Goal: Task Accomplishment & Management: Use online tool/utility

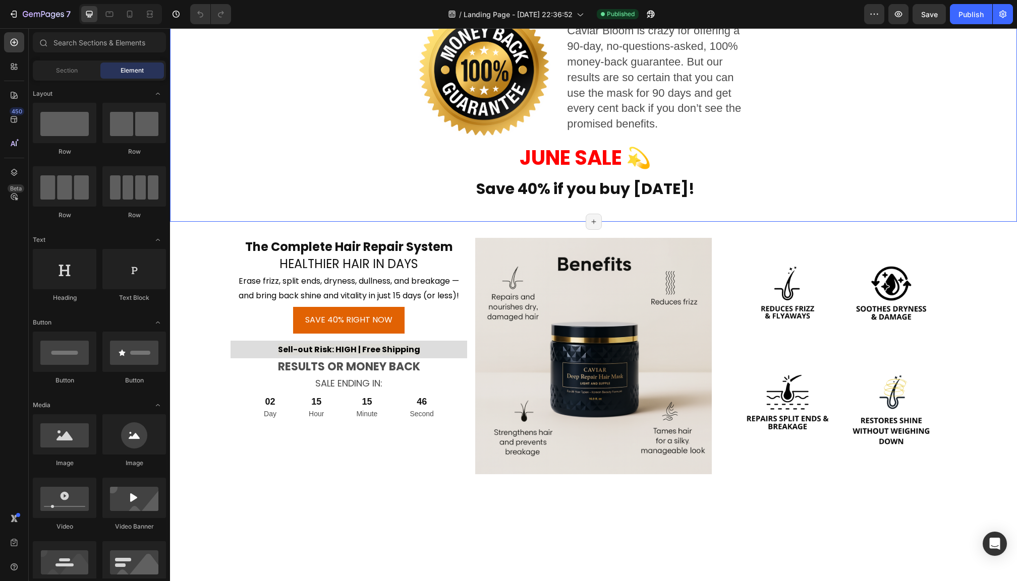
scroll to position [3283, 0]
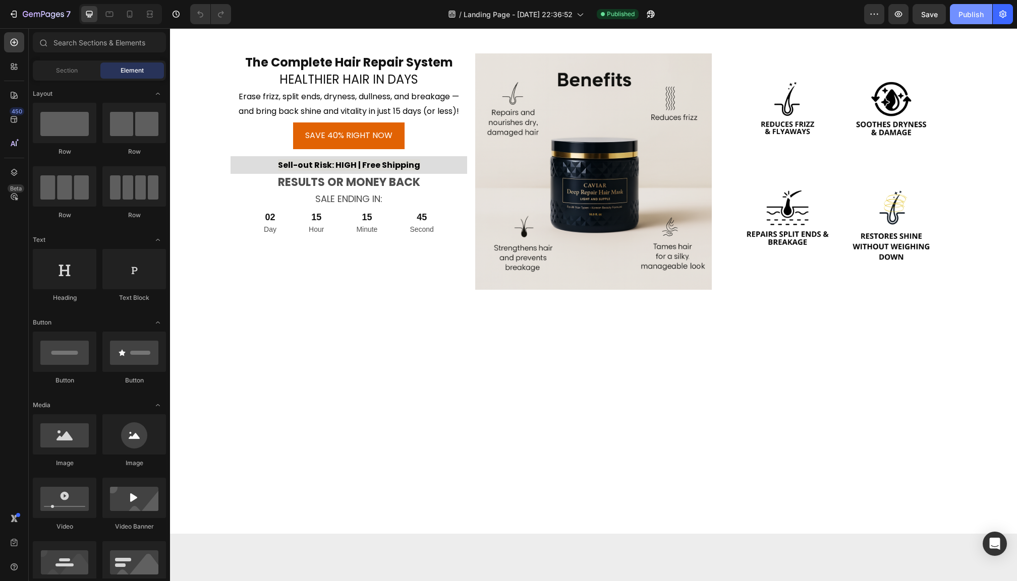
click at [961, 21] on button "Publish" at bounding box center [971, 14] width 42 height 20
click at [1001, 20] on button "button" at bounding box center [1002, 14] width 20 height 20
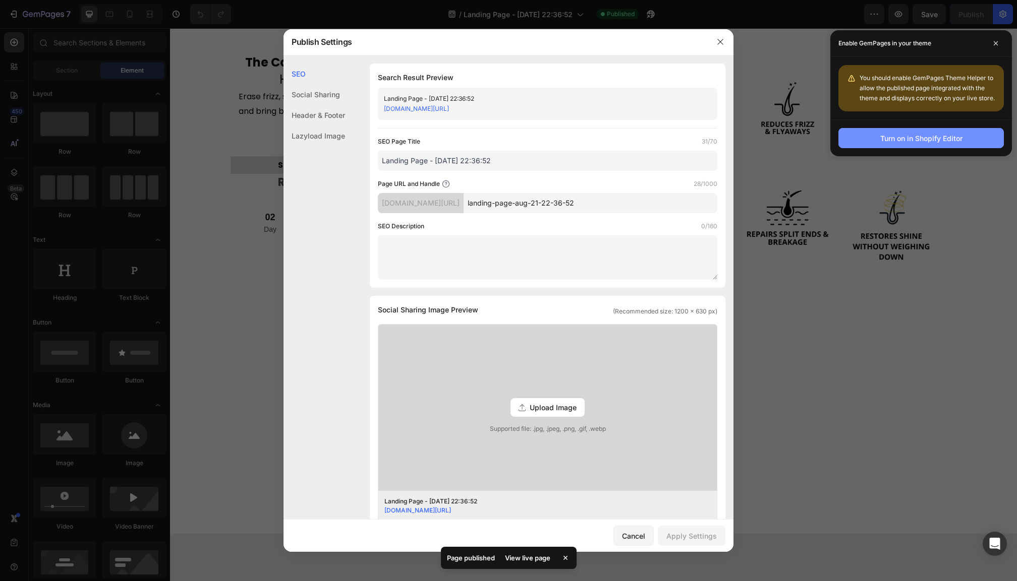
click at [916, 143] on div "Turn on in Shopify Editor" at bounding box center [921, 138] width 82 height 11
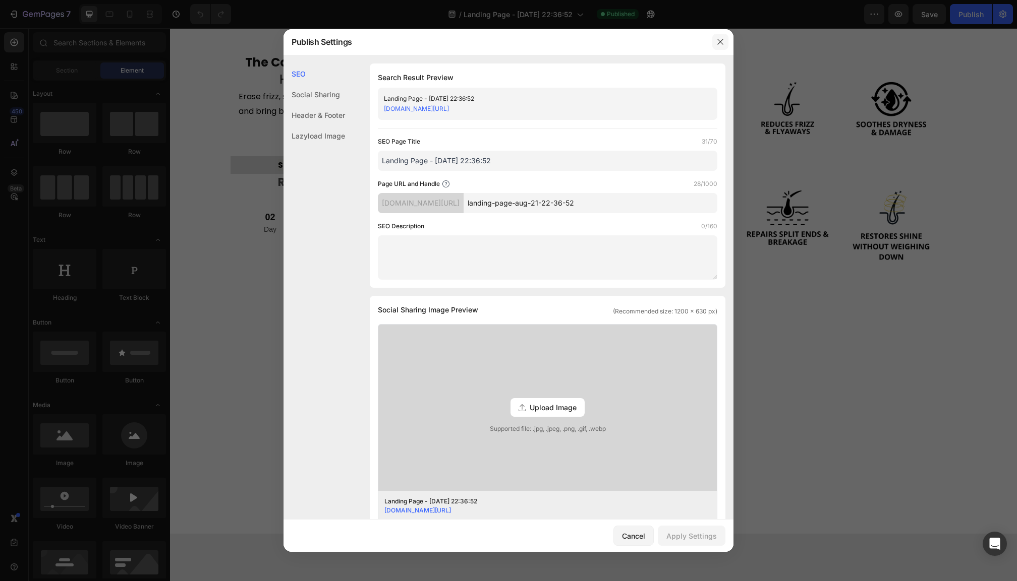
click at [715, 43] on button "button" at bounding box center [720, 42] width 16 height 16
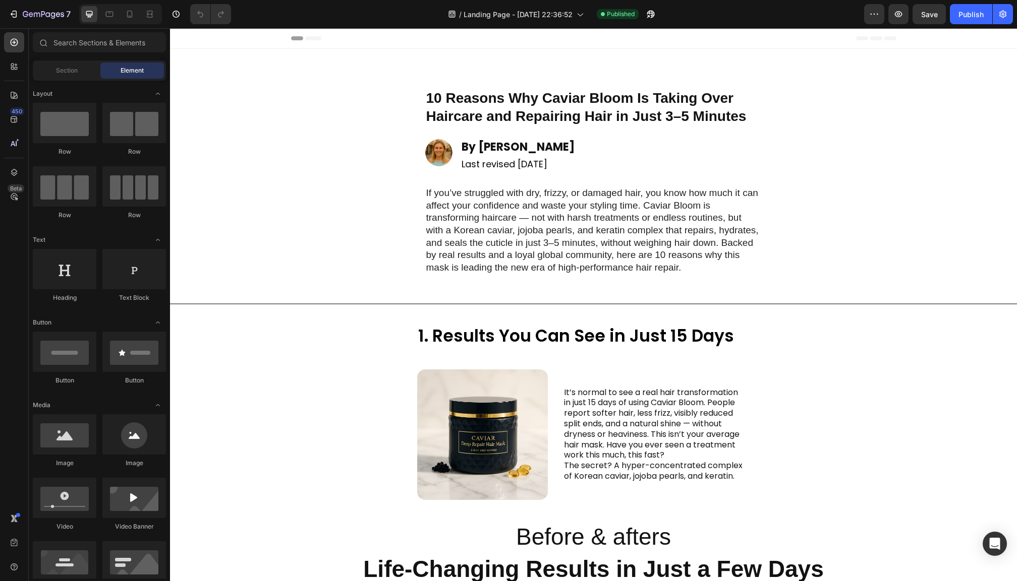
scroll to position [0, 0]
click at [146, 13] on icon at bounding box center [150, 14] width 10 height 10
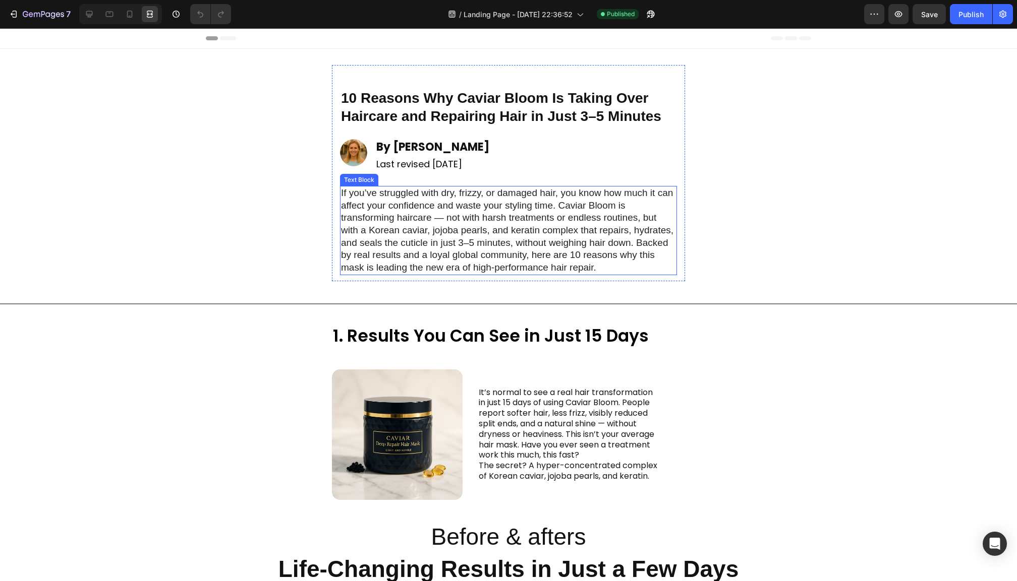
click at [390, 191] on p "If you’ve struggled with dry, frizzy, or damaged hair, you know how much it can…" at bounding box center [508, 230] width 335 height 87
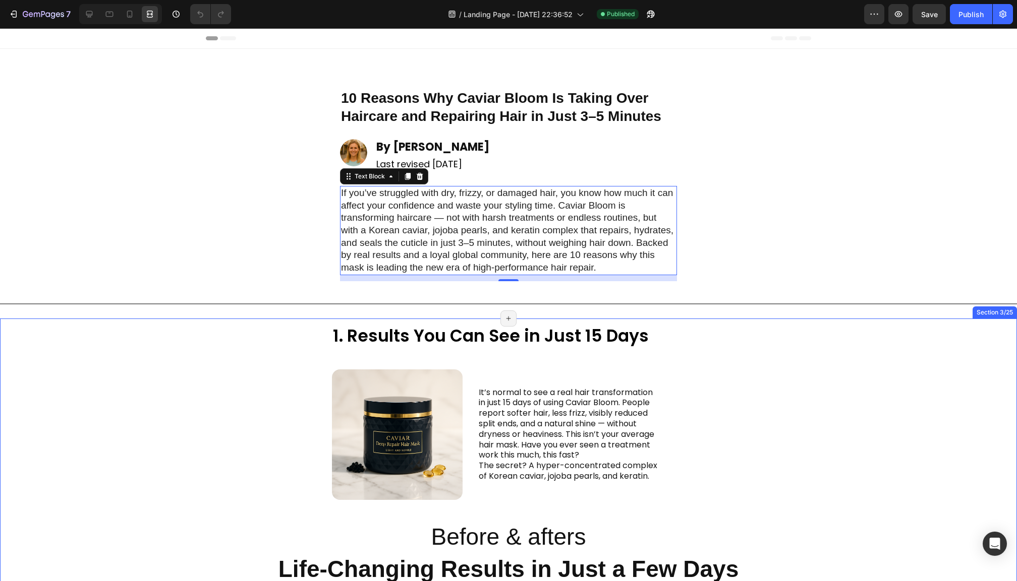
click at [825, 388] on div "1. Results You Can See in Just 15 Days Heading Image Row It’s normal to see a r…" at bounding box center [508, 460] width 1017 height 251
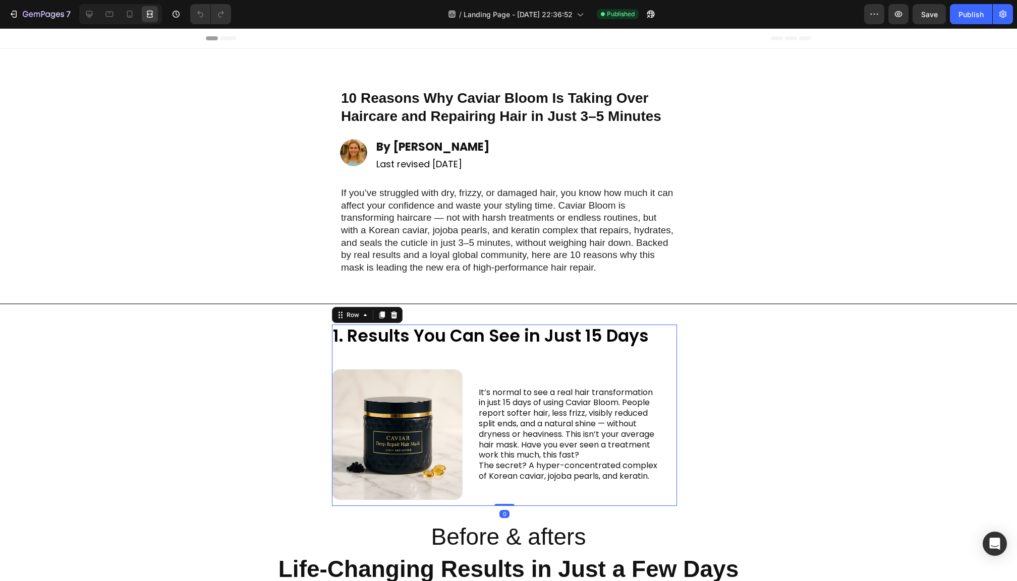
click at [362, 352] on div "1. Results You Can See in Just 15 Days Heading Image Row It’s normal to see a r…" at bounding box center [496, 416] width 329 height 182
click at [150, 19] on icon at bounding box center [150, 14] width 10 height 10
click at [150, 15] on icon at bounding box center [150, 14] width 10 height 10
click at [93, 16] on icon at bounding box center [89, 14] width 10 height 10
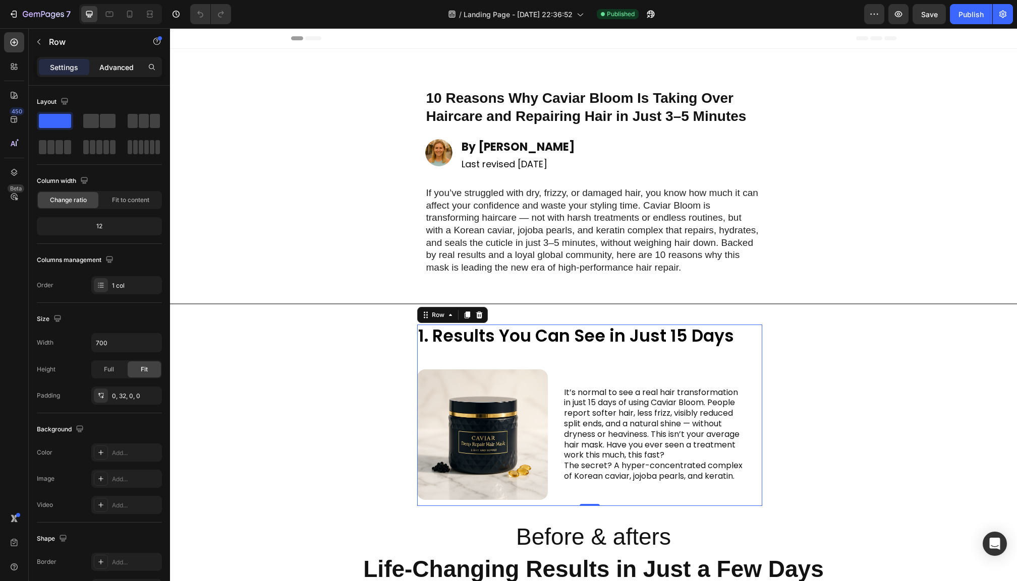
click at [120, 71] on p "Advanced" at bounding box center [116, 67] width 34 height 11
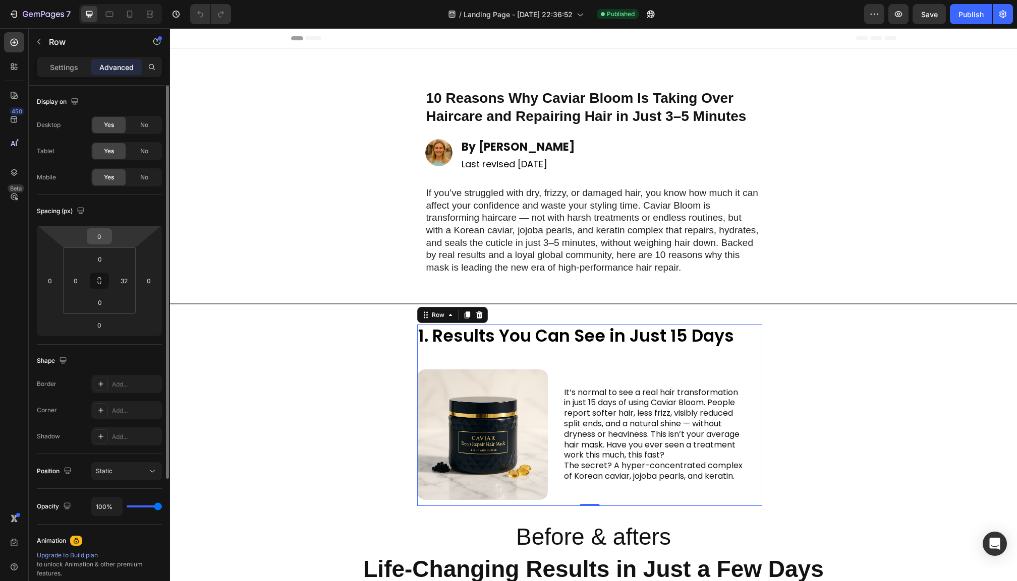
click at [103, 239] on input "0" at bounding box center [99, 236] width 20 height 15
click at [87, 0] on html "7 / Landing Page - Aug 21, 22:36:52 Published Preview Save Publish 450 Beta Sec…" at bounding box center [508, 0] width 1017 height 0
click at [100, 237] on input "0" at bounding box center [99, 236] width 20 height 15
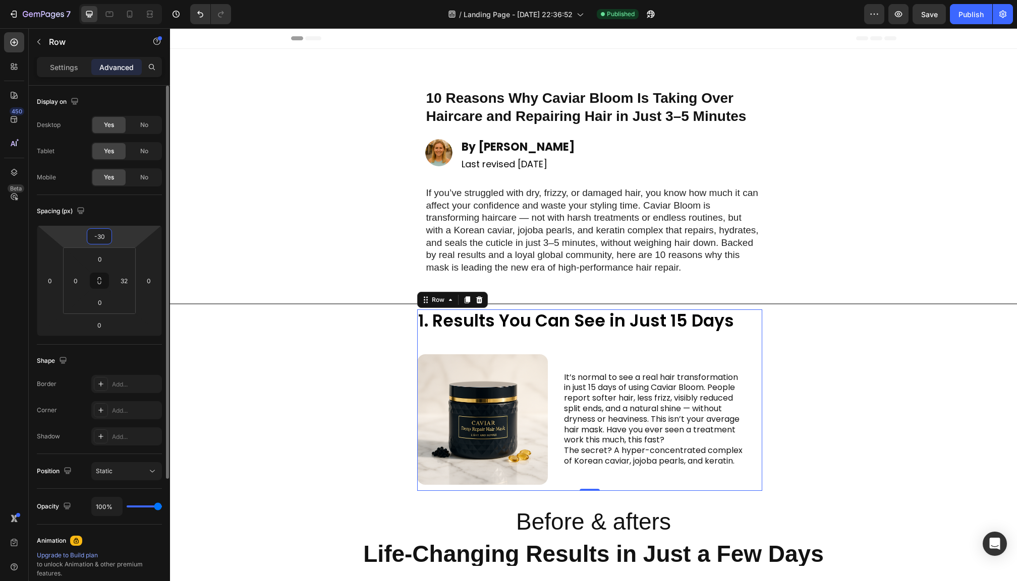
type input "-3"
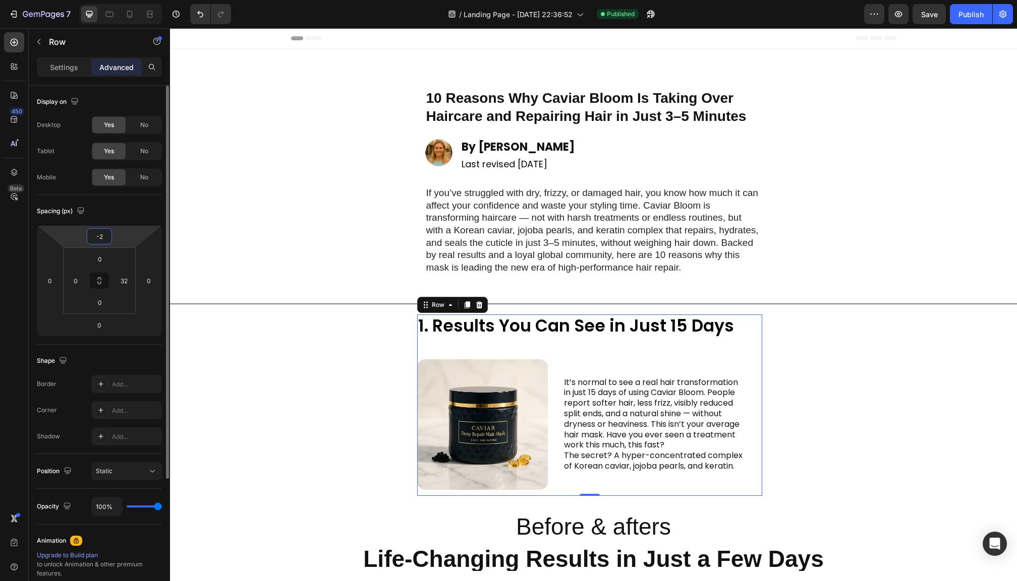
type input "-20"
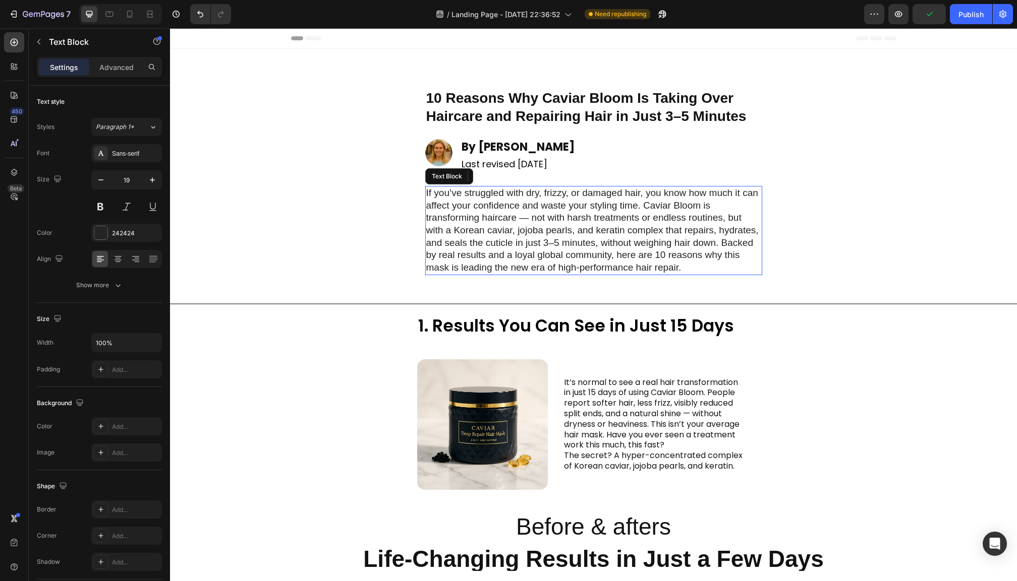
click at [528, 255] on p "If you’ve struggled with dry, frizzy, or damaged hair, you know how much it can…" at bounding box center [593, 230] width 335 height 87
click at [515, 277] on div "12" at bounding box center [593, 278] width 337 height 6
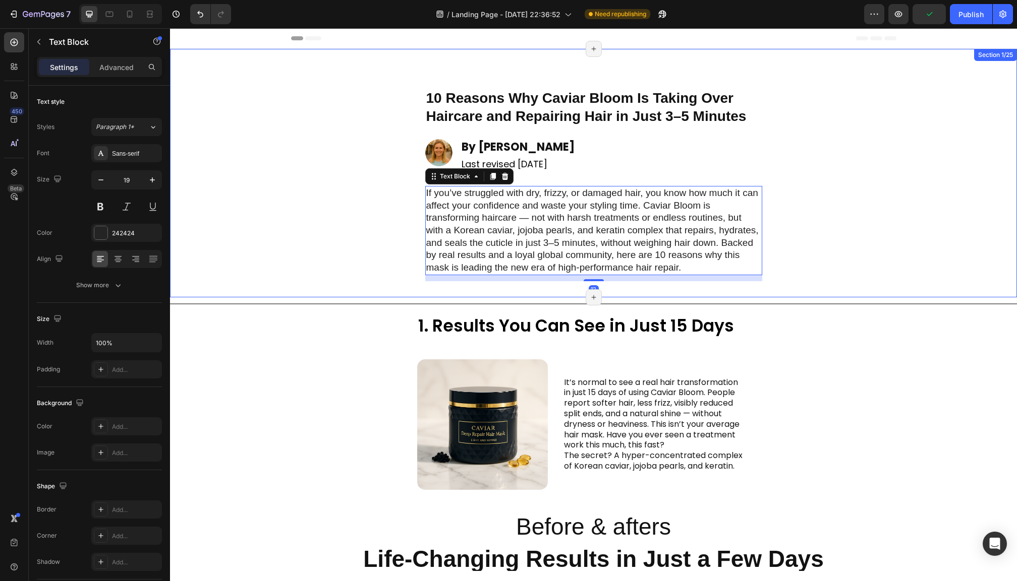
click at [812, 238] on div "10 Reasons Why Caviar Bloom Is Taking Over Haircare and Repairing Hair in Just …" at bounding box center [593, 173] width 847 height 216
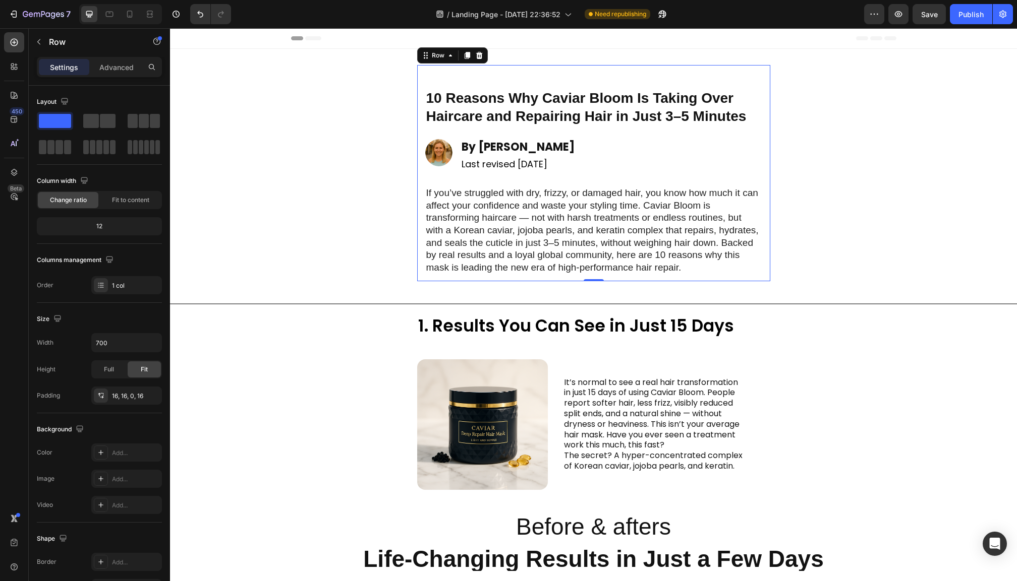
click at [740, 179] on div "10 Reasons Why Caviar Bloom Is Taking Over Haircare and Repairing Hair in Just …" at bounding box center [593, 177] width 337 height 208
click at [124, 70] on p "Advanced" at bounding box center [116, 67] width 34 height 11
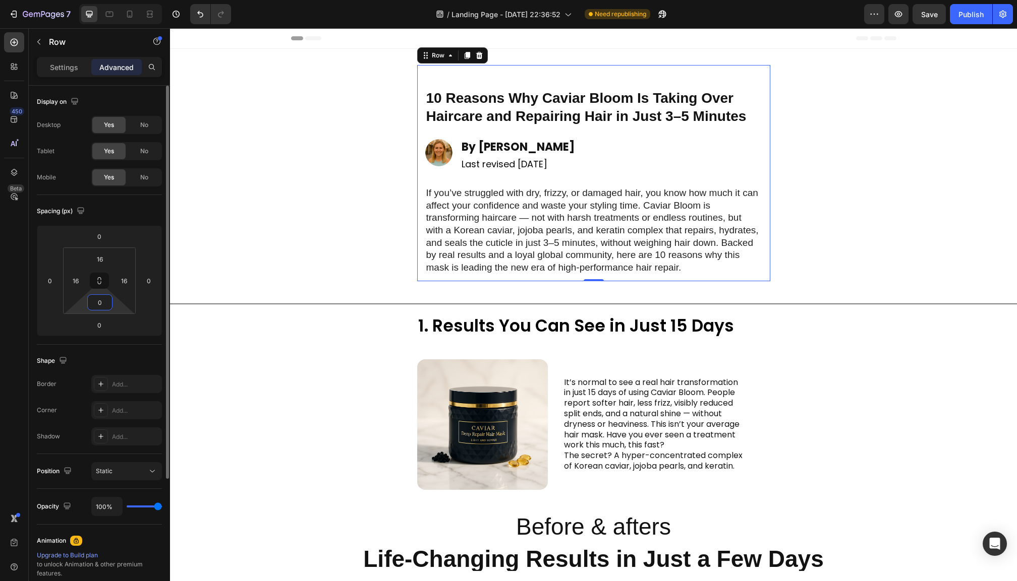
click at [101, 305] on input "0" at bounding box center [100, 302] width 20 height 15
click at [77, 0] on html "7 / Landing Page - Aug 21, 22:36:52 Need republishing Preview Save Publish 450 …" at bounding box center [508, 0] width 1017 height 0
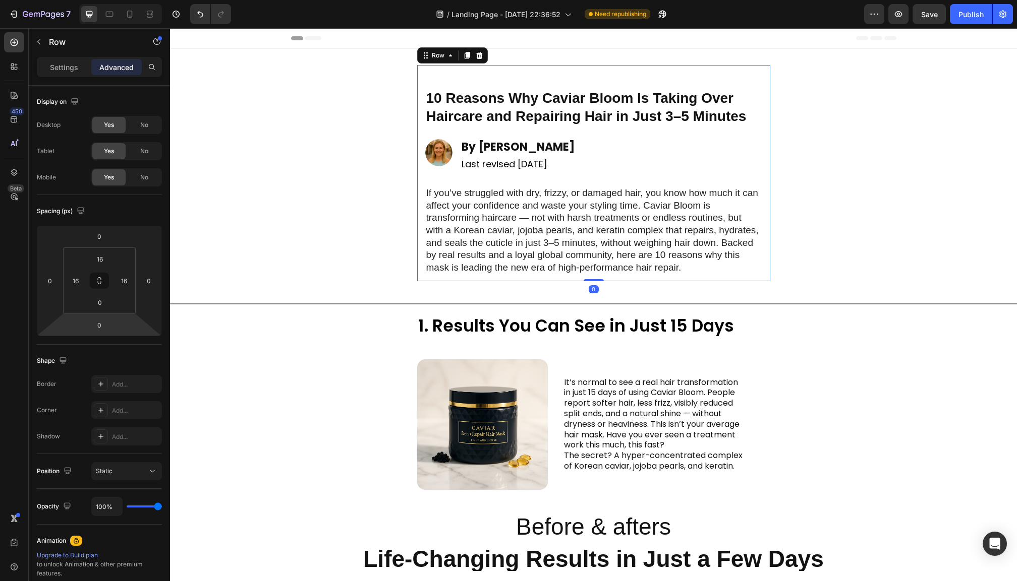
drag, startPoint x: 587, startPoint y: 277, endPoint x: 585, endPoint y: 267, distance: 10.3
click at [585, 267] on div "10 Reasons Why Caviar Bloom Is Taking Over Haircare and Repairing Hair in Just …" at bounding box center [593, 173] width 353 height 216
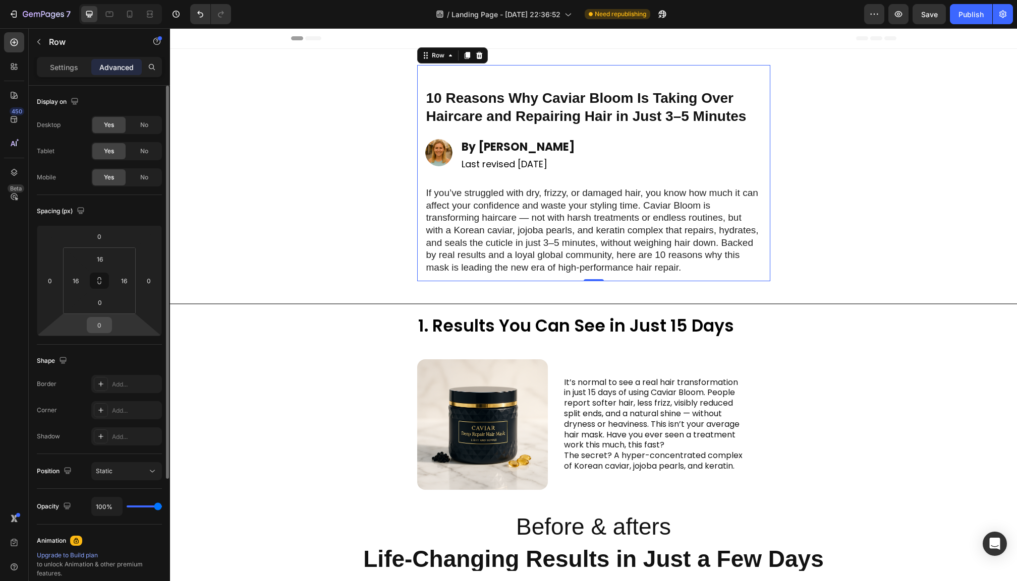
click at [107, 324] on input "0" at bounding box center [99, 325] width 20 height 15
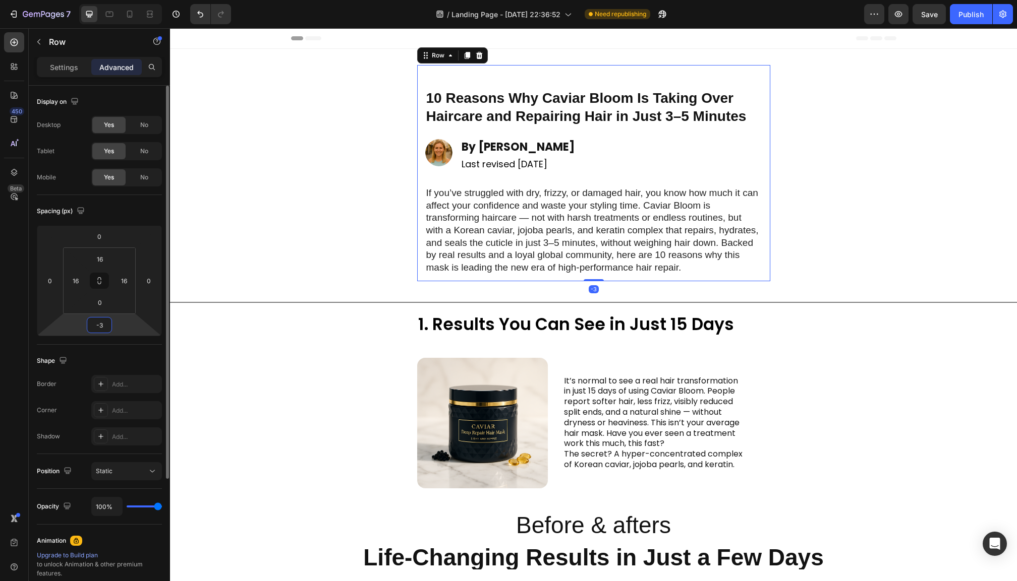
type input "-30"
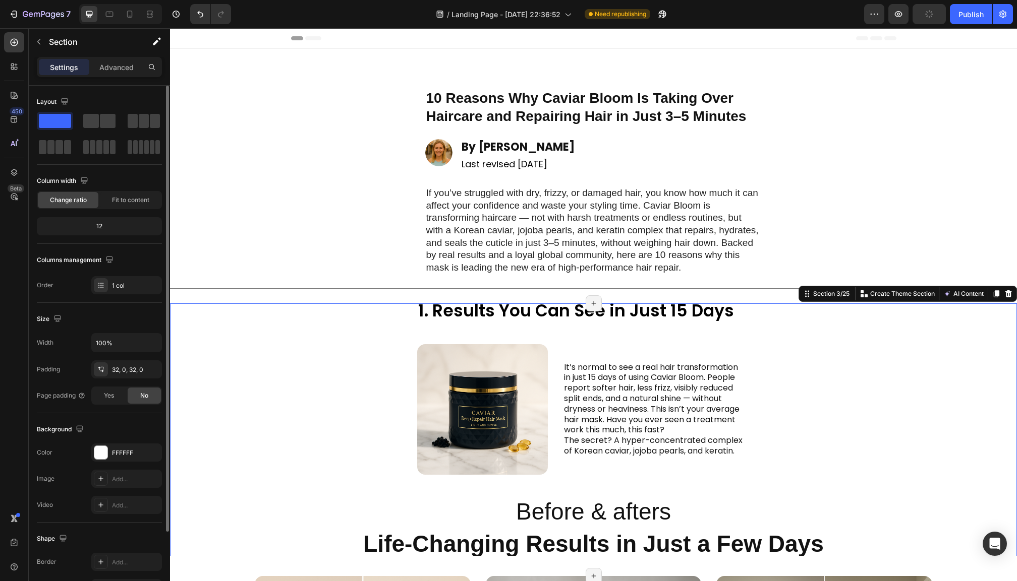
click at [926, 427] on div "1. Results You Can See in Just 15 Days Heading Image Row It’s normal to see a r…" at bounding box center [593, 440] width 847 height 241
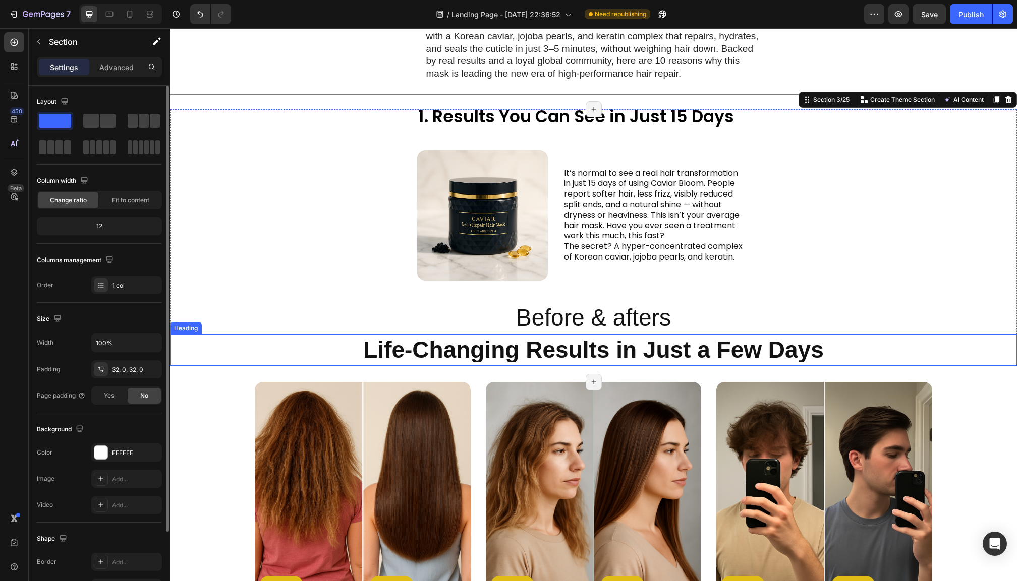
scroll to position [198, 0]
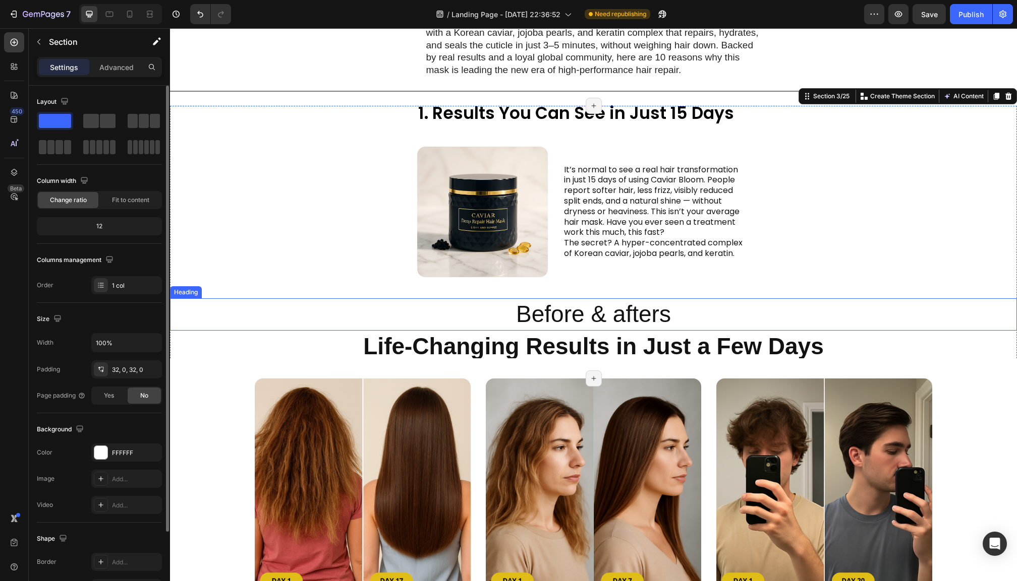
click at [590, 315] on h2 "Before & afters" at bounding box center [593, 315] width 847 height 32
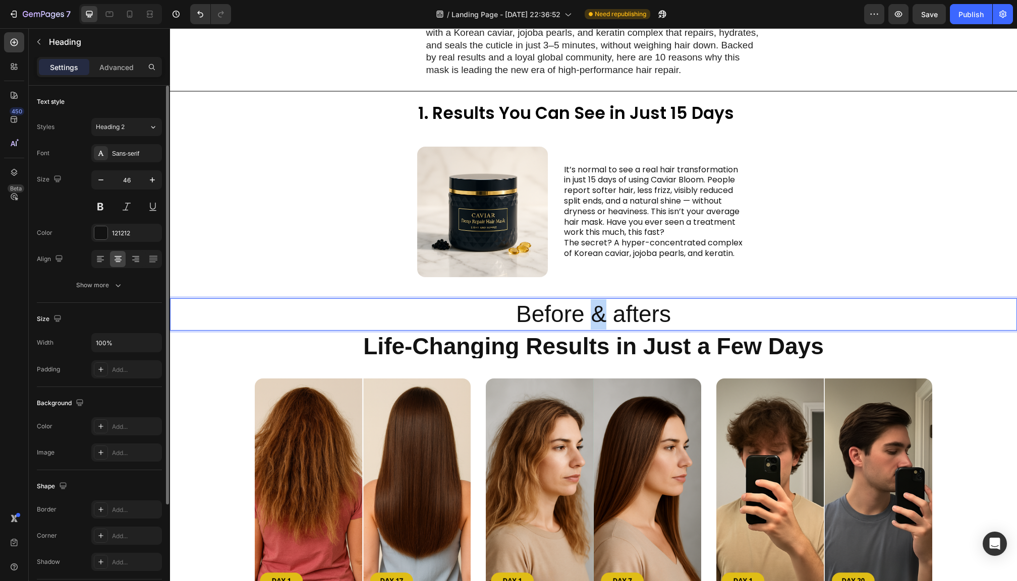
click at [590, 315] on p "Before & afters" at bounding box center [593, 315] width 845 height 30
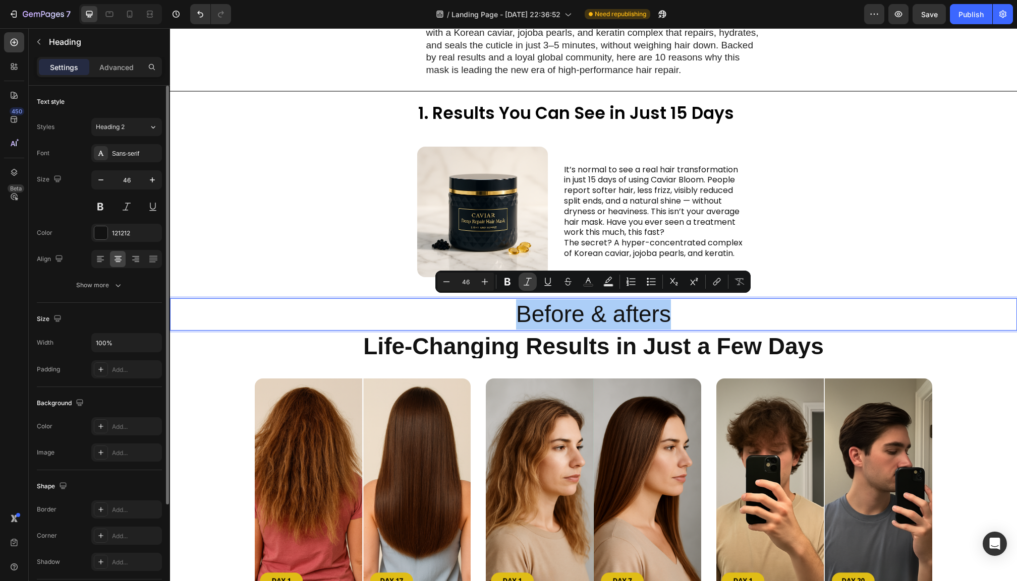
click at [529, 280] on icon "Editor contextual toolbar" at bounding box center [527, 282] width 10 height 10
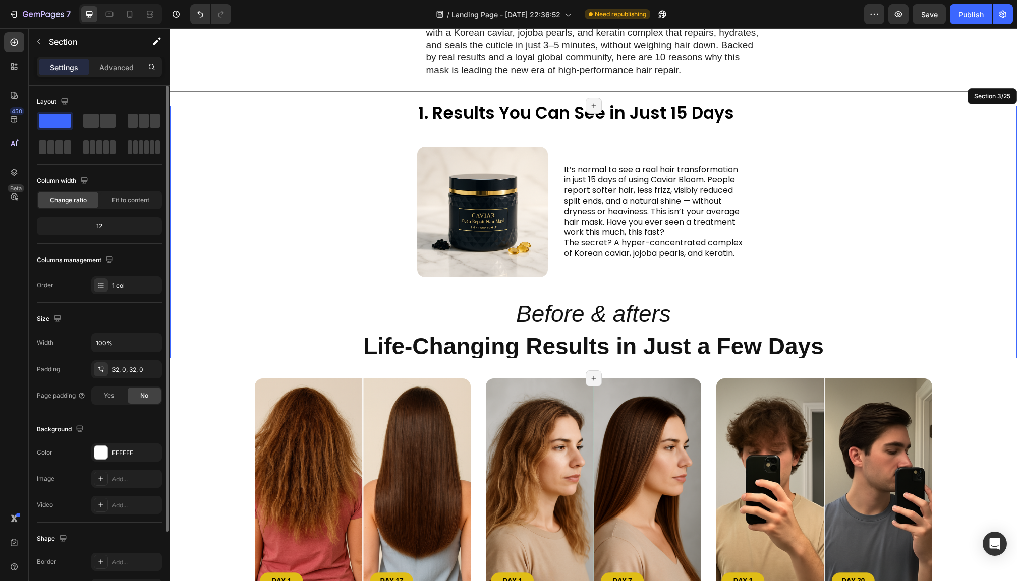
click at [858, 262] on div "1. Results You Can See in Just 15 Days Heading Image Row It’s normal to see a r…" at bounding box center [593, 242] width 847 height 241
click at [647, 313] on icon "Before & afters" at bounding box center [593, 314] width 155 height 26
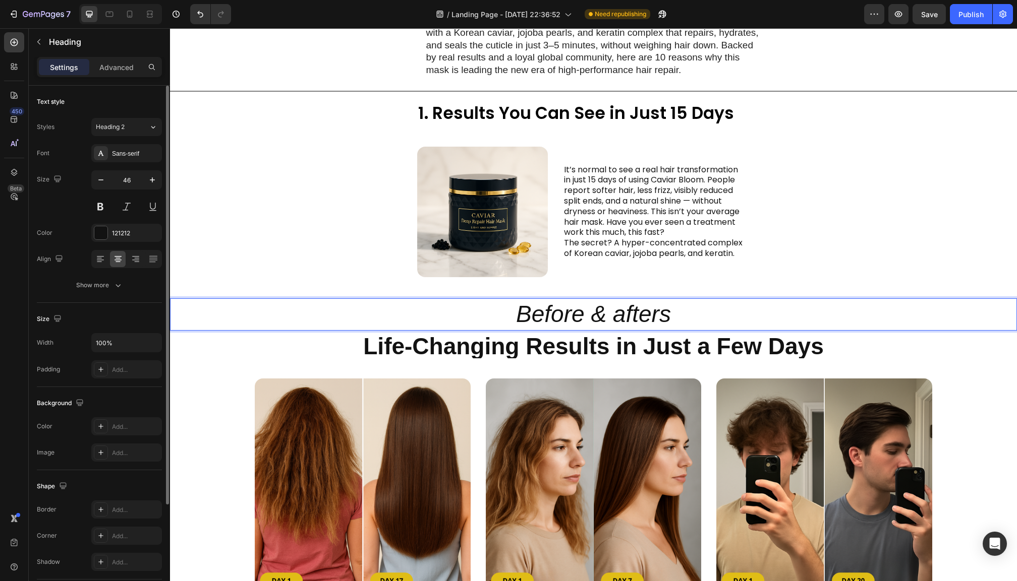
click at [647, 313] on icon "Before & afters" at bounding box center [593, 314] width 155 height 26
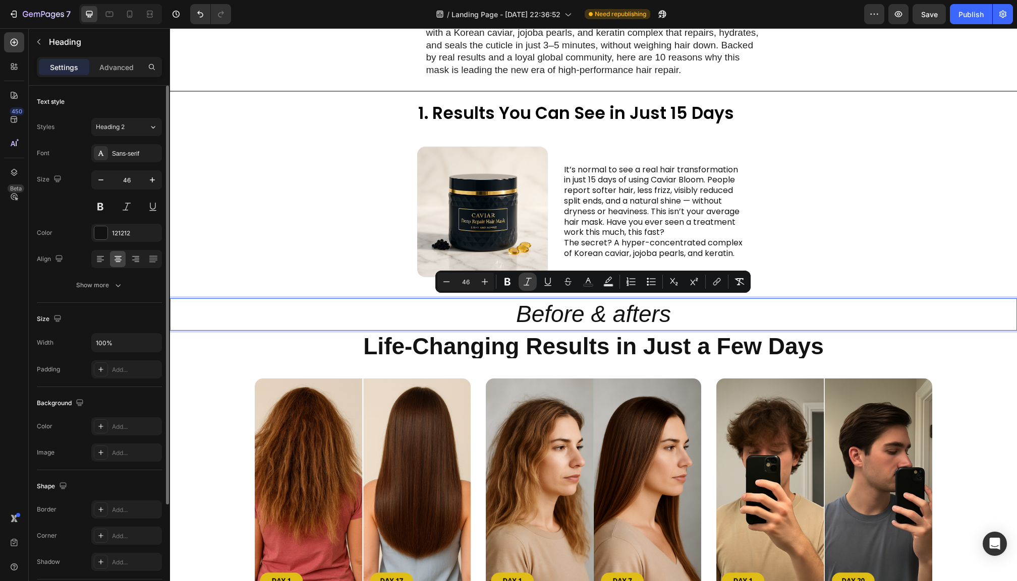
click at [526, 279] on icon "Editor contextual toolbar" at bounding box center [527, 282] width 10 height 10
click at [852, 253] on div "1. Results You Can See in Just 15 Days Heading Image Row It’s normal to see a r…" at bounding box center [593, 242] width 847 height 241
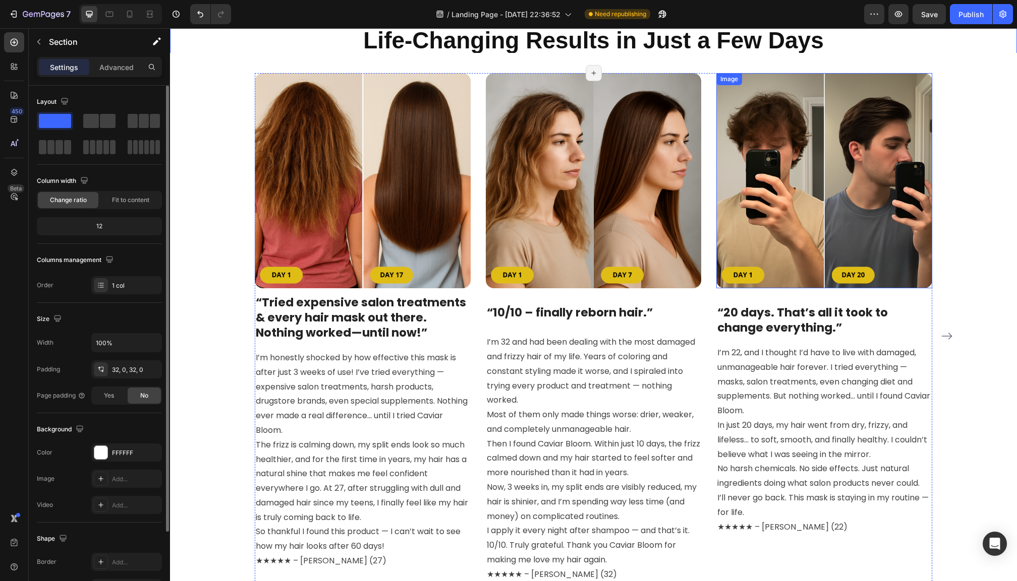
scroll to position [527, 0]
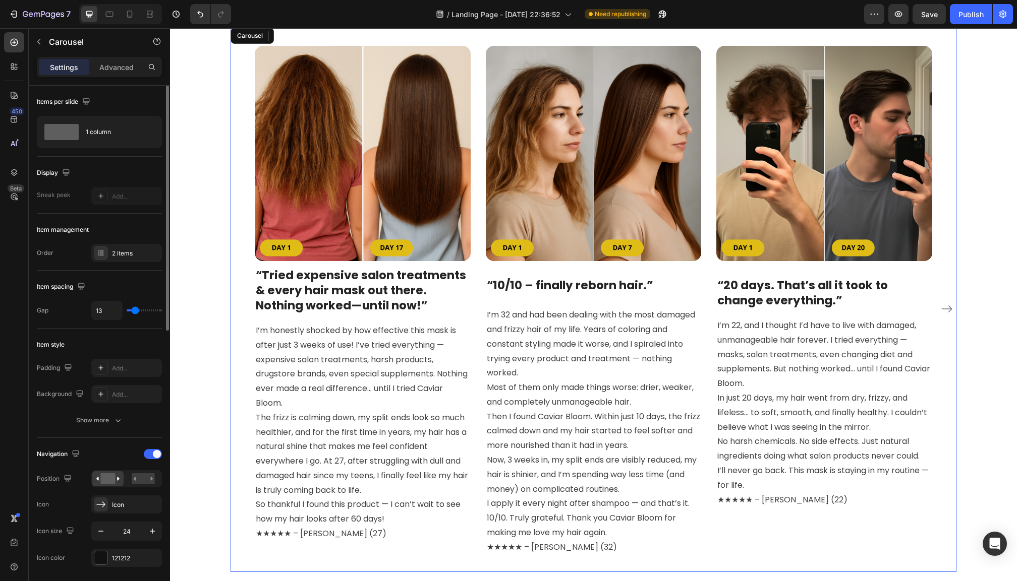
click at [950, 303] on icon "Carousel Next Arrow" at bounding box center [946, 309] width 12 height 12
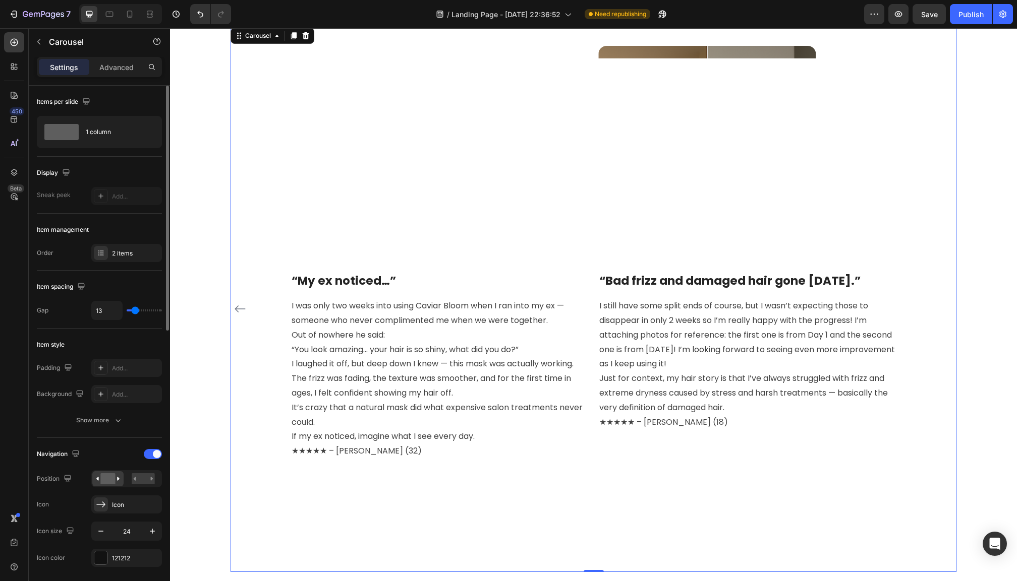
click at [276, 287] on div "Image “My ex noticed…” Heading I was only two weeks into using Caviar Bloom whe…" at bounding box center [593, 309] width 677 height 526
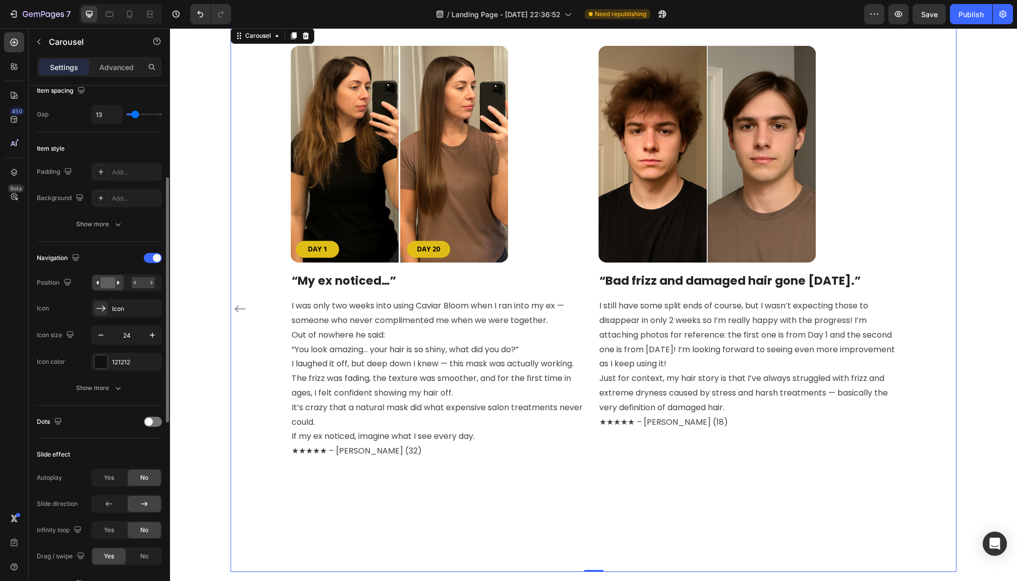
scroll to position [211, 0]
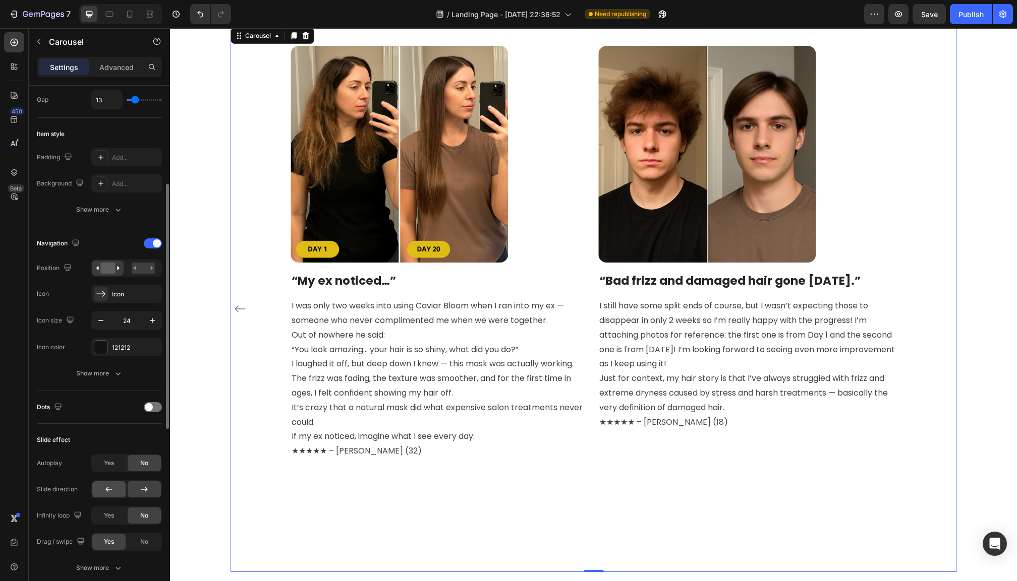
click at [104, 492] on icon at bounding box center [109, 490] width 10 height 10
click at [240, 303] on icon "Carousel Back Arrow" at bounding box center [240, 309] width 12 height 12
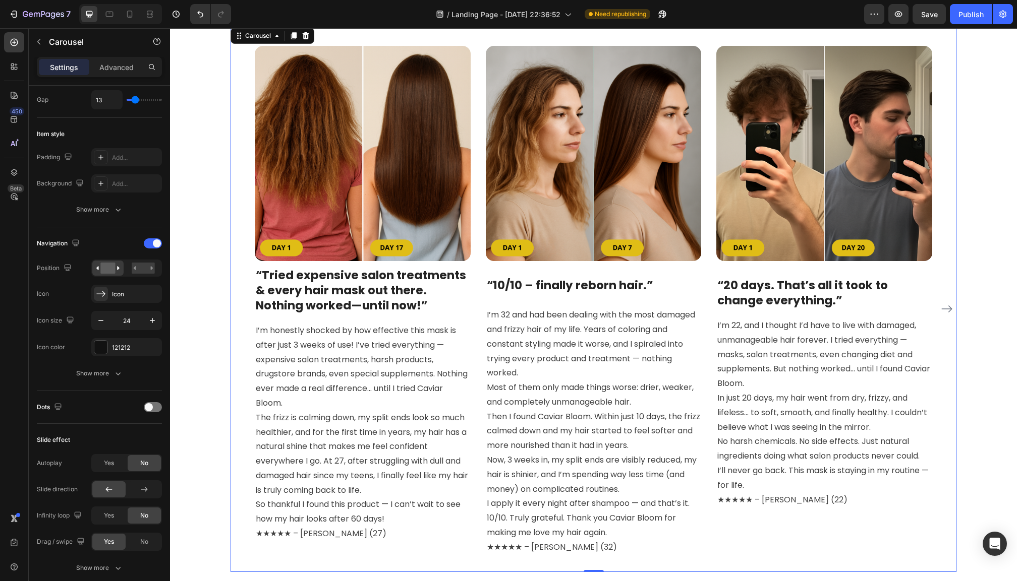
click at [945, 303] on icon "Carousel Next Arrow" at bounding box center [946, 309] width 12 height 12
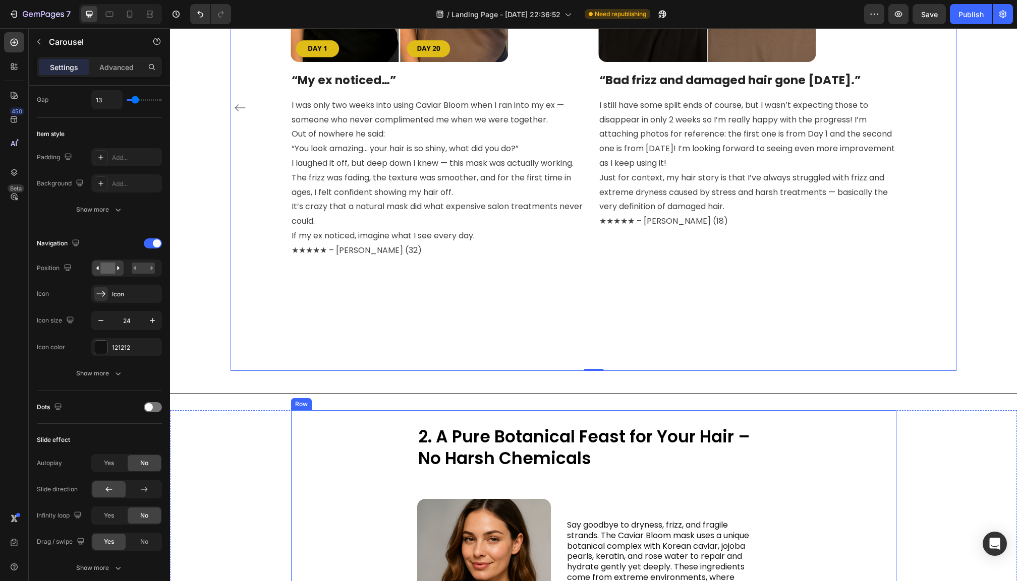
scroll to position [723, 0]
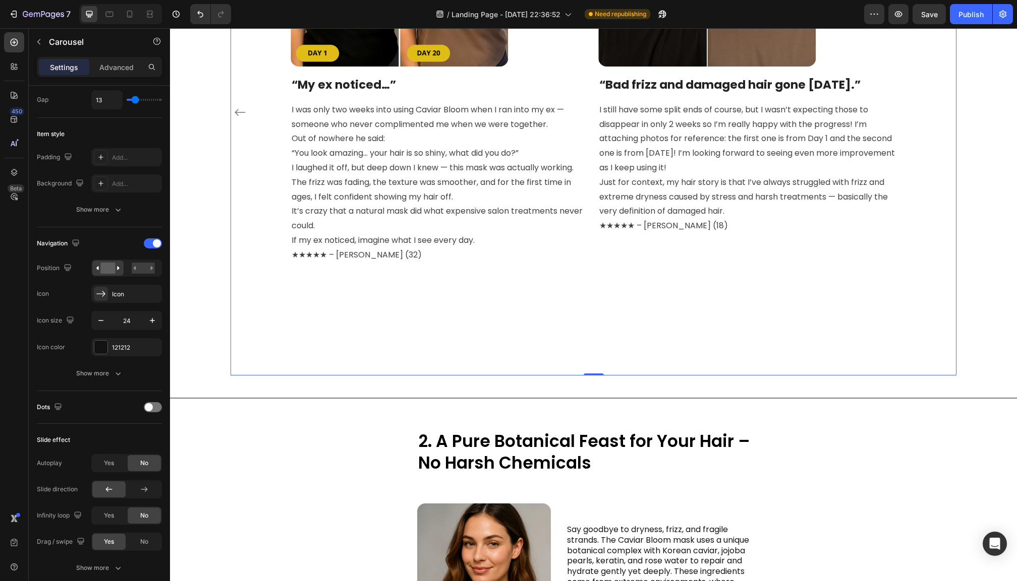
click at [634, 285] on div "Image “My ex noticed…” Heading I was only two weeks into using Caviar Bloom whe…" at bounding box center [593, 112] width 677 height 526
click at [113, 67] on p "Advanced" at bounding box center [116, 67] width 34 height 11
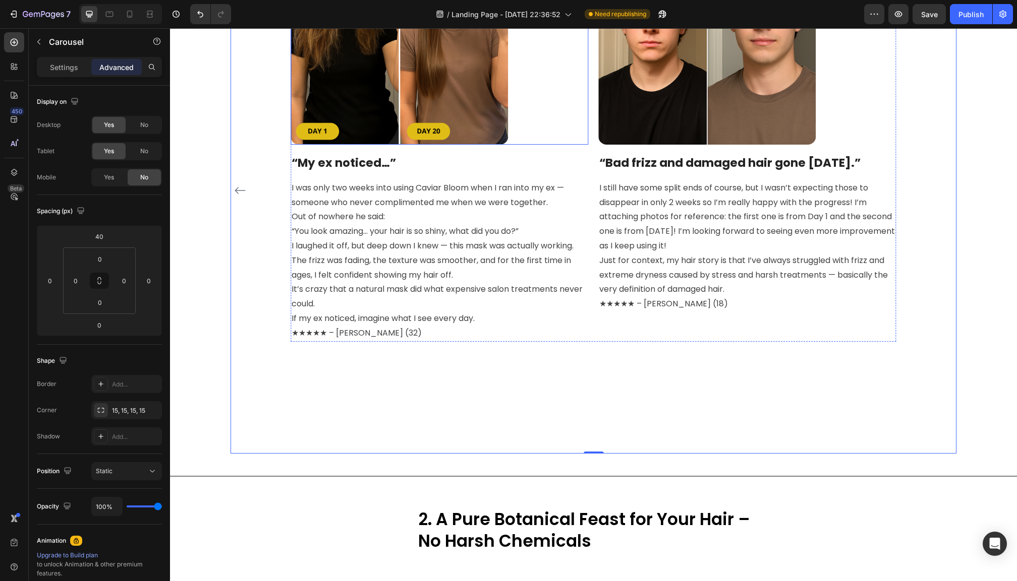
scroll to position [682, 0]
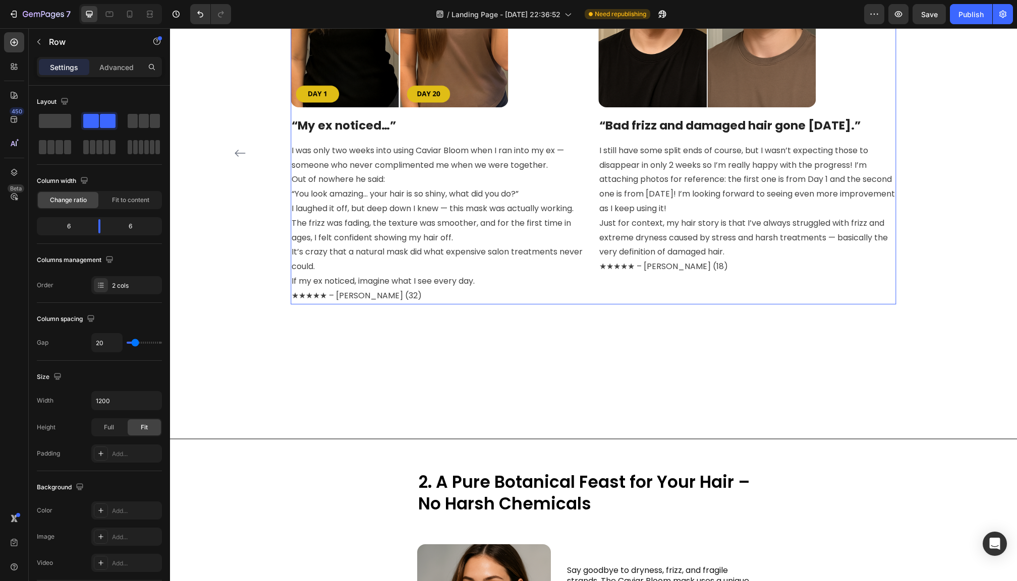
click at [592, 289] on div "Image “My ex noticed…” Heading I was only two weeks into using Caviar Bloom whe…" at bounding box center [592, 97] width 605 height 414
click at [117, 67] on p "Advanced" at bounding box center [116, 67] width 34 height 11
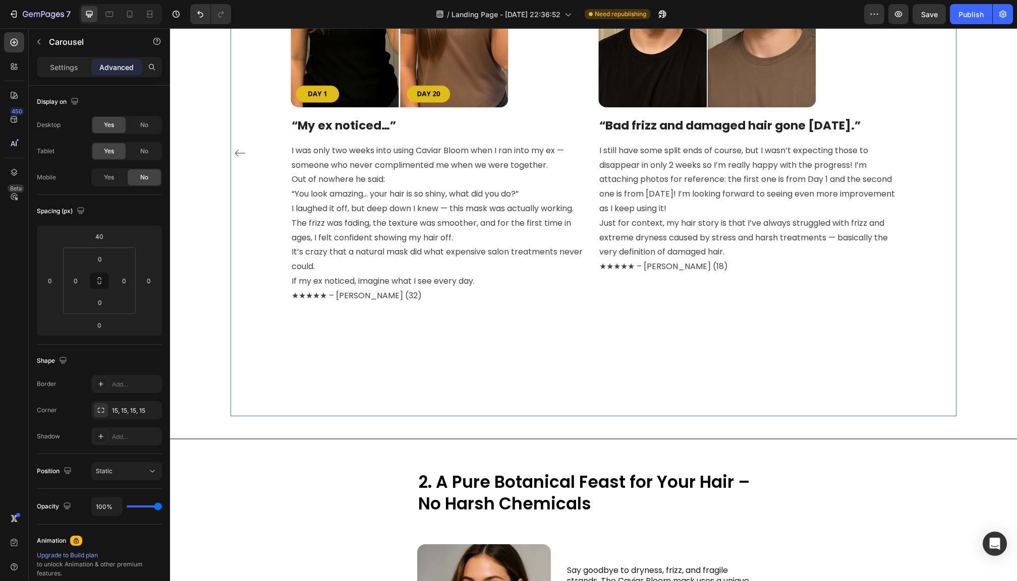
click at [474, 345] on div "Image “My ex noticed…” Heading I was only two weeks into using Caviar Bloom whe…" at bounding box center [593, 153] width 677 height 526
click at [596, 287] on div "Image “My ex noticed…” Heading I was only two weeks into using Caviar Bloom whe…" at bounding box center [592, 97] width 605 height 414
click at [587, 329] on div "Image “My ex noticed…” Heading I was only two weeks into using Caviar Bloom whe…" at bounding box center [593, 153] width 677 height 526
click at [592, 286] on div "Image “My ex noticed…” Heading I was only two weeks into using Caviar Bloom whe…" at bounding box center [592, 97] width 605 height 414
click at [589, 327] on div "Image “My ex noticed…” Heading I was only two weeks into using Caviar Bloom whe…" at bounding box center [593, 153] width 677 height 526
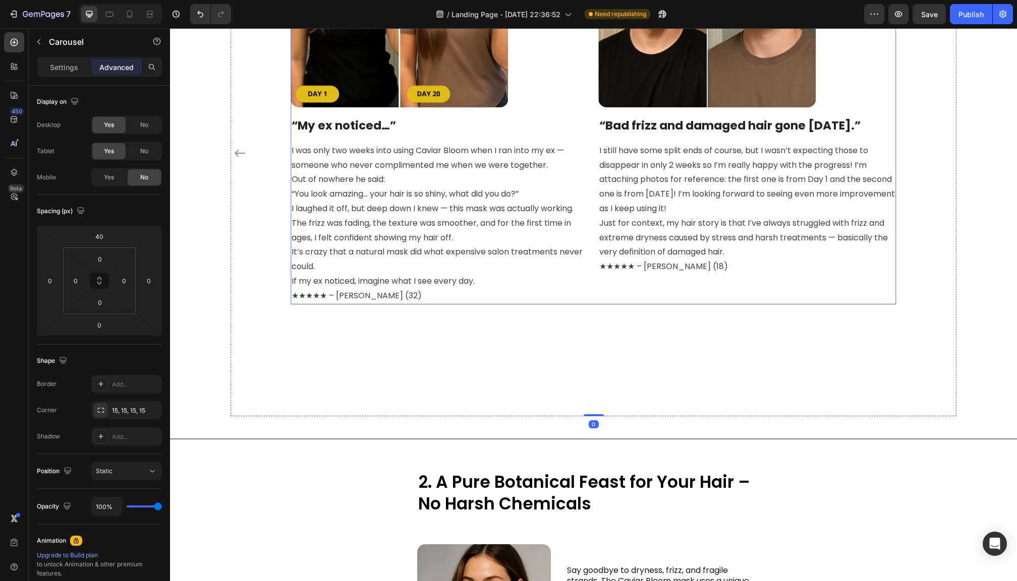
click at [588, 292] on div "Image “My ex noticed…” Heading I was only two weeks into using Caviar Bloom whe…" at bounding box center [592, 97] width 605 height 414
click at [565, 323] on div "Image “My ex noticed…” Heading I was only two weeks into using Caviar Bloom whe…" at bounding box center [593, 153] width 677 height 526
click at [102, 305] on input "0" at bounding box center [100, 302] width 20 height 15
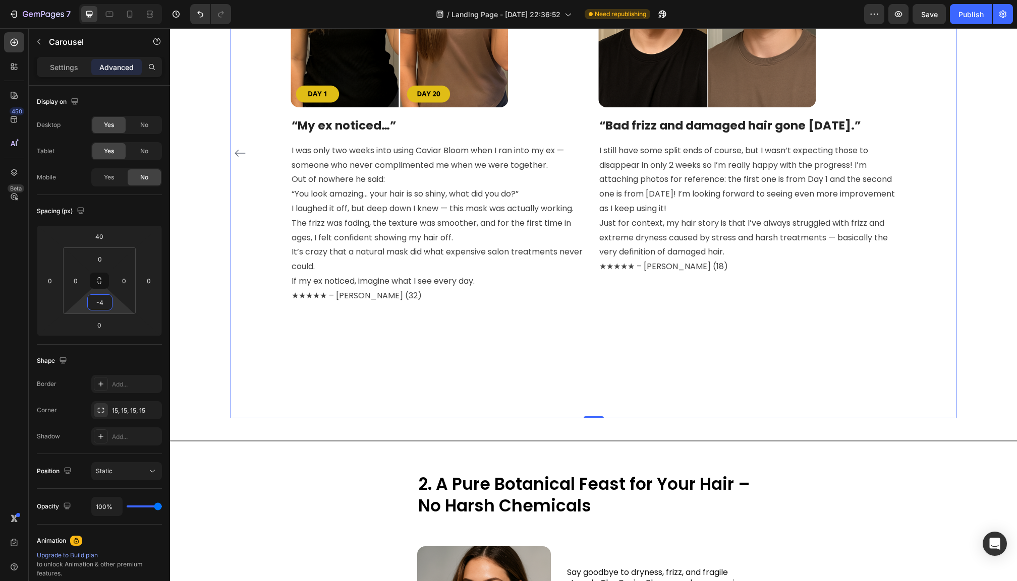
type input "-"
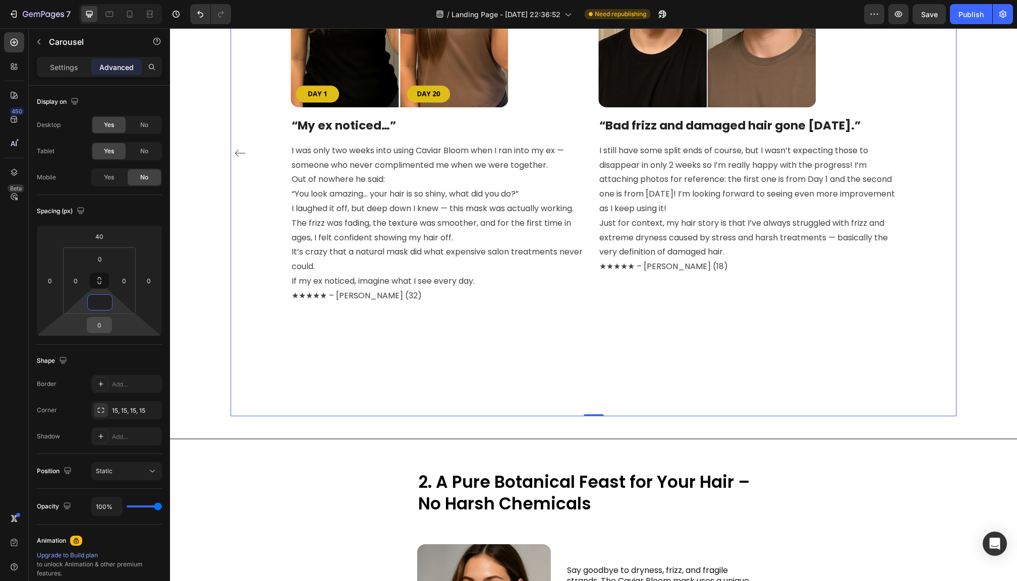
type input "0"
click at [96, 324] on input "0" at bounding box center [99, 325] width 20 height 15
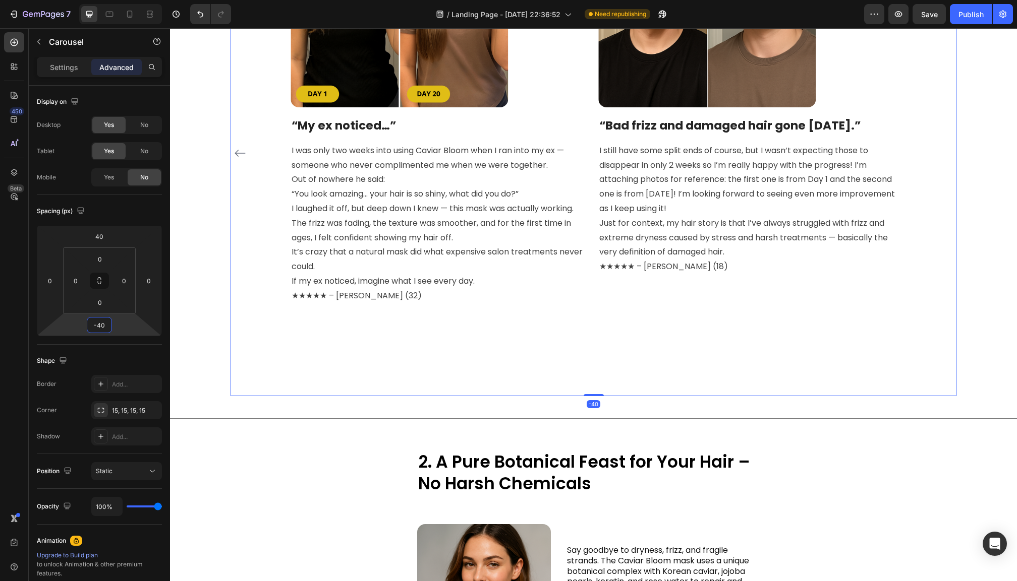
type input "-4"
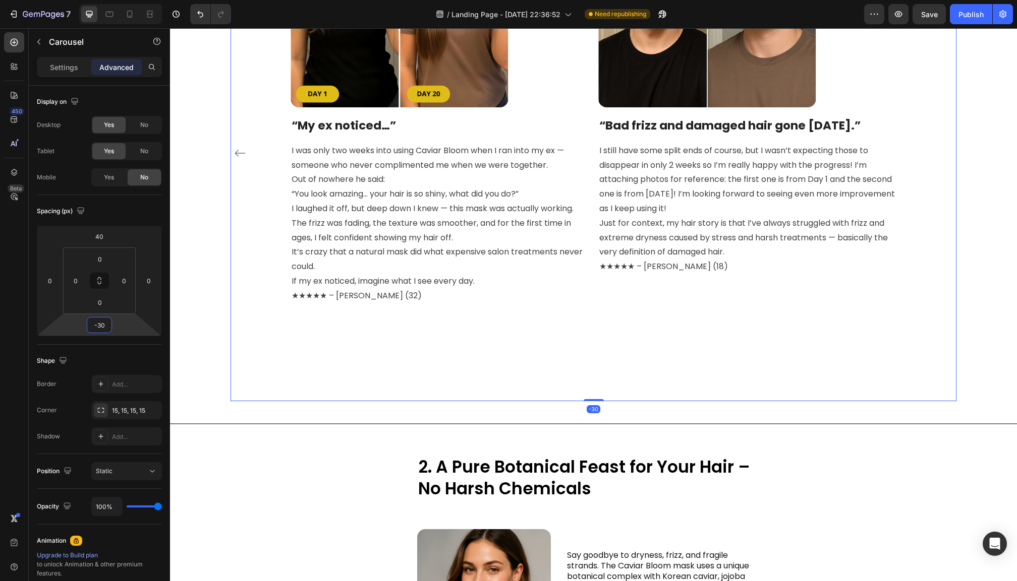
type input "-3"
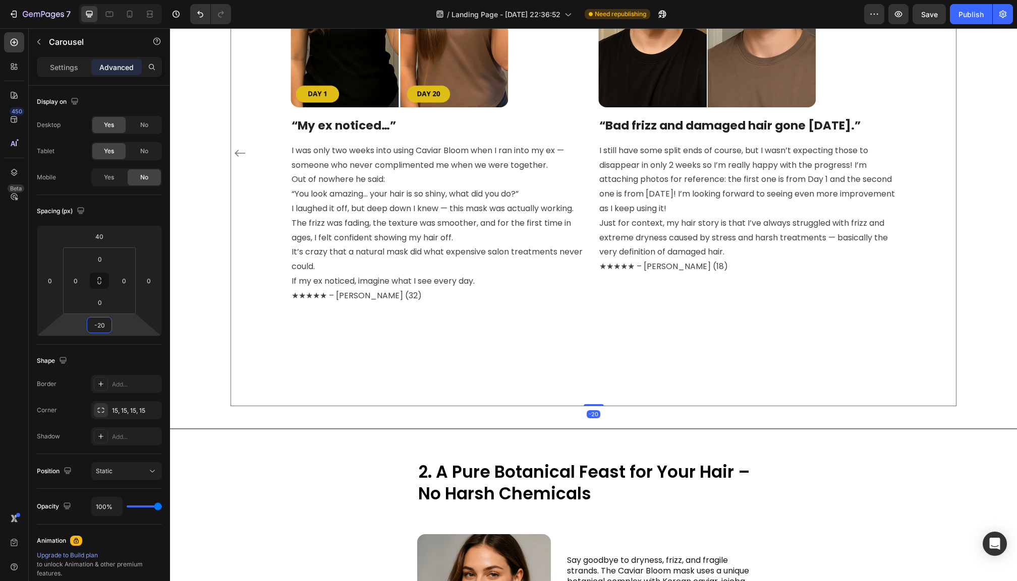
type input "-2"
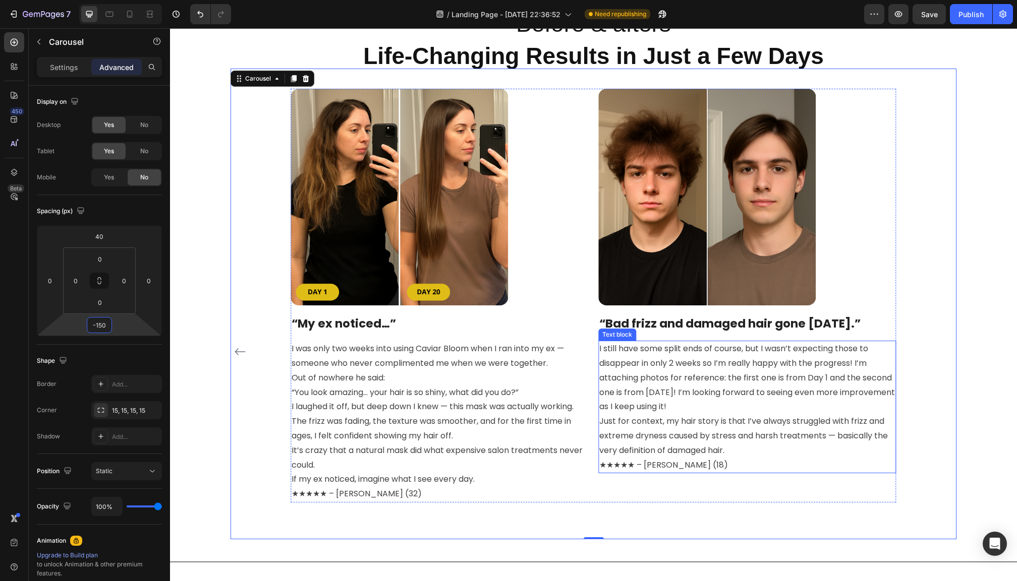
scroll to position [520, 0]
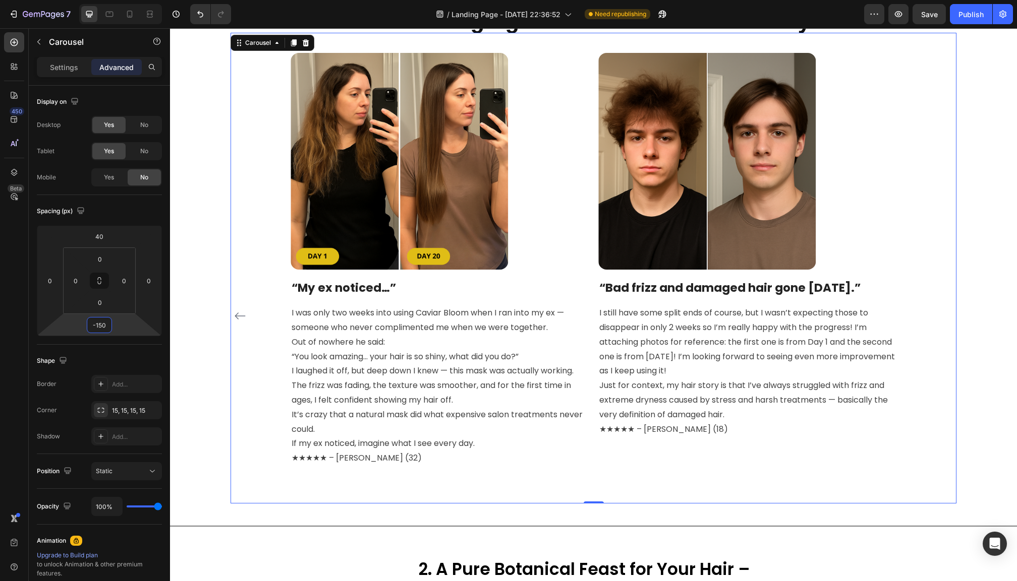
click at [240, 313] on icon "Carousel Back Arrow" at bounding box center [239, 316] width 11 height 7
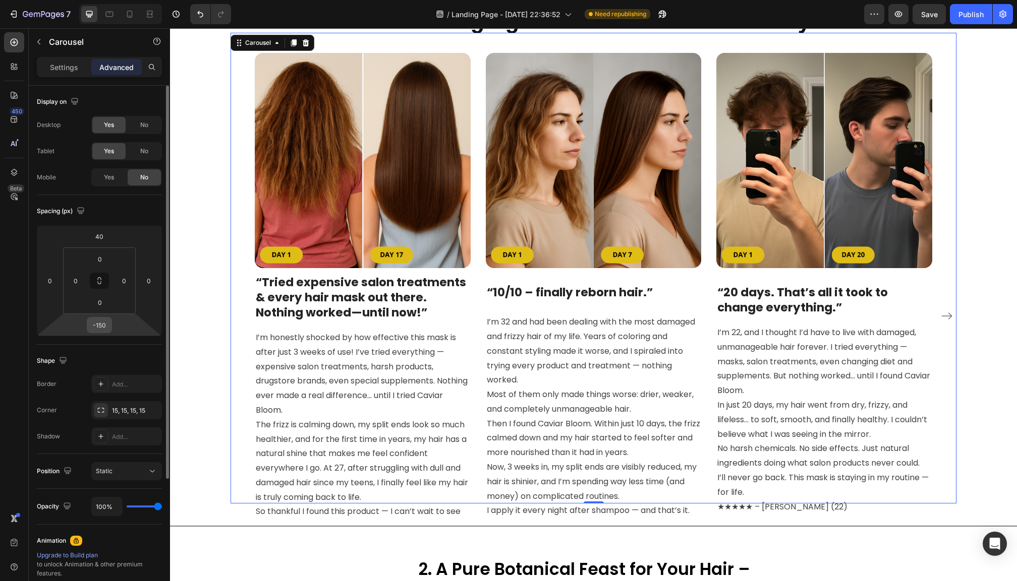
click at [107, 326] on input "-150" at bounding box center [99, 325] width 20 height 15
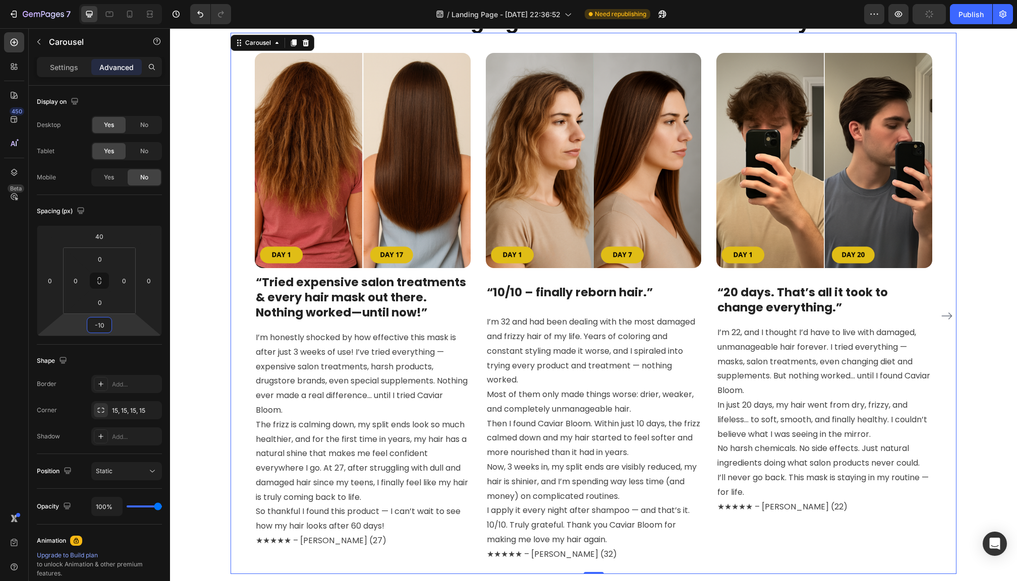
click at [945, 313] on icon "Carousel Next Arrow" at bounding box center [946, 316] width 12 height 12
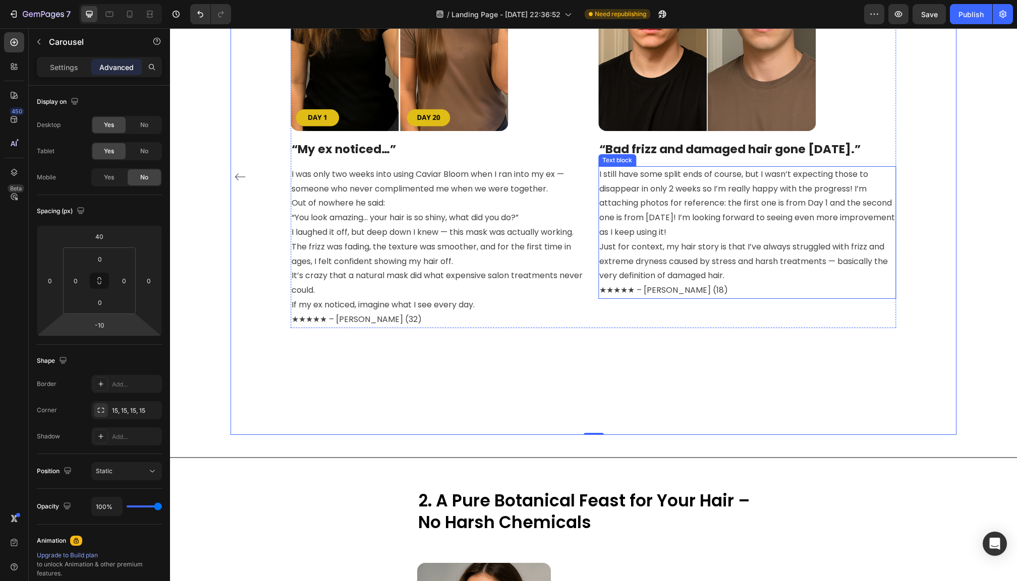
scroll to position [673, 0]
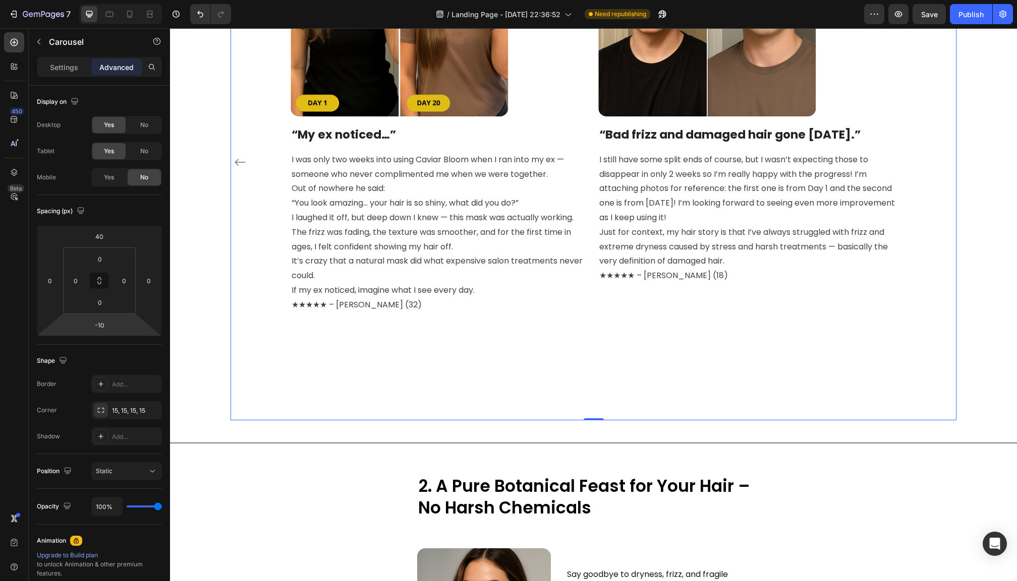
click at [113, 0] on html "7 / Landing Page - Aug 21, 22:36:52 Need republishing Preview Save Publish 450 …" at bounding box center [508, 0] width 1017 height 0
click at [110, 325] on div "-10" at bounding box center [99, 325] width 25 height 16
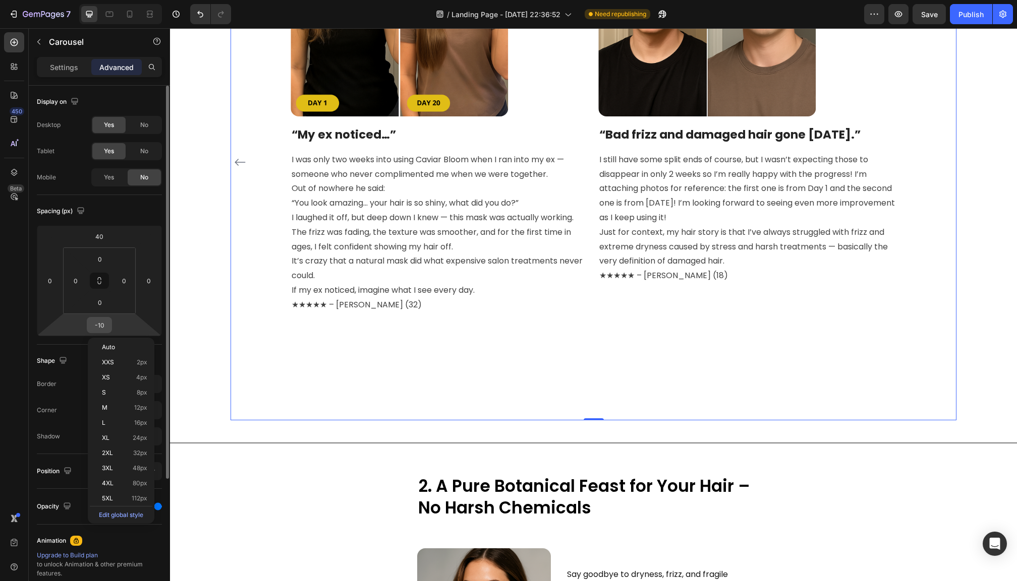
click at [106, 324] on input "-10" at bounding box center [99, 325] width 20 height 15
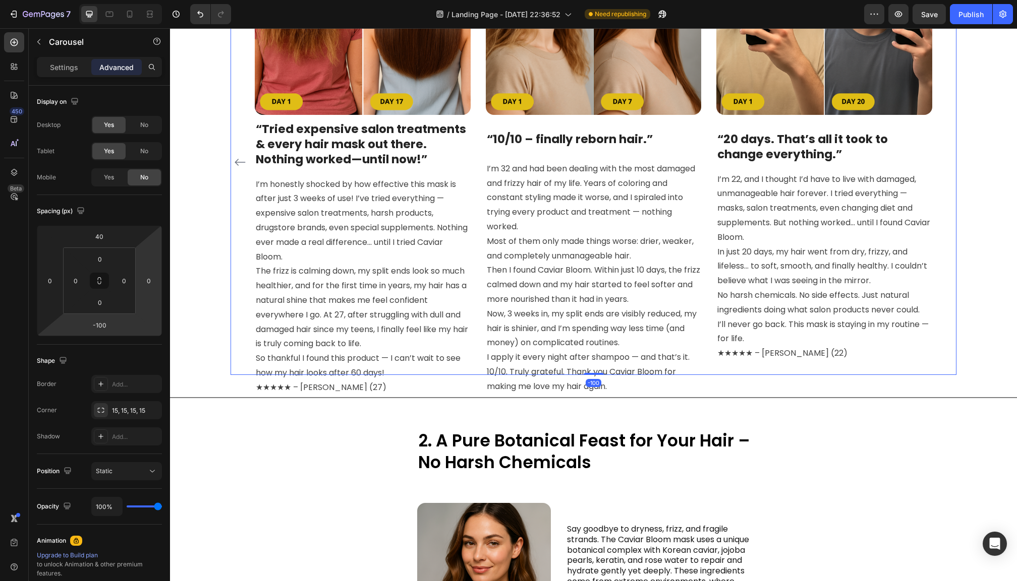
click at [239, 162] on icon "Carousel Back Arrow" at bounding box center [240, 162] width 12 height 12
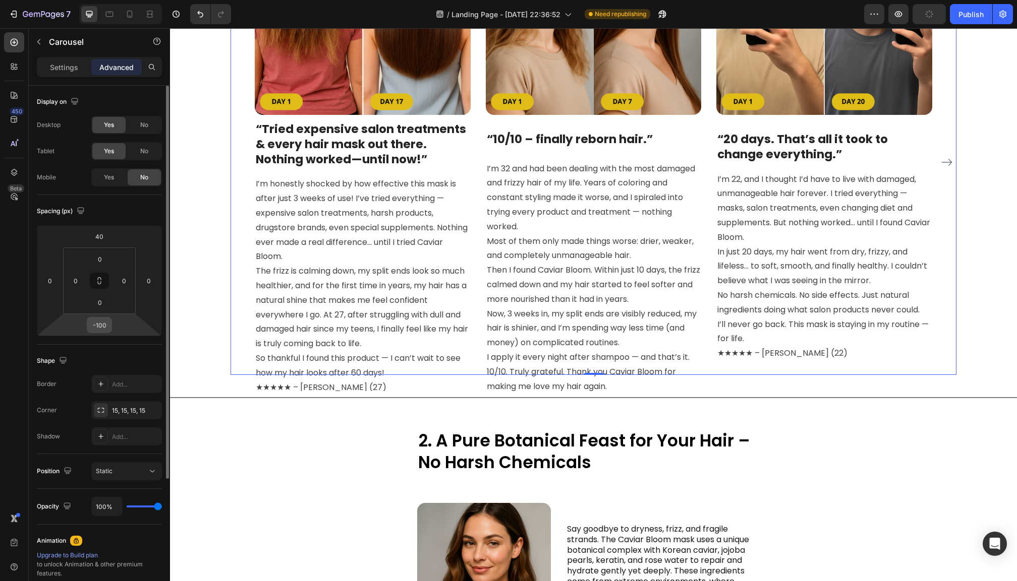
click at [109, 327] on div "-100" at bounding box center [99, 325] width 25 height 16
click at [105, 326] on input "-100" at bounding box center [99, 325] width 20 height 15
type input "-10"
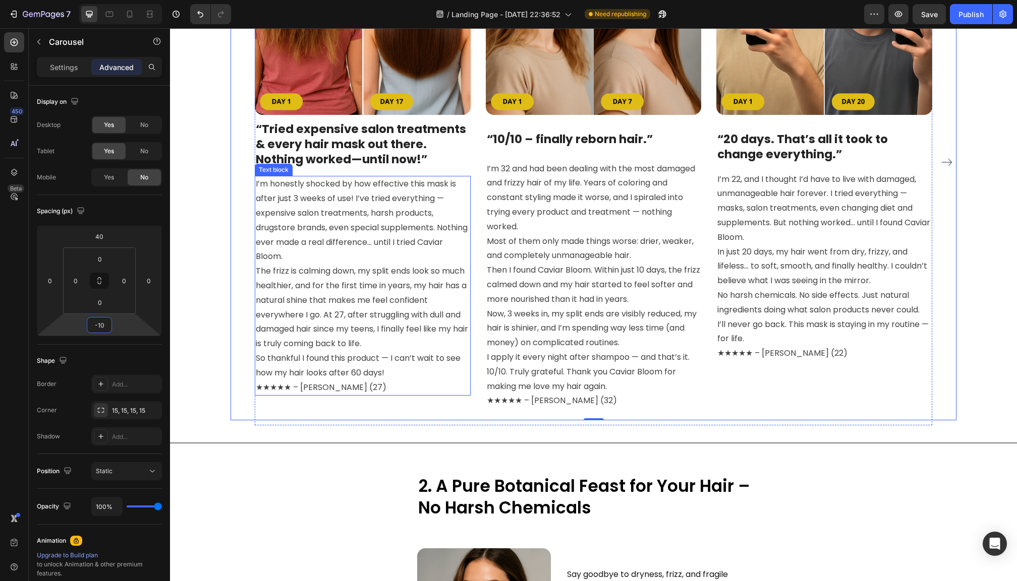
click at [356, 369] on p "I’m honestly shocked by how effective this mask is after just 3 weeks of use! I…" at bounding box center [363, 286] width 214 height 218
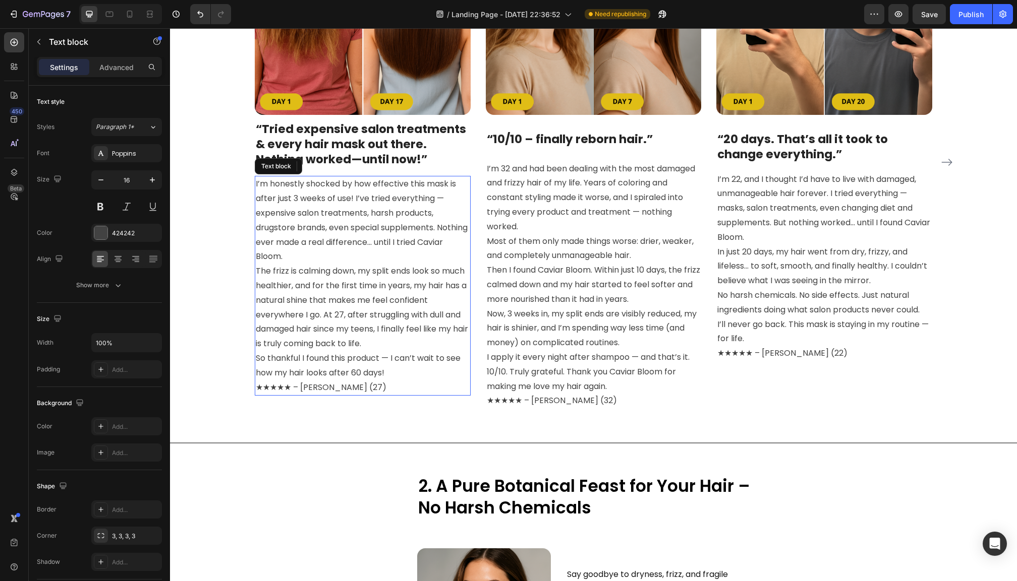
click at [356, 369] on p "I’m honestly shocked by how effective this mask is after just 3 weeks of use! I…" at bounding box center [363, 286] width 214 height 218
click at [388, 368] on p "I’m honestly shocked by how effective this mask is after just 3 weeks of use! I…" at bounding box center [363, 286] width 214 height 218
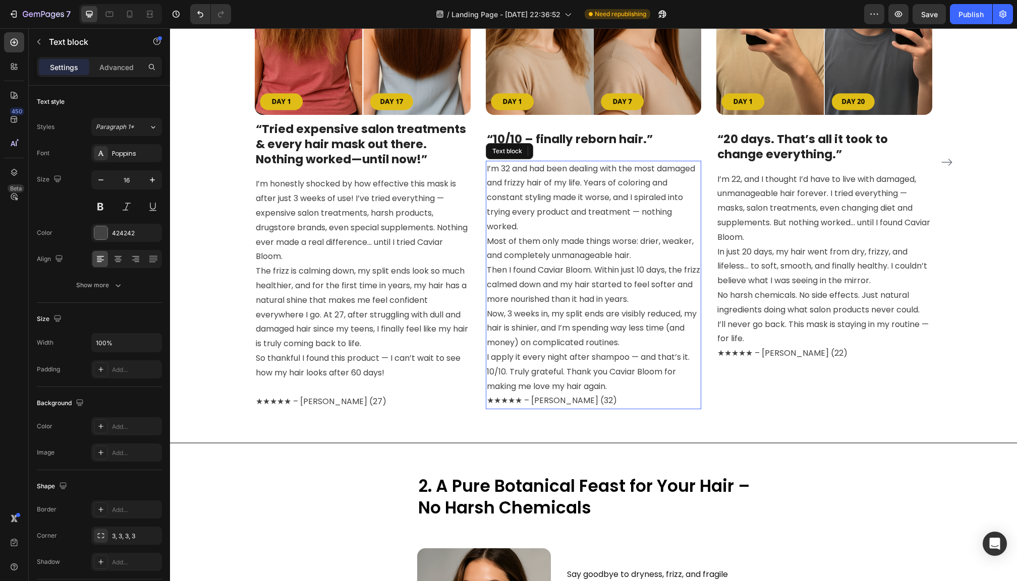
click at [614, 380] on p "I’m 32 and had been dealing with the most damaged and frizzy hair of my life. Y…" at bounding box center [594, 285] width 214 height 247
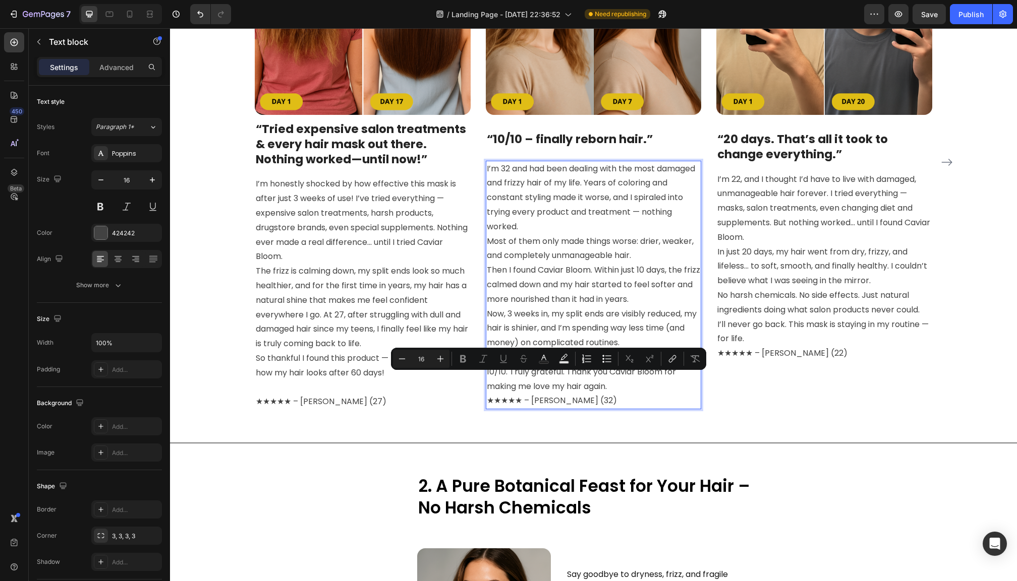
click at [614, 381] on p "I’m 32 and had been dealing with the most damaged and frizzy hair of my life. Y…" at bounding box center [594, 285] width 214 height 247
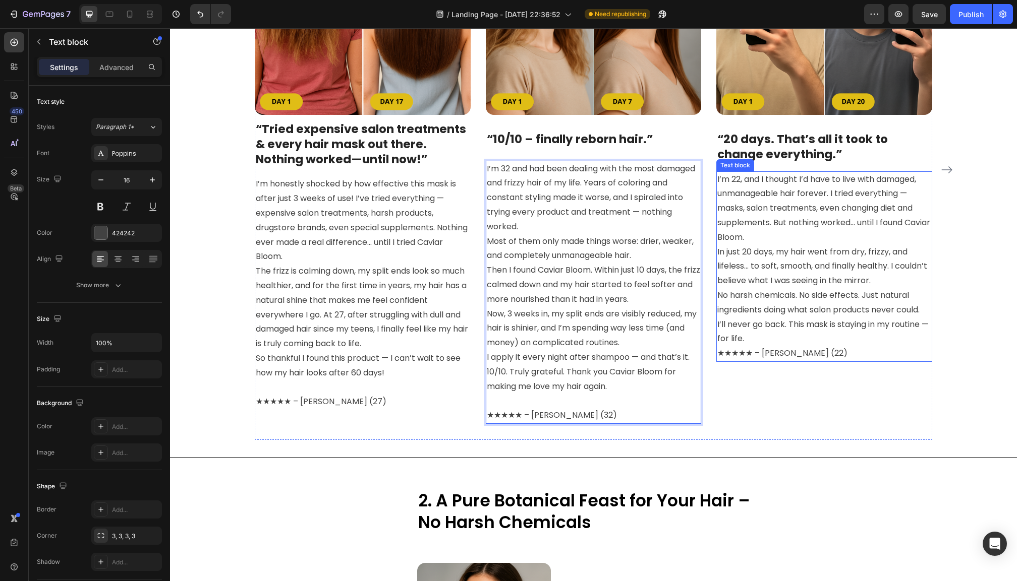
click at [788, 334] on p "I’m 22, and I thought I’d have to live with damaged, unmanageable hair forever.…" at bounding box center [824, 266] width 214 height 189
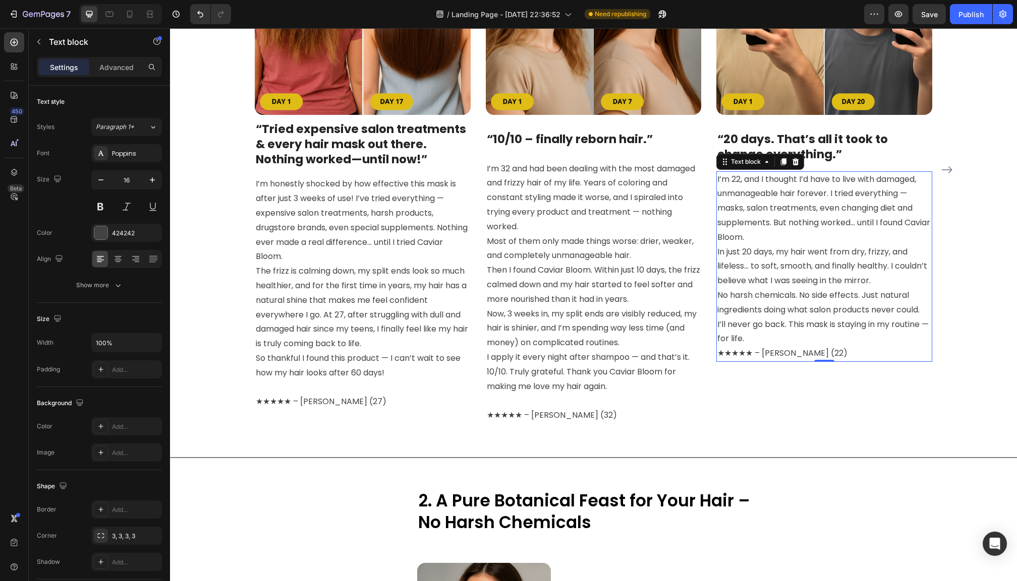
click at [788, 334] on p "I’m 22, and I thought I’d have to live with damaged, unmanageable hair forever.…" at bounding box center [824, 266] width 214 height 189
click at [778, 336] on p "I’m 22, and I thought I’d have to live with damaged, unmanageable hair forever.…" at bounding box center [824, 266] width 214 height 189
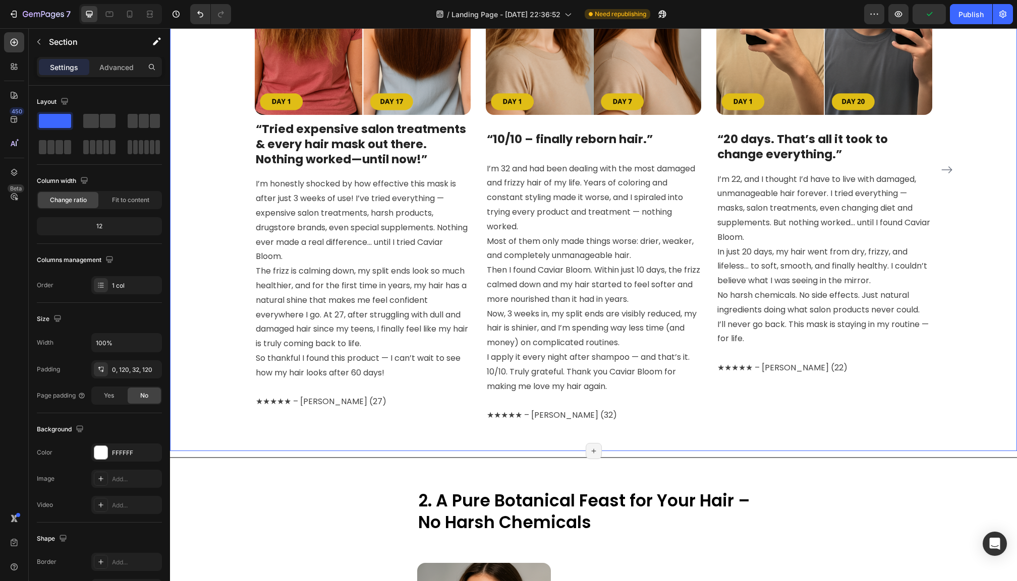
click at [874, 435] on div "Image “Tried expensive salon treatments & every hair mask out there. Nothing wo…" at bounding box center [593, 165] width 847 height 572
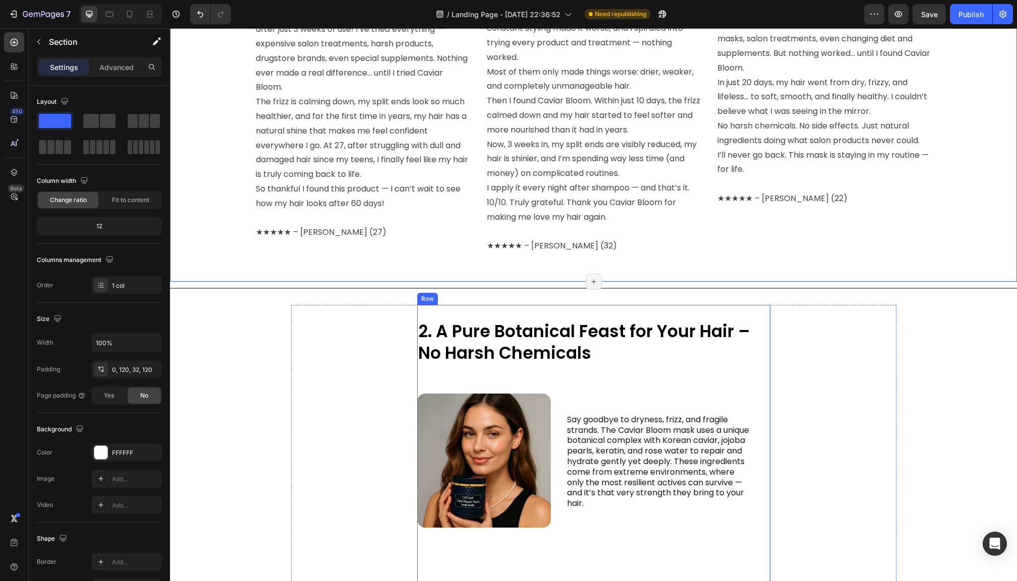
scroll to position [872, 0]
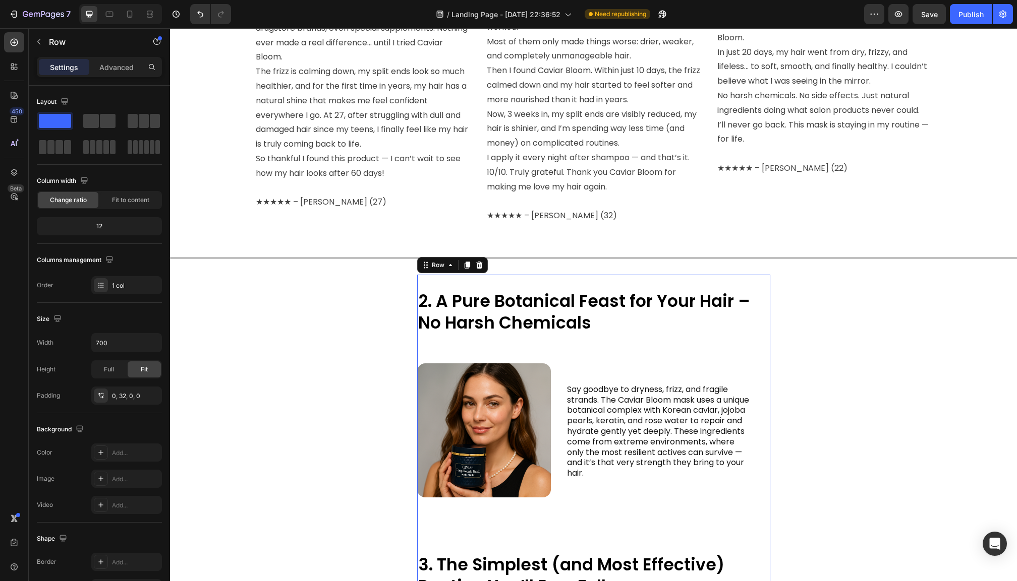
click at [114, 68] on p "Advanced" at bounding box center [116, 67] width 34 height 11
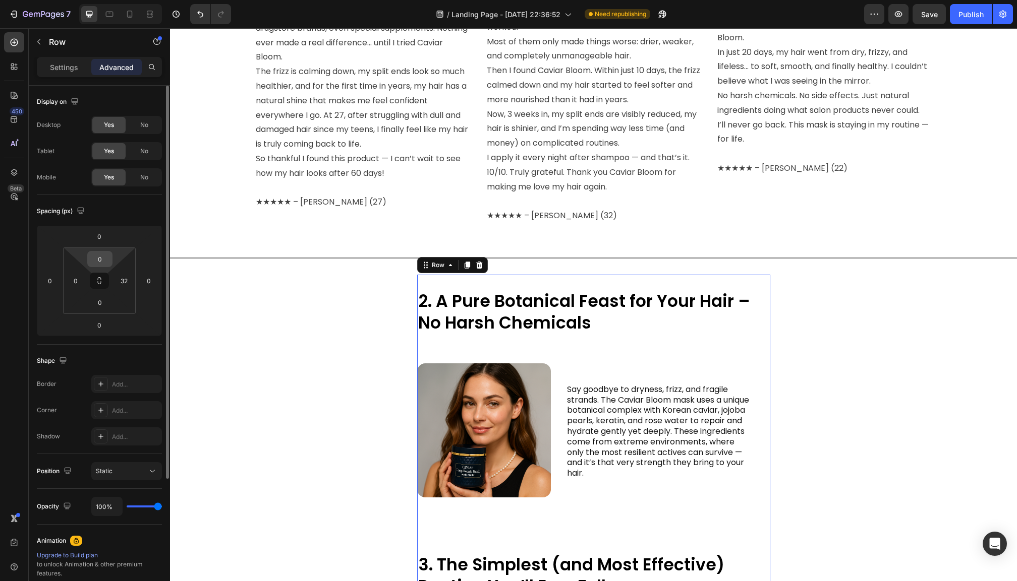
click at [99, 263] on input "0" at bounding box center [100, 259] width 20 height 15
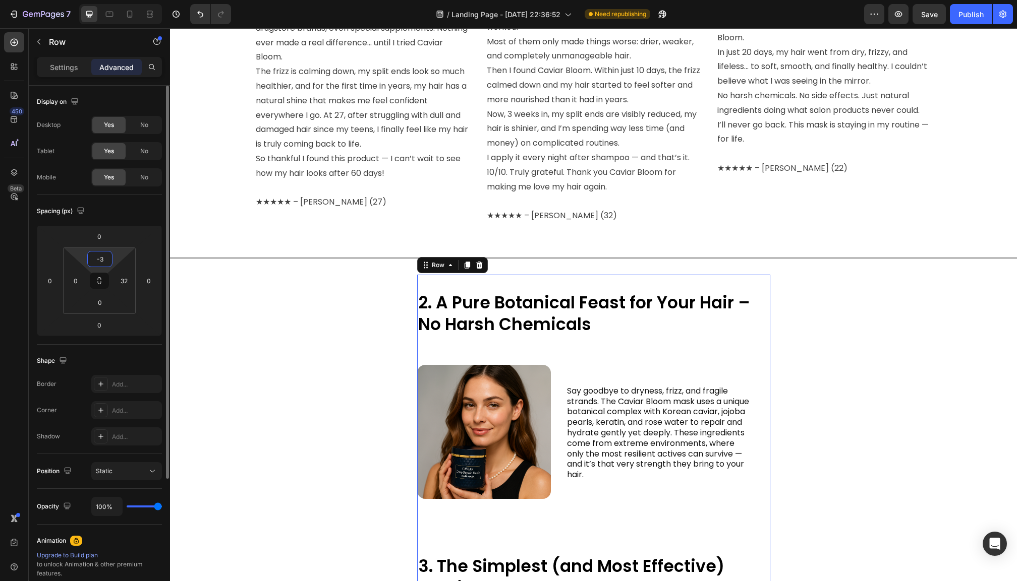
type input "-"
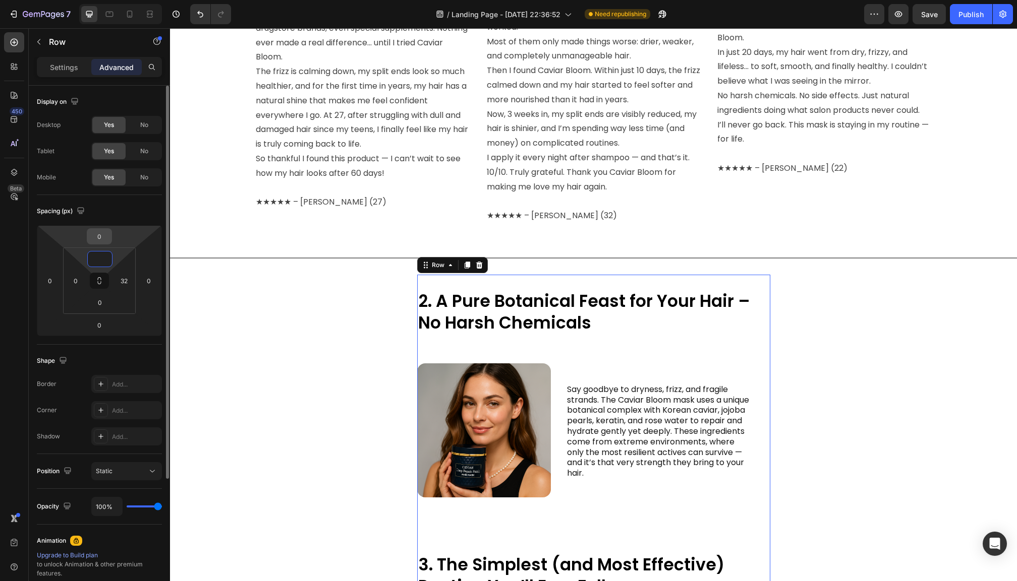
type input "0"
click at [100, 233] on input "0" at bounding box center [99, 236] width 20 height 15
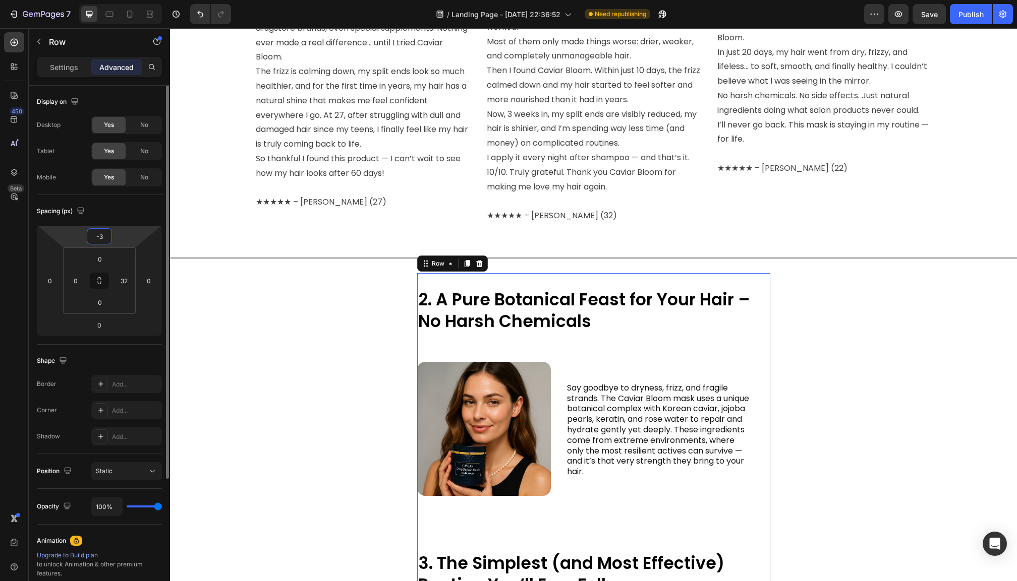
type input "-30"
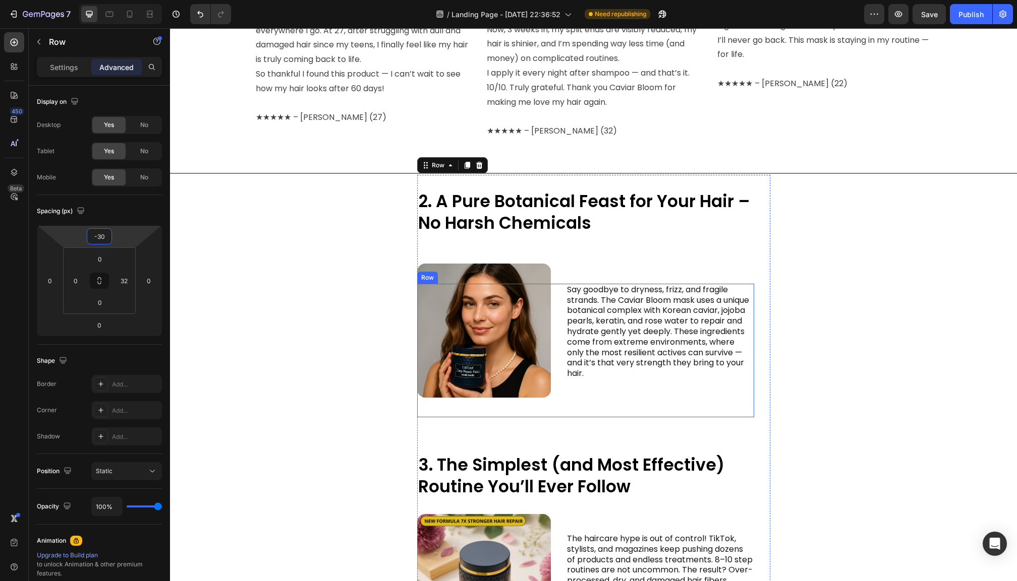
scroll to position [959, 0]
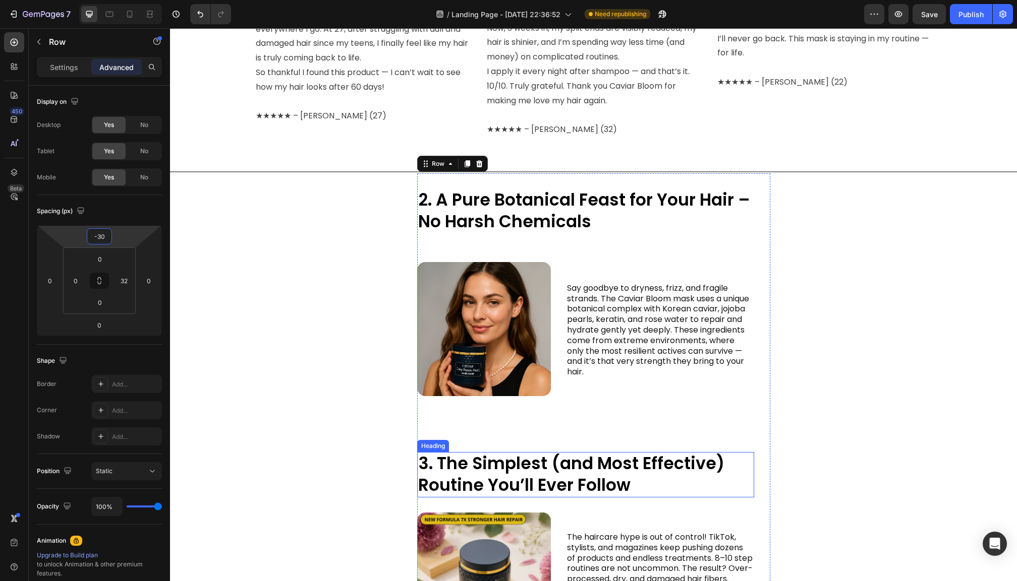
click at [516, 455] on h2 "3. The Simplest (and Most Effective) Routine You’ll Ever Follow" at bounding box center [585, 474] width 337 height 45
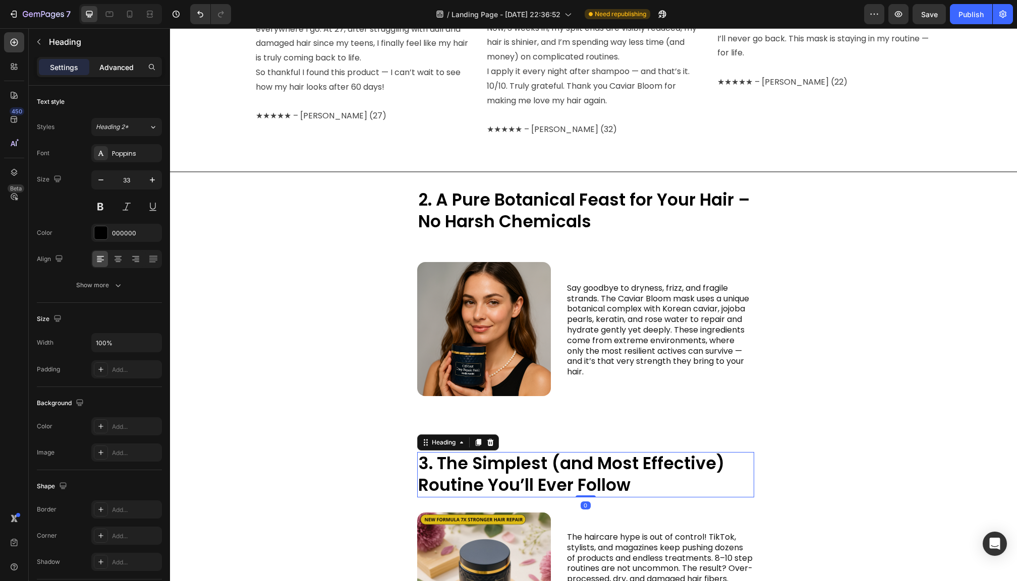
click at [120, 61] on div "Advanced" at bounding box center [116, 67] width 50 height 16
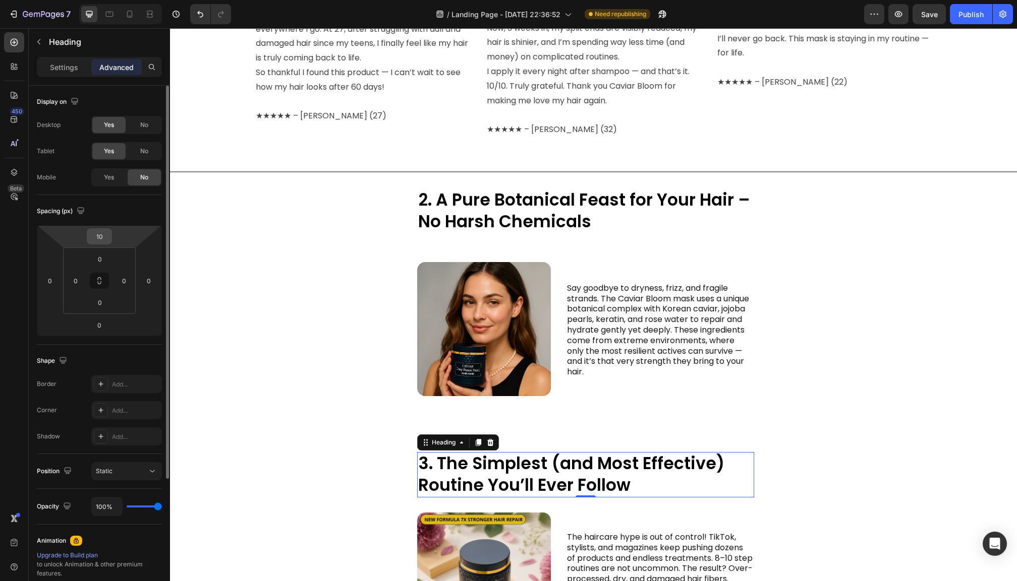
click at [101, 236] on input "10" at bounding box center [99, 236] width 20 height 15
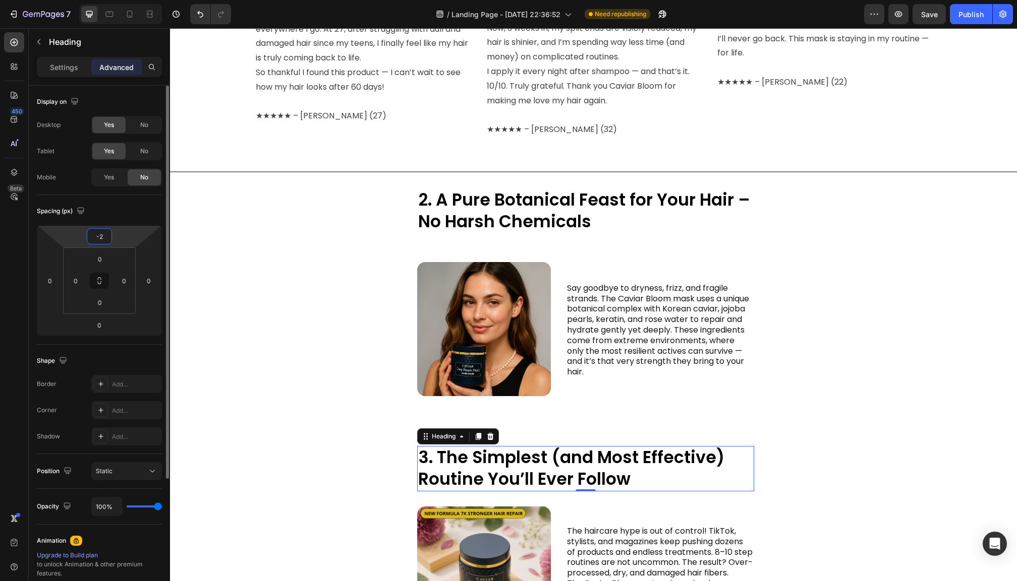
type input "-20"
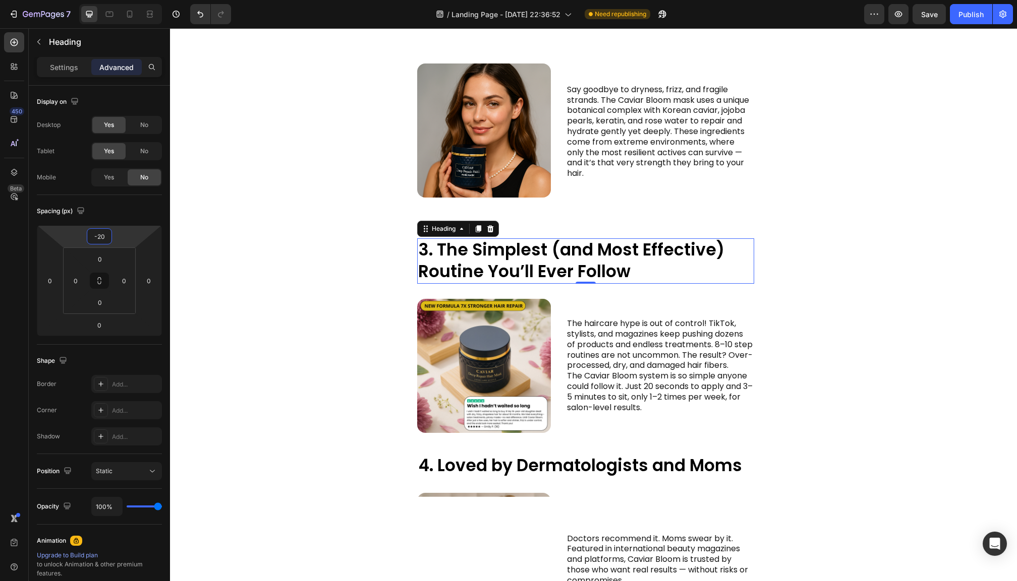
scroll to position [1199, 0]
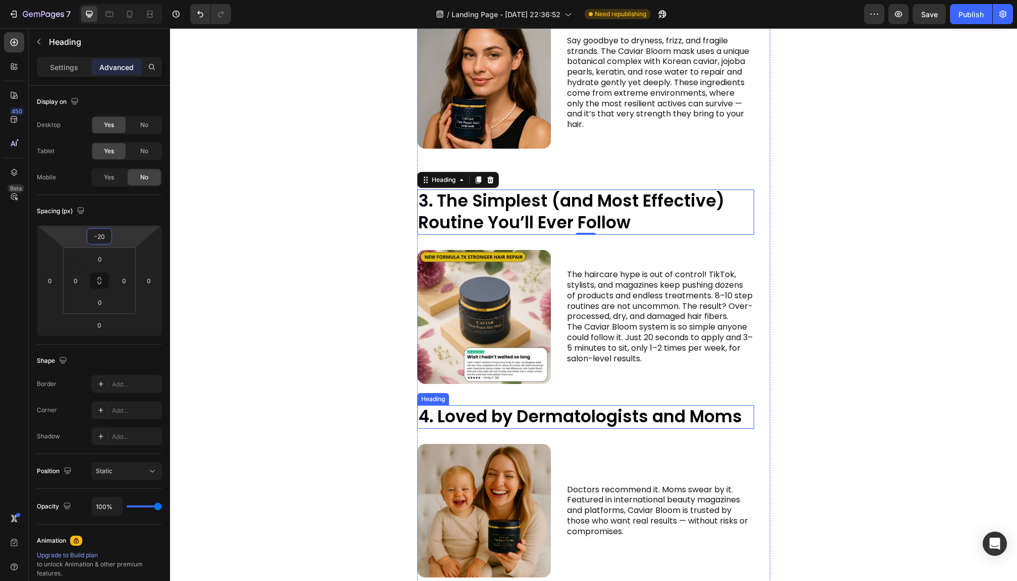
click at [505, 413] on h2 "4. Loved by Dermatologists and Moms" at bounding box center [585, 417] width 337 height 24
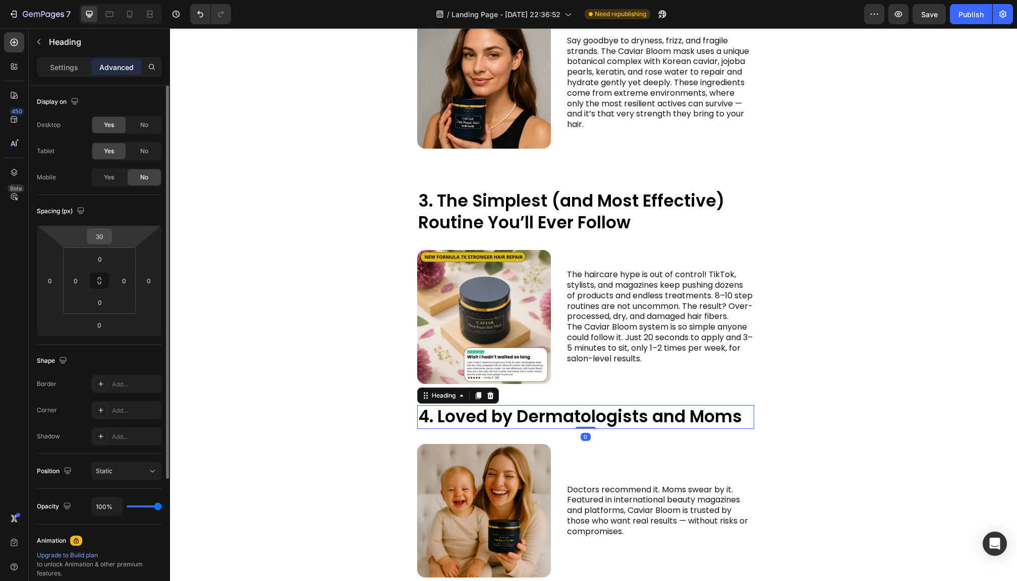
click at [105, 236] on input "30" at bounding box center [99, 236] width 20 height 15
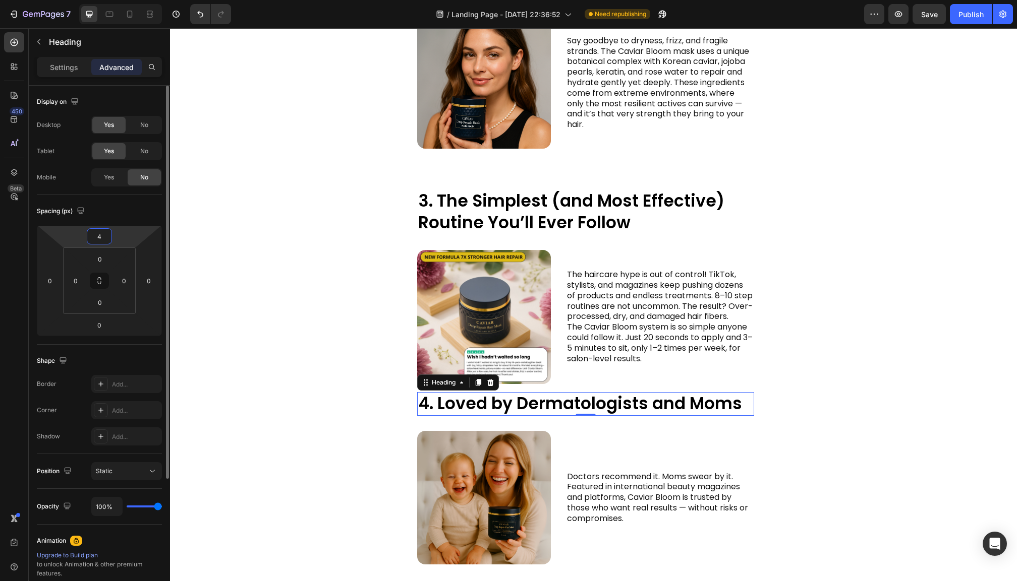
type input "40"
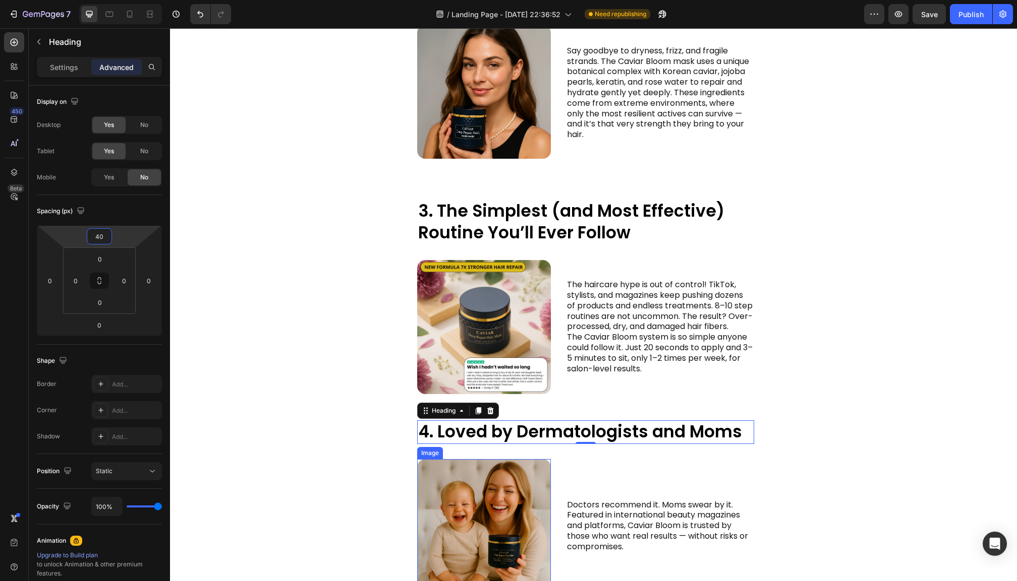
scroll to position [1187, 0]
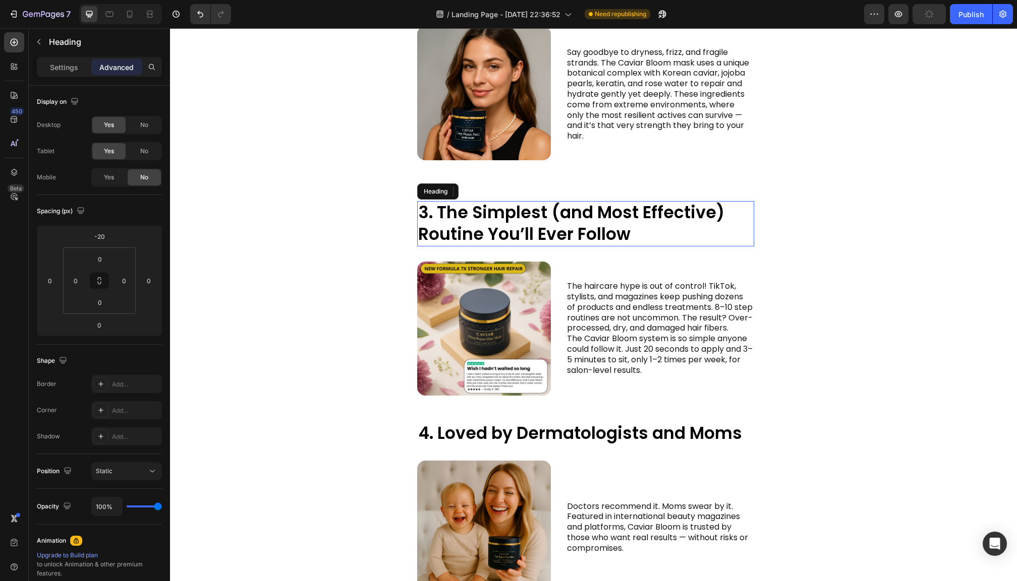
click at [517, 219] on h2 "3. The Simplest (and Most Effective) Routine You’ll Ever Follow" at bounding box center [585, 223] width 337 height 45
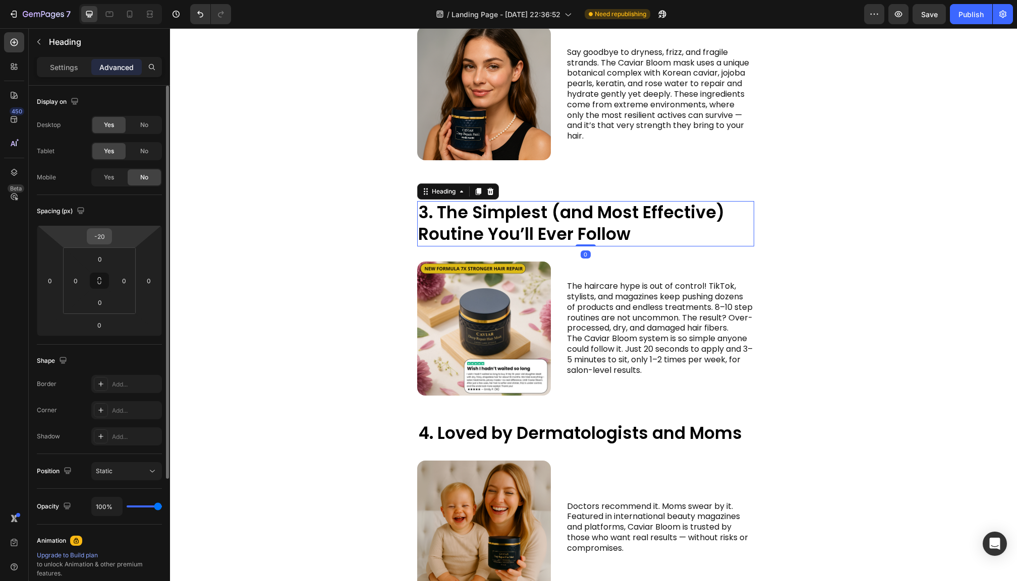
click at [101, 235] on input "-20" at bounding box center [99, 236] width 20 height 15
click at [106, 235] on input "-20" at bounding box center [99, 236] width 20 height 15
type input "-2"
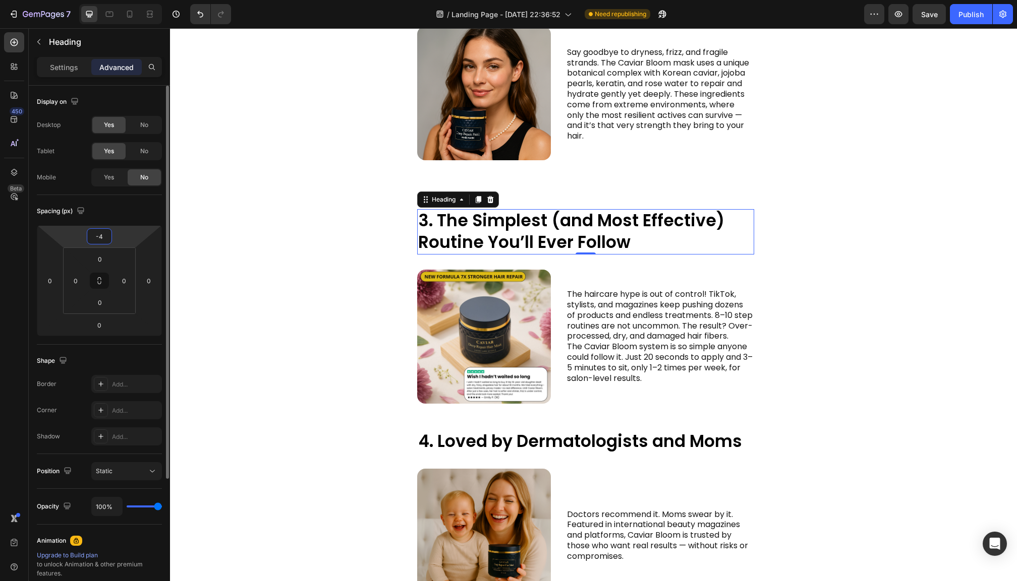
type input "-40"
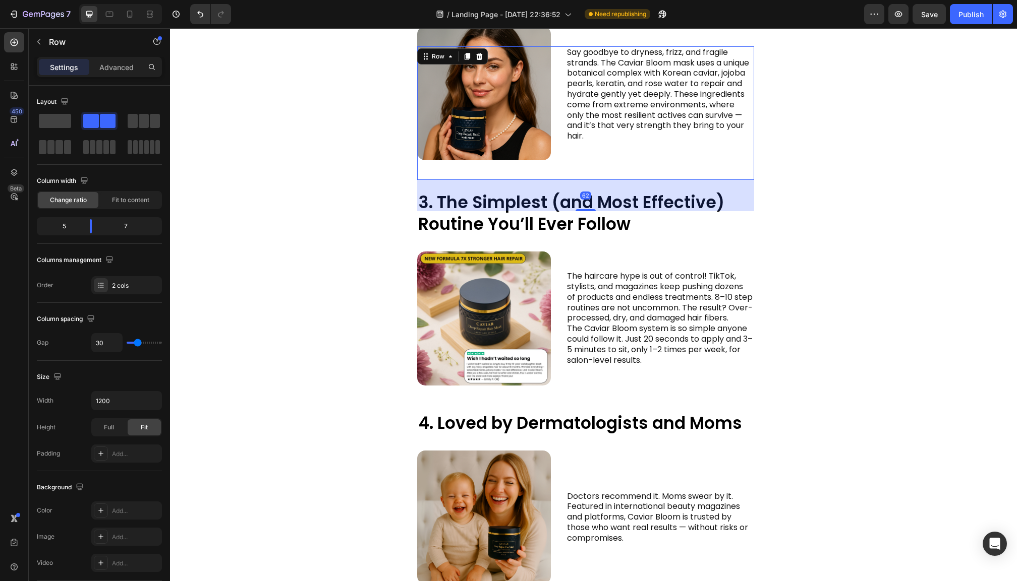
click at [578, 164] on div "Say goodbye to dryness, frizz, and fragile strands. The Caviar Bloom mask uses …" at bounding box center [660, 113] width 188 height 134
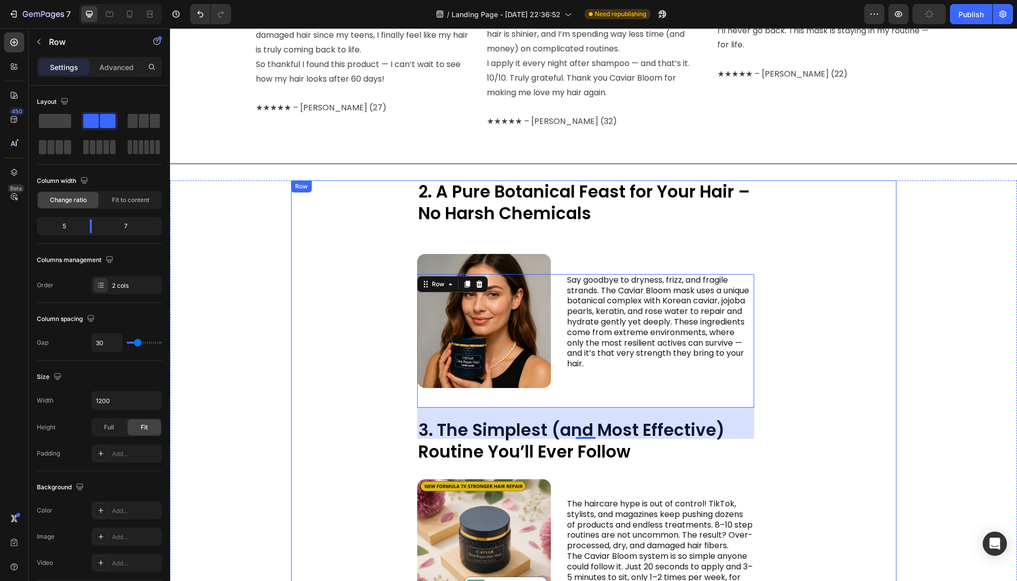
scroll to position [963, 0]
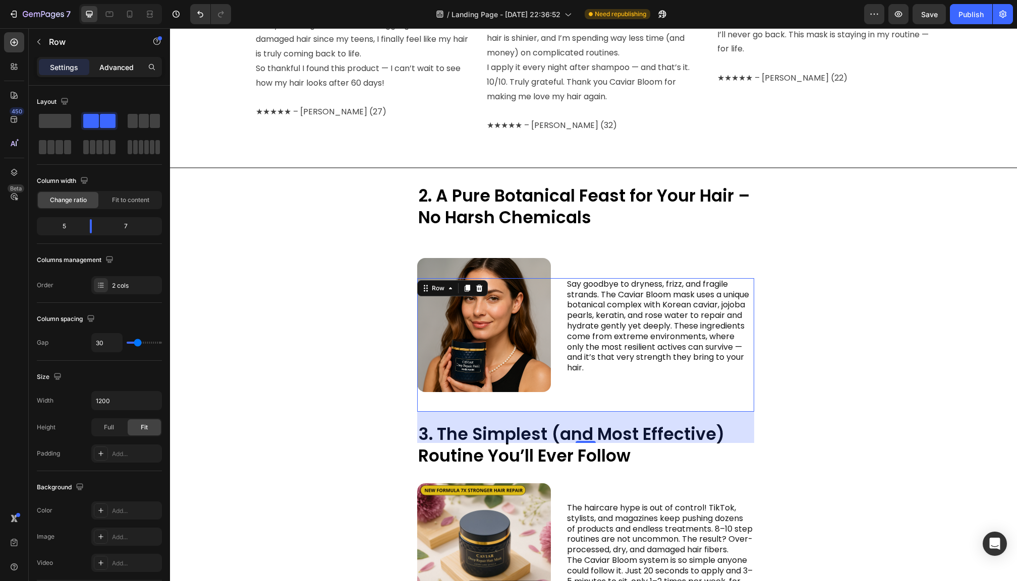
click at [108, 67] on p "Advanced" at bounding box center [116, 67] width 34 height 11
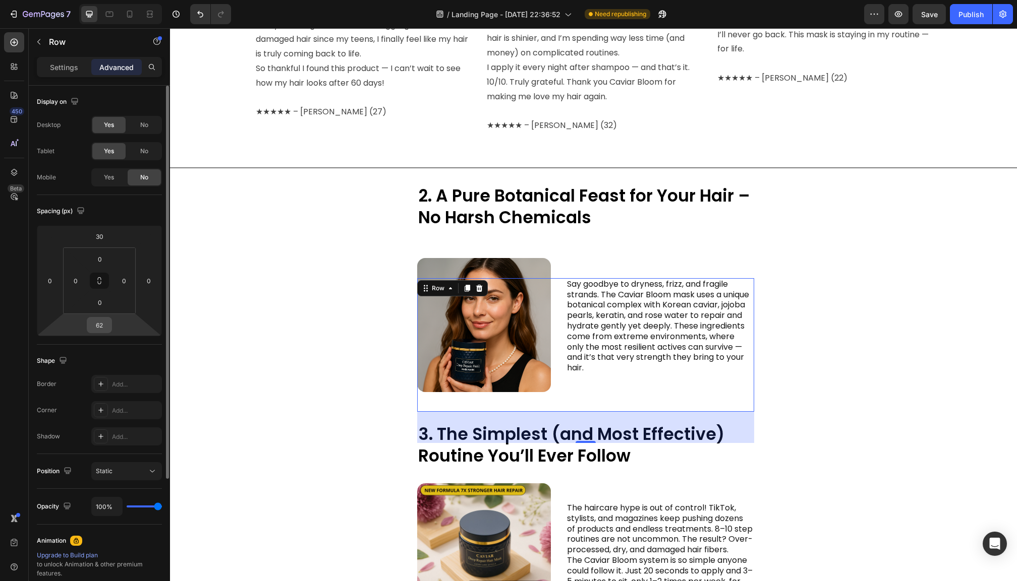
click at [98, 331] on input "62" at bounding box center [99, 325] width 20 height 15
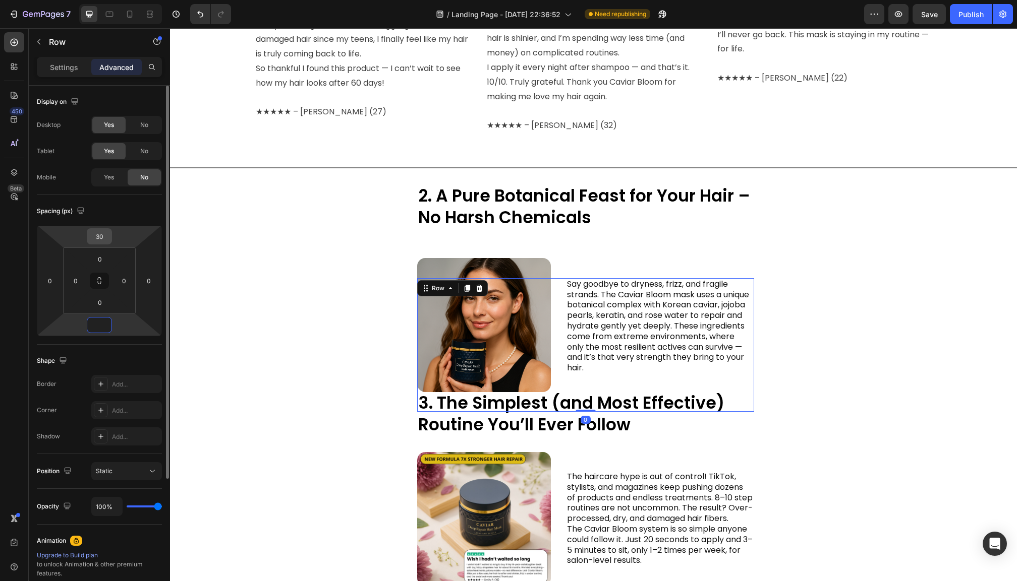
type input "0"
click at [101, 236] on input "30" at bounding box center [99, 236] width 20 height 15
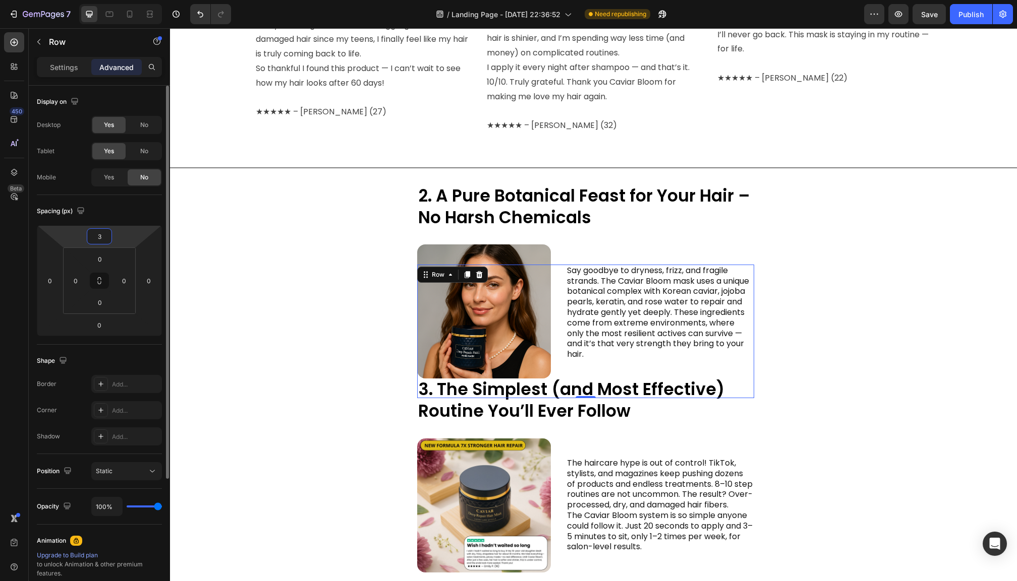
type input "30"
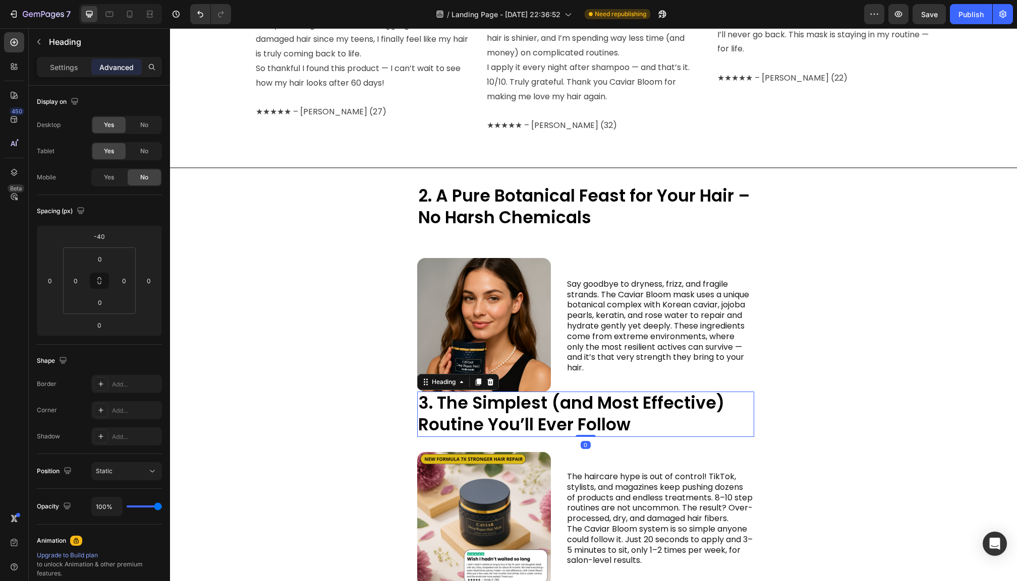
click at [461, 406] on h2 "3. The Simplest (and Most Effective) Routine You’ll Ever Follow" at bounding box center [585, 414] width 337 height 45
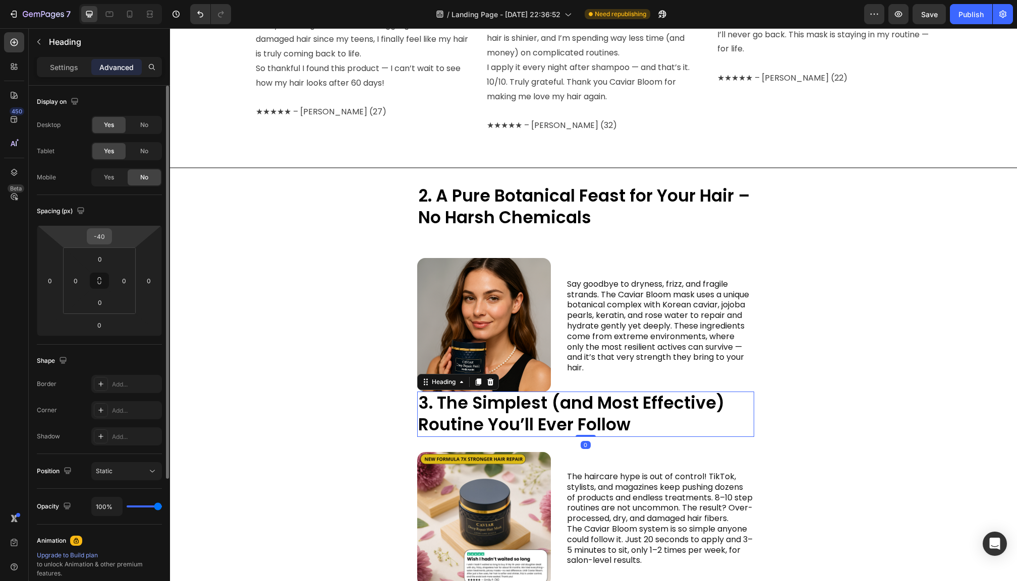
click at [105, 233] on input "-40" at bounding box center [99, 236] width 20 height 15
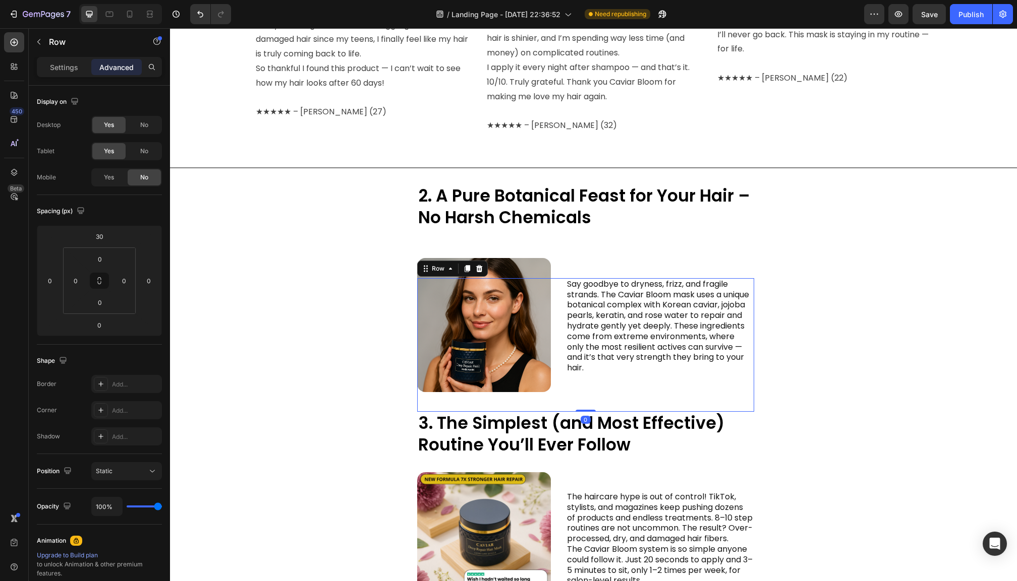
click at [554, 291] on div "Image Row Say goodbye to dryness, frizz, and fragile strands. The Caviar Bloom …" at bounding box center [585, 345] width 337 height 134
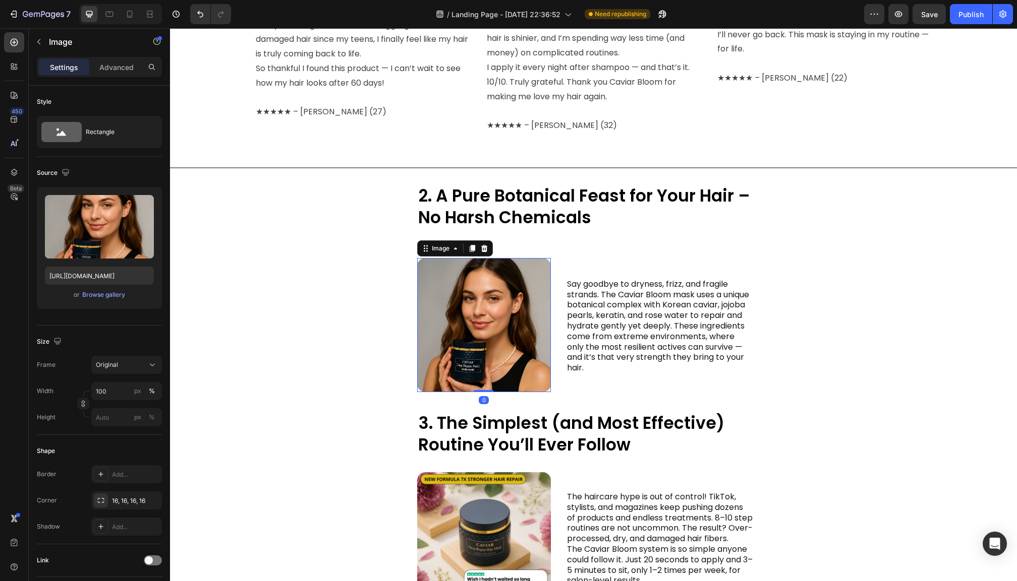
click at [535, 261] on img at bounding box center [484, 325] width 134 height 134
click at [117, 72] on p "Advanced" at bounding box center [116, 67] width 34 height 11
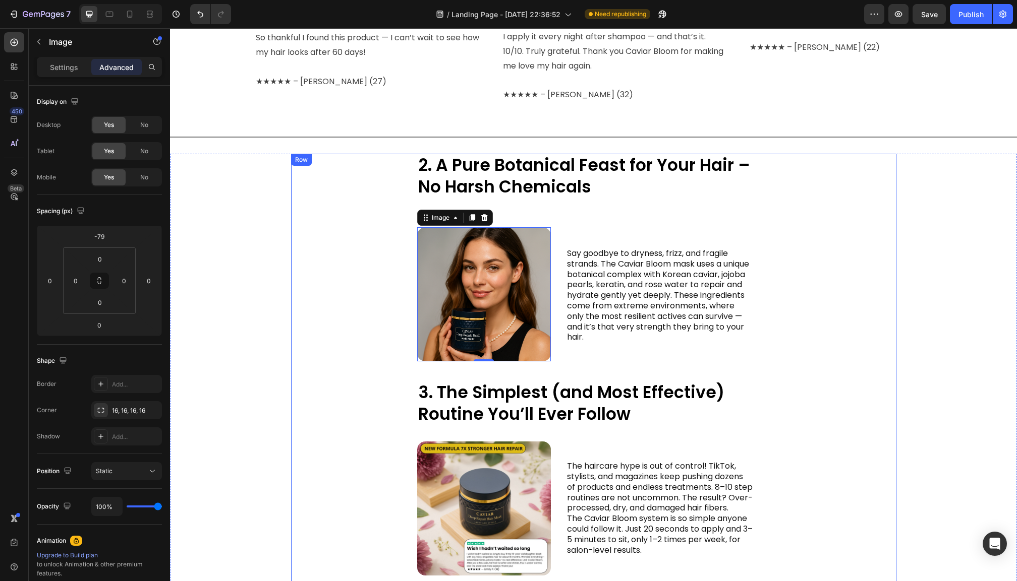
scroll to position [940, 0]
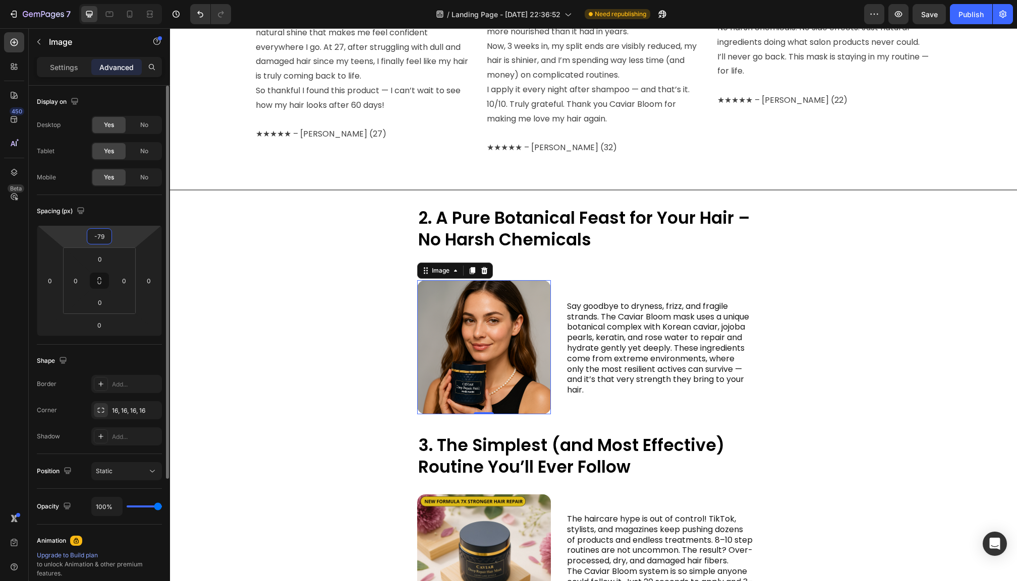
click at [105, 238] on input "-79" at bounding box center [99, 236] width 20 height 15
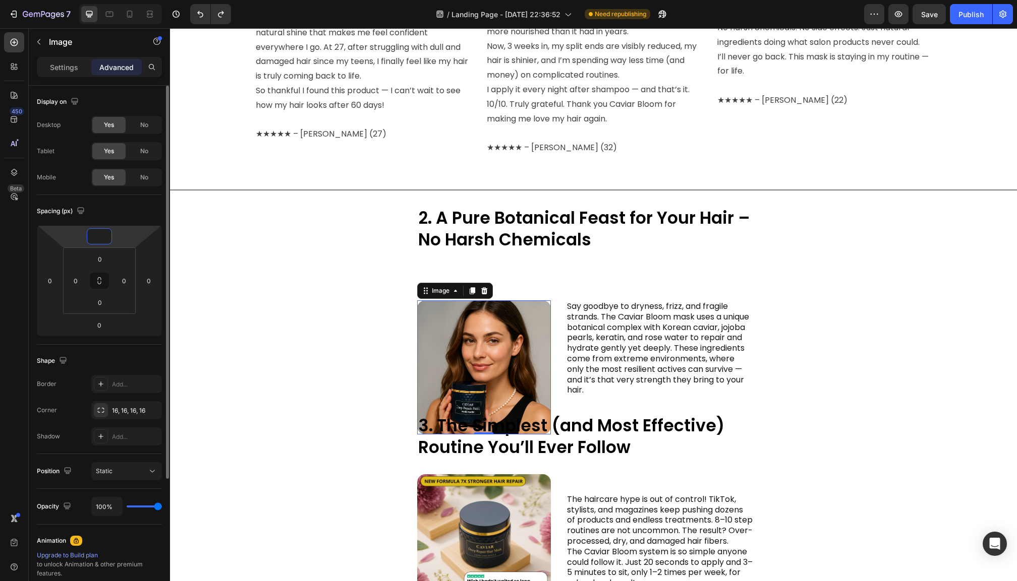
type input "-79"
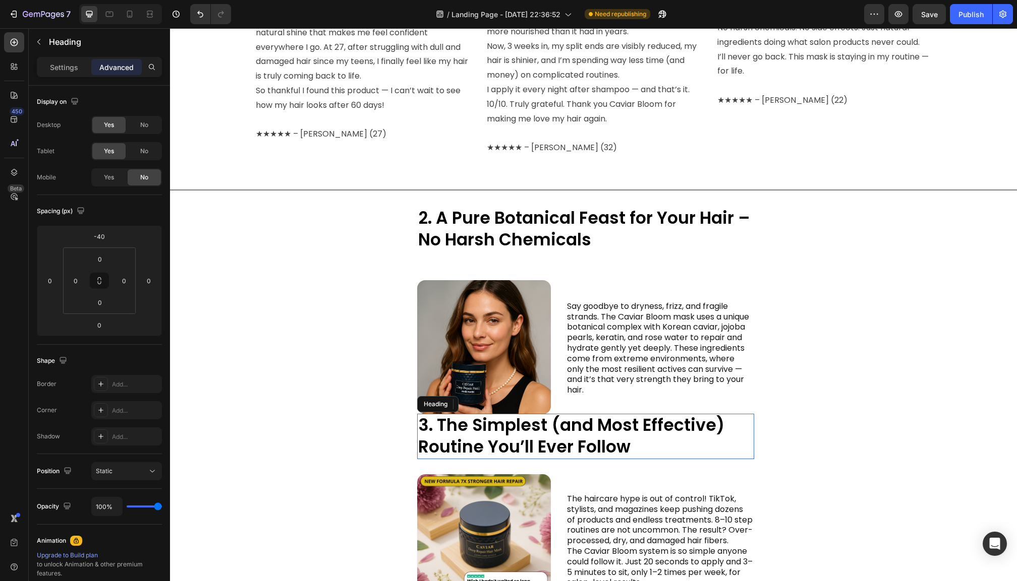
click at [525, 426] on h2 "3. The Simplest (and Most Effective) Routine You’ll Ever Follow" at bounding box center [585, 436] width 337 height 45
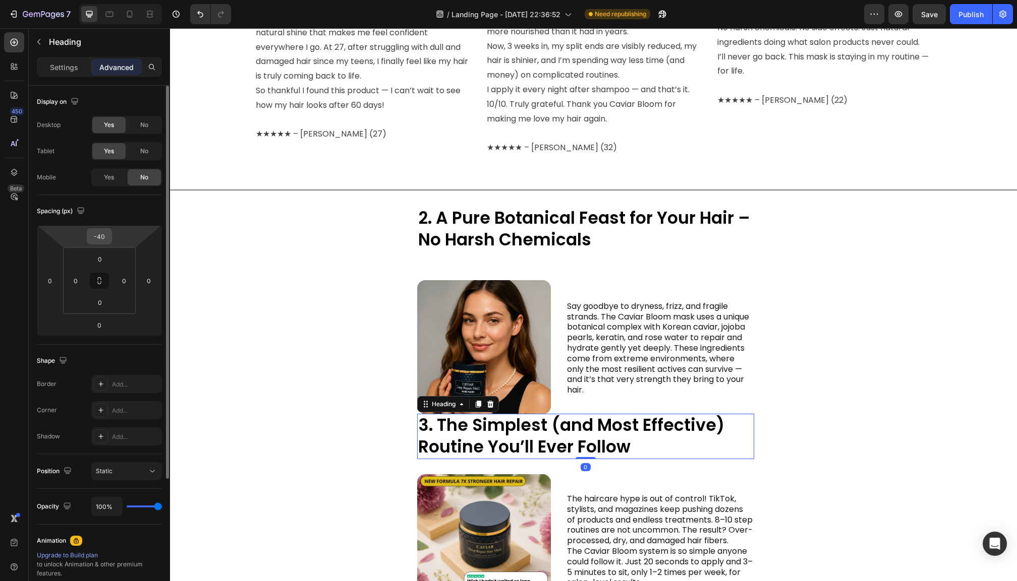
click at [102, 239] on input "-40" at bounding box center [99, 236] width 20 height 15
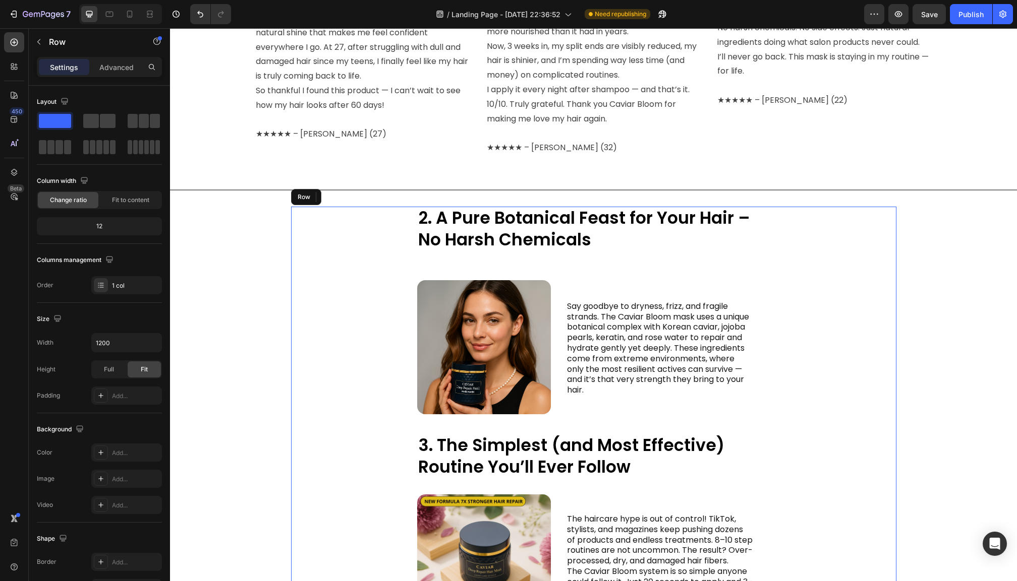
click at [870, 382] on div "2. A pure powerhouse of actives for your hair — not harsh treatments Heading 2.…" at bounding box center [593, 587] width 605 height 761
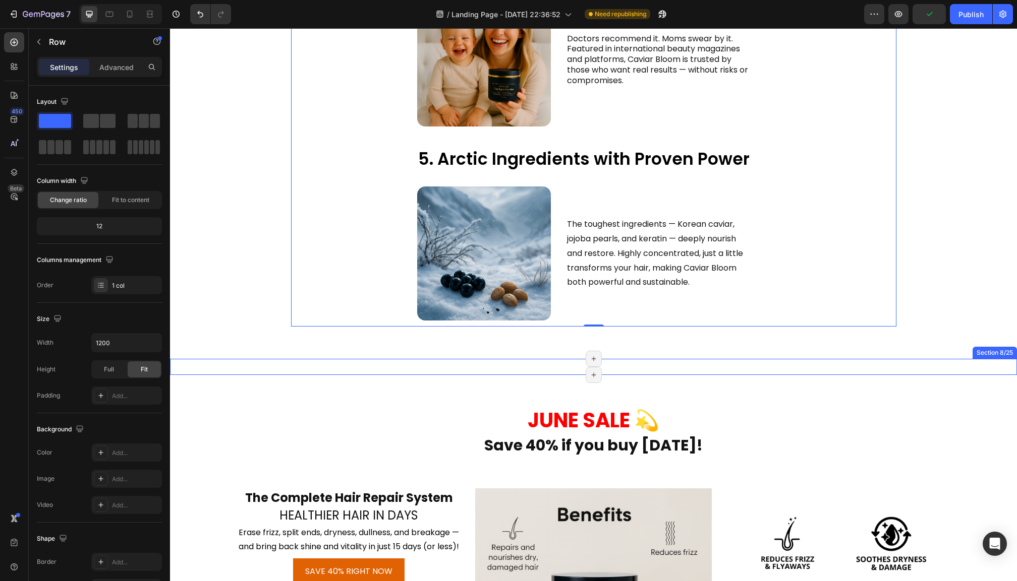
scroll to position [1646, 0]
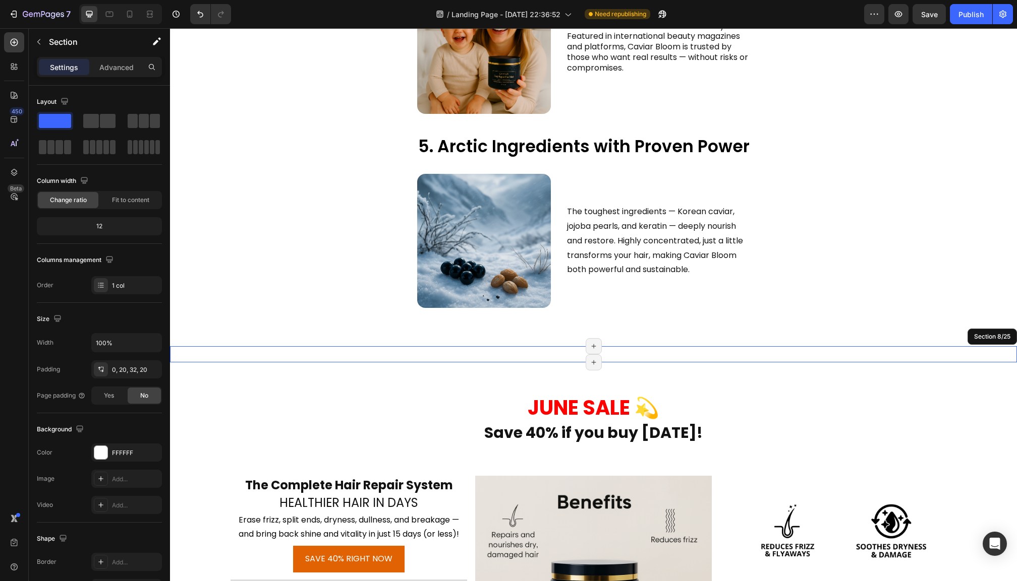
click at [651, 352] on div "4. Loved by Dermatologists and Moms Heading Image Row It’s normal to see real s…" at bounding box center [593, 354] width 847 height 16
click at [644, 331] on div "3. The Simplest (and Most Effective) Routine You’ll Ever Follow Heading Image R…" at bounding box center [593, 338] width 847 height 16
click at [647, 354] on div "4. Loved by Dermatologists and Moms Heading Image Row It’s normal to see real s…" at bounding box center [593, 354] width 847 height 16
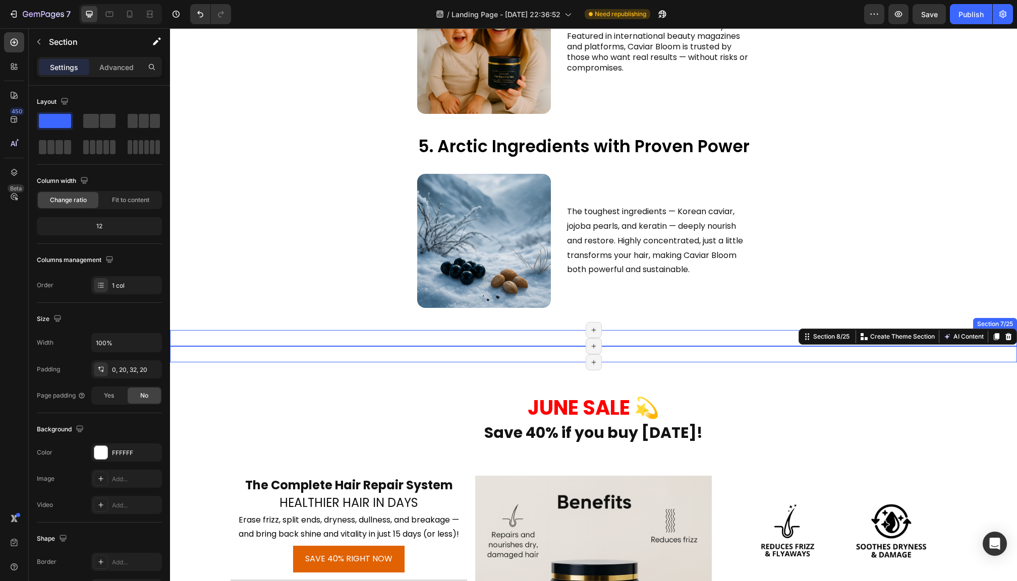
click at [645, 336] on div "3. The Simplest (and Most Effective) Routine You’ll Ever Follow Heading Image R…" at bounding box center [593, 338] width 847 height 16
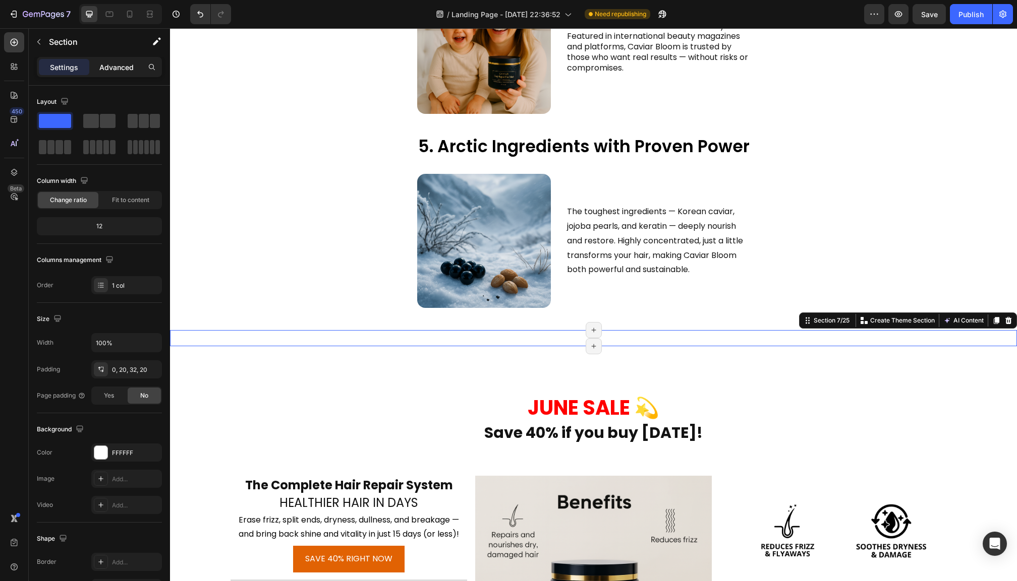
click at [120, 72] on p "Advanced" at bounding box center [116, 67] width 34 height 11
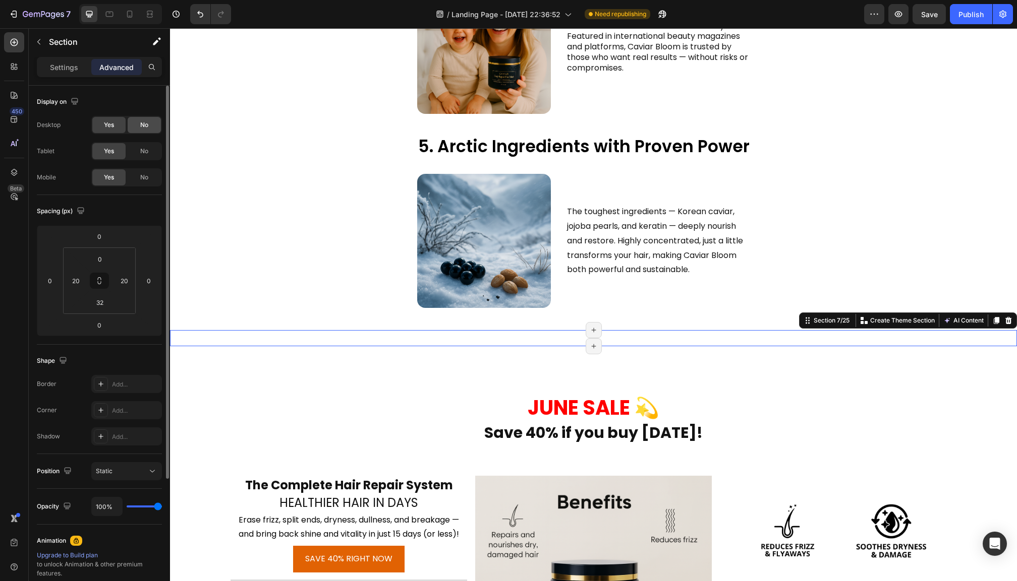
click at [146, 128] on span "No" at bounding box center [144, 125] width 8 height 9
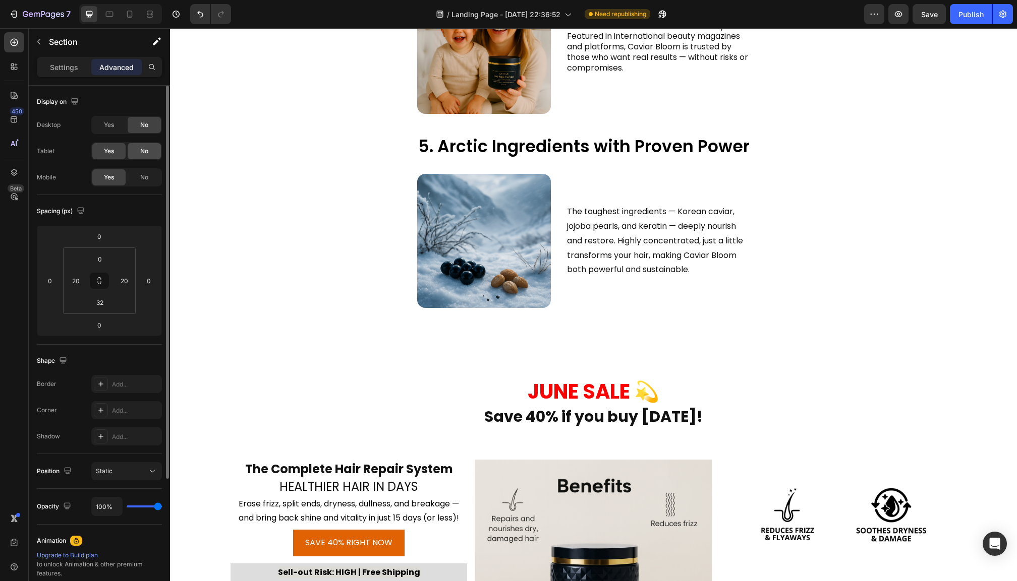
click at [142, 152] on span "No" at bounding box center [144, 151] width 8 height 9
click at [399, 333] on div "4. Loved by Dermatologists and Moms Heading Image Row It’s normal to see real s…" at bounding box center [593, 338] width 847 height 16
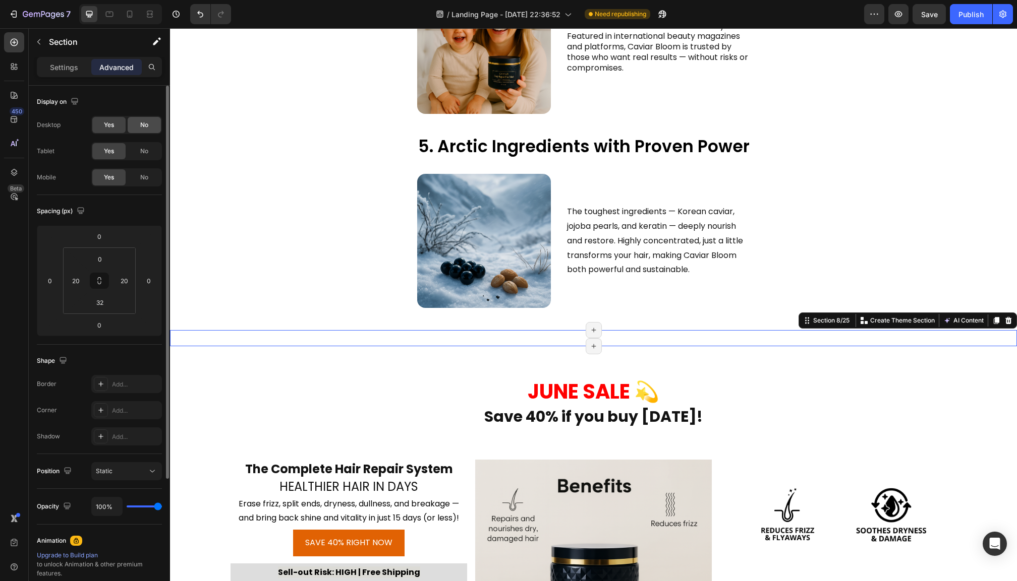
click at [140, 124] on div "No" at bounding box center [144, 125] width 33 height 16
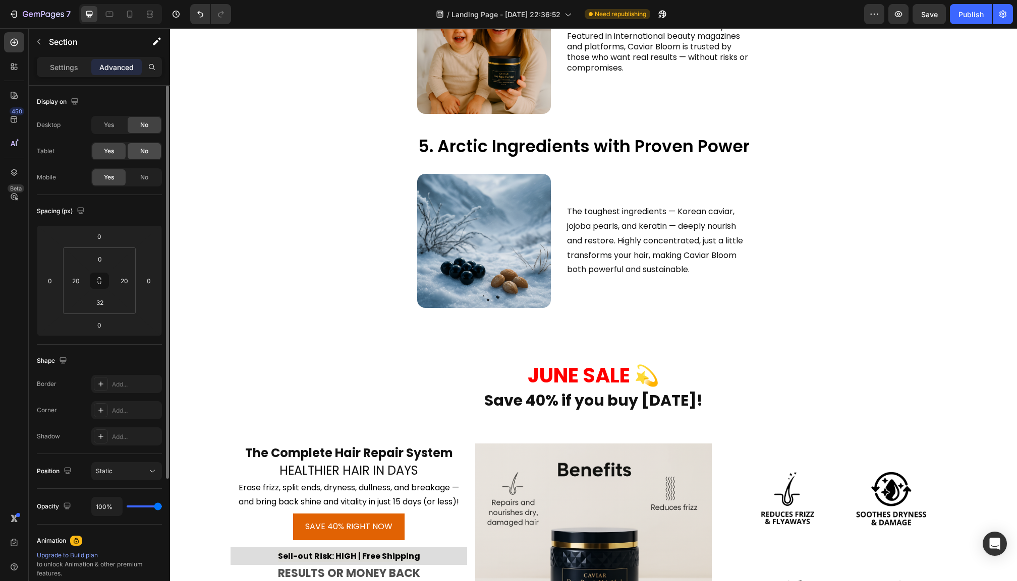
click at [140, 149] on span "No" at bounding box center [144, 151] width 8 height 9
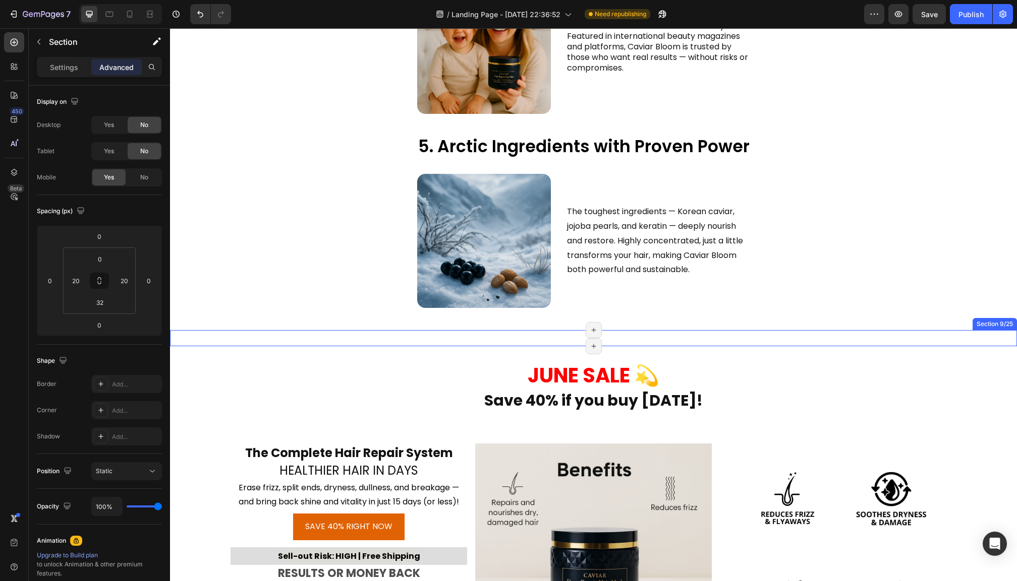
click at [341, 332] on div "5. Arctic Ingredients with Proven Power Heading Image Row It’s normal to see re…" at bounding box center [593, 338] width 847 height 16
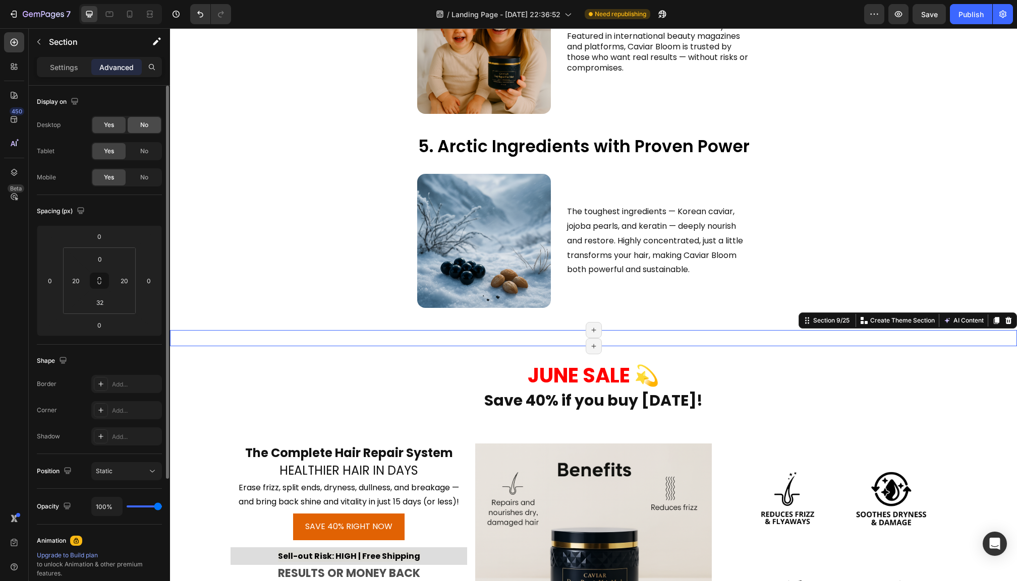
click at [144, 123] on span "No" at bounding box center [144, 125] width 8 height 9
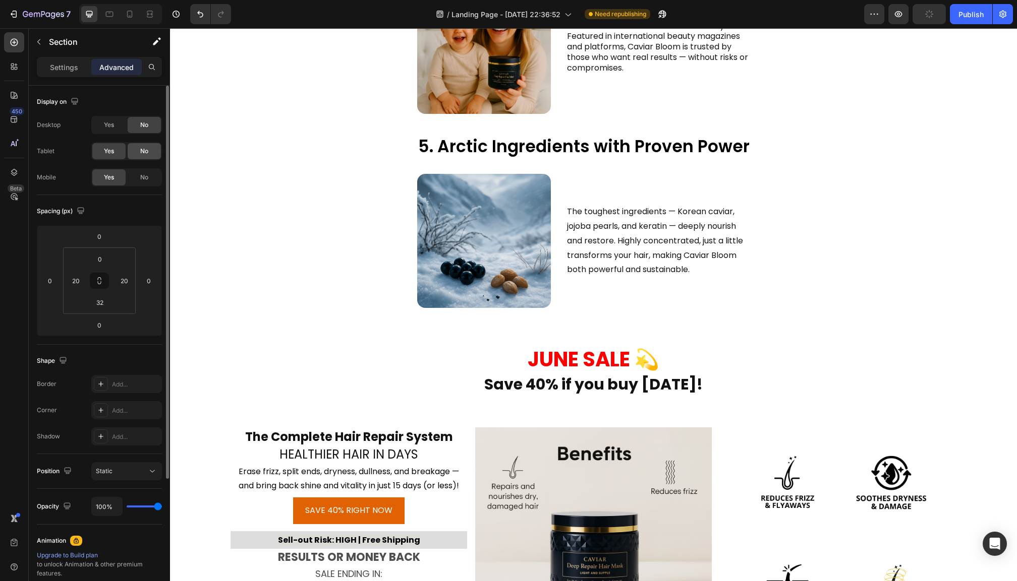
click at [144, 155] on span "No" at bounding box center [144, 151] width 8 height 9
click at [540, 334] on div "JUNE SALE 💫 Heading Save 40% if you buy today! Heading" at bounding box center [593, 362] width 847 height 65
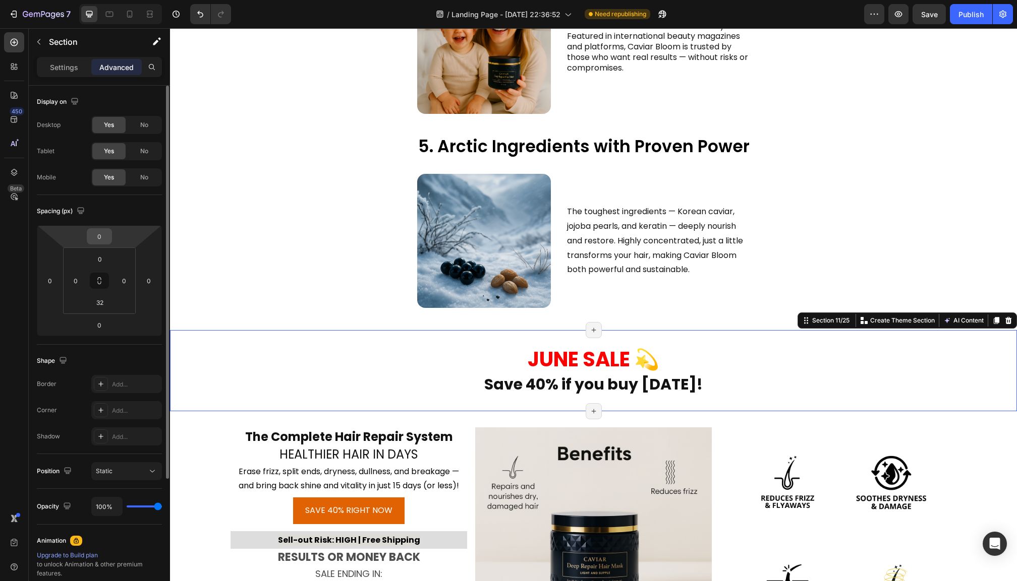
click at [103, 239] on input "0" at bounding box center [99, 236] width 20 height 15
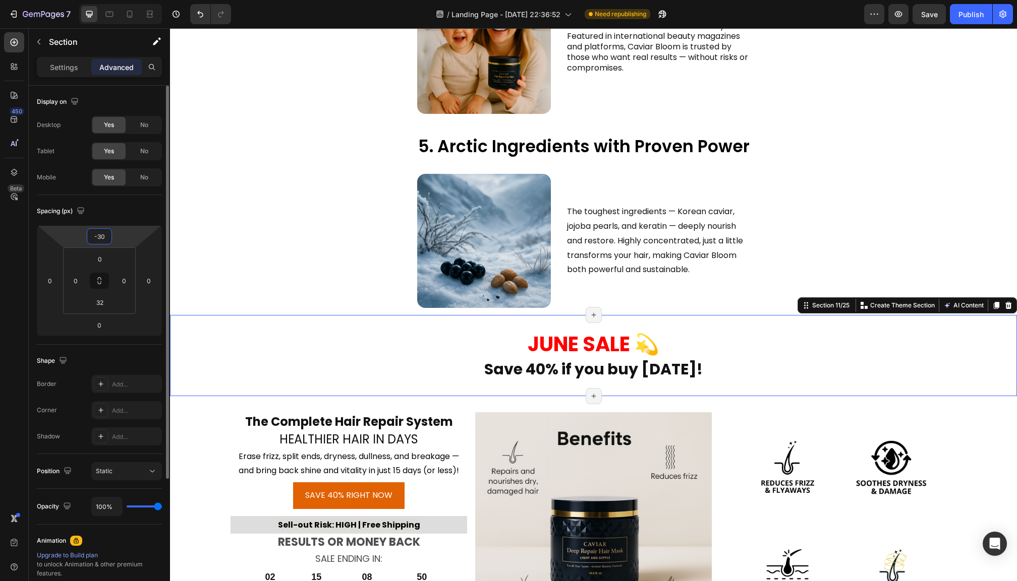
type input "-3"
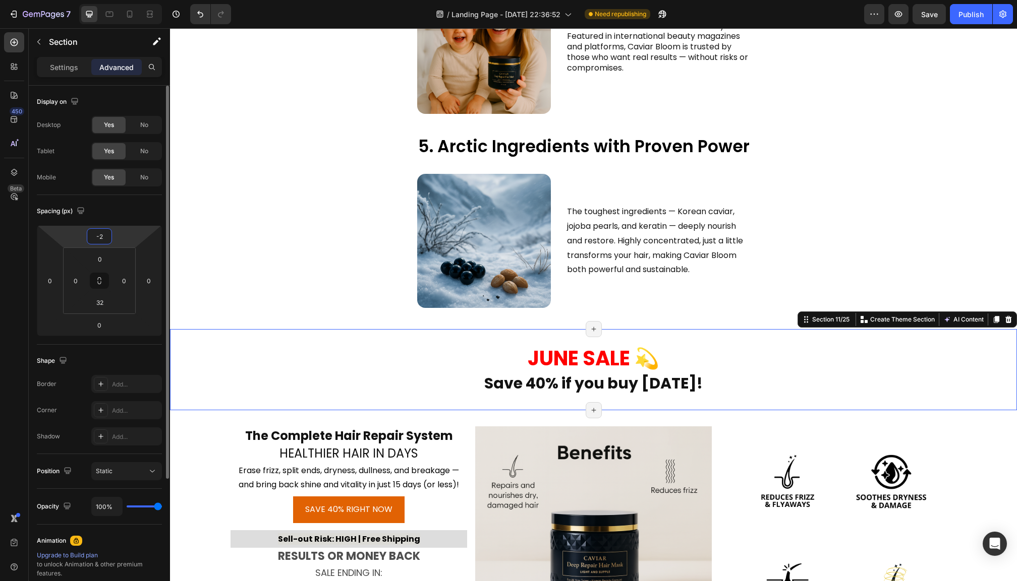
type input "-20"
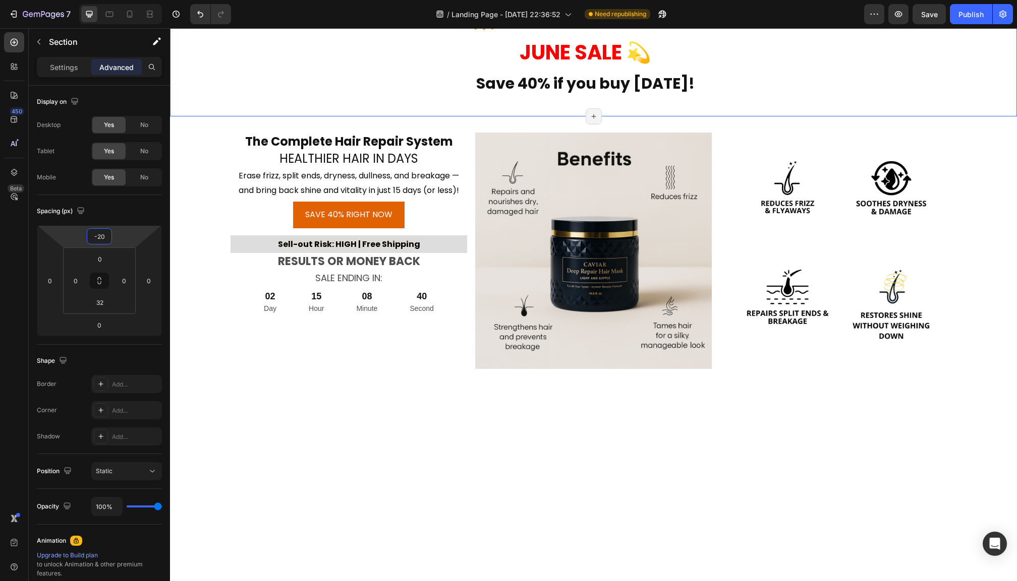
scroll to position [3089, 0]
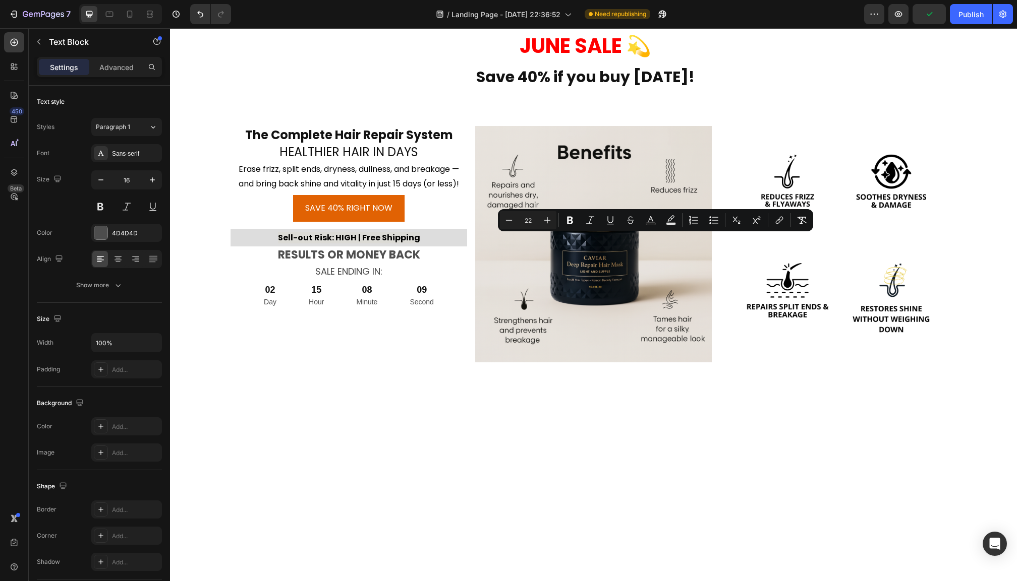
type input "16"
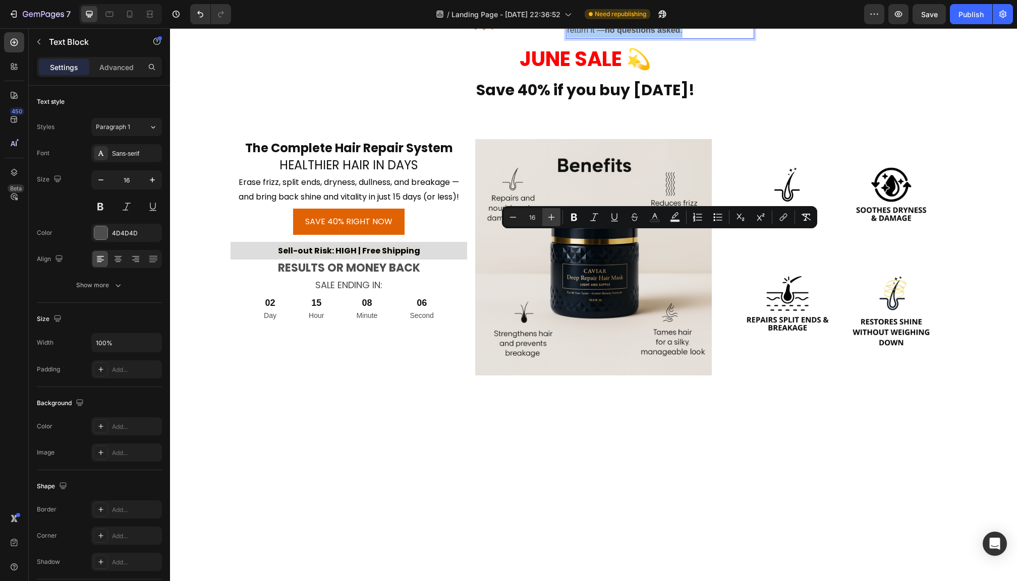
click at [554, 219] on icon "Editor contextual toolbar" at bounding box center [551, 217] width 10 height 10
drag, startPoint x: 554, startPoint y: 219, endPoint x: 387, endPoint y: 199, distance: 167.6
click at [554, 219] on icon "Editor contextual toolbar" at bounding box center [551, 218] width 10 height 10
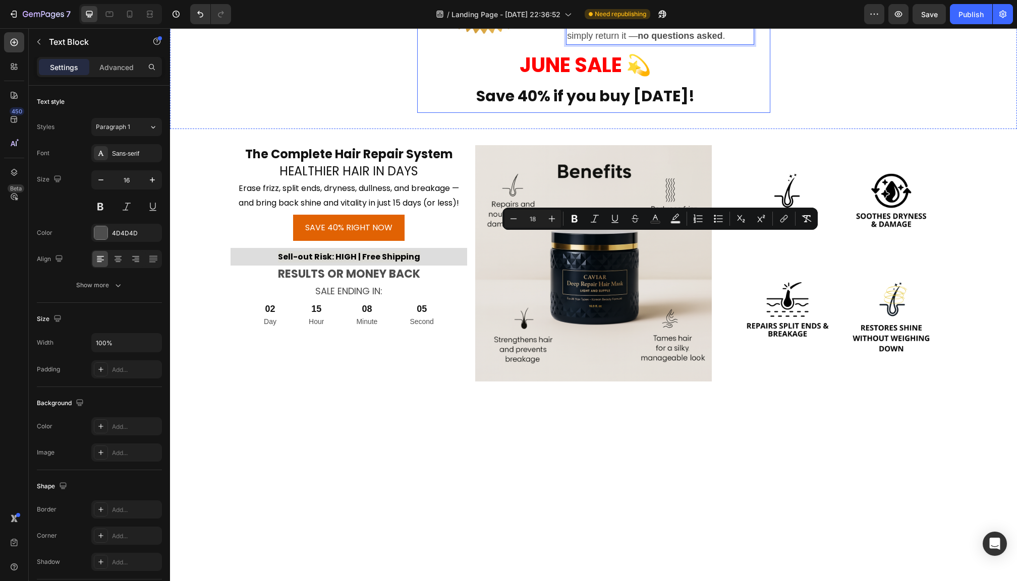
click at [554, 219] on icon "Editor contextual toolbar" at bounding box center [552, 219] width 10 height 10
type input "19"
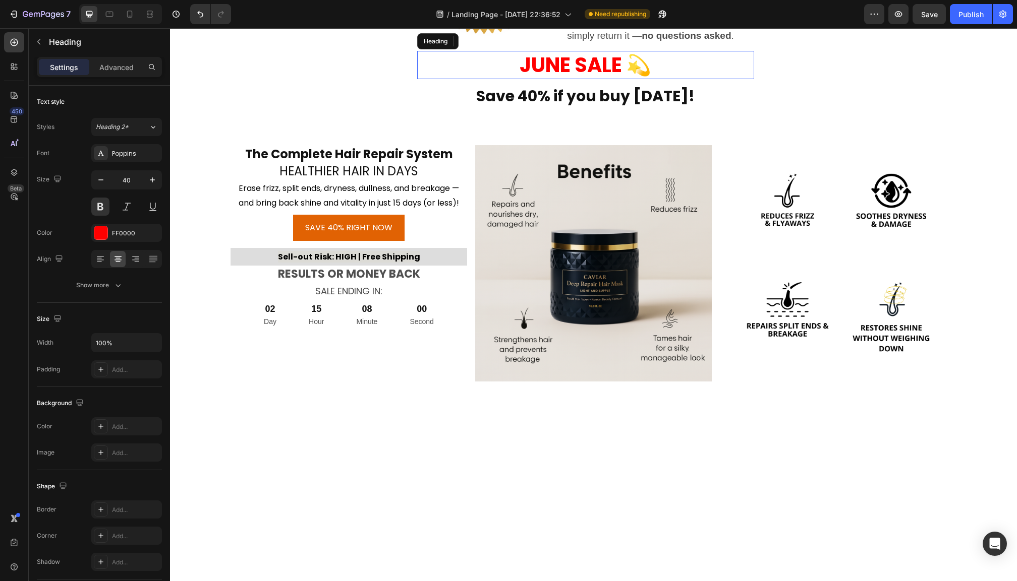
click at [711, 79] on h2 "JUNE SALE 💫" at bounding box center [585, 65] width 337 height 28
click at [111, 63] on p "Advanced" at bounding box center [116, 67] width 34 height 11
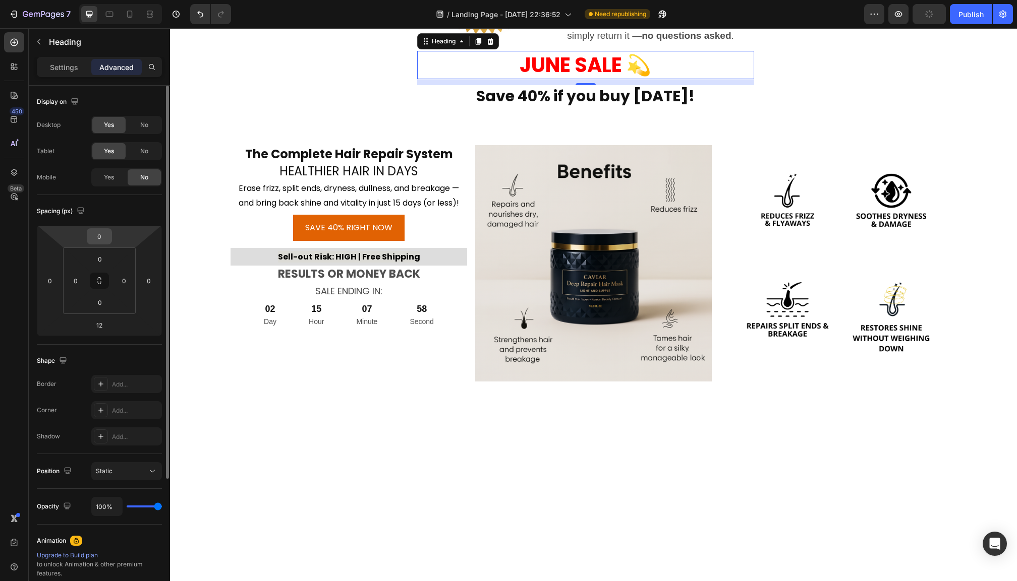
click at [108, 240] on input "0" at bounding box center [99, 236] width 20 height 15
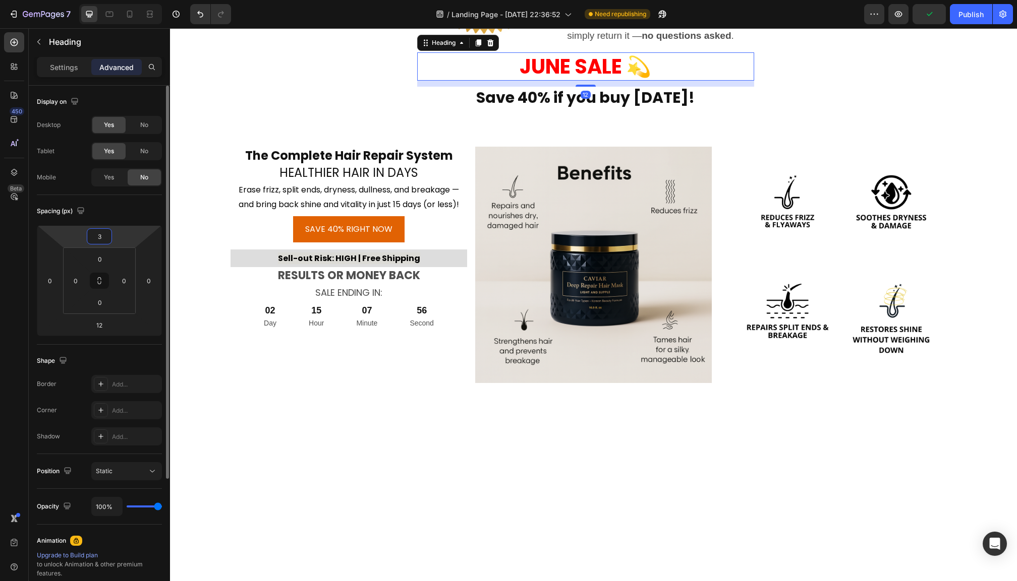
type input "30"
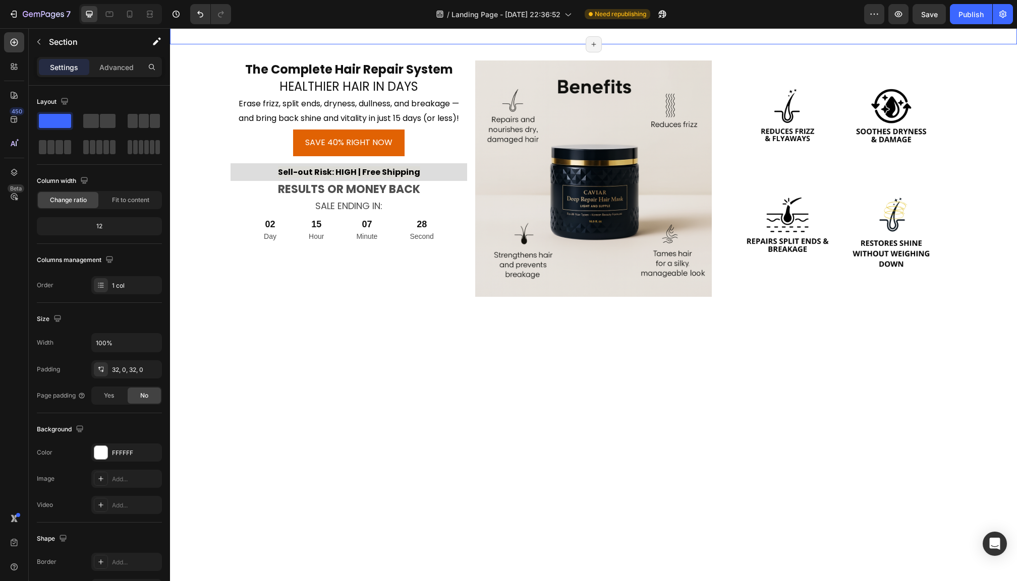
scroll to position [3191, 0]
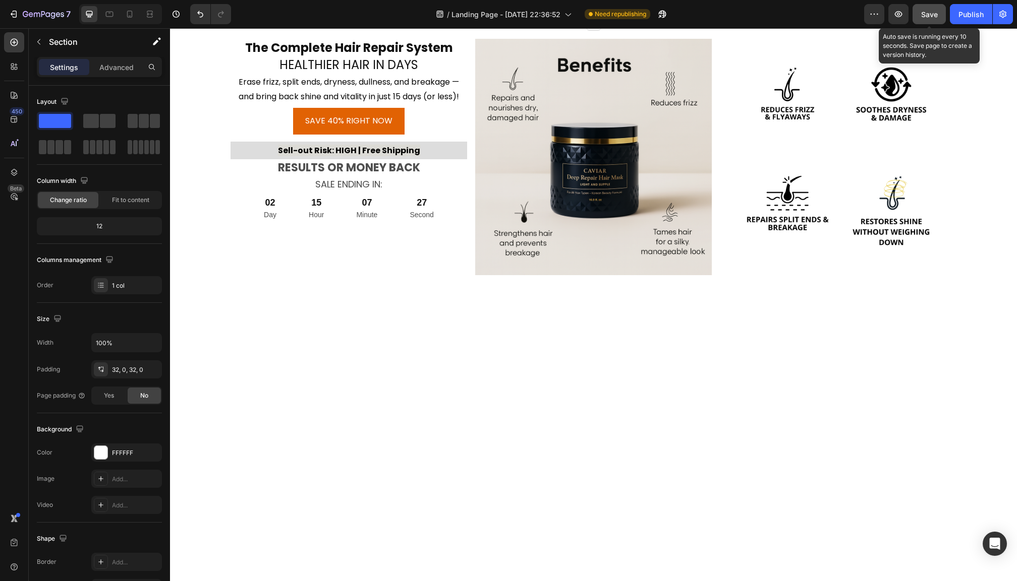
click at [922, 21] on button "Save" at bounding box center [928, 14] width 33 height 20
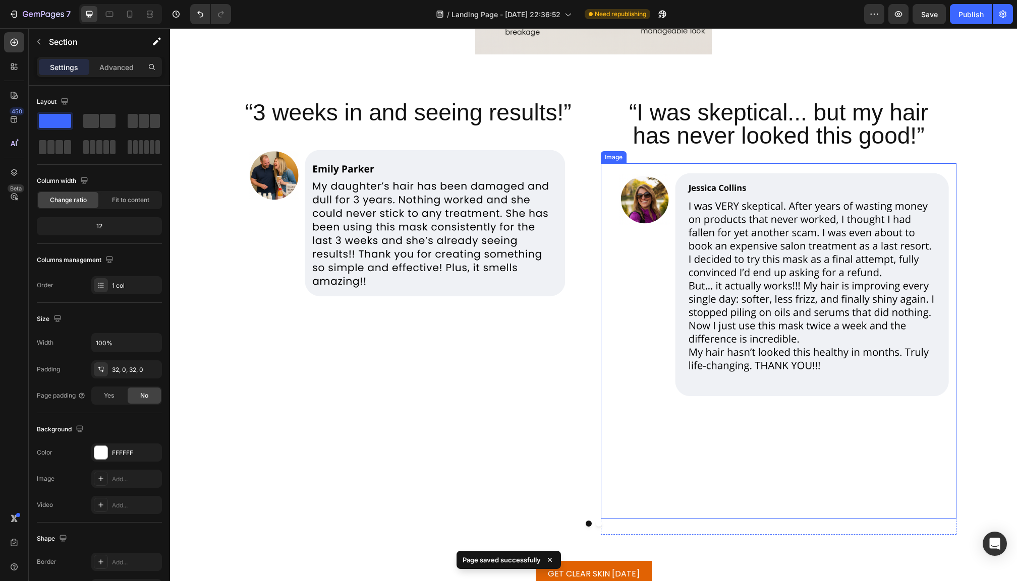
scroll to position [3793, 0]
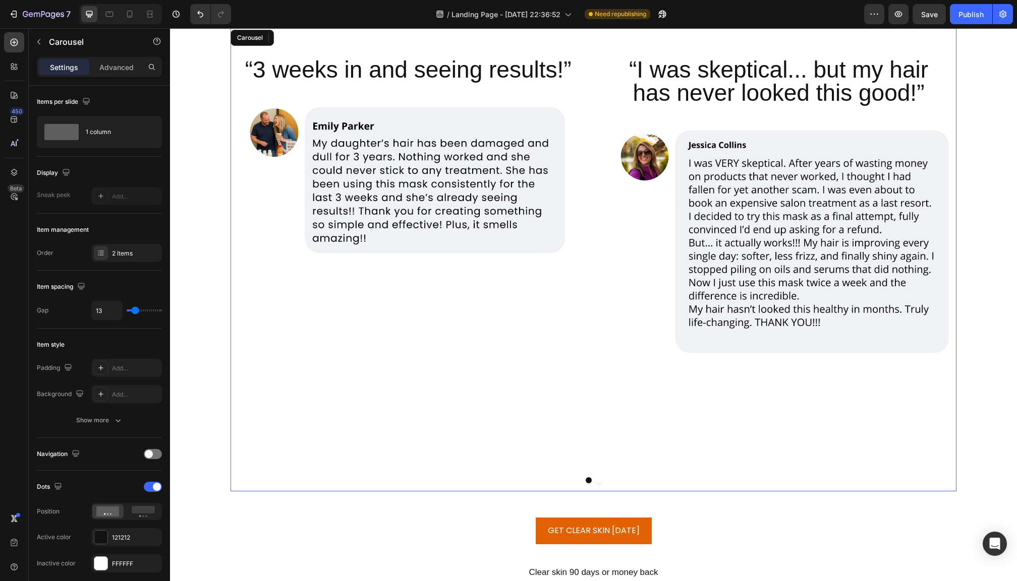
click at [596, 481] on button "Dot" at bounding box center [599, 481] width 6 height 6
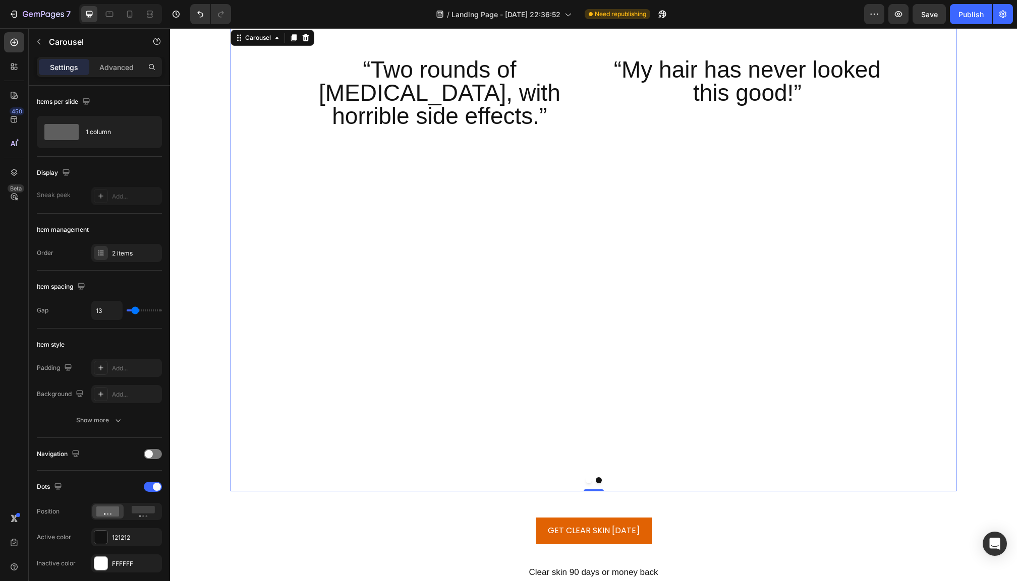
click at [588, 479] on button "Dot" at bounding box center [588, 481] width 6 height 6
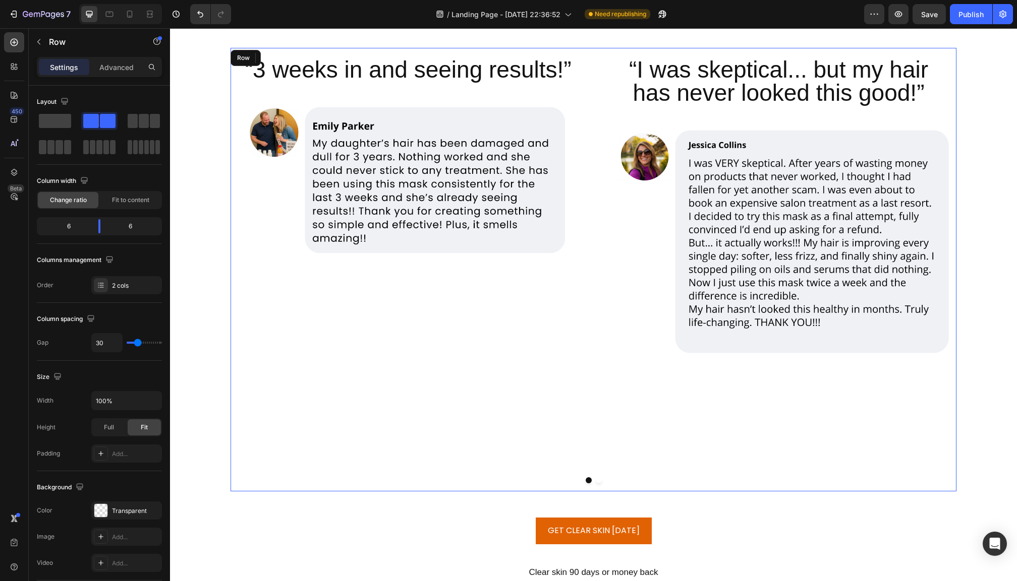
click at [318, 466] on div "“3 weeks in and seeing results!” Heading Image" at bounding box center [407, 270] width 355 height 444
click at [127, 64] on p "Advanced" at bounding box center [116, 67] width 34 height 11
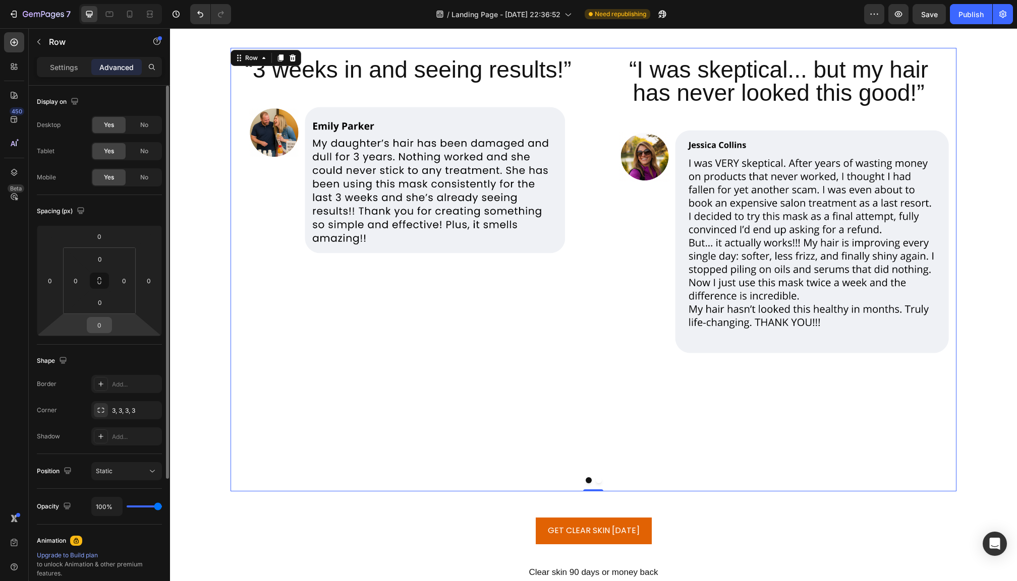
click at [98, 323] on input "0" at bounding box center [99, 325] width 20 height 15
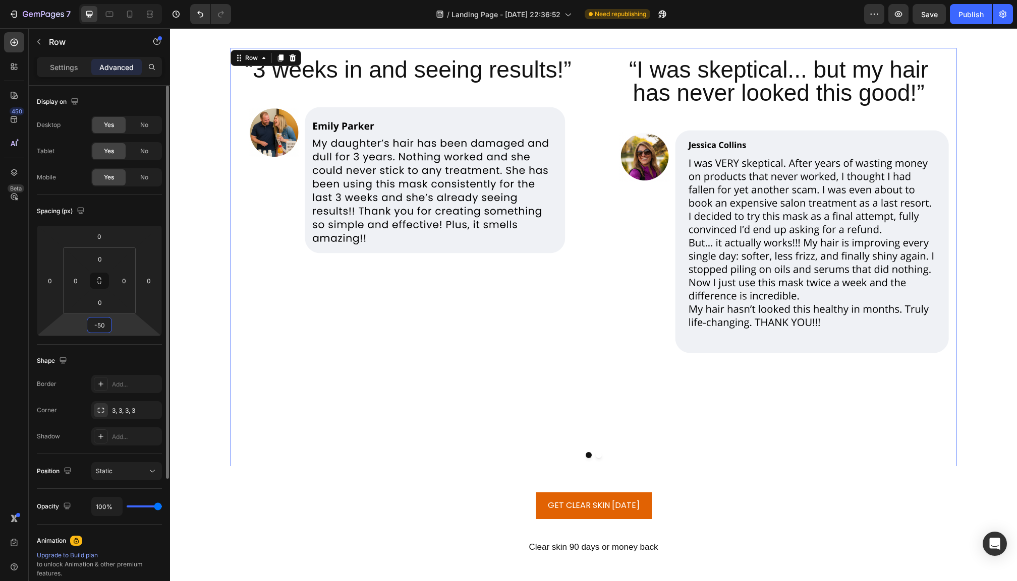
type input "-5"
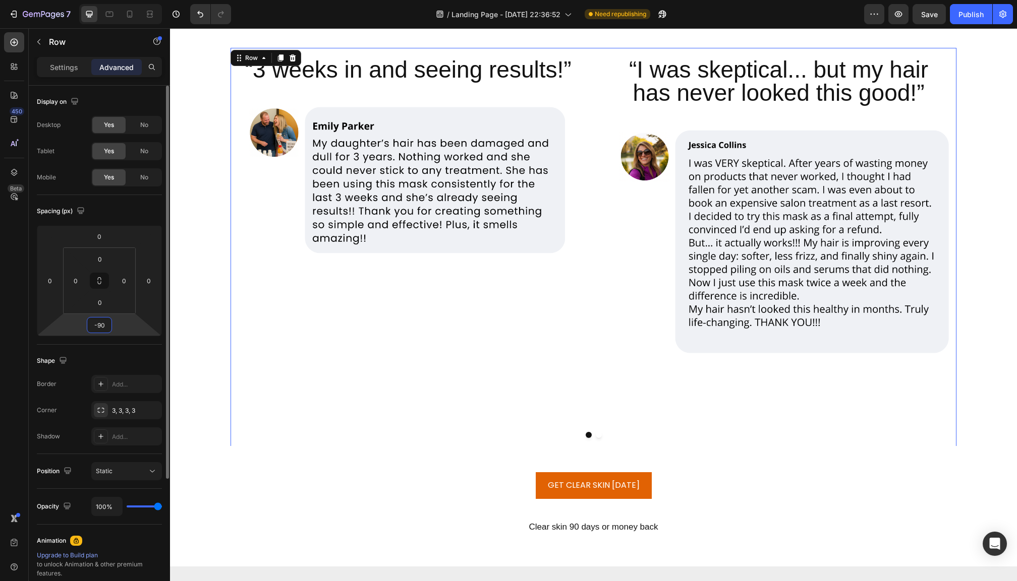
type input "-9"
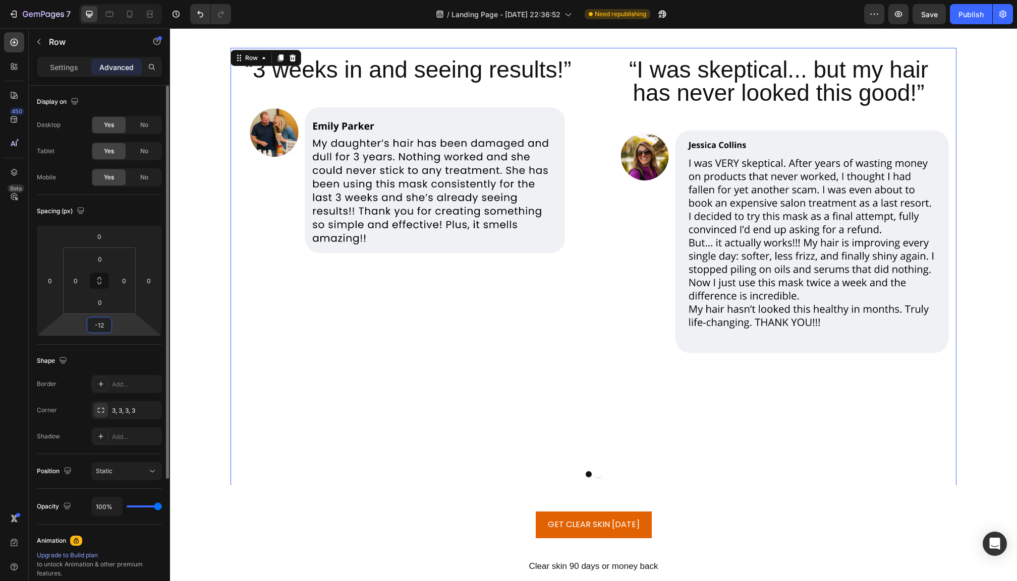
type input "-1"
type input "-2"
type input "-160"
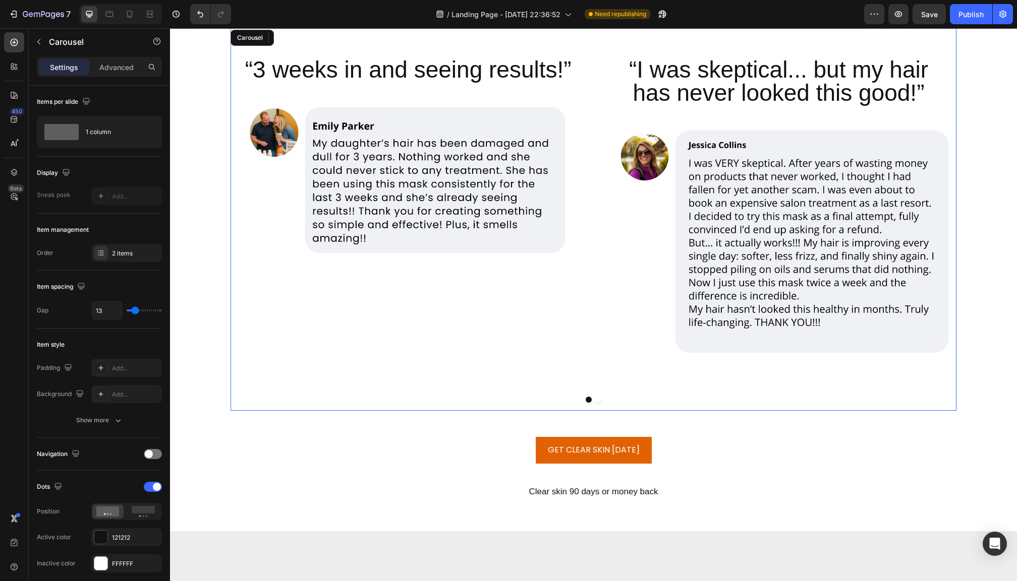
click at [598, 398] on button "Dot" at bounding box center [599, 400] width 6 height 6
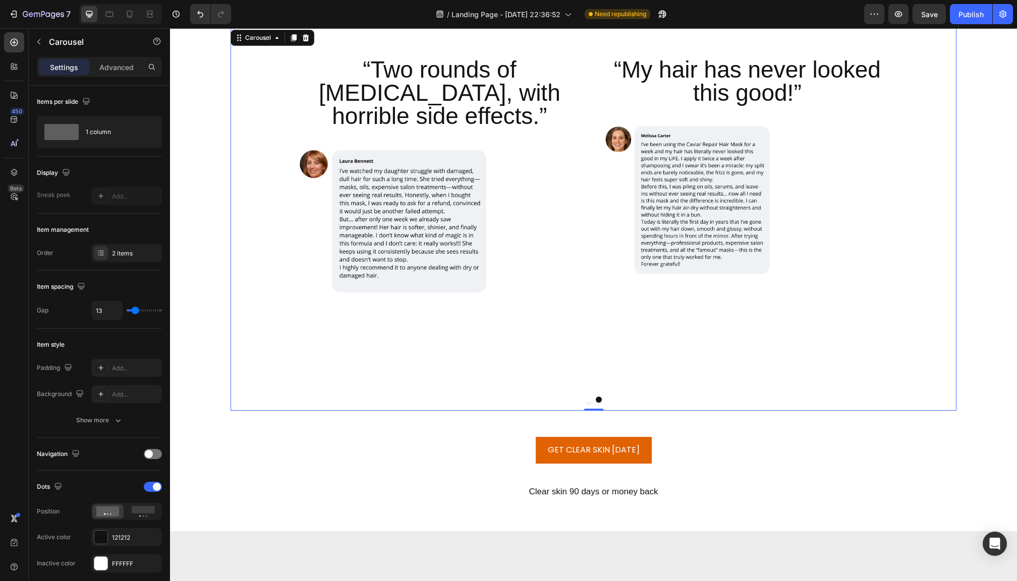
click at [586, 400] on button "Dot" at bounding box center [588, 400] width 6 height 6
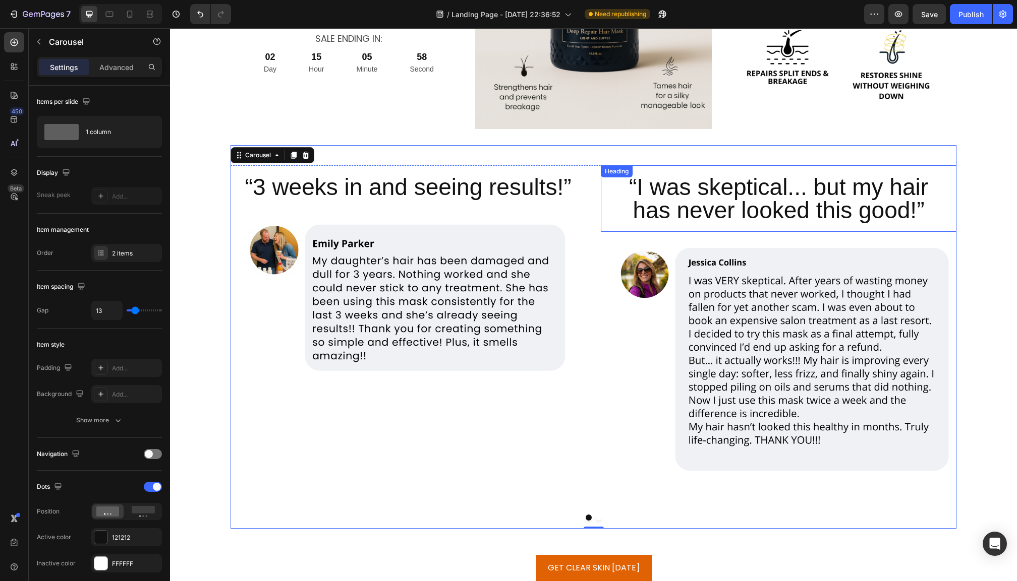
scroll to position [3693, 0]
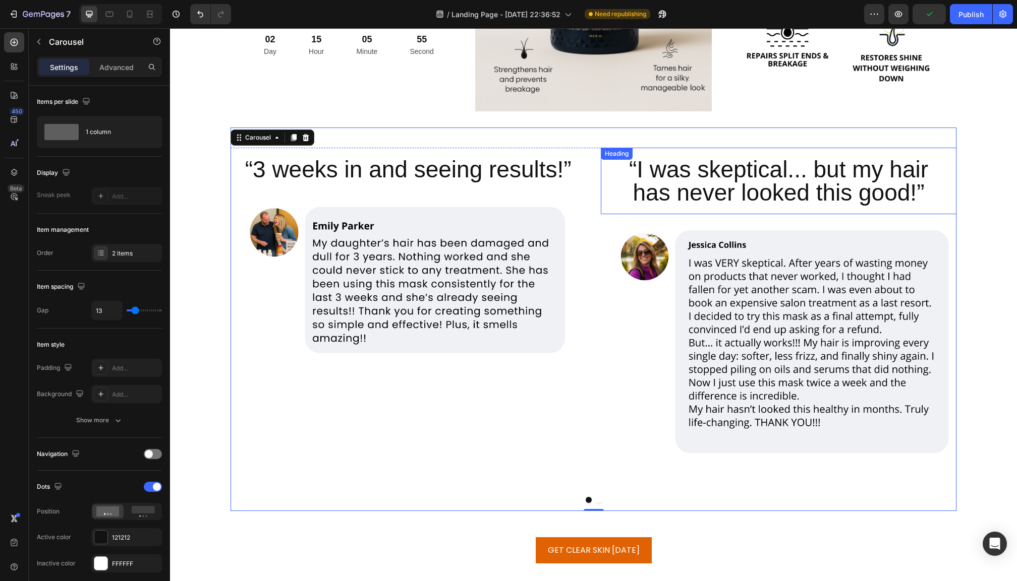
click at [709, 185] on h2 "“I was skeptical... but my hair has never looked this good!”" at bounding box center [778, 181] width 355 height 67
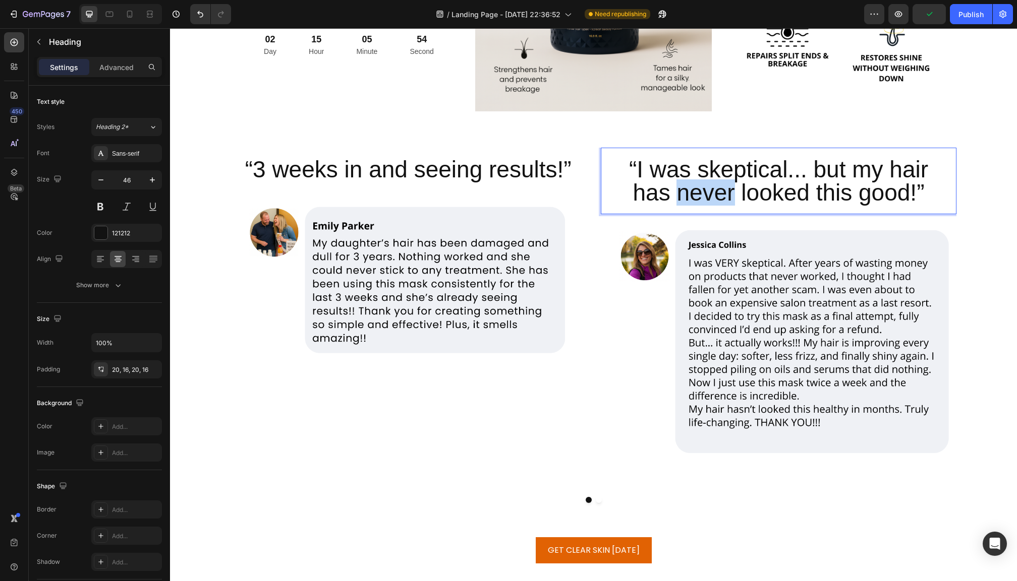
click at [709, 185] on p "“I was skeptical... but my hair has never looked this good!”" at bounding box center [778, 181] width 339 height 46
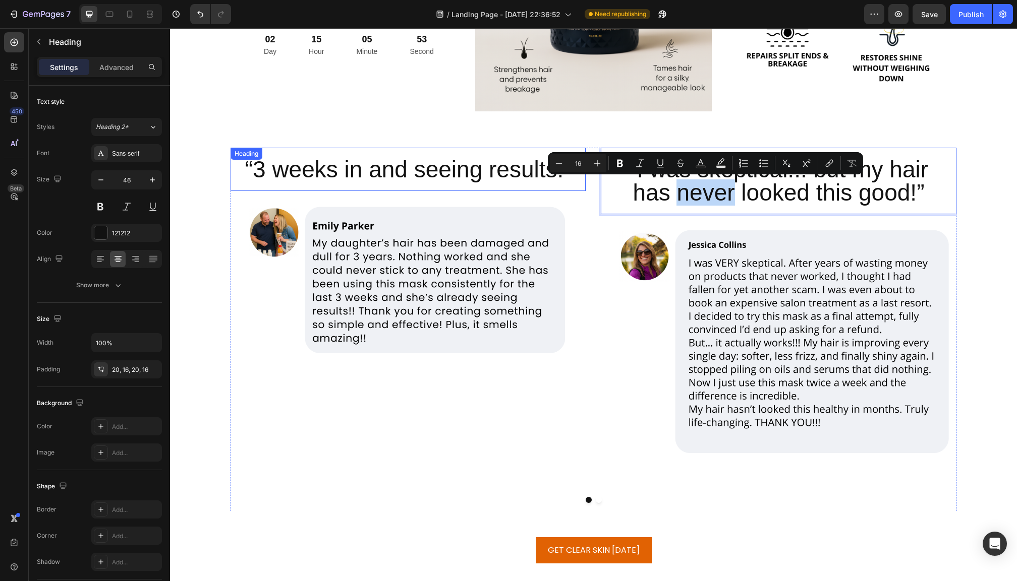
click at [487, 167] on h2 "“3 weeks in and seeing results!”" at bounding box center [407, 169] width 355 height 43
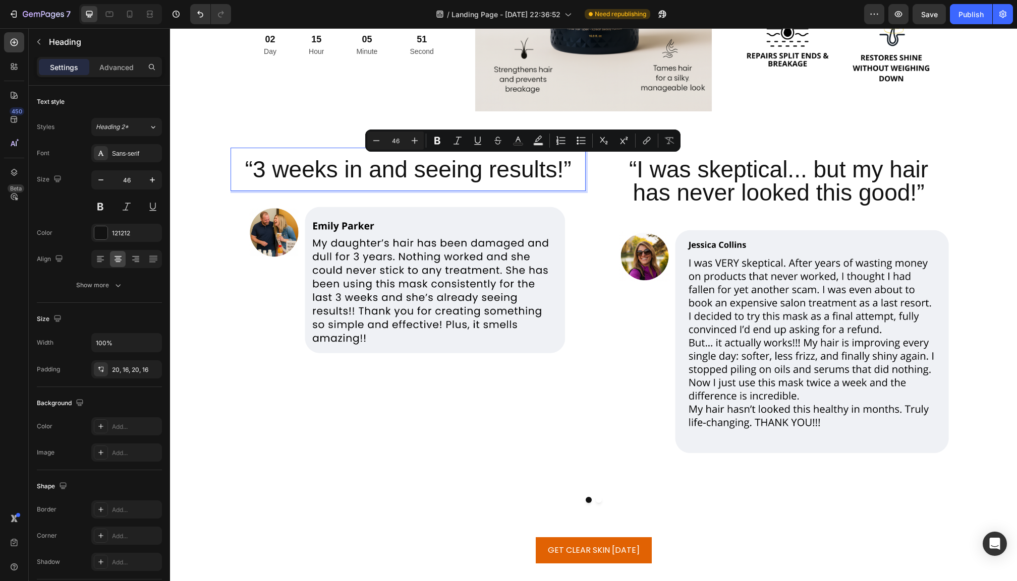
click at [512, 178] on p "“3 weeks in and seeing results!”" at bounding box center [408, 169] width 339 height 23
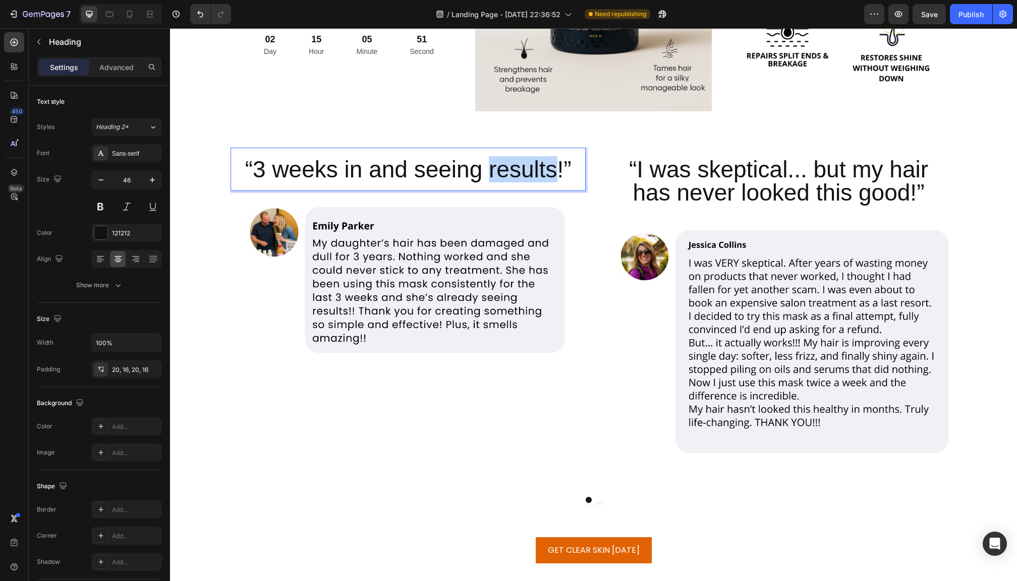
click at [512, 178] on p "“3 weeks in and seeing results!”" at bounding box center [408, 169] width 339 height 23
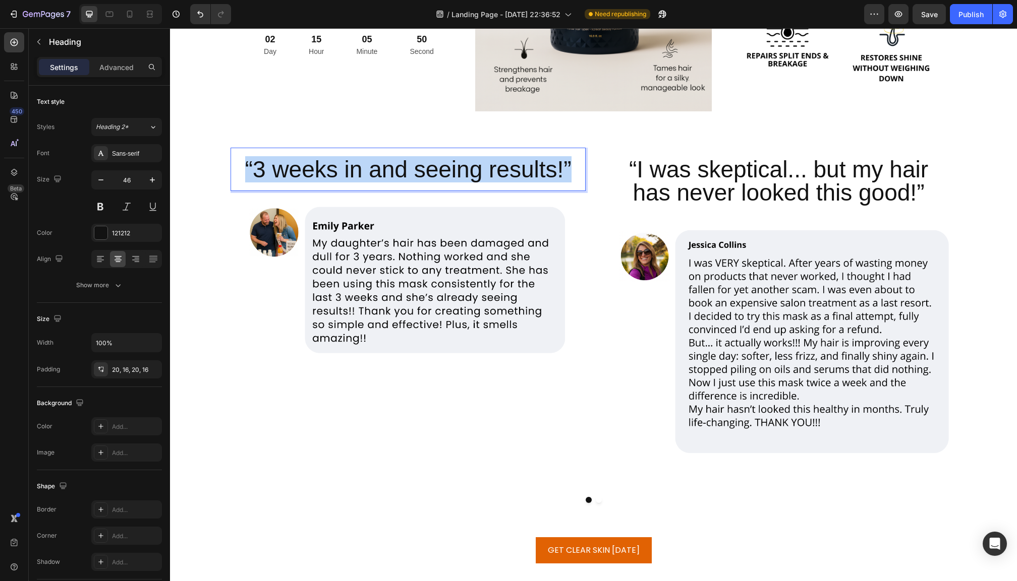
click at [512, 178] on p "“3 weeks in and seeing results!”" at bounding box center [408, 169] width 339 height 23
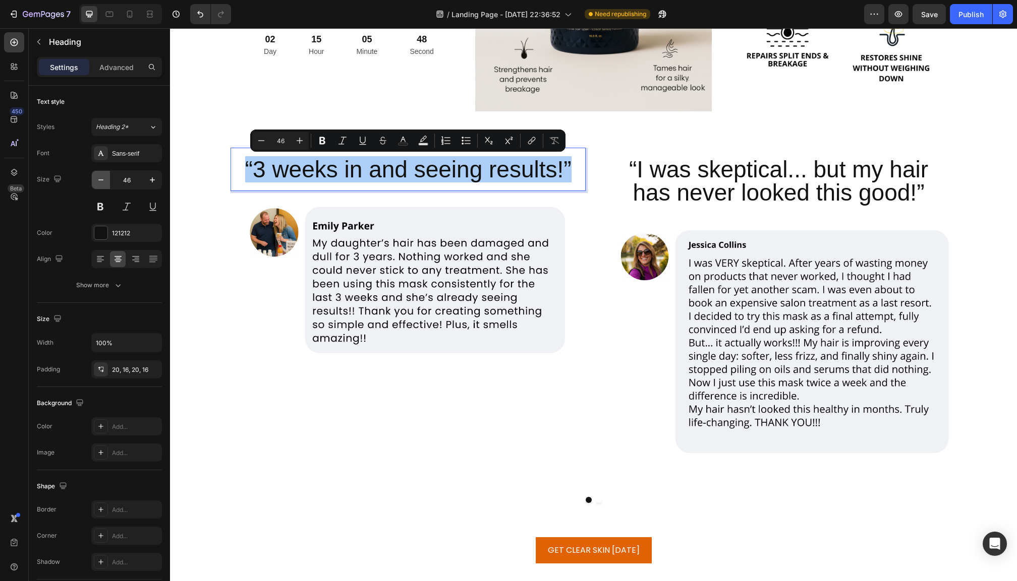
click at [105, 180] on icon "button" at bounding box center [101, 180] width 10 height 10
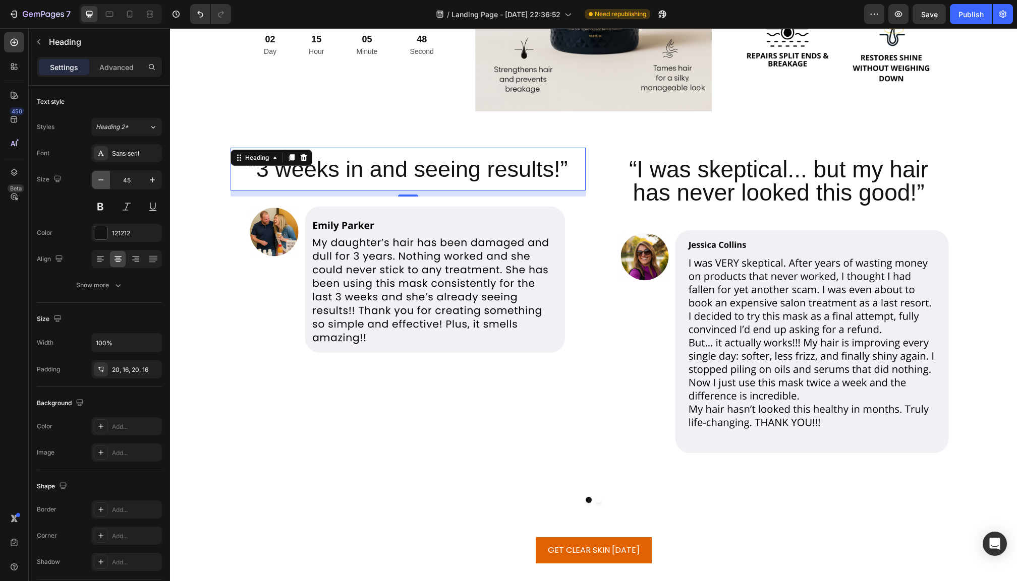
click at [105, 180] on icon "button" at bounding box center [101, 180] width 10 height 10
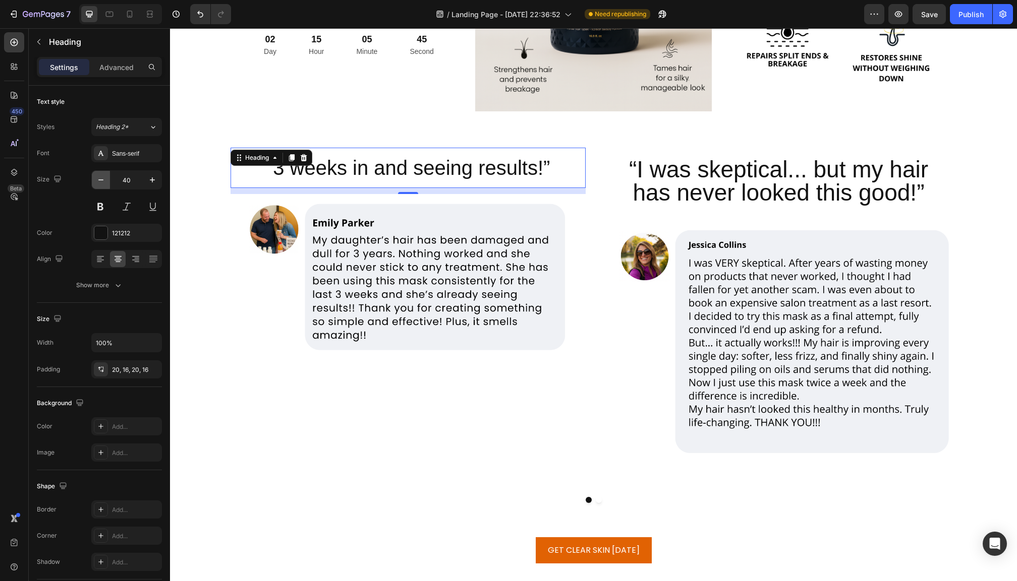
click at [105, 180] on icon "button" at bounding box center [101, 180] width 10 height 10
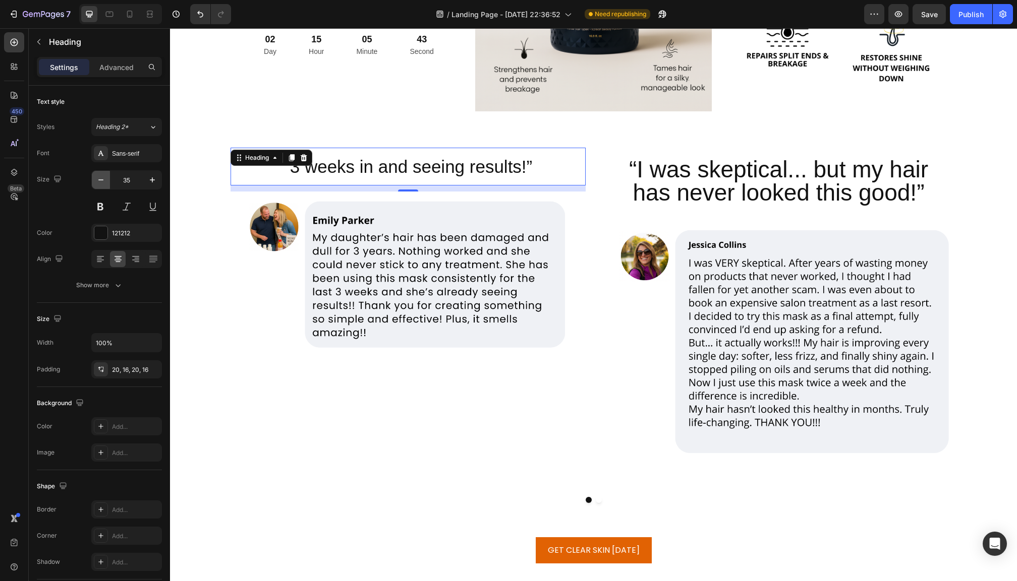
click at [105, 180] on icon "button" at bounding box center [101, 180] width 10 height 10
type input "34"
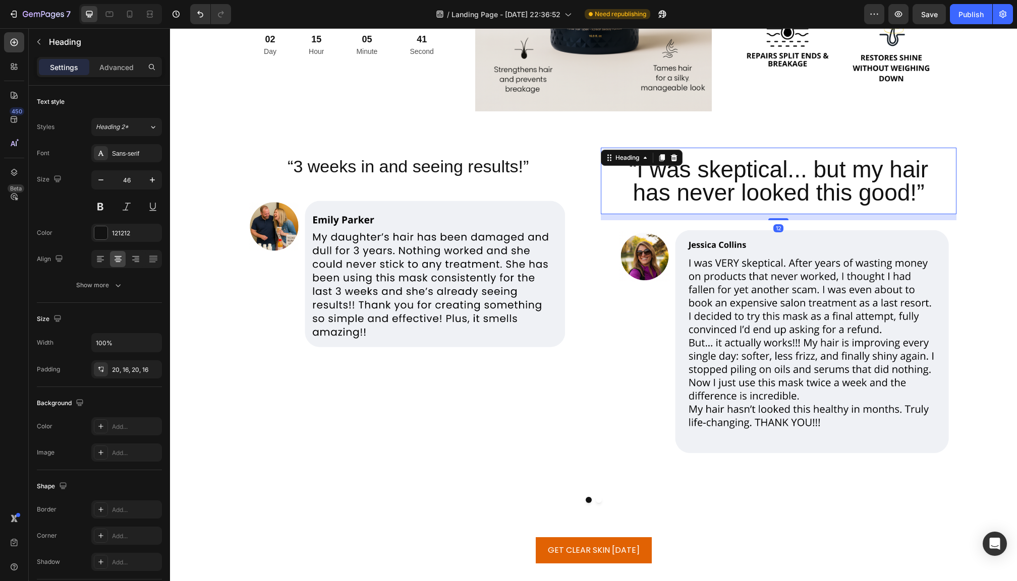
click at [690, 187] on p "“I was skeptical... but my hair has never looked this good!”" at bounding box center [778, 181] width 339 height 46
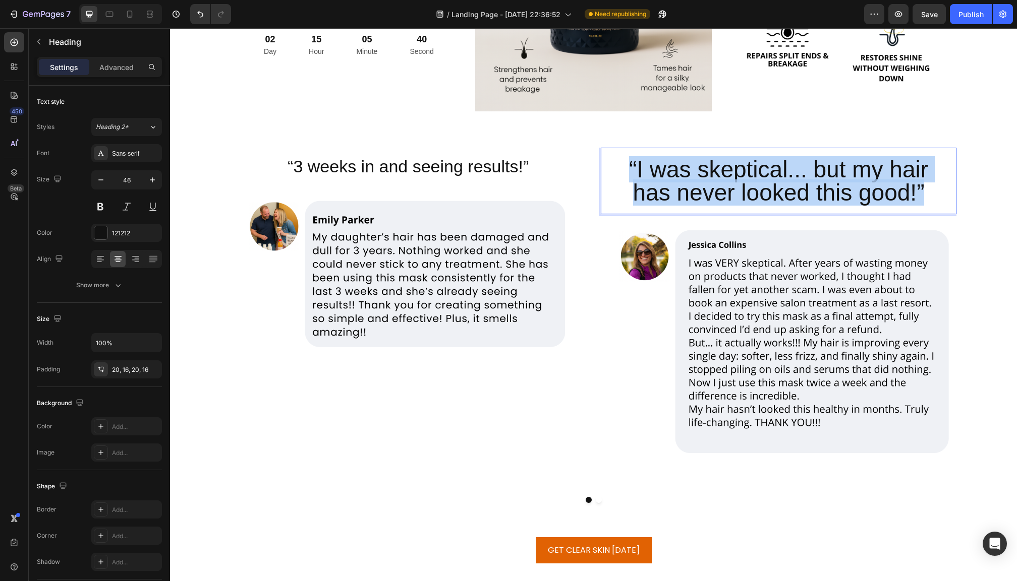
click at [690, 187] on p "“I was skeptical... but my hair has never looked this good!”" at bounding box center [778, 181] width 339 height 46
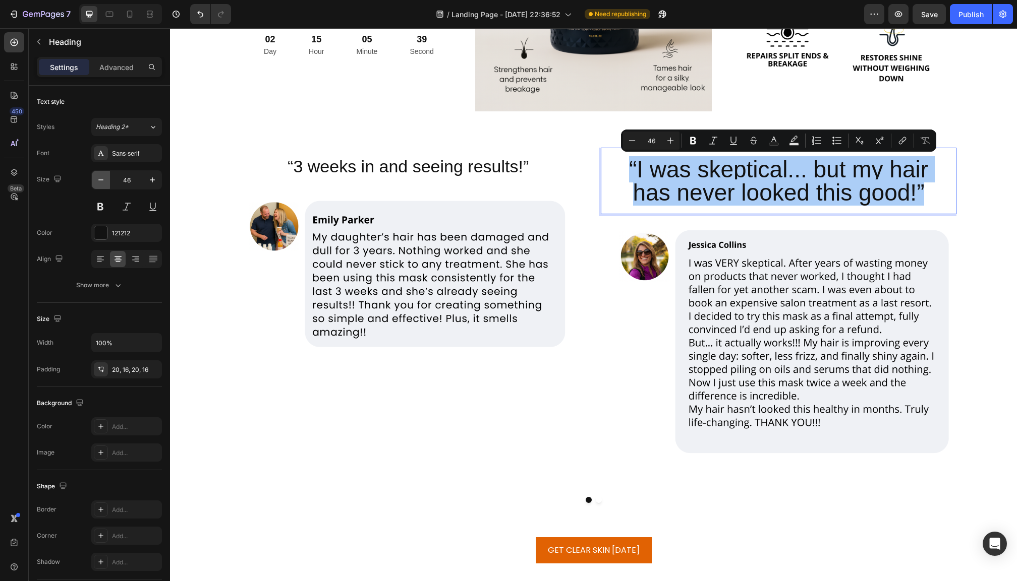
click at [99, 182] on icon "button" at bounding box center [101, 180] width 10 height 10
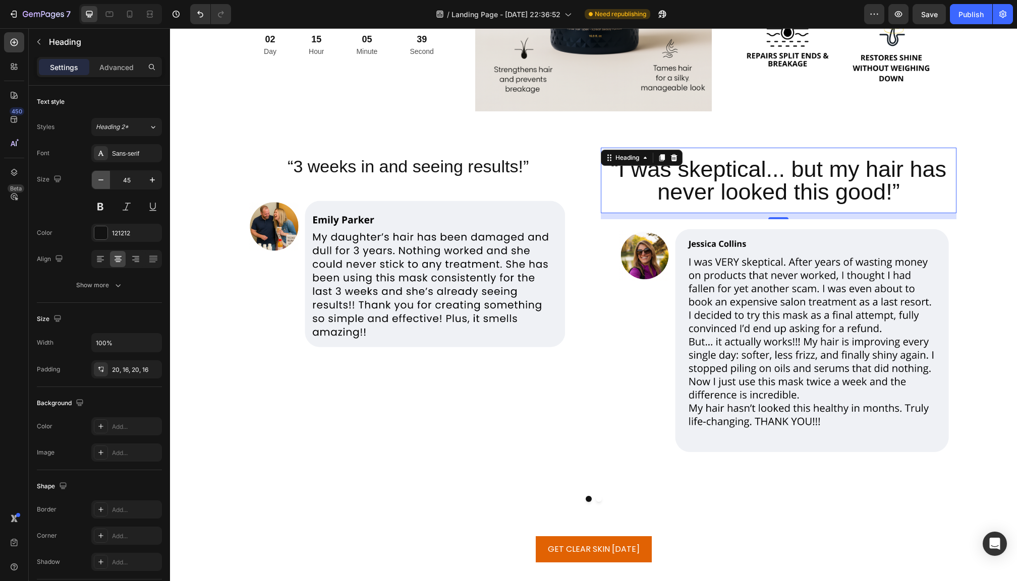
click at [99, 182] on icon "button" at bounding box center [101, 180] width 10 height 10
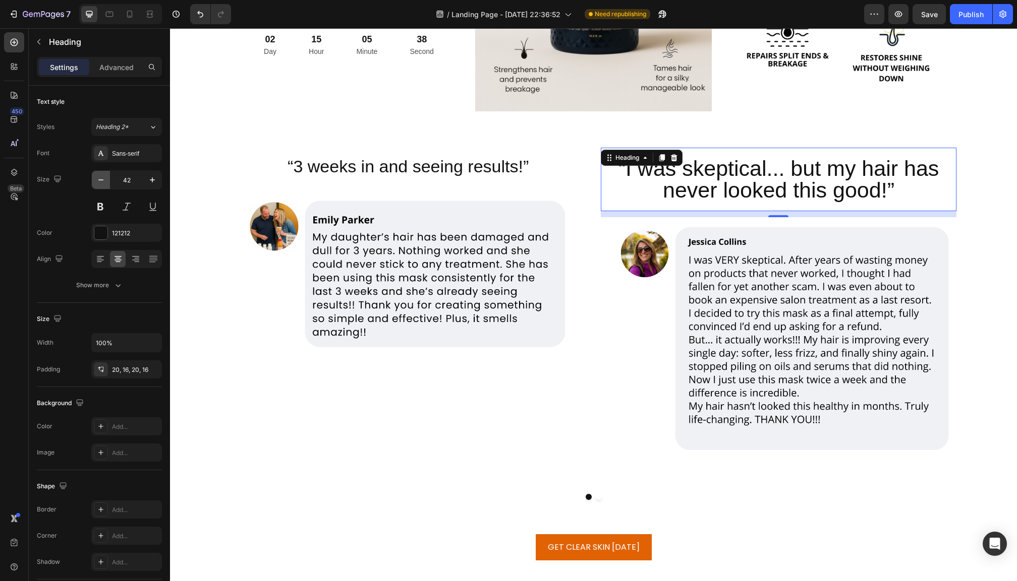
click at [99, 182] on icon "button" at bounding box center [101, 180] width 10 height 10
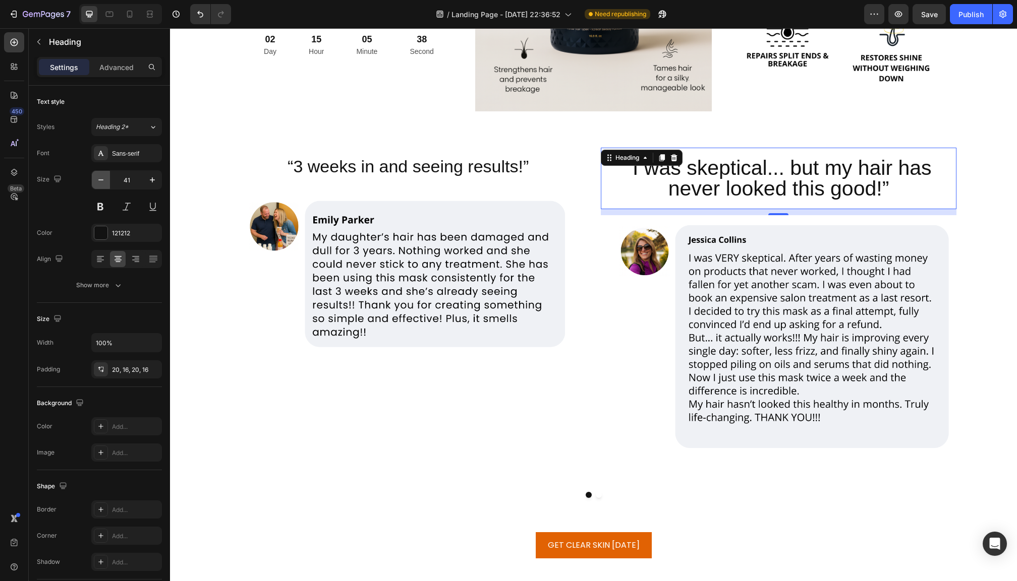
click at [99, 182] on icon "button" at bounding box center [101, 180] width 10 height 10
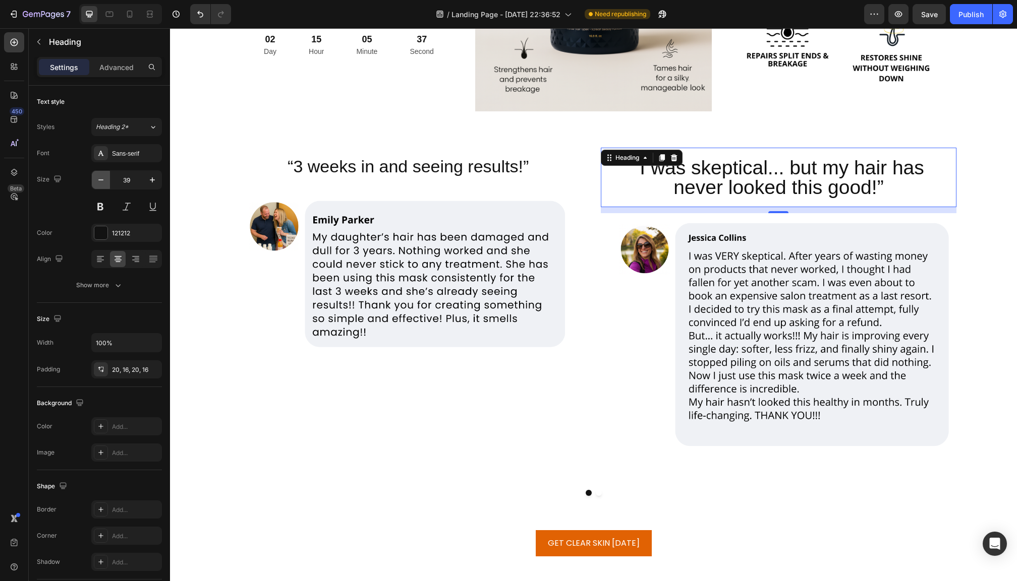
click at [99, 182] on icon "button" at bounding box center [101, 180] width 10 height 10
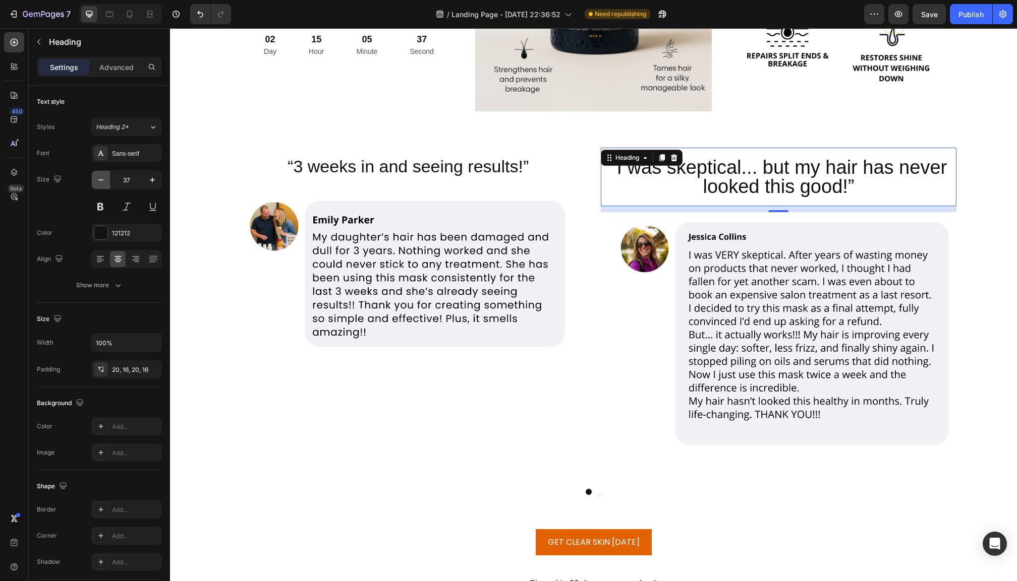
click at [99, 182] on icon "button" at bounding box center [101, 180] width 10 height 10
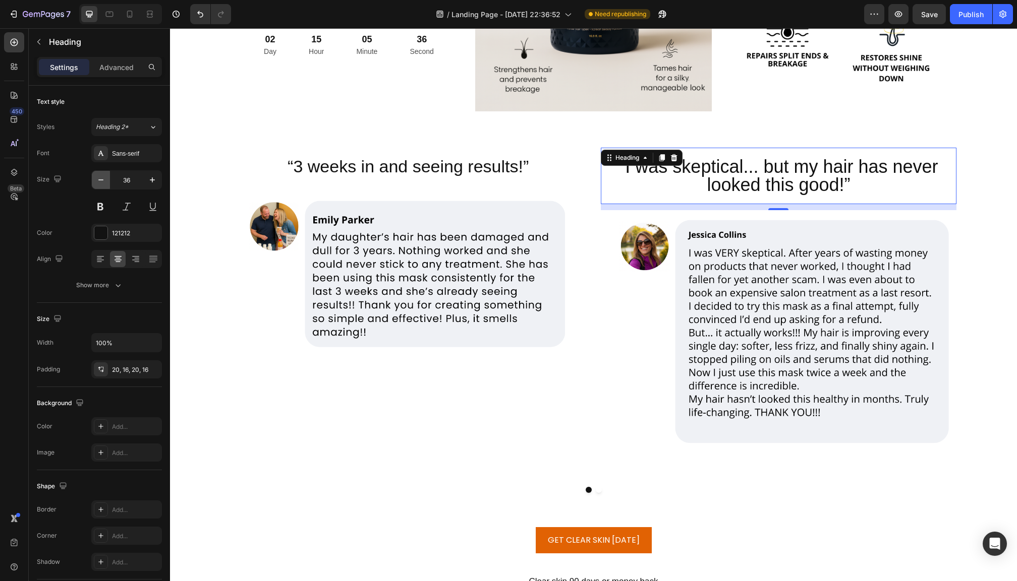
click at [99, 182] on icon "button" at bounding box center [101, 180] width 10 height 10
type input "34"
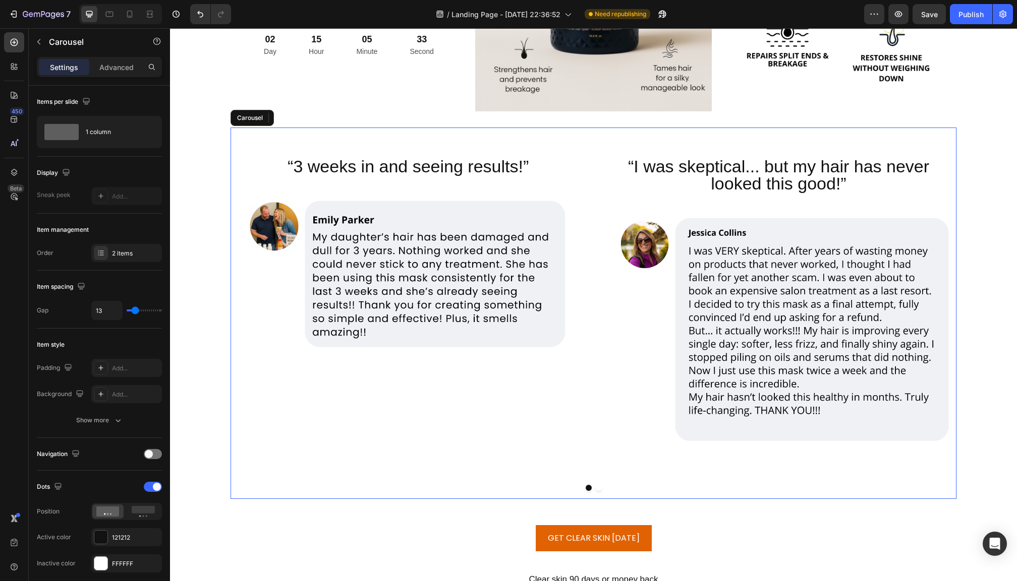
click at [598, 486] on button "Dot" at bounding box center [599, 488] width 6 height 6
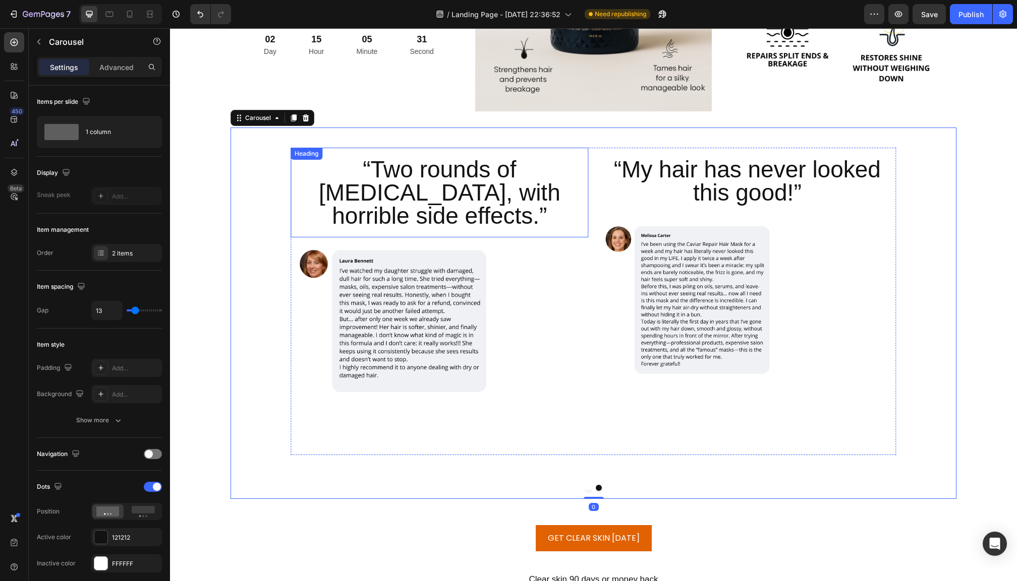
click at [394, 174] on h2 "“Two rounds of [MEDICAL_DATA], with horrible side effects.”" at bounding box center [439, 193] width 298 height 90
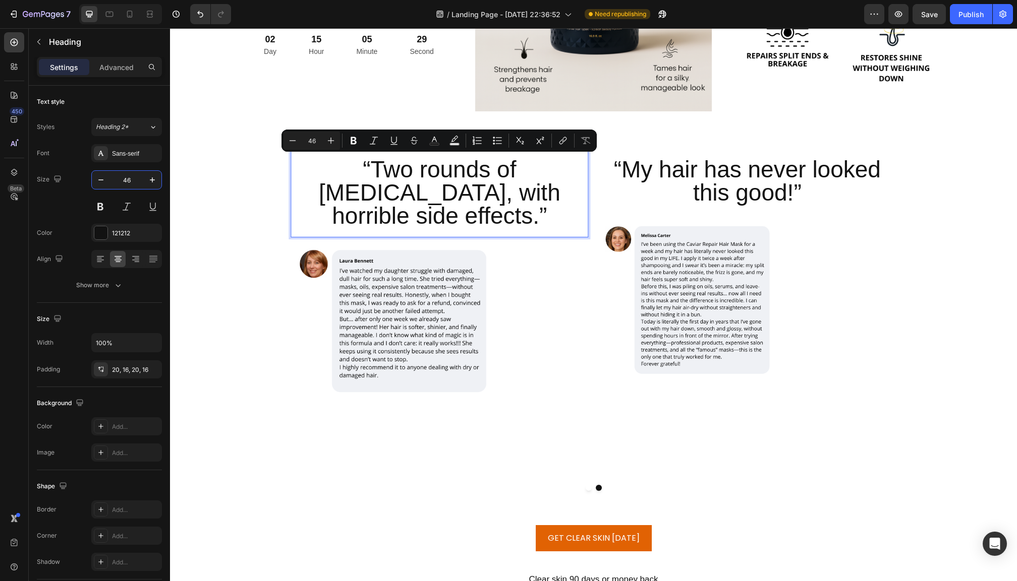
click at [124, 178] on input "46" at bounding box center [126, 180] width 33 height 18
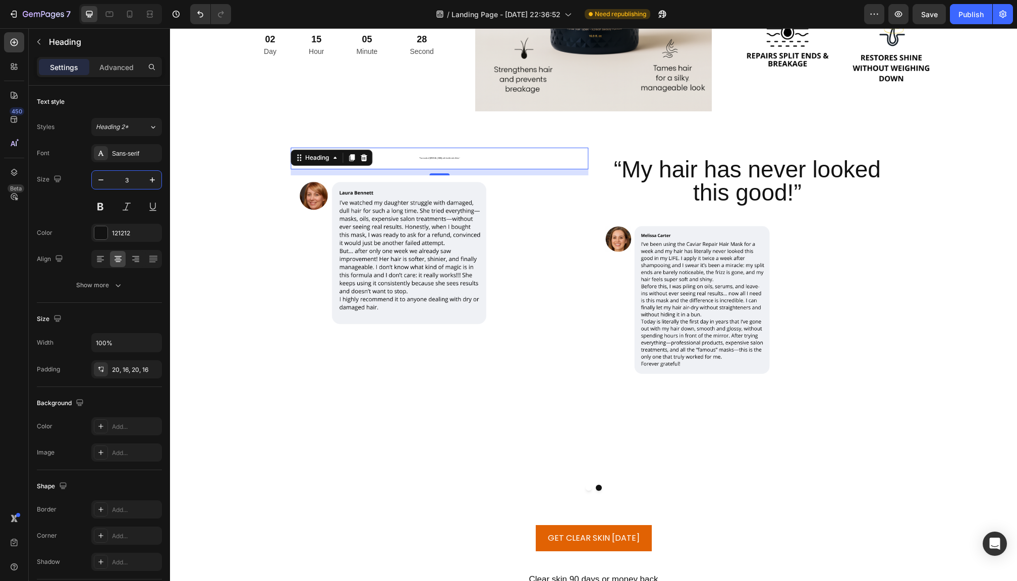
type input "34"
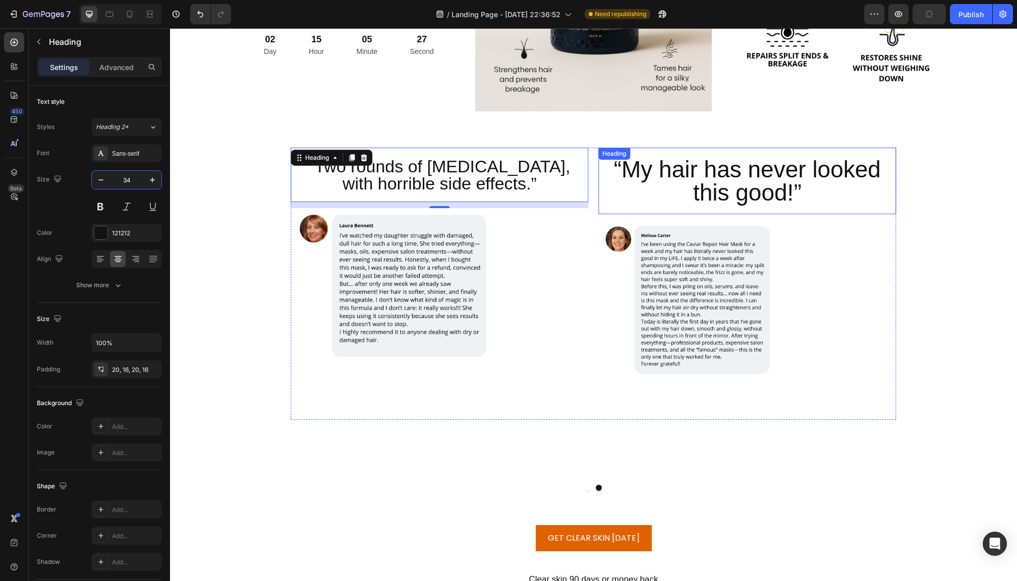
click at [665, 170] on h2 "“My hair has never looked this good!”" at bounding box center [747, 181] width 298 height 67
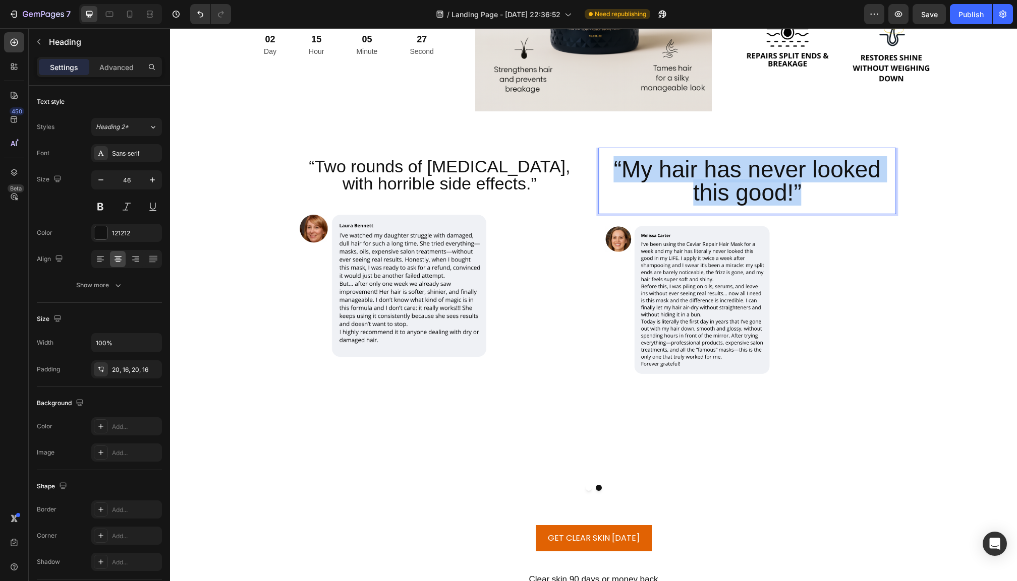
click at [665, 170] on p "“My hair has never looked this good!”" at bounding box center [746, 181] width 281 height 46
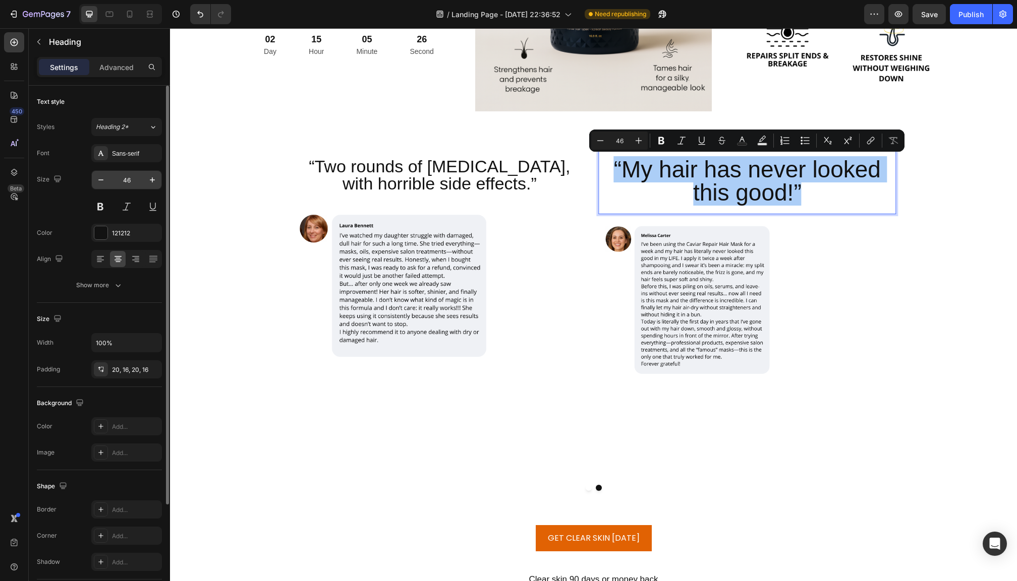
click at [123, 175] on input "46" at bounding box center [126, 180] width 33 height 18
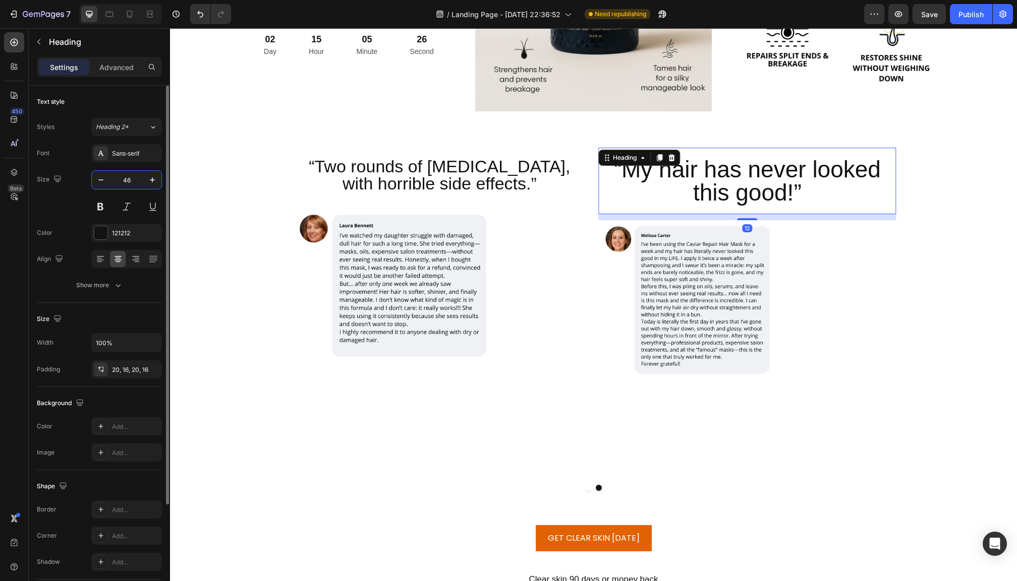
click at [123, 175] on input "46" at bounding box center [126, 180] width 33 height 18
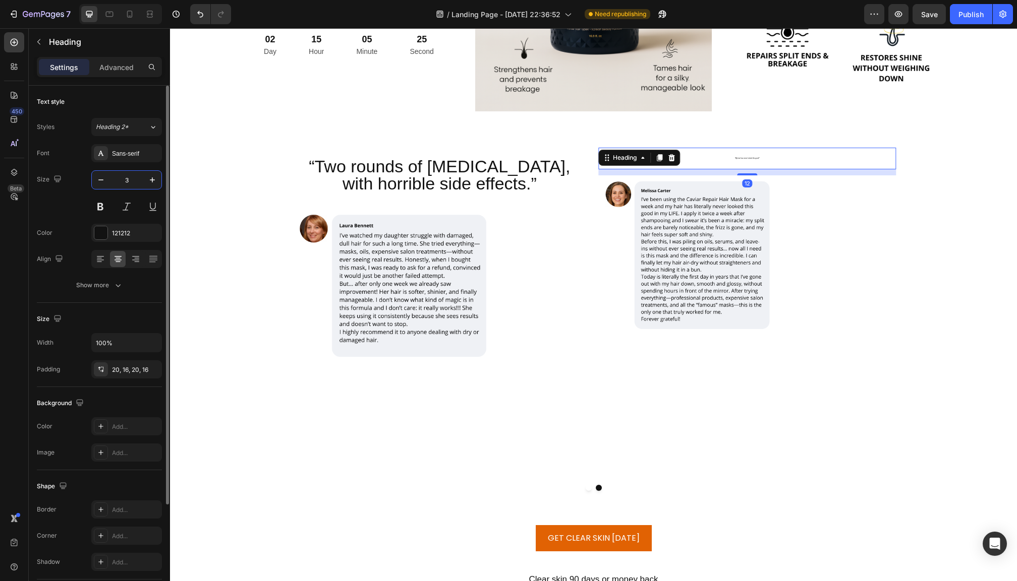
type input "34"
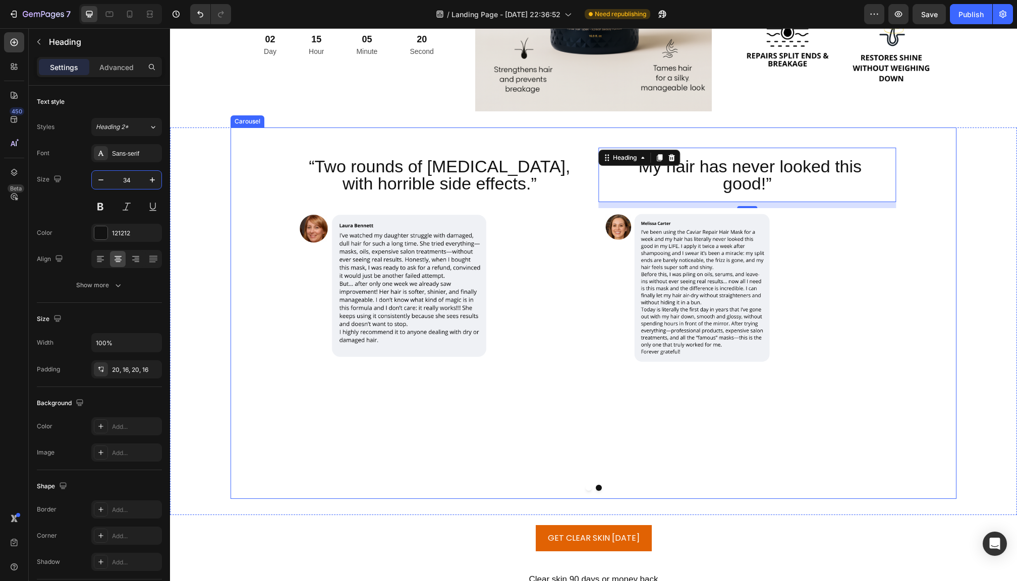
click at [584, 442] on div "“Two rounds of Accutane, with horrible side effects.” Heading Image “My hair ha…" at bounding box center [593, 323] width 726 height 351
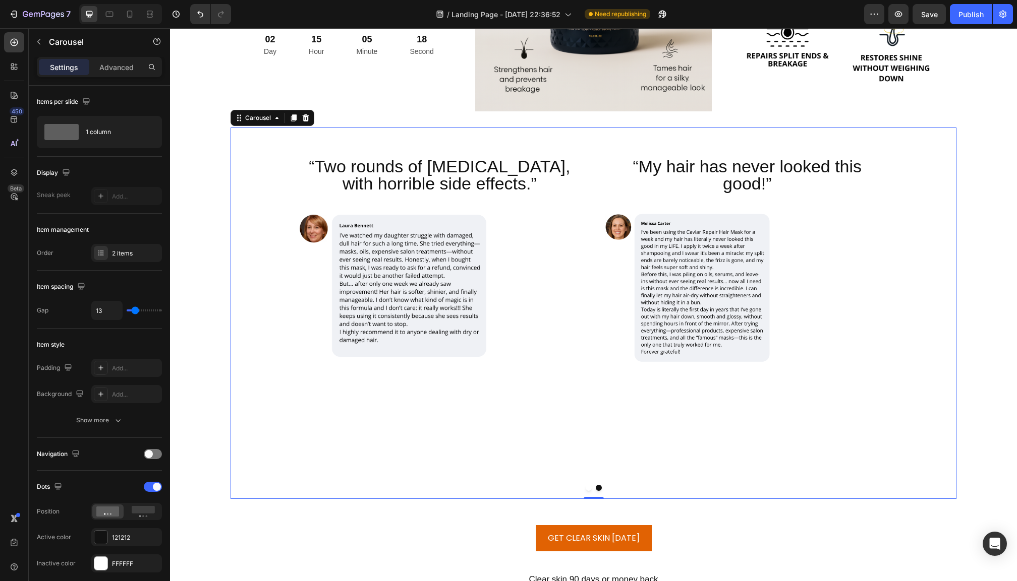
click at [588, 487] on button "Dot" at bounding box center [588, 488] width 6 height 6
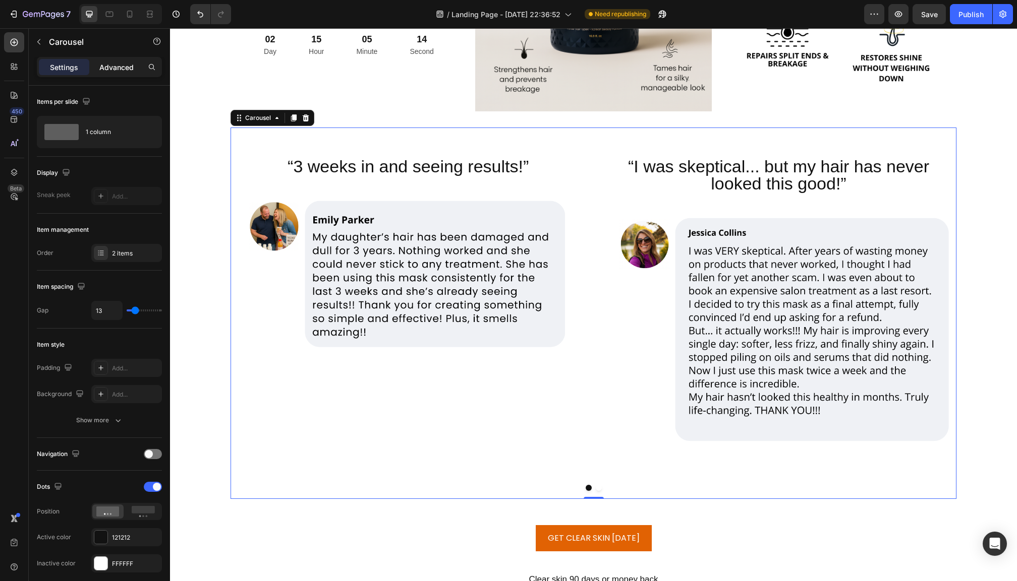
click at [117, 70] on p "Advanced" at bounding box center [116, 67] width 34 height 11
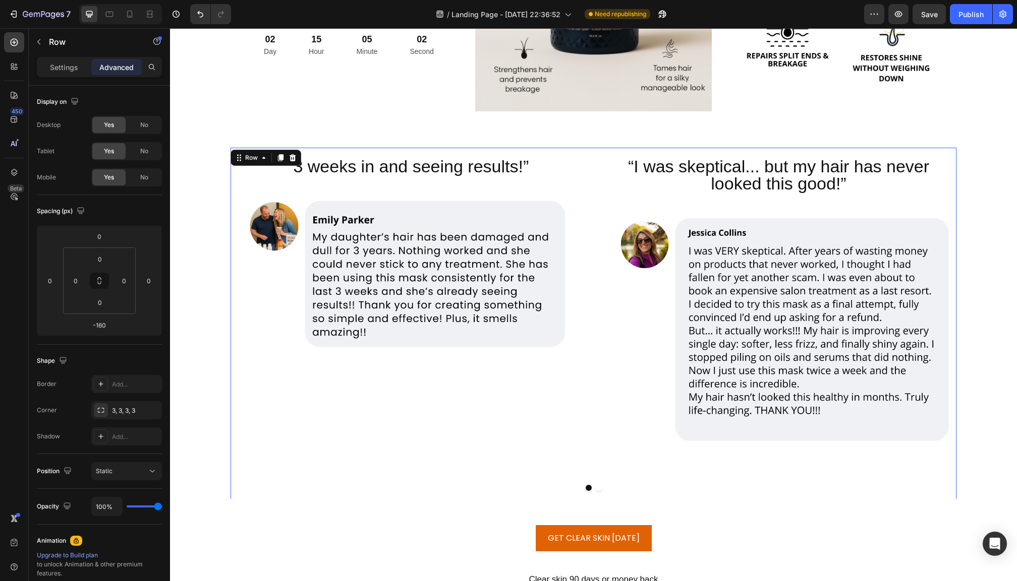
click at [590, 174] on div "“3 weeks in and seeing results!” Heading Image “I was skeptical... but my hair …" at bounding box center [593, 364] width 726 height 432
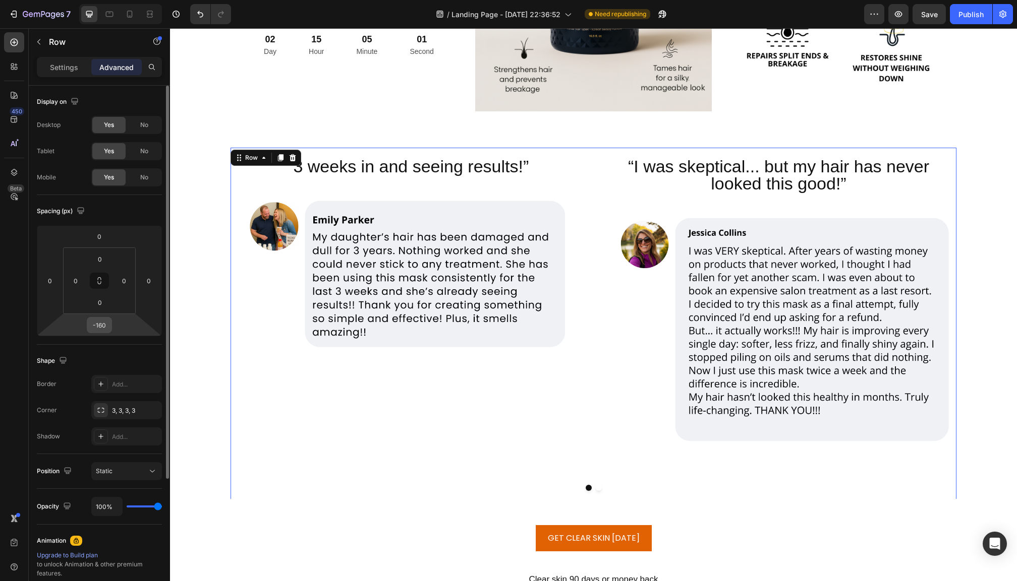
click at [108, 325] on input "-160" at bounding box center [99, 325] width 20 height 15
click at [107, 325] on input "-160" at bounding box center [99, 325] width 20 height 15
type input "-180"
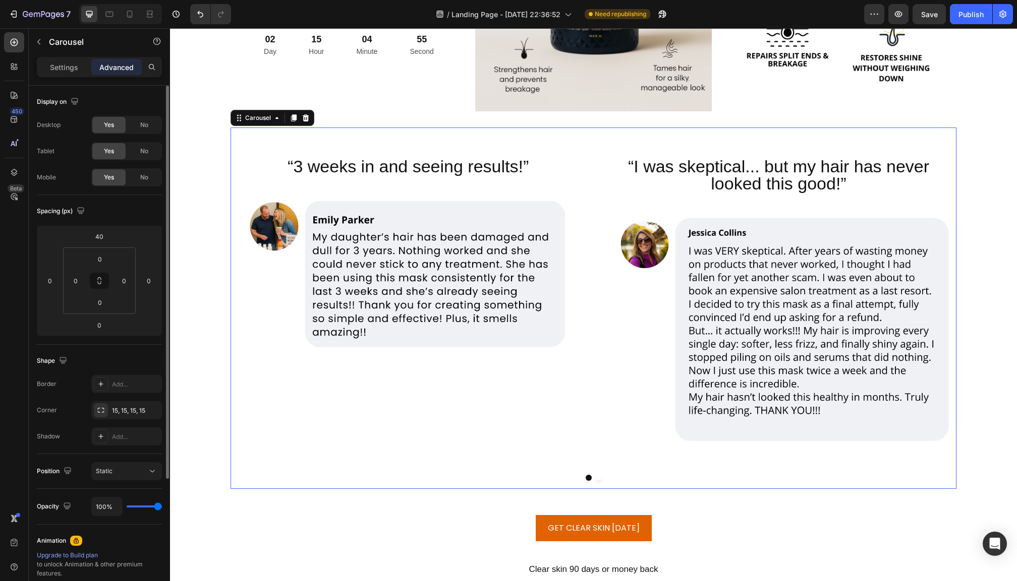
click at [598, 479] on button "Dot" at bounding box center [599, 478] width 6 height 6
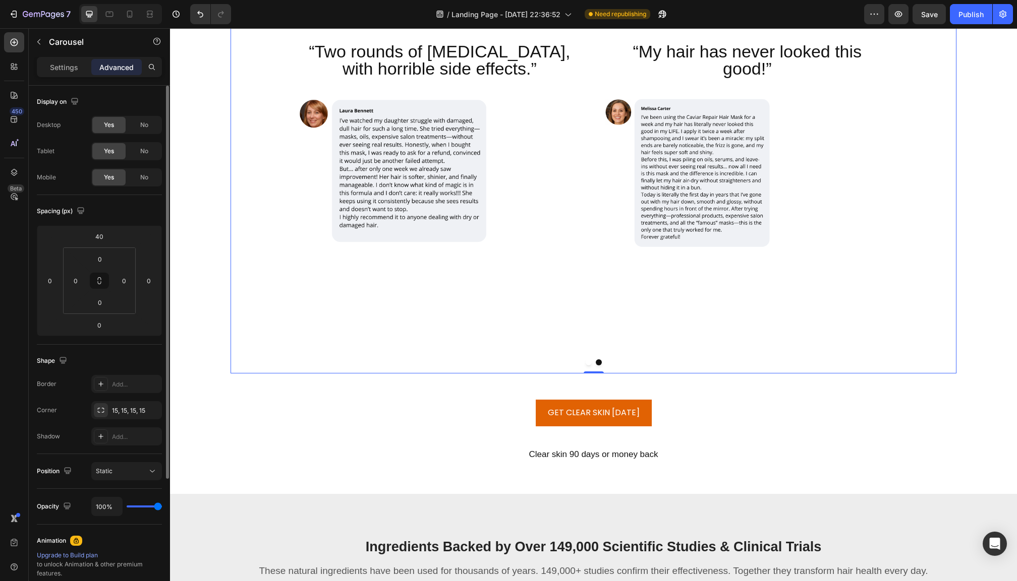
scroll to position [3858, 0]
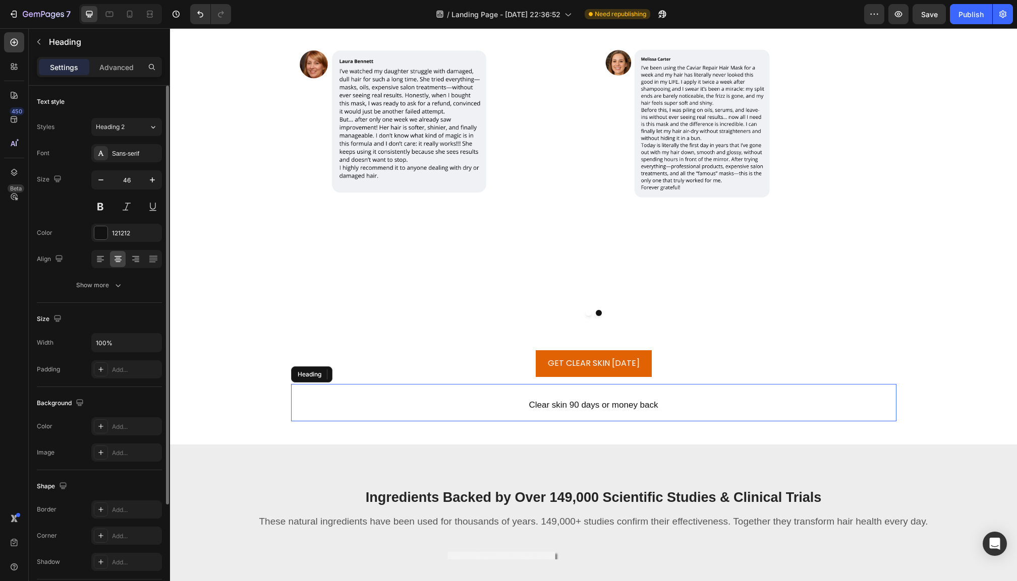
click at [574, 395] on h2 "Clear skin 90 days or money back" at bounding box center [593, 402] width 605 height 37
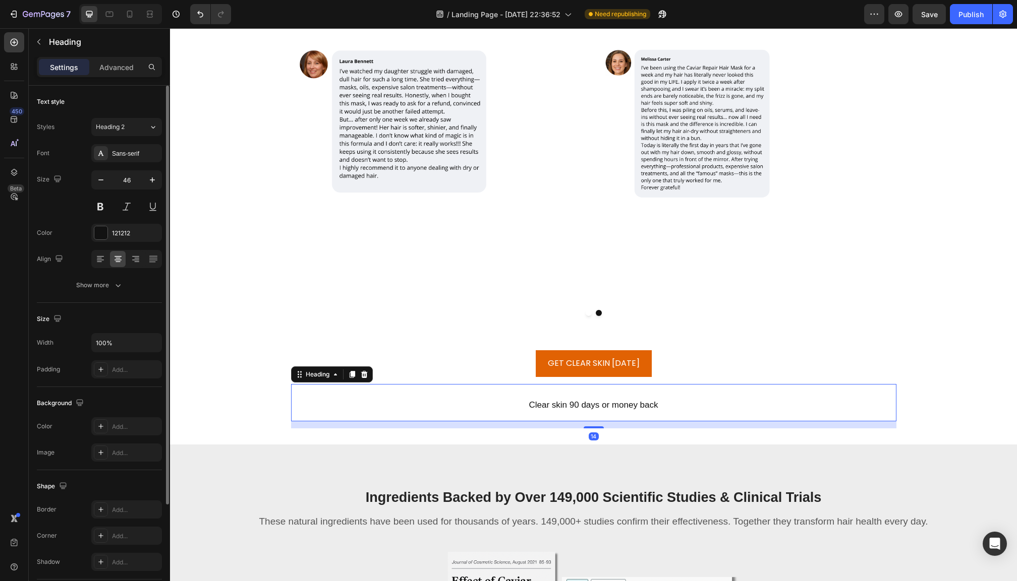
click at [525, 404] on h2 "Clear skin 90 days or money back" at bounding box center [593, 402] width 605 height 37
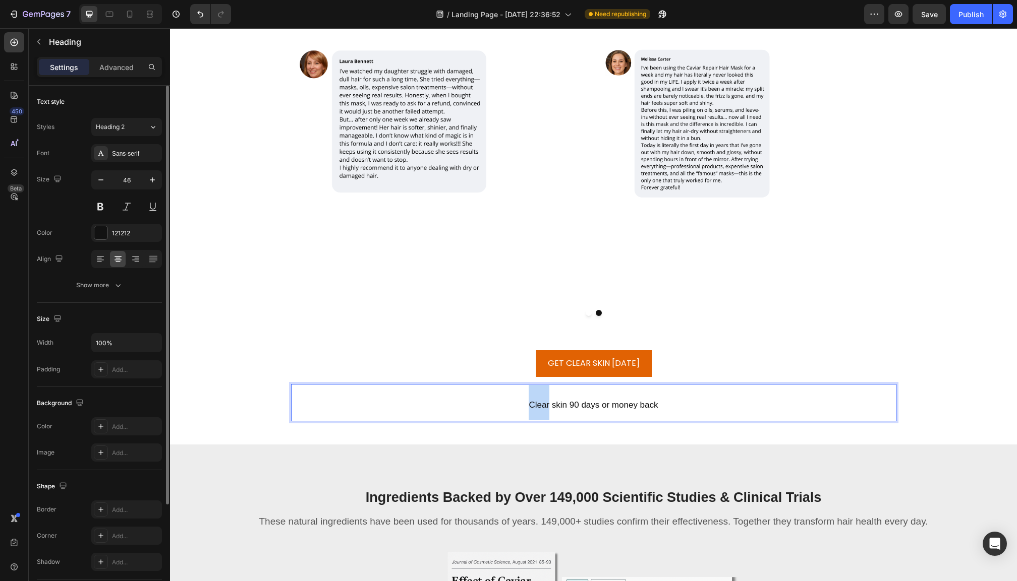
click at [525, 404] on p "Clear skin 90 days or money back" at bounding box center [593, 402] width 603 height 35
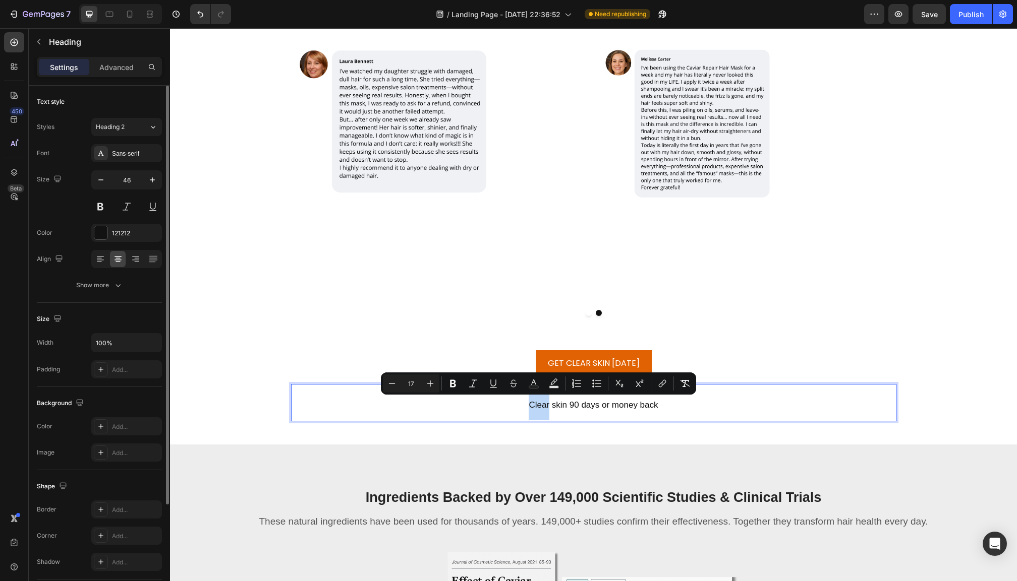
click at [526, 403] on p "Clear skin 90 days or money back" at bounding box center [593, 402] width 603 height 35
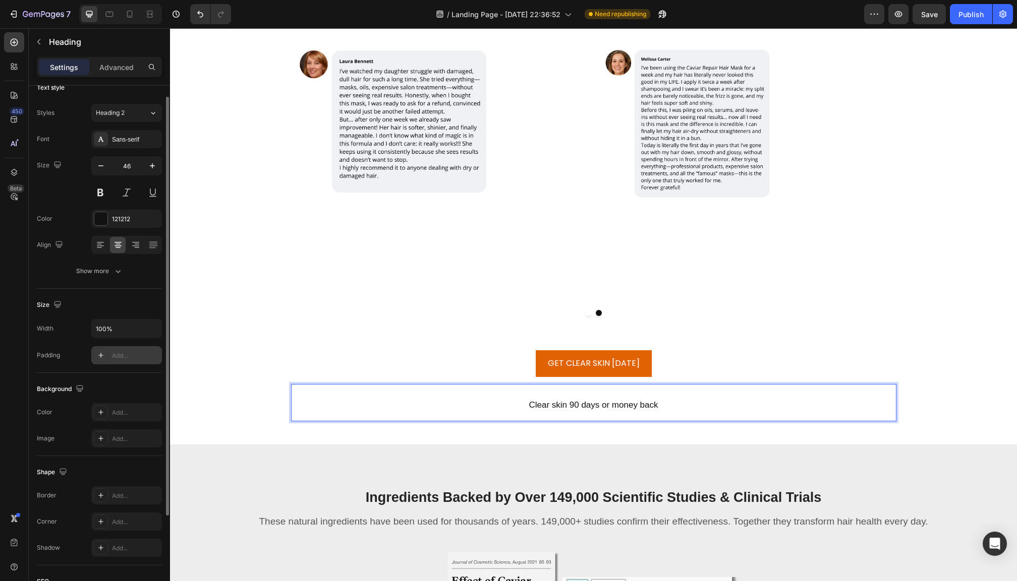
scroll to position [10, 0]
click at [105, 272] on div "Show more" at bounding box center [99, 275] width 47 height 10
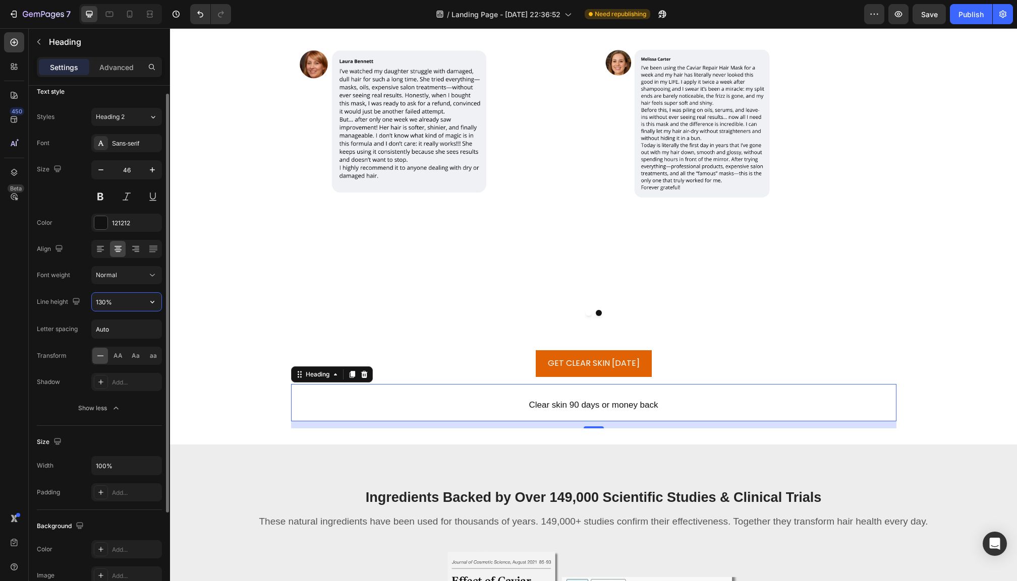
click at [123, 305] on input "130%" at bounding box center [127, 302] width 70 height 18
click at [150, 305] on icon "button" at bounding box center [152, 302] width 10 height 10
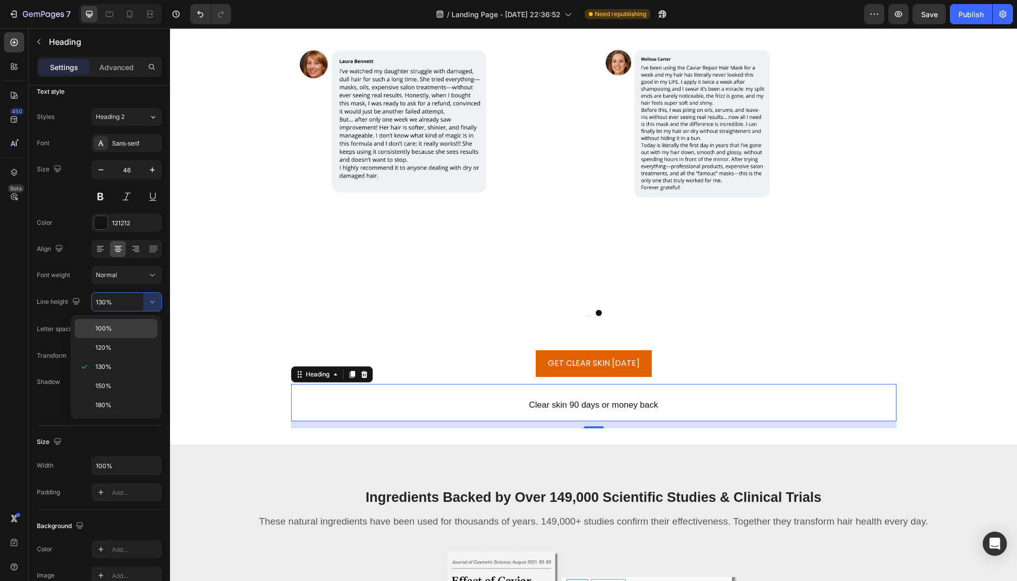
click at [131, 324] on p "100%" at bounding box center [123, 328] width 57 height 9
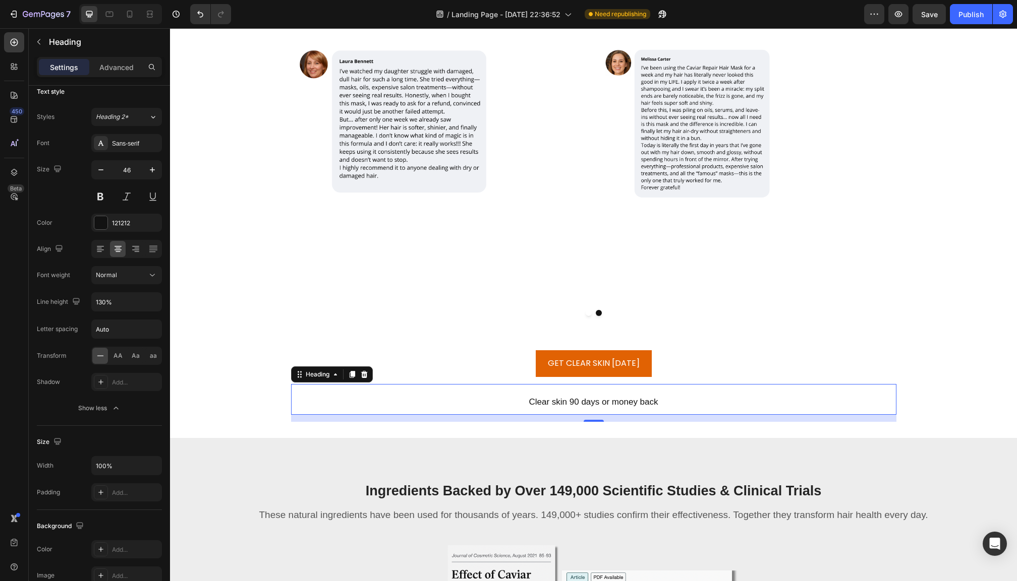
type input "100%"
click at [101, 170] on icon "button" at bounding box center [100, 169] width 5 height 1
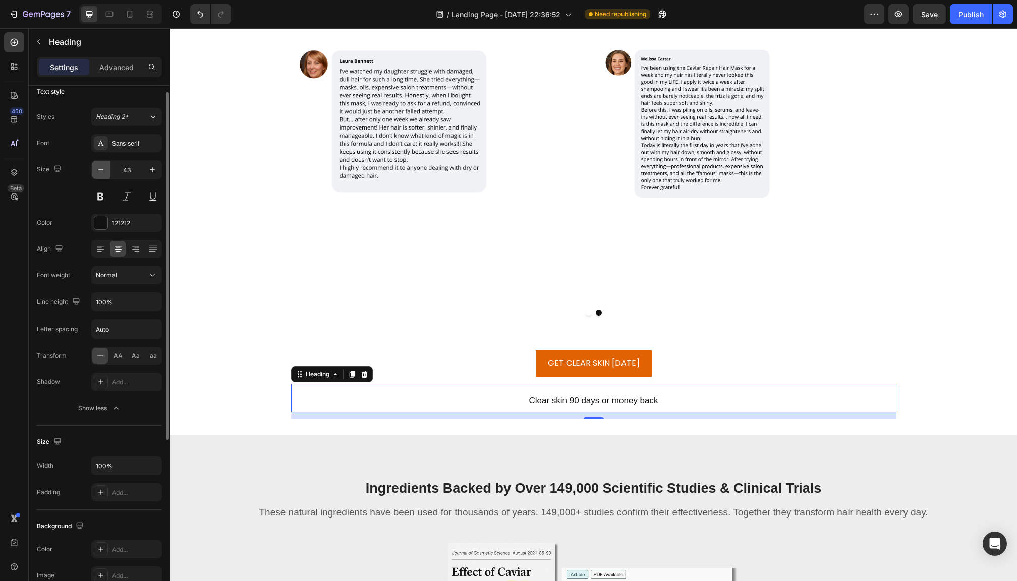
click at [101, 170] on icon "button" at bounding box center [100, 169] width 5 height 1
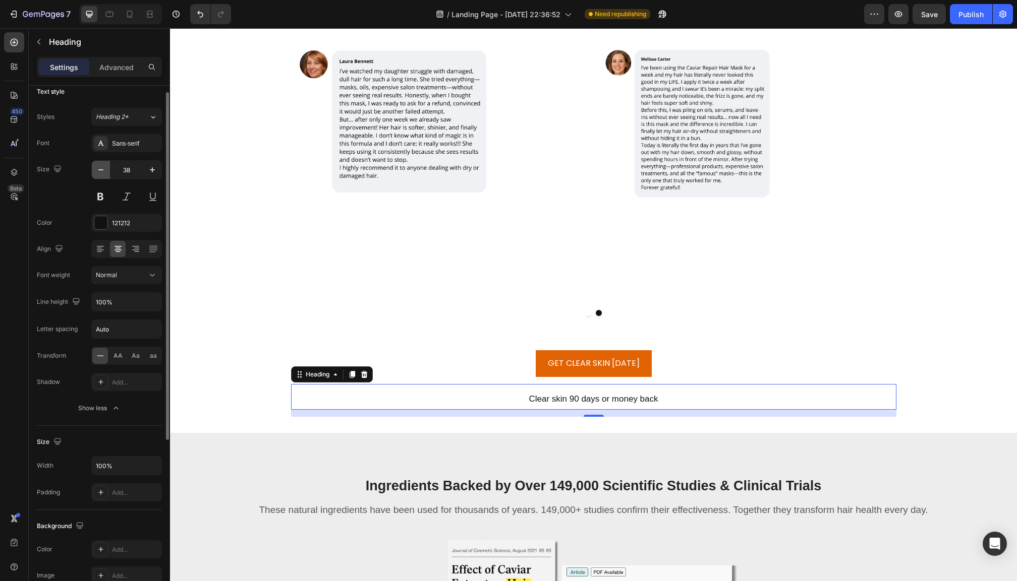
click at [101, 170] on icon "button" at bounding box center [100, 169] width 5 height 1
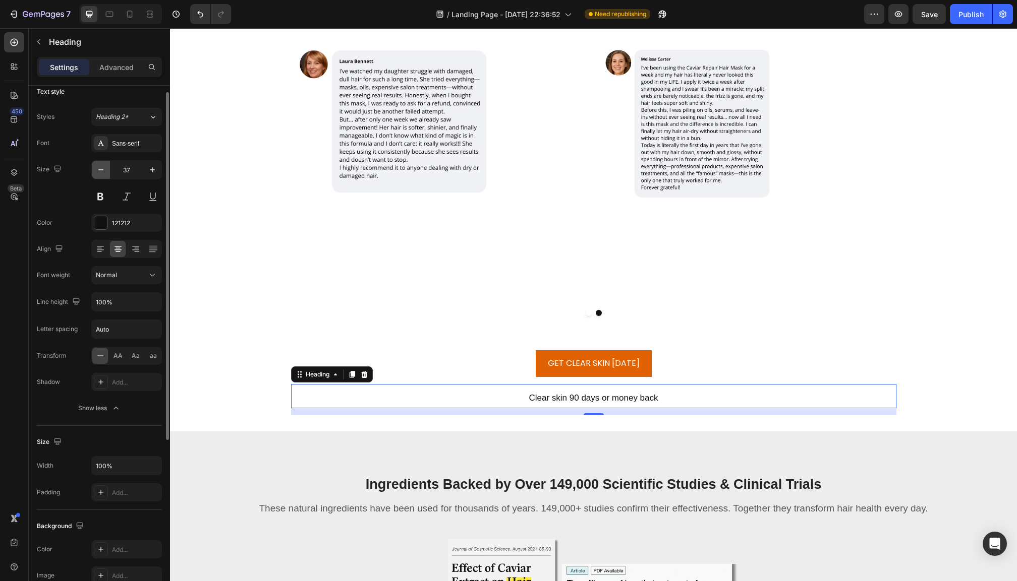
click at [101, 170] on icon "button" at bounding box center [100, 169] width 5 height 1
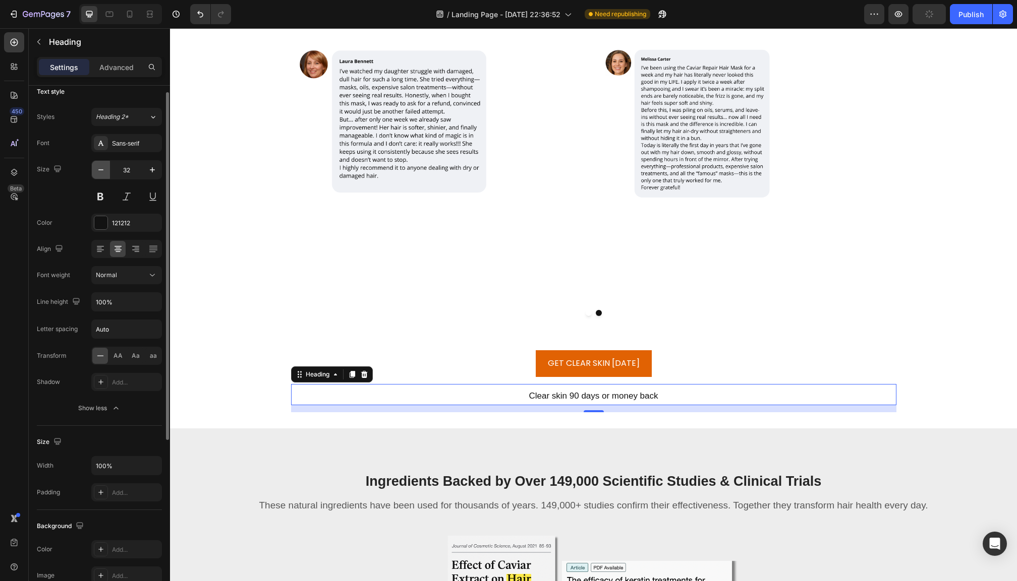
click at [101, 170] on icon "button" at bounding box center [100, 169] width 5 height 1
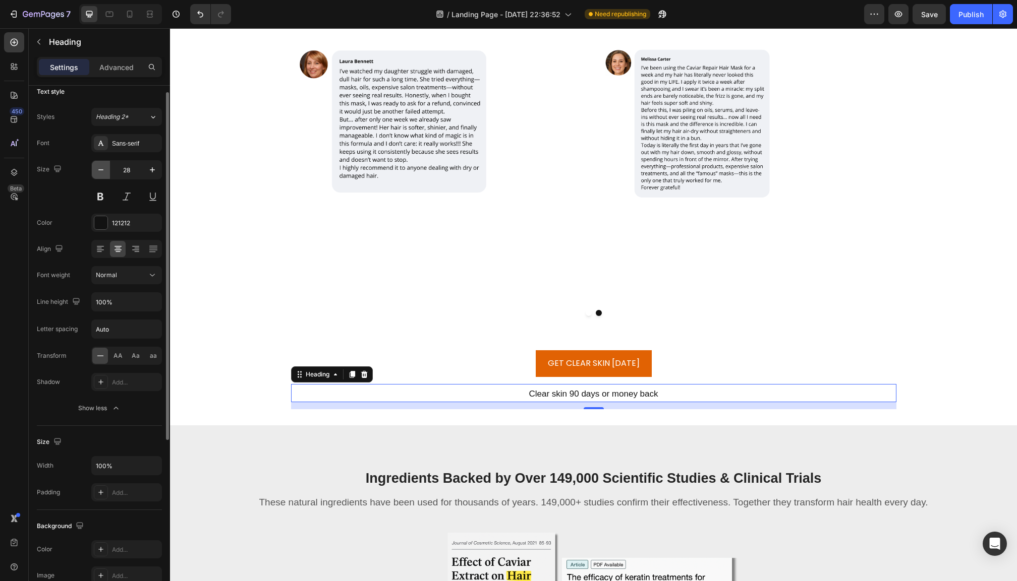
click at [101, 170] on icon "button" at bounding box center [100, 169] width 5 height 1
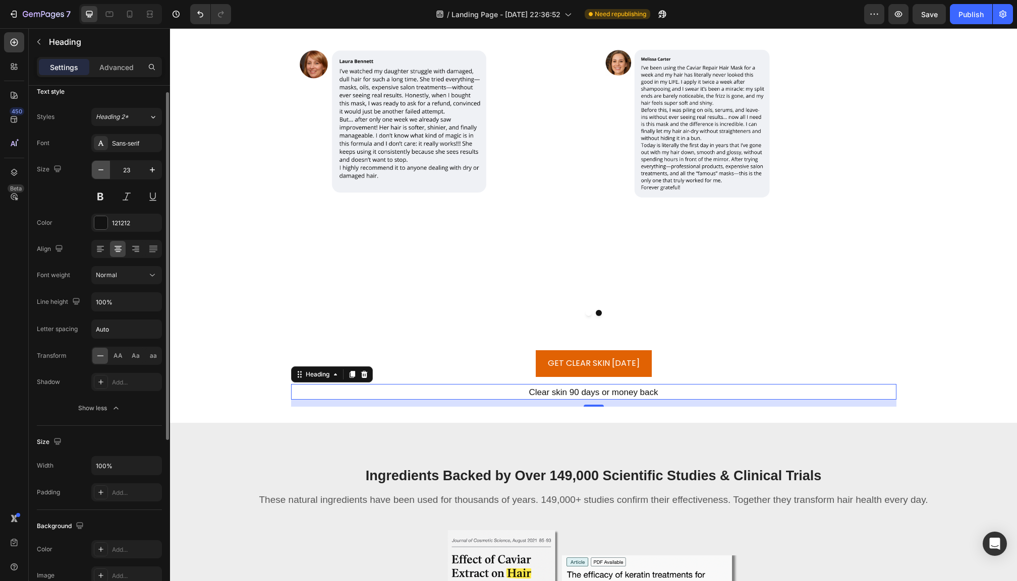
click at [101, 170] on icon "button" at bounding box center [100, 169] width 5 height 1
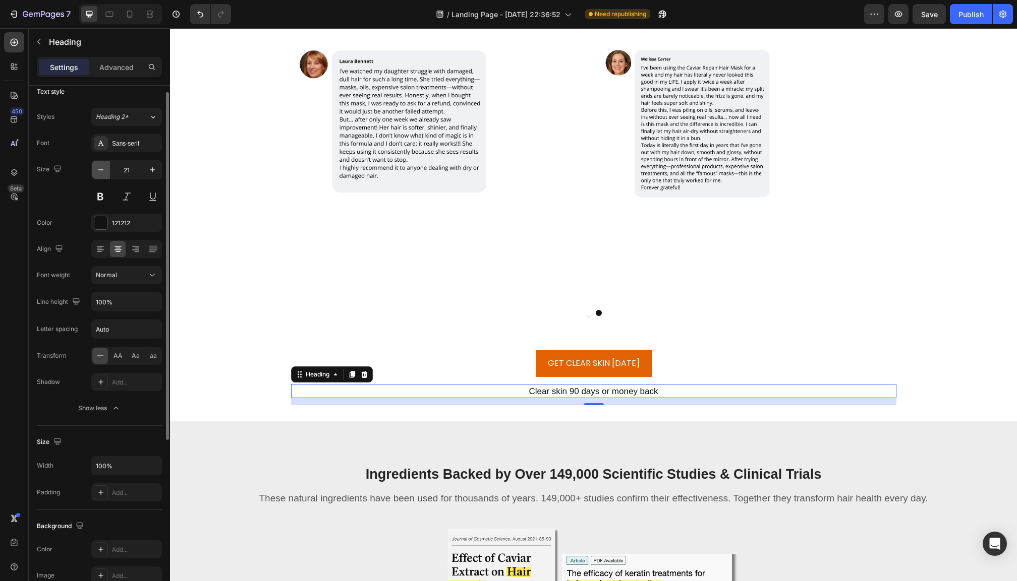
click at [101, 170] on icon "button" at bounding box center [100, 169] width 5 height 1
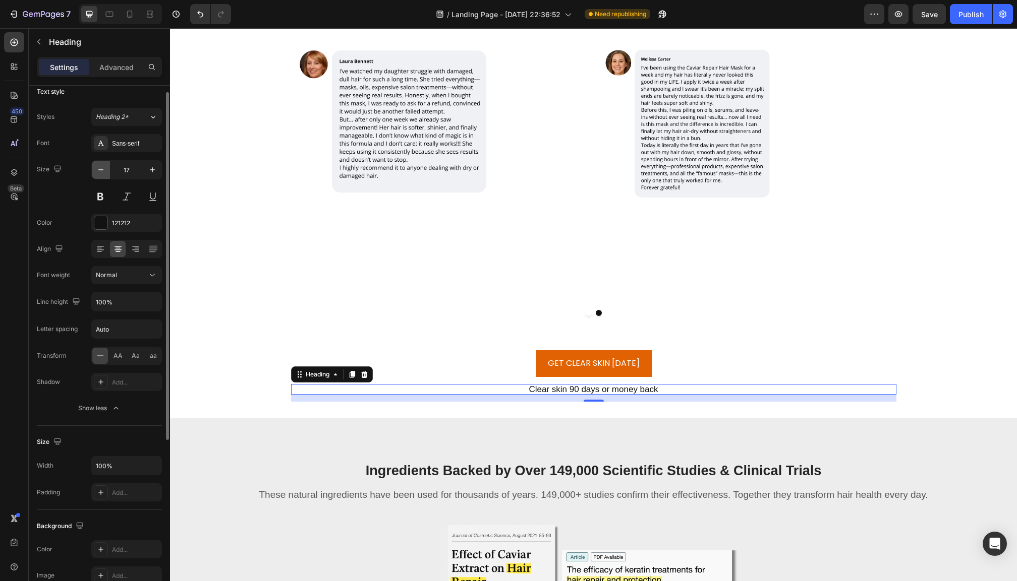
click at [101, 170] on icon "button" at bounding box center [100, 169] width 5 height 1
type input "15"
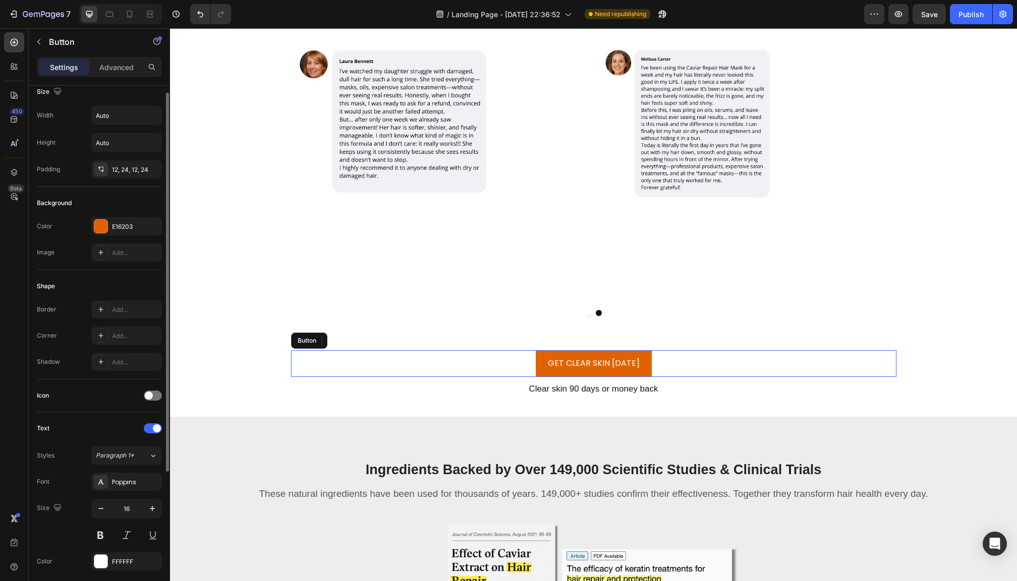
click at [844, 366] on div "GET CLEAR SKIN TODAY Button" at bounding box center [593, 363] width 605 height 27
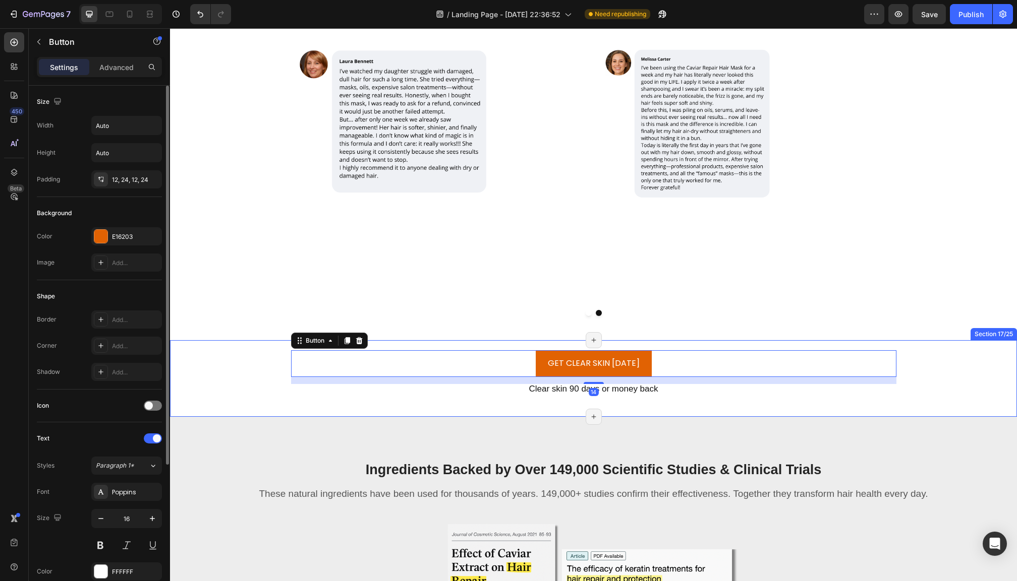
click at [941, 371] on div "GET CLEAR SKIN TODAY Button 14 ⁠⁠⁠⁠⁠⁠⁠ Clear skin 90 days or money back Heading…" at bounding box center [593, 378] width 847 height 77
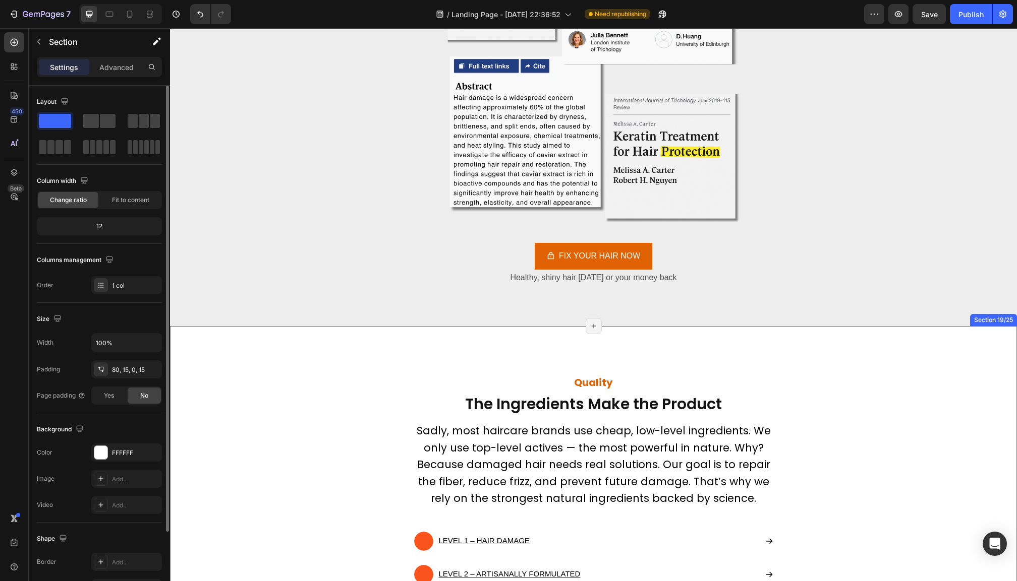
scroll to position [4444, 0]
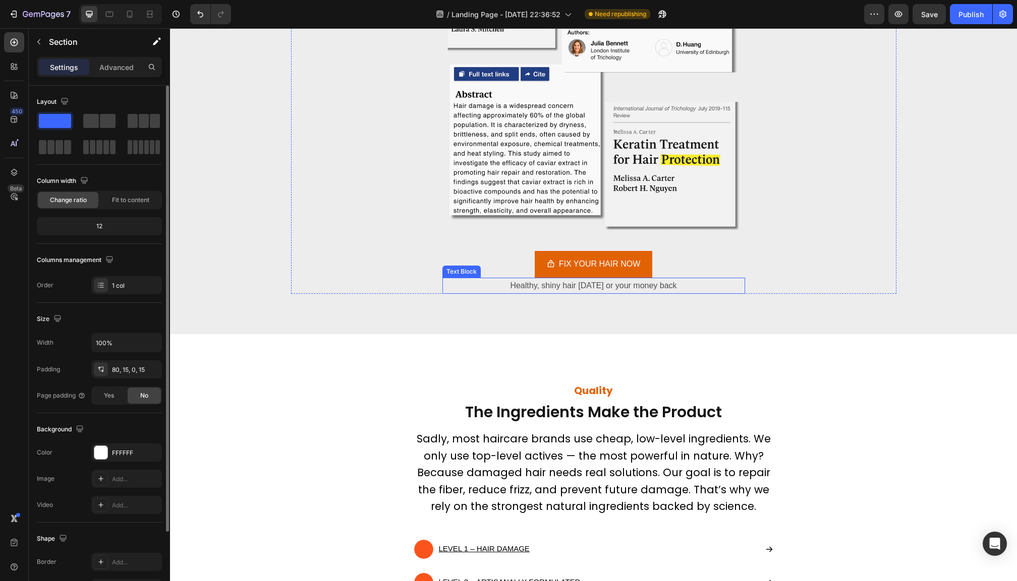
click at [631, 285] on p "Healthy, shiny hair in 90 days or your money back" at bounding box center [593, 286] width 301 height 15
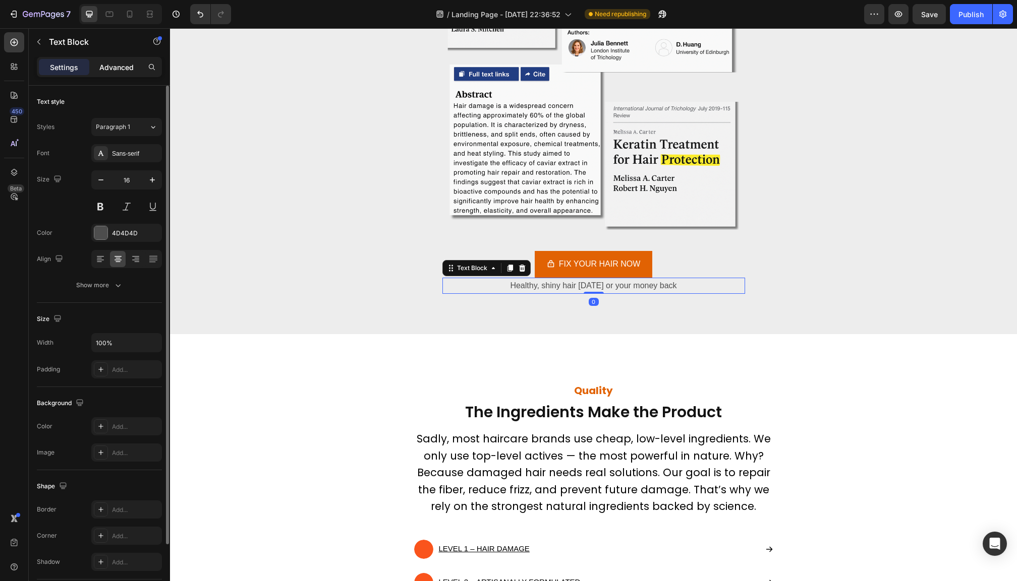
click at [120, 67] on p "Advanced" at bounding box center [116, 67] width 34 height 11
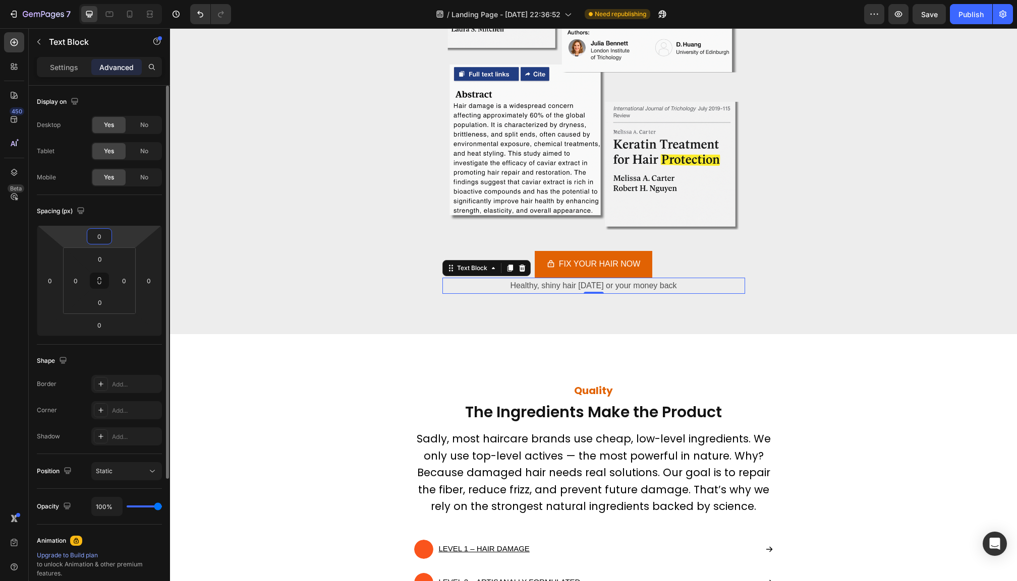
click at [101, 233] on input "0" at bounding box center [99, 236] width 20 height 15
type input "10"
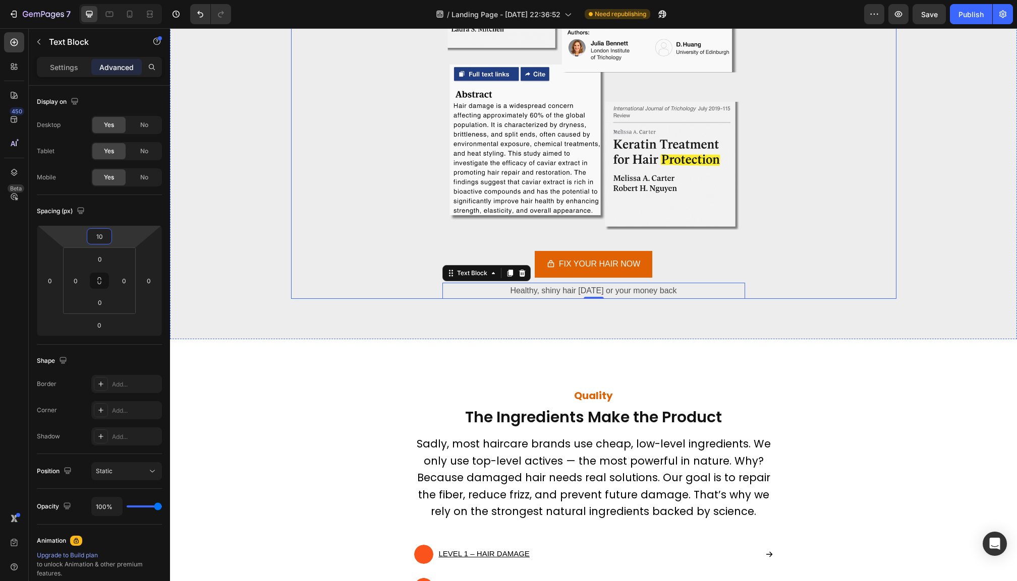
click at [877, 294] on div "Image FIX YOUR HAIR NOW Button Healthy, shiny hair in 90 days or your money bac…" at bounding box center [593, 115] width 605 height 367
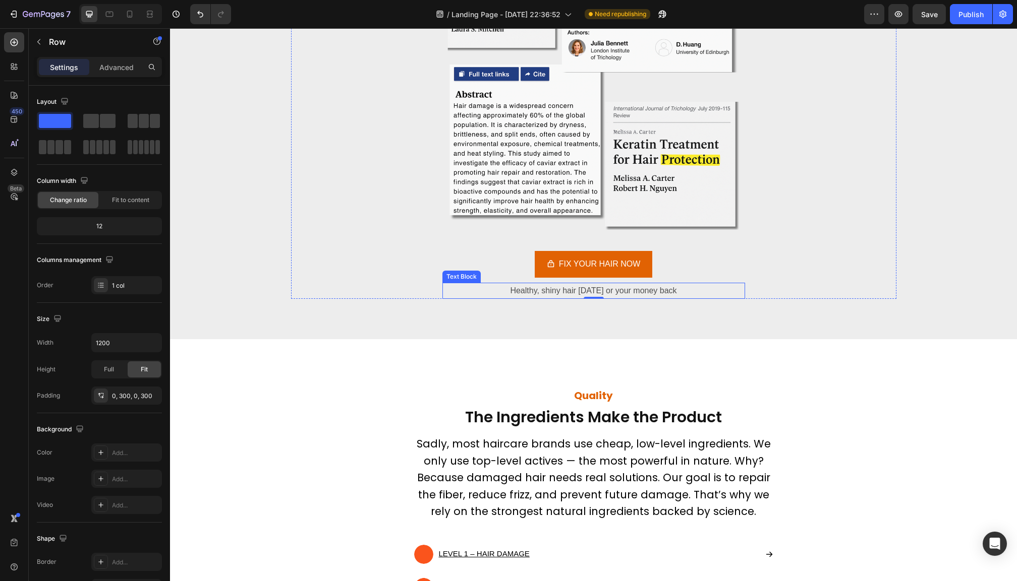
click at [581, 288] on p "Healthy, shiny hair in 90 days or your money back" at bounding box center [593, 291] width 301 height 15
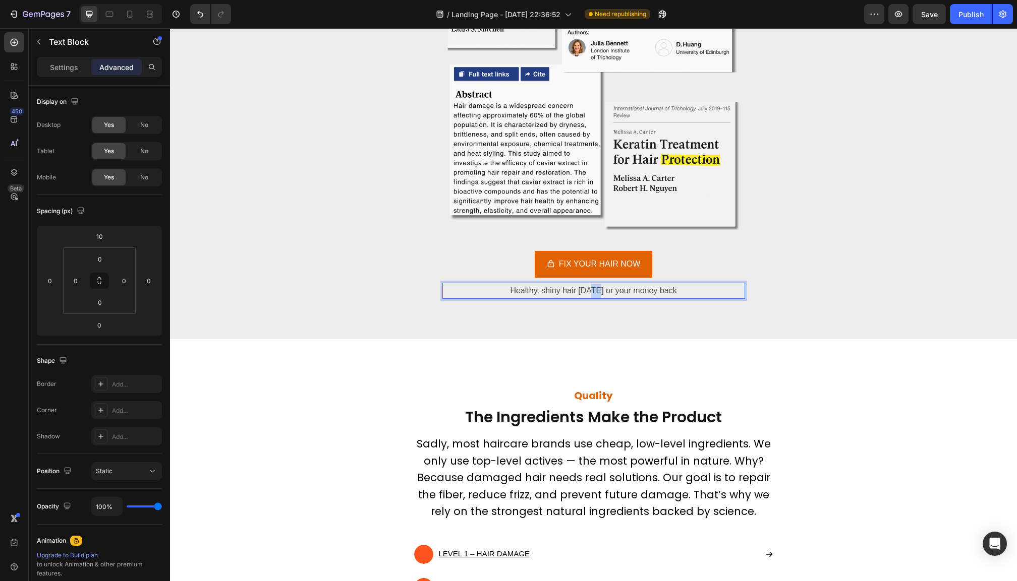
click at [581, 288] on p "Healthy, shiny hair in 90 days or your money back" at bounding box center [593, 291] width 301 height 15
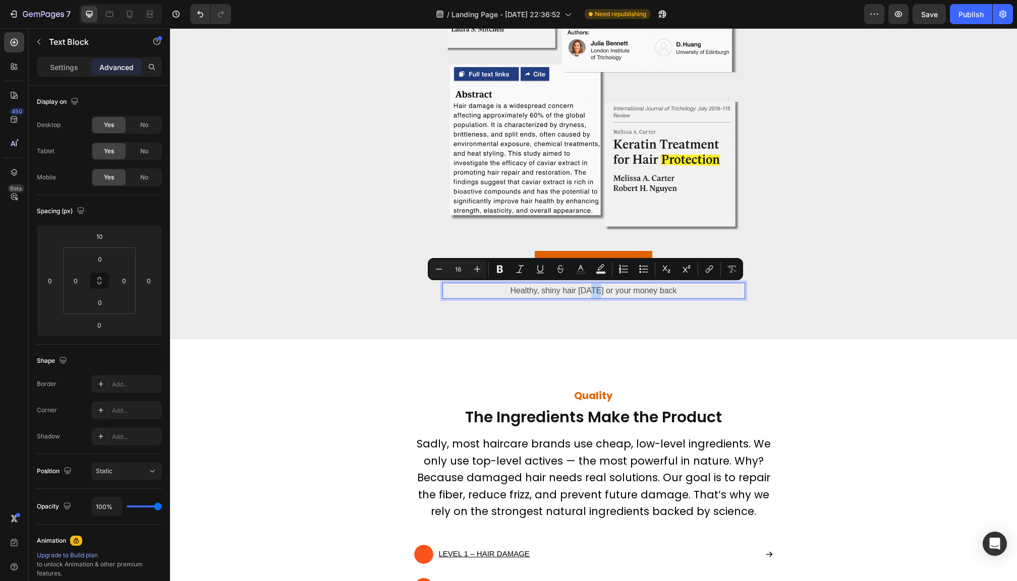
click at [581, 288] on p "Healthy, shiny hair in 90 days or your money back" at bounding box center [593, 291] width 301 height 15
drag, startPoint x: 581, startPoint y: 288, endPoint x: 600, endPoint y: 289, distance: 18.7
click at [600, 289] on p "Healthy, shiny hair in 90 days or your money back" at bounding box center [593, 291] width 301 height 15
click at [511, 267] on icon "Editor contextual toolbar" at bounding box center [509, 270] width 6 height 8
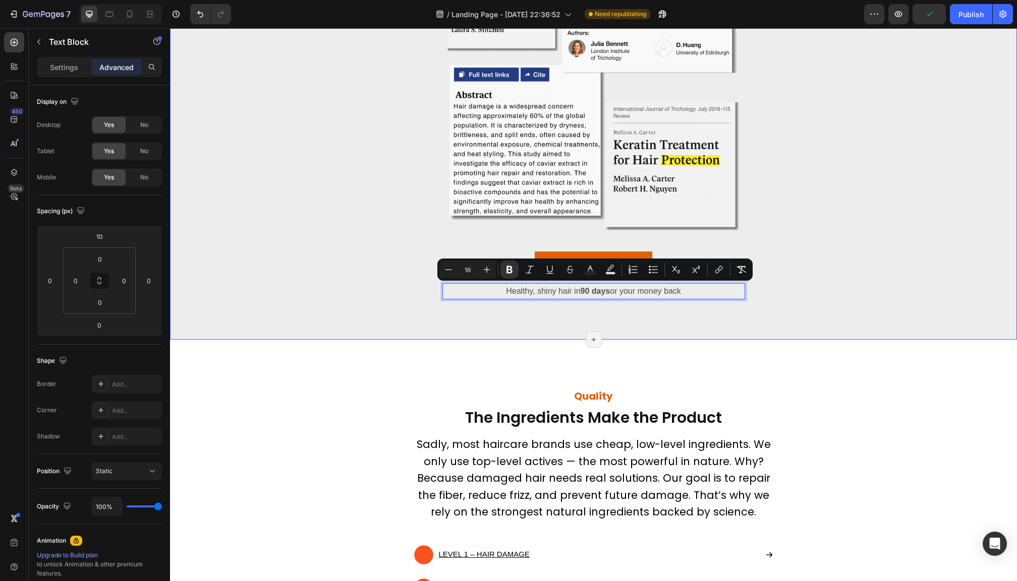
click at [866, 325] on div "Ingredients Backed by Over 149,000 Scientific Studies & Clinical Trials Heading…" at bounding box center [593, 85] width 847 height 509
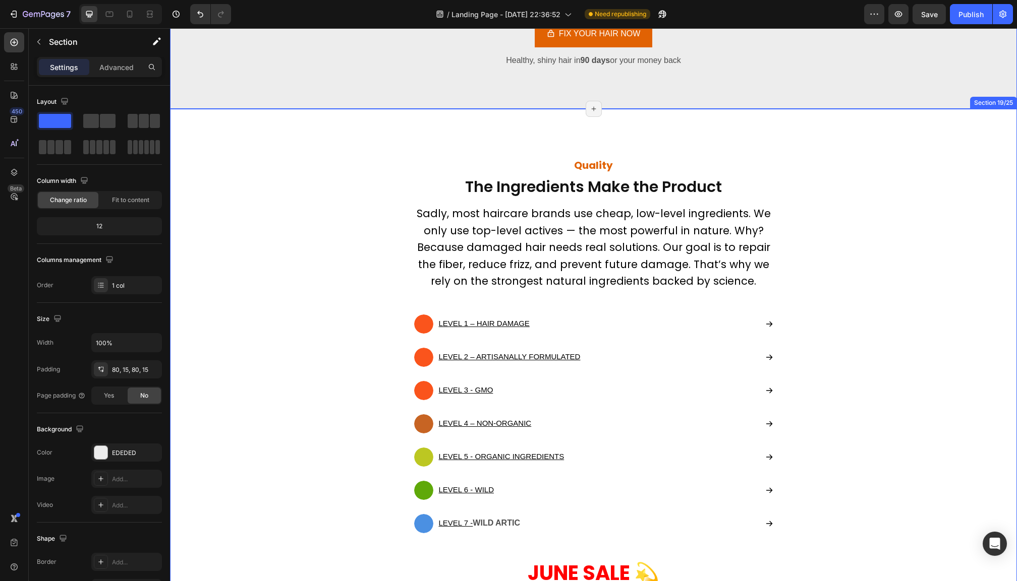
scroll to position [4674, 0]
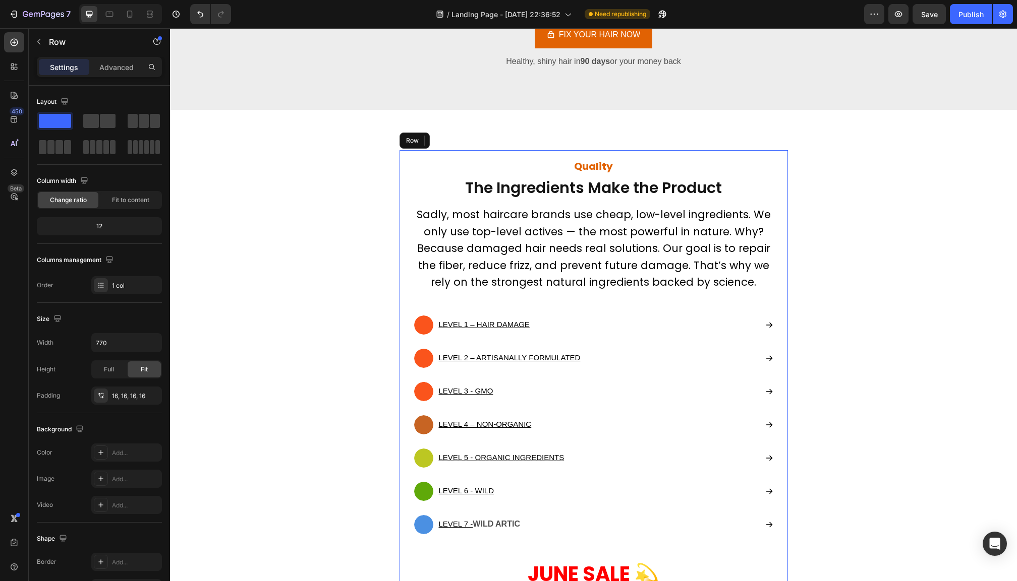
click at [650, 153] on div "Quality Heading The Ingredients Make the Product Text block Sadly, most haircar…" at bounding box center [593, 390] width 388 height 480
click at [109, 73] on div "Advanced" at bounding box center [116, 67] width 50 height 16
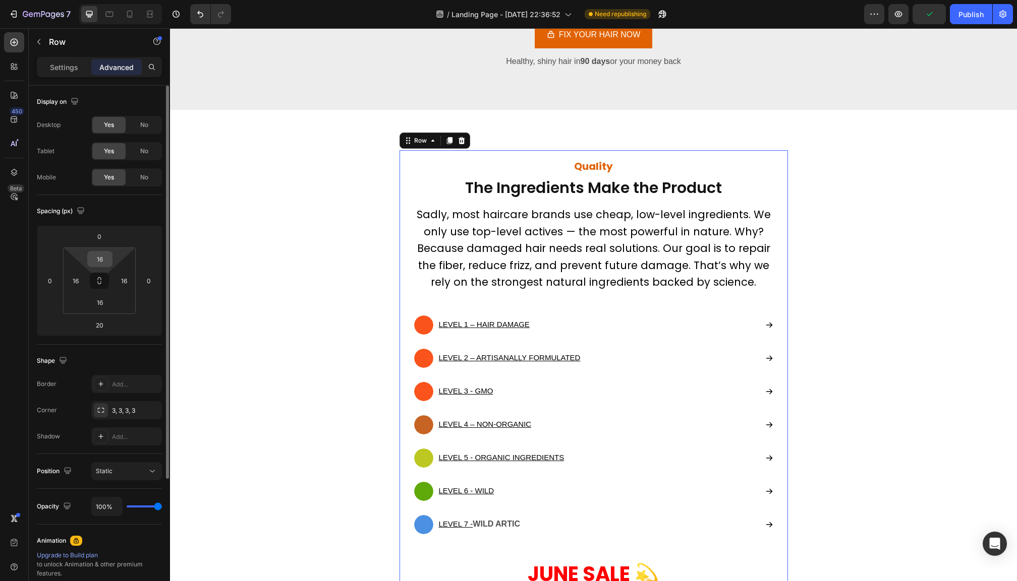
click at [100, 258] on input "16" at bounding box center [100, 259] width 20 height 15
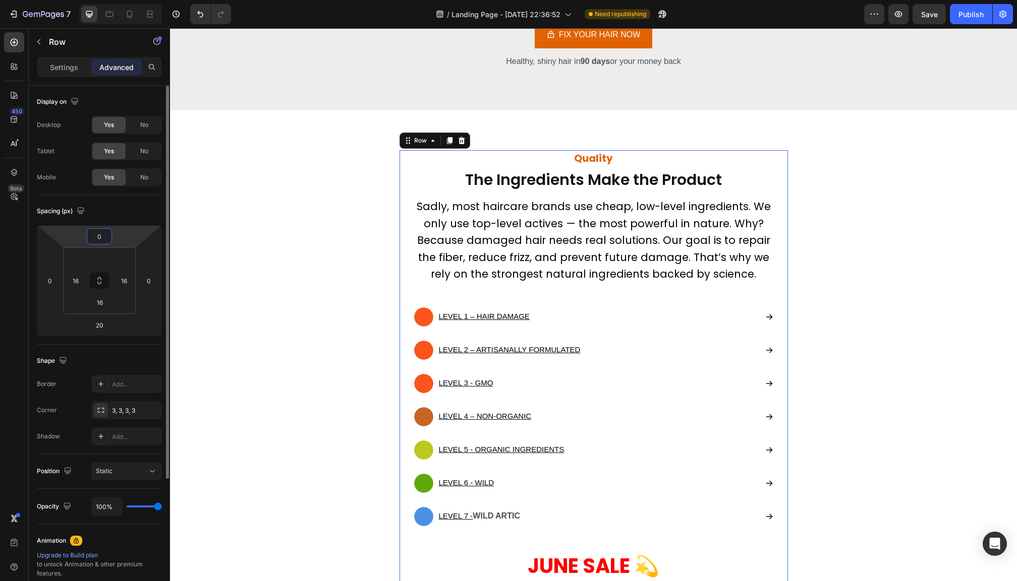
type input "0"
click at [102, 238] on input "0" at bounding box center [99, 236] width 20 height 15
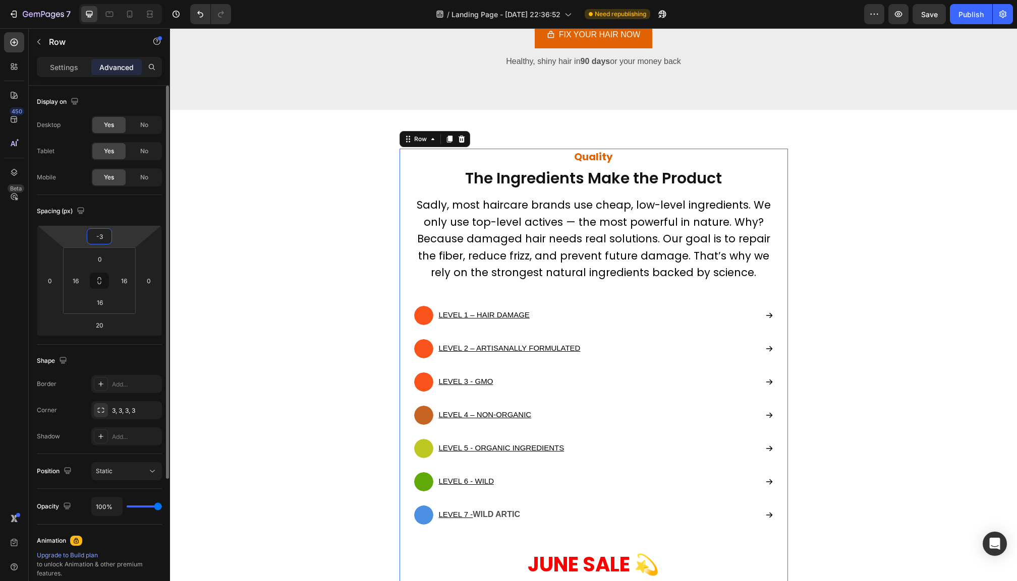
type input "-30"
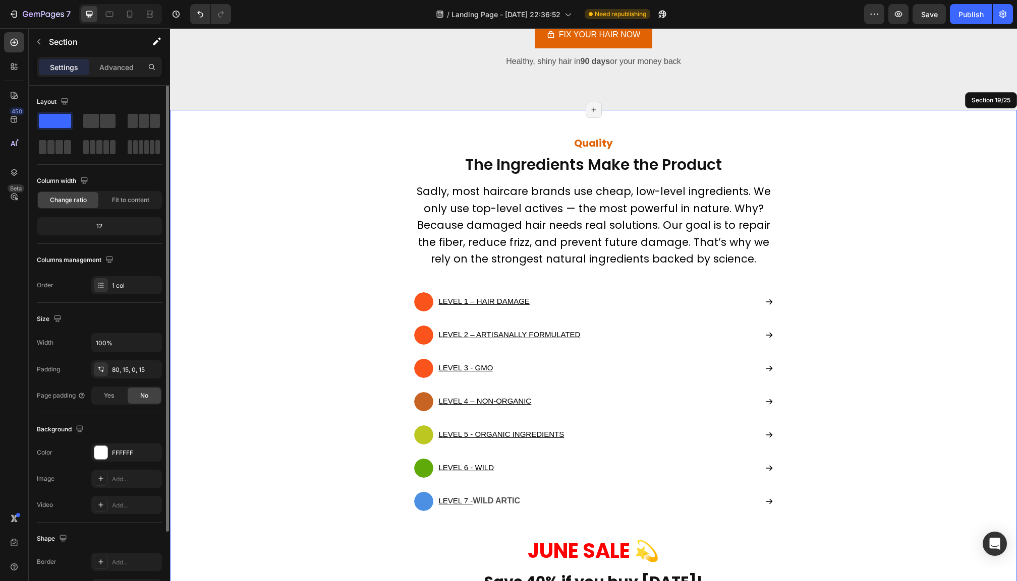
click at [848, 409] on div "Quality Heading The Ingredients Make the Product Text block Sadly, most haircar…" at bounding box center [594, 383] width 832 height 466
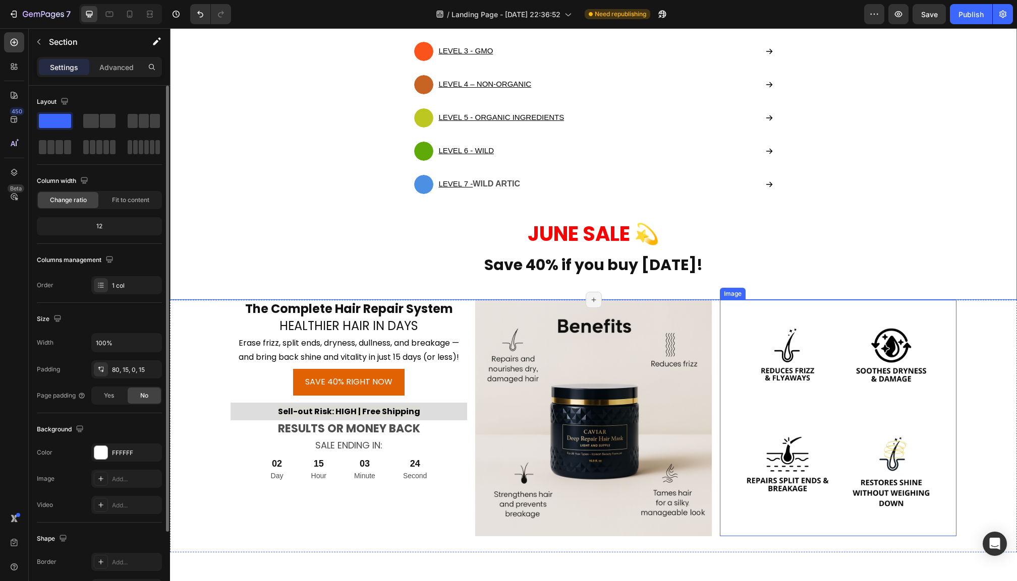
scroll to position [4991, 0]
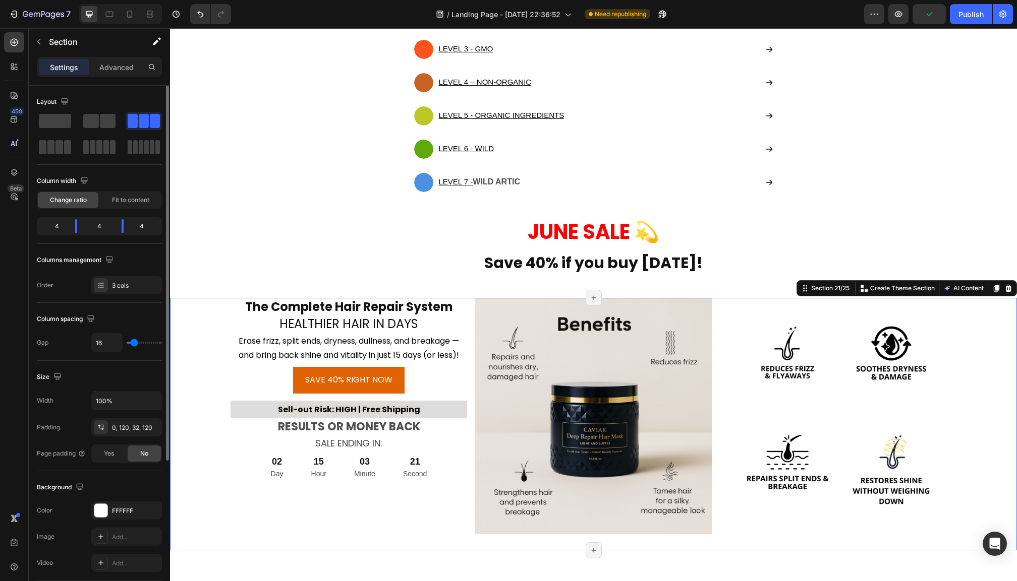
click at [449, 505] on div "The Complete Hair Repair System Heading HEALTHIER HAIR IN DAYS Heading Erase fr…" at bounding box center [348, 416] width 236 height 236
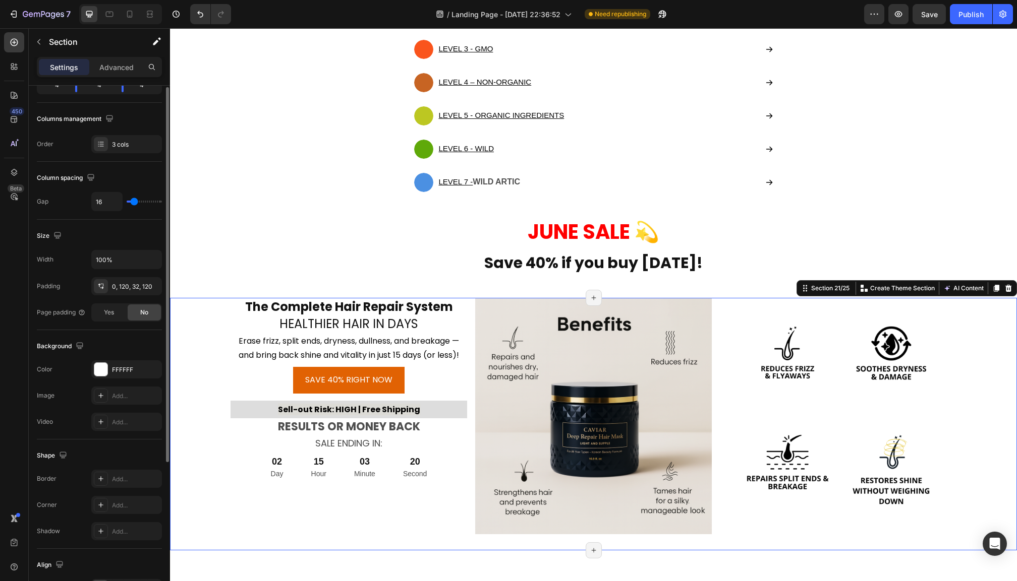
scroll to position [208, 0]
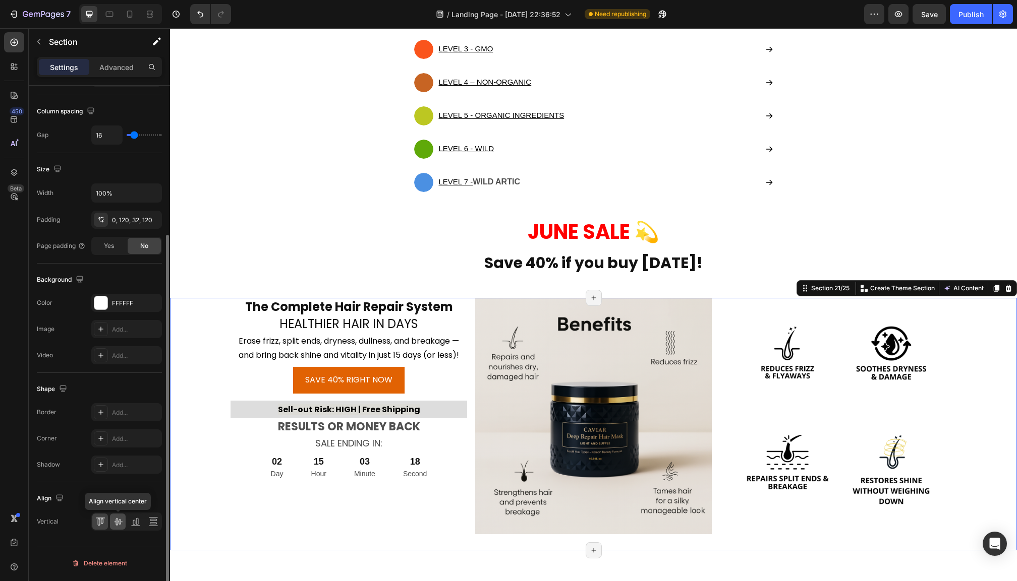
click at [118, 525] on icon at bounding box center [118, 522] width 10 height 10
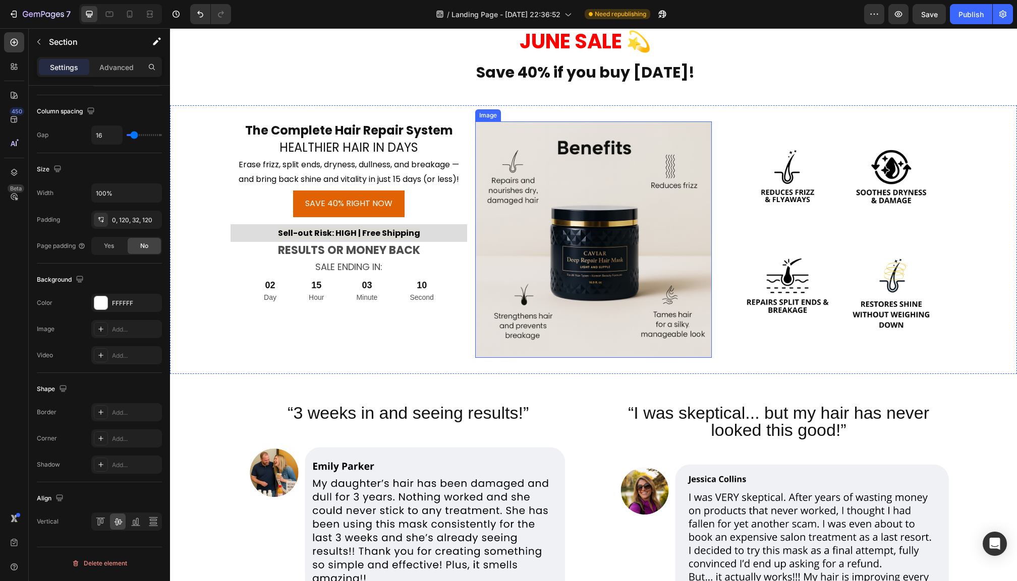
scroll to position [3123, 0]
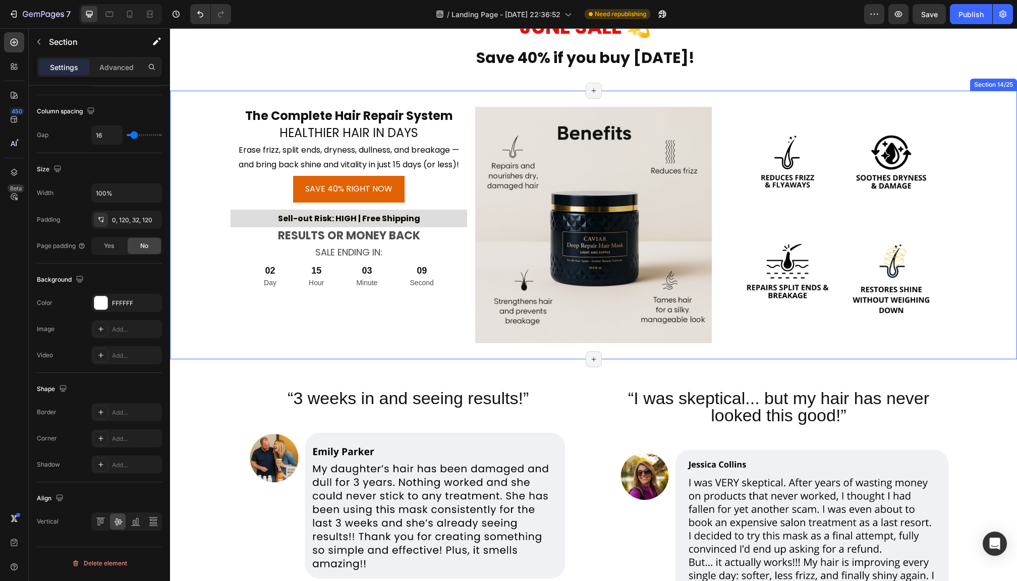
click at [428, 343] on div "The Complete Hair Repair System Heading HEALTHIER HAIR IN DAYS Heading Erase fr…" at bounding box center [348, 225] width 236 height 236
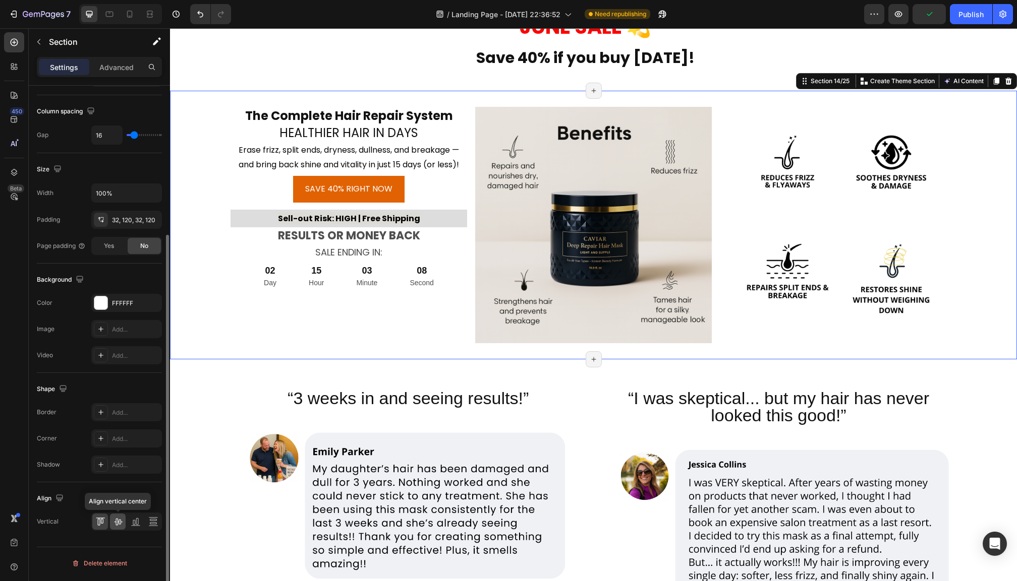
click at [116, 529] on div at bounding box center [118, 522] width 16 height 16
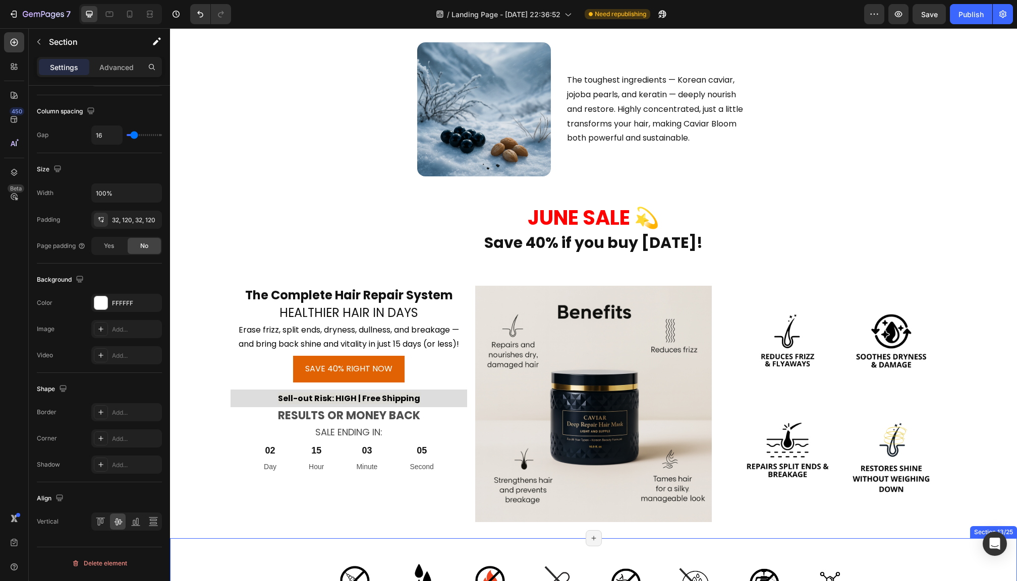
scroll to position [1753, 0]
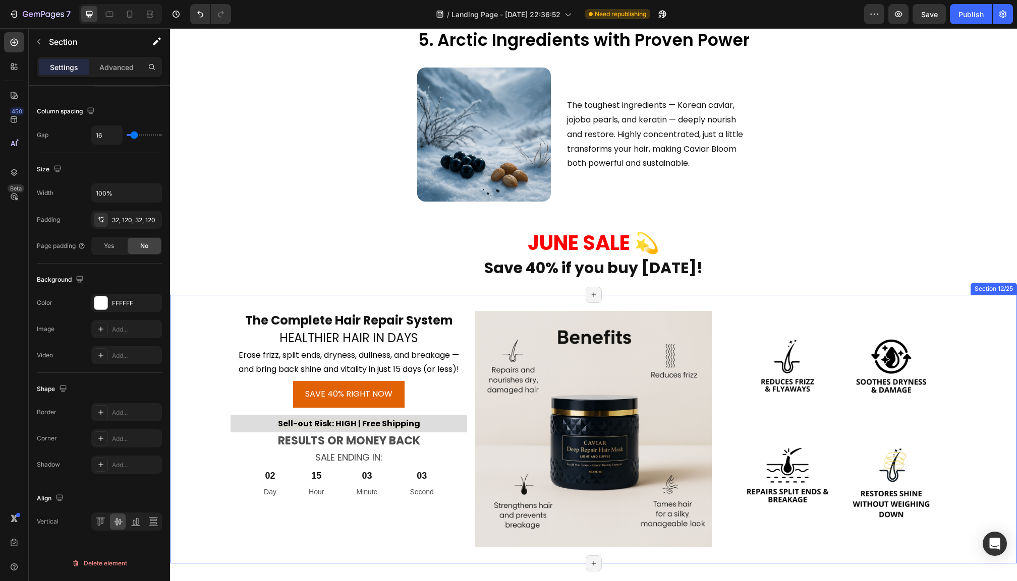
click at [392, 504] on div "The Complete Hair Repair System Heading HEALTHIER HAIR IN DAYS Heading Erase fr…" at bounding box center [348, 429] width 236 height 236
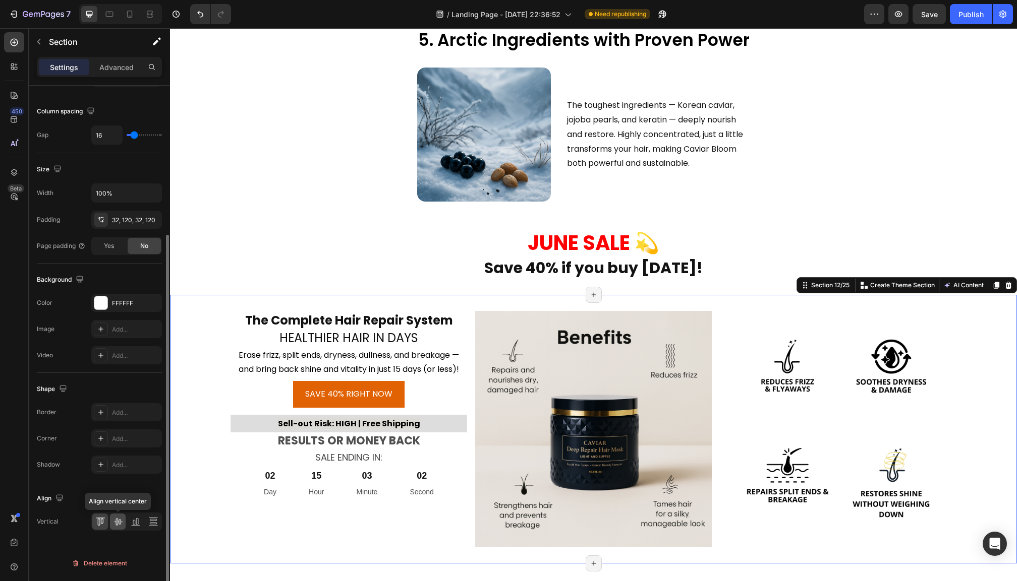
click at [114, 530] on div at bounding box center [118, 522] width 16 height 16
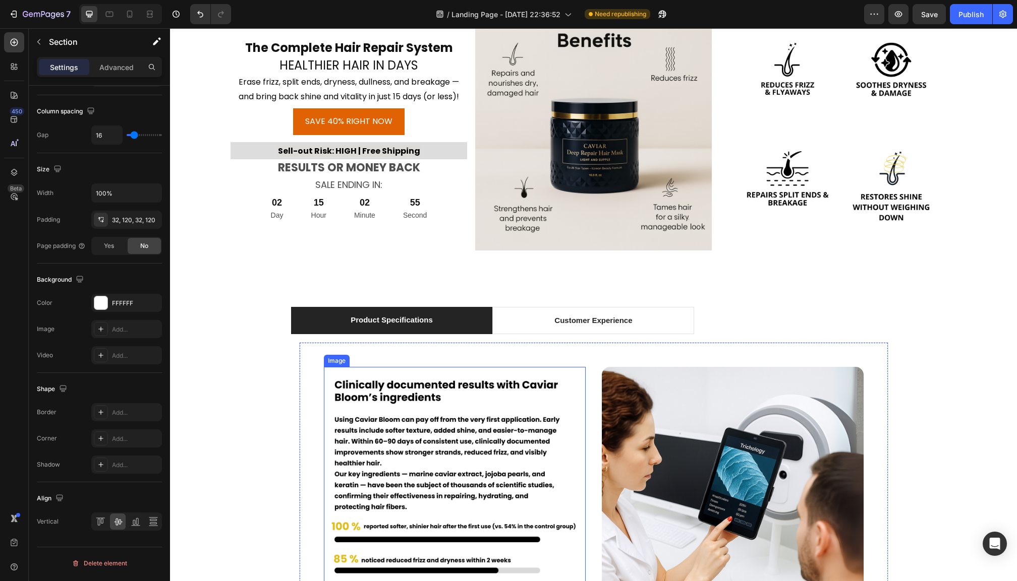
scroll to position [4704, 0]
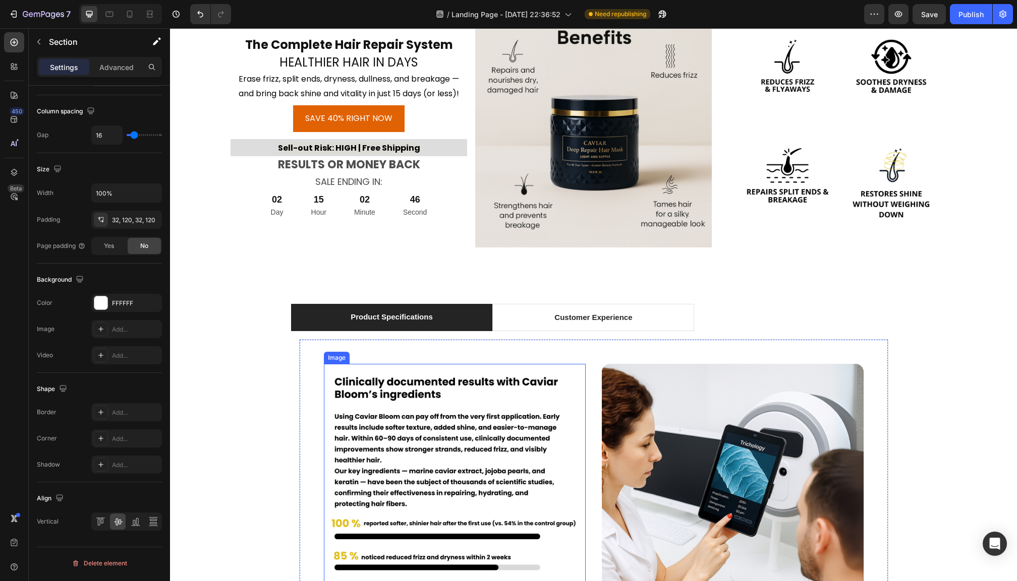
click at [328, 390] on img at bounding box center [455, 495] width 262 height 262
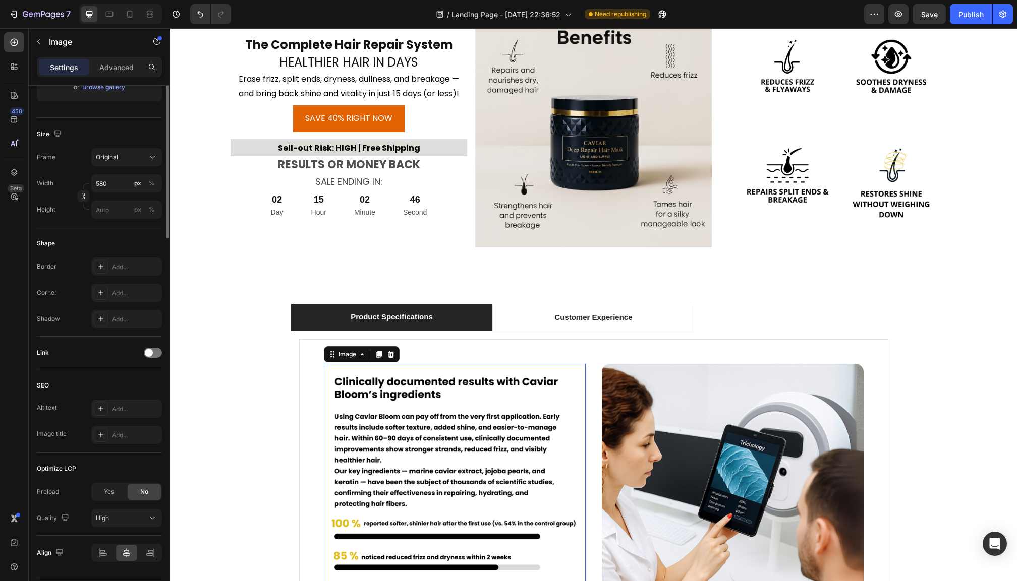
scroll to position [0, 0]
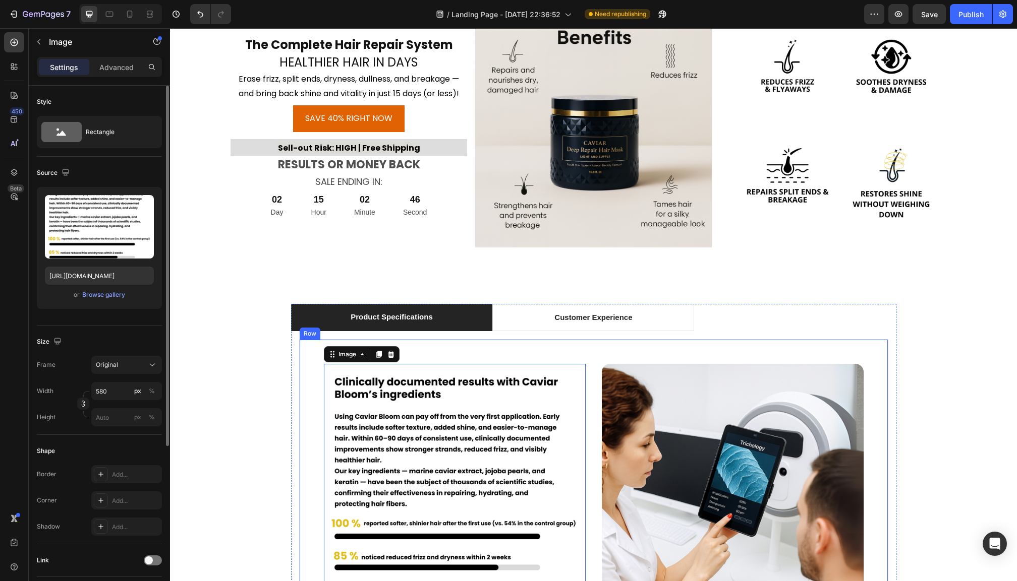
click at [314, 388] on div "Image 0 Image Row" at bounding box center [593, 494] width 589 height 311
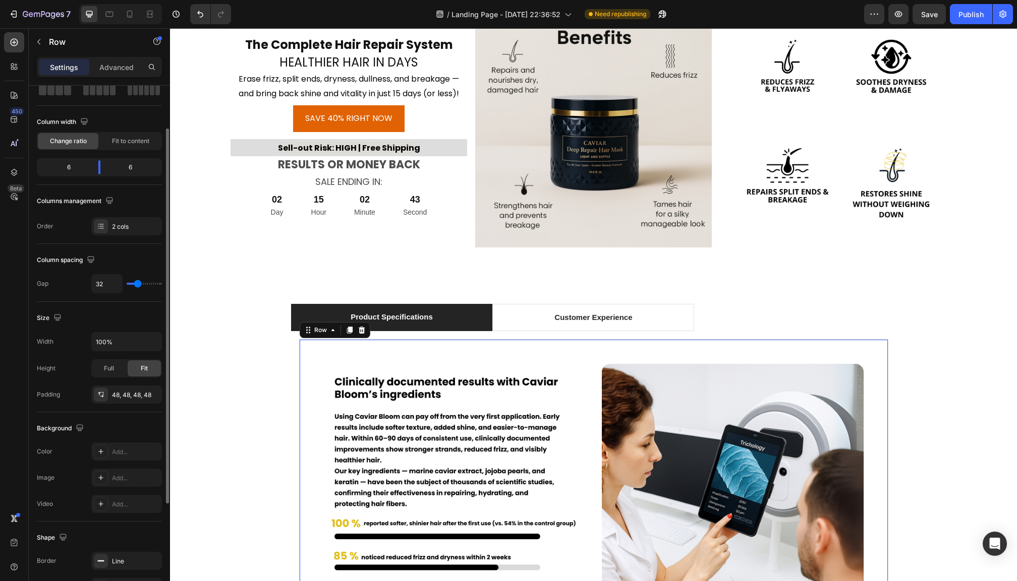
scroll to position [60, 0]
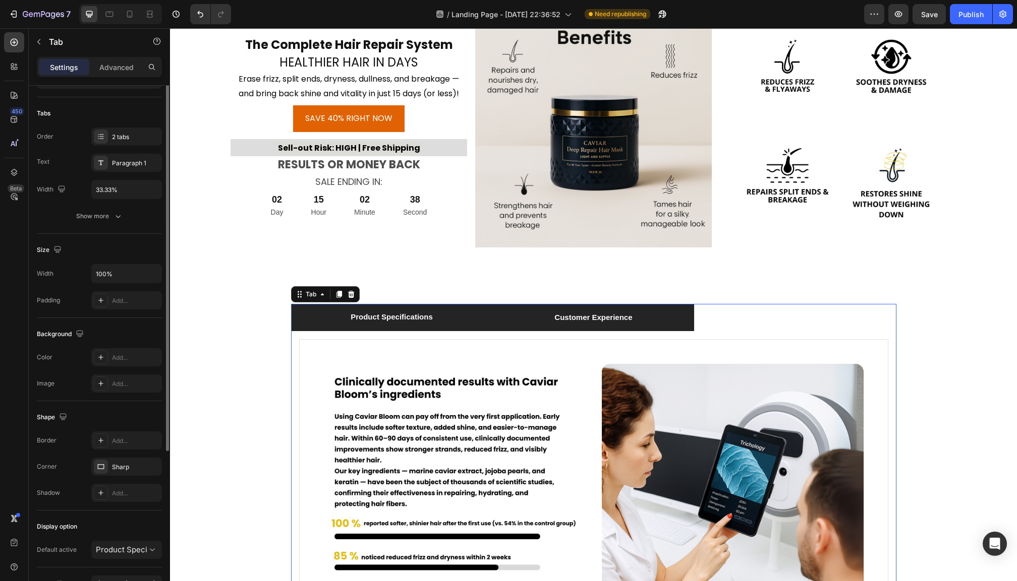
click at [674, 316] on li "Customer Experience" at bounding box center [593, 317] width 202 height 27
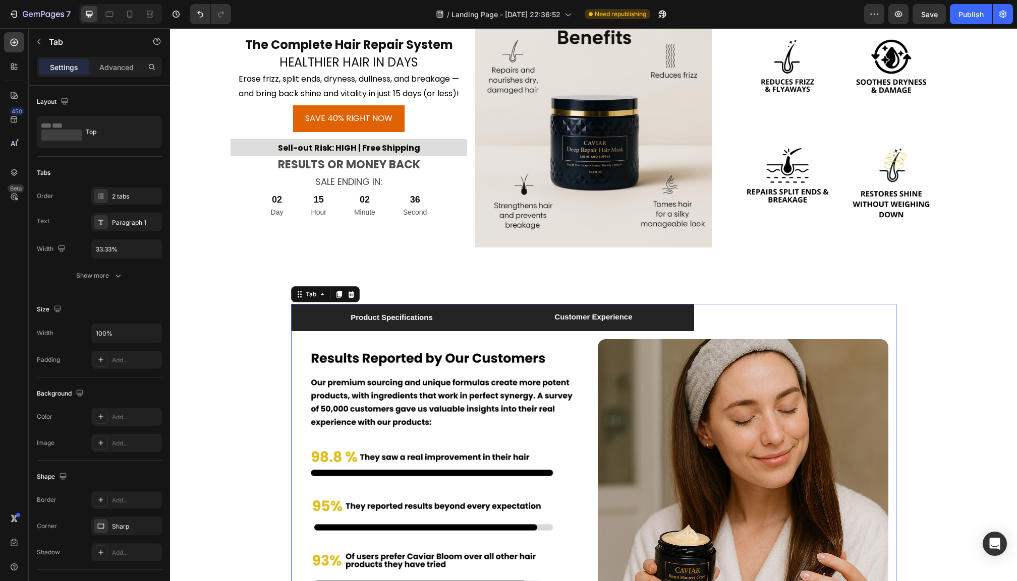
click at [463, 321] on li "Product Specifications" at bounding box center [392, 317] width 202 height 27
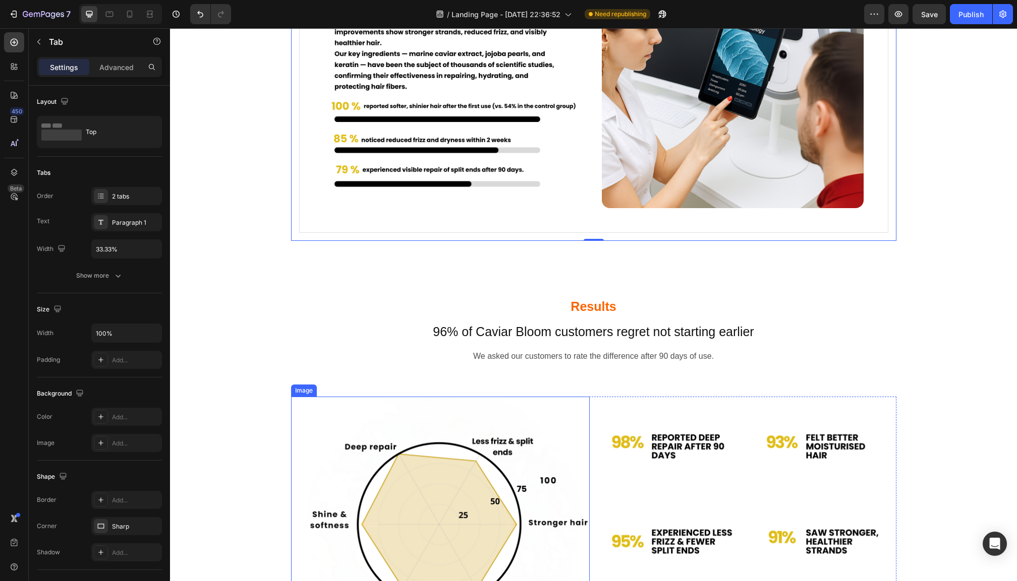
scroll to position [5138, 0]
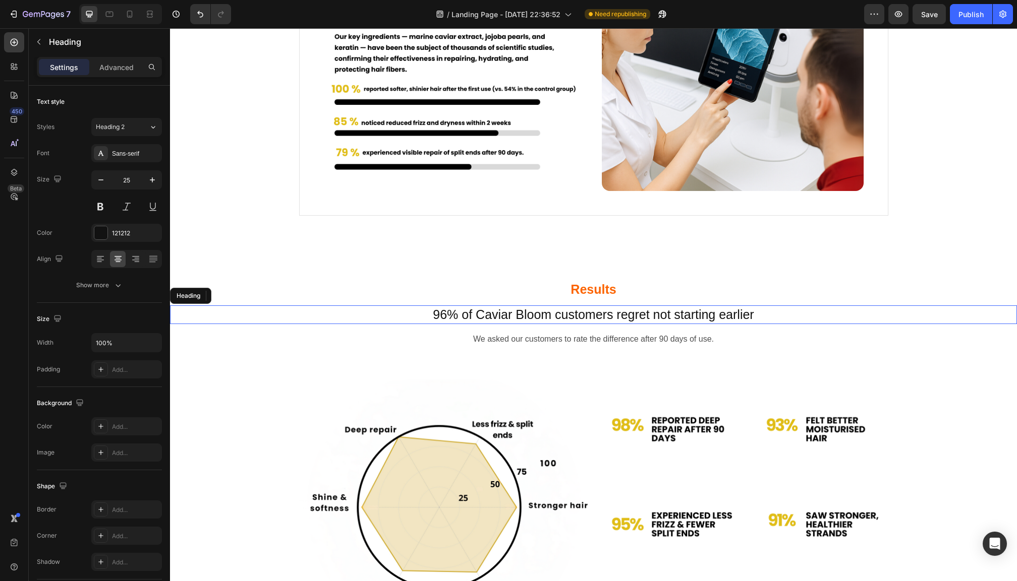
click at [542, 318] on span "96% of Caviar Bloom customers regret not starting earlier" at bounding box center [593, 315] width 321 height 14
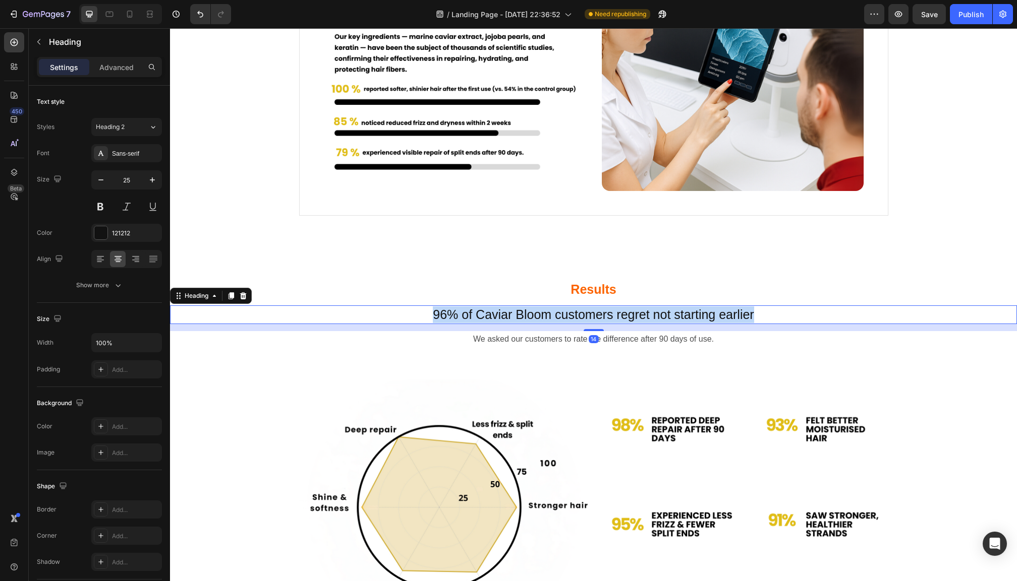
click at [542, 318] on span "96% of Caviar Bloom customers regret not starting earlier" at bounding box center [593, 315] width 321 height 14
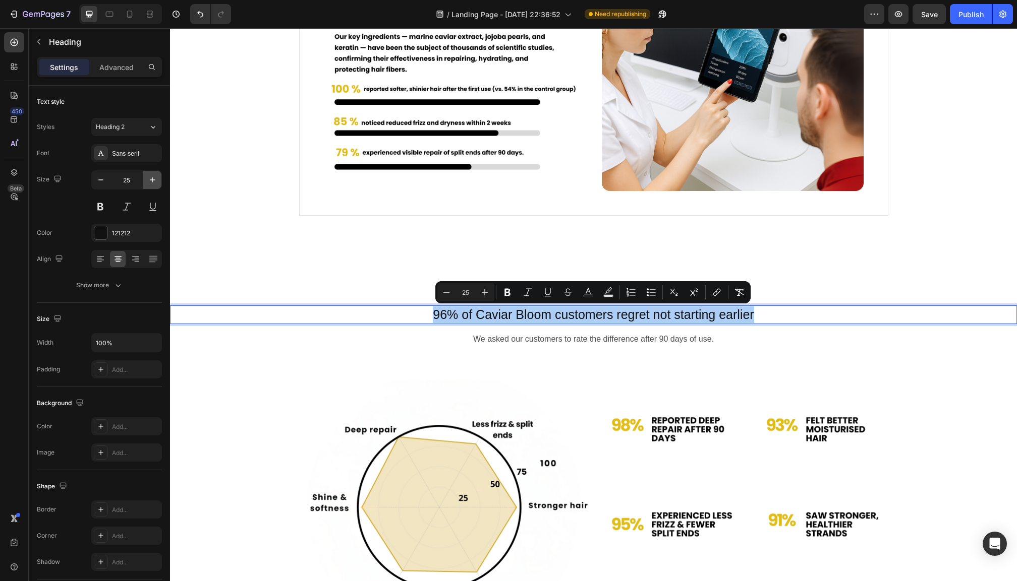
click at [151, 182] on icon "button" at bounding box center [152, 180] width 10 height 10
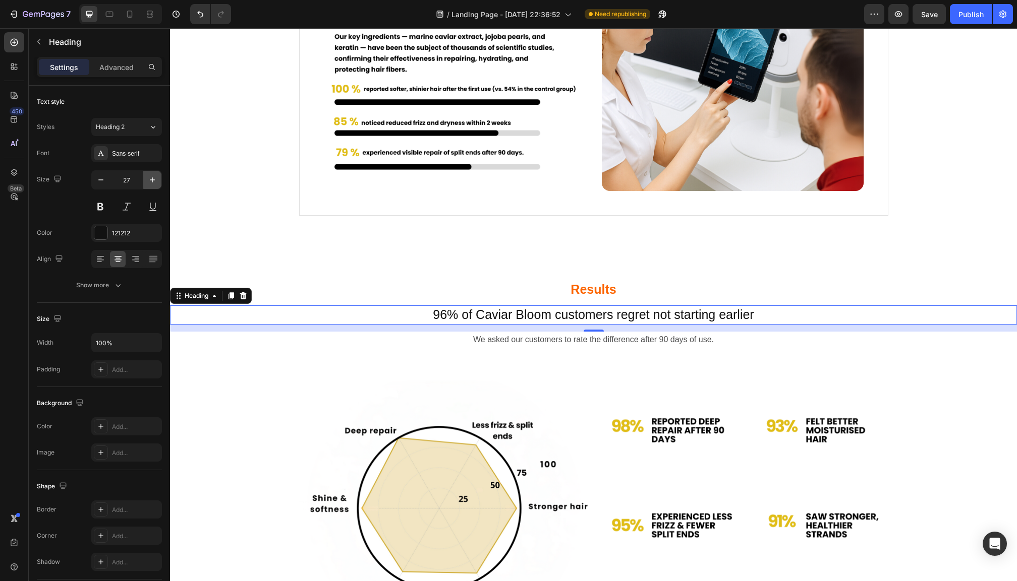
click at [151, 182] on icon "button" at bounding box center [152, 180] width 10 height 10
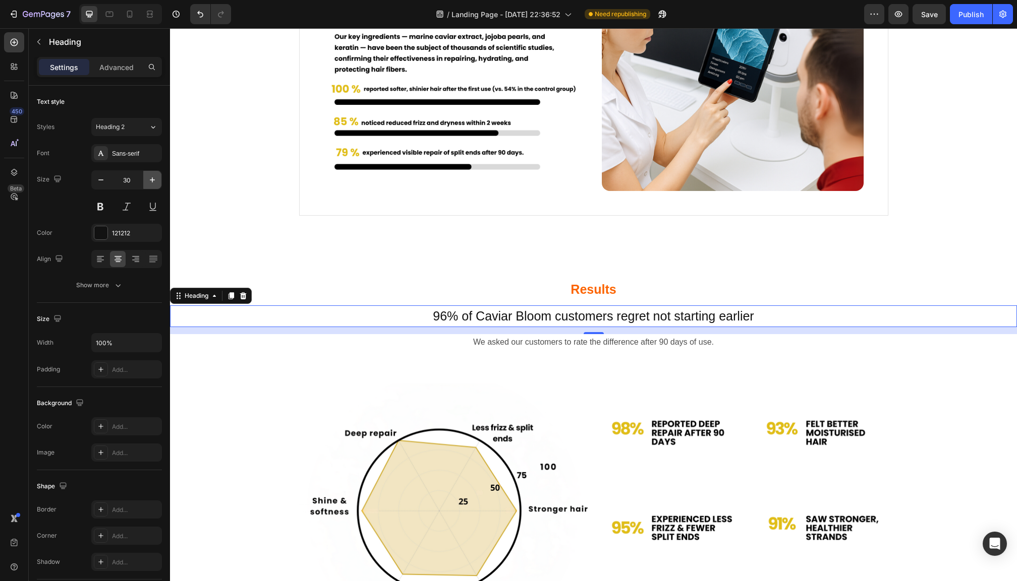
click at [151, 182] on icon "button" at bounding box center [152, 180] width 10 height 10
type input "31"
click at [468, 320] on span "96% of Caviar Bloom customers regret not starting earlier" at bounding box center [593, 317] width 321 height 14
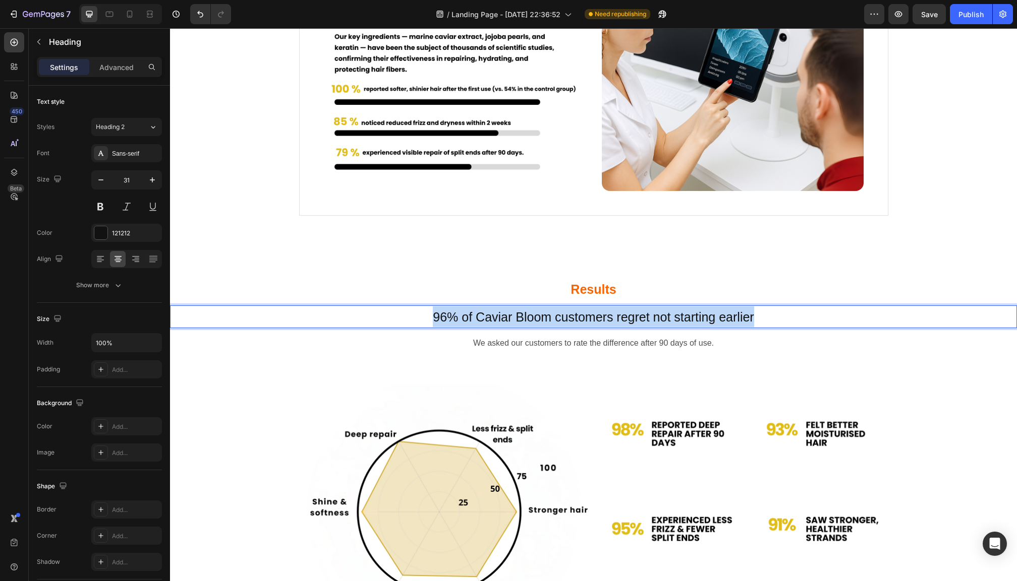
click at [468, 320] on span "96% of Caviar Bloom customers regret not starting earlier" at bounding box center [593, 317] width 321 height 14
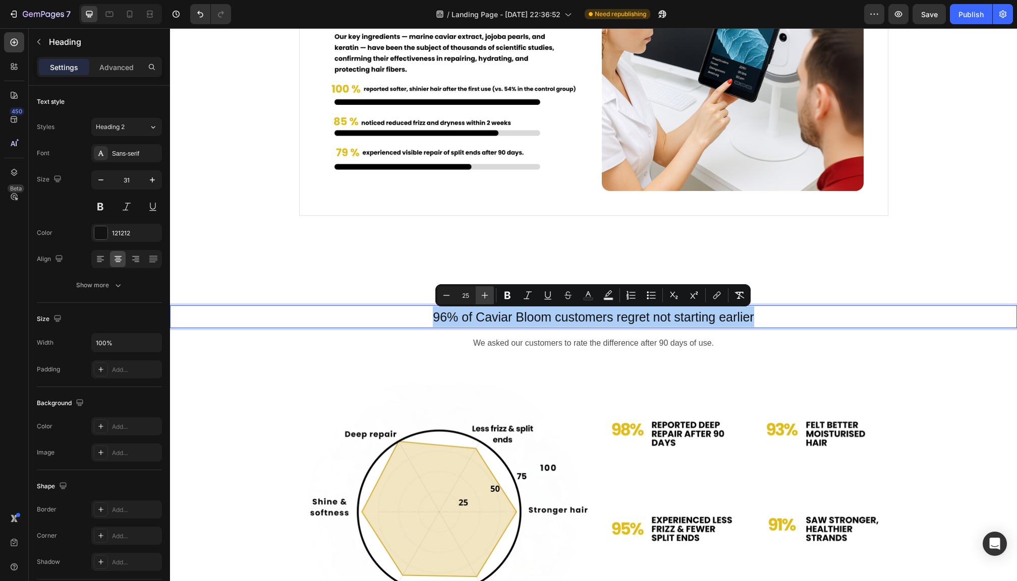
click at [483, 298] on icon "Editor contextual toolbar" at bounding box center [485, 295] width 10 height 10
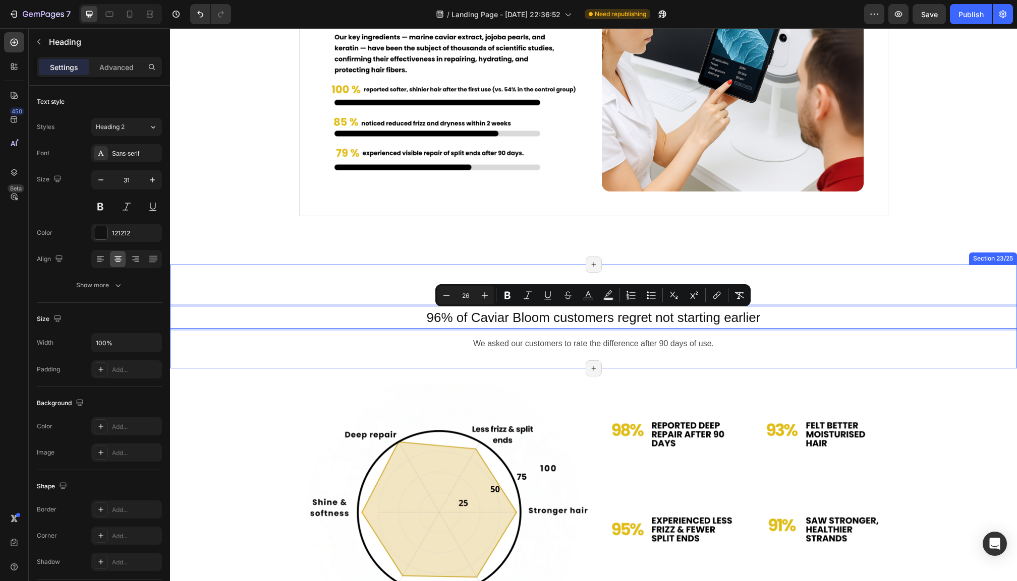
drag, startPoint x: 483, startPoint y: 298, endPoint x: 309, endPoint y: 277, distance: 175.2
click at [483, 298] on icon "Editor contextual toolbar" at bounding box center [485, 295] width 10 height 10
click at [483, 299] on icon "Editor contextual toolbar" at bounding box center [485, 295] width 10 height 10
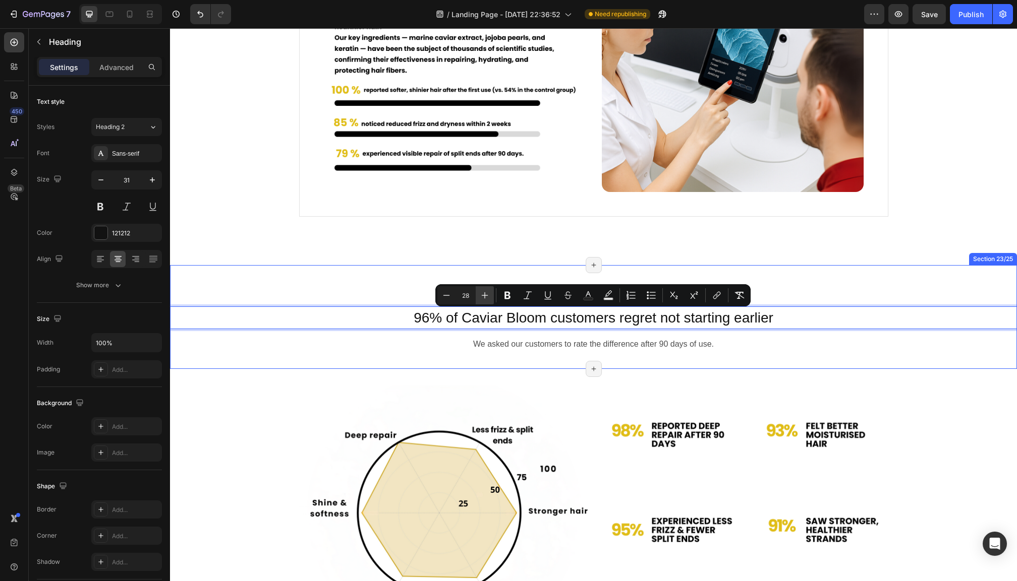
type input "29"
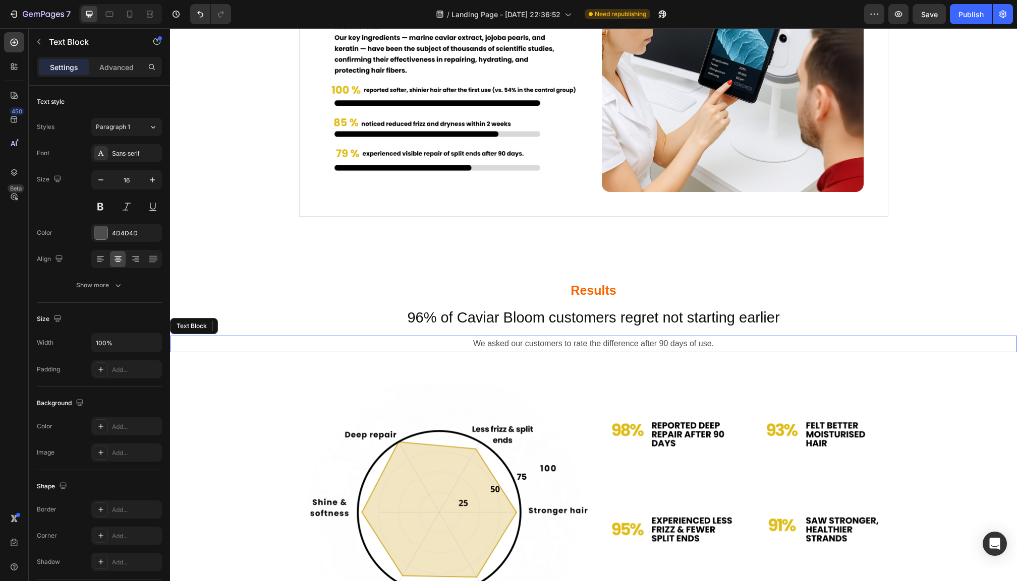
click at [614, 343] on p "We asked our customers to rate the difference after 90 days of use." at bounding box center [593, 344] width 845 height 15
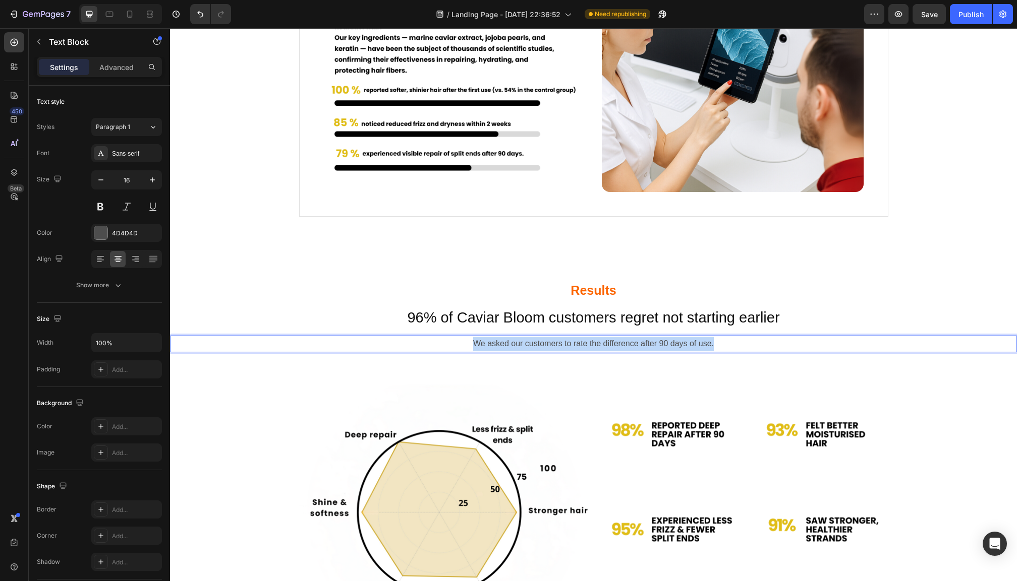
click at [614, 343] on p "We asked our customers to rate the difference after 90 days of use." at bounding box center [593, 344] width 845 height 15
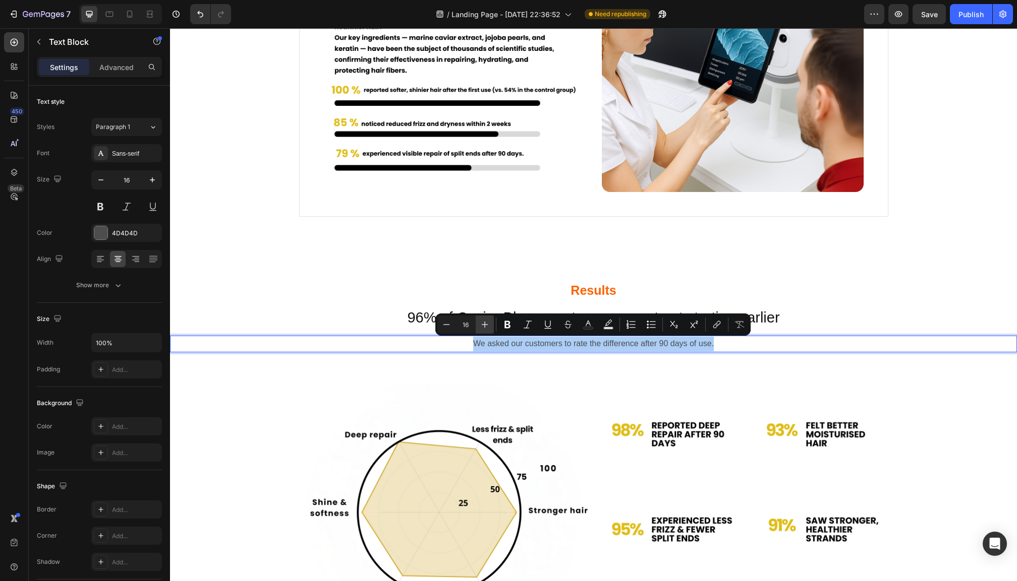
click at [487, 321] on icon "Editor contextual toolbar" at bounding box center [485, 325] width 10 height 10
type input "19"
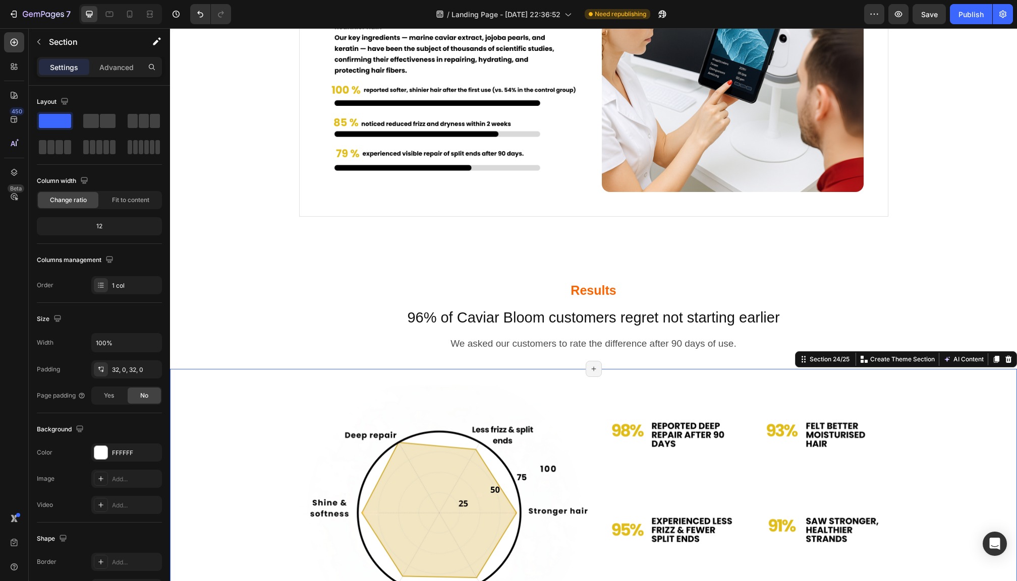
click at [939, 400] on div "Image Image Row" at bounding box center [593, 534] width 847 height 299
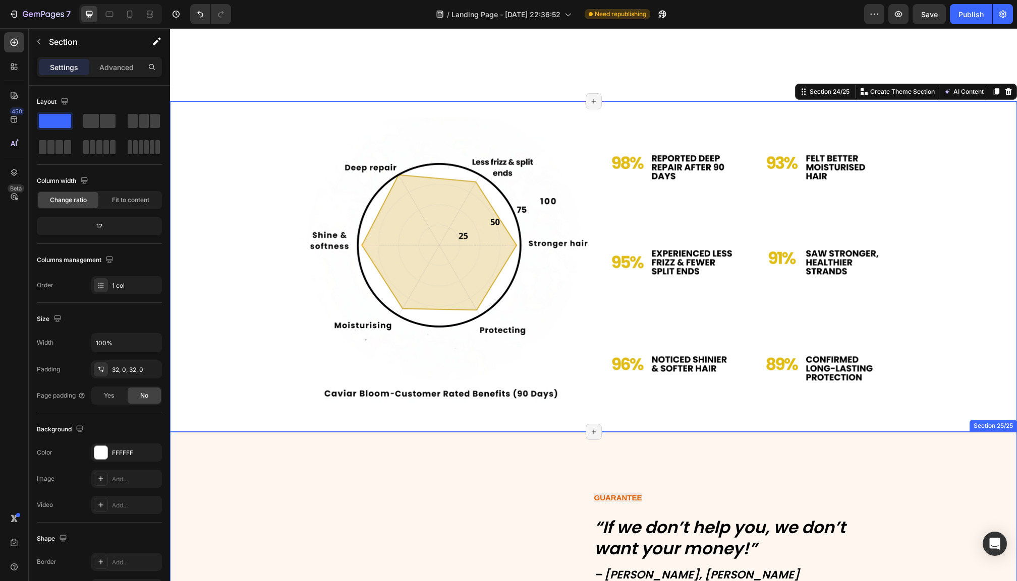
scroll to position [5303, 0]
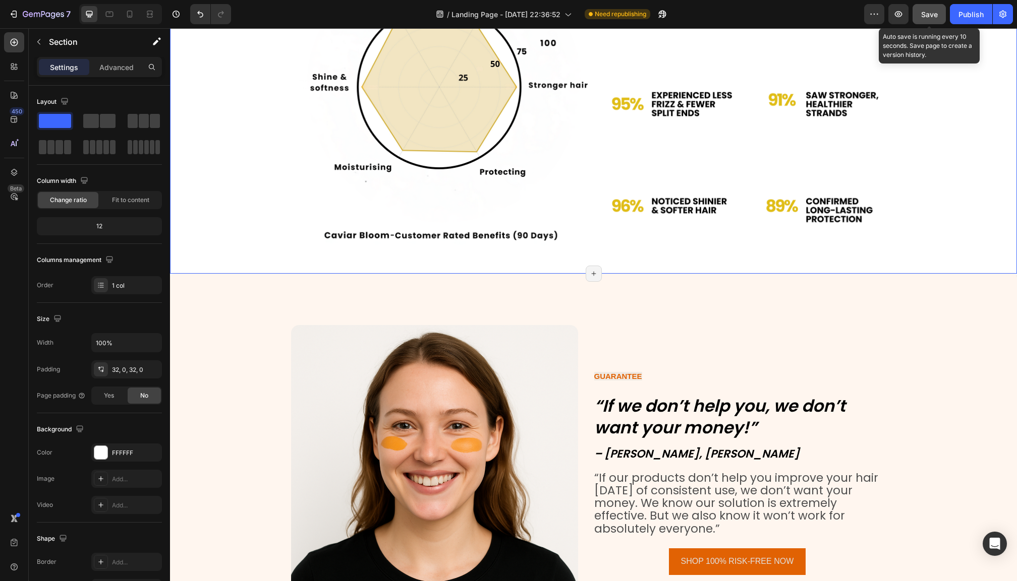
click at [924, 19] on div "Save" at bounding box center [929, 14] width 17 height 11
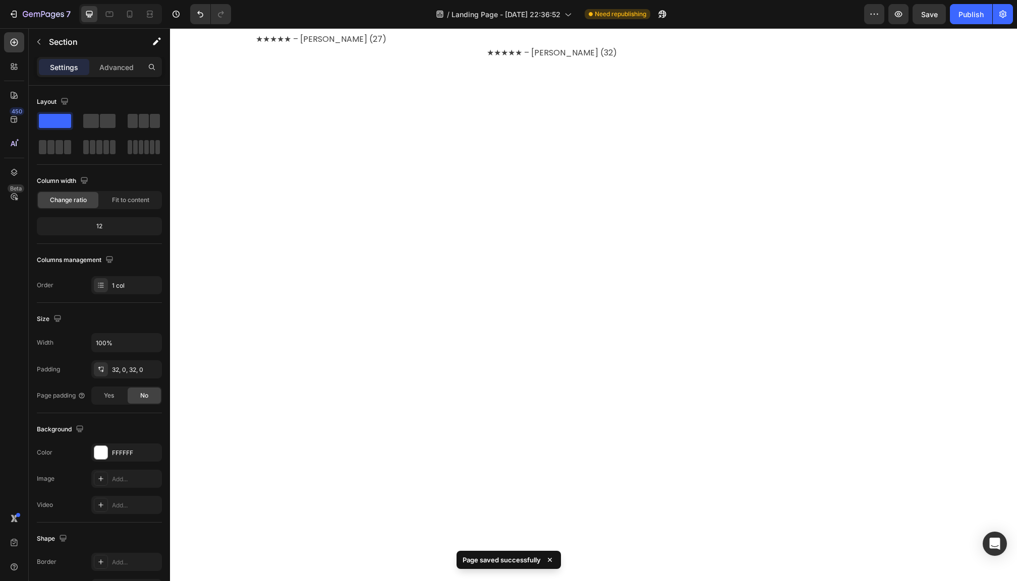
scroll to position [0, 0]
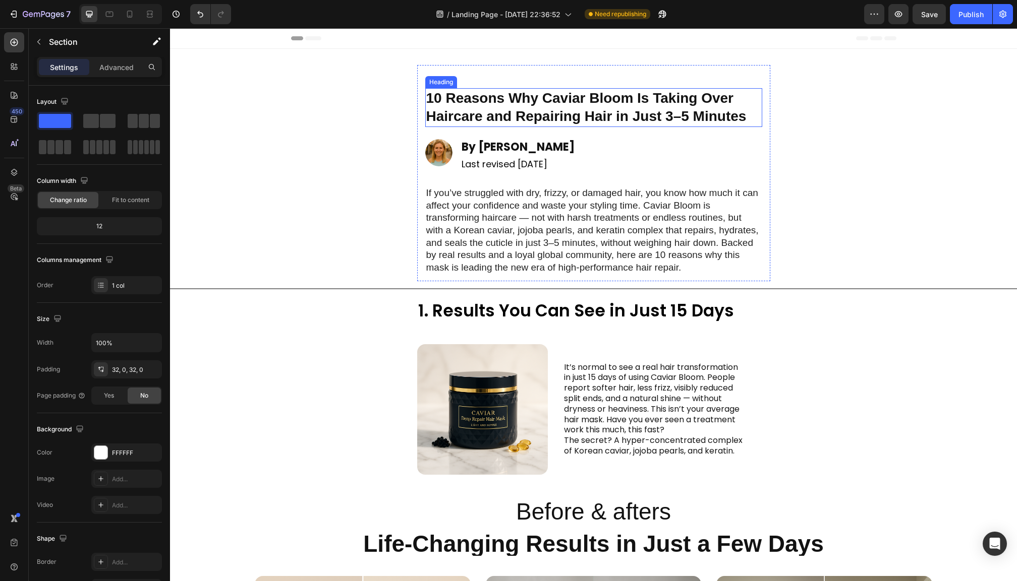
click at [479, 93] on h1 "10 Reasons Why Caviar Bloom Is Taking Over Haircare and Repairing Hair in Just …" at bounding box center [593, 107] width 337 height 39
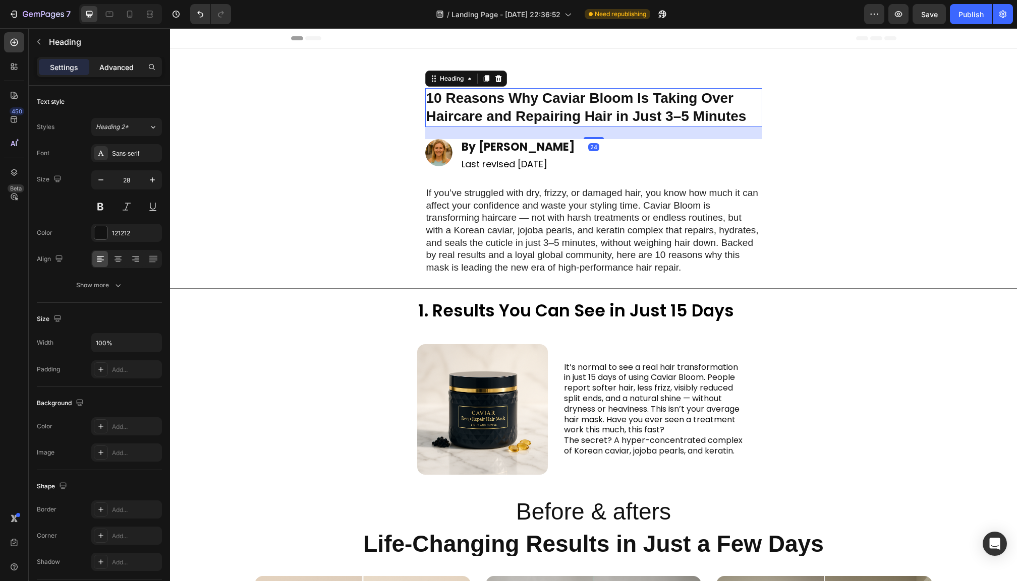
click at [119, 65] on p "Advanced" at bounding box center [116, 67] width 34 height 11
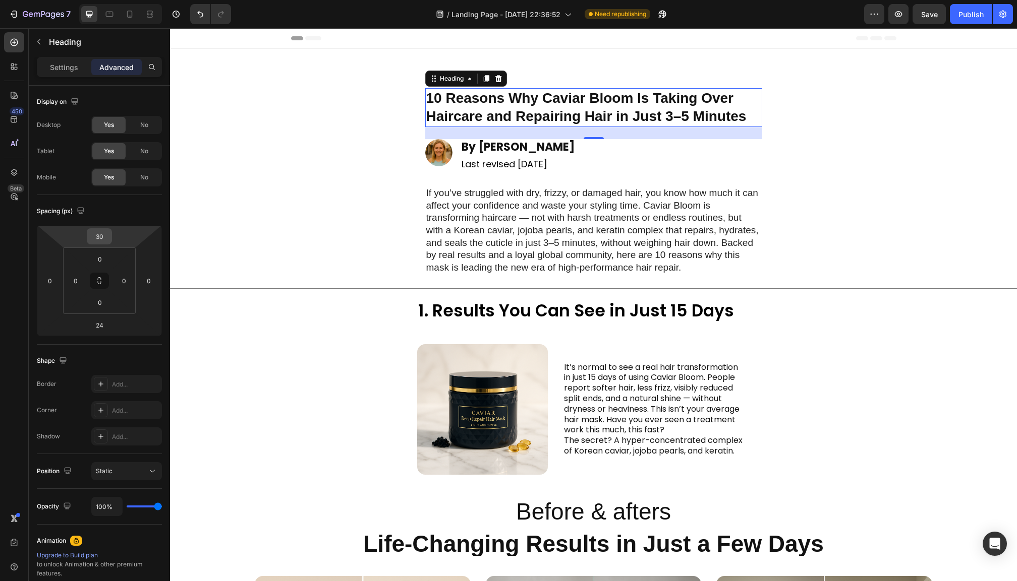
click at [99, 242] on input "30" at bounding box center [99, 236] width 20 height 15
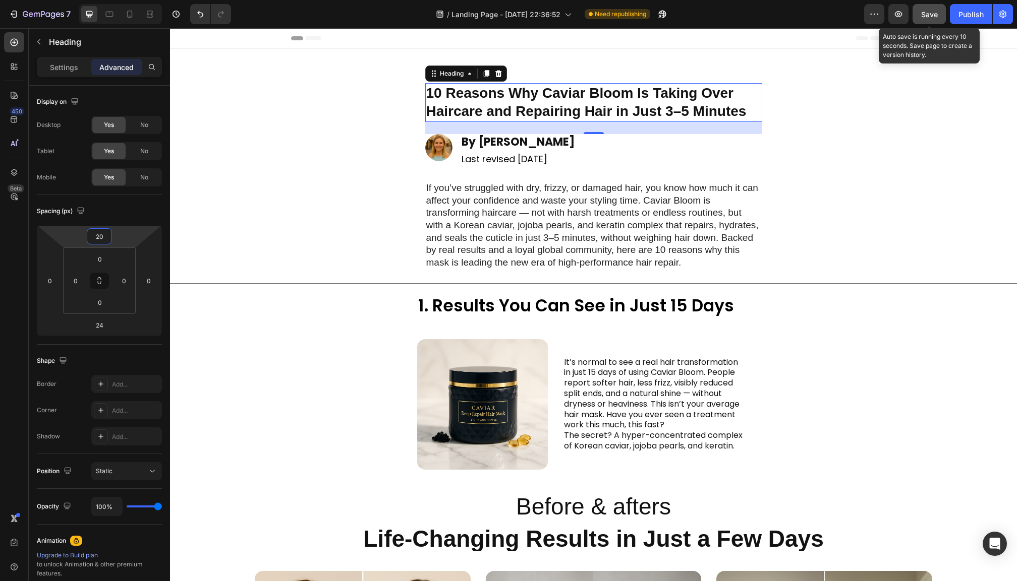
type input "20"
click at [924, 15] on span "Save" at bounding box center [929, 14] width 17 height 9
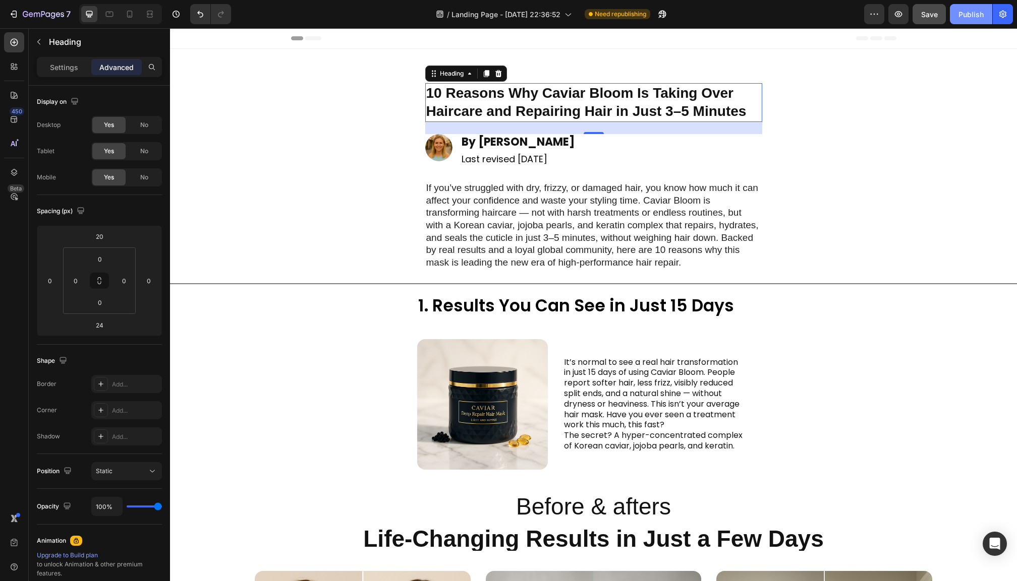
click at [977, 11] on div "Publish" at bounding box center [970, 14] width 25 height 11
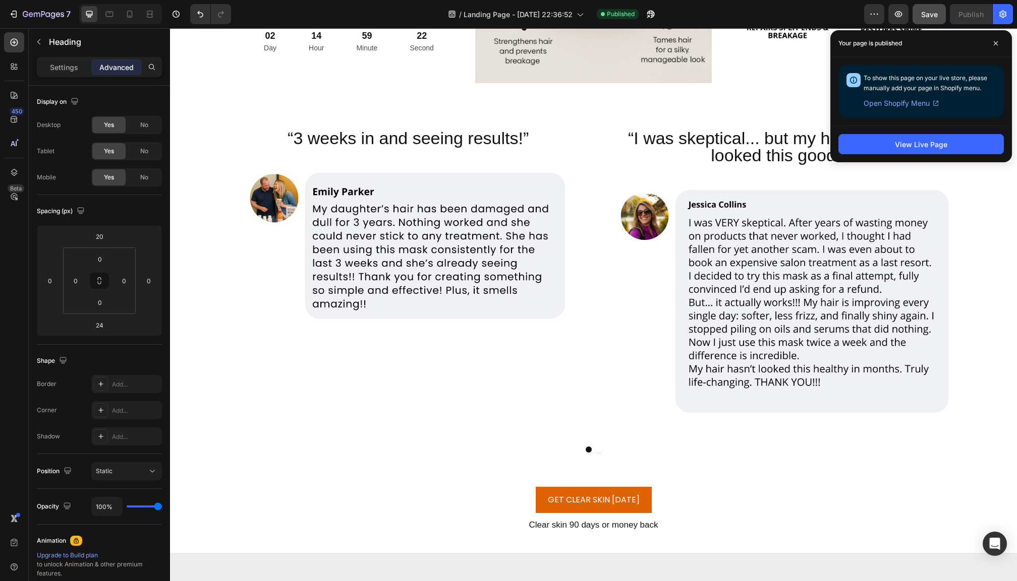
scroll to position [3718, 0]
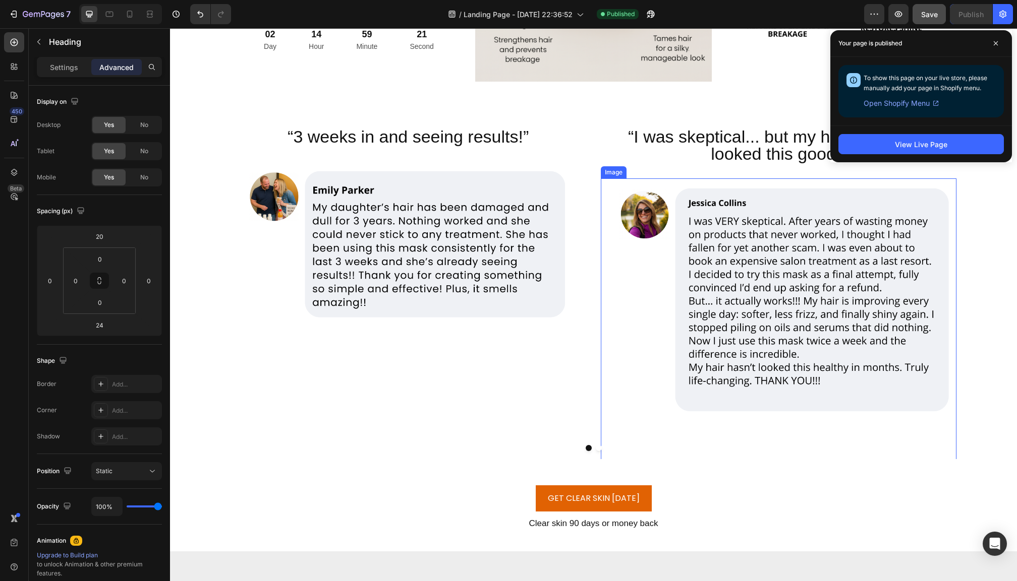
click at [729, 277] on img at bounding box center [778, 356] width 355 height 355
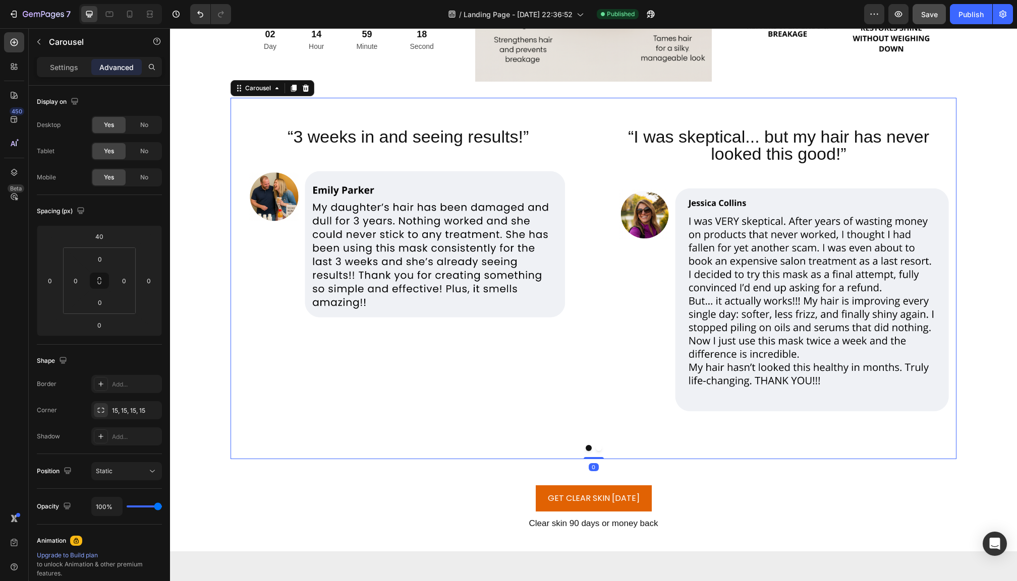
click at [600, 447] on button "Dot" at bounding box center [599, 448] width 6 height 6
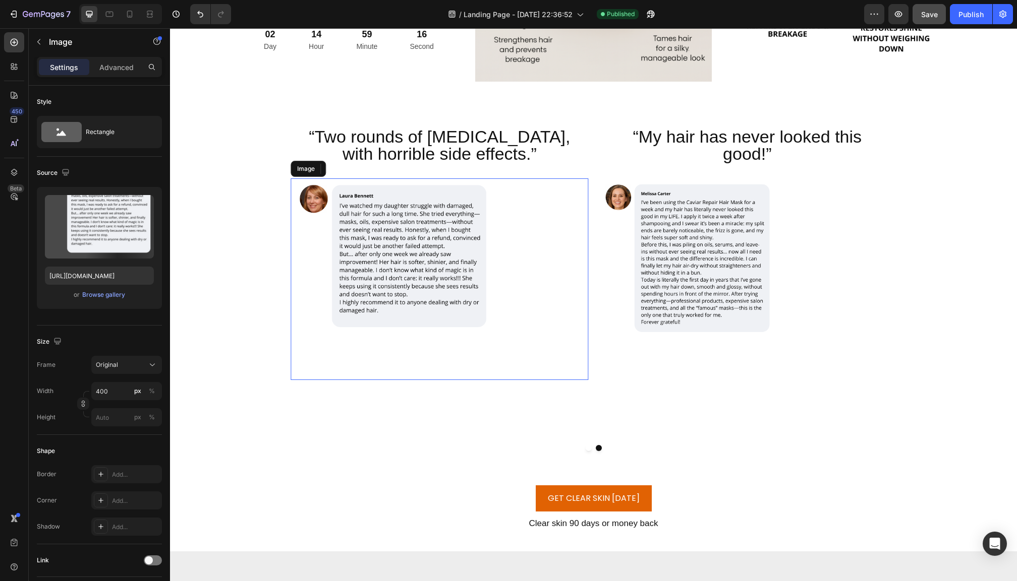
click at [506, 279] on div at bounding box center [439, 280] width 298 height 202
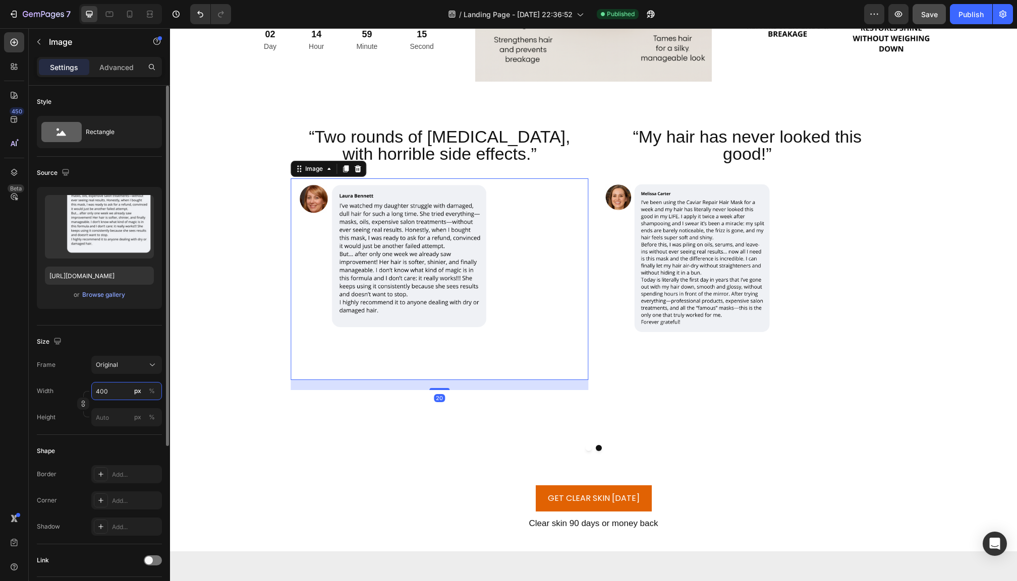
click at [108, 396] on input "400" at bounding box center [126, 391] width 71 height 18
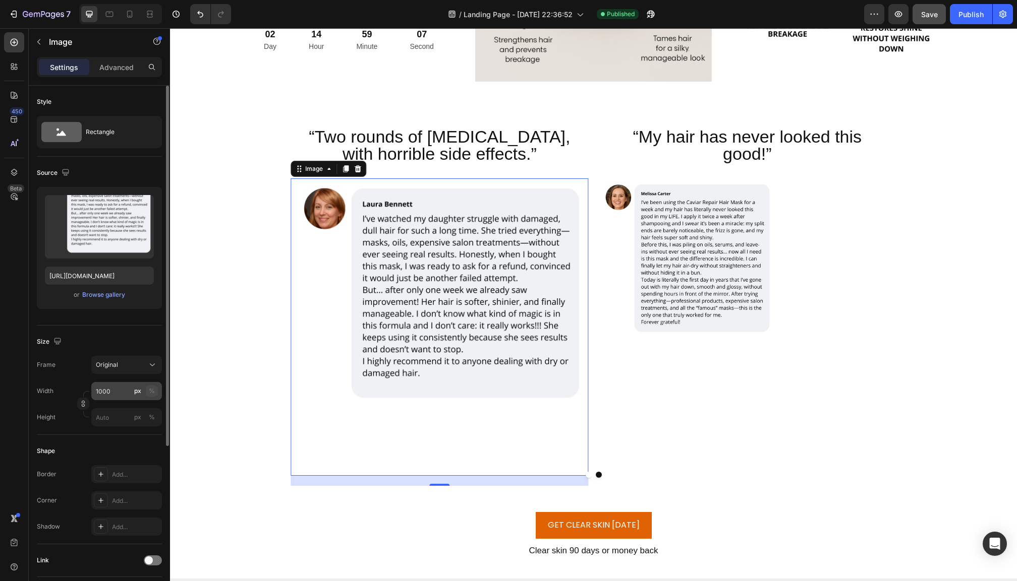
click at [149, 392] on div "%" at bounding box center [152, 391] width 6 height 9
click at [116, 392] on input "1000" at bounding box center [126, 391] width 71 height 18
type input "100"
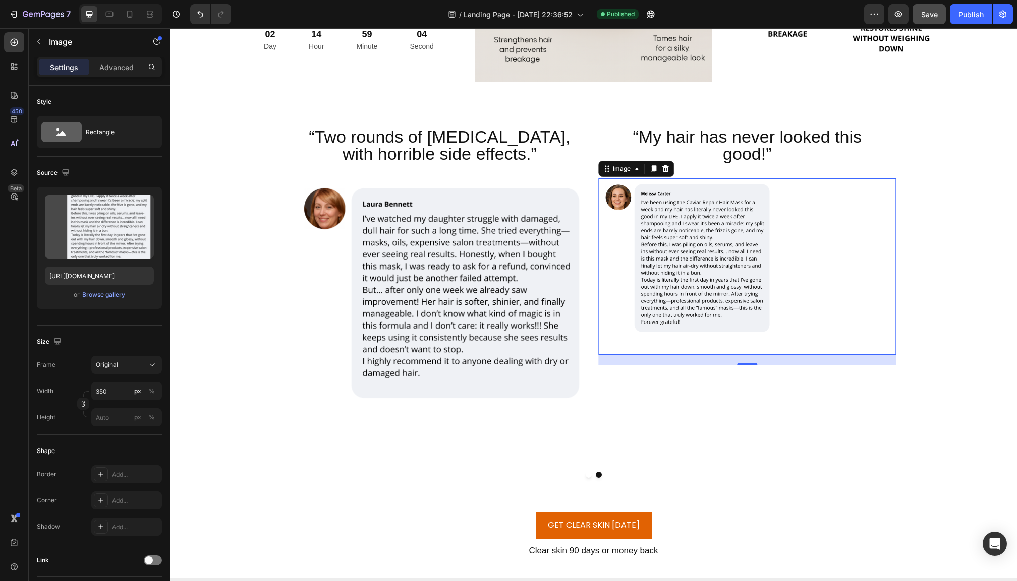
click at [722, 281] on img at bounding box center [686, 267] width 176 height 176
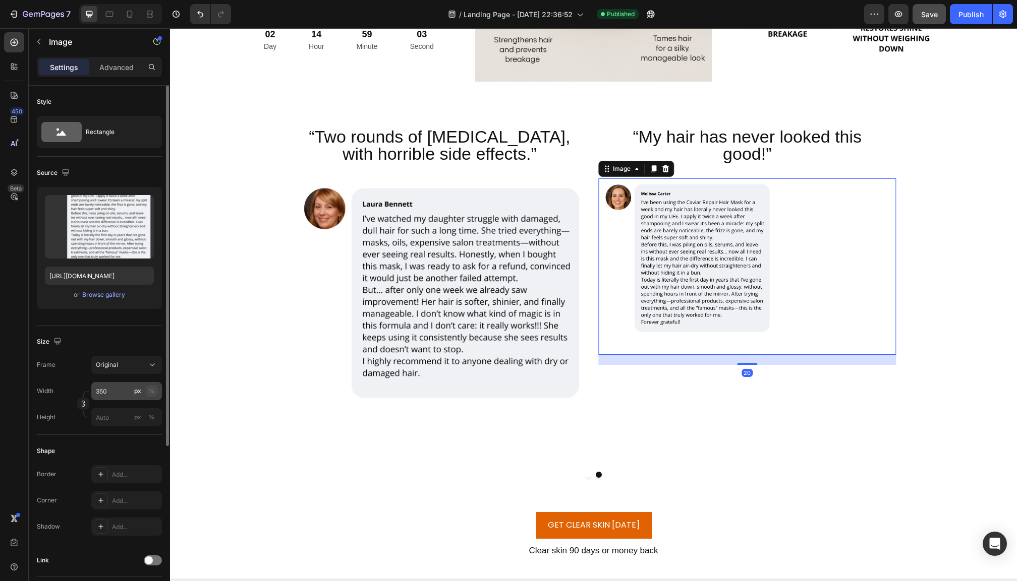
click at [150, 390] on div "%" at bounding box center [152, 391] width 6 height 9
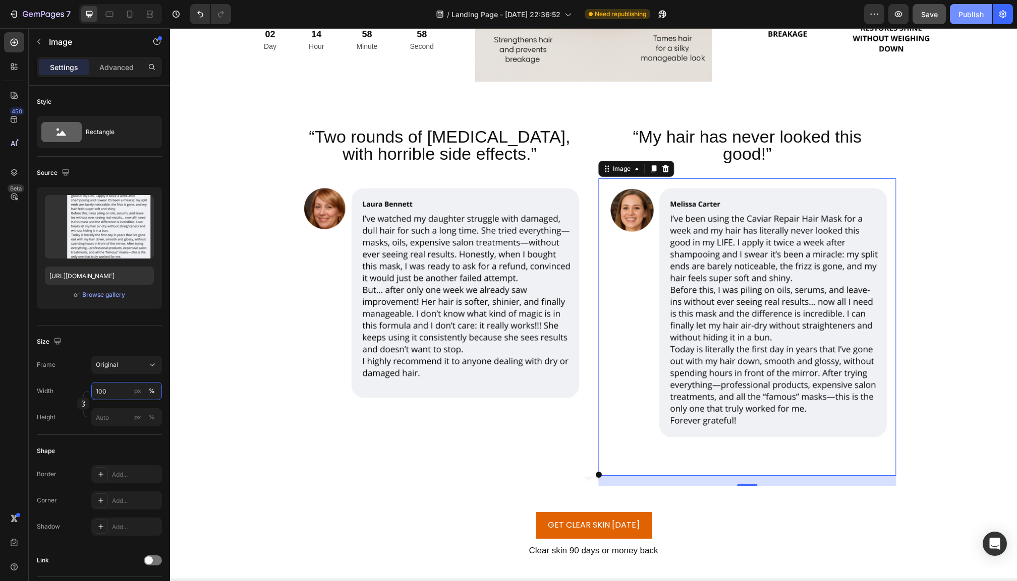
type input "100"
click at [969, 18] on div "Publish" at bounding box center [970, 14] width 25 height 11
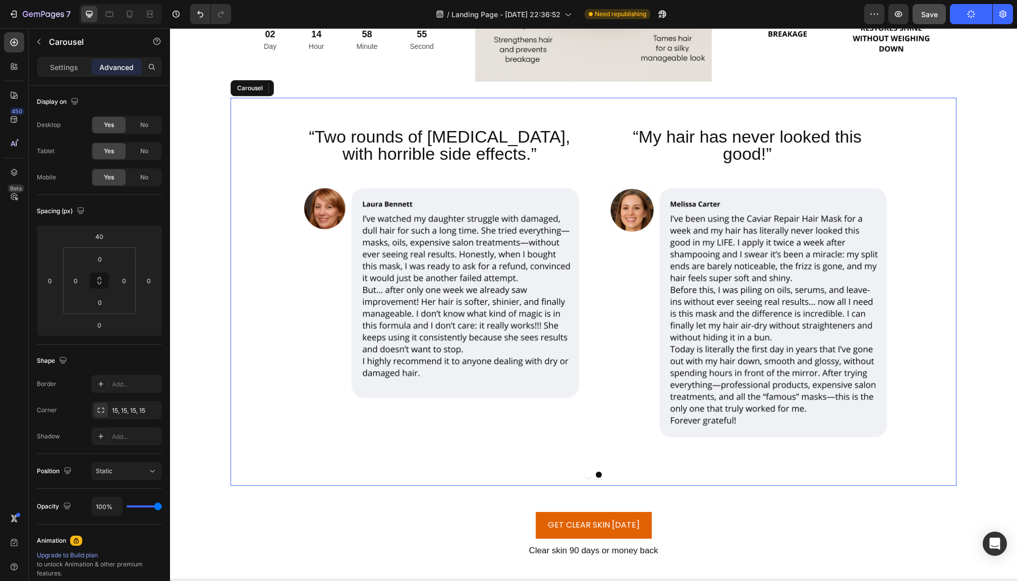
click at [587, 475] on button "Dot" at bounding box center [588, 475] width 6 height 6
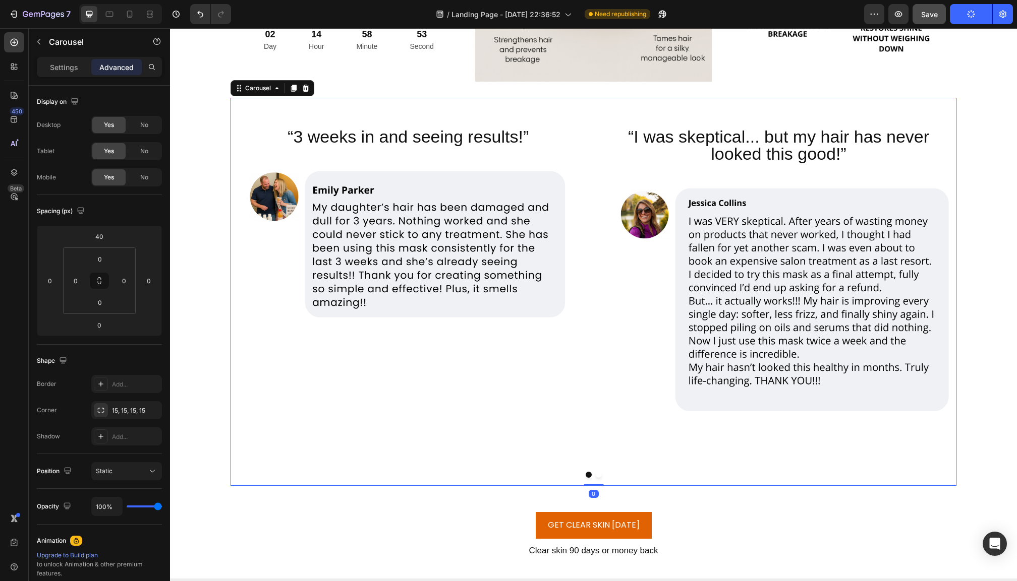
click at [598, 474] on button "Dot" at bounding box center [599, 475] width 6 height 6
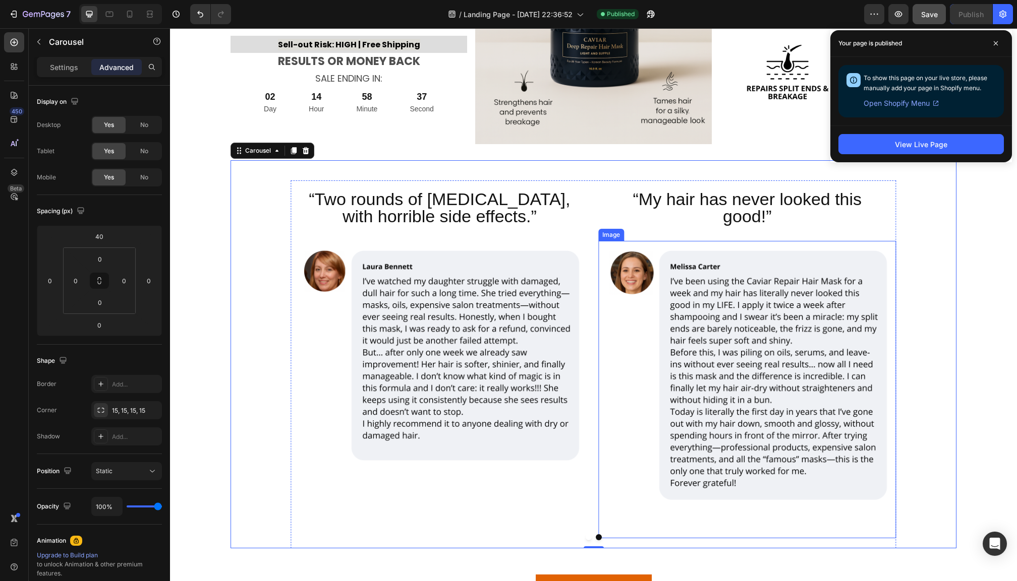
scroll to position [3643, 0]
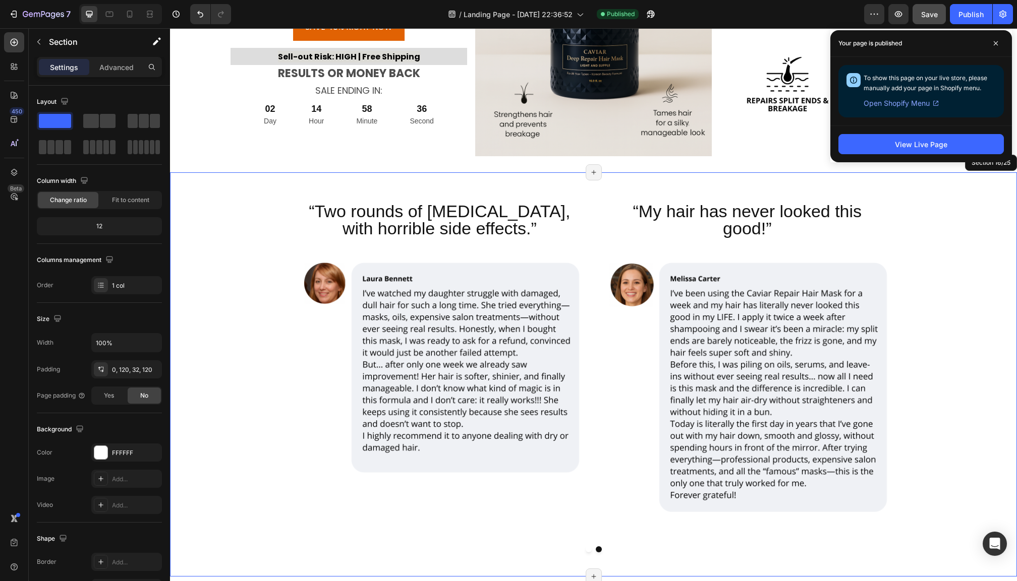
click at [586, 187] on div "“3 weeks in and seeing results!” Heading Image “I was skeptical... but my hair …" at bounding box center [593, 366] width 726 height 388
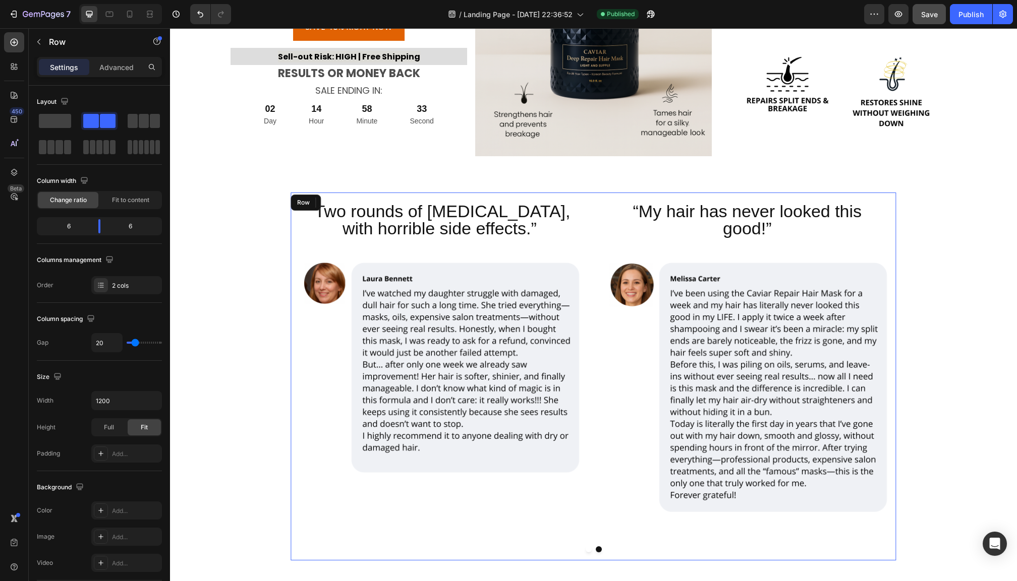
click at [598, 207] on div "“Two rounds of Accutane, with horrible side effects.” Heading Image “My hair ha…" at bounding box center [592, 377] width 605 height 368
click at [117, 69] on p "Advanced" at bounding box center [116, 67] width 34 height 11
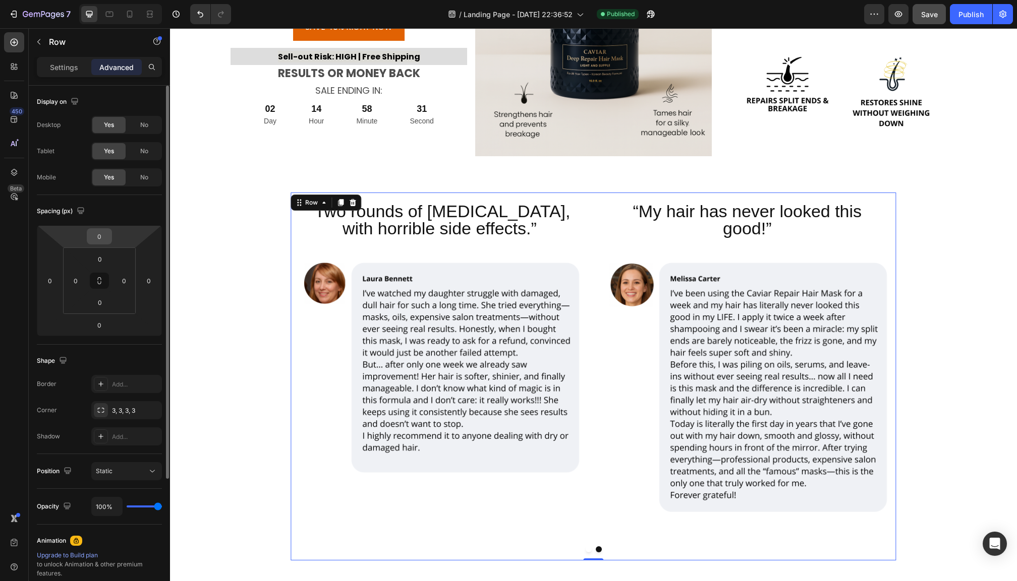
click at [105, 236] on input "0" at bounding box center [99, 236] width 20 height 15
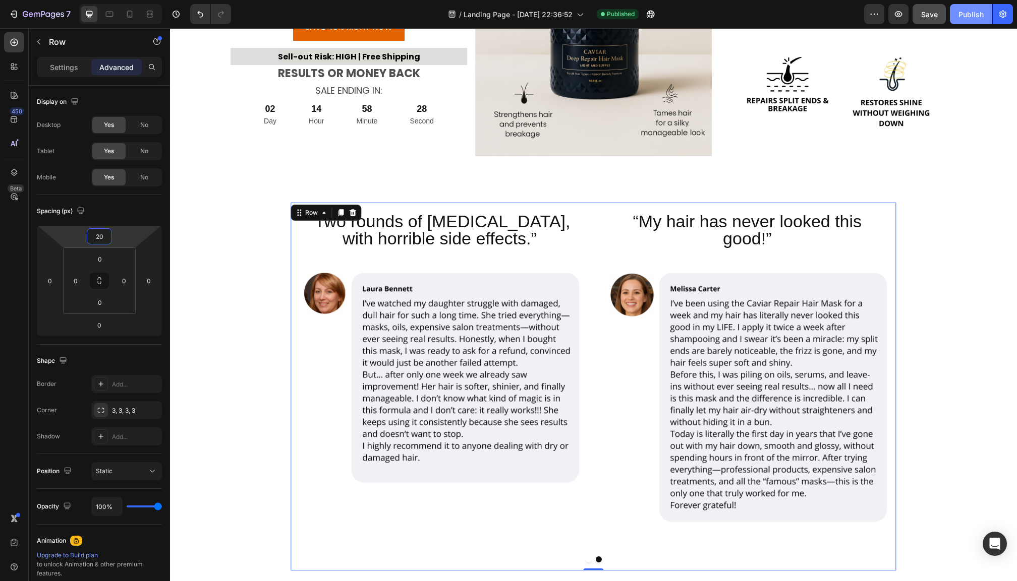
type input "20"
click at [971, 12] on div "Publish" at bounding box center [970, 14] width 25 height 11
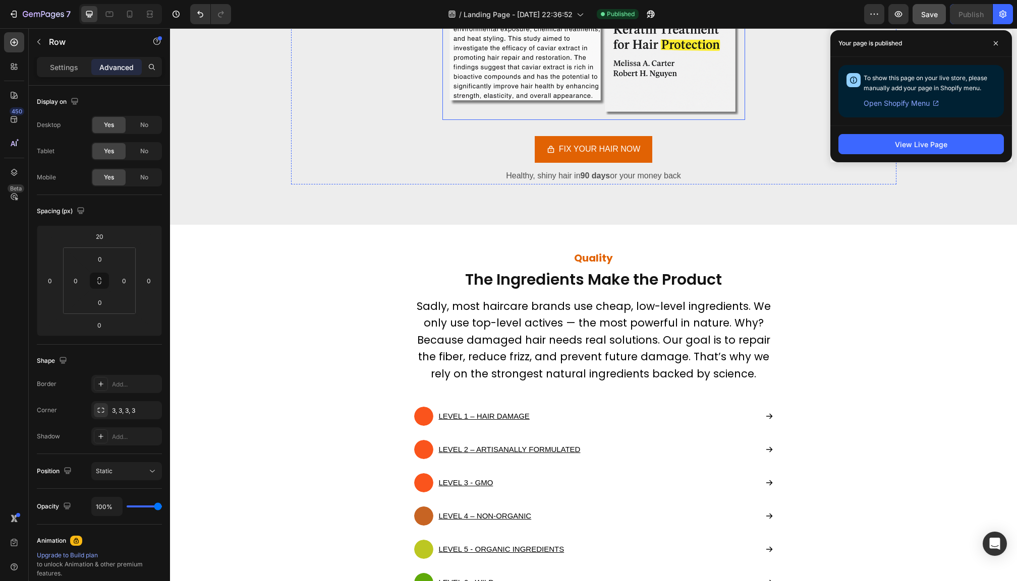
scroll to position [4757, 0]
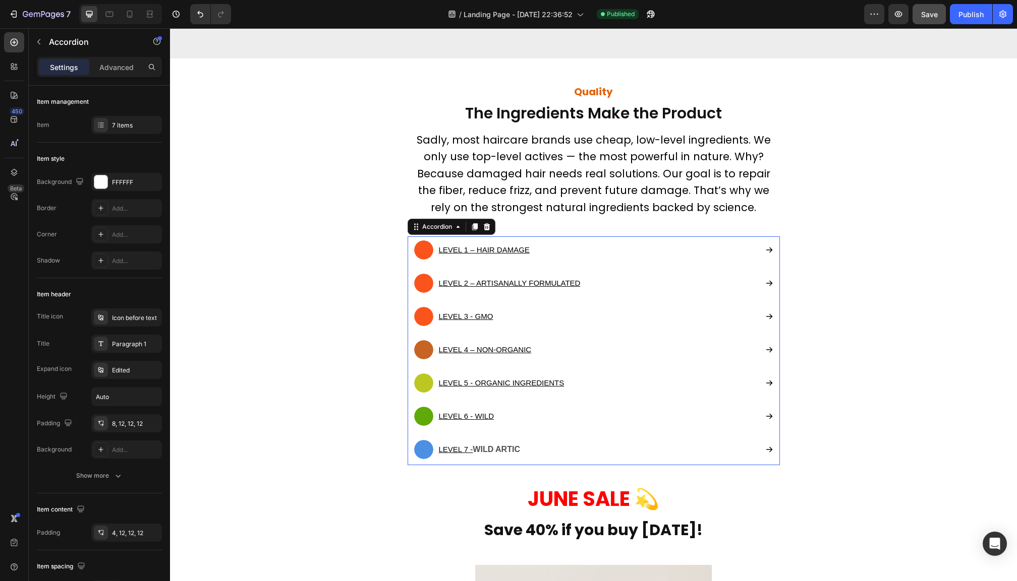
click at [600, 244] on div "LEVEL 1 – HAIR DAMAGE" at bounding box center [585, 250] width 343 height 19
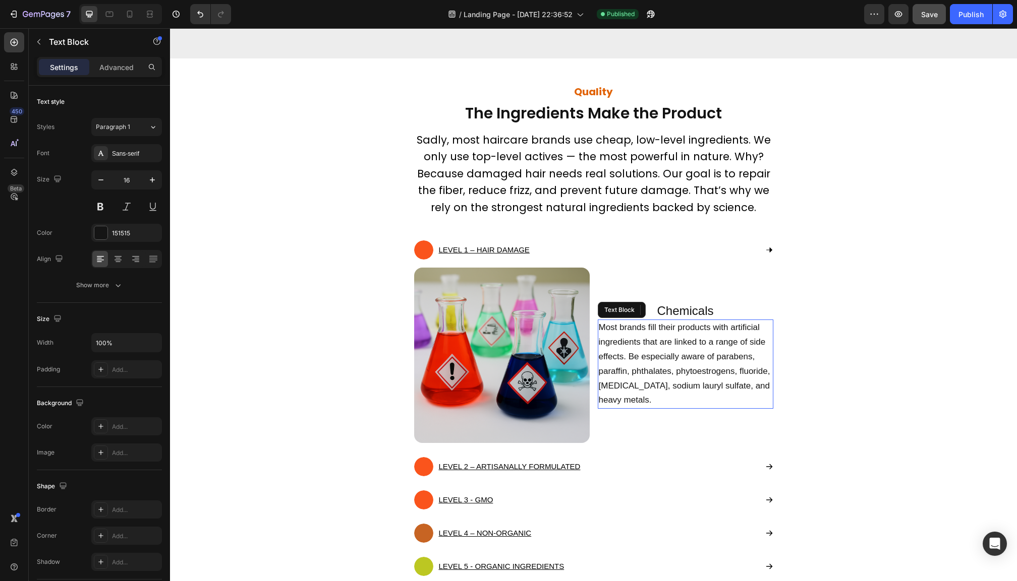
click at [663, 350] on span "Most brands fill their products with artificial ingredients that are linked to …" at bounding box center [684, 364] width 171 height 82
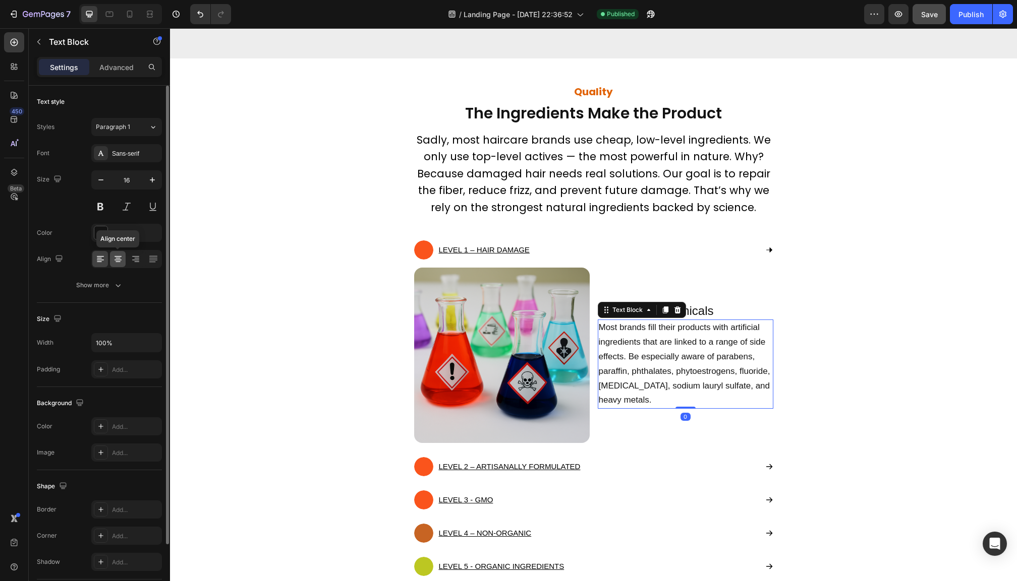
click at [121, 261] on icon at bounding box center [118, 259] width 10 height 10
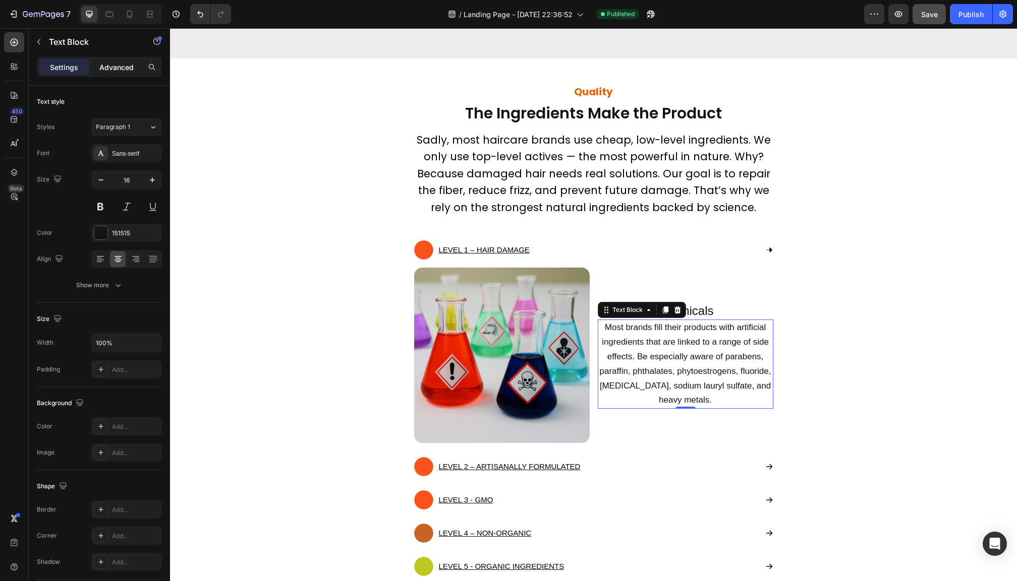
click at [111, 69] on p "Advanced" at bounding box center [116, 67] width 34 height 11
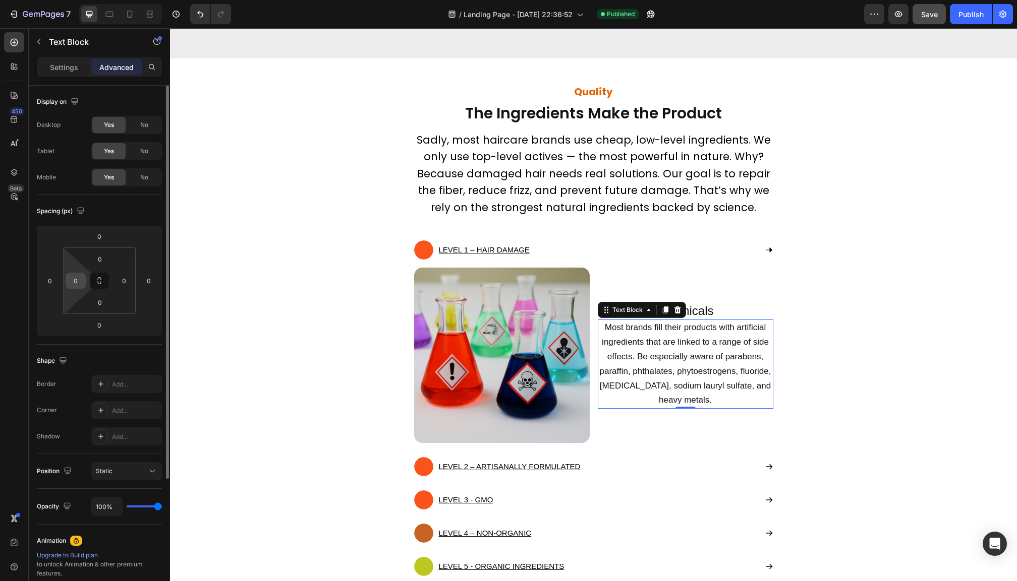
click at [85, 279] on div "0" at bounding box center [76, 281] width 20 height 16
click at [79, 279] on input "0" at bounding box center [75, 280] width 15 height 15
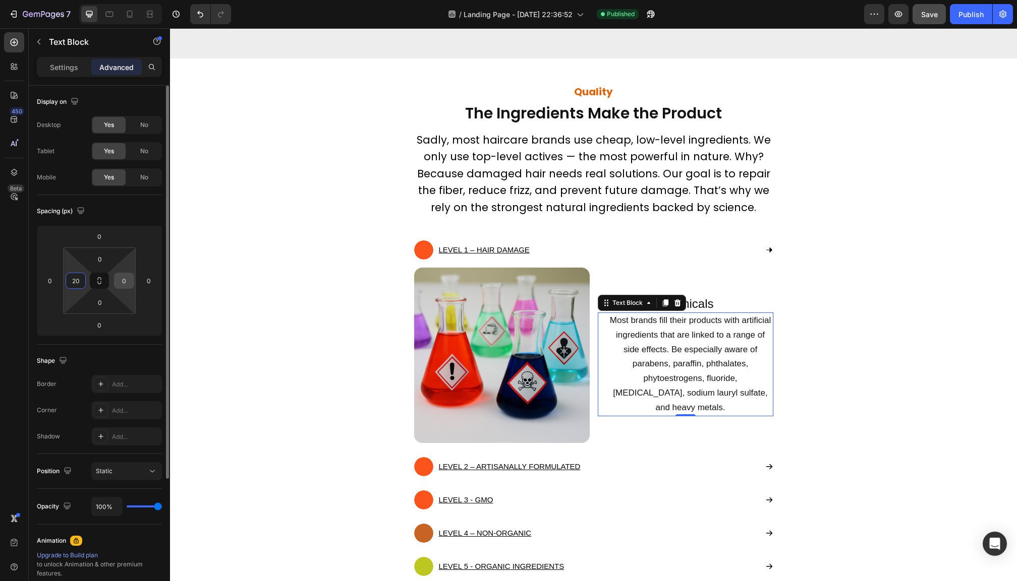
type input "20"
click at [124, 282] on input "0" at bounding box center [123, 280] width 15 height 15
type input "20"
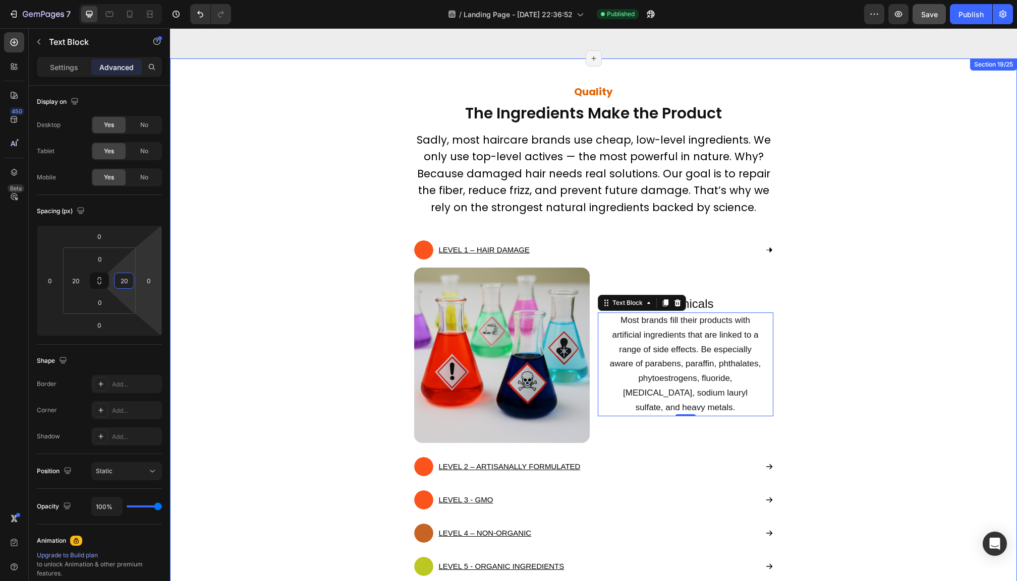
click at [852, 362] on div "Quality Heading The Ingredients Make the Product Text block Sadly, most haircar…" at bounding box center [594, 424] width 832 height 650
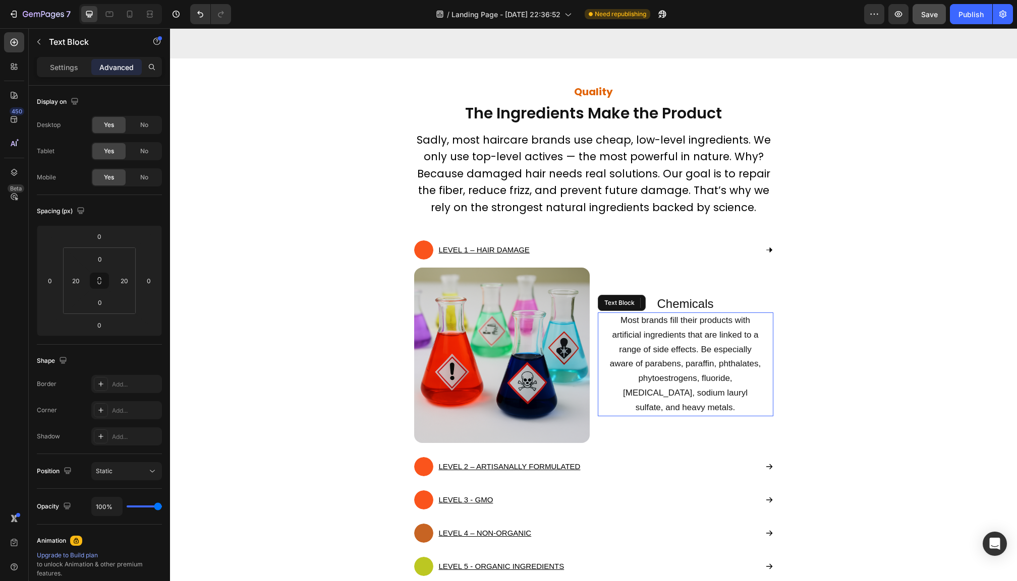
click at [707, 352] on span "Most brands fill their products with artificial ingredients that are linked to …" at bounding box center [685, 364] width 151 height 97
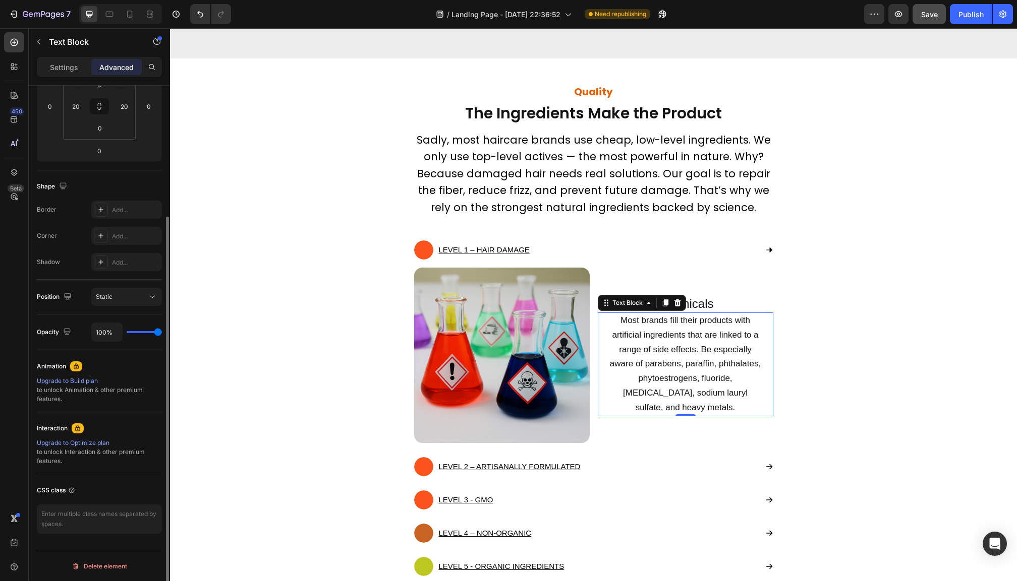
scroll to position [0, 0]
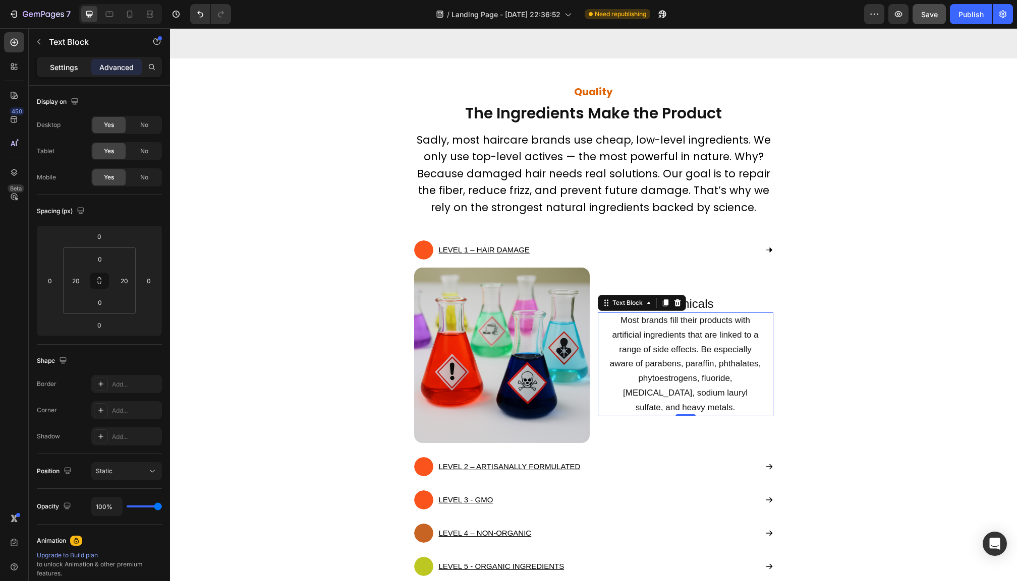
click at [61, 63] on p "Settings" at bounding box center [64, 67] width 28 height 11
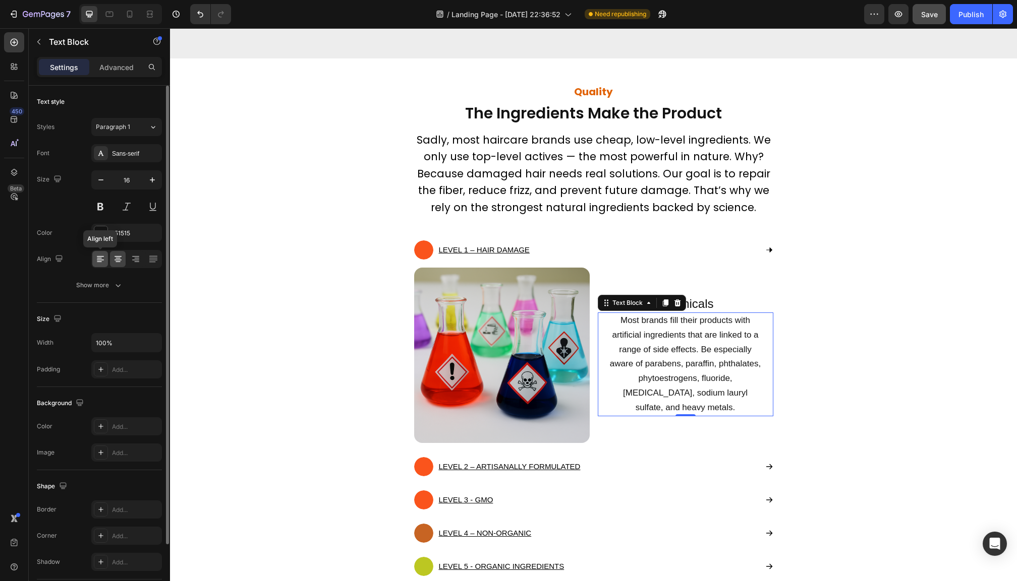
click at [101, 260] on icon at bounding box center [100, 259] width 10 height 10
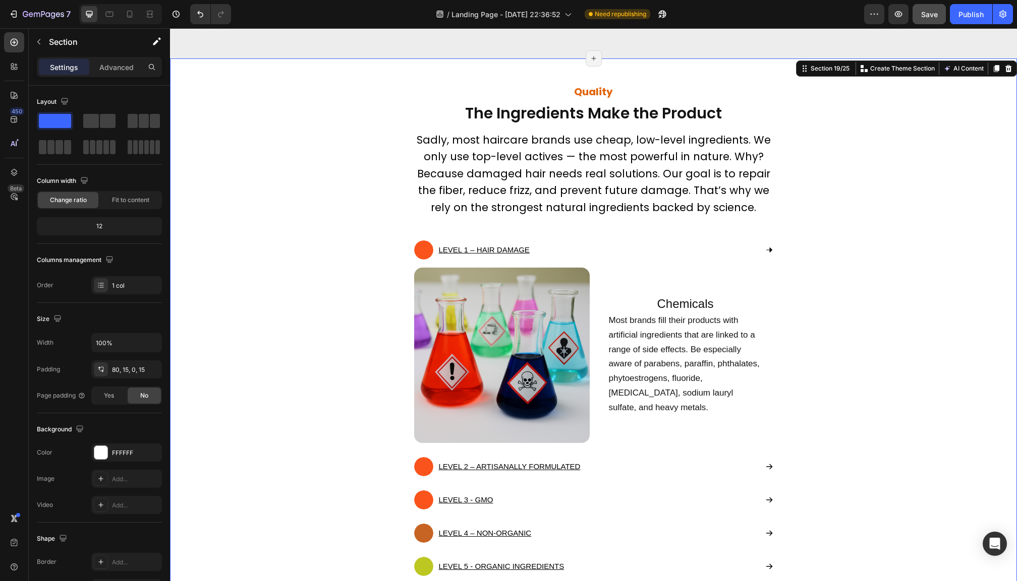
click at [816, 318] on div "Quality Heading The Ingredients Make the Product Text block Sadly, most haircar…" at bounding box center [594, 424] width 832 height 650
click at [678, 304] on h2 "Chemicals" at bounding box center [685, 304] width 175 height 18
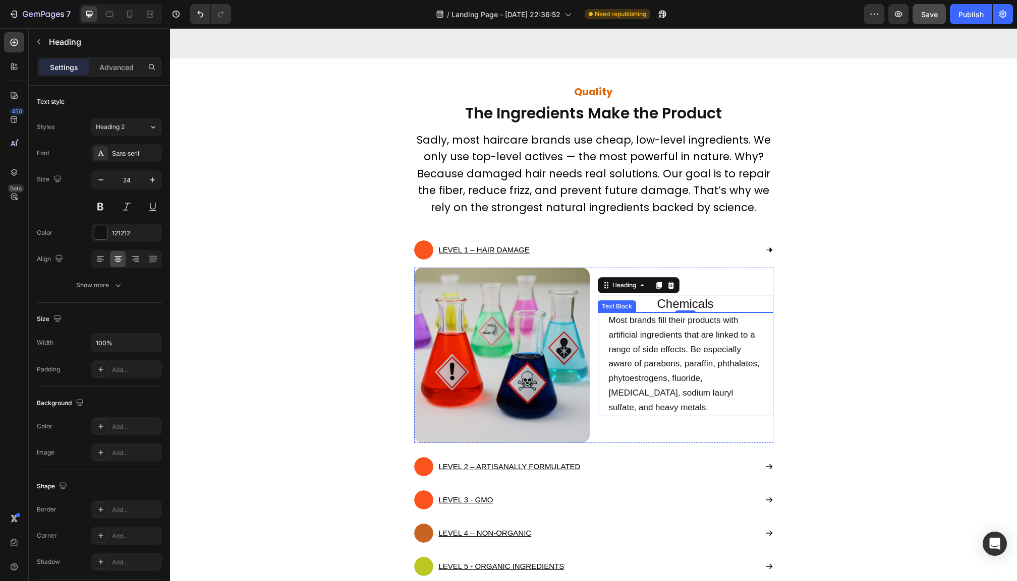
click at [678, 338] on span "Most brands fill their products with artificial ingredients that are linked to …" at bounding box center [684, 364] width 151 height 97
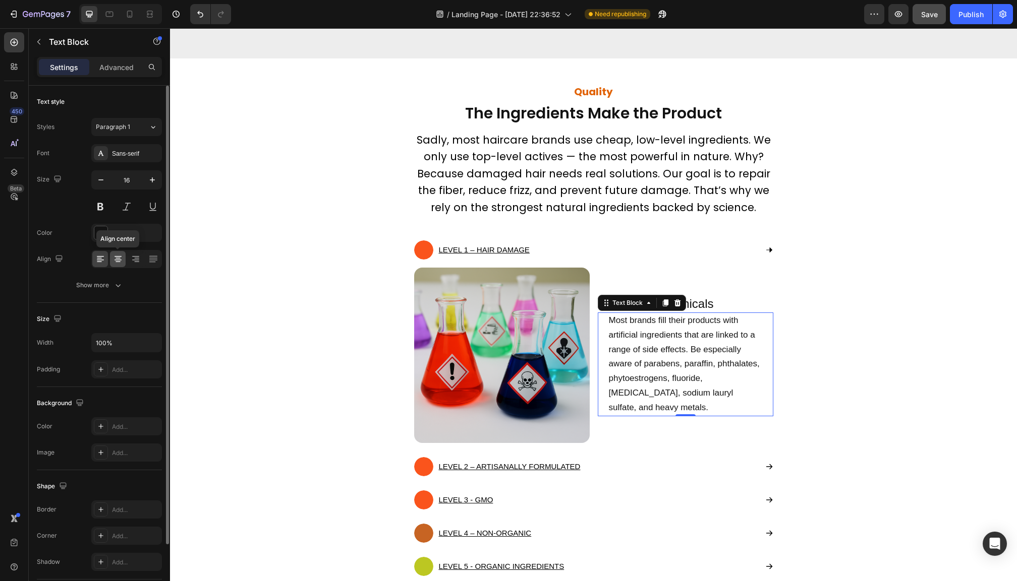
click at [121, 264] on icon at bounding box center [118, 259] width 10 height 10
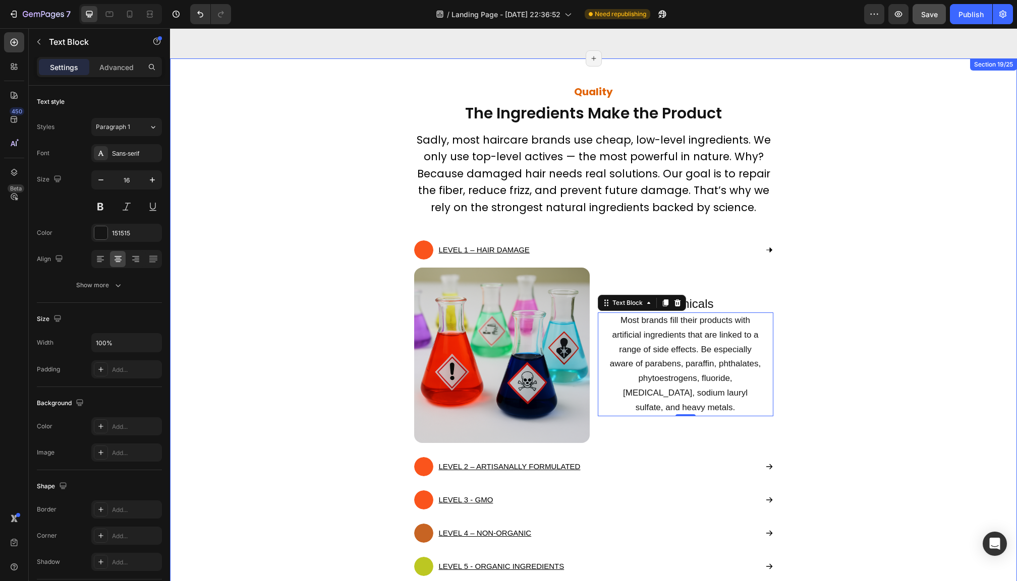
click at [880, 349] on div "Quality Heading The Ingredients Make the Product Text block Sadly, most haircar…" at bounding box center [594, 424] width 832 height 650
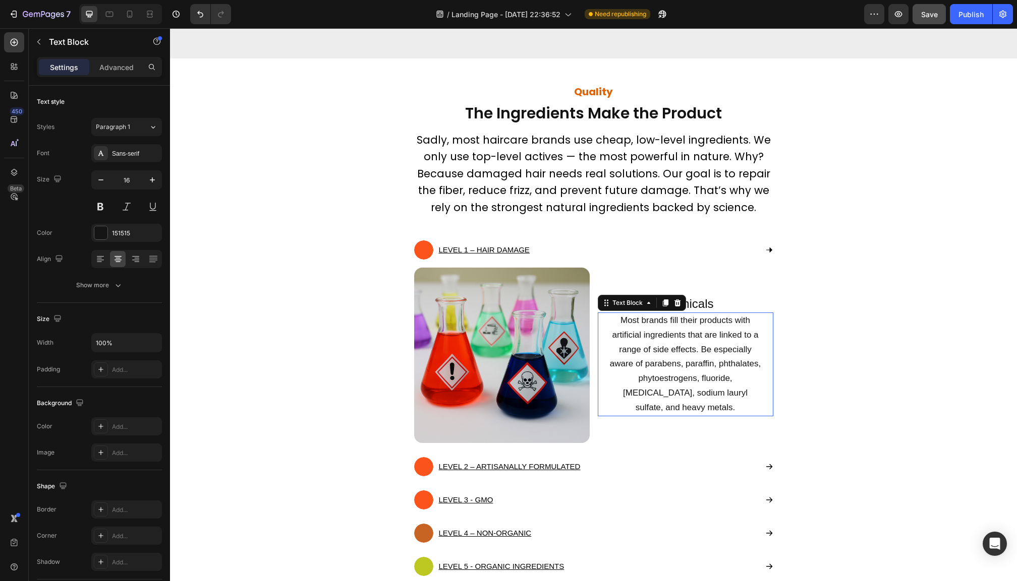
click at [725, 345] on p "Most brands fill their products with artificial ingredients that are linked to …" at bounding box center [685, 365] width 153 height 102
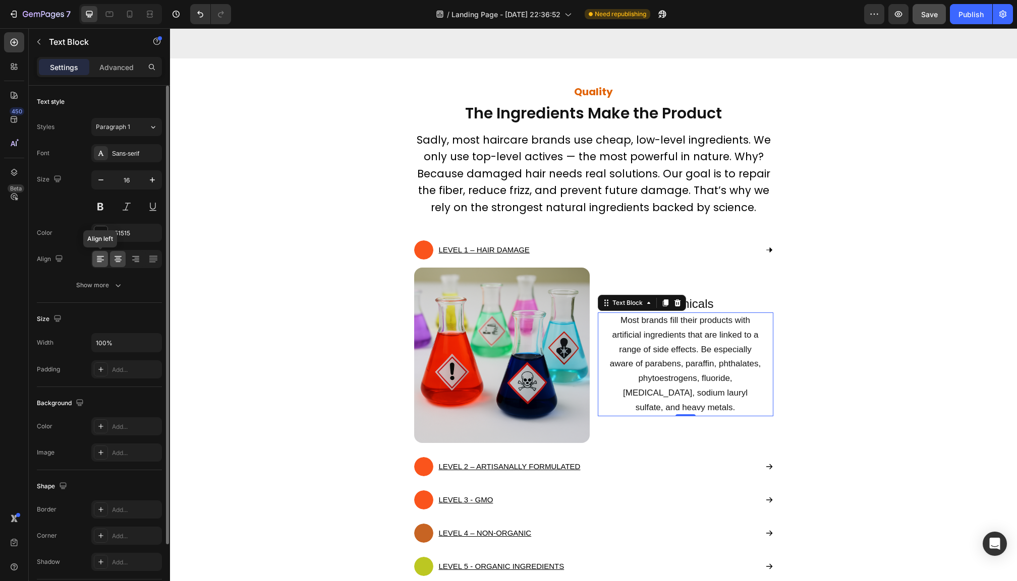
click at [102, 263] on icon at bounding box center [100, 259] width 10 height 10
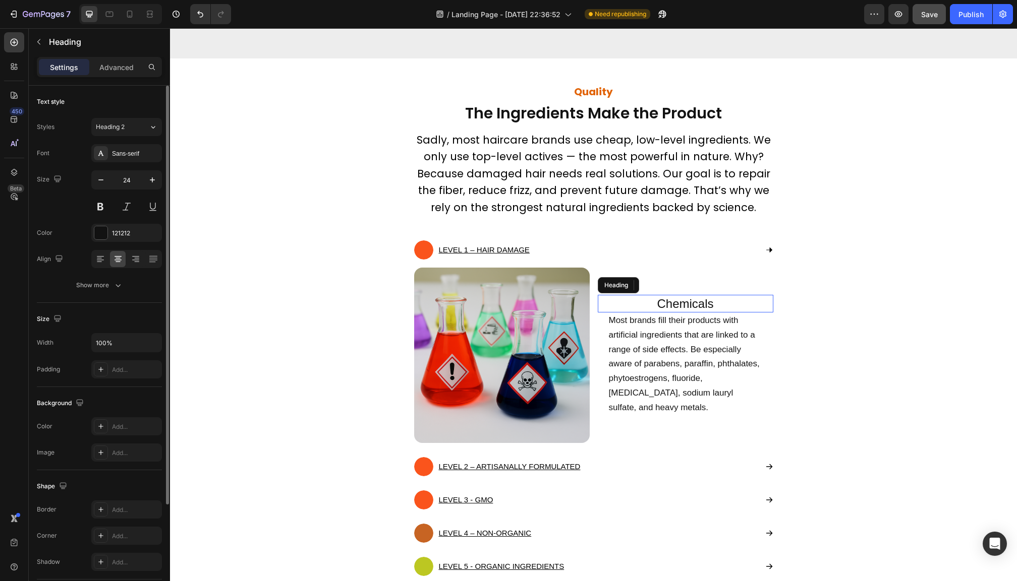
click at [721, 310] on h2 "Chemicals" at bounding box center [685, 304] width 175 height 18
click at [111, 62] on p "Advanced" at bounding box center [116, 67] width 34 height 11
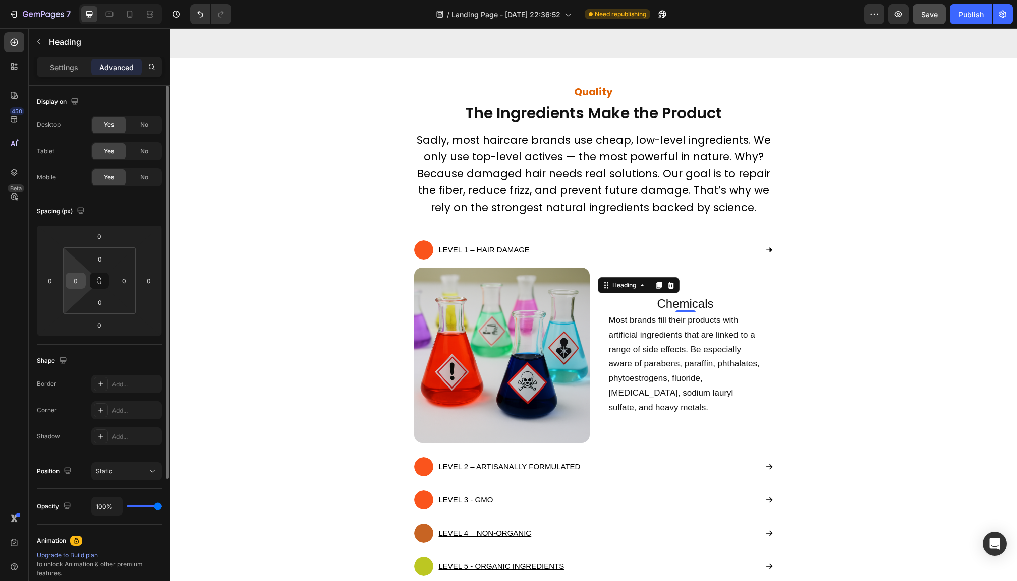
click at [79, 281] on input "0" at bounding box center [75, 280] width 15 height 15
type input "20"
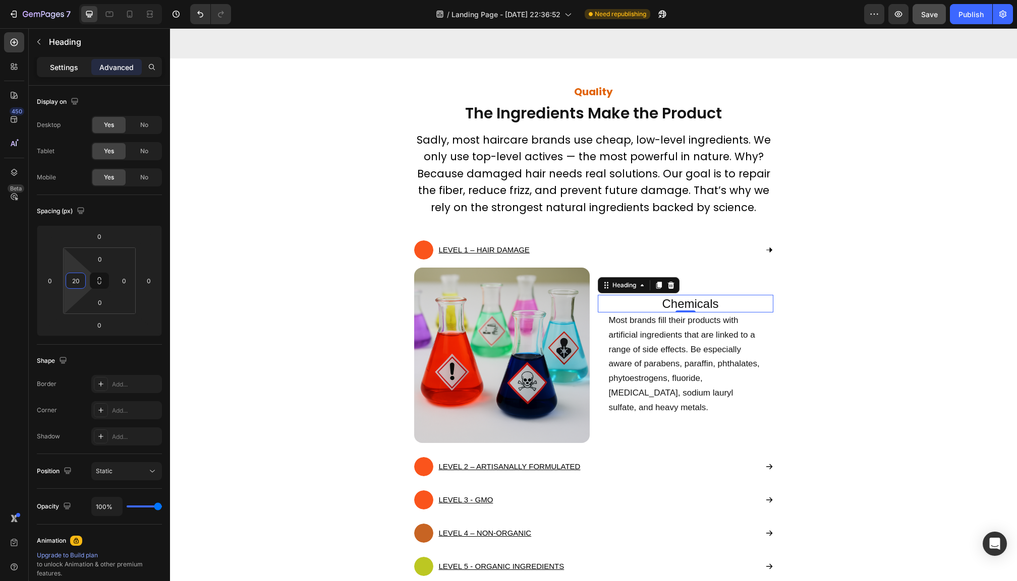
click at [55, 67] on p "Settings" at bounding box center [64, 67] width 28 height 11
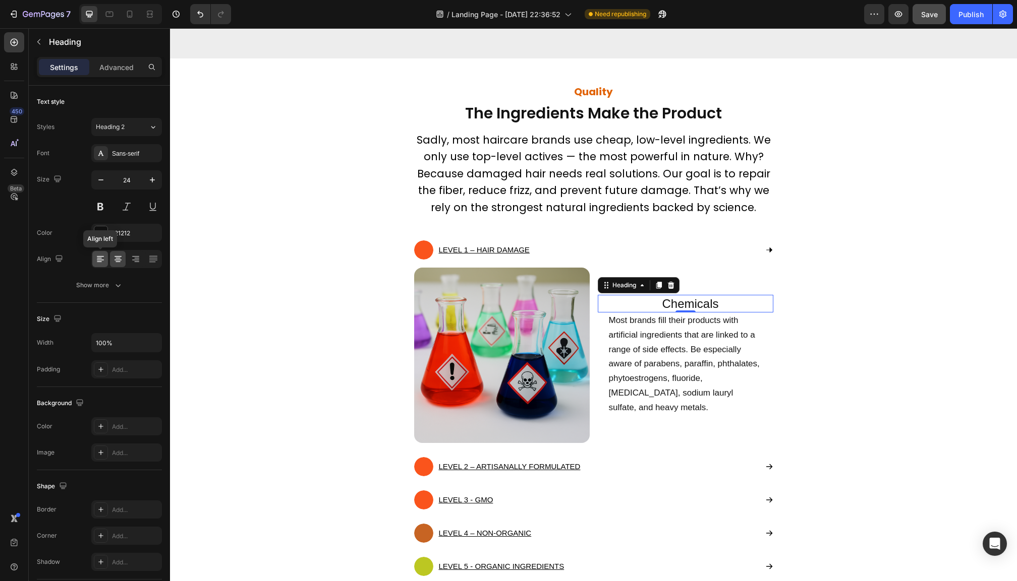
click at [99, 262] on icon at bounding box center [99, 262] width 5 height 1
click at [623, 304] on p "Chemicals" at bounding box center [690, 304] width 163 height 16
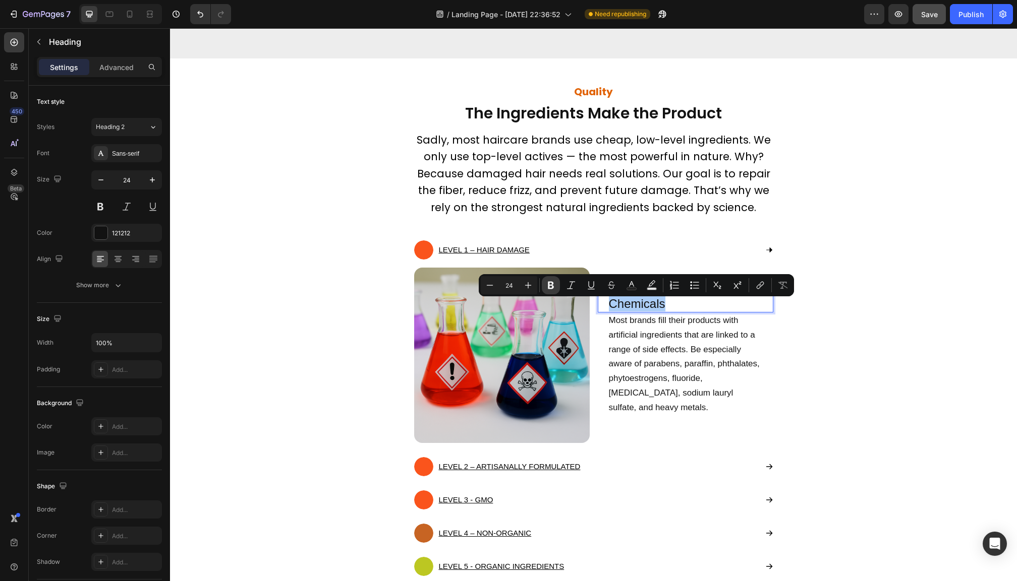
click at [550, 279] on button "Bold" at bounding box center [551, 285] width 18 height 18
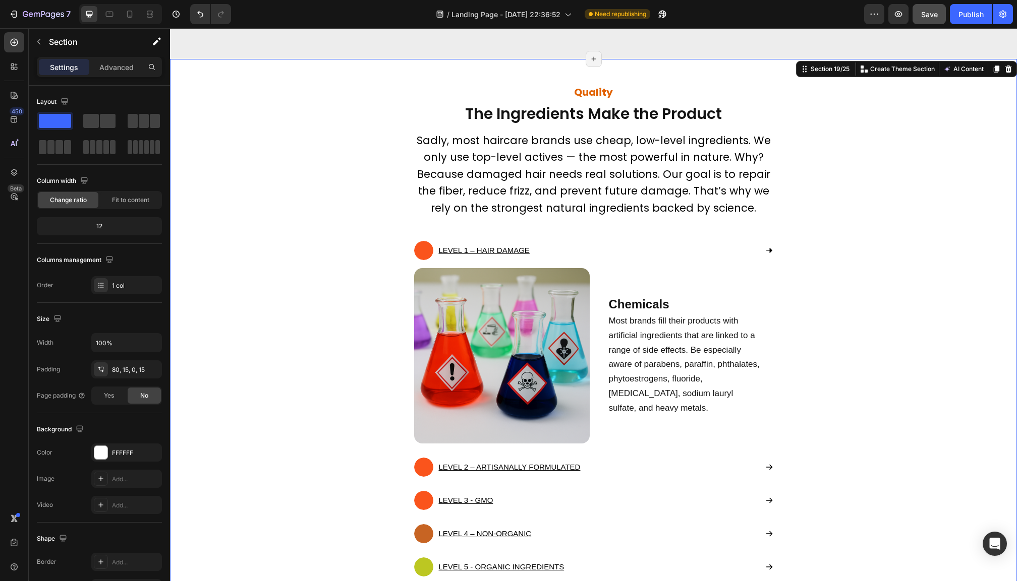
click at [856, 338] on div "Quality Heading The Ingredients Make the Product Text block Sadly, most haircar…" at bounding box center [594, 424] width 832 height 650
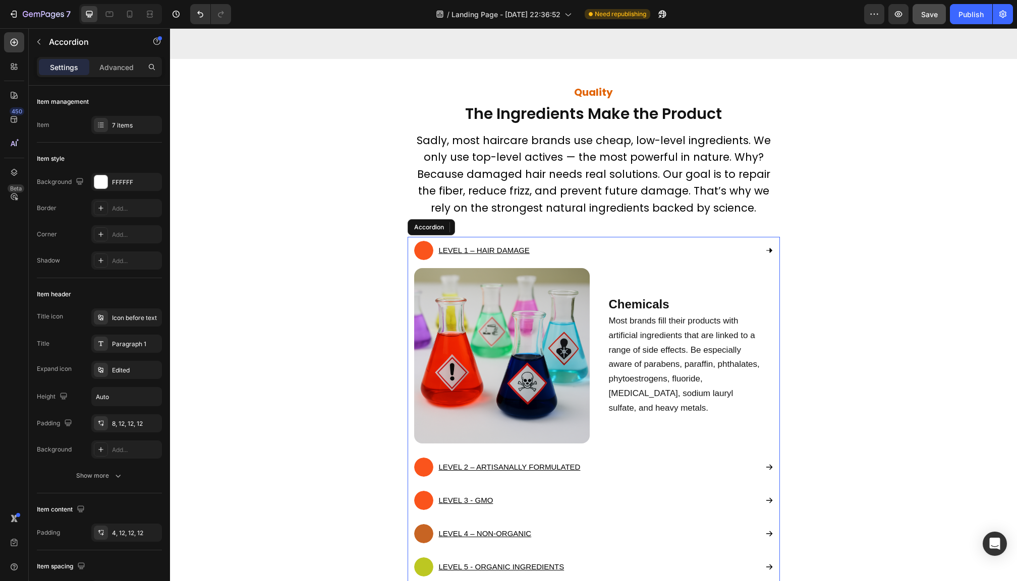
click at [726, 251] on div "LEVEL 1 – HAIR DAMAGE" at bounding box center [585, 250] width 343 height 19
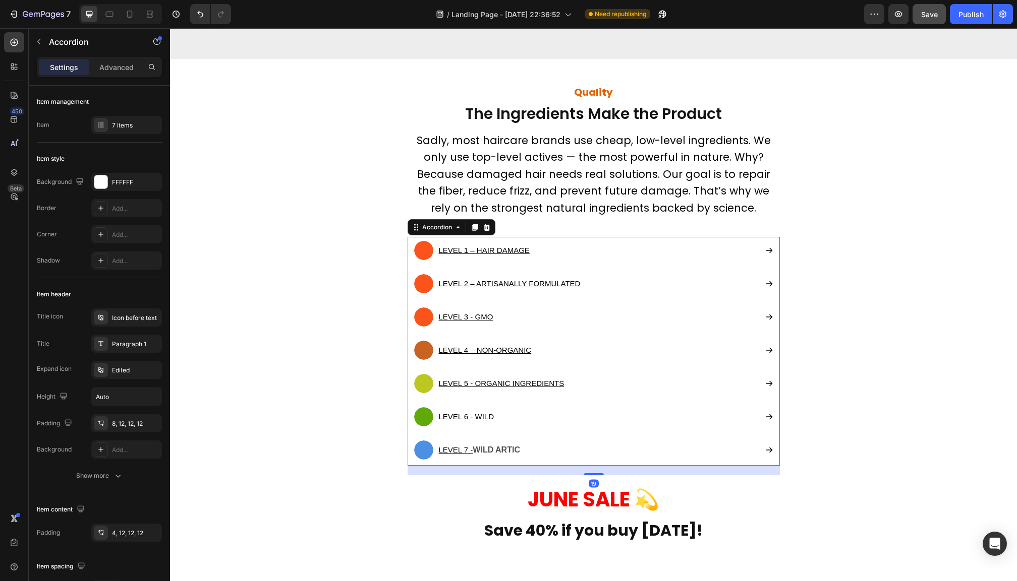
click at [725, 274] on div "LEVEL 2 – ARTISANALLY FORMULATED" at bounding box center [585, 283] width 343 height 19
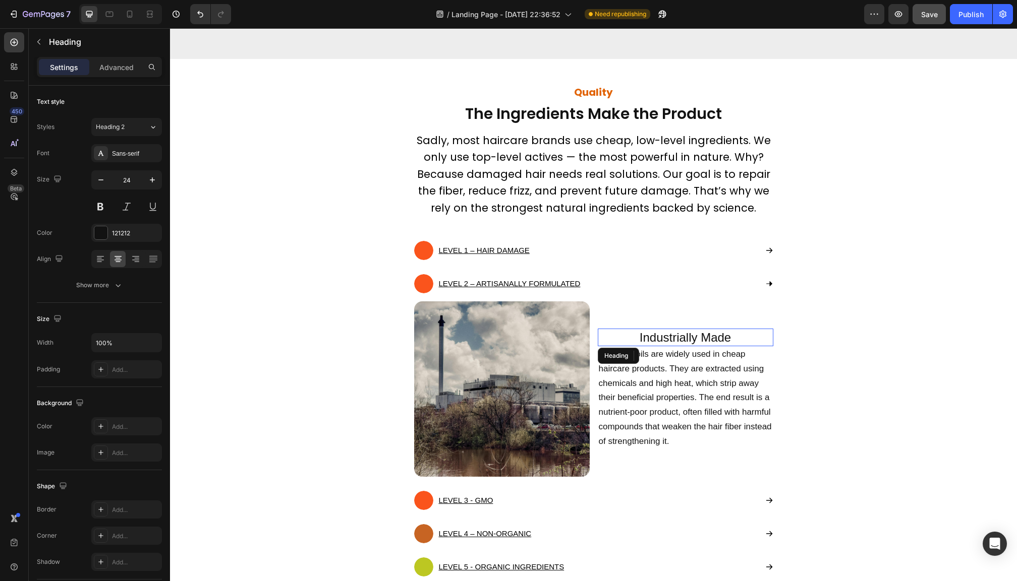
click at [687, 337] on h2 "Industrially Made" at bounding box center [685, 338] width 175 height 18
click at [687, 337] on p "Industrially Made" at bounding box center [685, 338] width 173 height 16
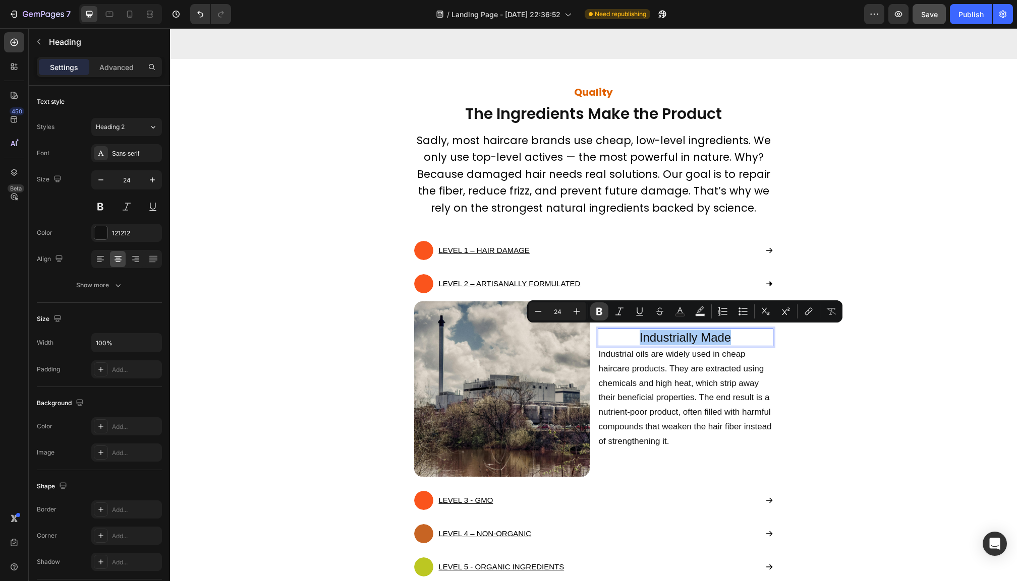
click at [598, 313] on icon "Editor contextual toolbar" at bounding box center [599, 312] width 6 height 8
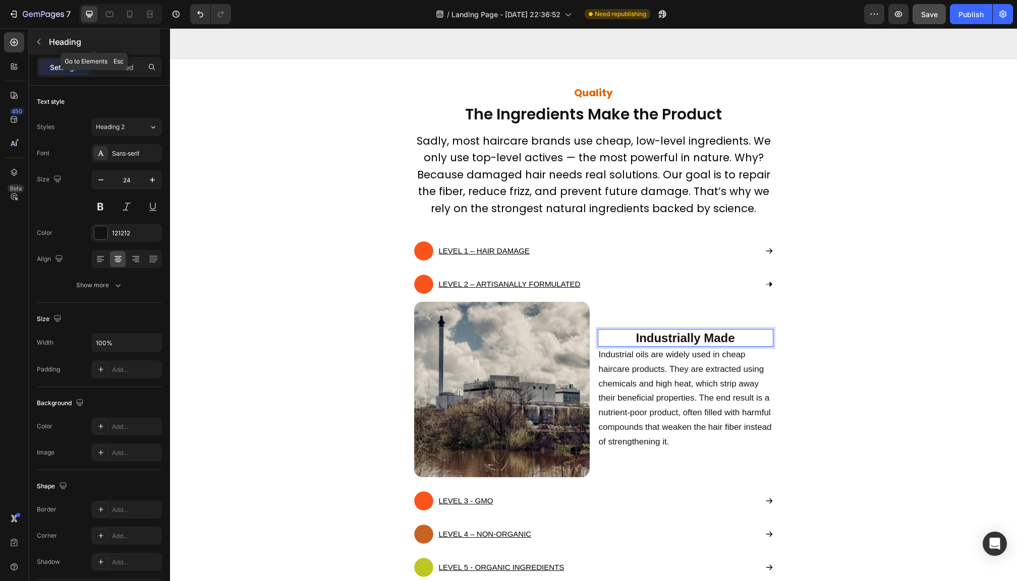
click at [117, 53] on div "Heading" at bounding box center [94, 42] width 131 height 26
click at [679, 336] on strong "Industrially Made" at bounding box center [684, 338] width 99 height 14
click at [123, 69] on p "Advanced" at bounding box center [116, 67] width 34 height 11
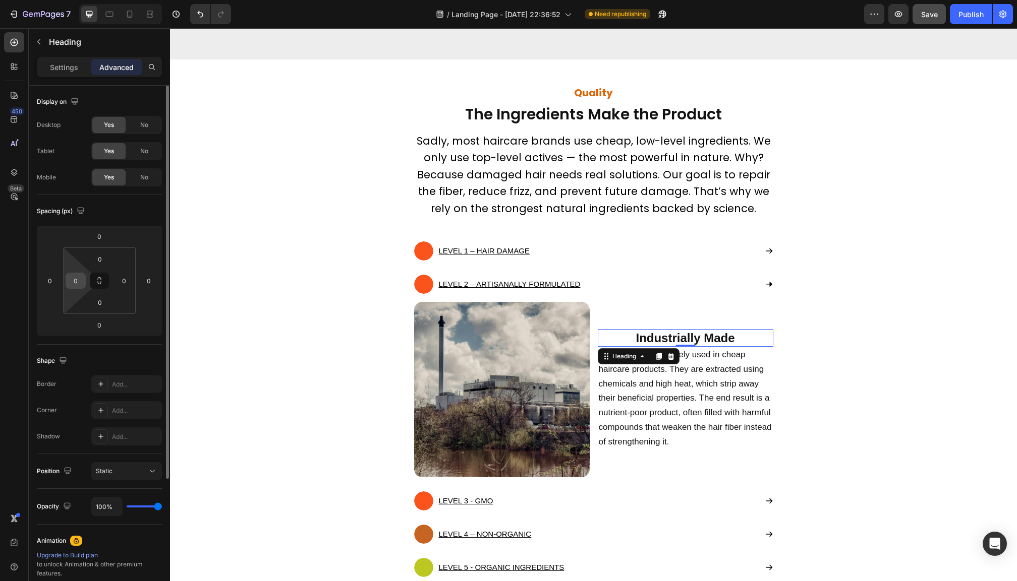
click at [79, 279] on input "0" at bounding box center [75, 280] width 15 height 15
type input "20"
click at [120, 280] on input "0" at bounding box center [123, 280] width 15 height 15
type input "20"
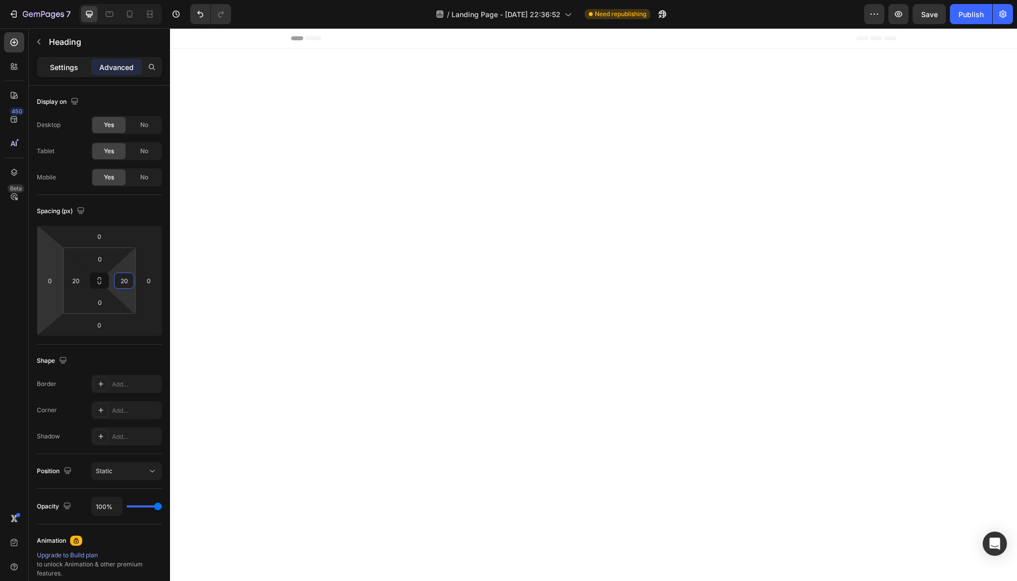
scroll to position [4756, 0]
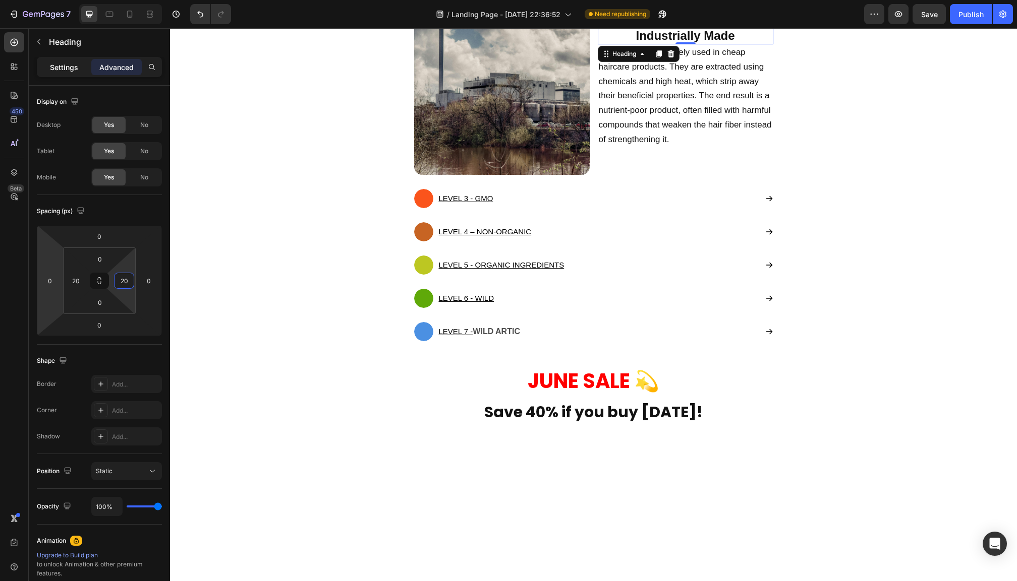
type input "20"
click at [55, 66] on p "Settings" at bounding box center [64, 67] width 28 height 11
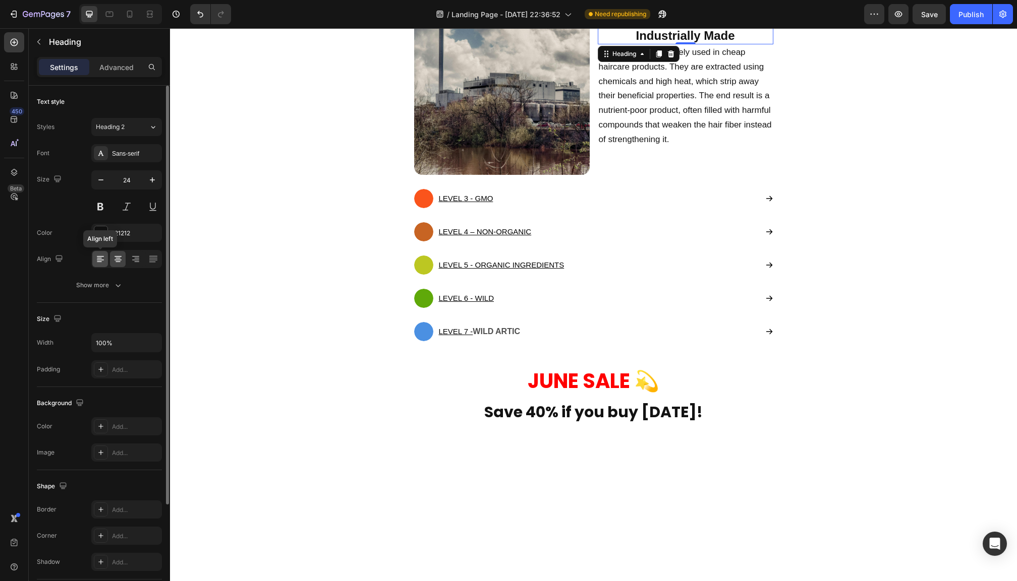
click at [99, 254] on div at bounding box center [100, 259] width 16 height 16
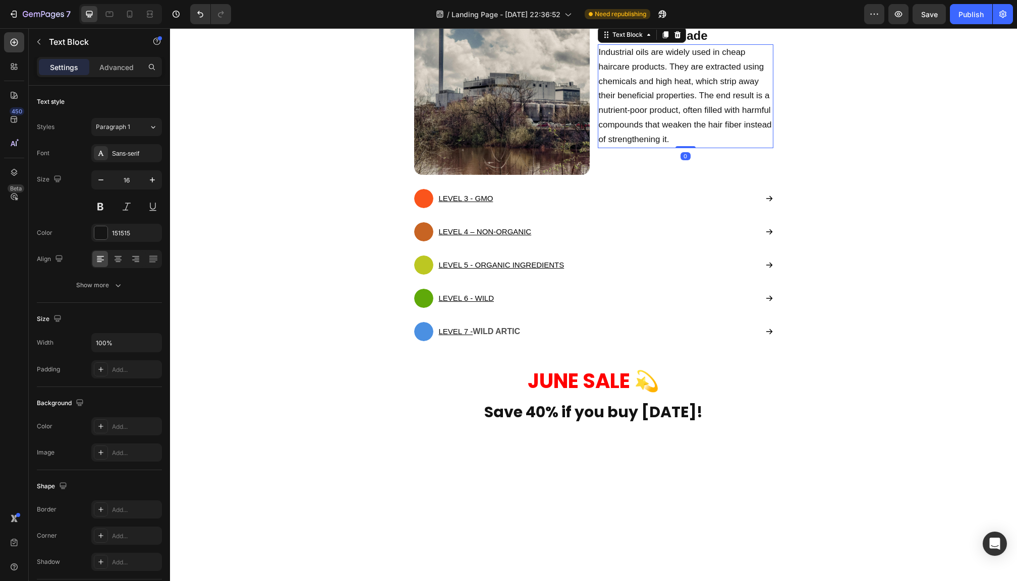
click at [626, 147] on p "Industrial oils are widely used in cheap haircare products. They are extracted …" at bounding box center [685, 96] width 173 height 102
click at [111, 64] on p "Advanced" at bounding box center [116, 67] width 34 height 11
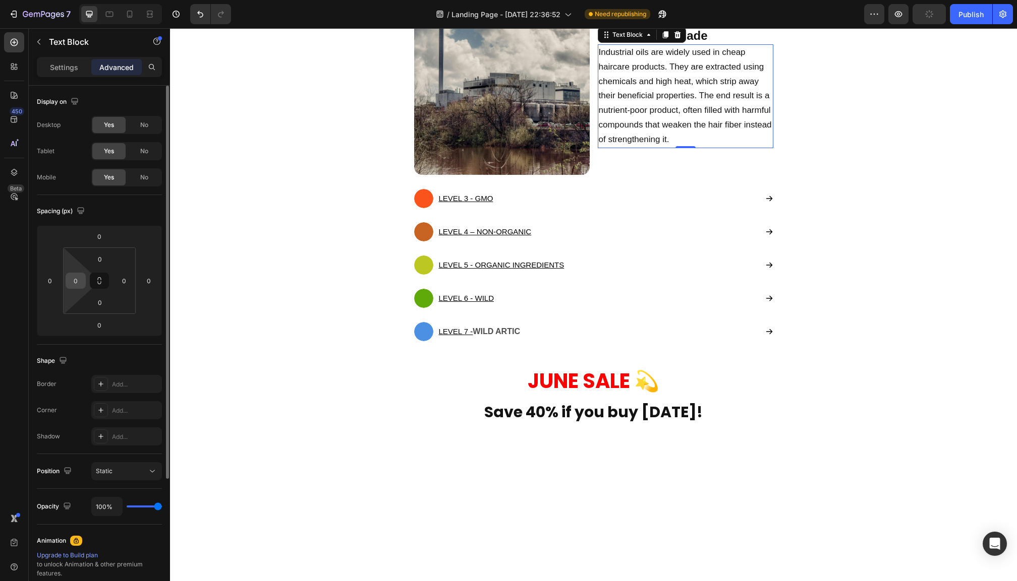
click at [81, 279] on input "0" at bounding box center [75, 280] width 15 height 15
type input "20"
click at [118, 285] on input "0" at bounding box center [123, 280] width 15 height 15
type input "20"
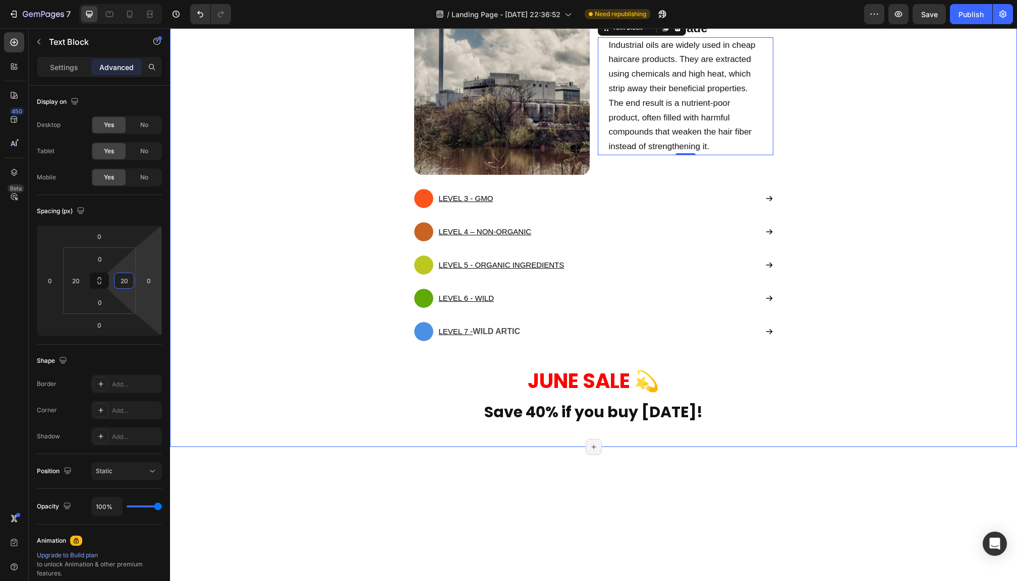
click at [814, 365] on div "Quality Heading The Ingredients Make the Product Text block Sadly, most haircar…" at bounding box center [594, 122] width 832 height 650
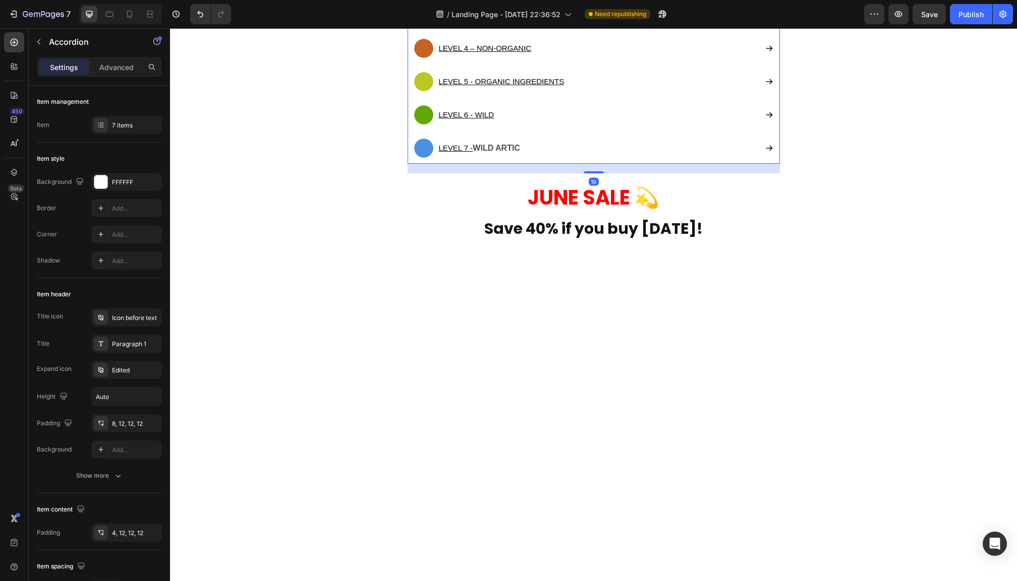
click at [746, 25] on div "LEVEL 3 - GMO" at bounding box center [585, 15] width 343 height 19
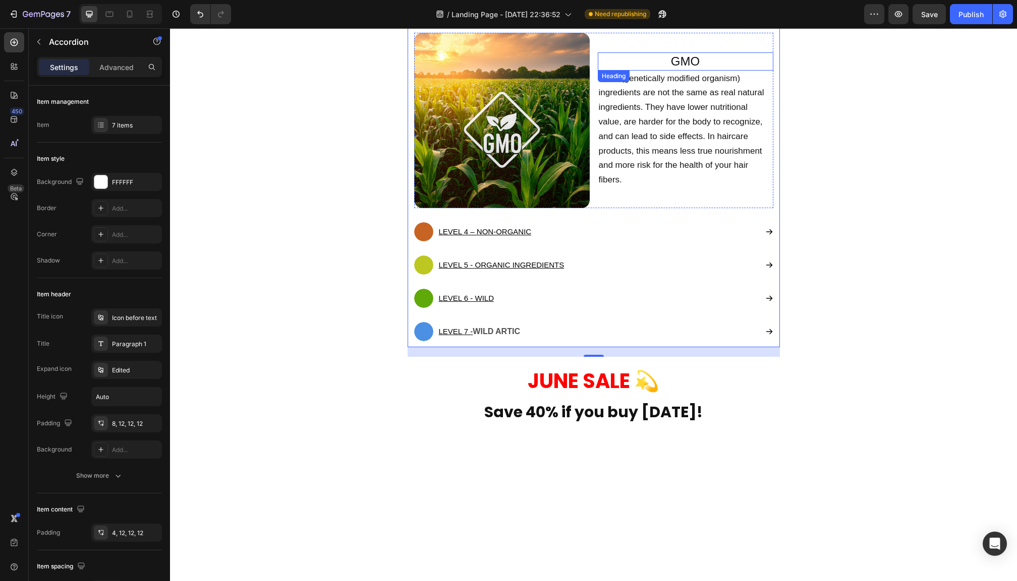
click at [687, 70] on h2 "GMO" at bounding box center [685, 61] width 175 height 18
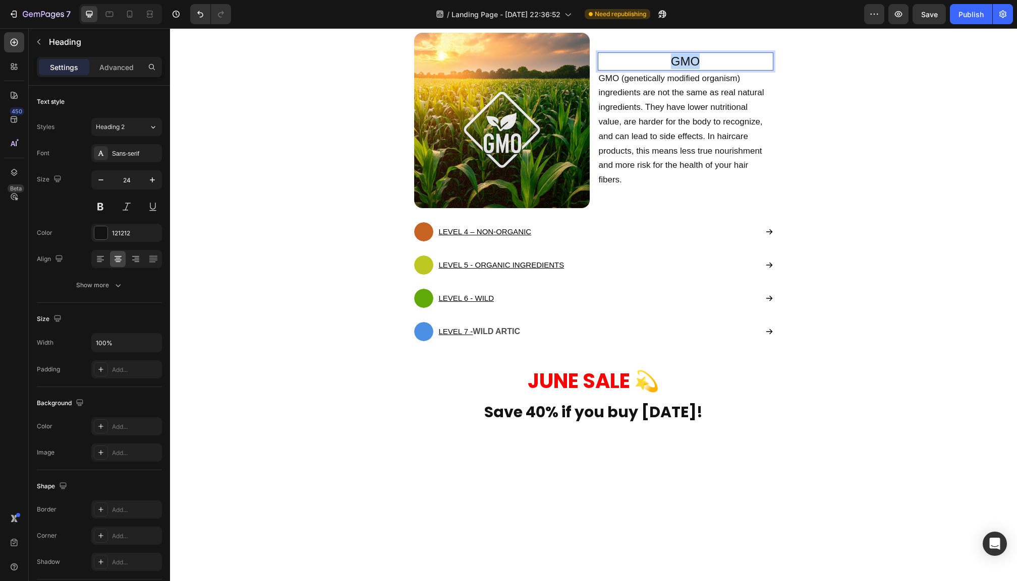
click at [687, 69] on p "GMO" at bounding box center [685, 61] width 173 height 16
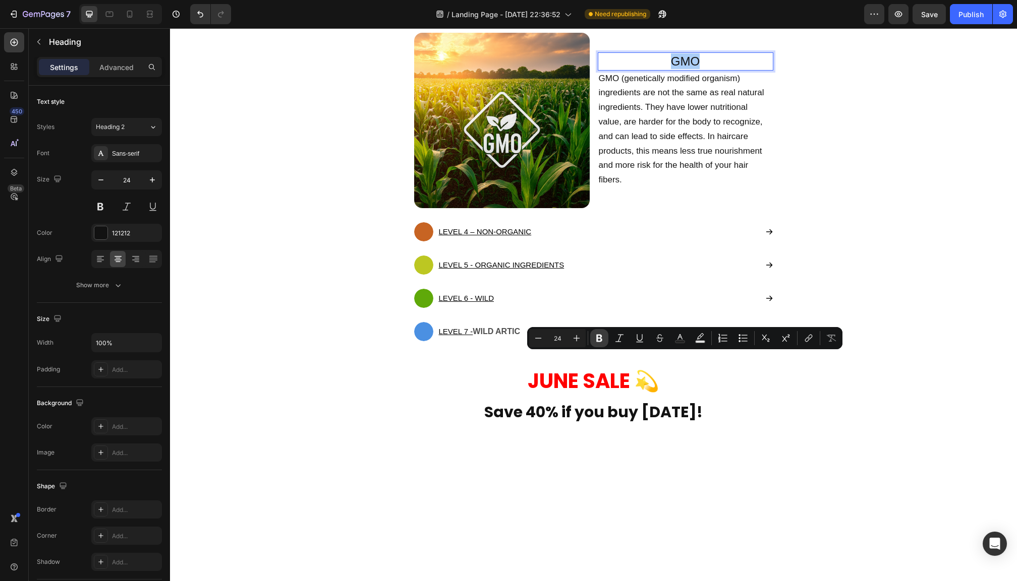
click at [598, 340] on icon "Editor contextual toolbar" at bounding box center [599, 339] width 6 height 8
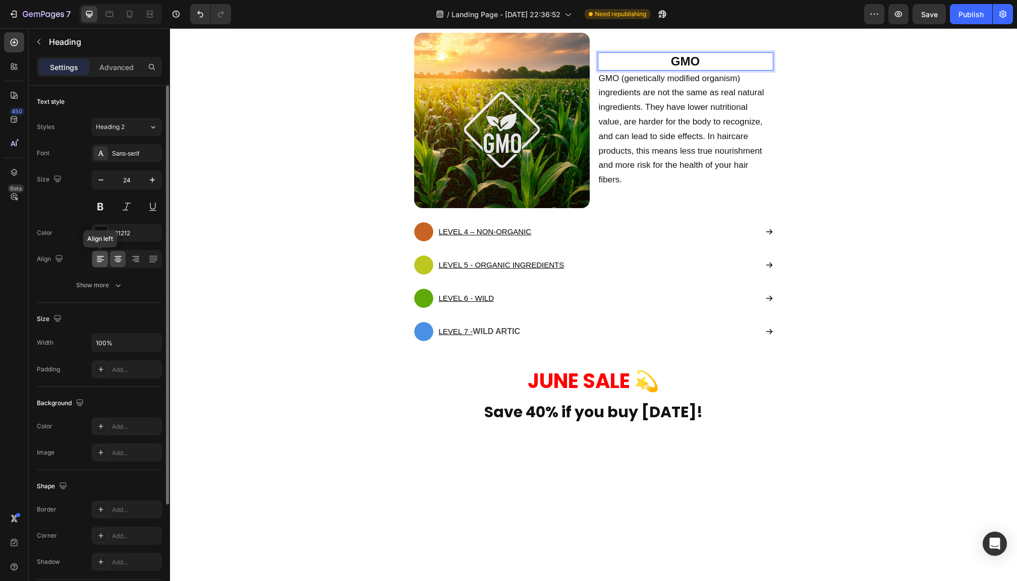
click at [105, 258] on div at bounding box center [100, 259] width 16 height 16
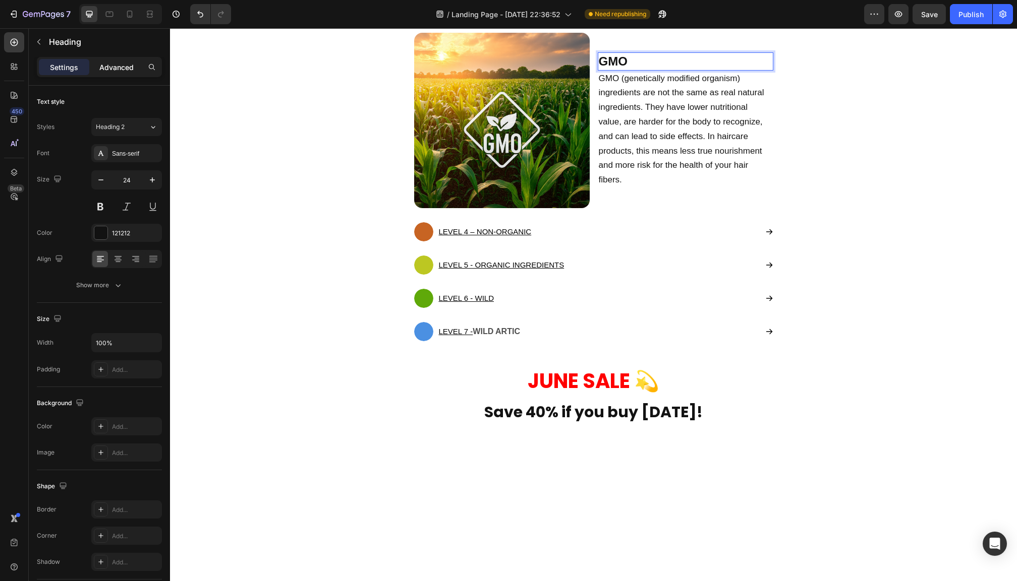
click at [131, 67] on p "Advanced" at bounding box center [116, 67] width 34 height 11
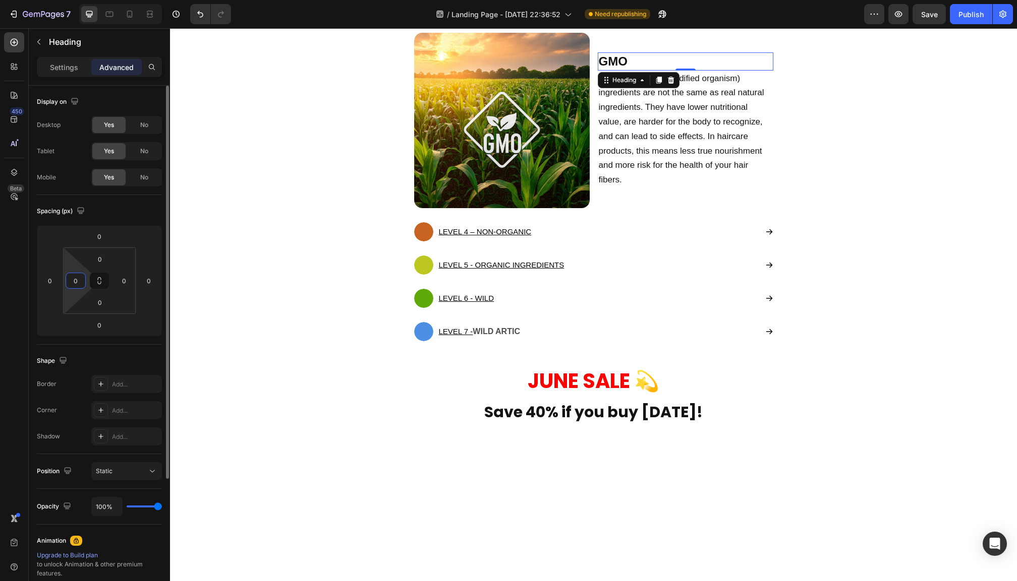
click at [75, 286] on input "0" at bounding box center [75, 280] width 15 height 15
type input "20"
click at [120, 279] on input "0" at bounding box center [123, 280] width 15 height 15
type input "20"
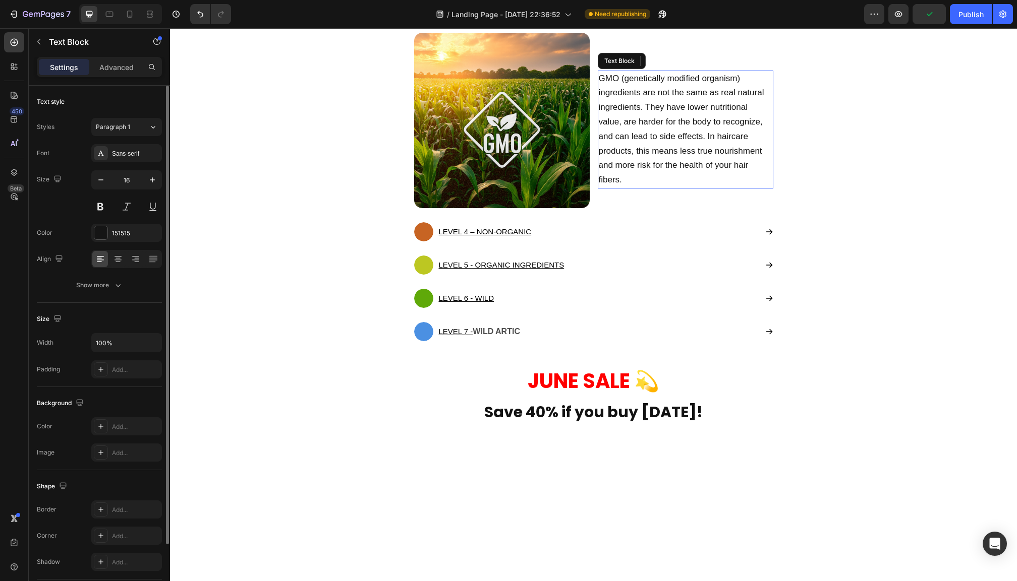
click at [624, 185] on span "GMO (genetically modified organism) ingredients are not the same as real natura…" at bounding box center [681, 129] width 165 height 111
click at [120, 73] on div "Advanced" at bounding box center [116, 67] width 50 height 16
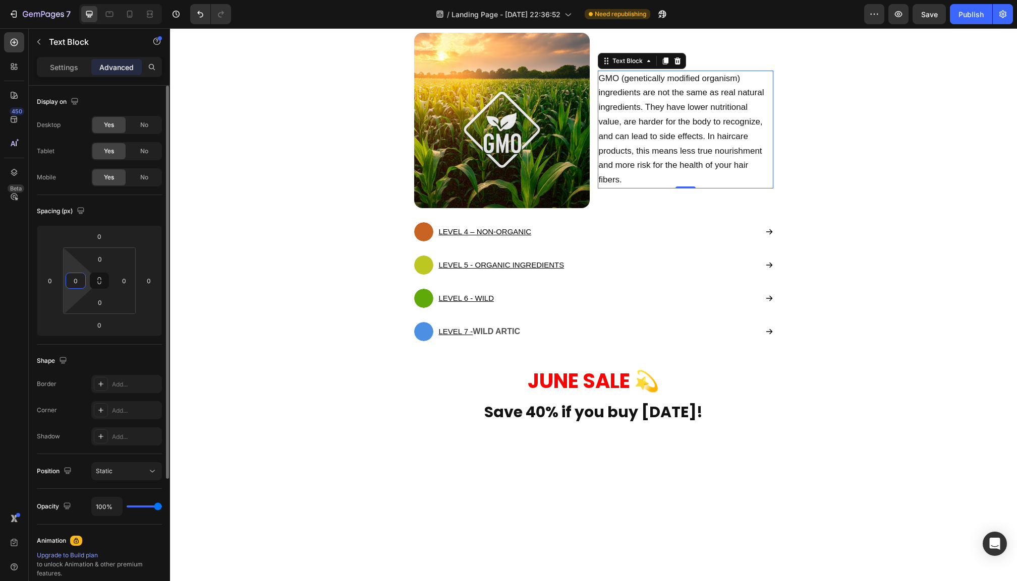
click at [78, 283] on input "0" at bounding box center [75, 280] width 15 height 15
type input "20"
click at [126, 281] on input "0" at bounding box center [123, 280] width 15 height 15
type input "20"
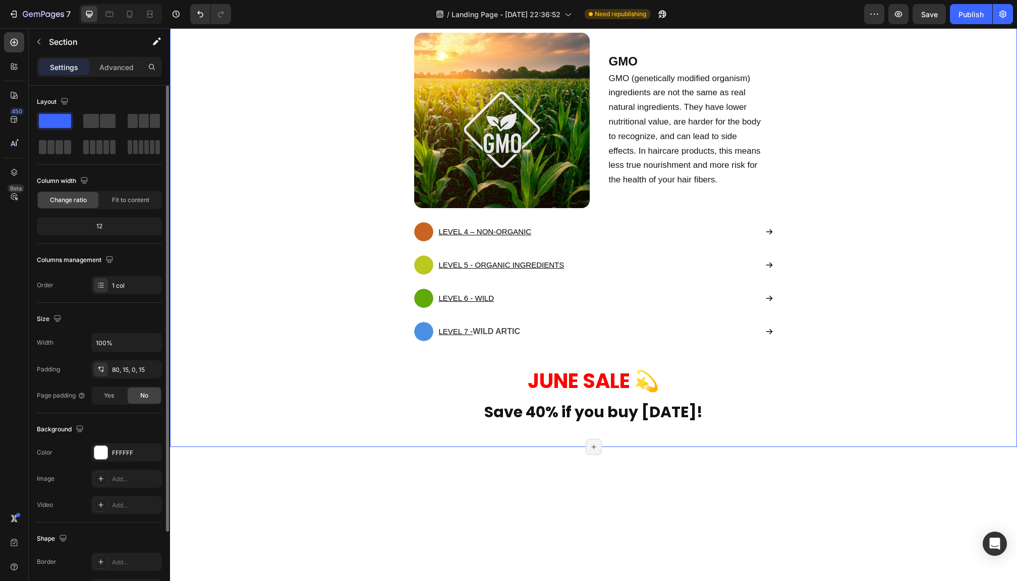
click at [858, 376] on div "Quality Heading The Ingredients Make the Product Text block Sadly, most haircar…" at bounding box center [594, 122] width 832 height 650
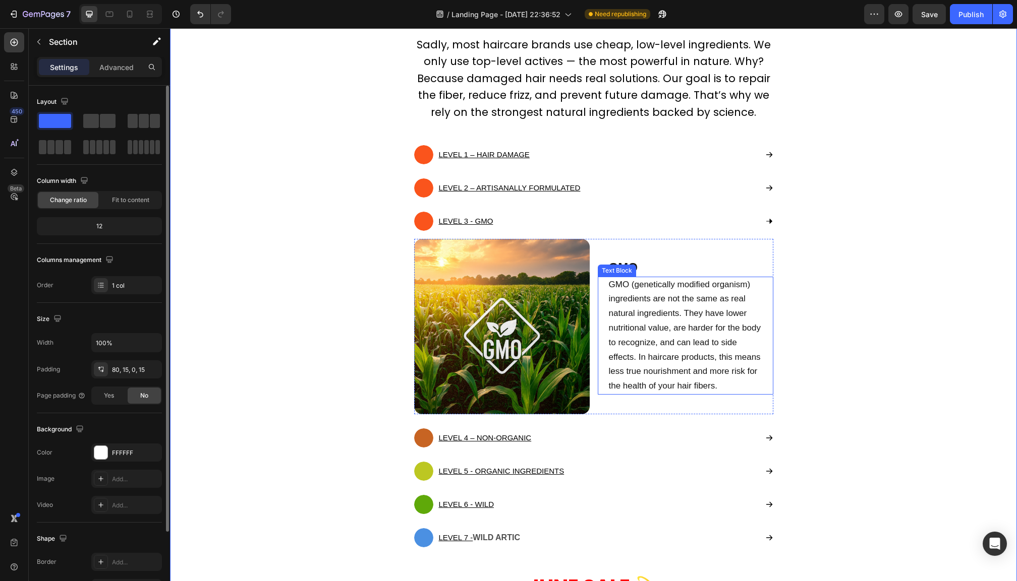
scroll to position [4858, 0]
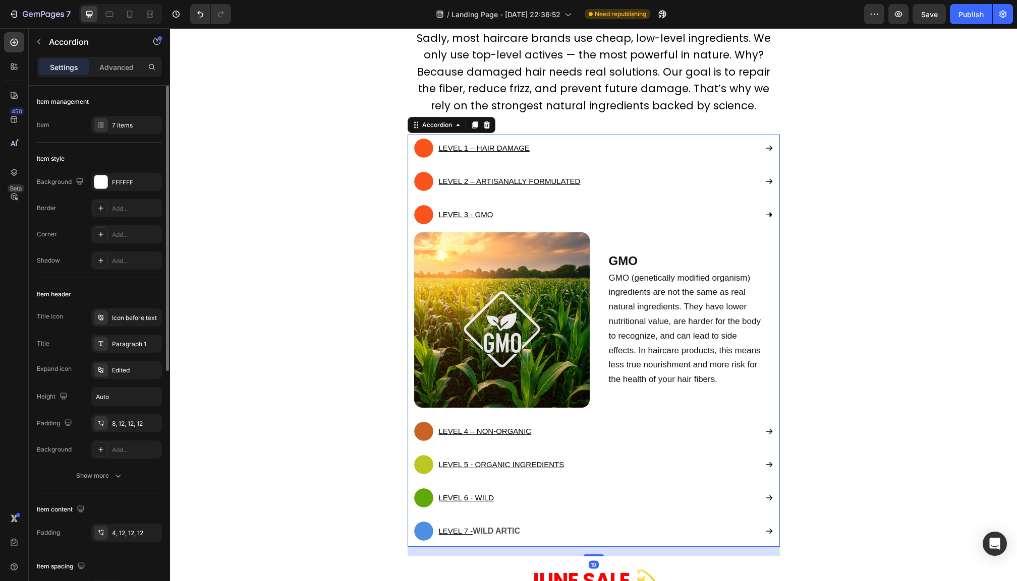
click at [691, 433] on div "LEVEL 4 – NON-ORGANIC" at bounding box center [585, 431] width 343 height 19
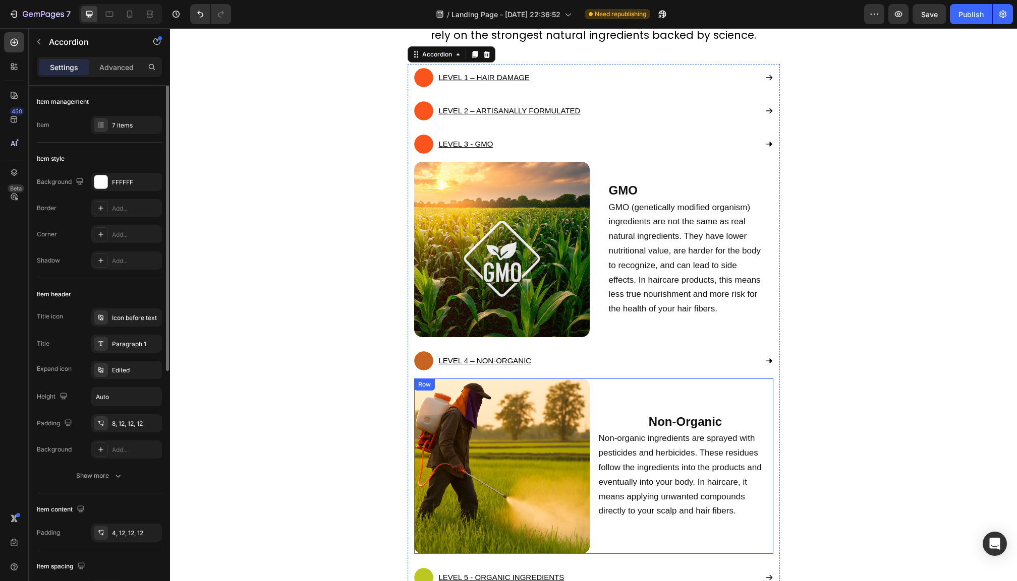
scroll to position [4964, 0]
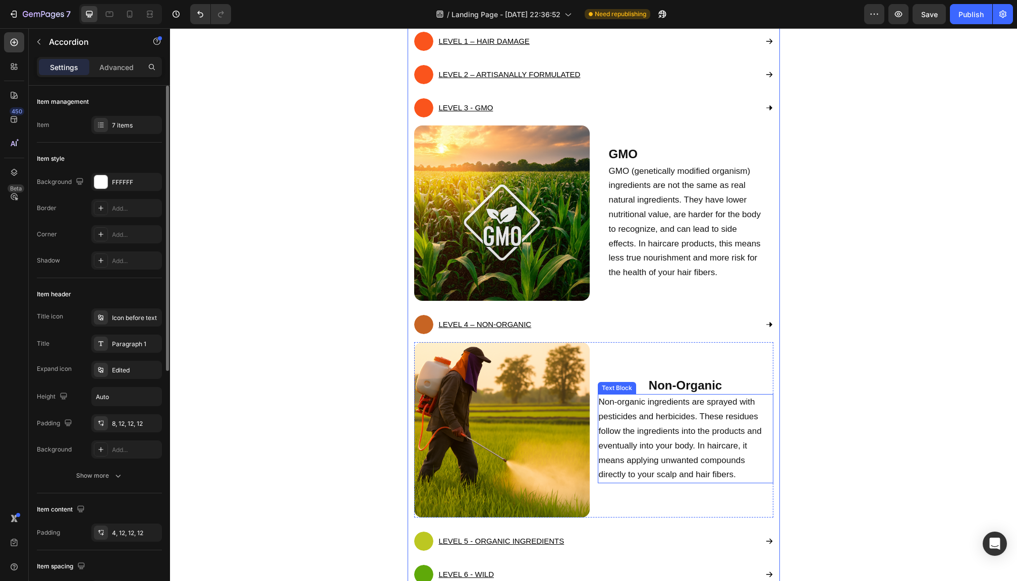
click at [667, 428] on span "Non-organic ingredients are sprayed with pesticides and herbicides. These resid…" at bounding box center [680, 438] width 163 height 82
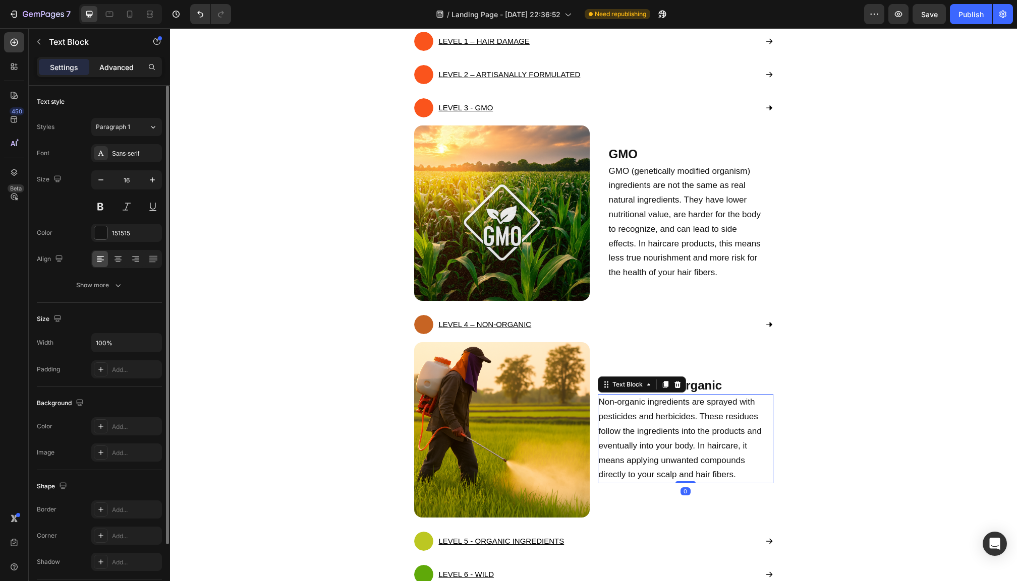
click at [124, 71] on p "Advanced" at bounding box center [116, 67] width 34 height 11
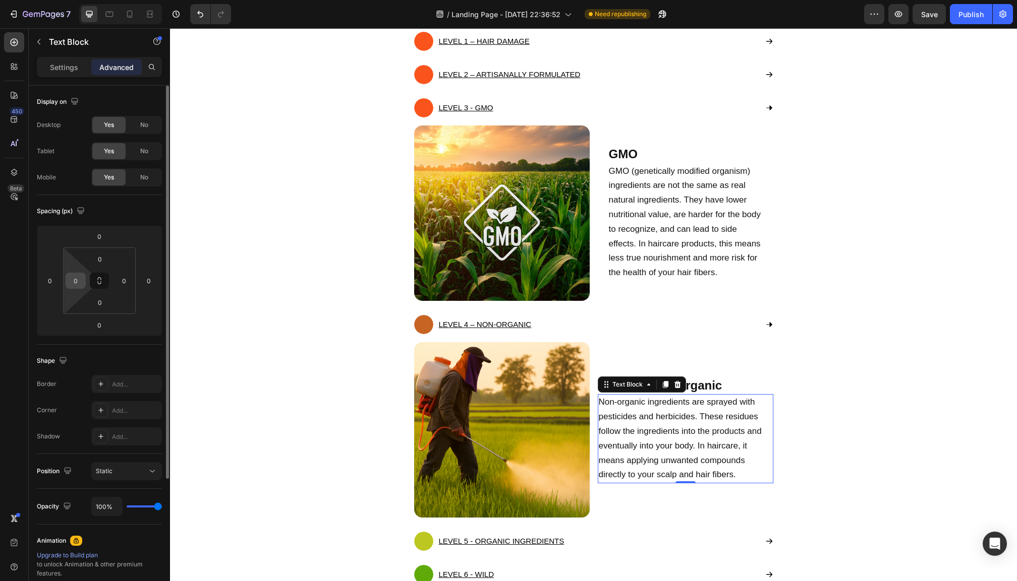
click at [80, 277] on input "0" at bounding box center [75, 280] width 15 height 15
type input "20"
click at [124, 282] on input "0" at bounding box center [123, 280] width 15 height 15
type input "20"
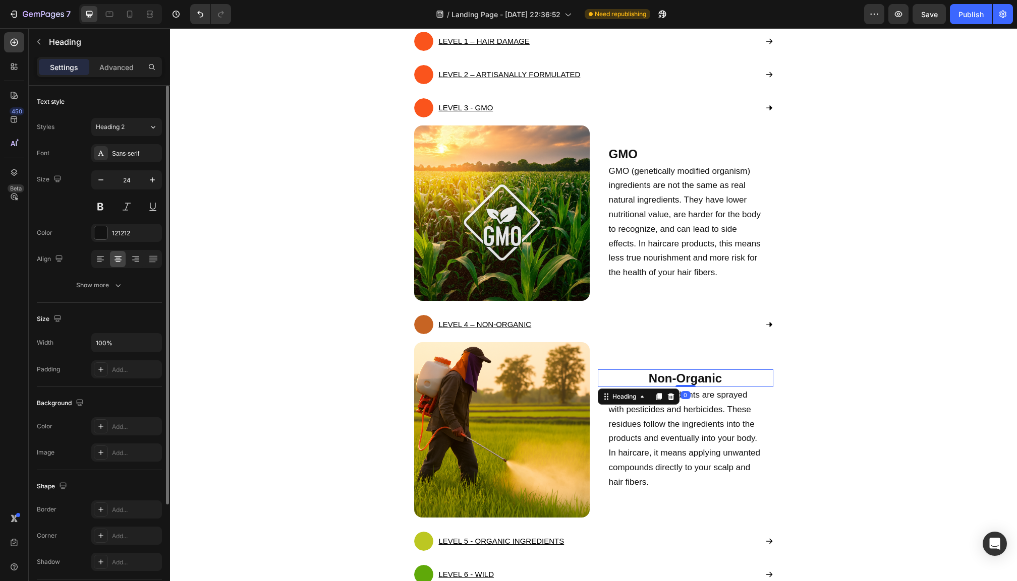
click at [729, 378] on h2 "Non-Organic" at bounding box center [685, 379] width 175 height 18
click at [117, 71] on p "Advanced" at bounding box center [116, 67] width 34 height 11
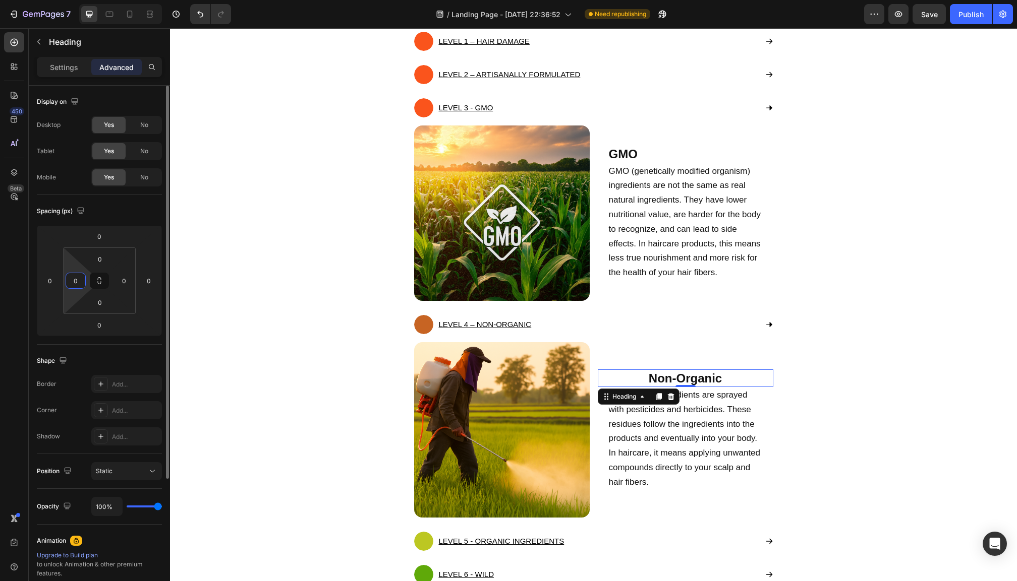
click at [77, 285] on input "0" at bounding box center [75, 280] width 15 height 15
type input "20"
click at [126, 281] on input "0" at bounding box center [123, 280] width 15 height 15
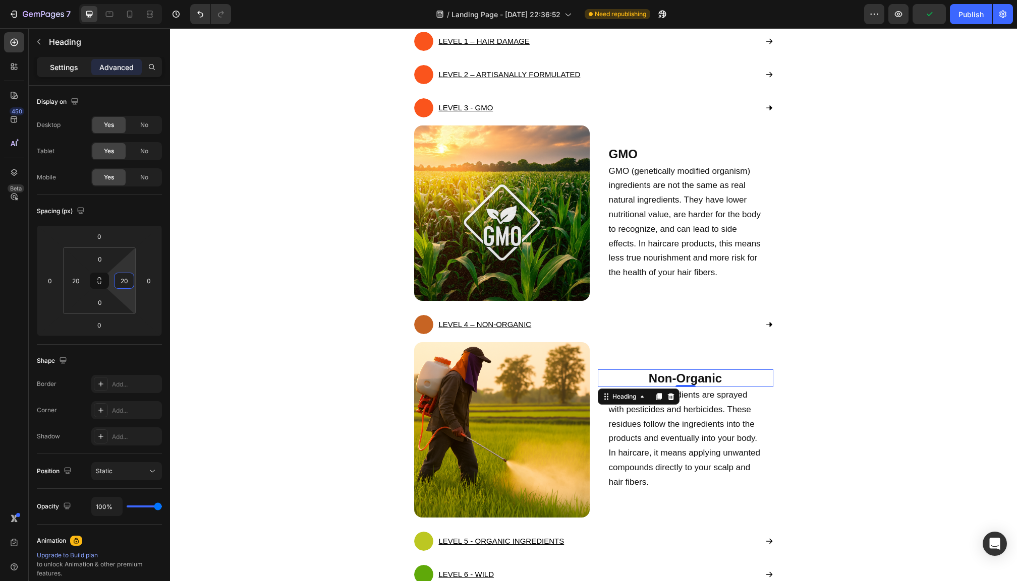
type input "20"
click at [70, 62] on p "Settings" at bounding box center [64, 67] width 28 height 11
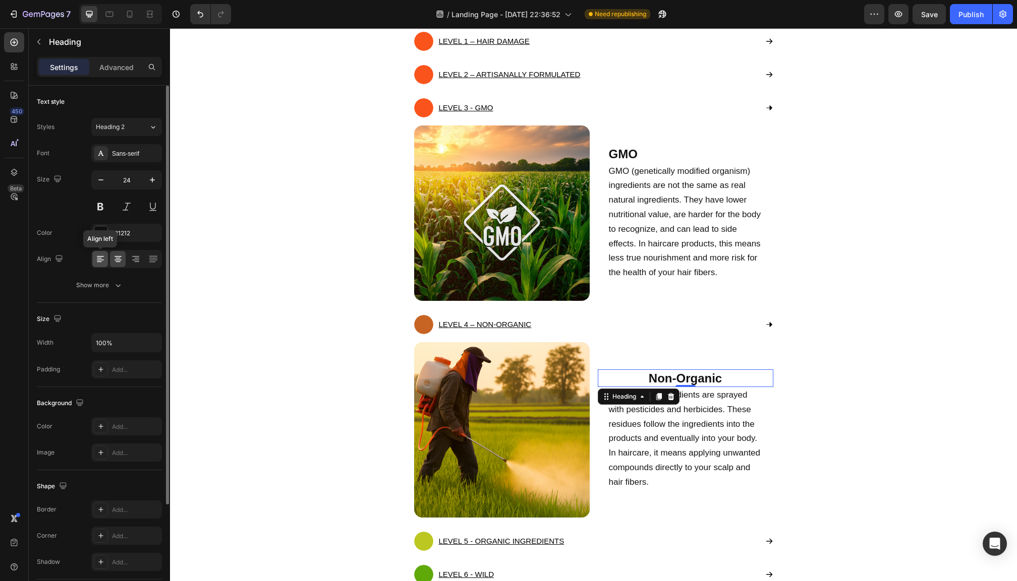
click at [100, 257] on icon at bounding box center [100, 256] width 7 height 1
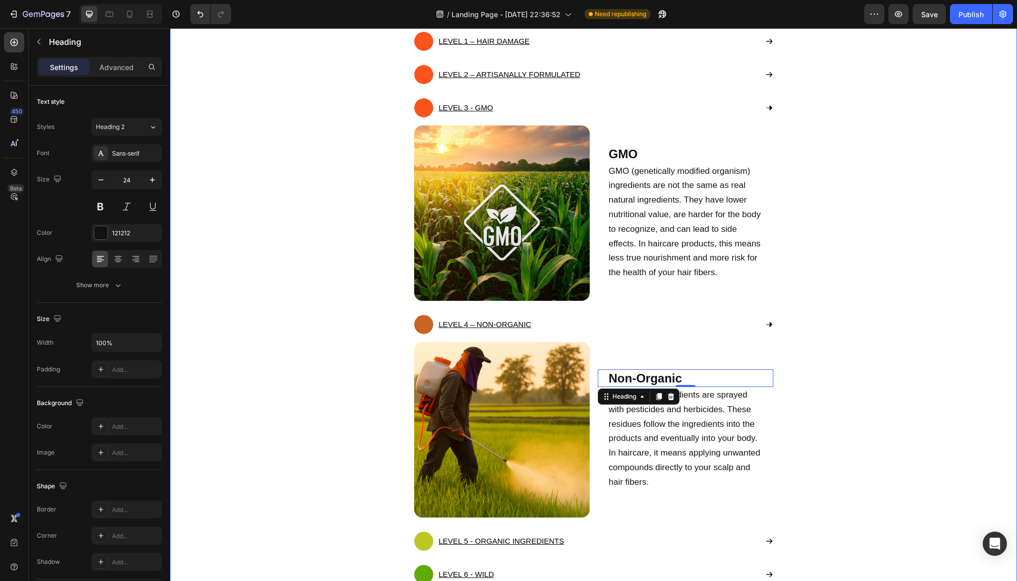
click at [863, 380] on div "Quality Heading The Ingredients Make the Product Text block Sadly, most haircar…" at bounding box center [594, 307] width 832 height 834
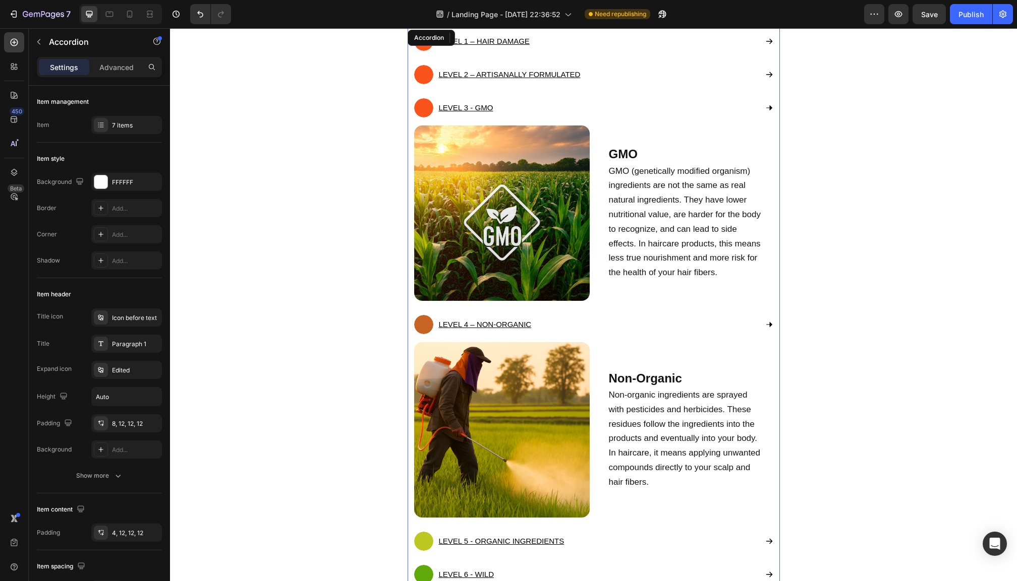
click at [751, 106] on div "LEVEL 3 - GMO" at bounding box center [585, 107] width 343 height 19
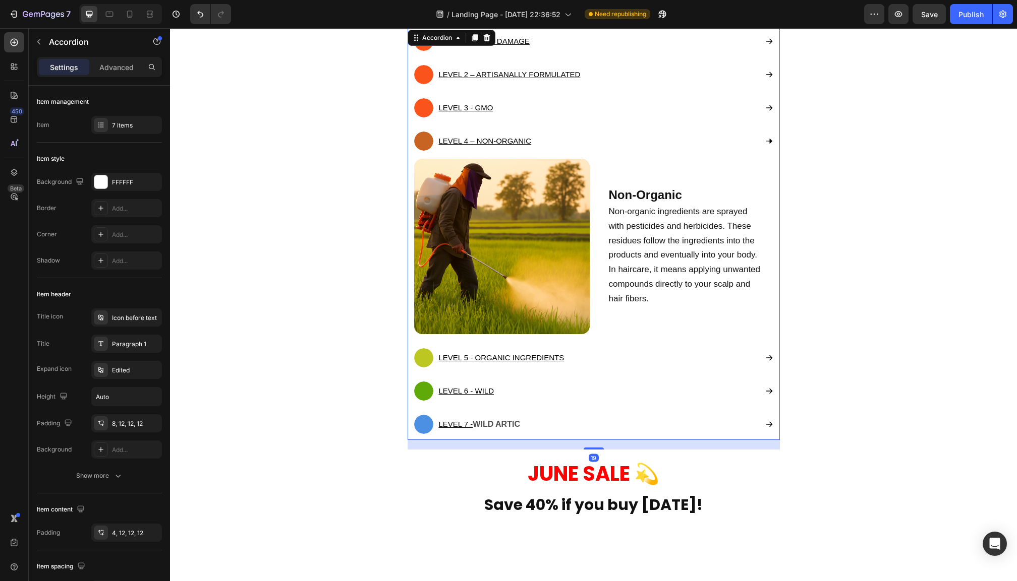
click at [734, 148] on div "LEVEL 4 – NON-ORGANIC" at bounding box center [585, 141] width 343 height 19
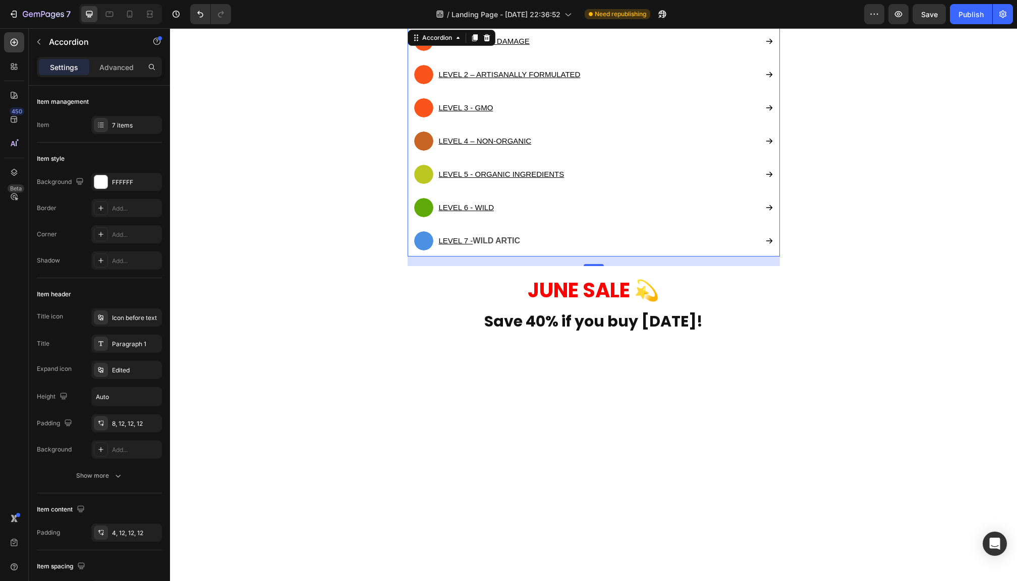
click at [722, 184] on div "LEVEL 5 - ORGANIC INGREDIENTS" at bounding box center [593, 175] width 371 height 29
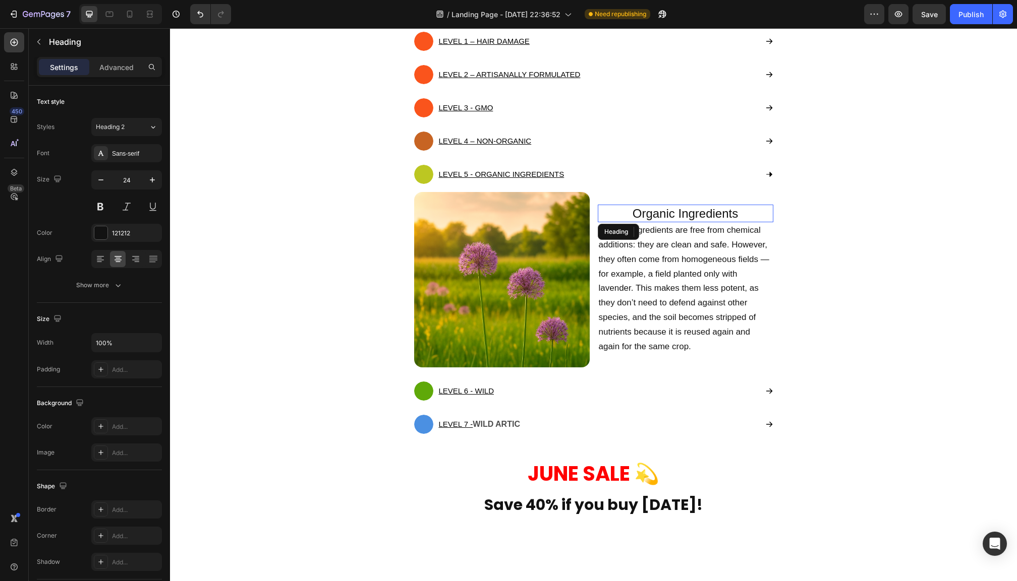
click at [704, 213] on h2 "Organic Ingredients" at bounding box center [685, 214] width 175 height 18
click at [704, 213] on p "Organic Ingredients" at bounding box center [685, 214] width 173 height 16
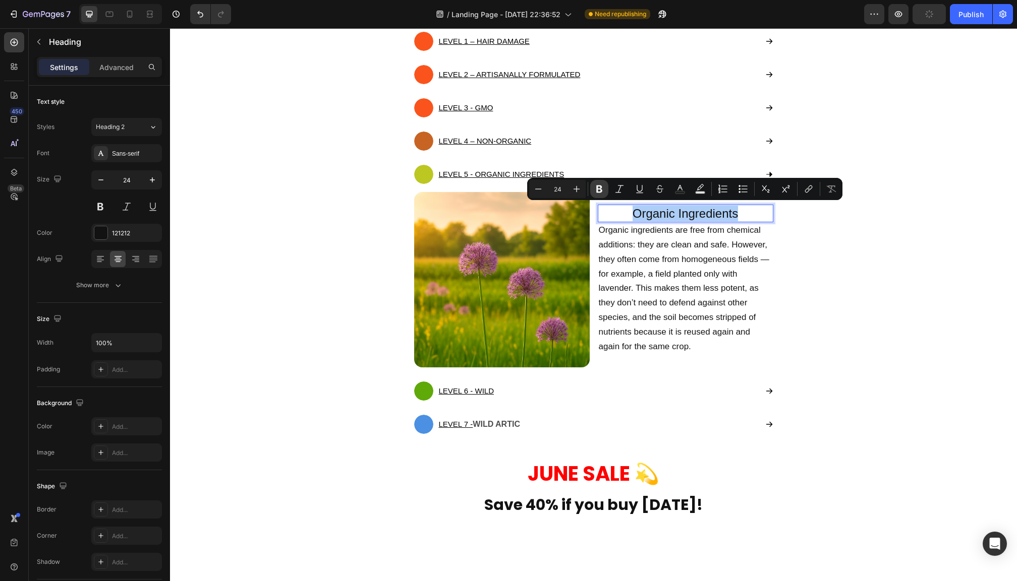
click at [601, 190] on icon "Editor contextual toolbar" at bounding box center [599, 190] width 6 height 8
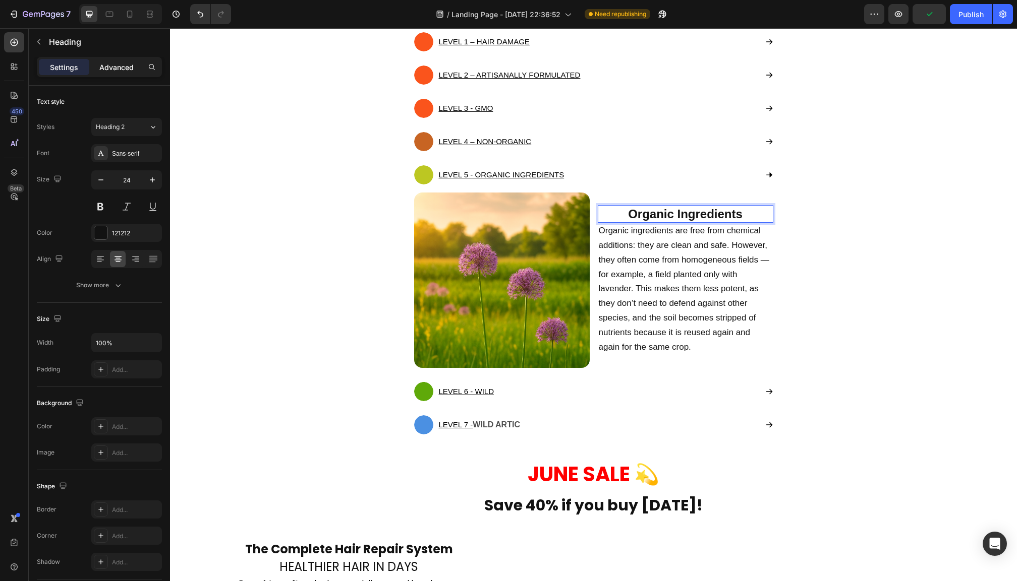
click at [124, 71] on p "Advanced" at bounding box center [116, 67] width 34 height 11
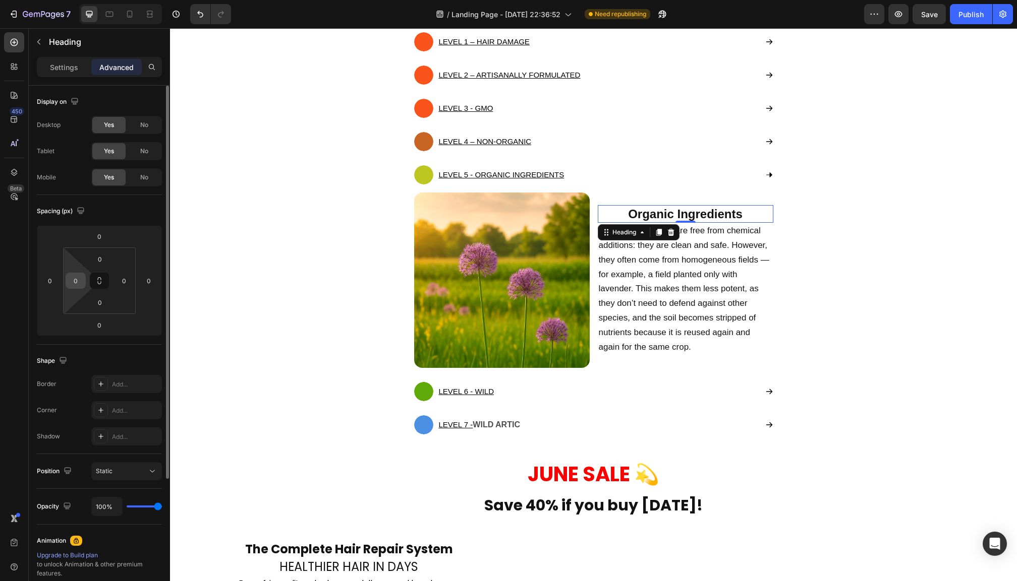
click at [79, 283] on input "0" at bounding box center [75, 280] width 15 height 15
type input "20"
click at [125, 283] on input "0" at bounding box center [123, 280] width 15 height 15
type input "20"
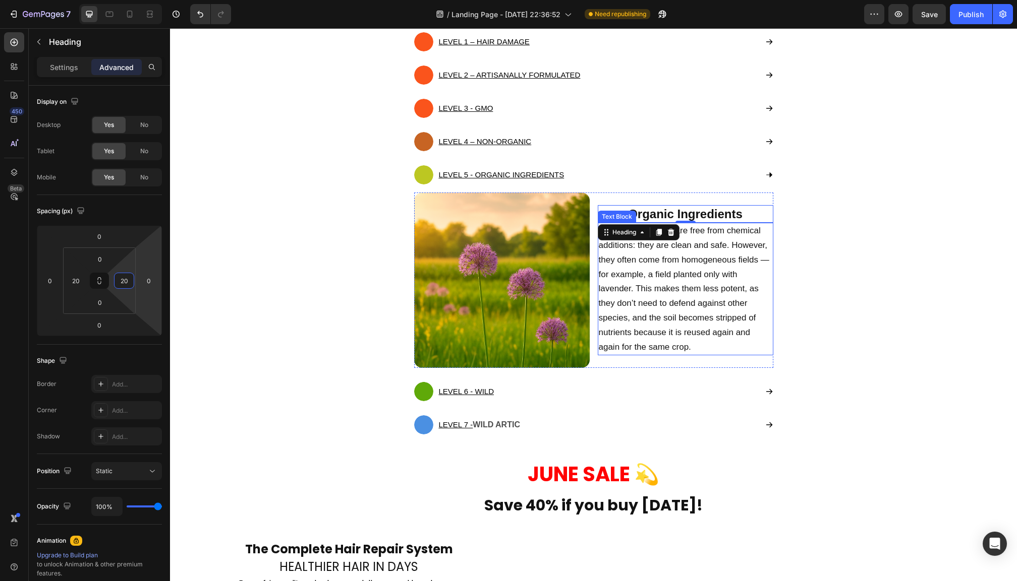
click at [629, 301] on span "Organic ingredients are free from chemical additions: they are clean and safe. …" at bounding box center [684, 289] width 170 height 126
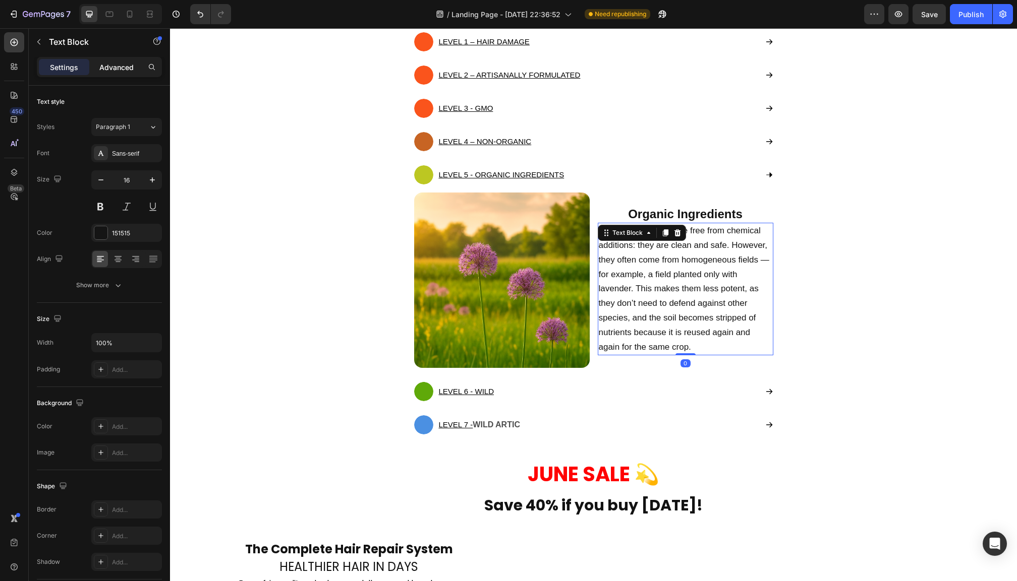
click at [117, 72] on p "Advanced" at bounding box center [116, 67] width 34 height 11
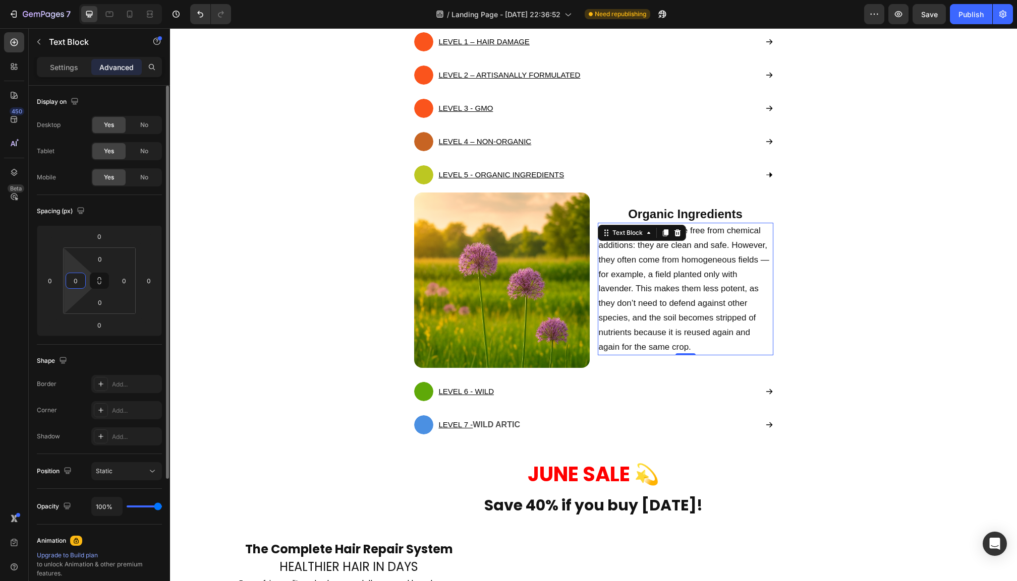
click at [77, 281] on input "0" at bounding box center [75, 280] width 15 height 15
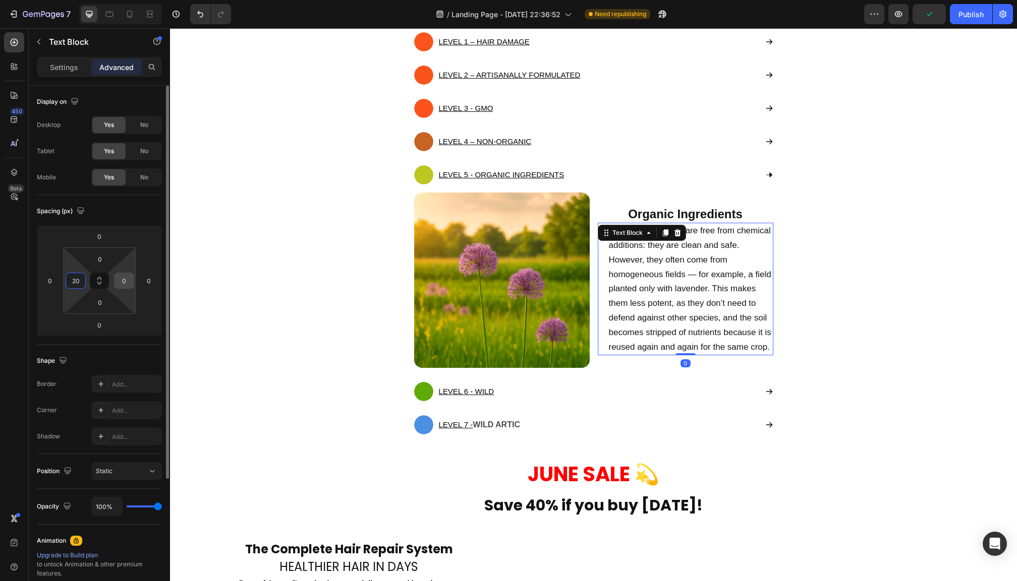
type input "20"
click at [120, 281] on input "0" at bounding box center [123, 280] width 15 height 15
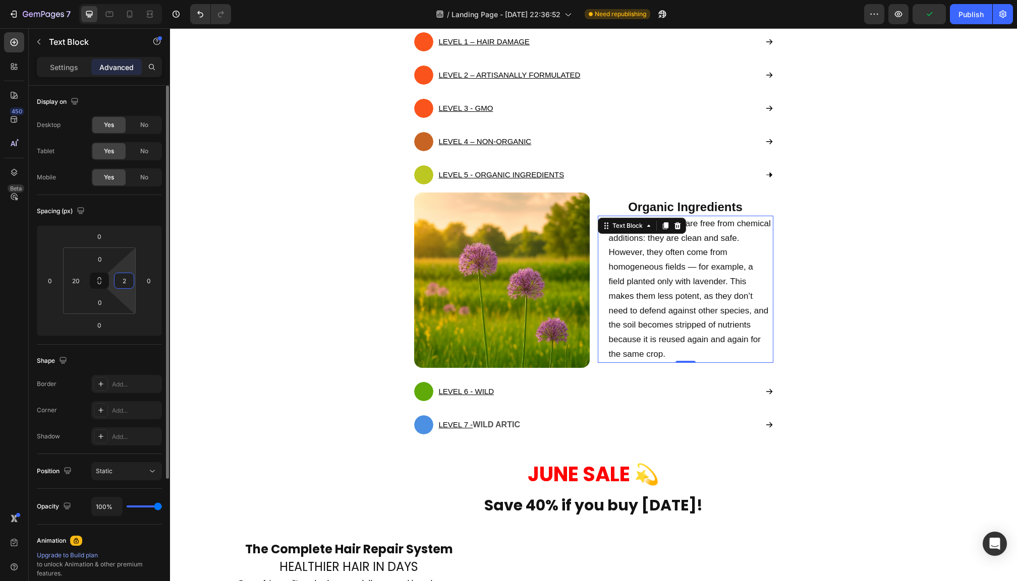
type input "20"
click at [642, 204] on strong "Organic Ingredients" at bounding box center [685, 207] width 114 height 14
click at [68, 67] on p "Settings" at bounding box center [64, 67] width 28 height 11
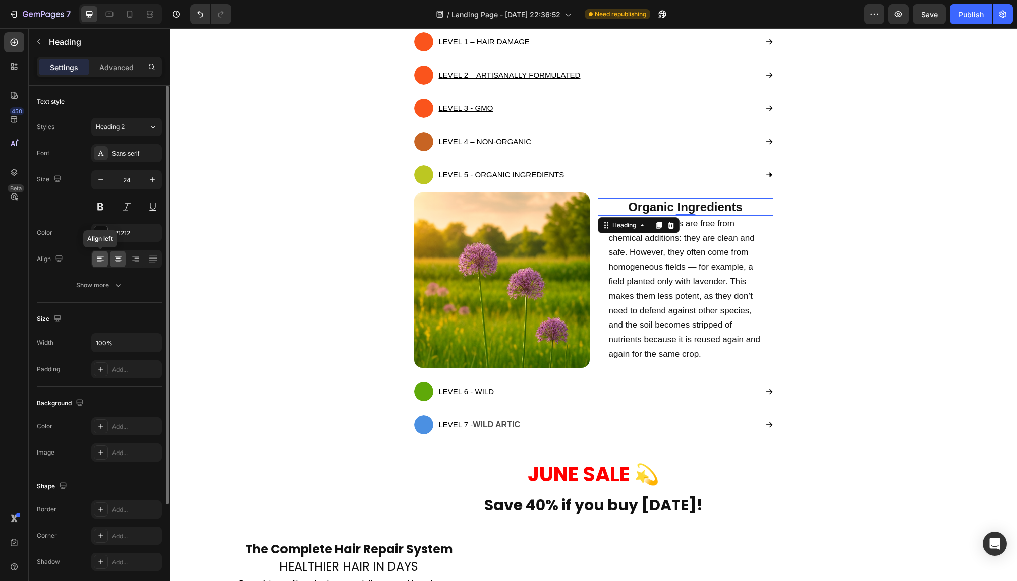
click at [98, 259] on icon at bounding box center [100, 259] width 10 height 10
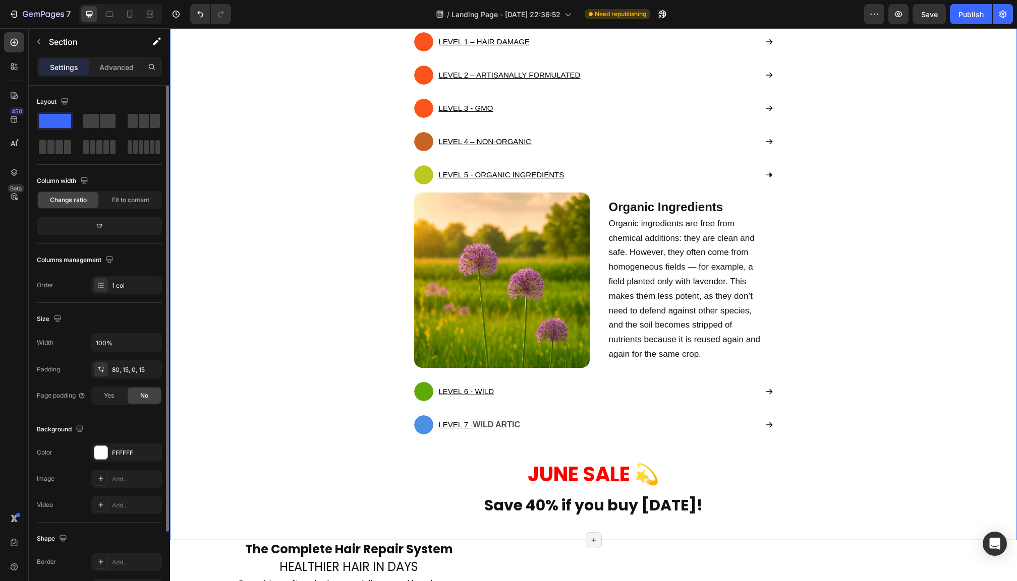
click at [886, 303] on div "Quality Heading The Ingredients Make the Product Text block Sadly, most haircar…" at bounding box center [594, 216] width 832 height 650
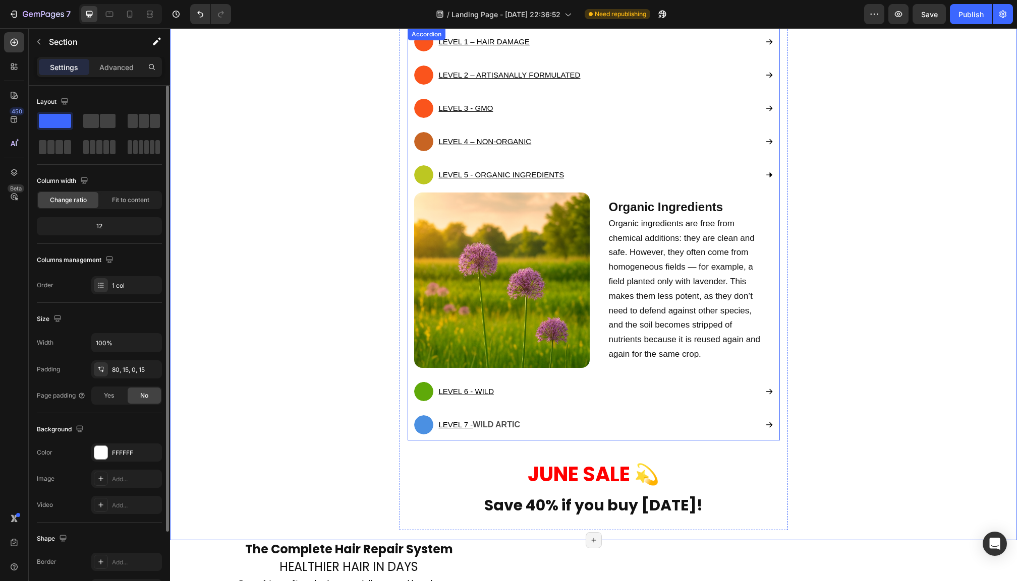
click at [687, 173] on div "LEVEL 5 - ORGANIC INGREDIENTS" at bounding box center [585, 174] width 343 height 19
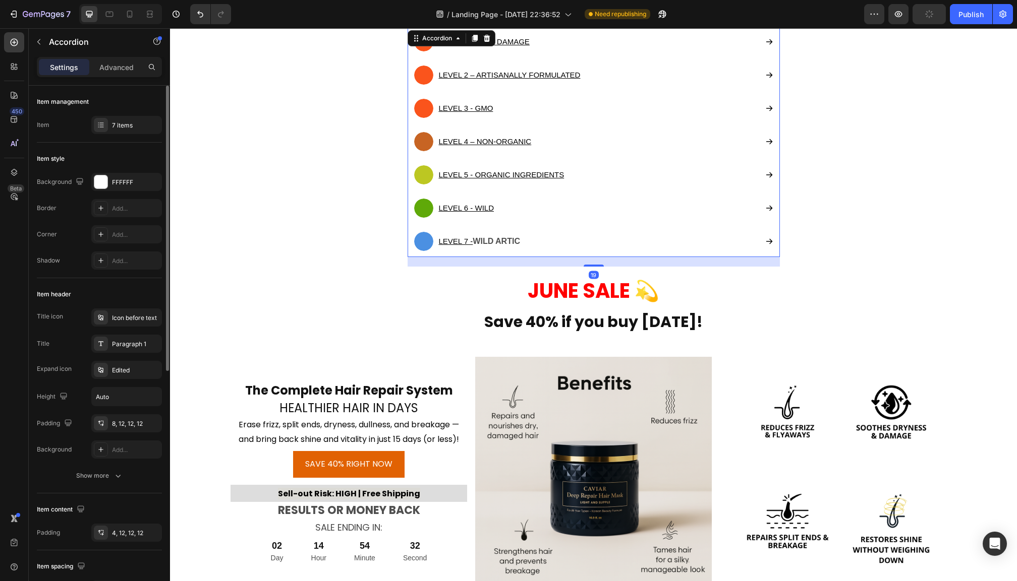
click at [681, 210] on div "LEVEL 6 - WILD" at bounding box center [585, 208] width 343 height 19
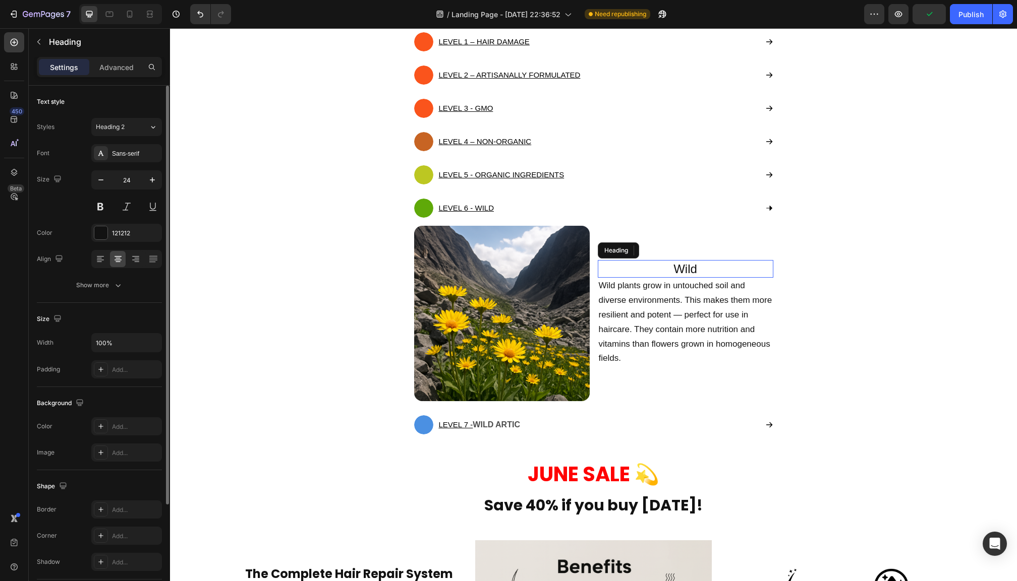
click at [678, 266] on h2 "Wild" at bounding box center [685, 269] width 175 height 18
click at [678, 266] on p "Wild" at bounding box center [685, 269] width 173 height 16
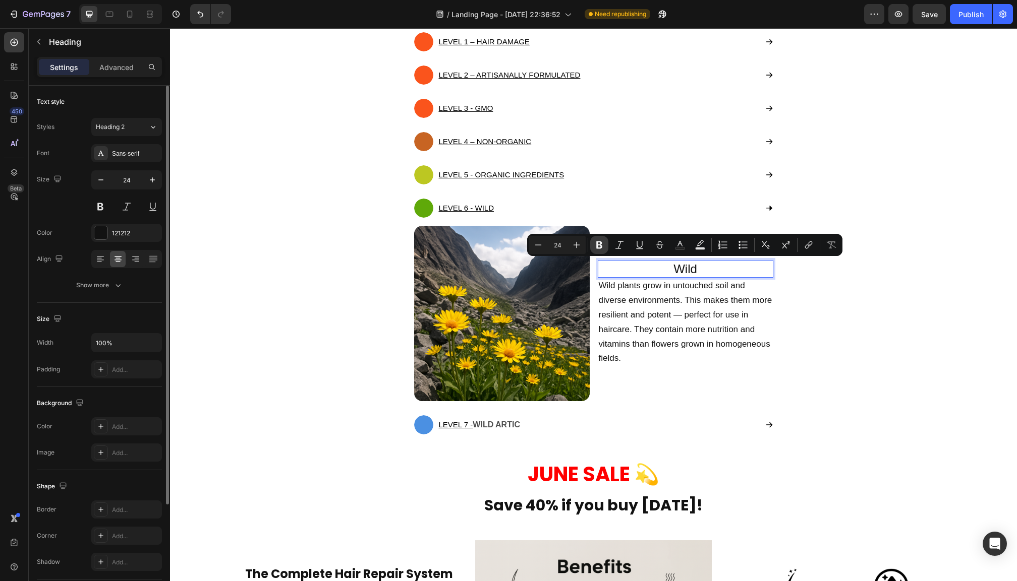
click at [599, 244] on icon "Editor contextual toolbar" at bounding box center [599, 245] width 10 height 10
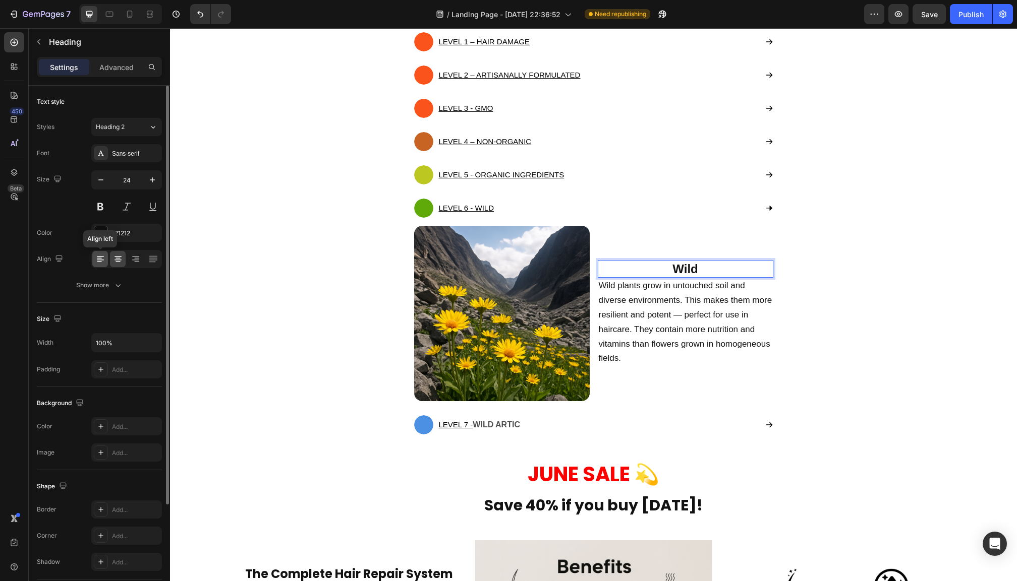
click at [95, 265] on div at bounding box center [100, 259] width 16 height 16
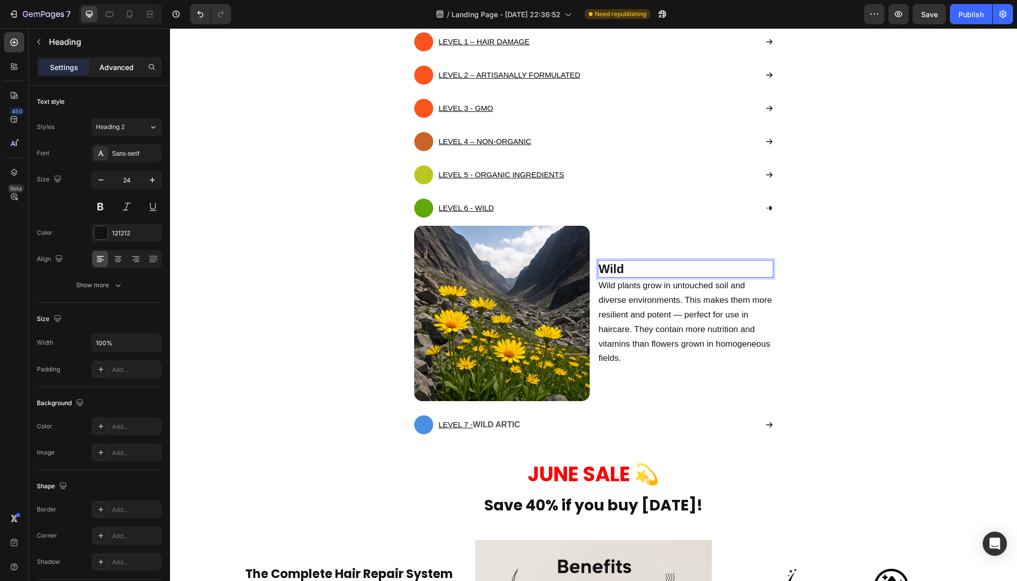
click at [123, 67] on p "Advanced" at bounding box center [116, 67] width 34 height 11
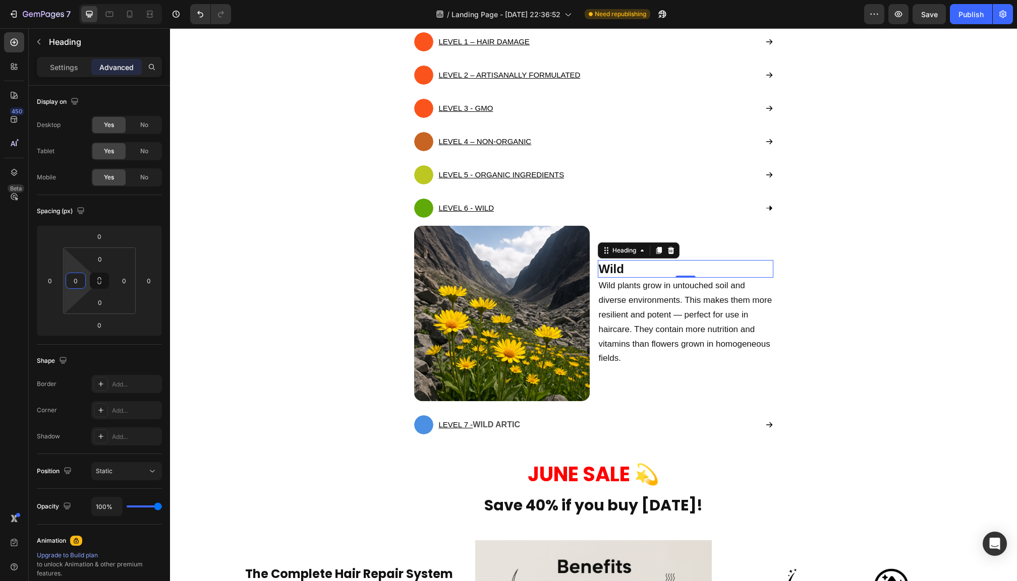
click at [79, 278] on input "0" at bounding box center [75, 280] width 15 height 15
type input "20"
click at [122, 279] on input "0" at bounding box center [123, 280] width 15 height 15
type input "20"
click at [679, 329] on span "Wild plants grow in untouched soil and diverse environments. This makes them mo…" at bounding box center [685, 322] width 173 height 82
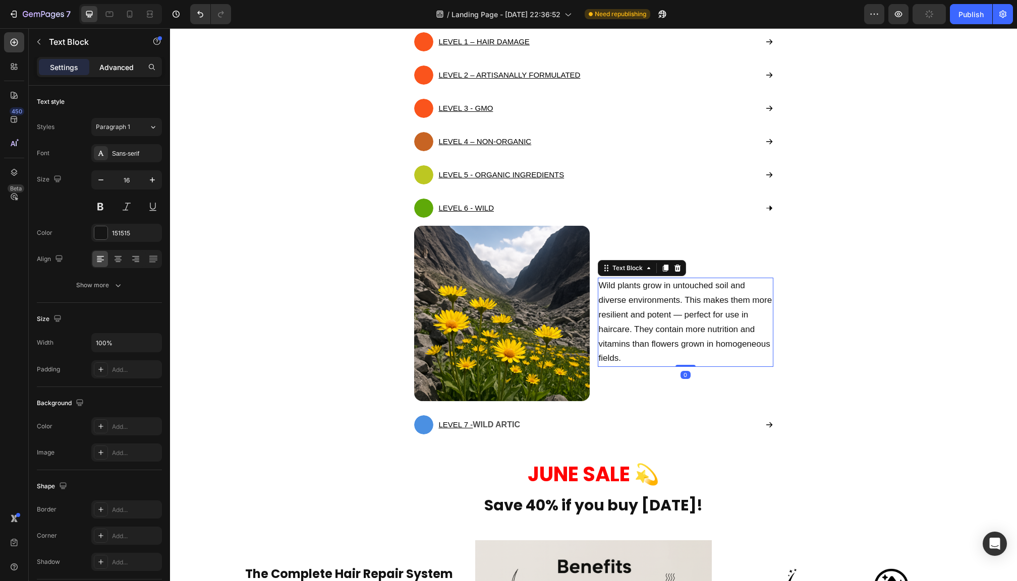
click at [121, 64] on p "Advanced" at bounding box center [116, 67] width 34 height 11
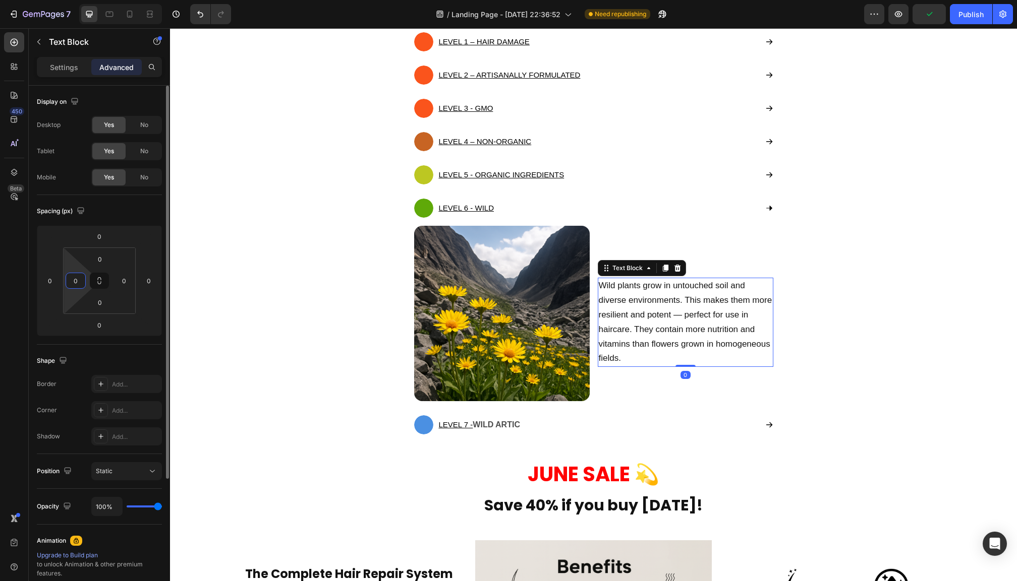
click at [78, 279] on input "0" at bounding box center [75, 280] width 15 height 15
type input "20"
click at [124, 276] on input "0" at bounding box center [123, 280] width 15 height 15
type input "20"
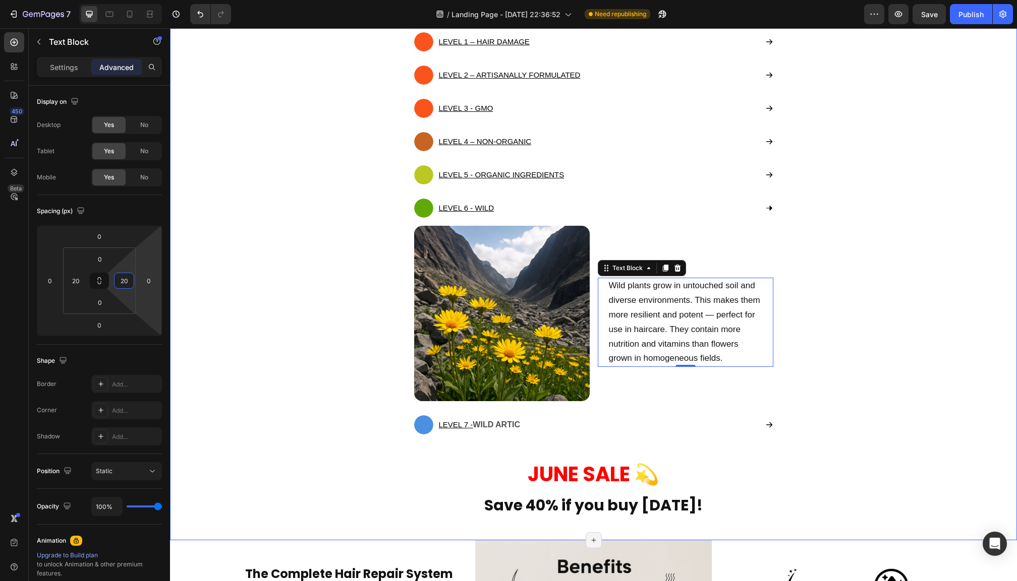
click at [893, 342] on div "Quality Heading The Ingredients Make the Product Text block Sadly, most haircar…" at bounding box center [594, 216] width 832 height 650
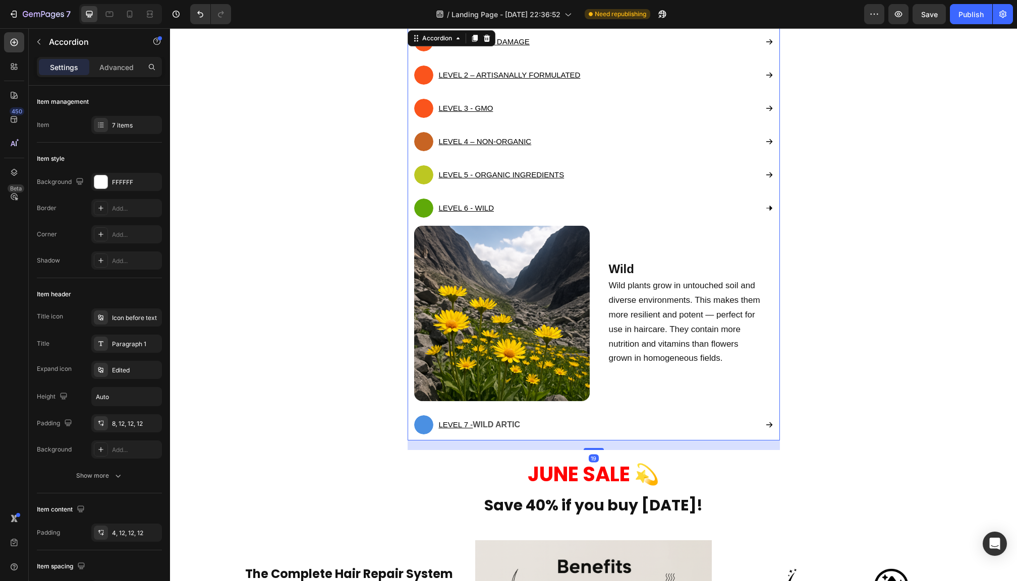
click at [727, 207] on div "LEVEL 6 - WILD" at bounding box center [585, 208] width 343 height 19
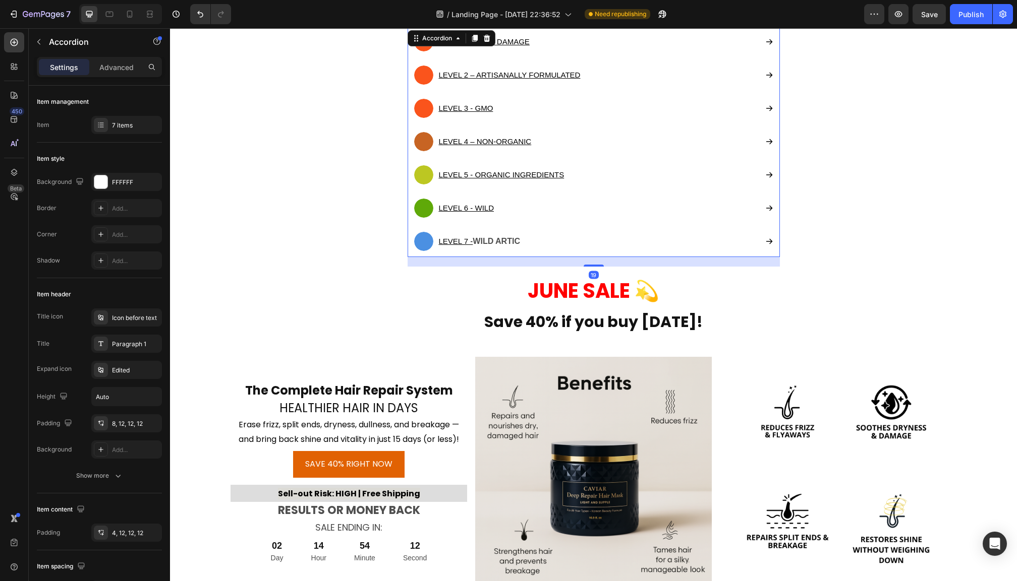
click at [727, 238] on div "LEVEL 7 - WILD ARTIC" at bounding box center [585, 241] width 343 height 19
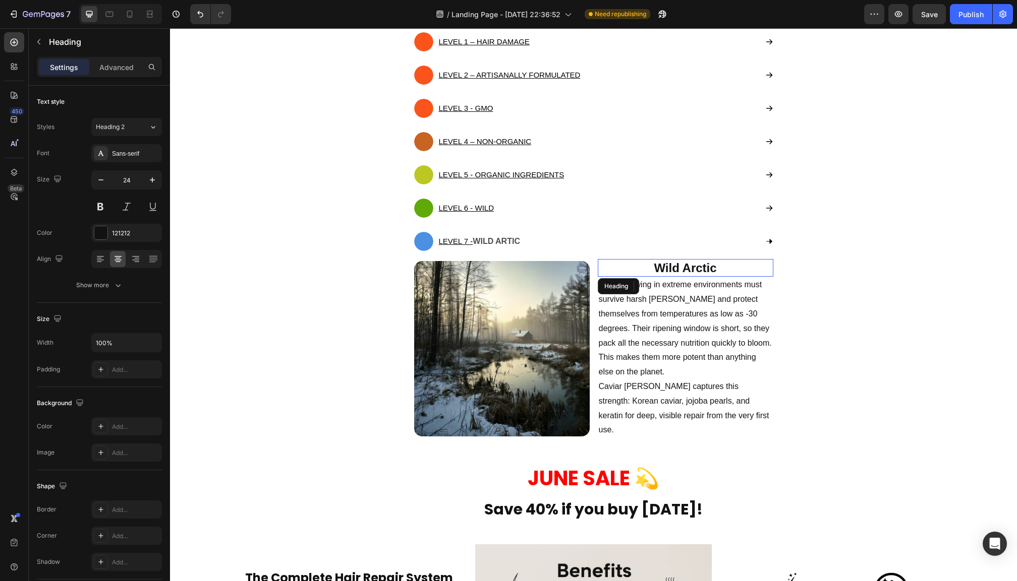
click at [689, 275] on strong "Wild Arctic" at bounding box center [685, 268] width 63 height 14
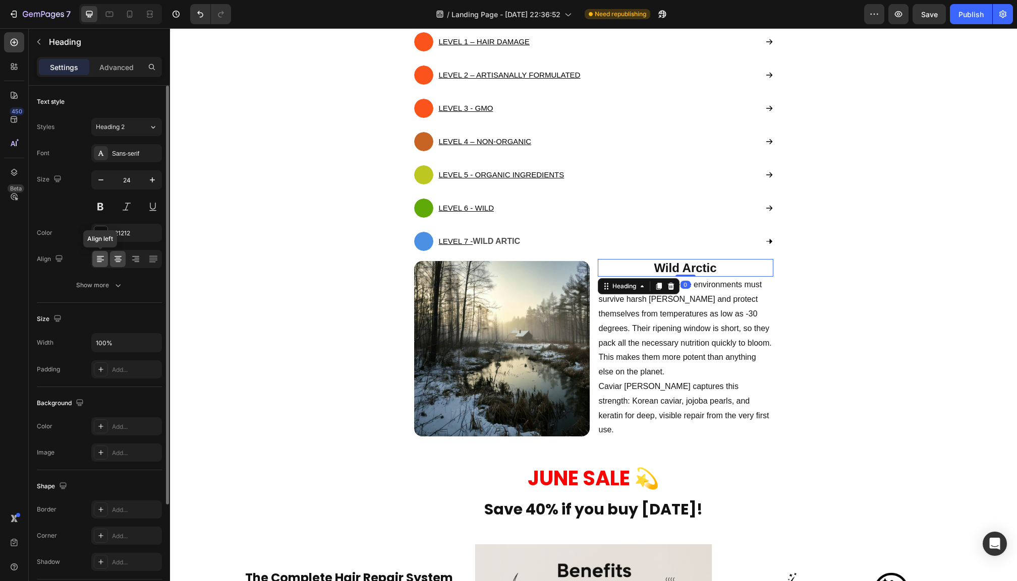
click at [101, 262] on icon at bounding box center [100, 259] width 10 height 10
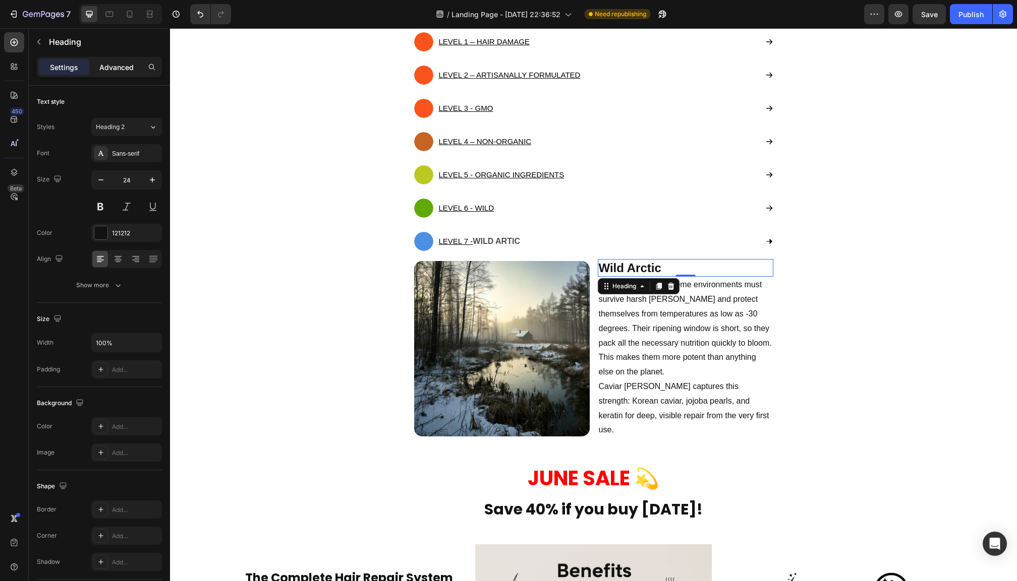
click at [117, 71] on p "Advanced" at bounding box center [116, 67] width 34 height 11
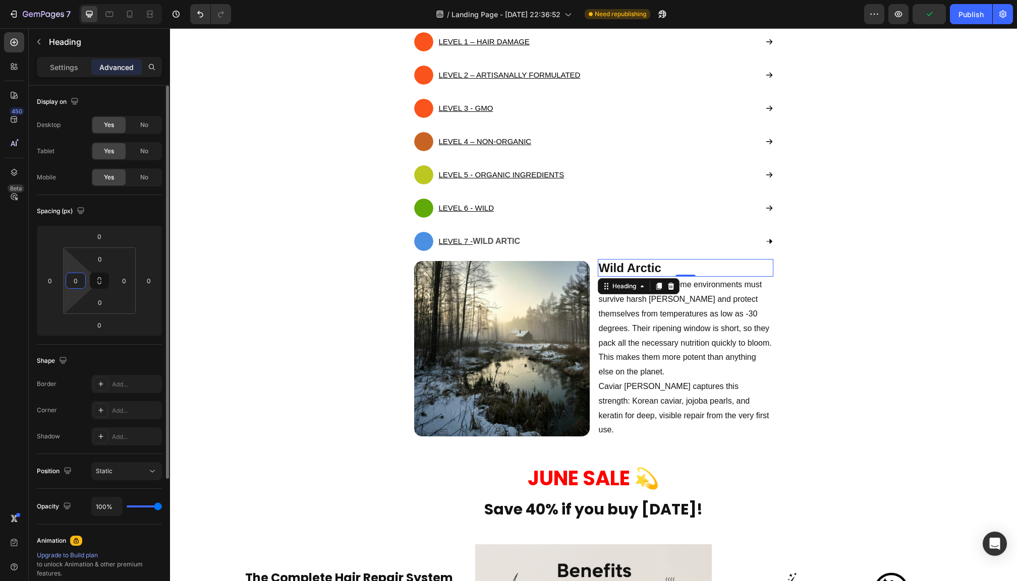
click at [81, 277] on input "0" at bounding box center [75, 280] width 15 height 15
type input "20"
click at [124, 278] on input "0" at bounding box center [123, 280] width 15 height 15
type input "20"
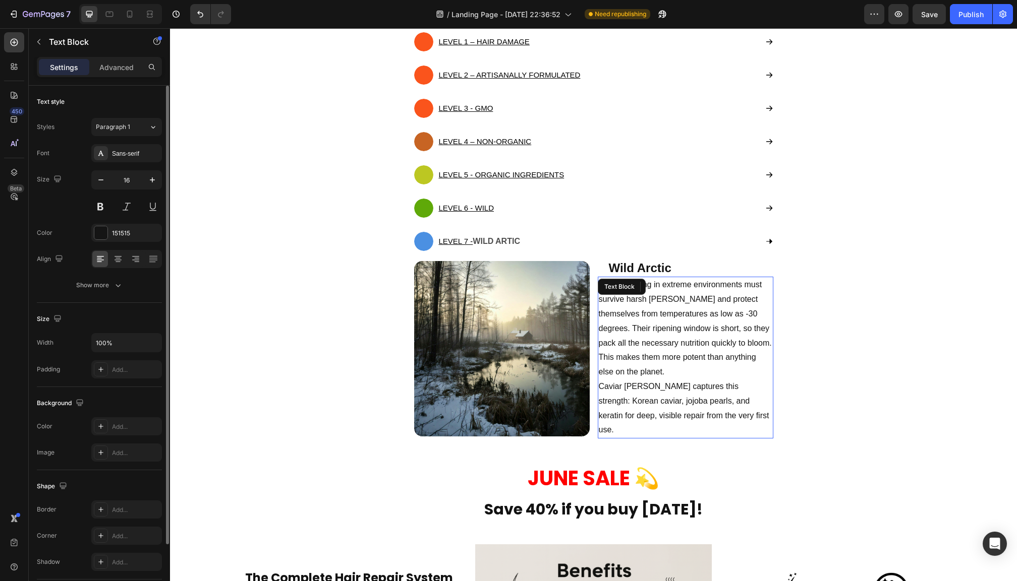
click at [646, 327] on p "Plants growing in extreme environments must survive harsh [PERSON_NAME] and pro…" at bounding box center [685, 358] width 173 height 160
click at [117, 65] on p "Advanced" at bounding box center [116, 67] width 34 height 11
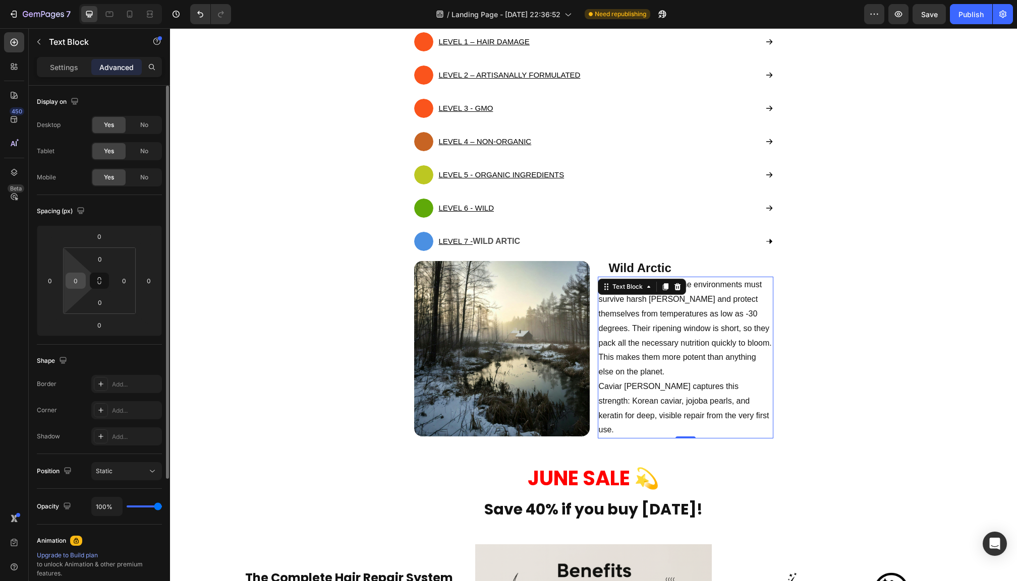
click at [76, 285] on input "0" at bounding box center [75, 280] width 15 height 15
type input "20"
click at [127, 281] on input "0" at bounding box center [123, 280] width 15 height 15
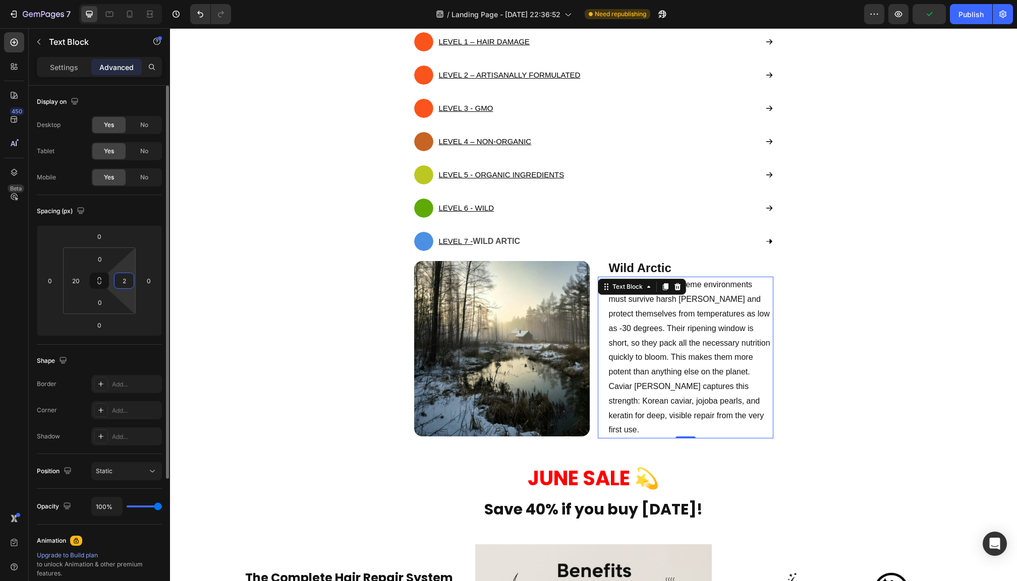
type input "20"
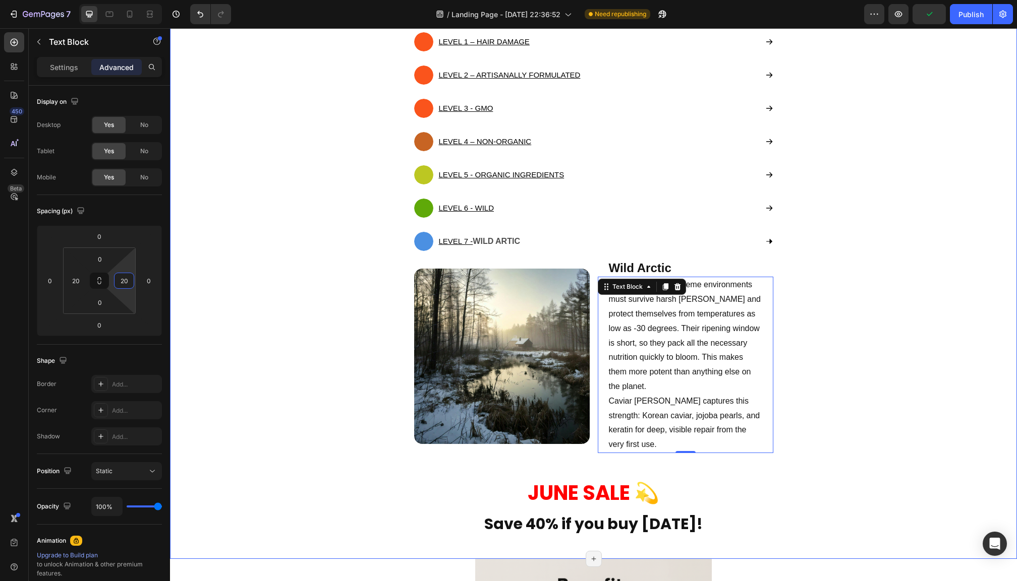
click at [878, 341] on div "Quality Heading The Ingredients Make the Product Text block Sadly, most haircar…" at bounding box center [594, 225] width 832 height 669
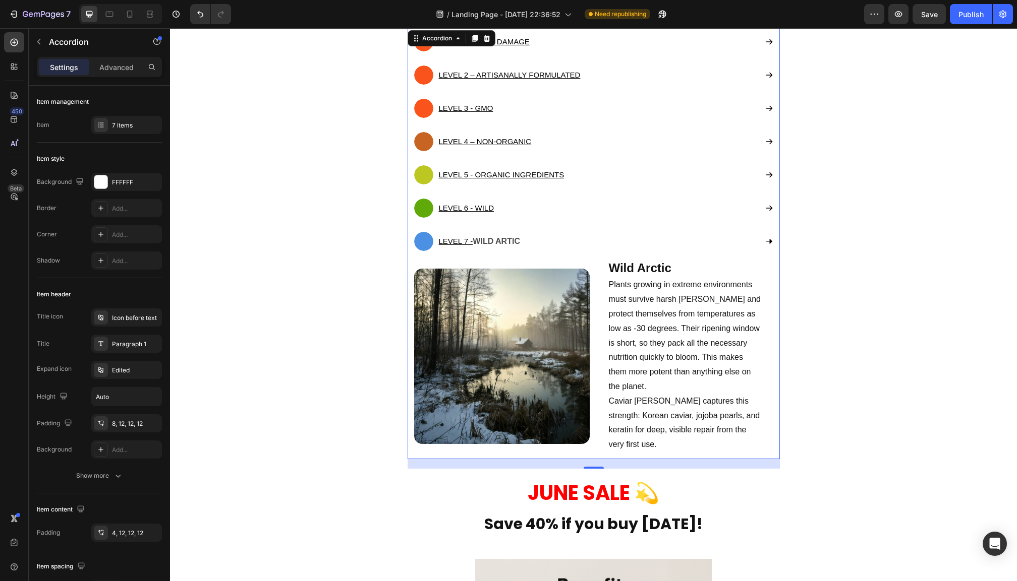
click at [769, 243] on icon at bounding box center [769, 241] width 6 height 5
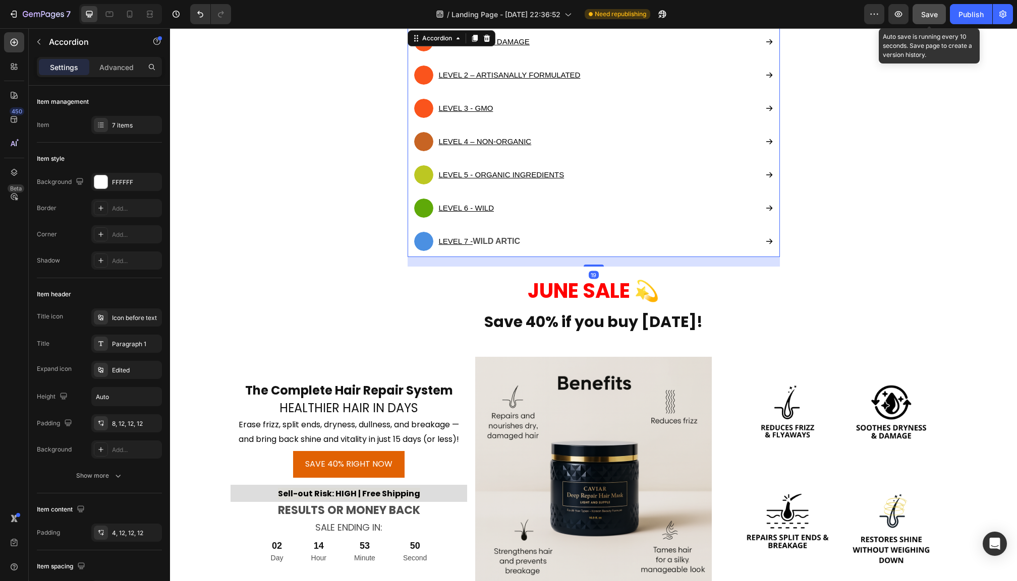
click at [927, 17] on span "Save" at bounding box center [929, 14] width 17 height 9
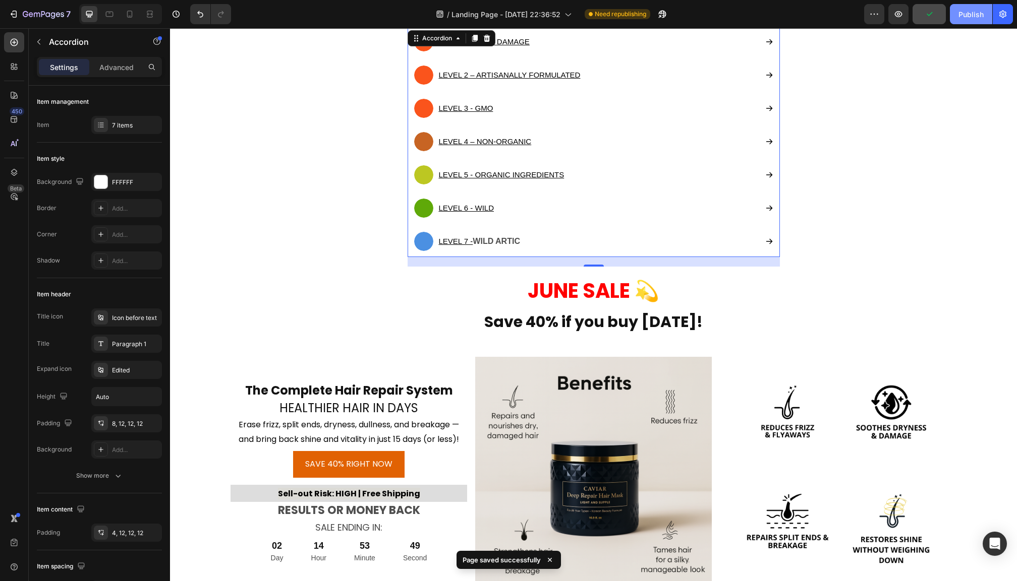
click at [959, 17] on div "Publish" at bounding box center [970, 14] width 25 height 11
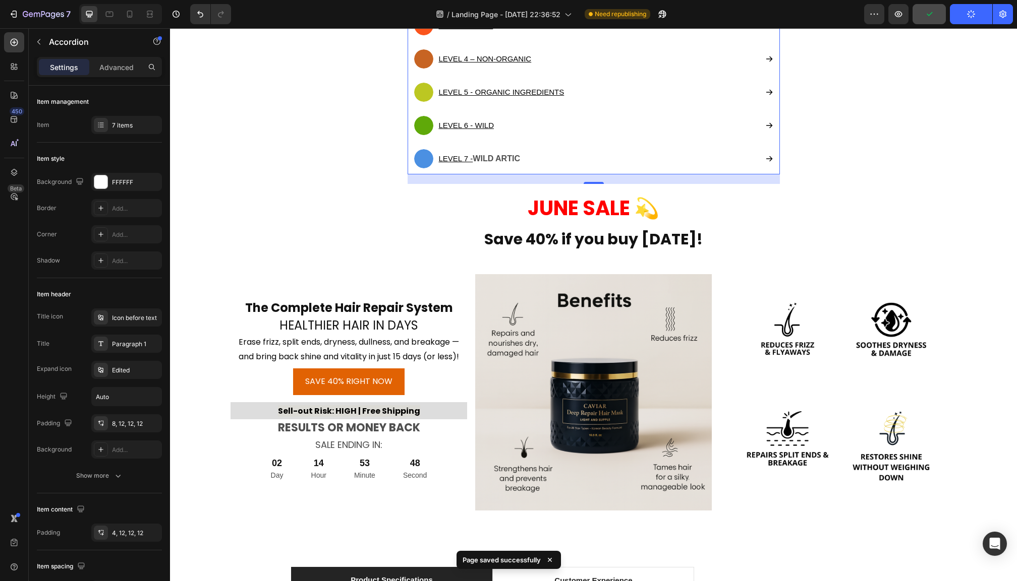
scroll to position [5052, 0]
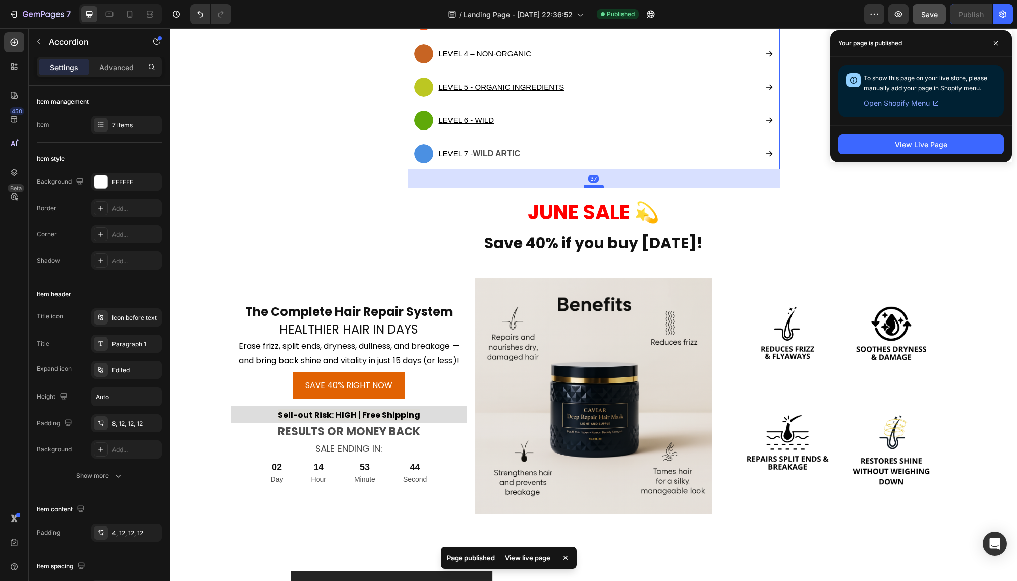
drag, startPoint x: 592, startPoint y: 176, endPoint x: 593, endPoint y: 185, distance: 9.1
click at [593, 185] on div at bounding box center [593, 186] width 20 height 3
type input "100%"
type input "100"
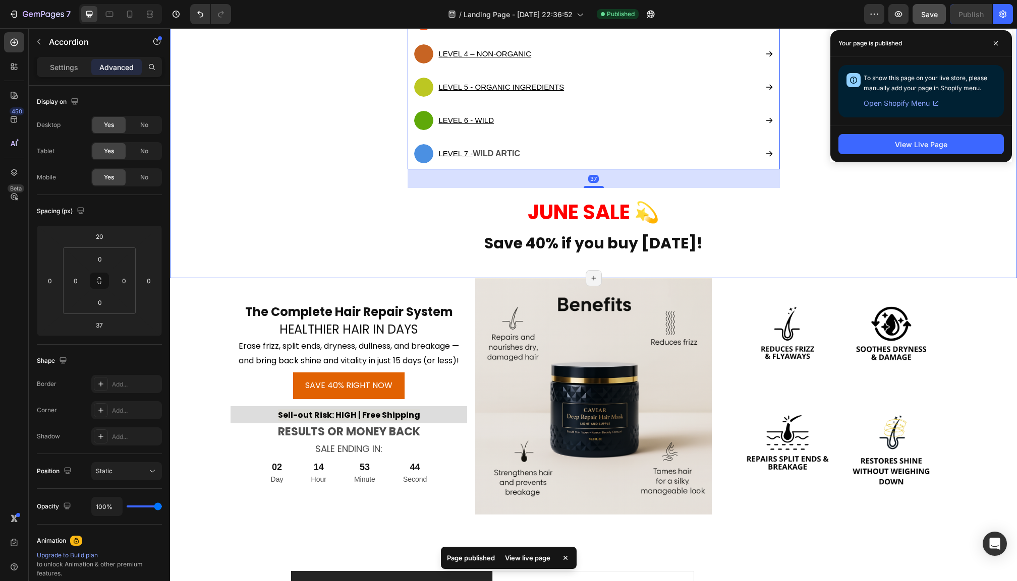
click at [812, 206] on div "Quality Heading The Ingredients Make the Product Text block Sadly, most haircar…" at bounding box center [594, 41] width 832 height 476
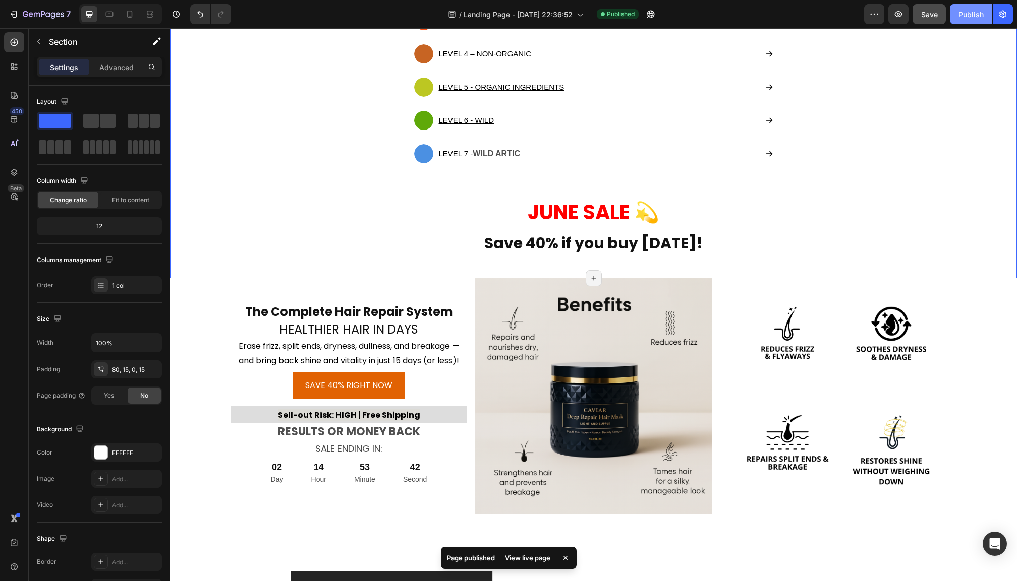
click at [961, 21] on button "Publish" at bounding box center [971, 14] width 42 height 20
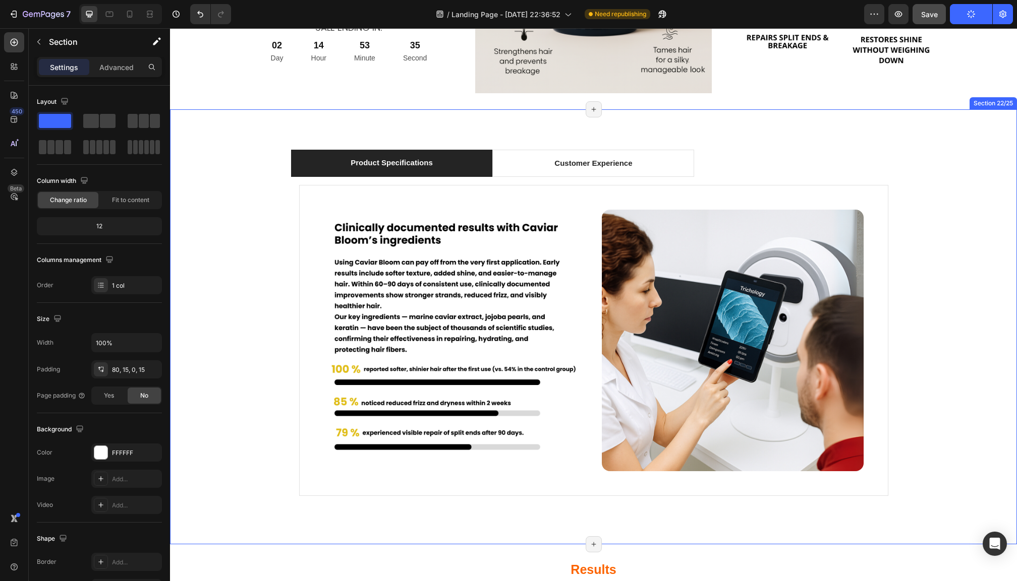
scroll to position [5498, 0]
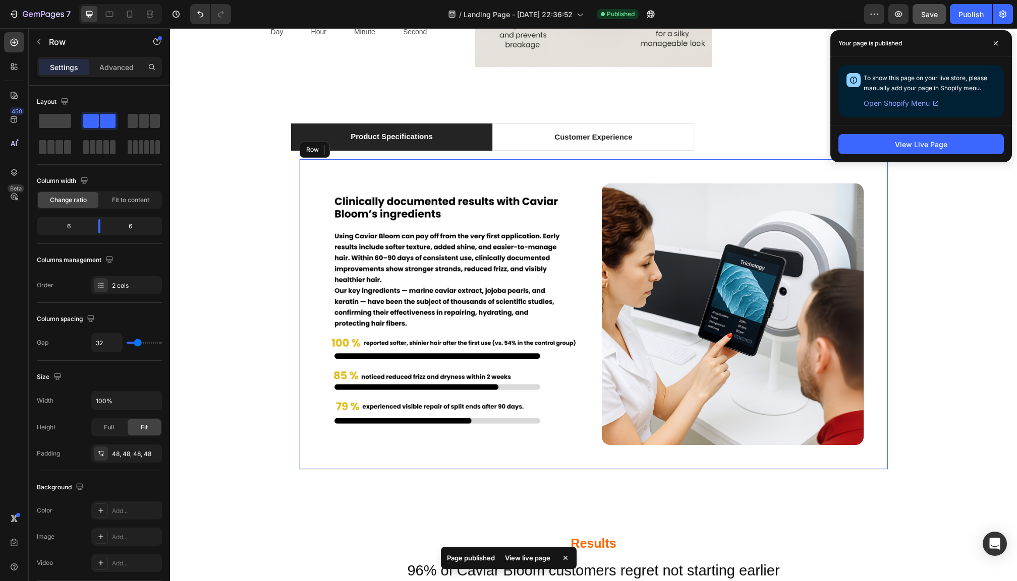
click at [673, 166] on div "Image Image Row" at bounding box center [593, 314] width 589 height 311
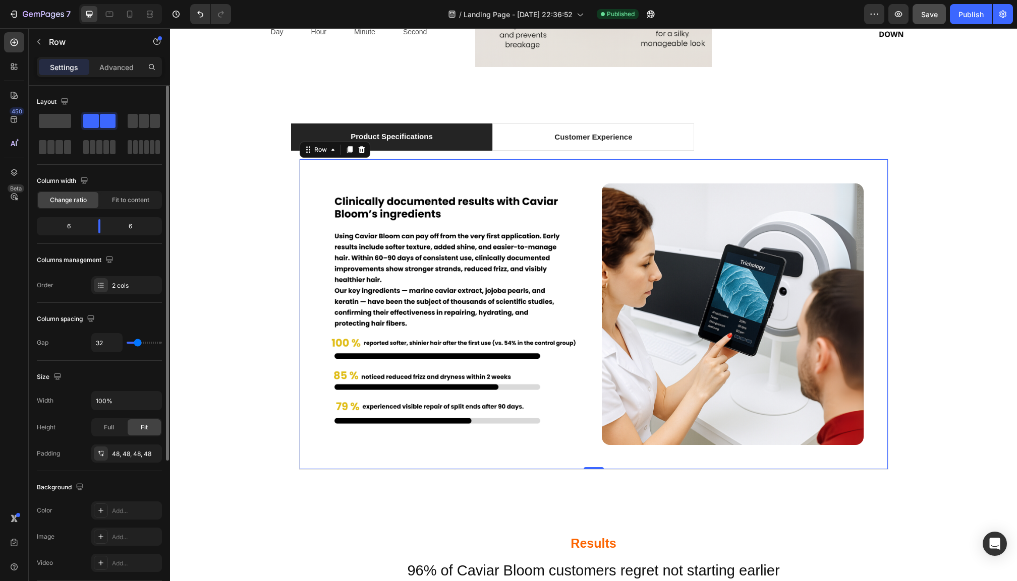
type input "24"
type input "21"
type input "19"
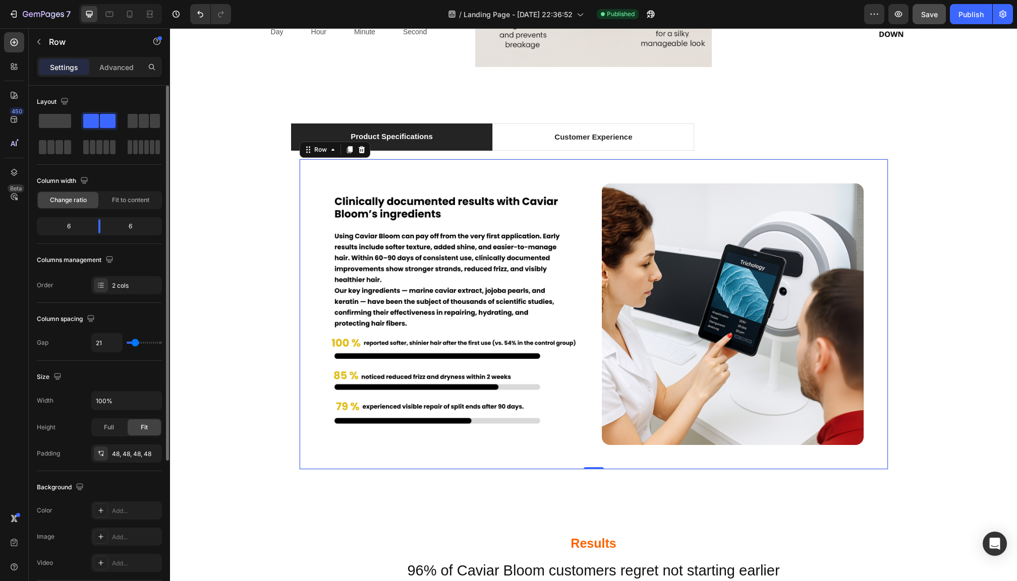
type input "19"
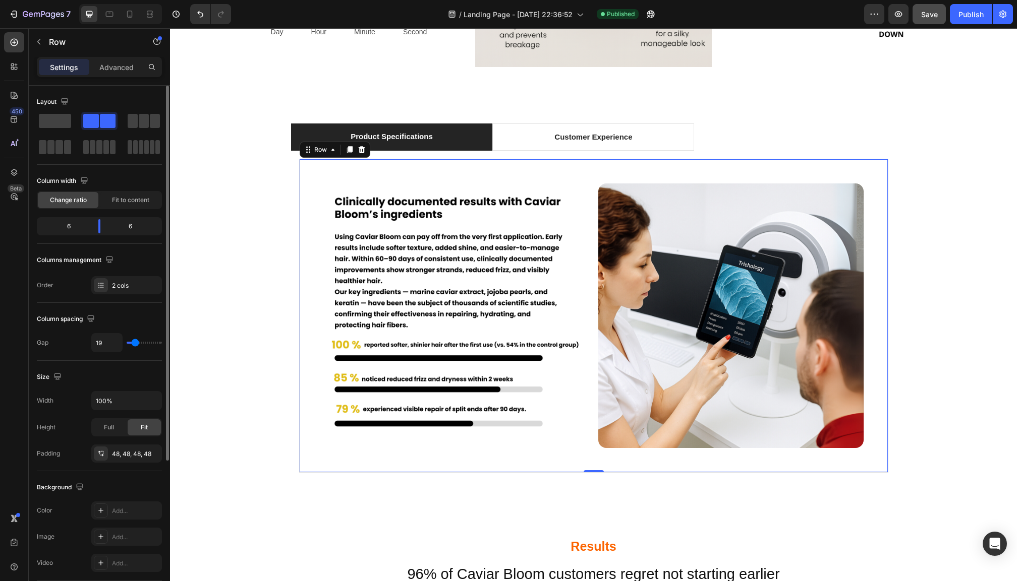
type input "16"
type input "13"
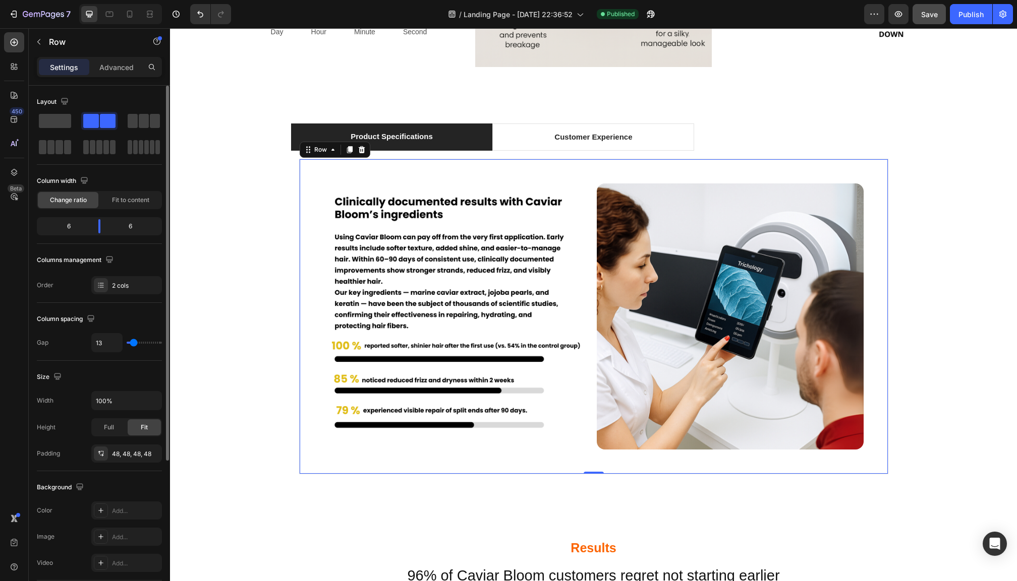
type input "16"
type input "19"
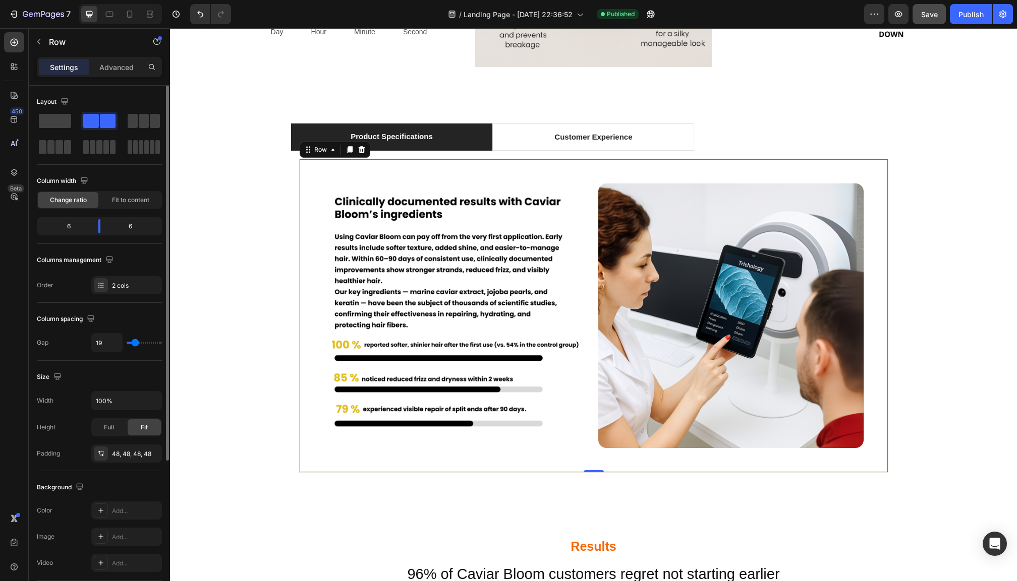
type input "21"
type input "24"
type input "27"
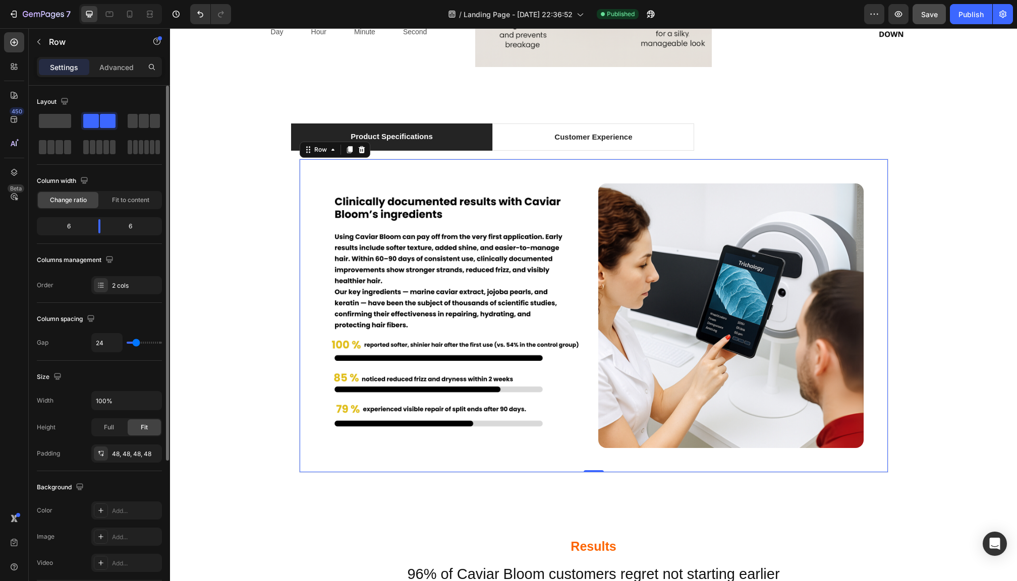
type input "27"
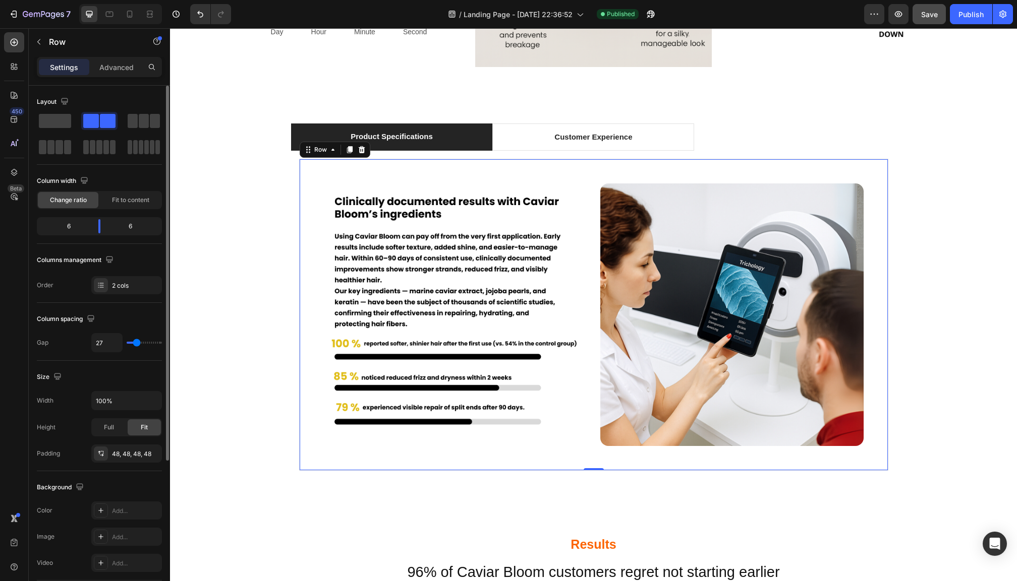
type input "30"
type input "32"
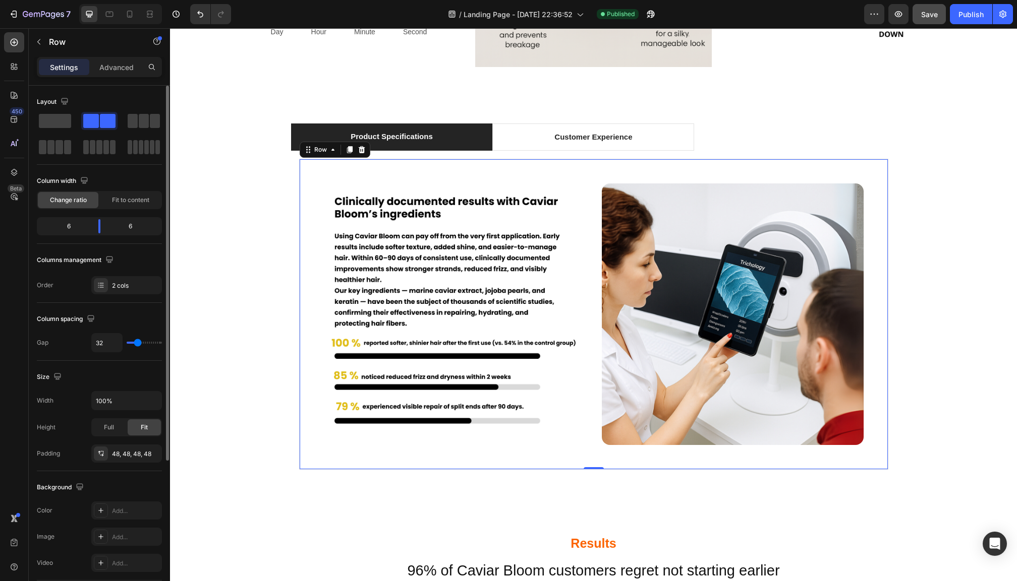
click at [136, 344] on input "range" at bounding box center [144, 343] width 35 height 2
click at [106, 63] on p "Advanced" at bounding box center [116, 67] width 34 height 11
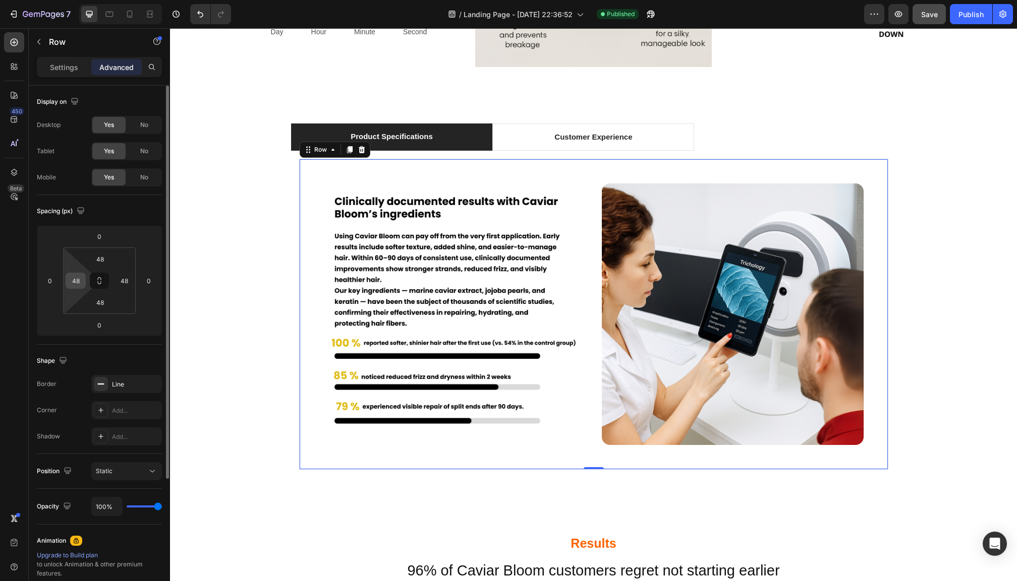
click at [79, 279] on input "48" at bounding box center [75, 280] width 15 height 15
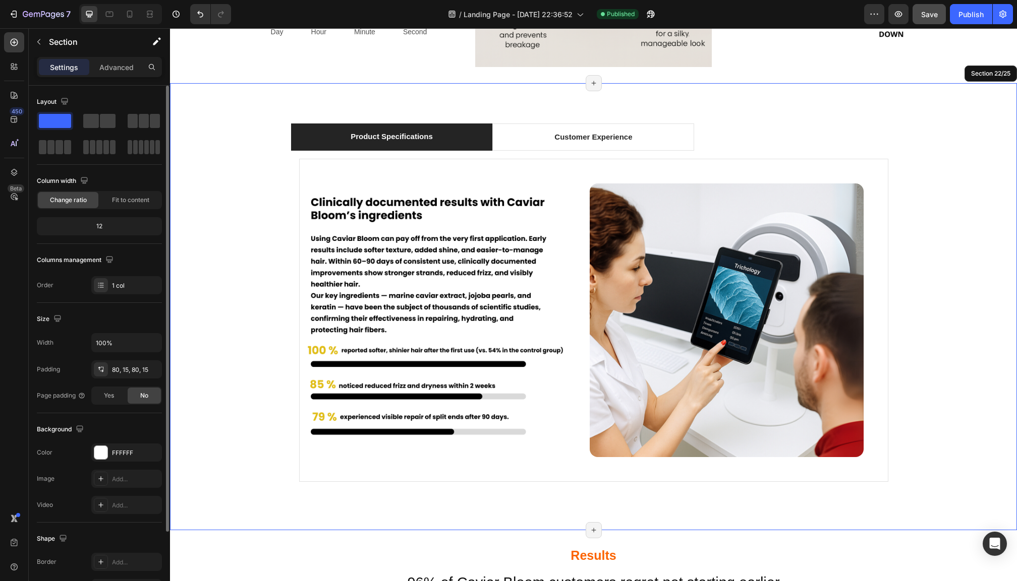
click at [239, 297] on div "Product Specifications Customer Experience Image Image Row 0 Image Image Row Ta…" at bounding box center [594, 307] width 832 height 367
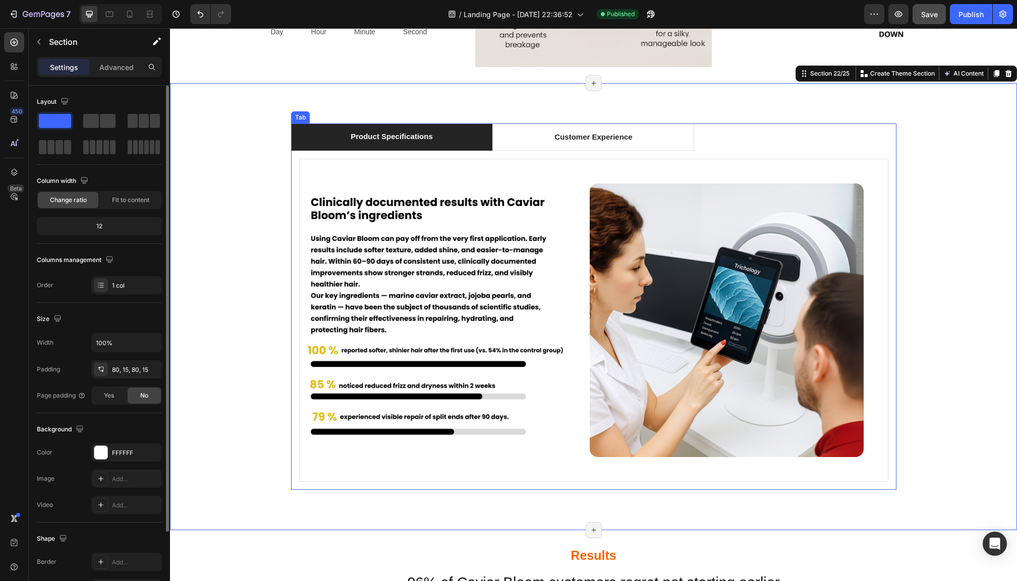
click at [295, 243] on div "Image Image Row Image Image Row" at bounding box center [593, 320] width 605 height 339
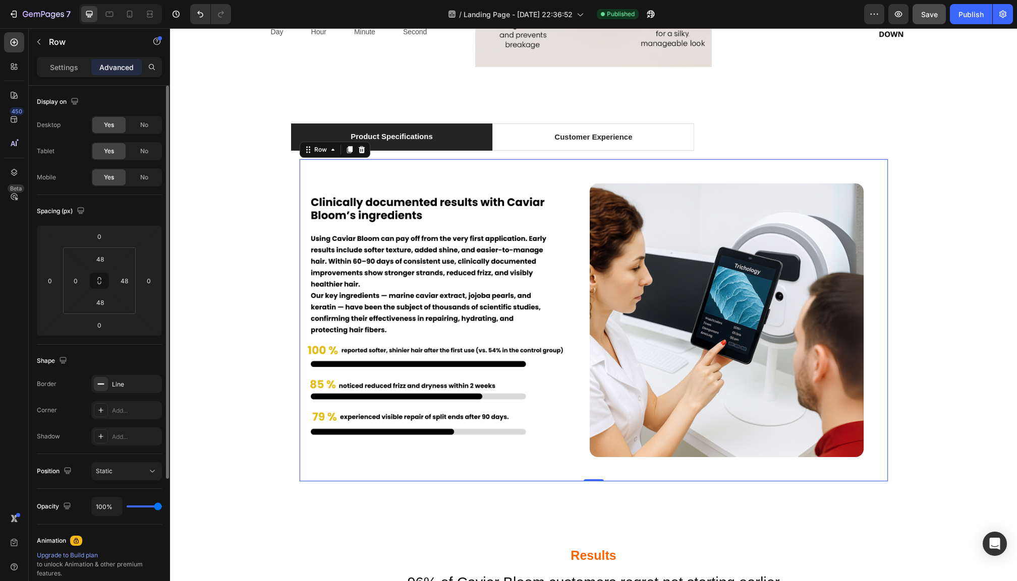
click at [314, 166] on div "Image Image Row 0" at bounding box center [593, 320] width 589 height 323
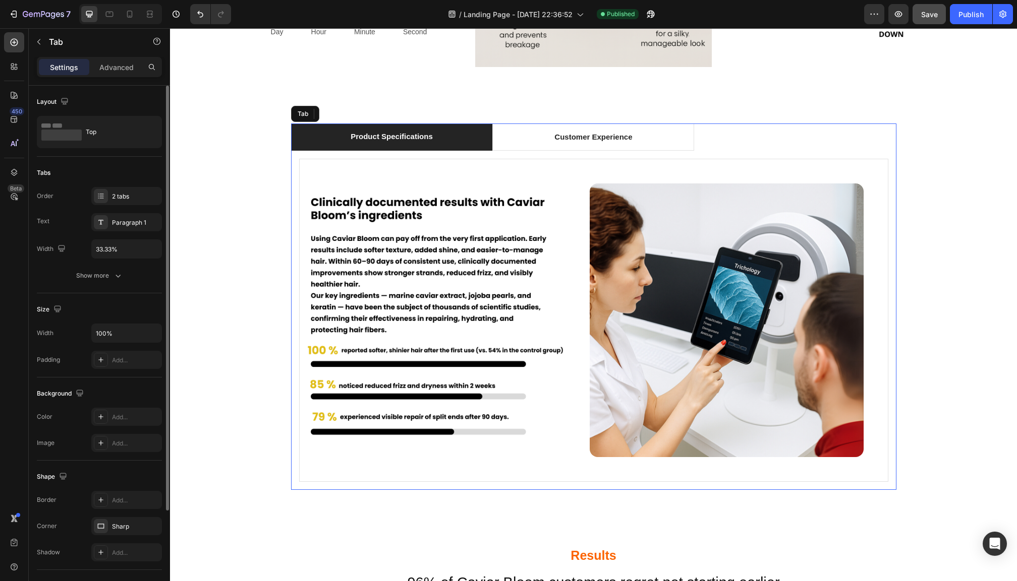
click at [295, 163] on div "Image Image Row 0 Image Image Row" at bounding box center [593, 320] width 605 height 339
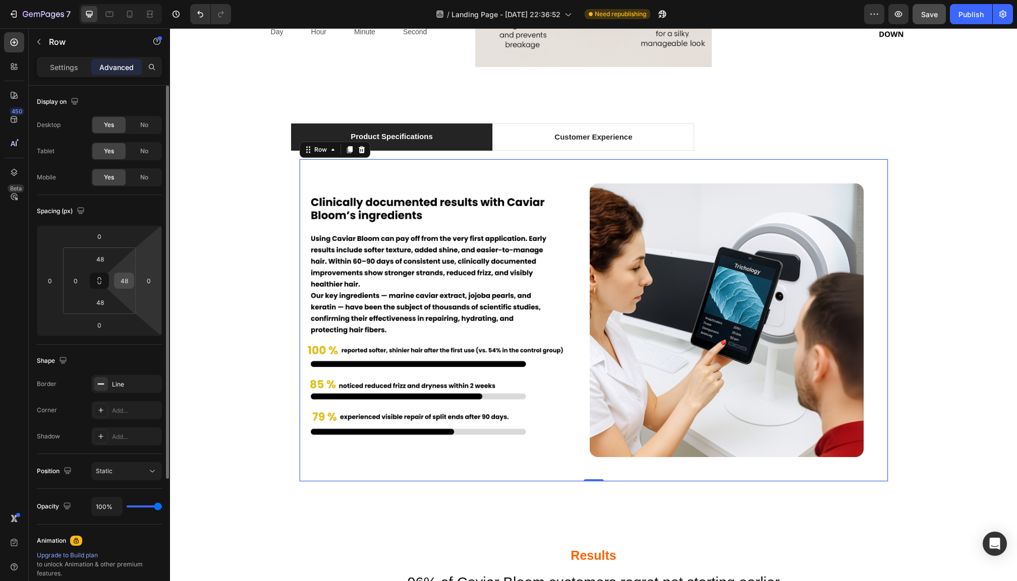
click at [127, 281] on input "48" at bounding box center [123, 280] width 15 height 15
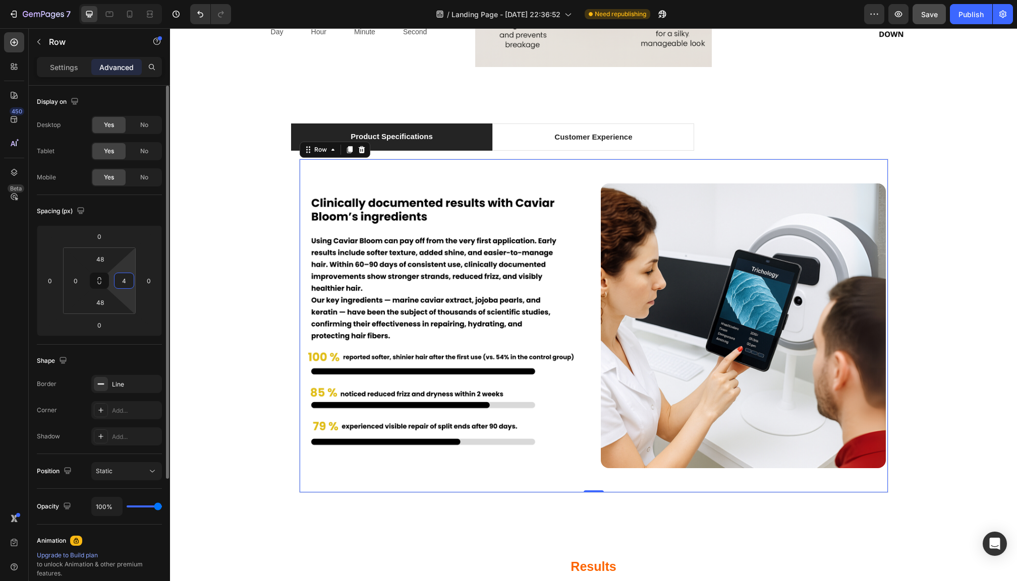
type input "48"
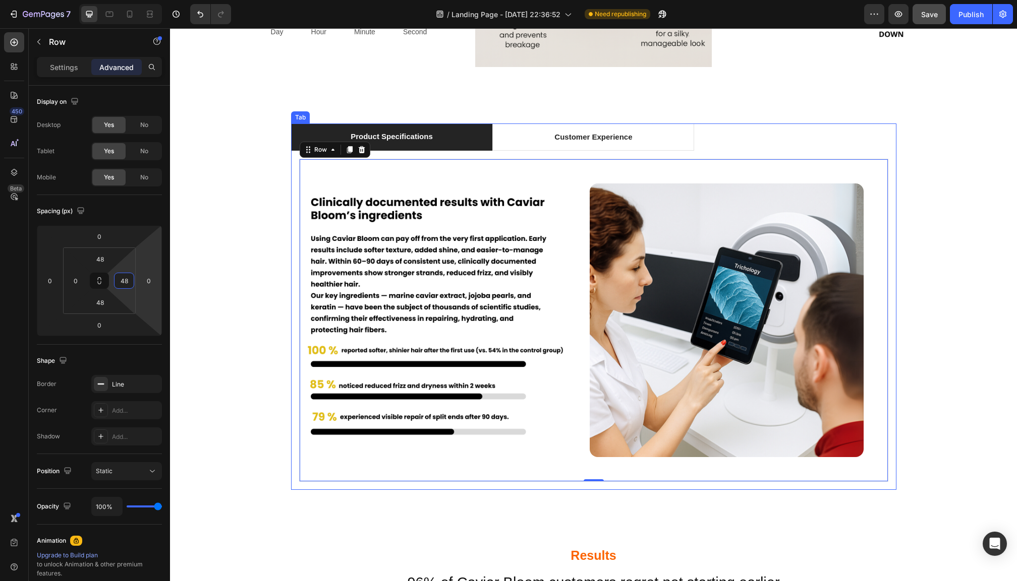
click at [293, 234] on div "Image Image Row 0 Image Image Row" at bounding box center [593, 320] width 605 height 339
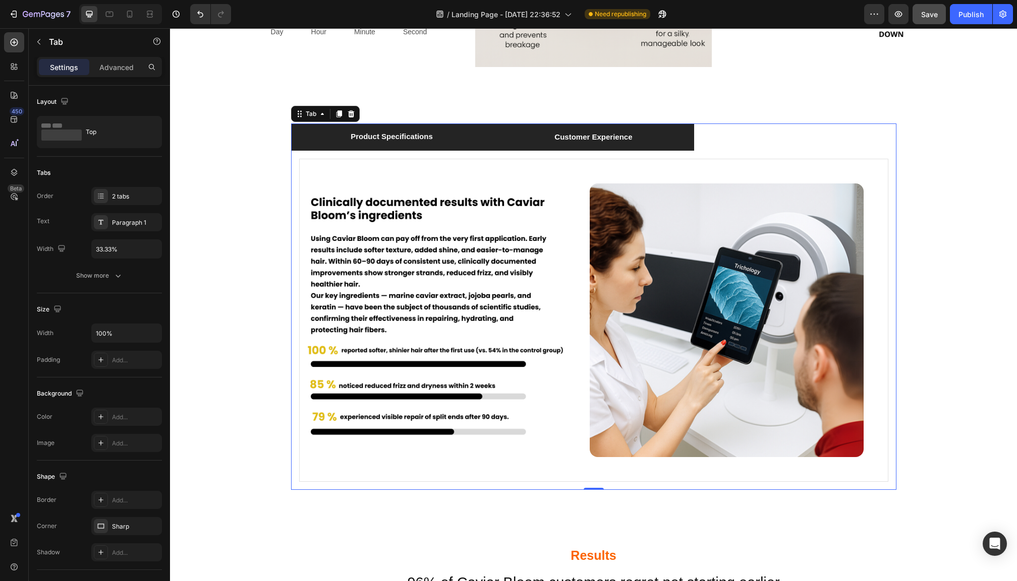
click at [658, 137] on li "Customer Experience" at bounding box center [593, 137] width 202 height 27
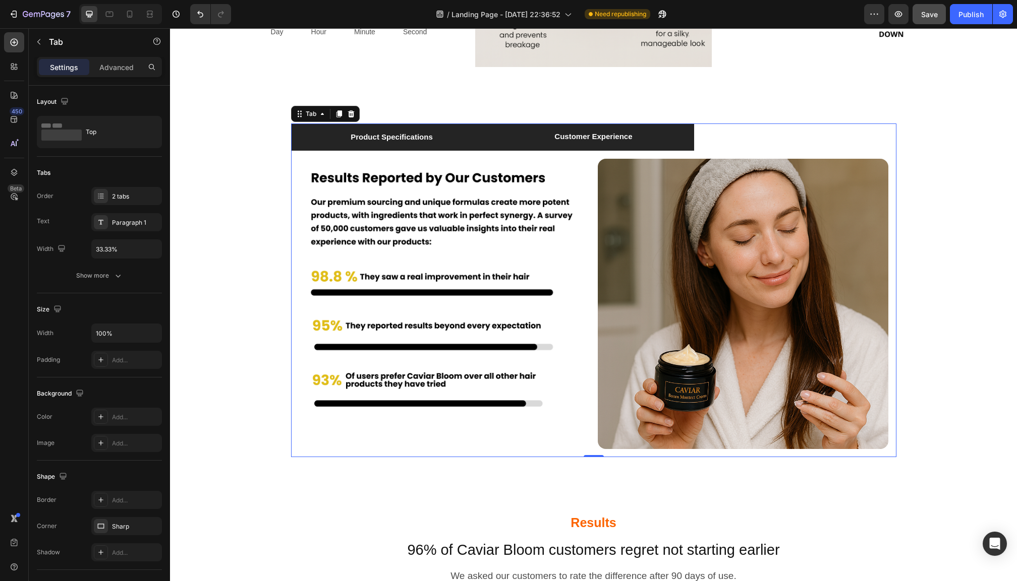
click at [465, 132] on li "Product Specifications" at bounding box center [392, 137] width 202 height 27
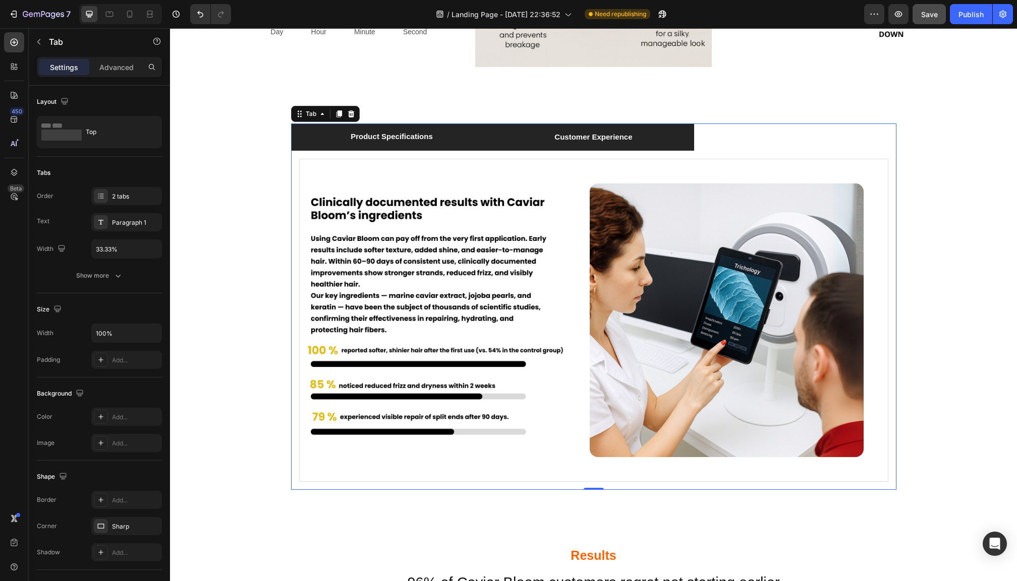
click at [656, 131] on li "Customer Experience" at bounding box center [593, 137] width 202 height 27
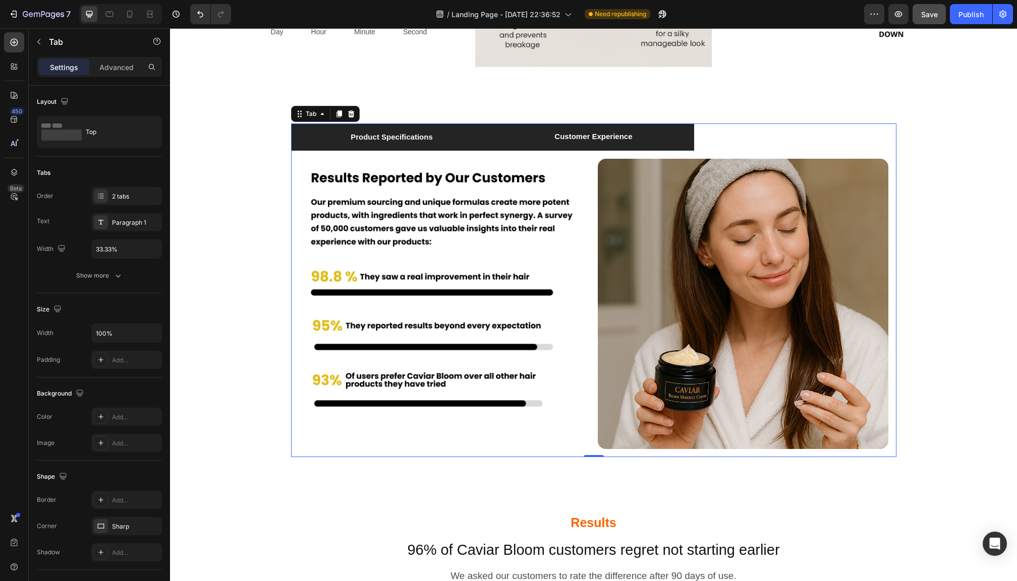
click at [473, 142] on li "Product Specifications" at bounding box center [392, 137] width 202 height 27
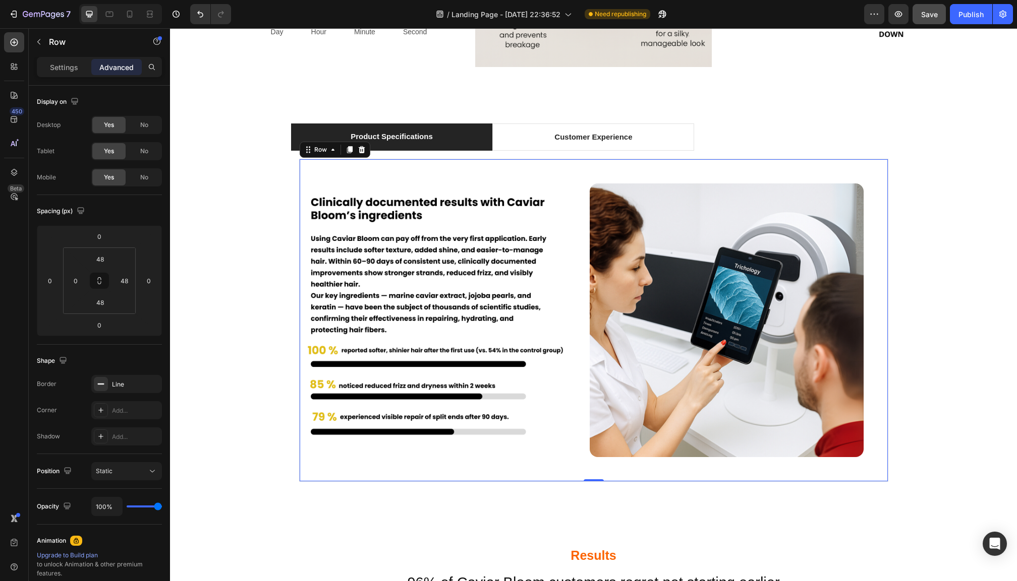
click at [738, 168] on div "Image Image Row 0" at bounding box center [593, 320] width 589 height 323
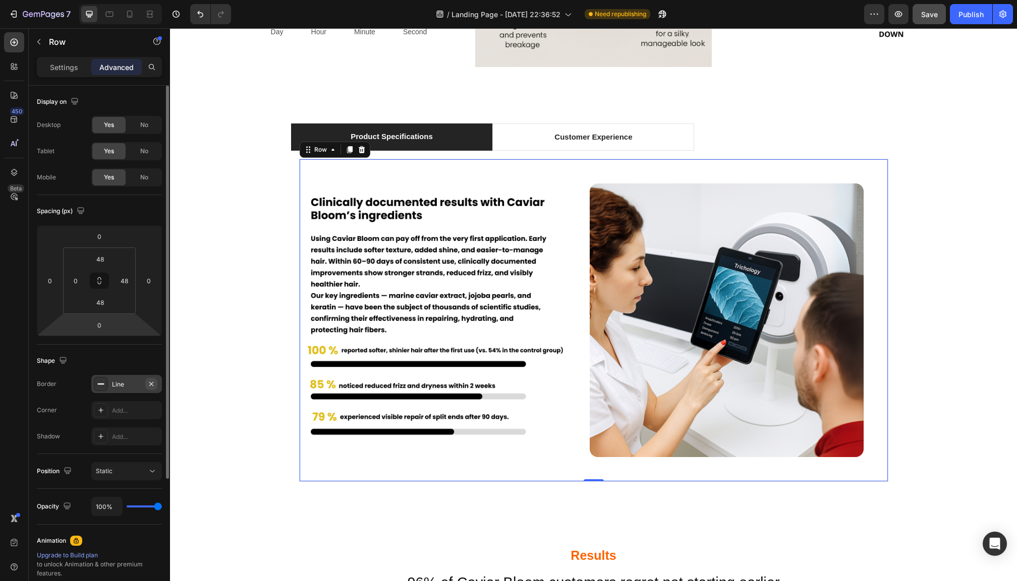
click at [152, 384] on icon "button" at bounding box center [151, 384] width 4 height 4
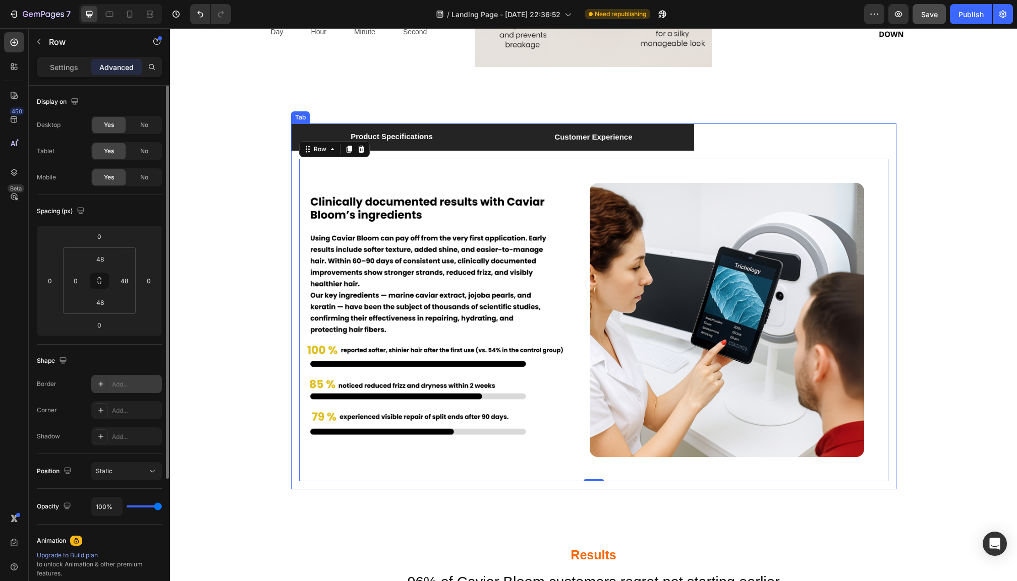
click at [659, 138] on li "Customer Experience" at bounding box center [593, 137] width 202 height 27
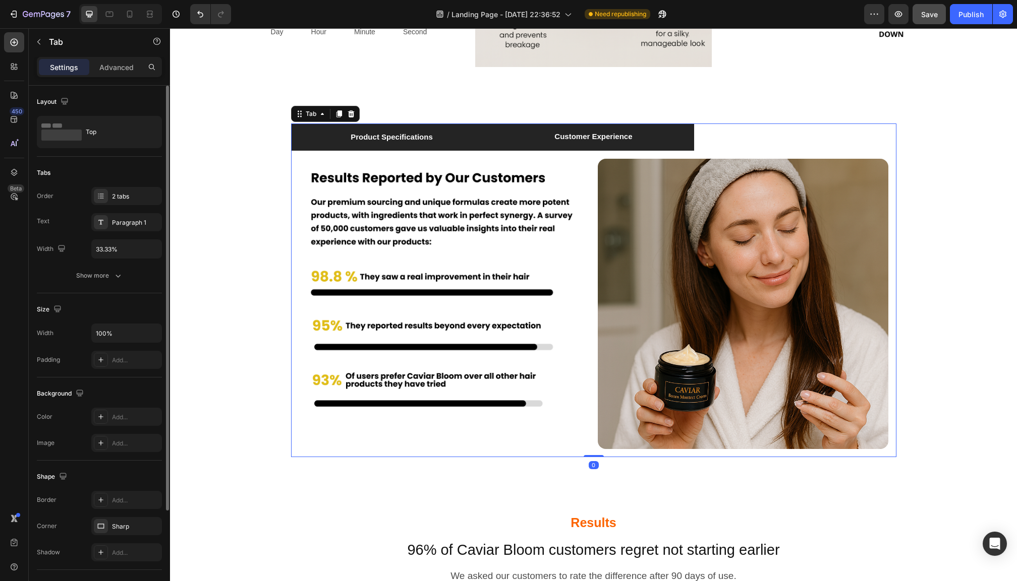
click at [460, 129] on li "Product Specifications" at bounding box center [392, 137] width 202 height 27
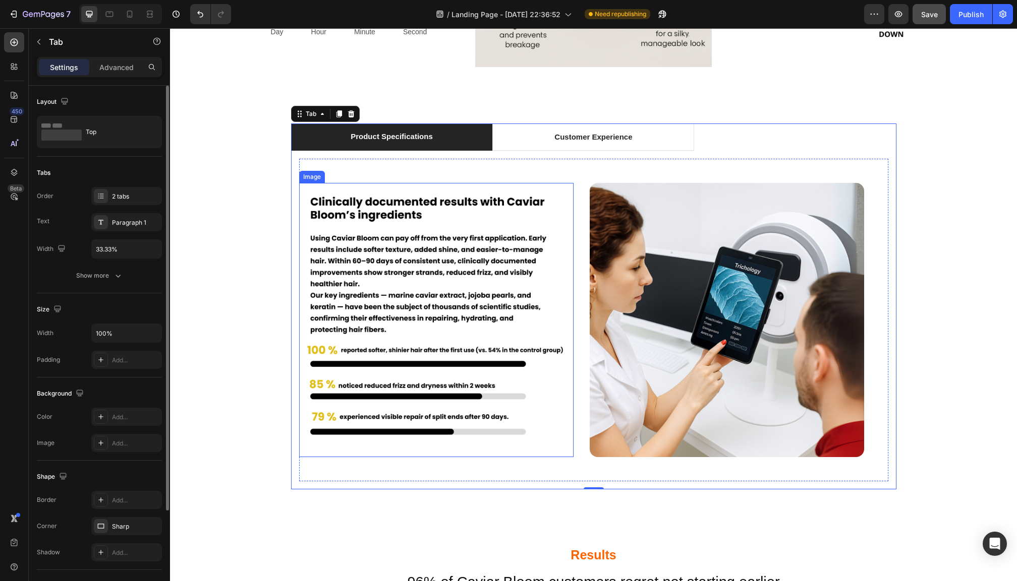
click at [495, 188] on img at bounding box center [436, 320] width 274 height 274
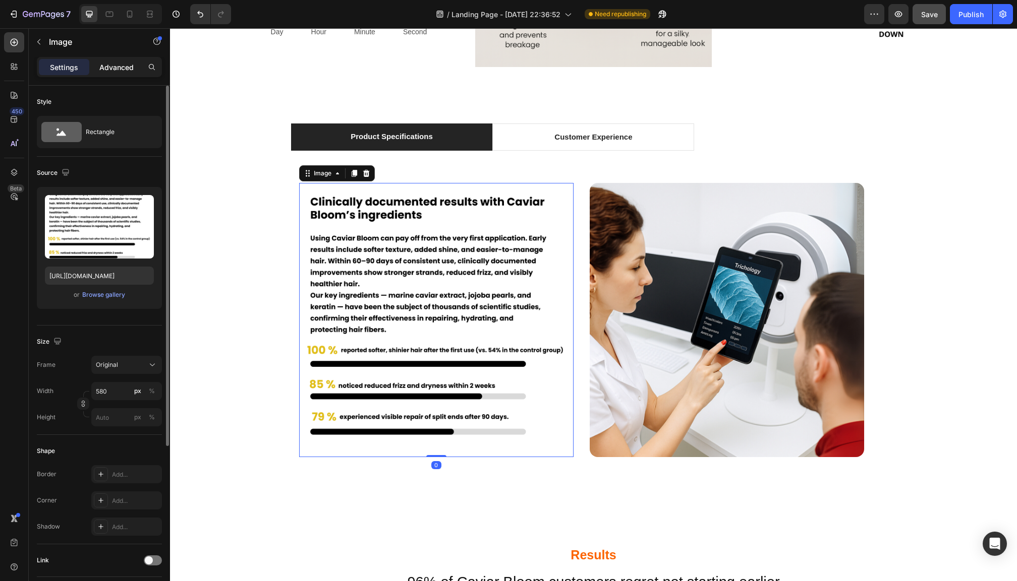
click at [123, 59] on div "Advanced" at bounding box center [116, 67] width 50 height 16
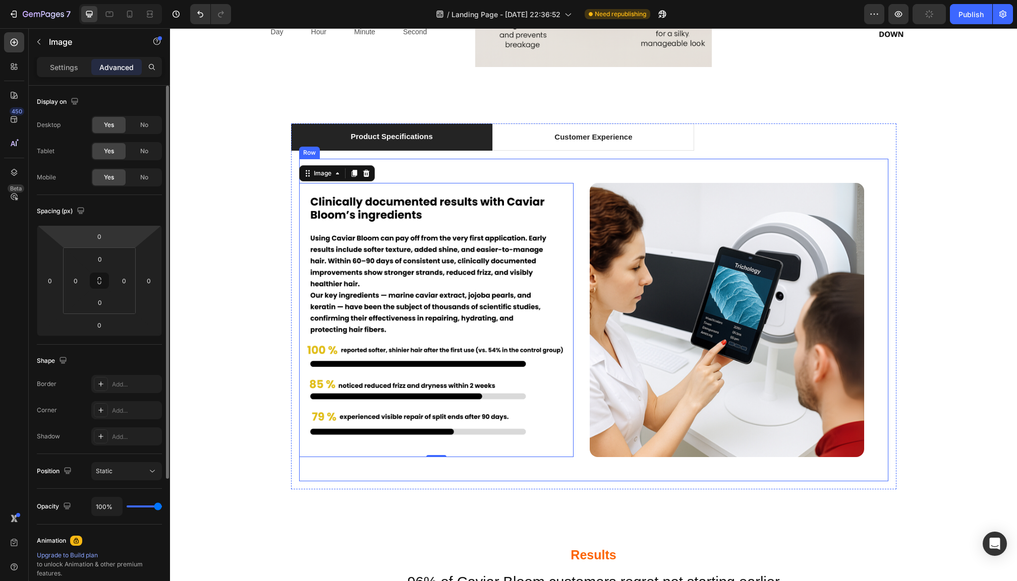
click at [588, 174] on div "Image 0 Image Row" at bounding box center [593, 320] width 589 height 323
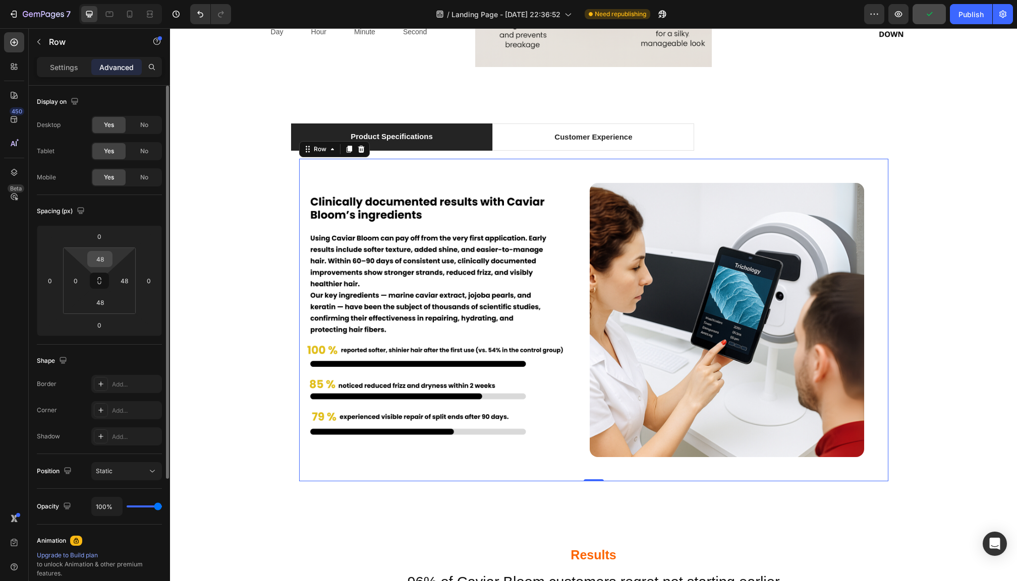
click at [95, 263] on input "48" at bounding box center [100, 259] width 20 height 15
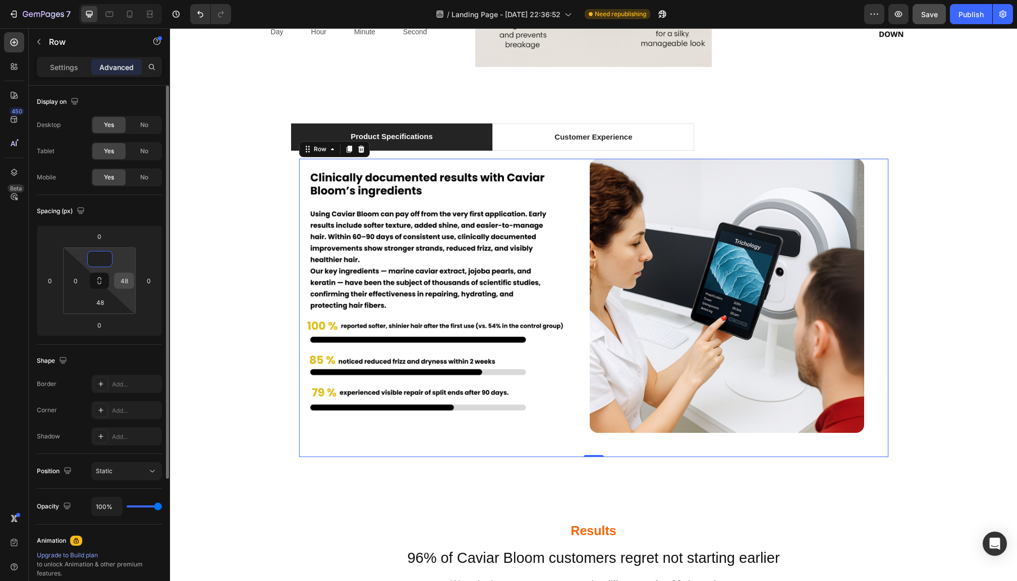
type input "0"
click at [127, 279] on input "48" at bounding box center [123, 280] width 15 height 15
type input "0"
click at [100, 305] on input "48" at bounding box center [100, 302] width 20 height 15
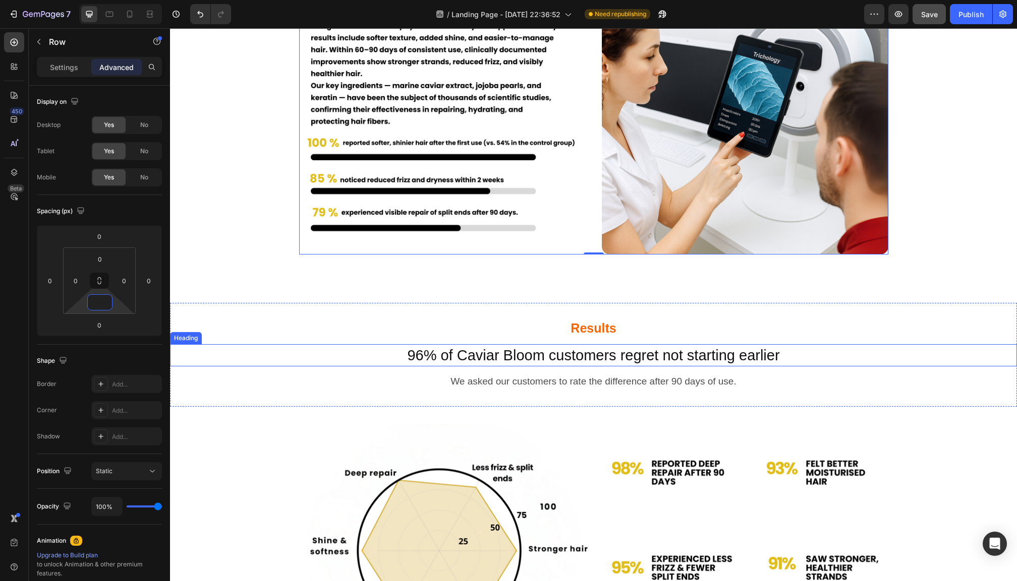
scroll to position [5694, 0]
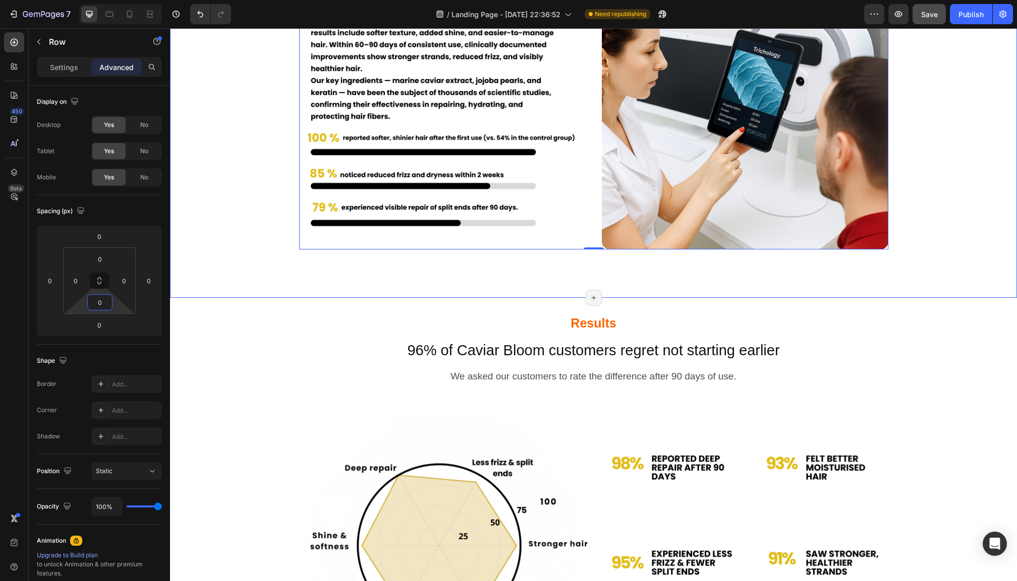
click at [583, 270] on div "Product Specifications Customer Experience Image Image Row 0 Image Image Row Ta…" at bounding box center [593, 93] width 847 height 410
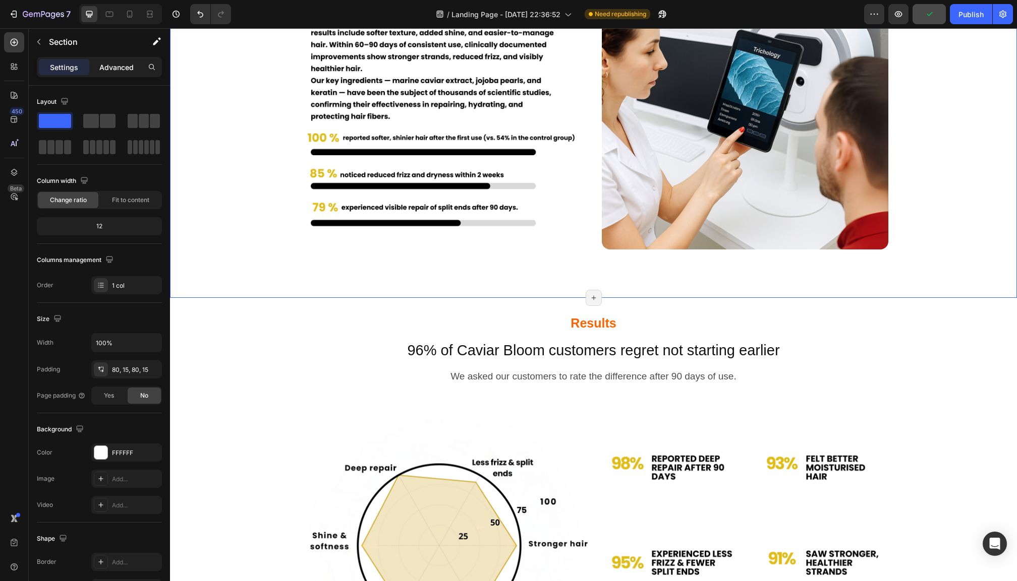
click at [112, 73] on div "Advanced" at bounding box center [116, 67] width 50 height 16
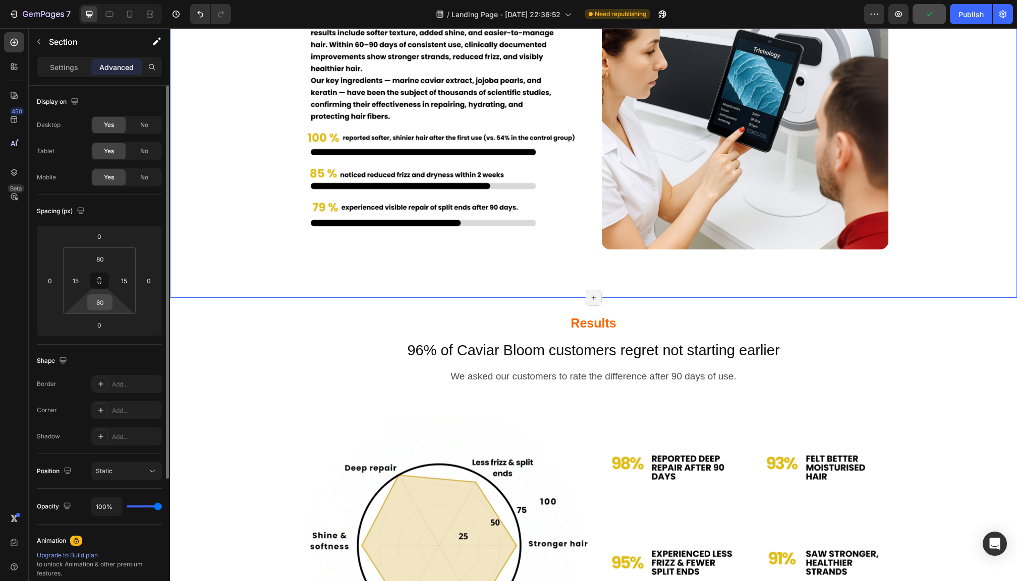
click at [109, 304] on input "80" at bounding box center [100, 302] width 20 height 15
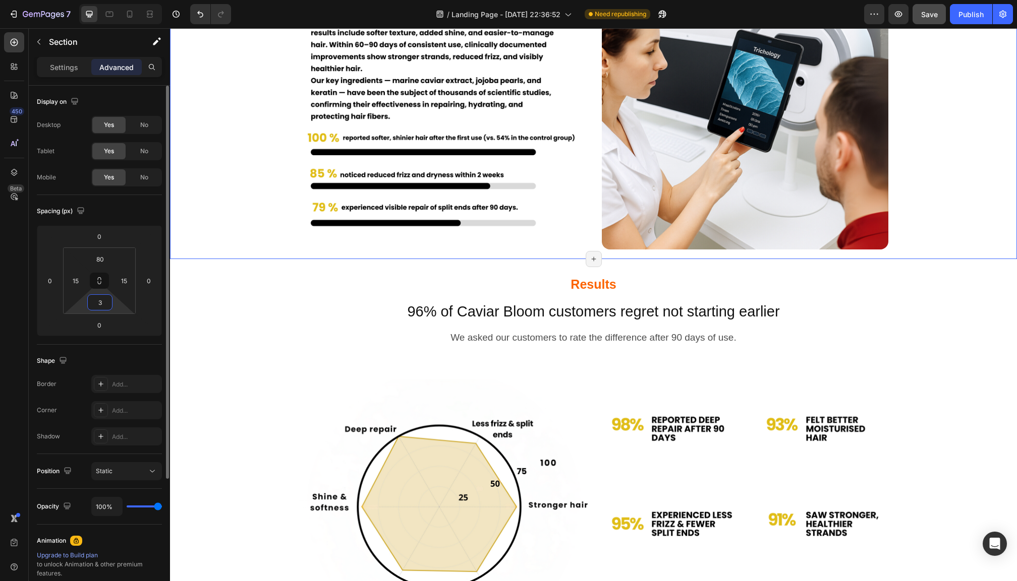
type input "30"
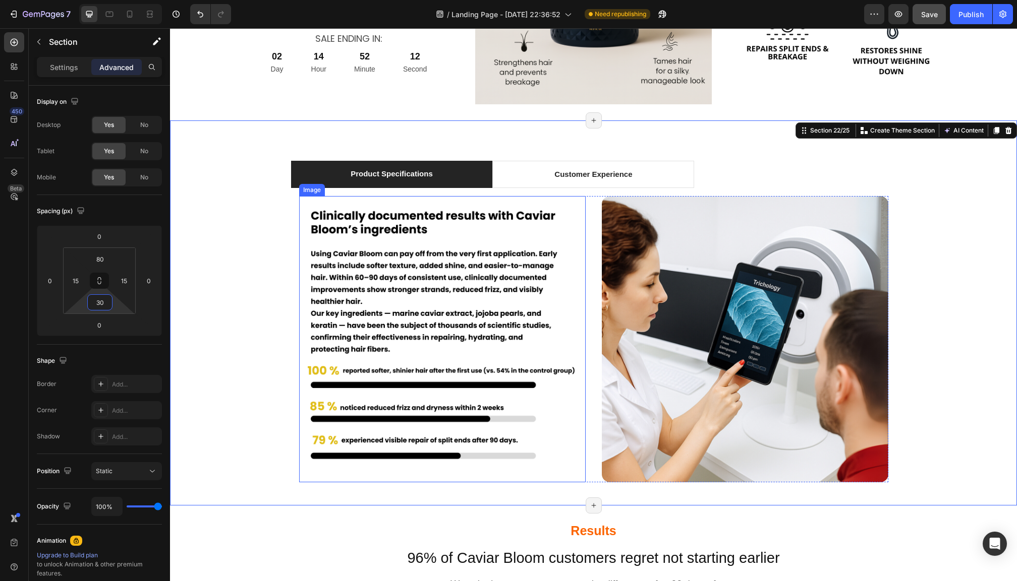
scroll to position [5453, 0]
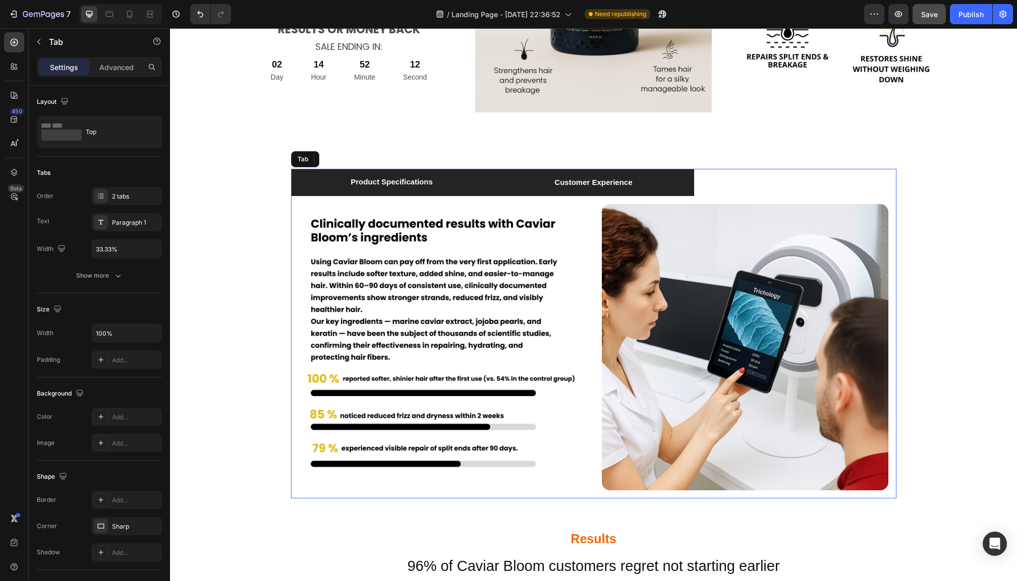
click at [549, 181] on li "Customer Experience" at bounding box center [593, 182] width 202 height 27
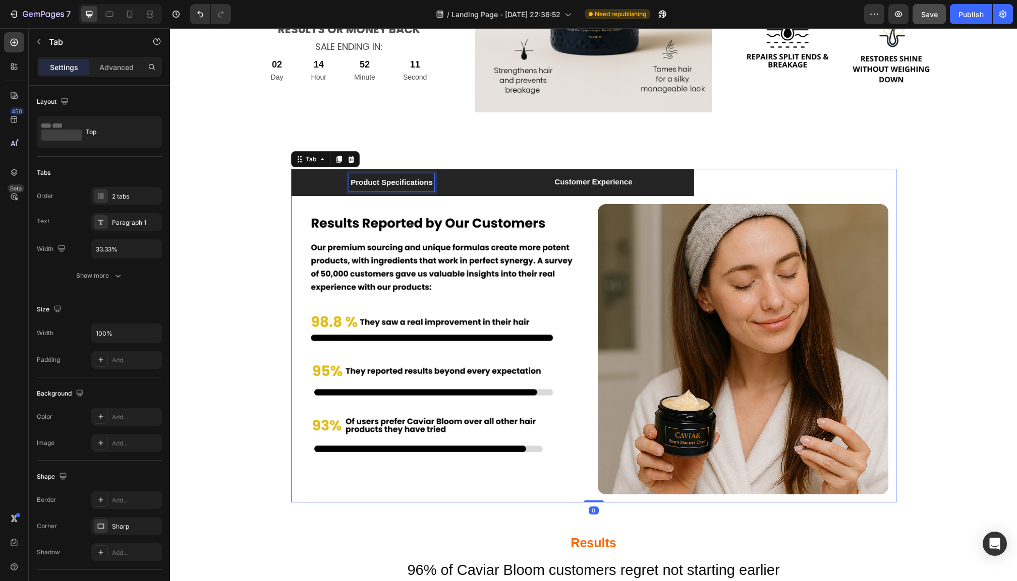
click at [427, 189] on p "Product Specifications" at bounding box center [391, 182] width 82 height 15
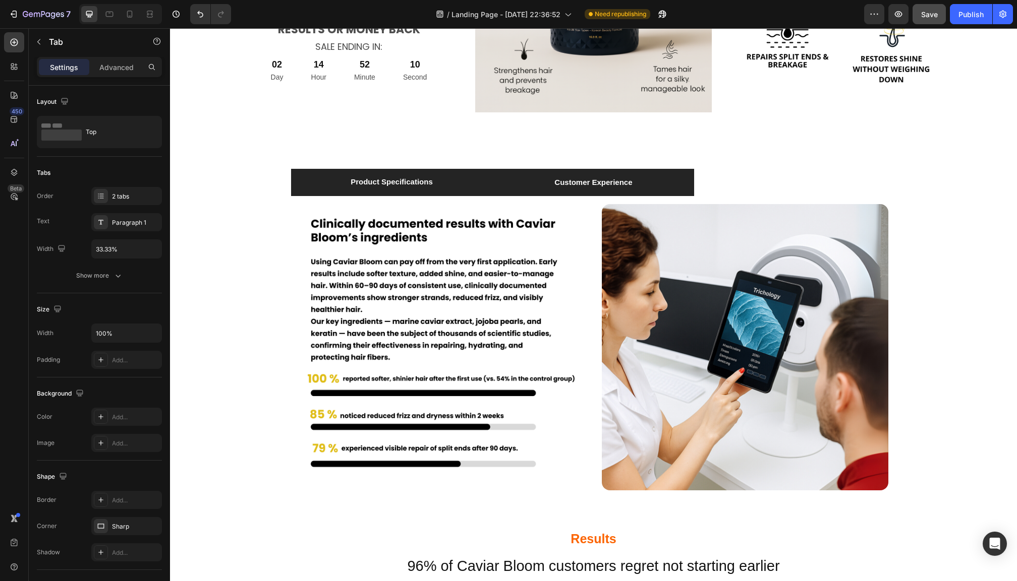
click at [523, 182] on li "Customer Experience" at bounding box center [593, 182] width 202 height 27
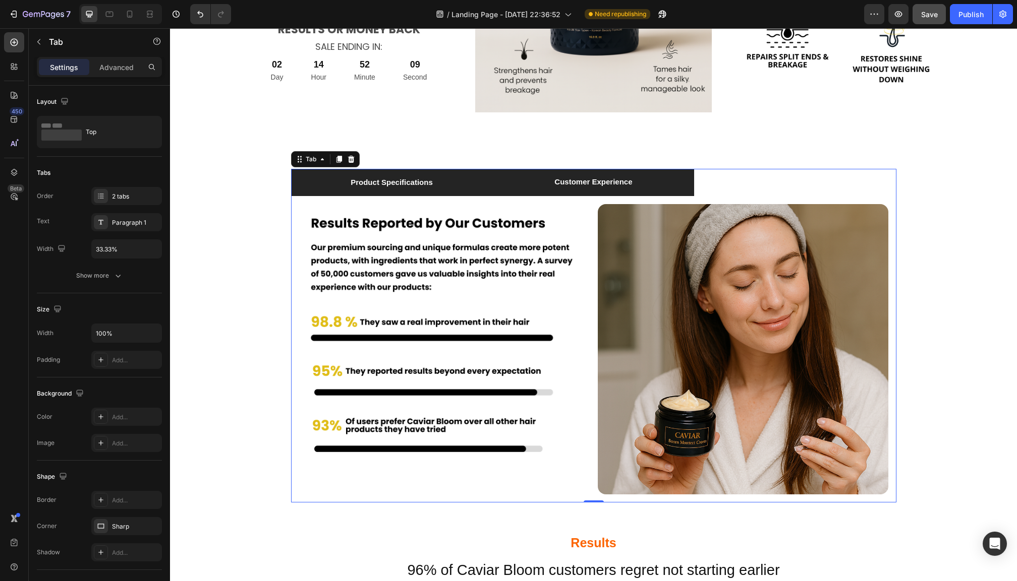
click at [434, 186] on li "Product Specifications" at bounding box center [392, 182] width 202 height 27
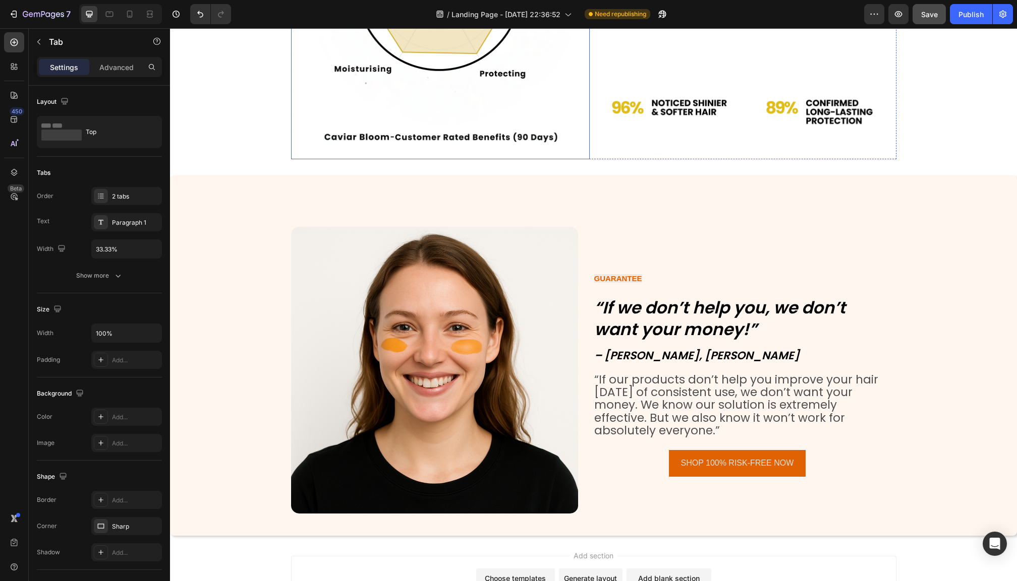
scroll to position [6276, 0]
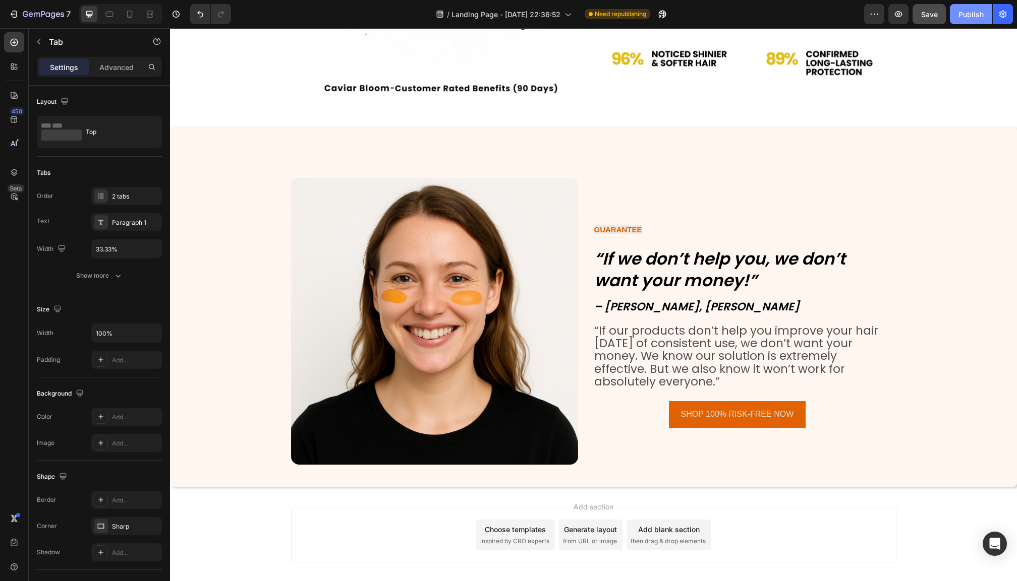
click at [981, 11] on div "Publish" at bounding box center [970, 14] width 25 height 11
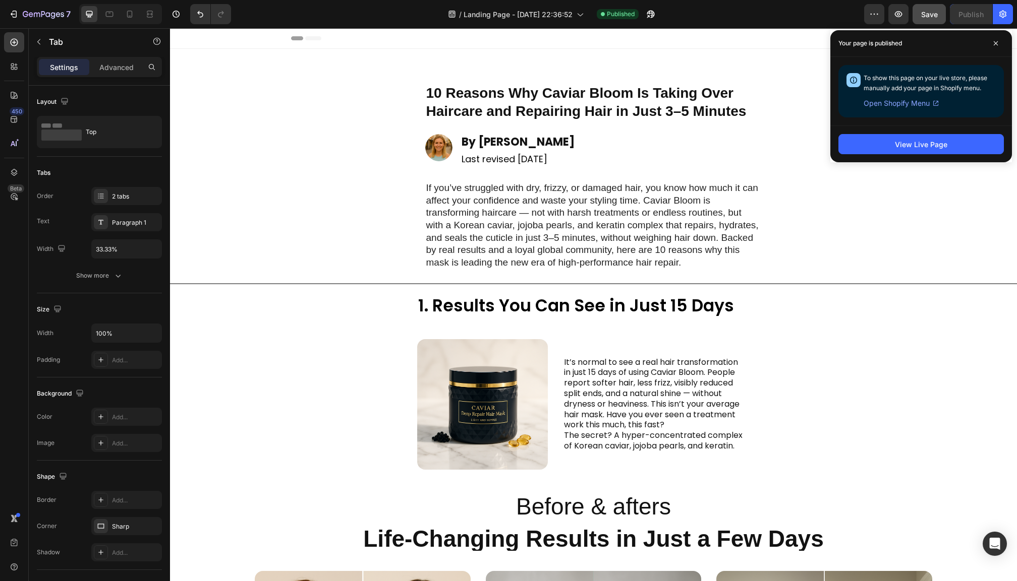
scroll to position [0, 0]
click at [421, 216] on div "10 Reasons Why Caviar Bloom Is Taking Over Haircare and Repairing Hair in Just …" at bounding box center [593, 170] width 353 height 211
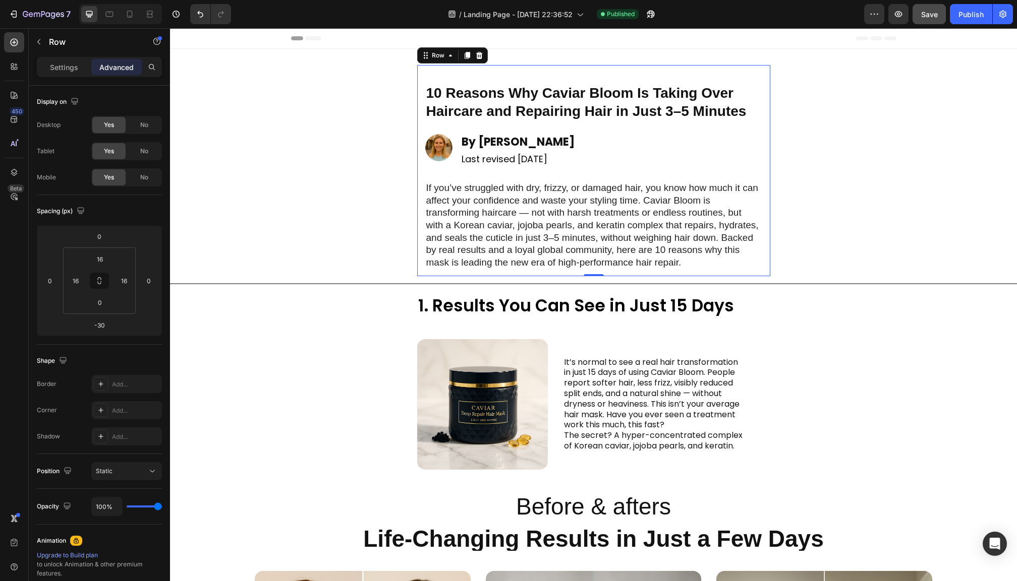
click at [419, 184] on div "10 Reasons Why Caviar Bloom Is Taking Over Haircare and Repairing Hair in Just …" at bounding box center [593, 170] width 353 height 211
click at [56, 69] on p "Settings" at bounding box center [64, 67] width 28 height 11
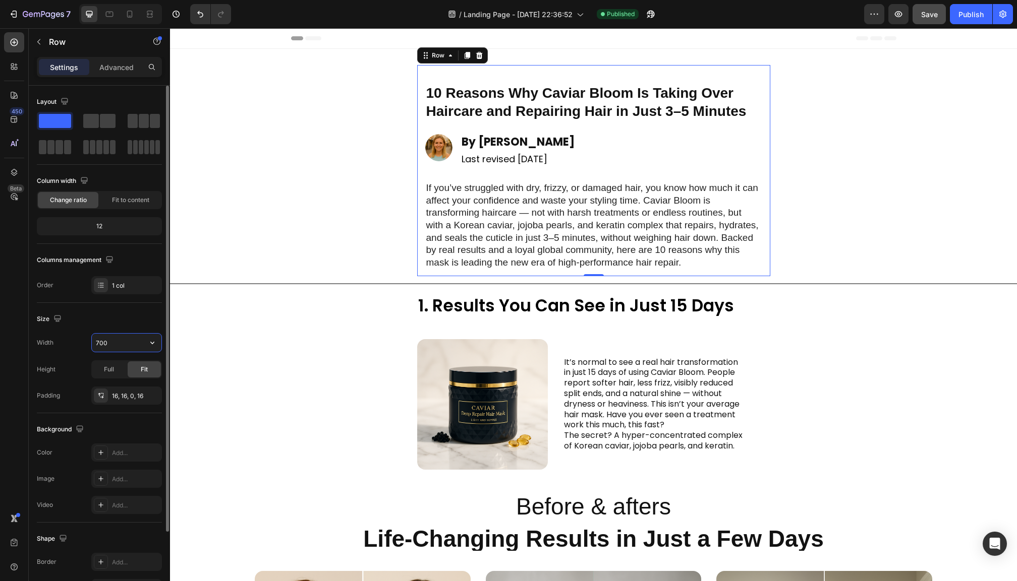
click at [113, 346] on input "700" at bounding box center [127, 343] width 70 height 18
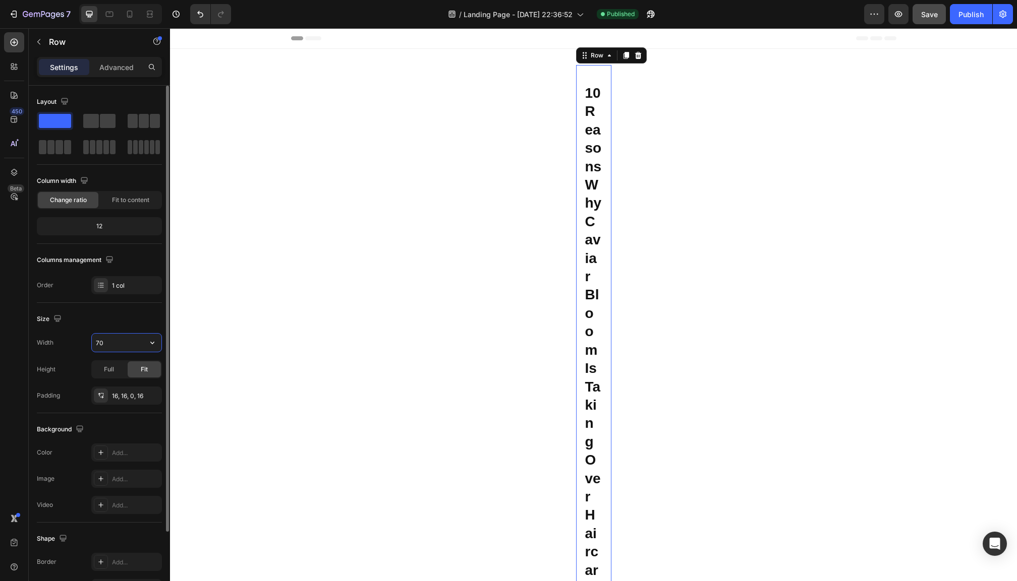
type input "7"
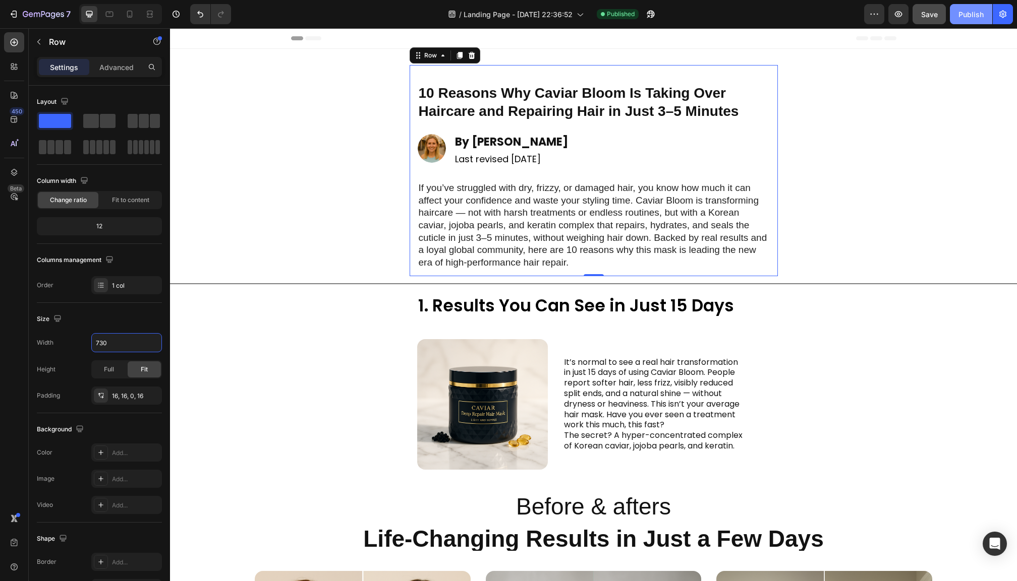
type input "730"
click at [967, 23] on button "Publish" at bounding box center [971, 14] width 42 height 20
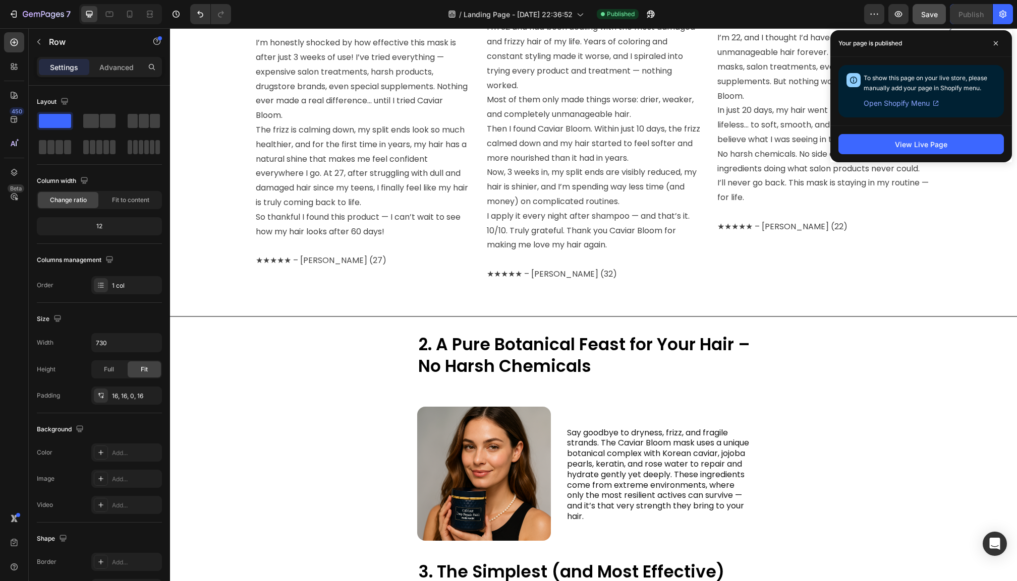
scroll to position [892, 0]
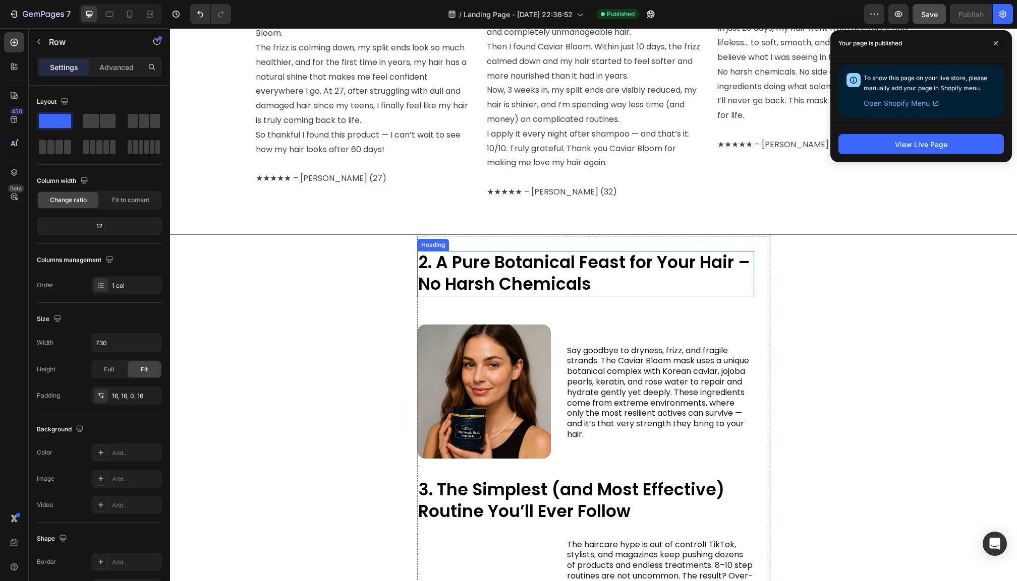
click at [505, 273] on h2 "2. A Pure Botanical Feast for Your Hair – No Harsh Chemicals" at bounding box center [585, 273] width 337 height 45
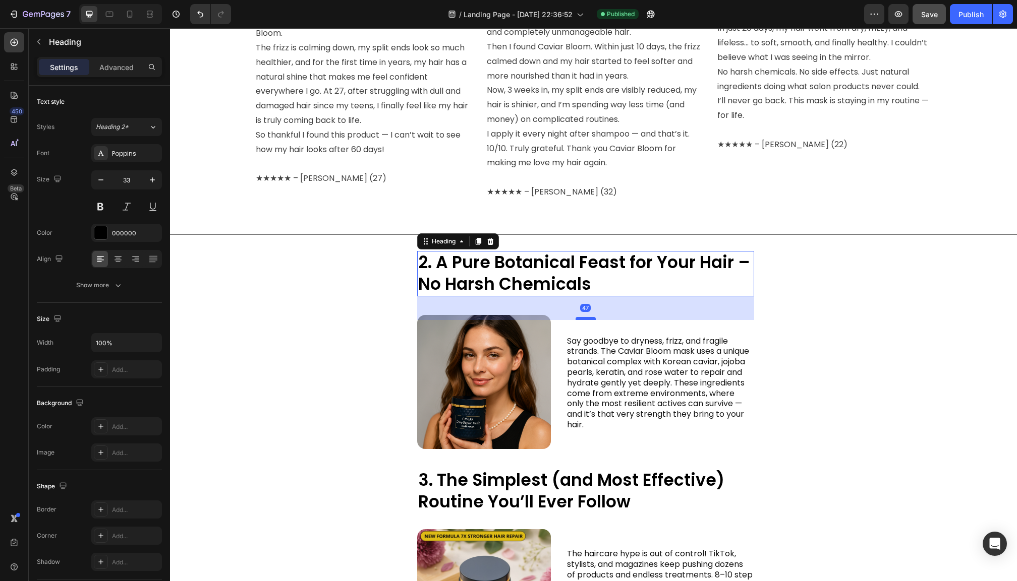
drag, startPoint x: 582, startPoint y: 321, endPoint x: 582, endPoint y: 312, distance: 9.6
click at [582, 317] on div at bounding box center [585, 318] width 20 height 3
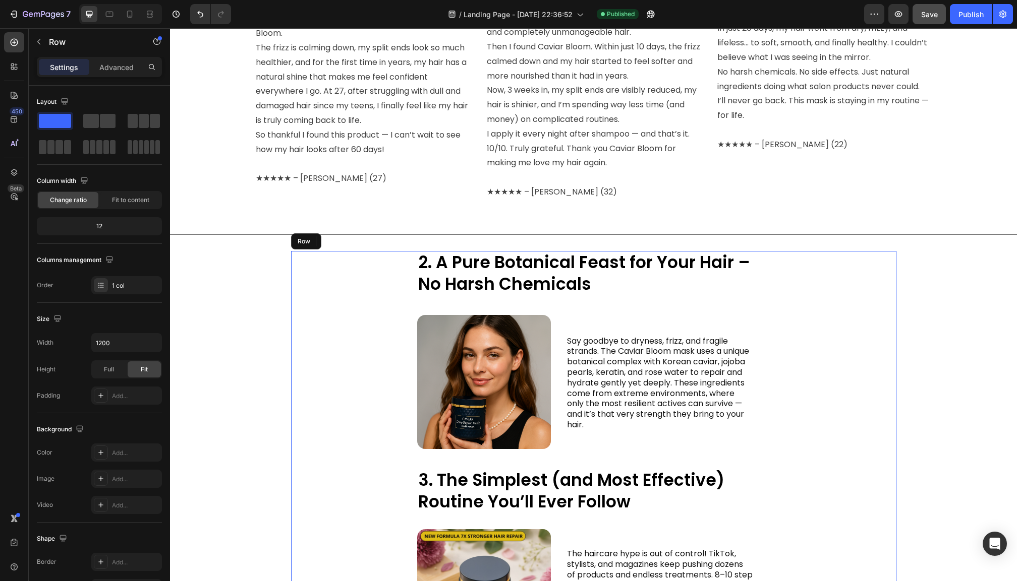
click at [874, 298] on div "2. A pure powerhouse of actives for your hair — not harsh treatments Heading 2.…" at bounding box center [593, 587] width 605 height 672
click at [979, 11] on div "Publish" at bounding box center [970, 14] width 25 height 11
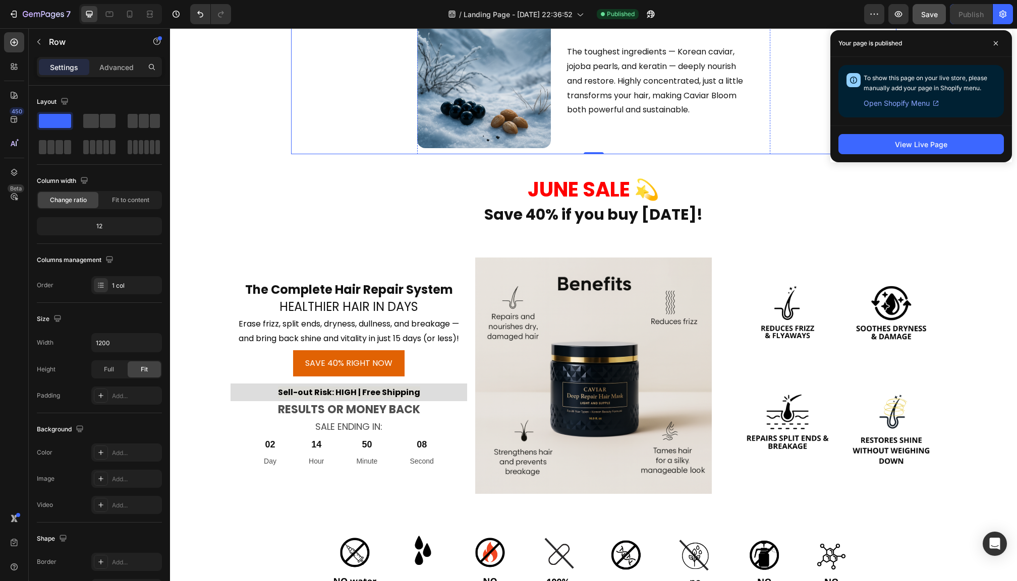
scroll to position [1840, 0]
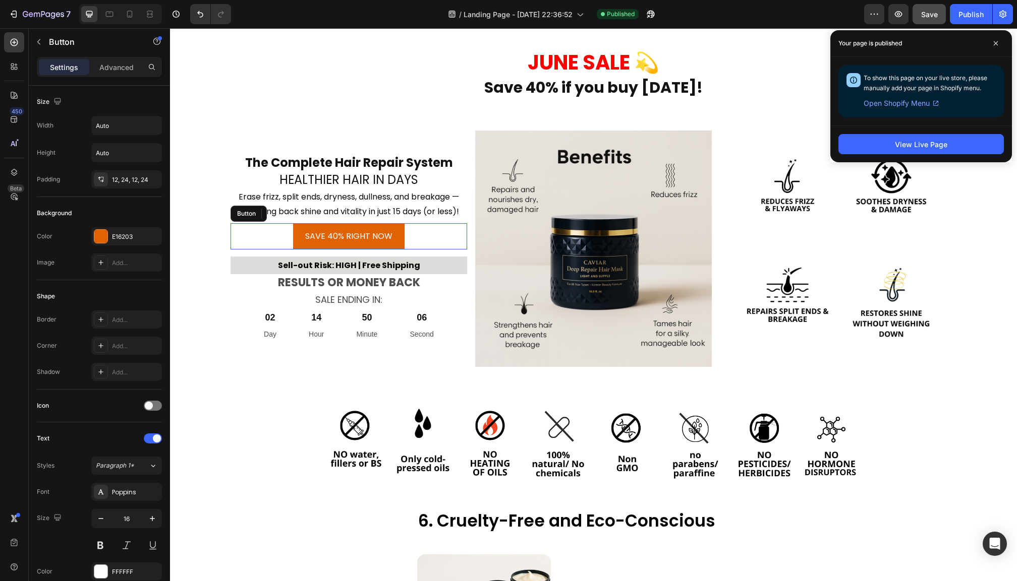
click at [430, 250] on div "SAVE 40% RIGHT NOW Button" at bounding box center [348, 236] width 236 height 27
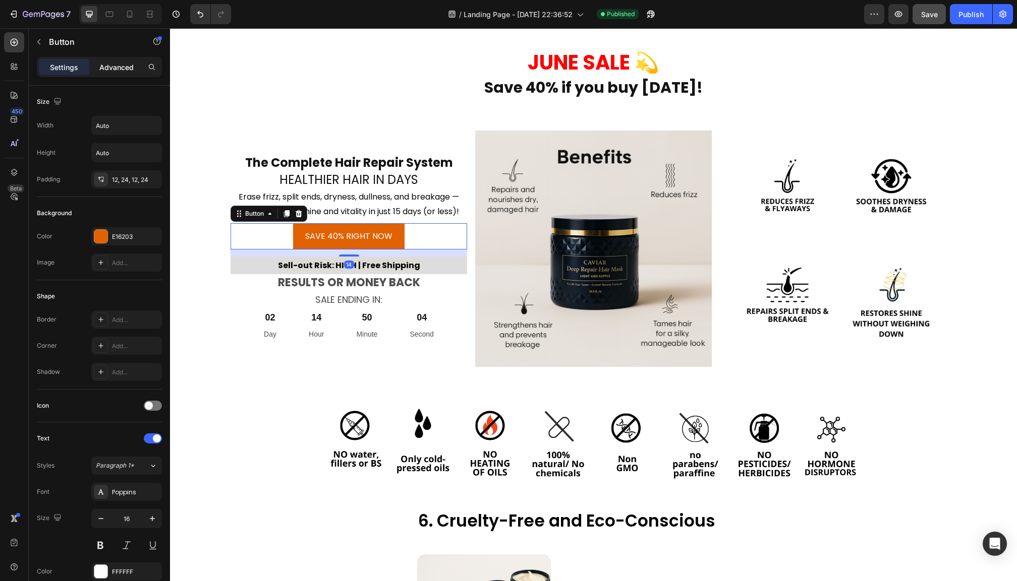
click at [109, 69] on p "Advanced" at bounding box center [116, 67] width 34 height 11
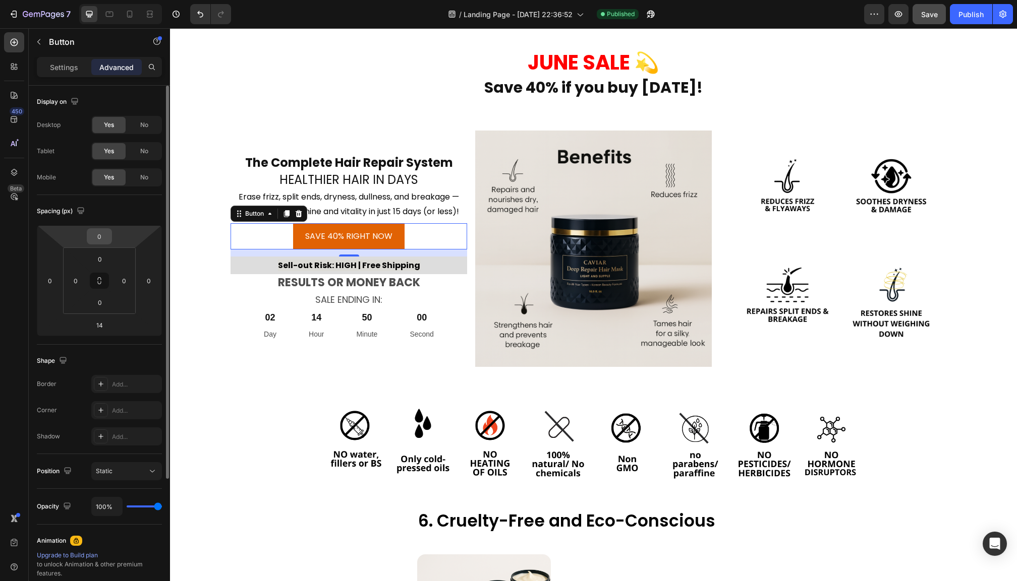
click at [104, 239] on input "0" at bounding box center [99, 236] width 20 height 15
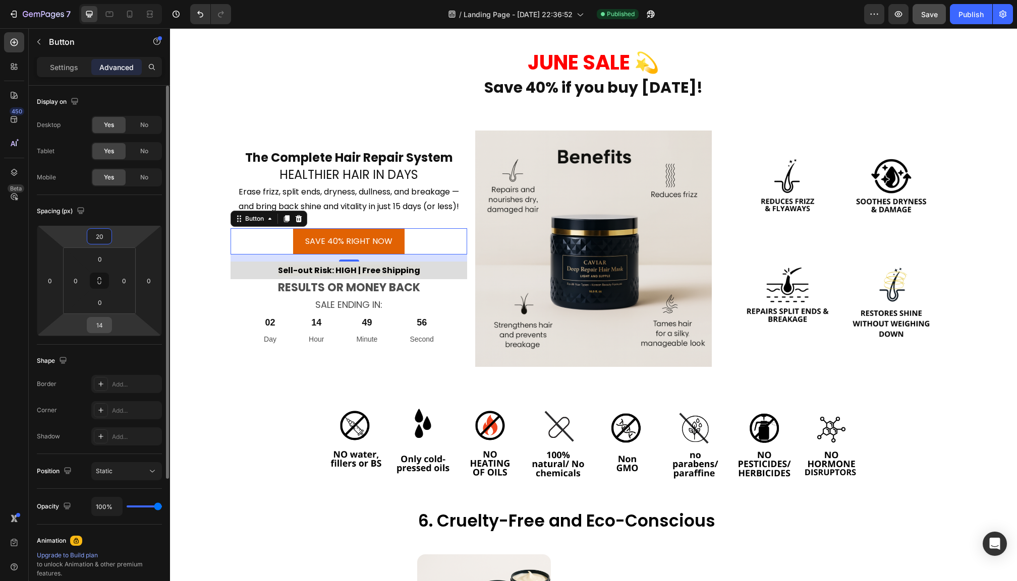
type input "20"
click at [101, 327] on input "14" at bounding box center [99, 325] width 20 height 15
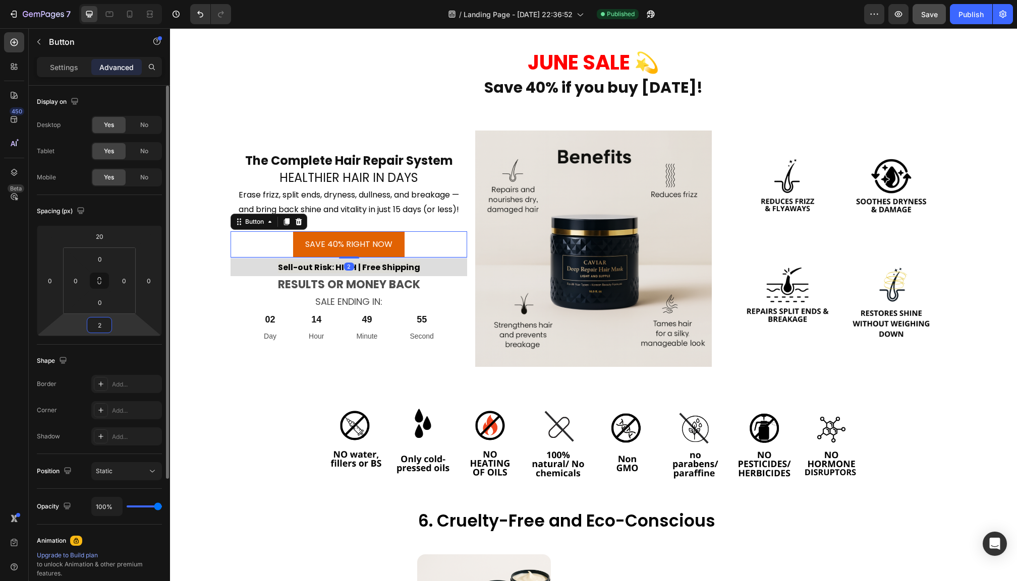
type input "20"
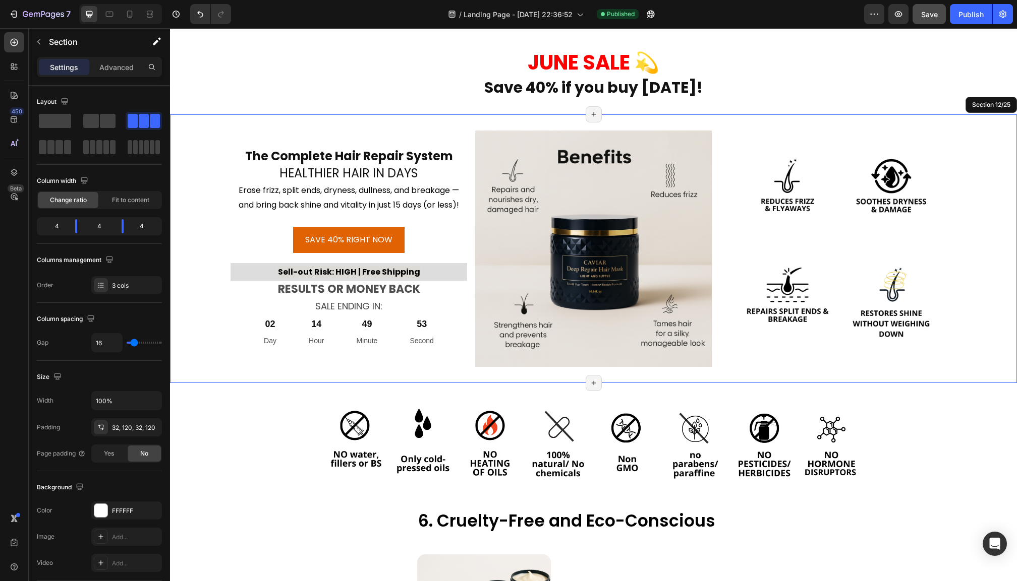
click at [194, 365] on div "The Complete Hair Repair System Heading HEALTHIER HAIR IN DAYS Heading Erase fr…" at bounding box center [593, 248] width 847 height 269
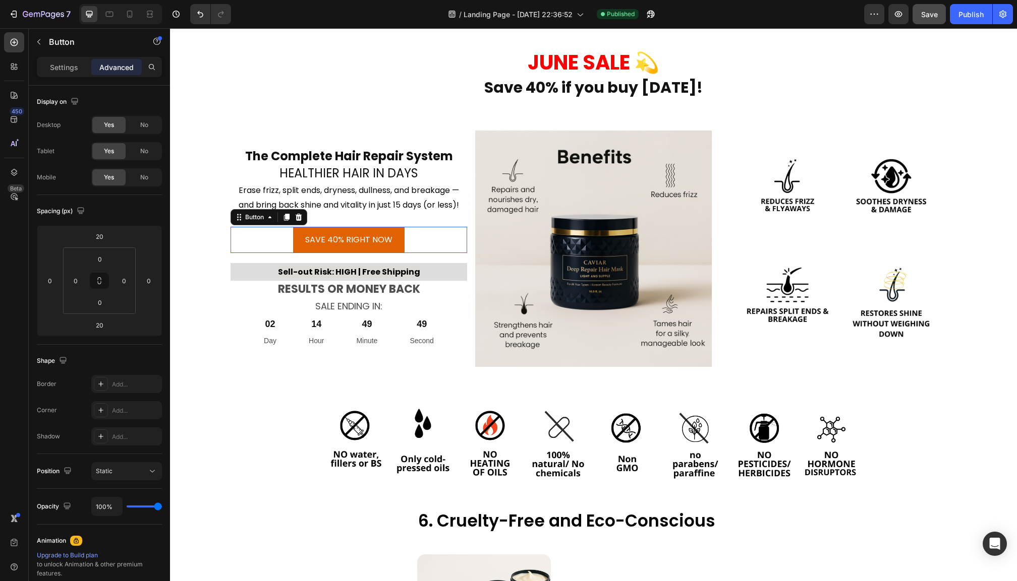
click at [281, 254] on div "SAVE 40% RIGHT NOW Button 0" at bounding box center [348, 240] width 236 height 27
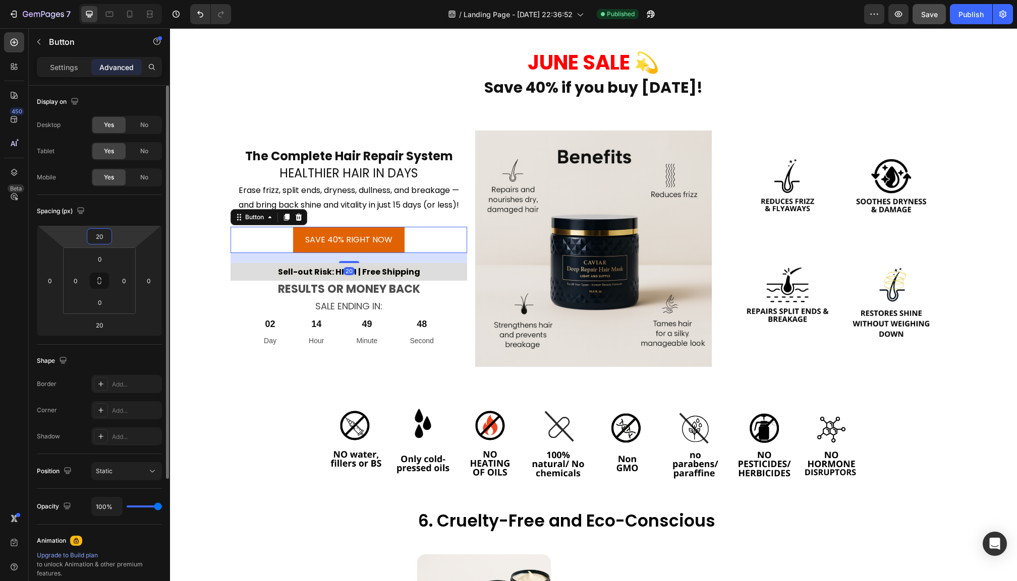
click at [91, 242] on input "20" at bounding box center [99, 236] width 20 height 15
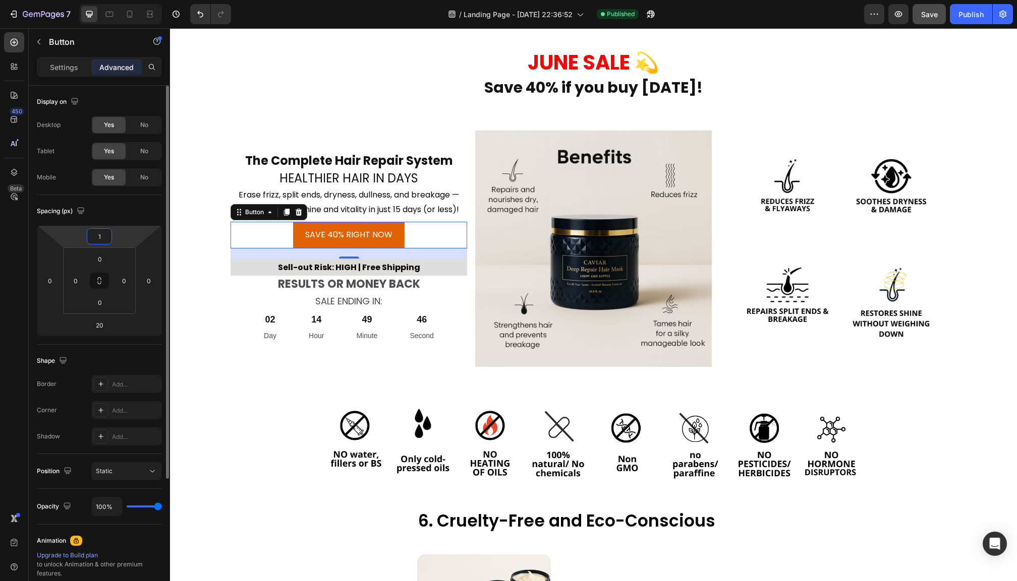
type input "10"
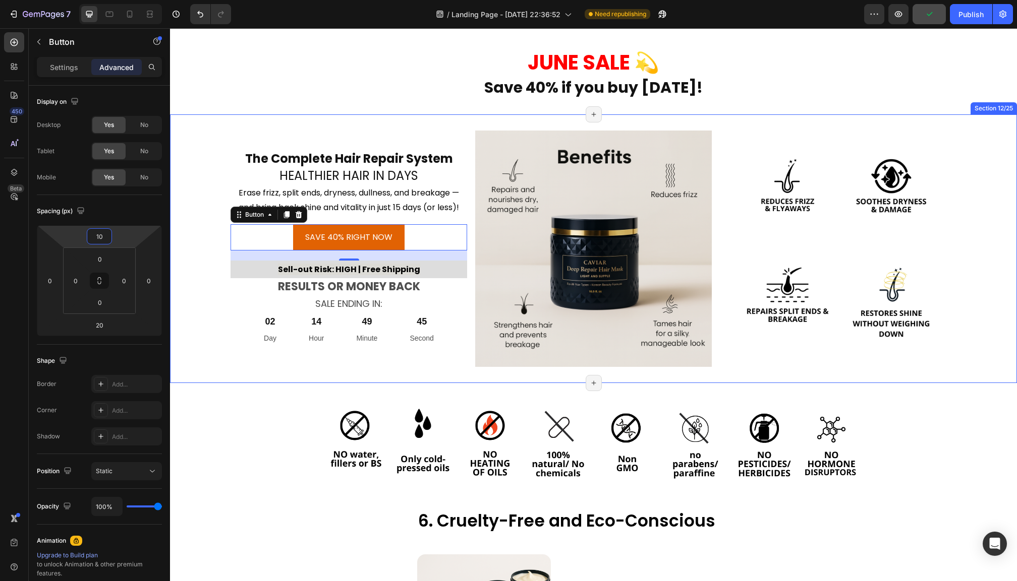
click at [199, 241] on div "The Complete Hair Repair System Heading HEALTHIER HAIR IN DAYS Heading Erase fr…" at bounding box center [593, 248] width 847 height 269
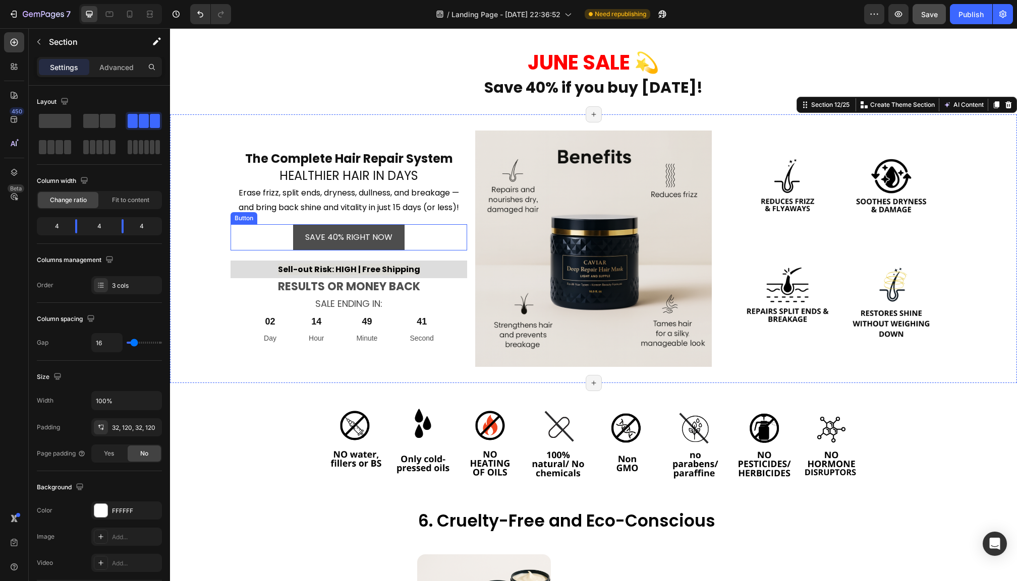
click at [302, 251] on button "SAVE 40% RIGHT NOW" at bounding box center [348, 237] width 111 height 27
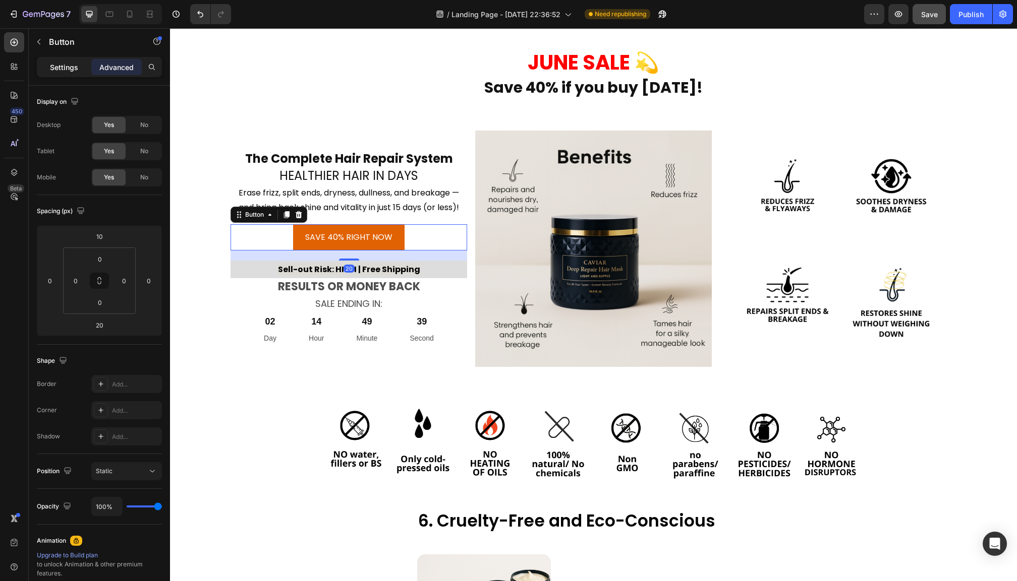
click at [75, 64] on p "Settings" at bounding box center [64, 67] width 28 height 11
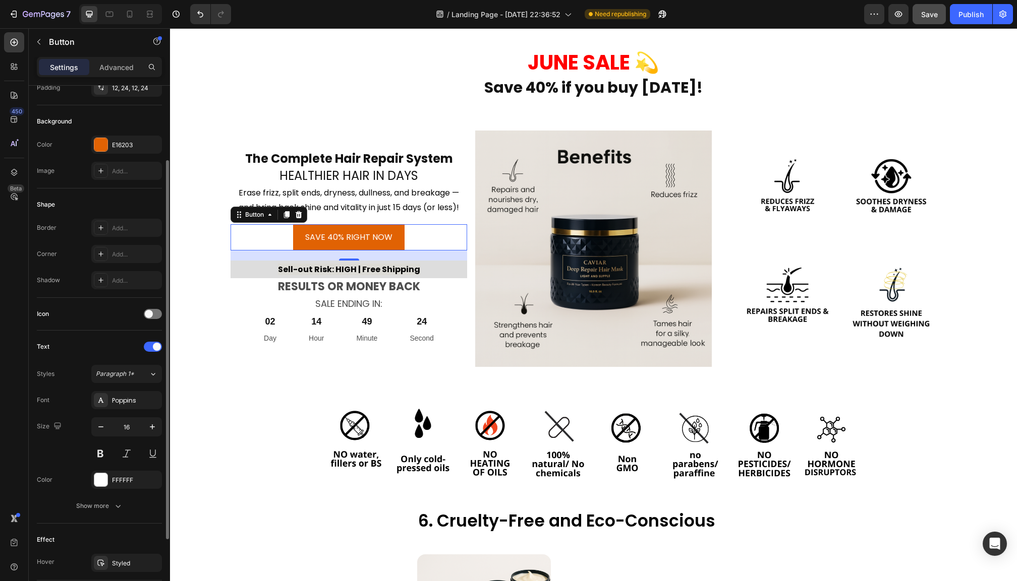
scroll to position [97, 0]
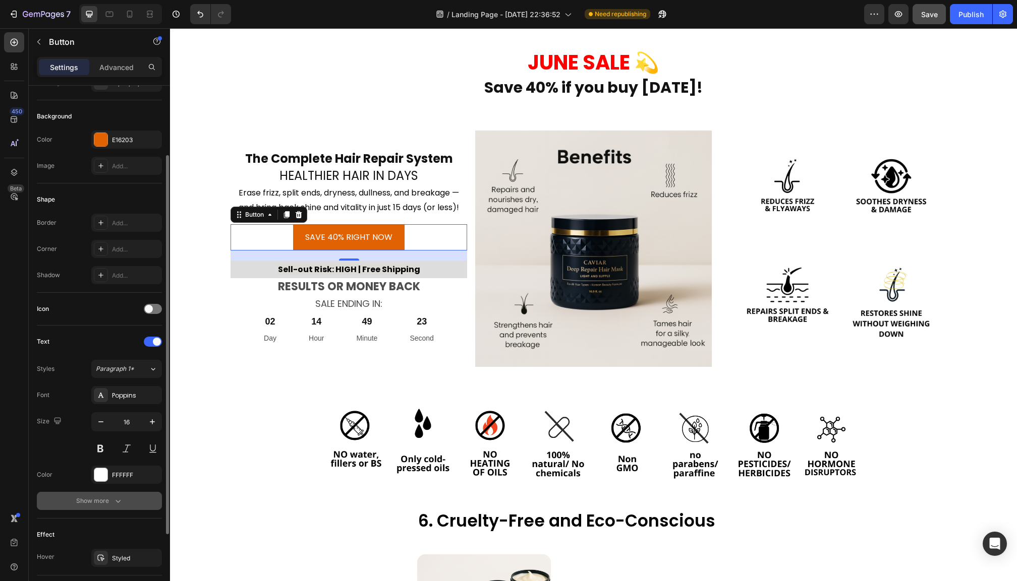
click at [95, 509] on button "Show more" at bounding box center [99, 501] width 125 height 18
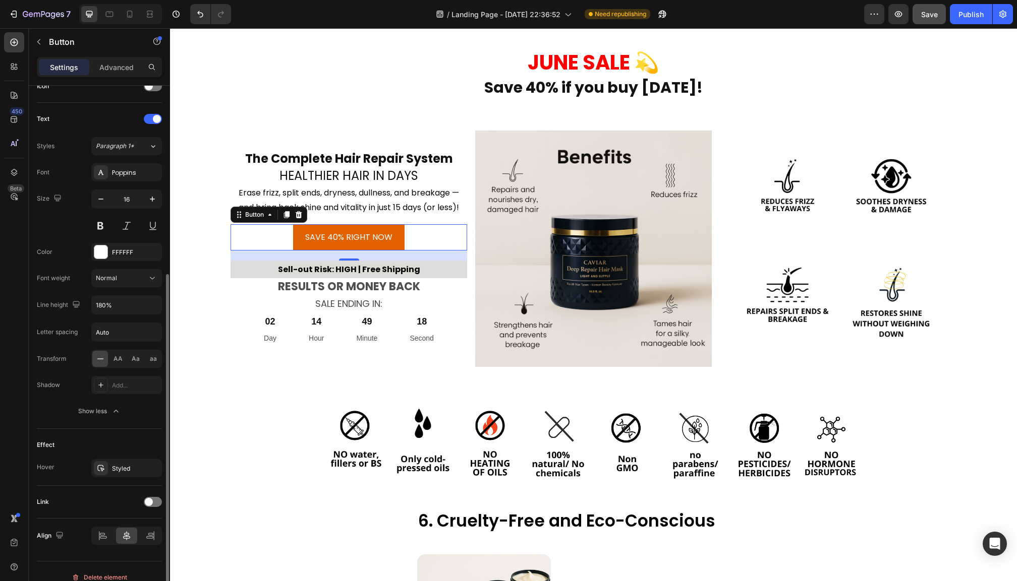
scroll to position [319, 0]
click at [126, 482] on div "Effect Hover Styled" at bounding box center [99, 458] width 125 height 57
click at [126, 475] on div "Styled" at bounding box center [126, 469] width 29 height 9
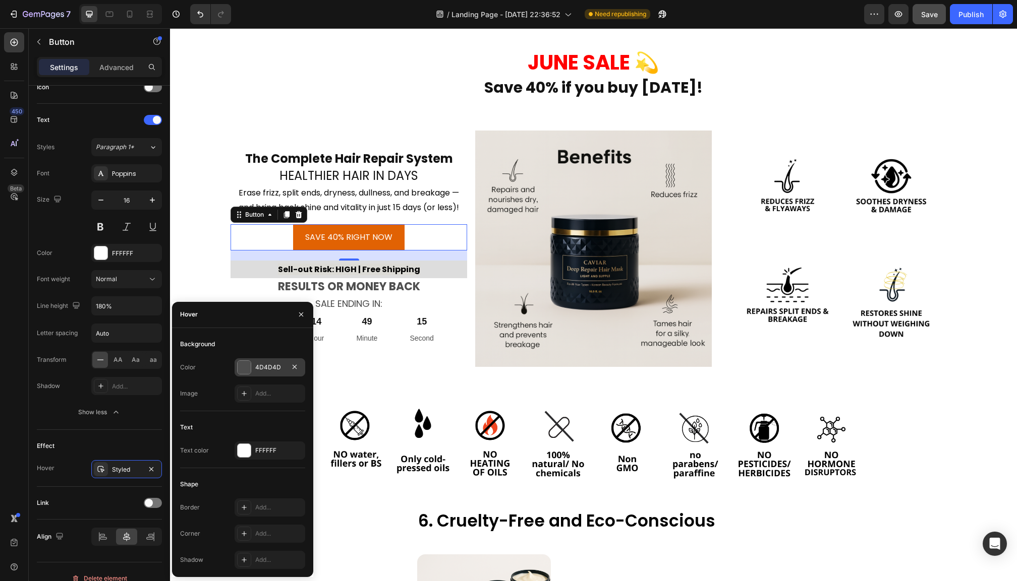
click at [242, 370] on div at bounding box center [244, 367] width 13 height 13
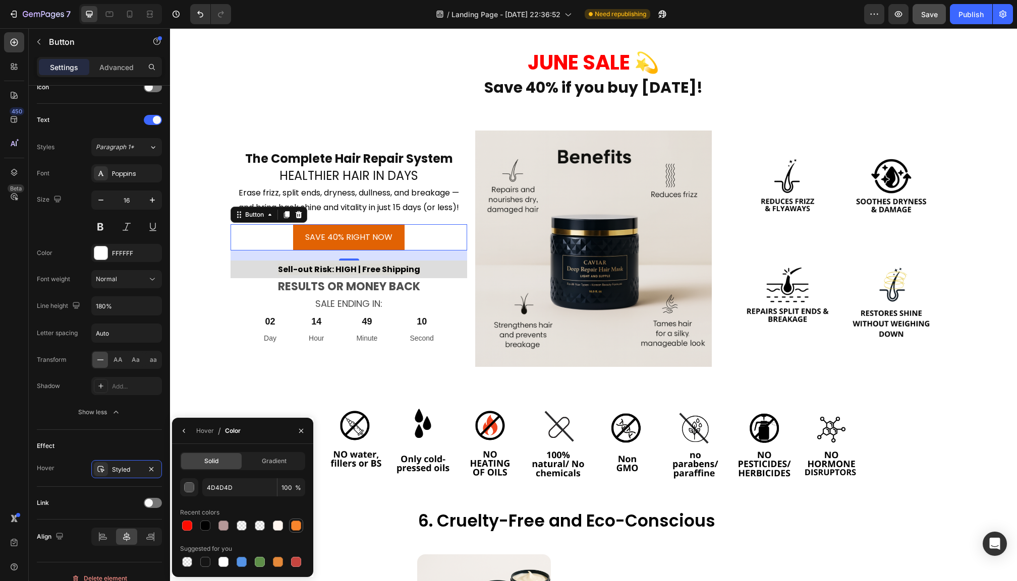
click at [295, 526] on div at bounding box center [296, 526] width 10 height 10
type input "F9852C"
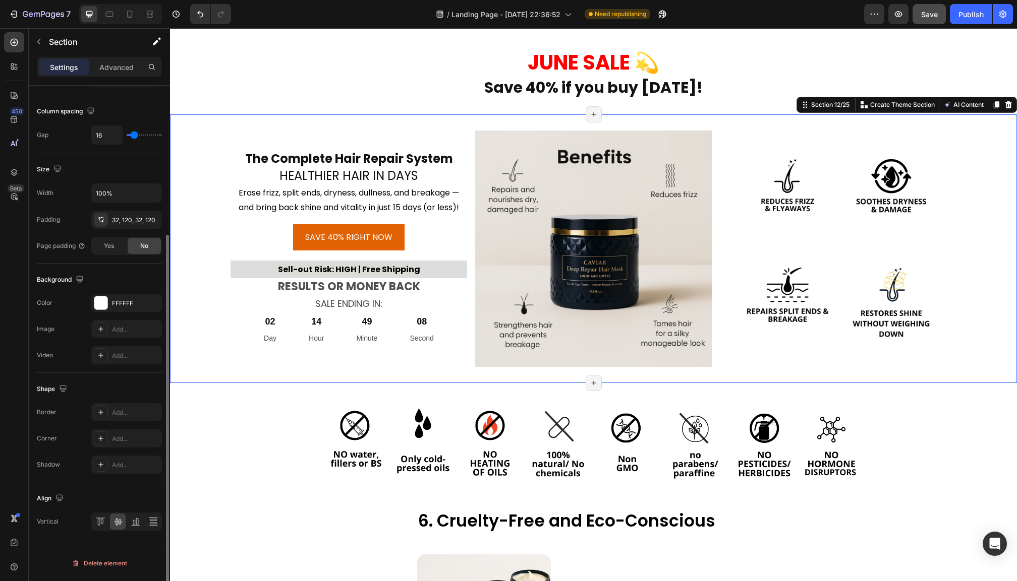
click at [193, 337] on div "The Complete Hair Repair System Heading HEALTHIER HAIR IN DAYS Heading Erase fr…" at bounding box center [593, 248] width 847 height 269
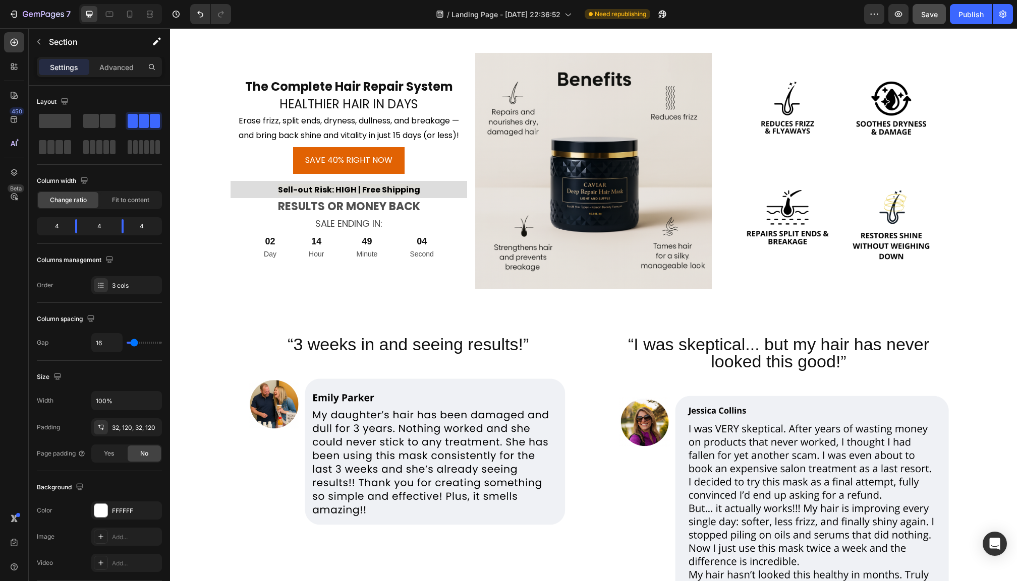
scroll to position [3411, 0]
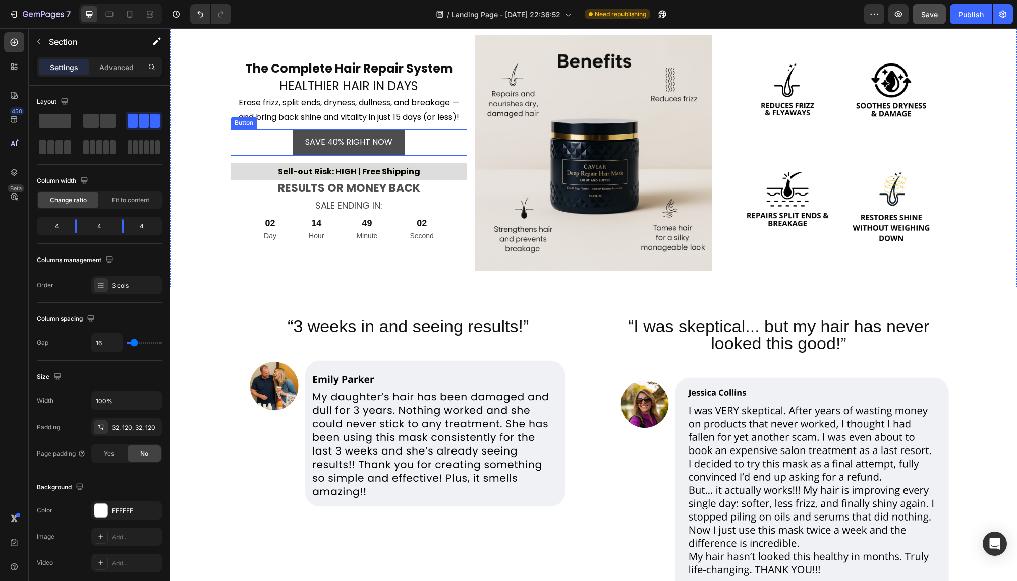
click at [297, 156] on button "SAVE 40% RIGHT NOW" at bounding box center [348, 142] width 111 height 27
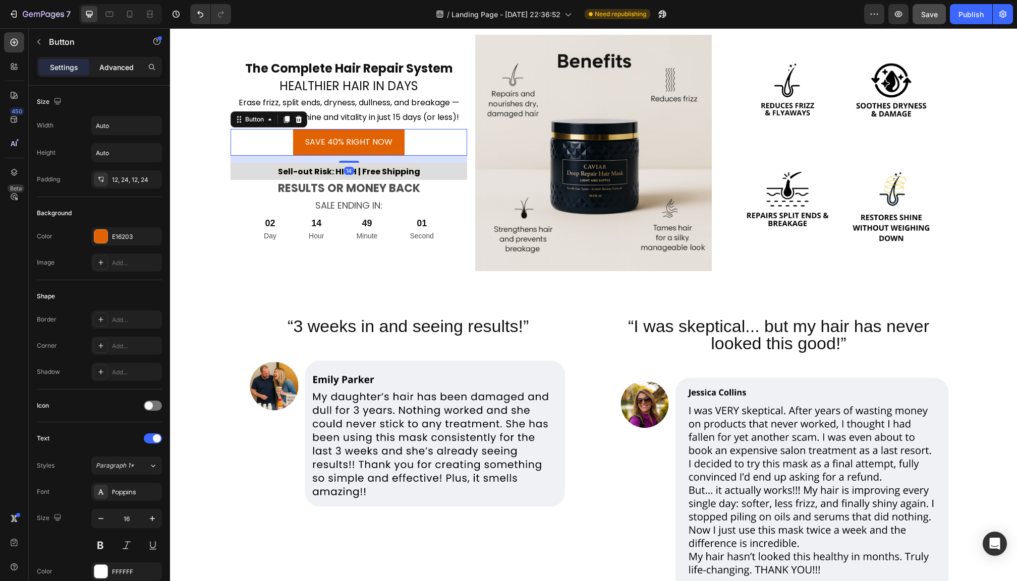
click at [121, 69] on p "Advanced" at bounding box center [116, 67] width 34 height 11
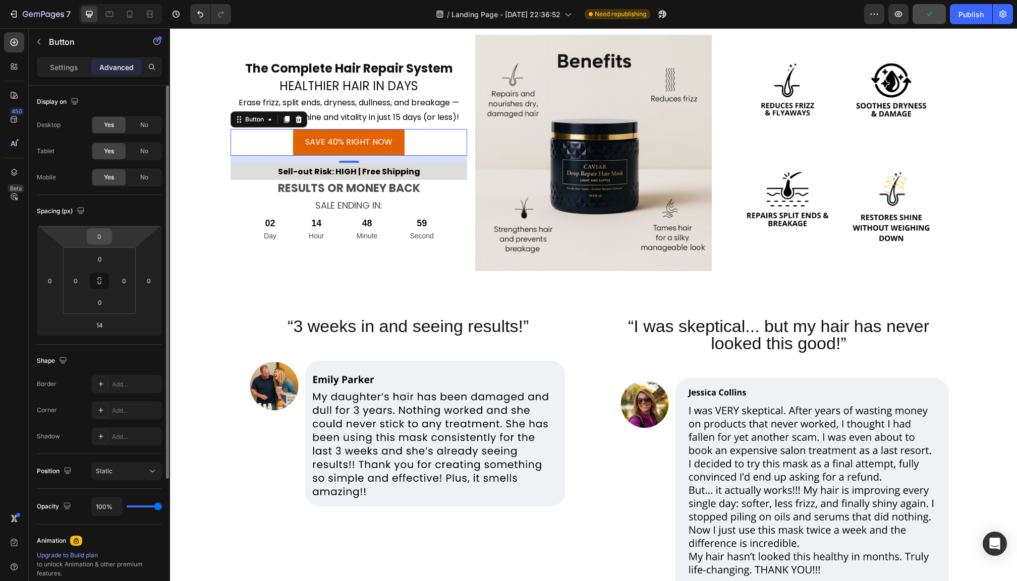
click at [97, 241] on input "0" at bounding box center [99, 236] width 20 height 15
type input "10"
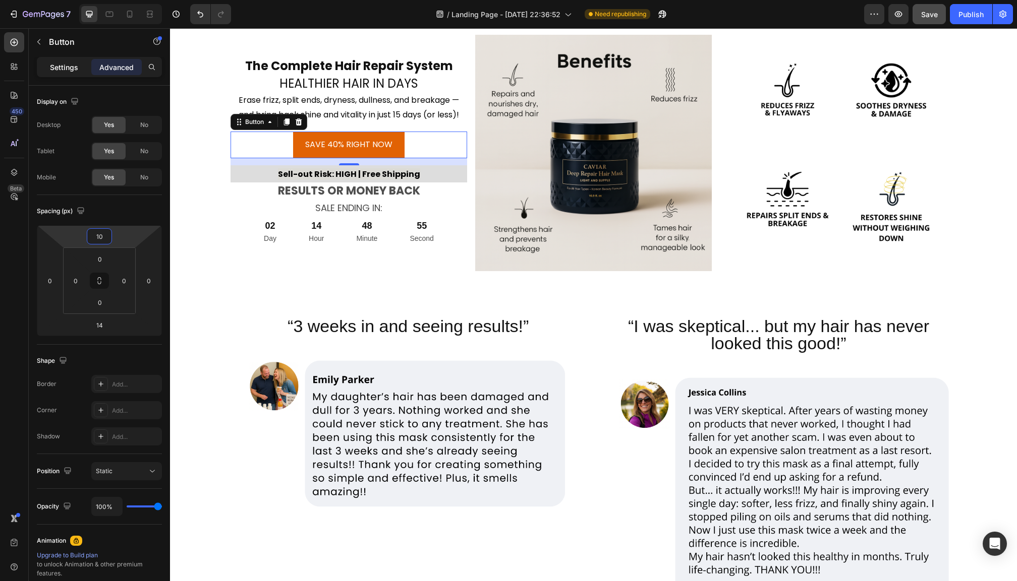
click at [76, 69] on p "Settings" at bounding box center [64, 67] width 28 height 11
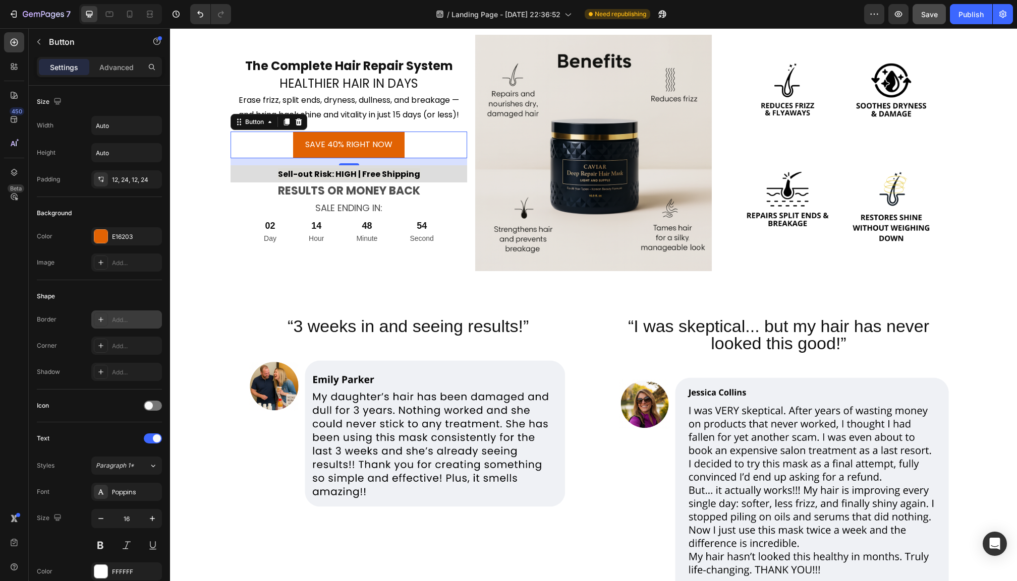
scroll to position [201, 0]
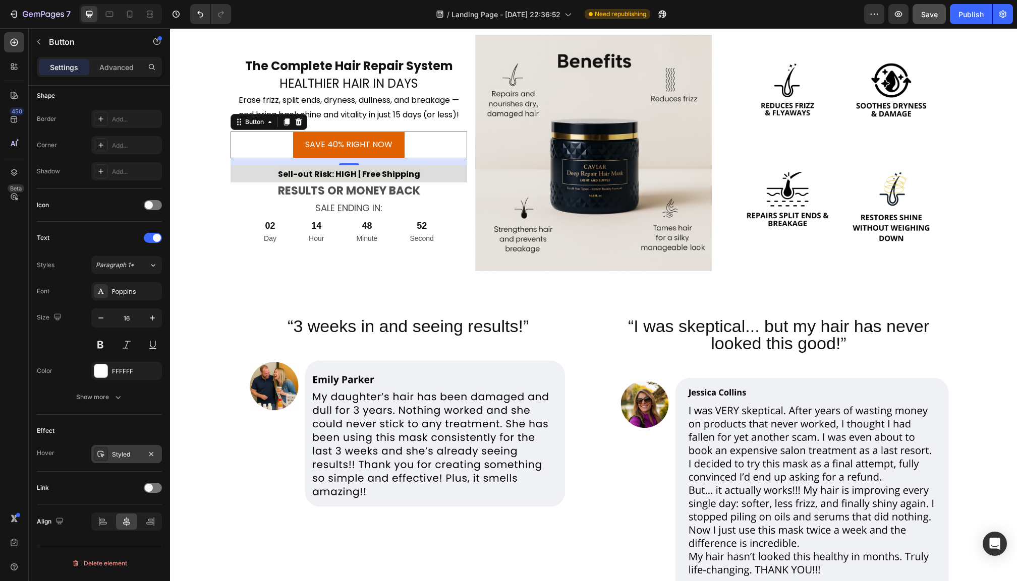
click at [124, 458] on div "Styled" at bounding box center [126, 454] width 29 height 9
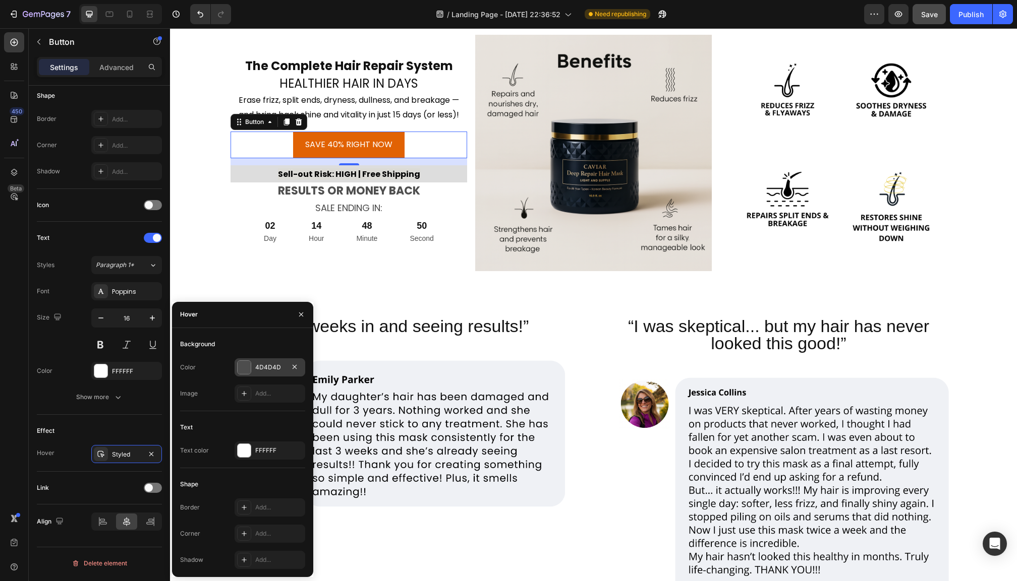
click at [241, 367] on div at bounding box center [244, 367] width 13 height 13
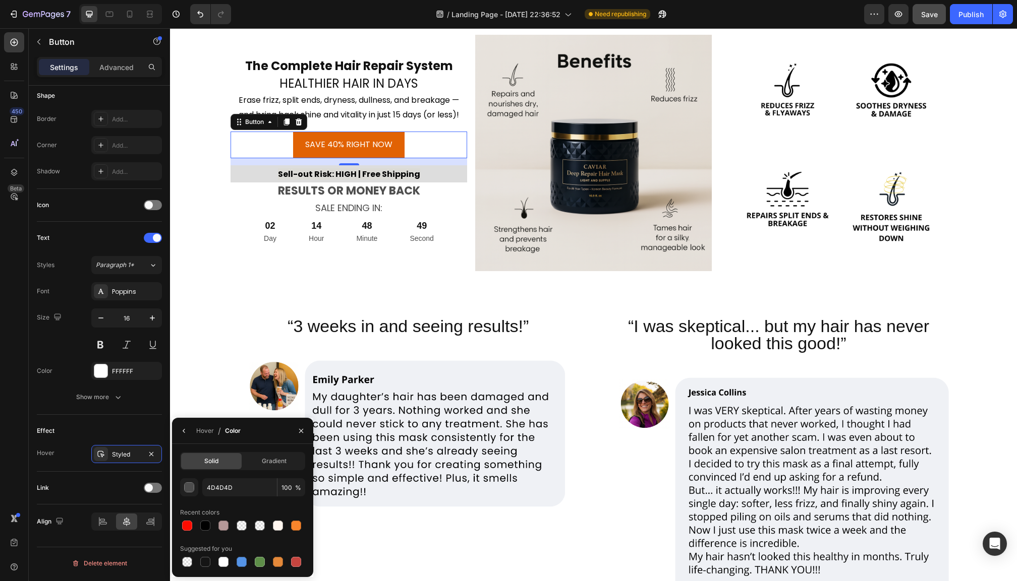
click at [303, 528] on div at bounding box center [242, 526] width 125 height 14
click at [294, 528] on div at bounding box center [296, 526] width 10 height 10
type input "F9852C"
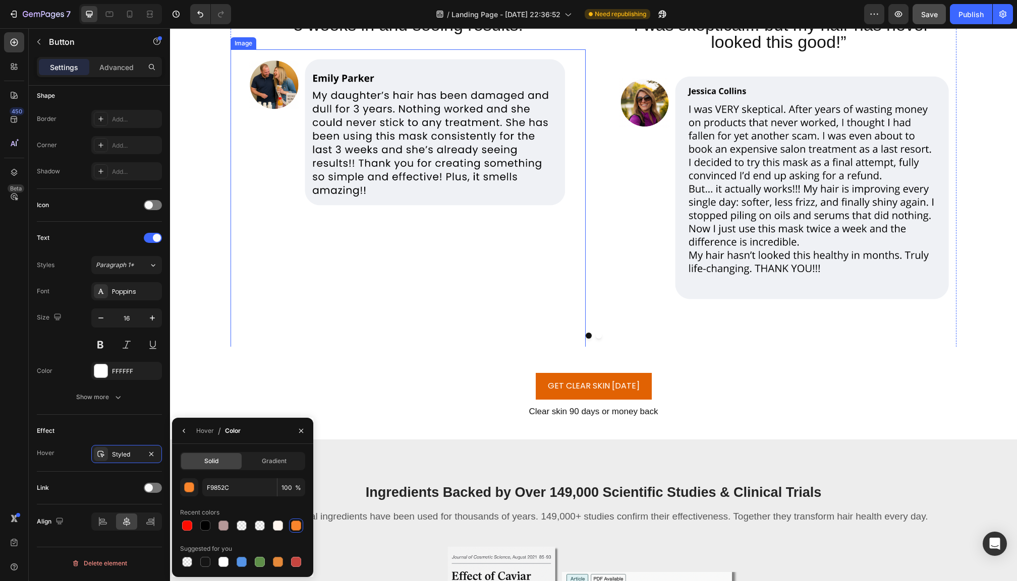
scroll to position [3901, 0]
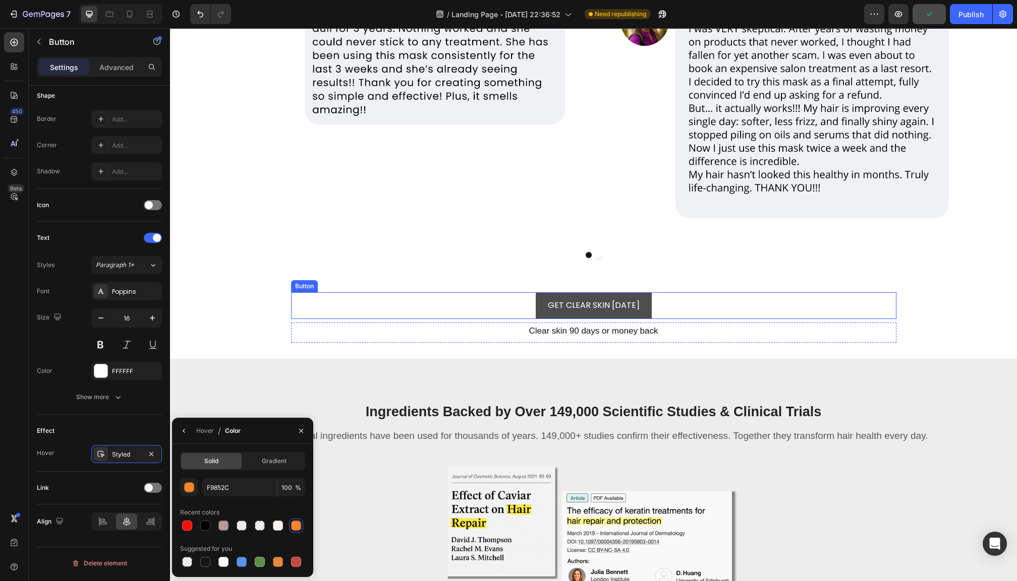
click at [546, 304] on button "GET CLEAR SKIN [DATE]" at bounding box center [594, 305] width 116 height 27
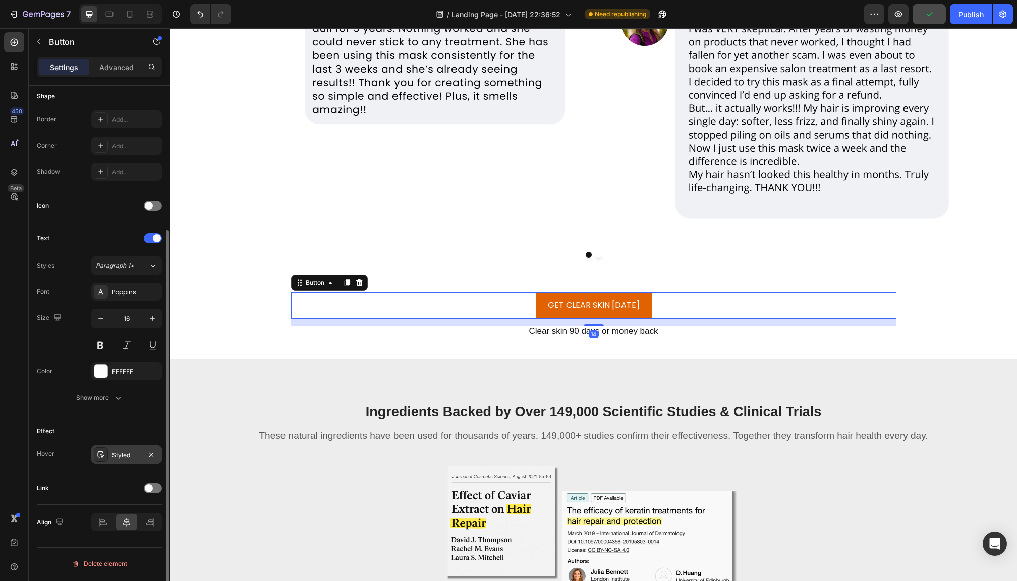
click at [128, 453] on div "Styled" at bounding box center [126, 455] width 29 height 9
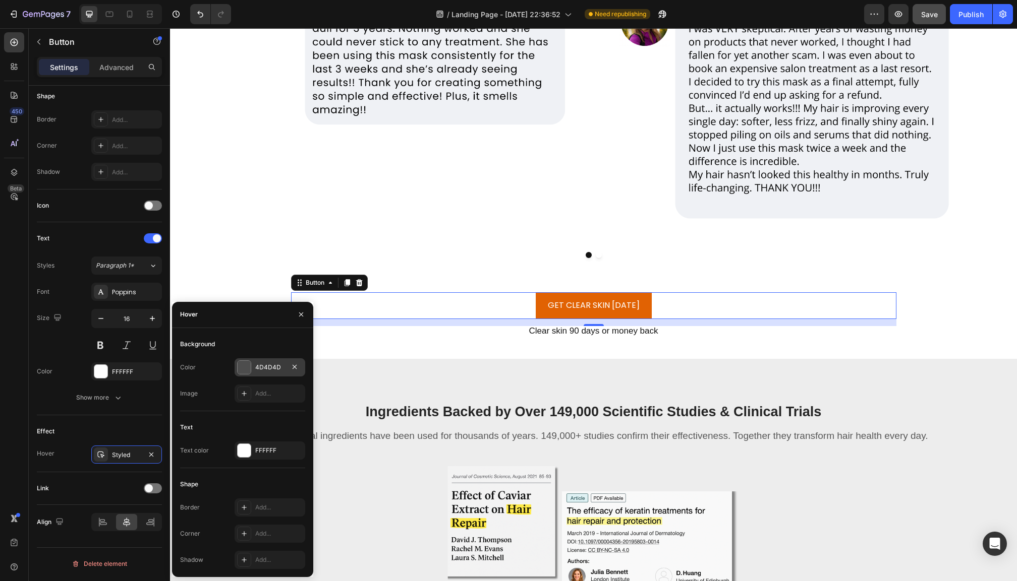
click at [262, 372] on div "4D4D4D" at bounding box center [269, 367] width 29 height 9
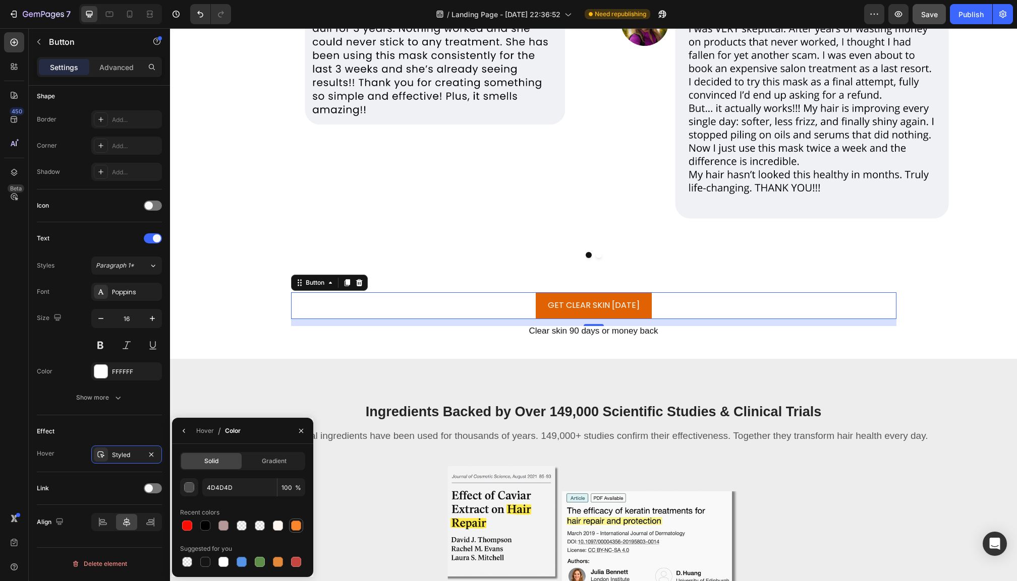
click at [297, 530] on div at bounding box center [296, 526] width 10 height 10
type input "F9852C"
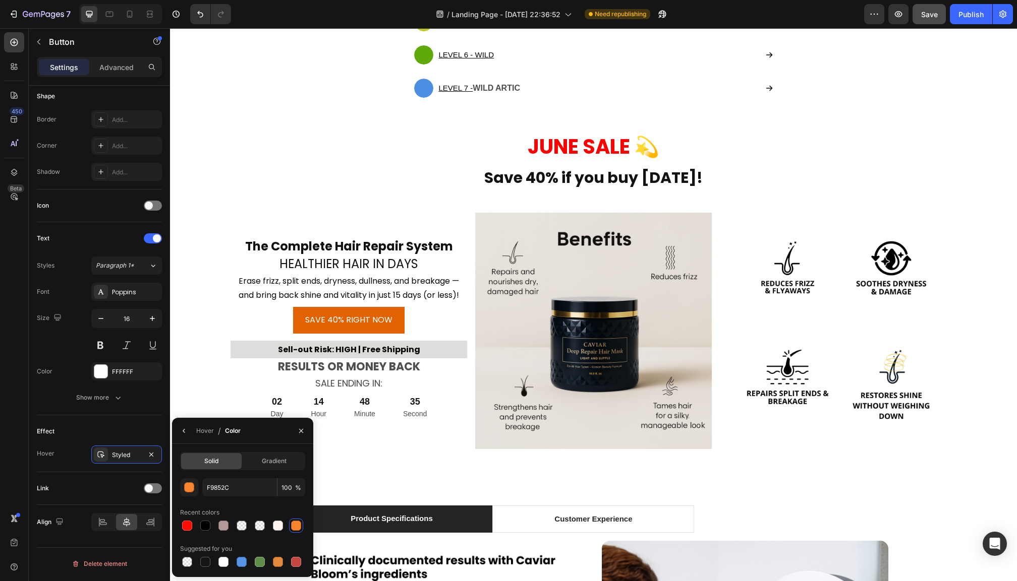
scroll to position [5075, 0]
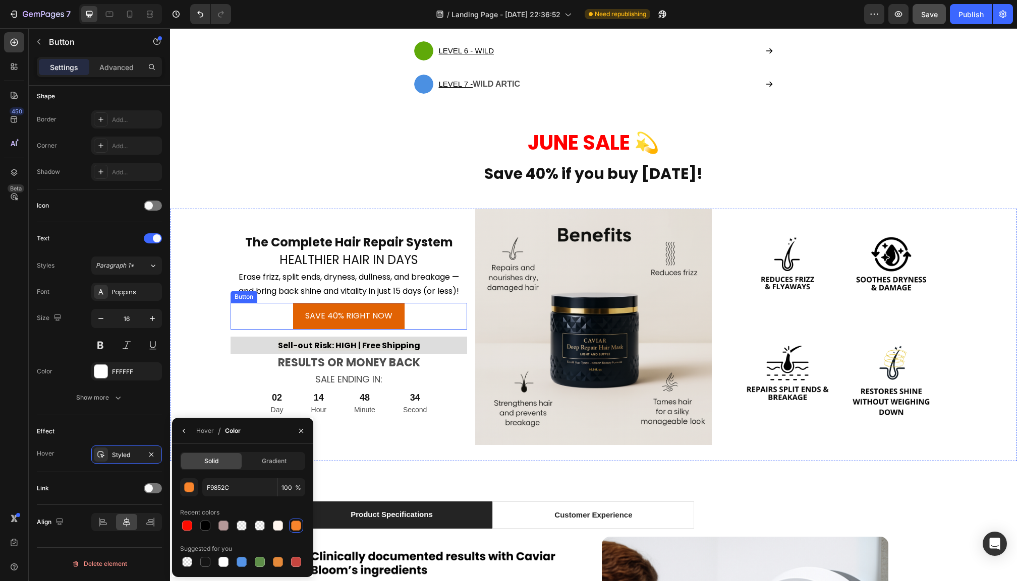
click at [425, 307] on div "SAVE 40% RIGHT NOW Button" at bounding box center [348, 316] width 236 height 27
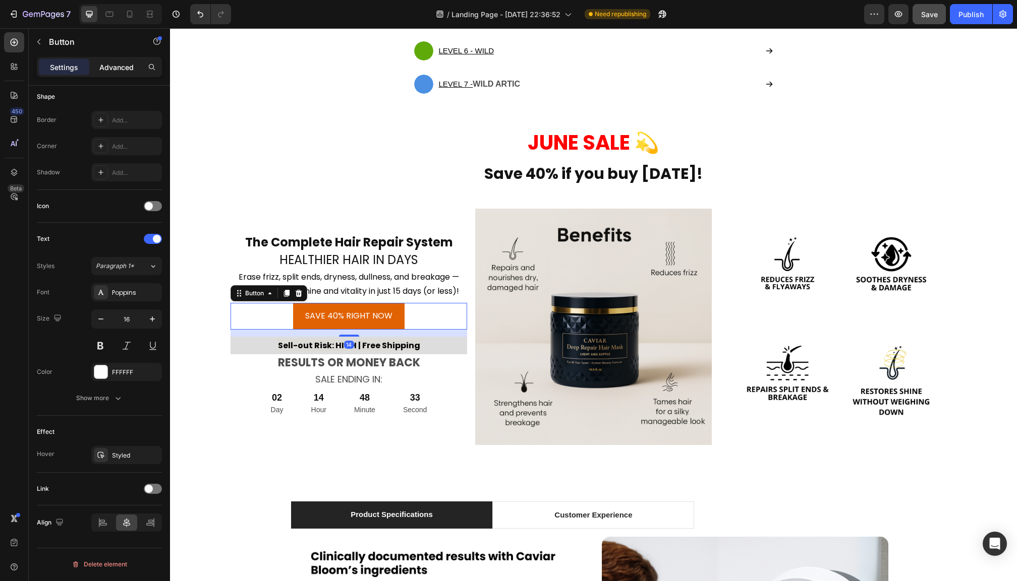
click at [120, 65] on p "Advanced" at bounding box center [116, 67] width 34 height 11
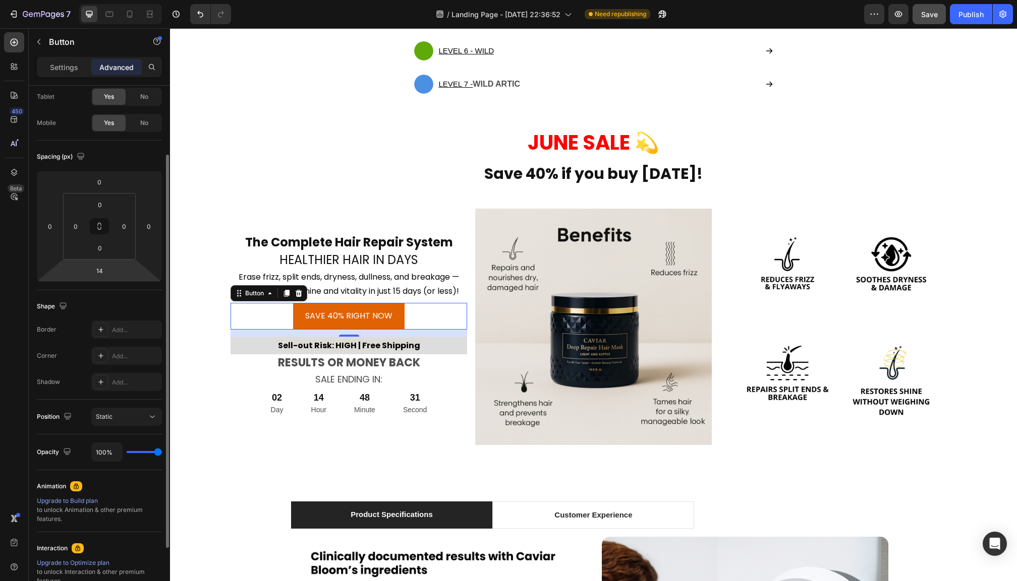
scroll to position [0, 0]
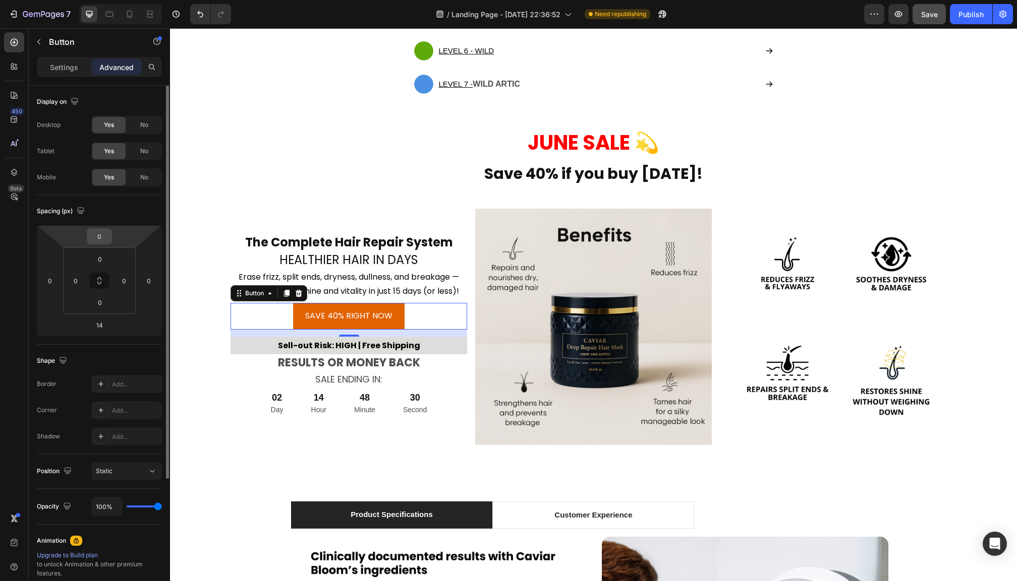
click at [111, 241] on div "0" at bounding box center [99, 236] width 25 height 16
click at [105, 239] on input "0" at bounding box center [99, 236] width 20 height 15
type input "10"
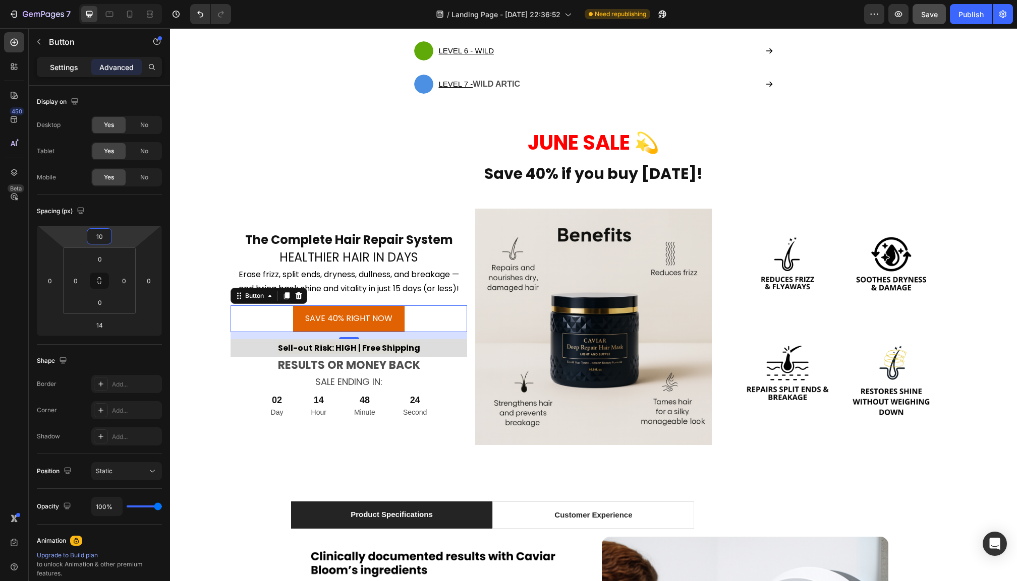
click at [66, 64] on p "Settings" at bounding box center [64, 67] width 28 height 11
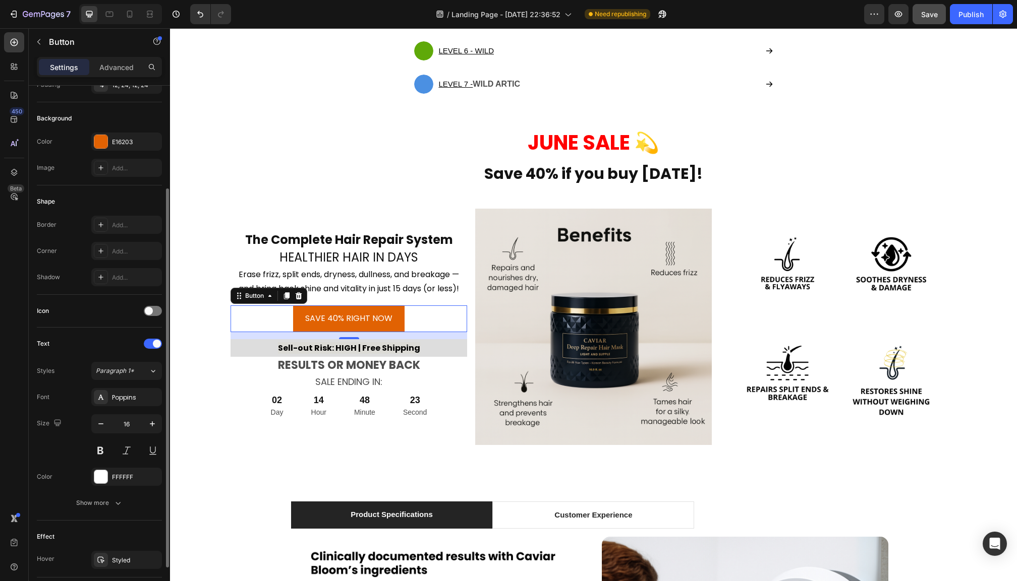
scroll to position [201, 0]
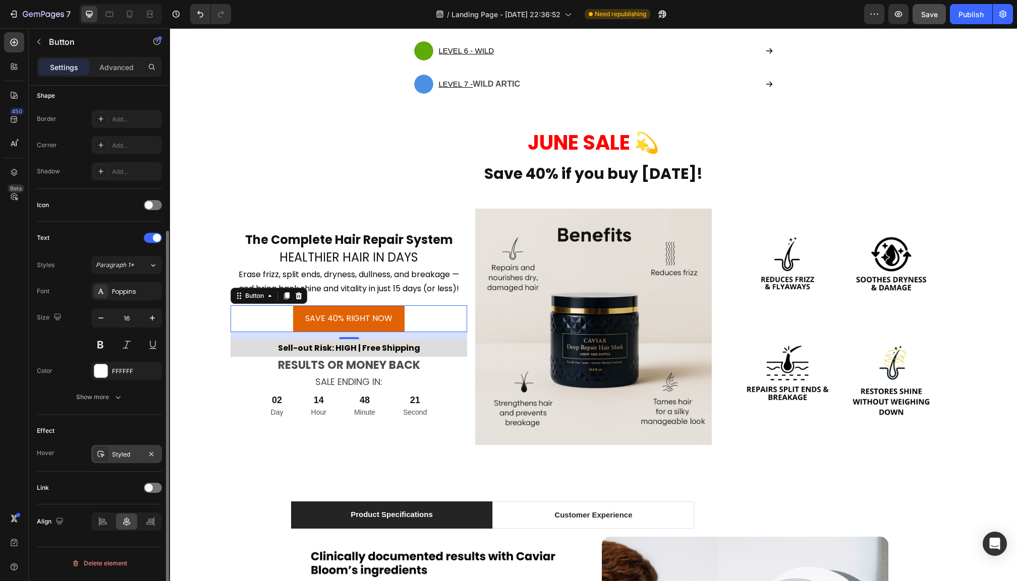
click at [121, 458] on div "Styled" at bounding box center [126, 454] width 29 height 9
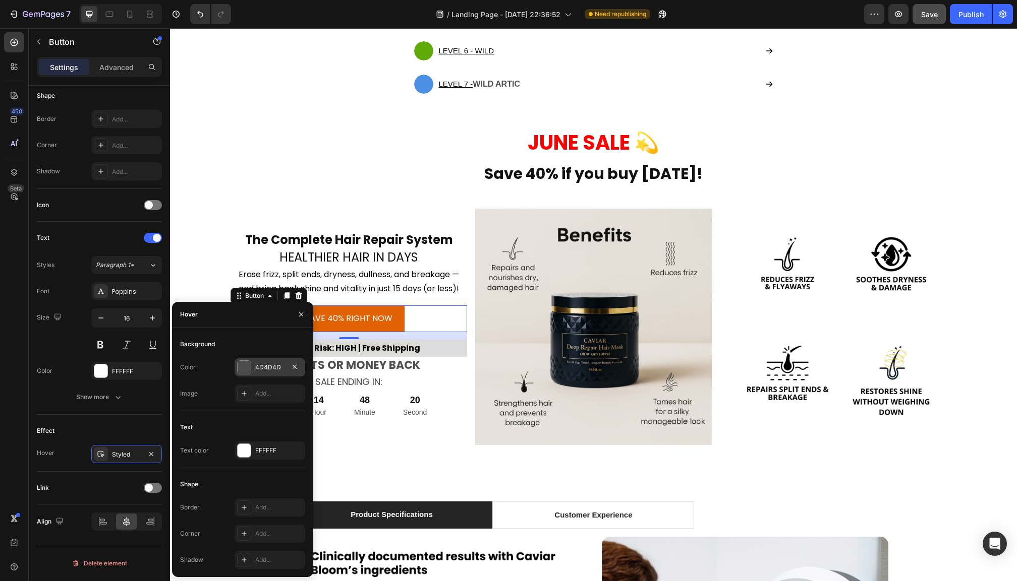
click at [242, 364] on div at bounding box center [244, 367] width 13 height 13
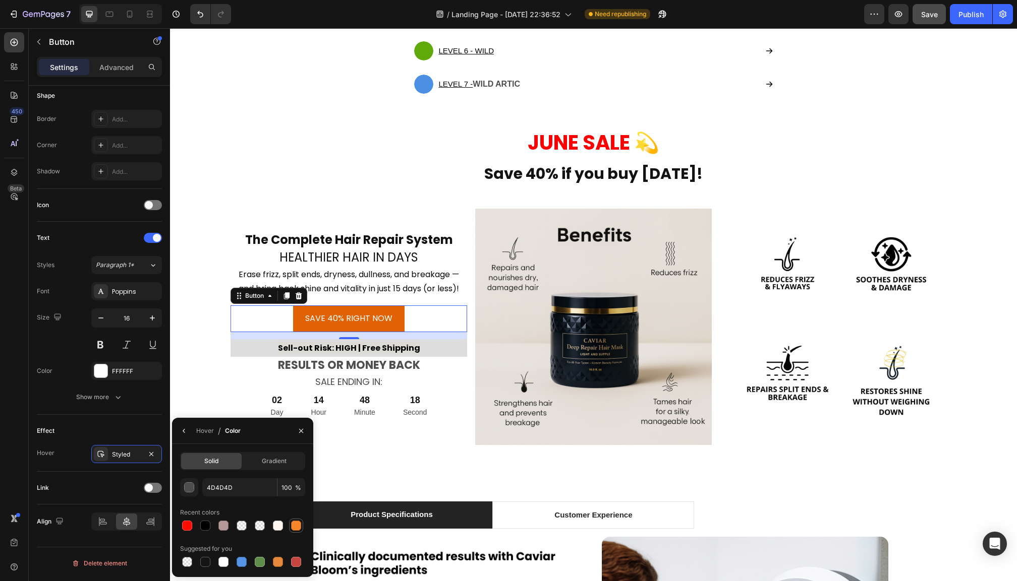
click at [299, 520] on div at bounding box center [296, 526] width 12 height 12
type input "F9852C"
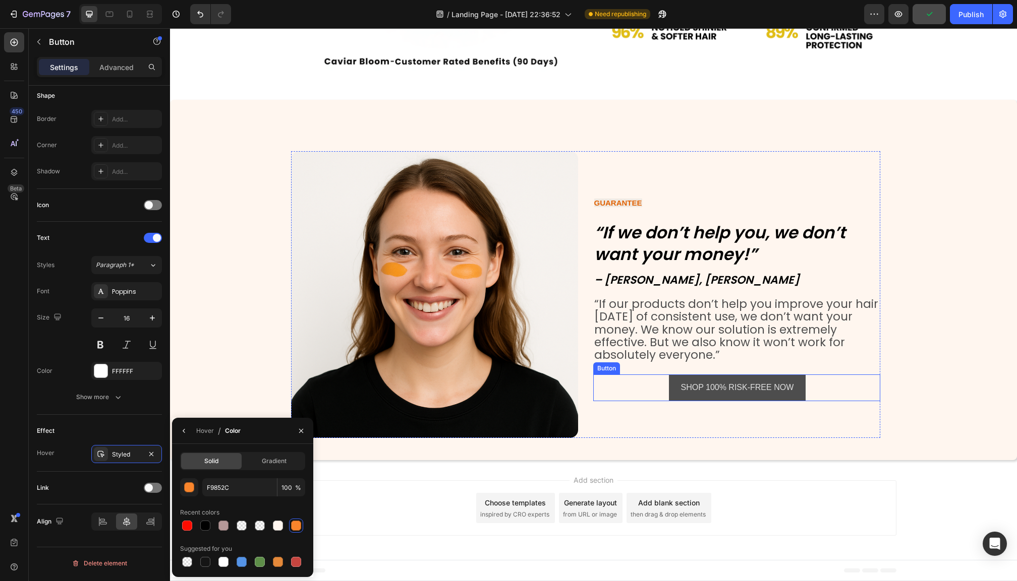
scroll to position [200, 0]
click at [673, 382] on button "SHOP 100% RISK-FREE NOW" at bounding box center [737, 388] width 137 height 27
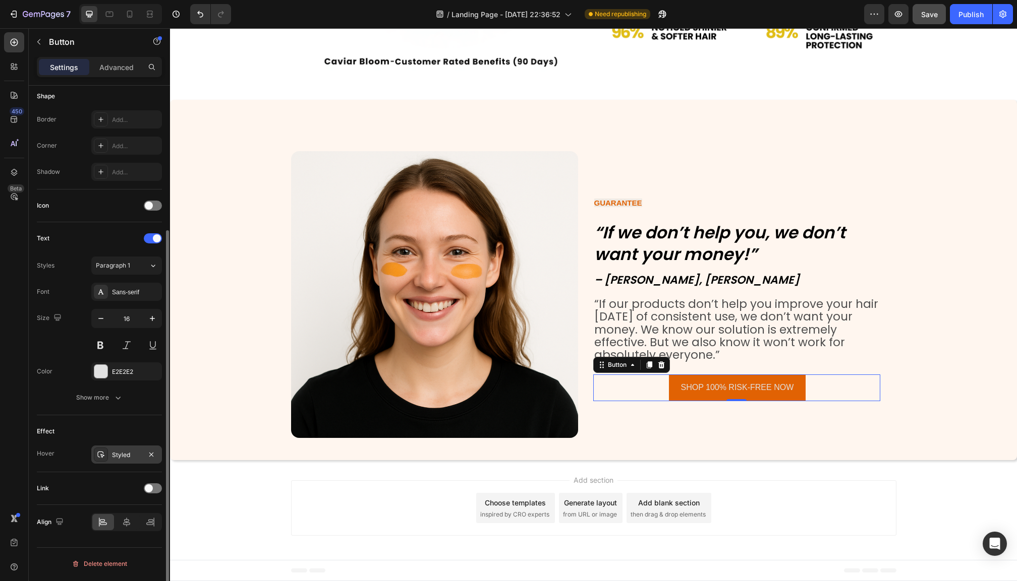
scroll to position [201, 0]
click at [115, 455] on div "Styled" at bounding box center [126, 454] width 29 height 9
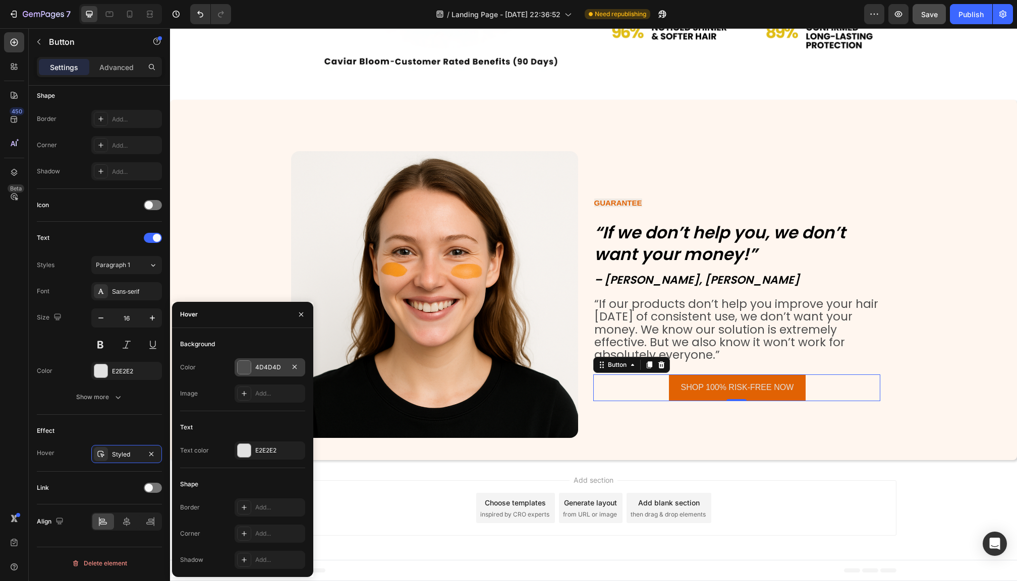
click at [243, 373] on div at bounding box center [244, 367] width 13 height 13
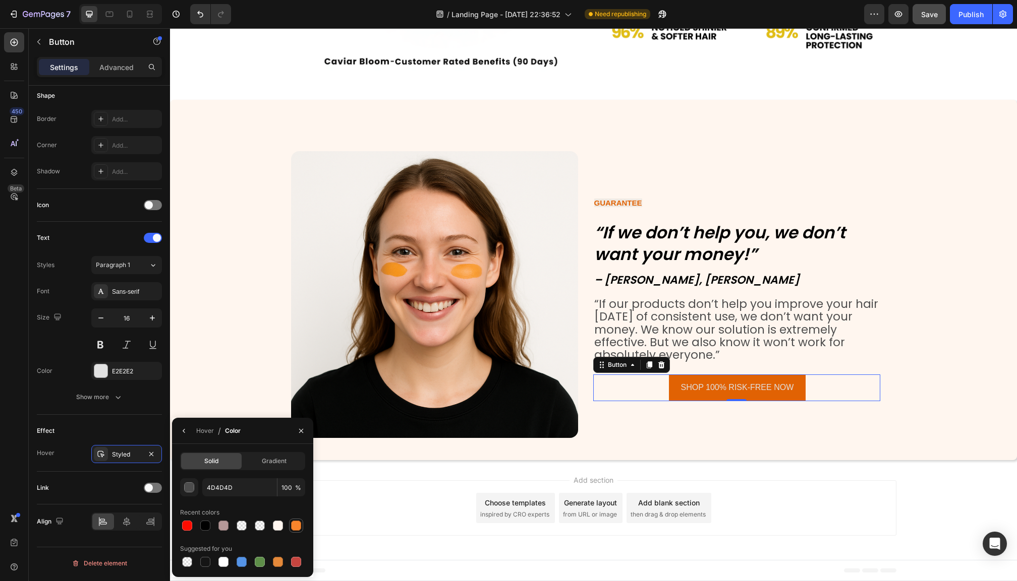
click at [299, 524] on div at bounding box center [296, 526] width 10 height 10
type input "F9852C"
click at [961, 13] on div "Publish" at bounding box center [970, 14] width 25 height 11
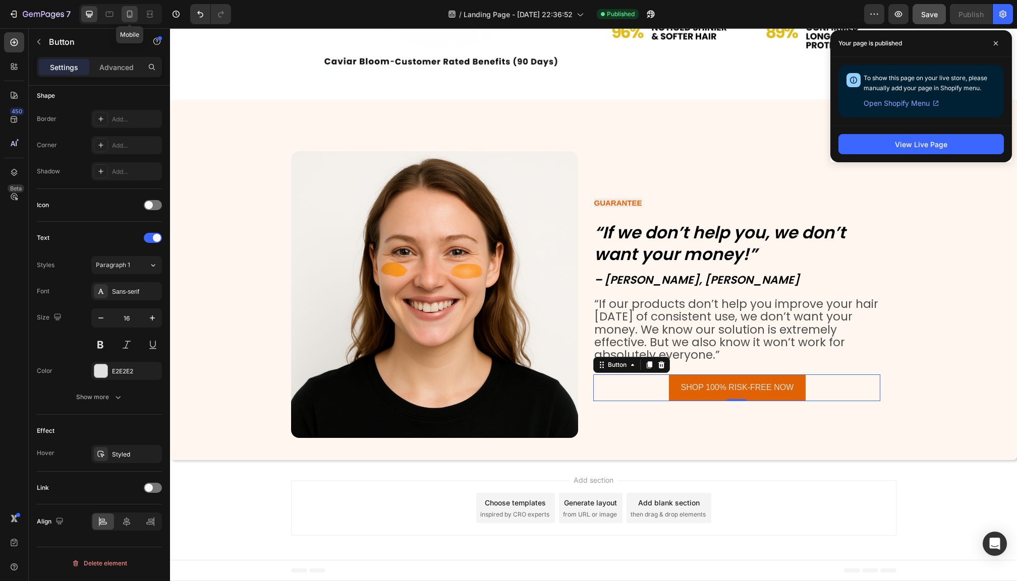
click at [131, 11] on icon at bounding box center [130, 14] width 6 height 7
type input "14"
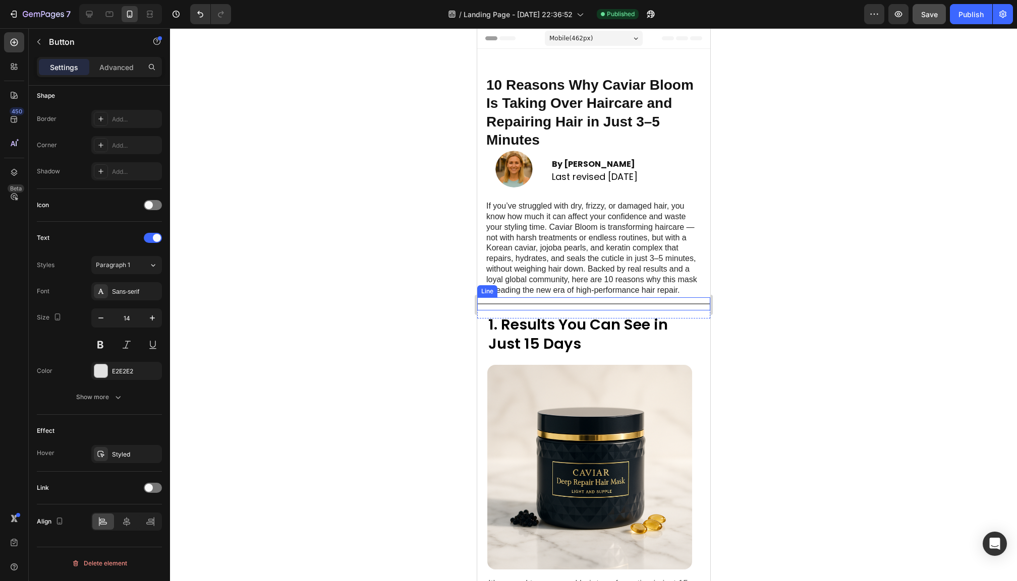
click at [695, 308] on div "Title Line" at bounding box center [593, 304] width 233 height 13
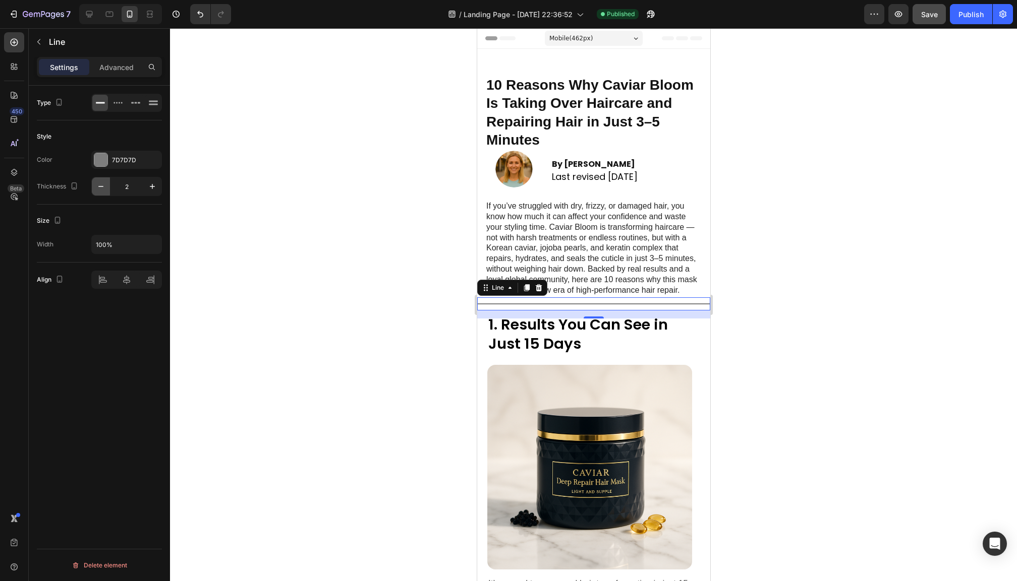
click at [105, 190] on icon "button" at bounding box center [101, 187] width 10 height 10
type input "1"
click at [370, 256] on div at bounding box center [593, 304] width 847 height 553
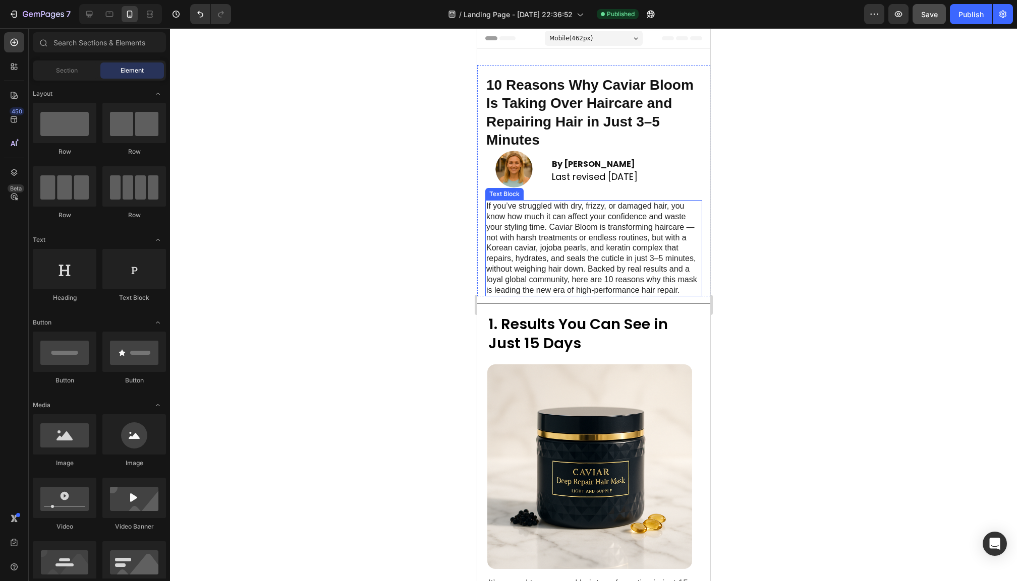
click at [514, 251] on p "If you’ve struggled with dry, frizzy, or damaged hair, you know how much it can…" at bounding box center [593, 248] width 215 height 94
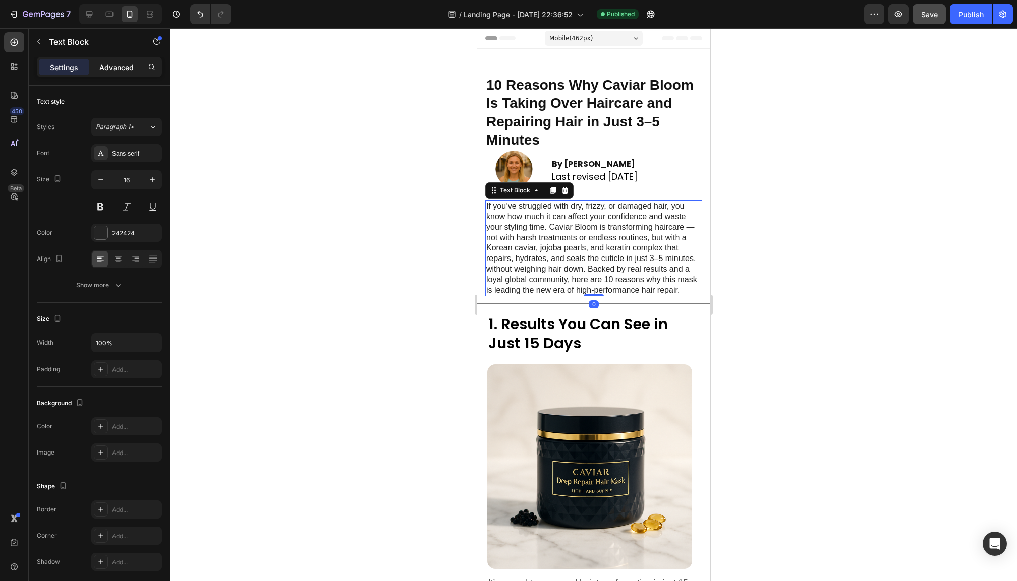
click at [111, 68] on p "Advanced" at bounding box center [116, 67] width 34 height 11
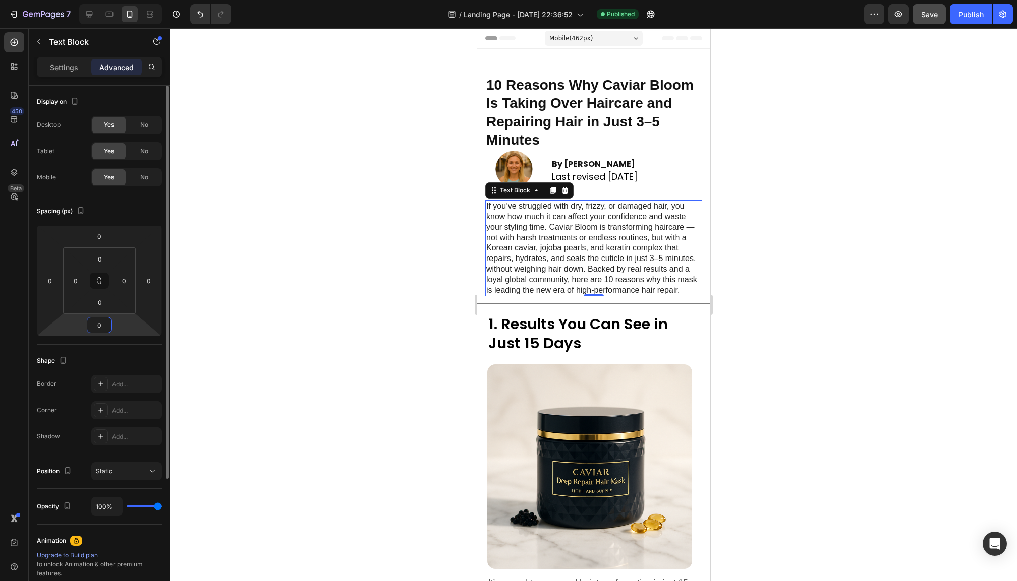
click at [96, 327] on input "0" at bounding box center [99, 325] width 20 height 15
type input "5"
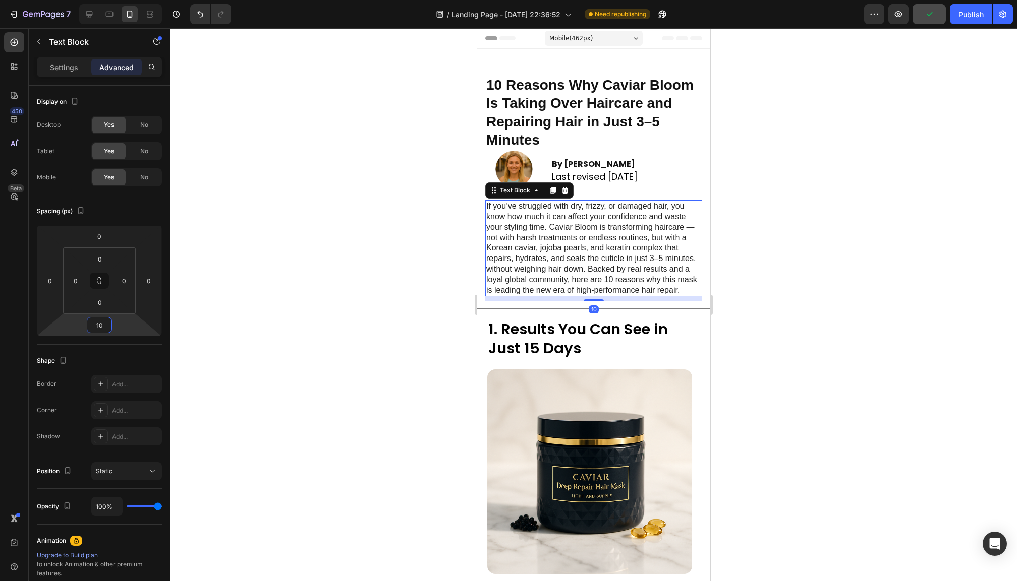
type input "10"
click at [355, 438] on div at bounding box center [593, 304] width 847 height 553
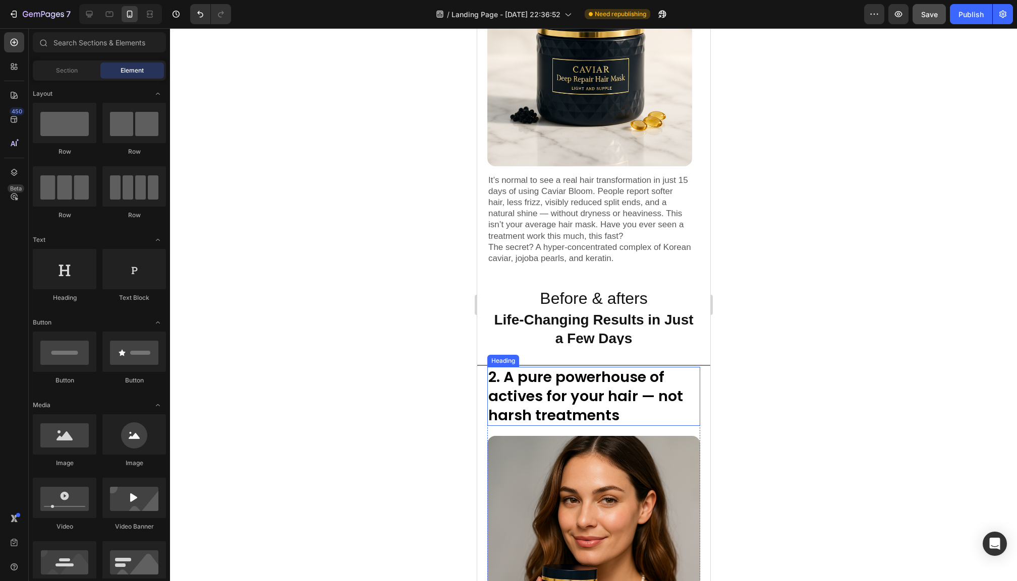
scroll to position [412, 0]
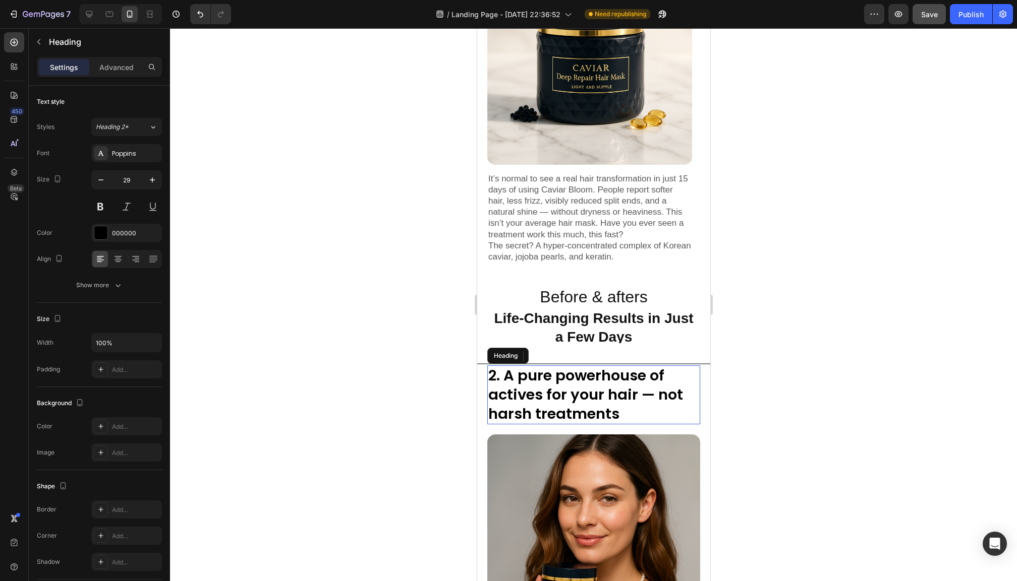
click at [645, 388] on h2 "2. A pure powerhouse of actives for your hair — not harsh treatments" at bounding box center [593, 395] width 213 height 59
click at [112, 70] on p "Advanced" at bounding box center [116, 67] width 34 height 11
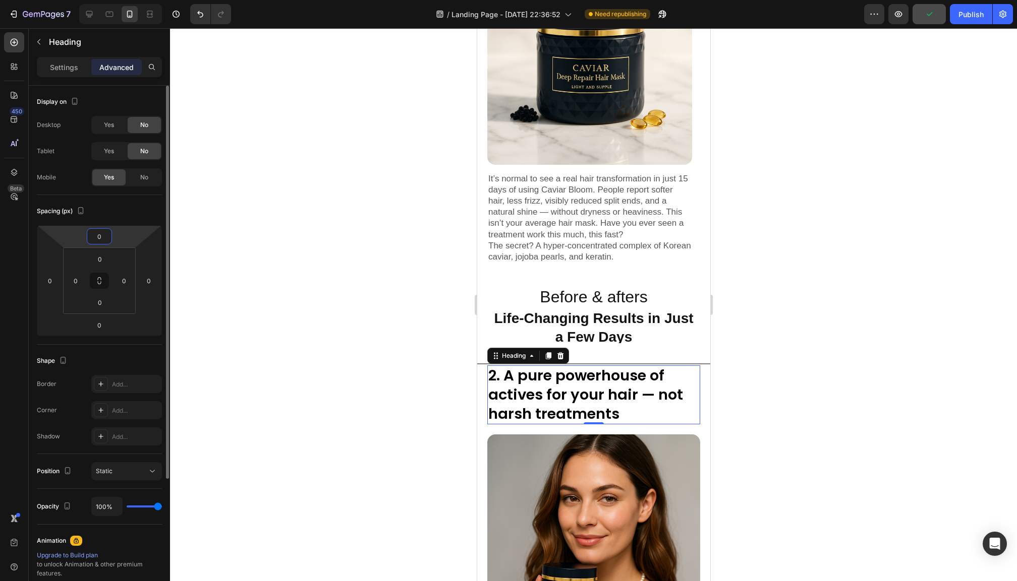
click at [103, 236] on input "0" at bounding box center [99, 236] width 20 height 15
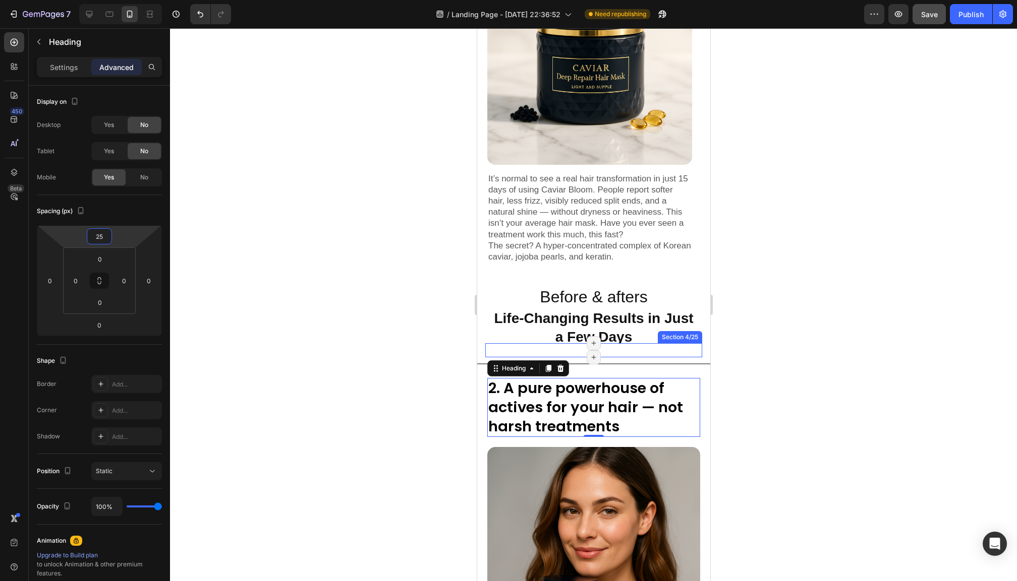
type input "25"
click at [787, 349] on div at bounding box center [593, 304] width 847 height 553
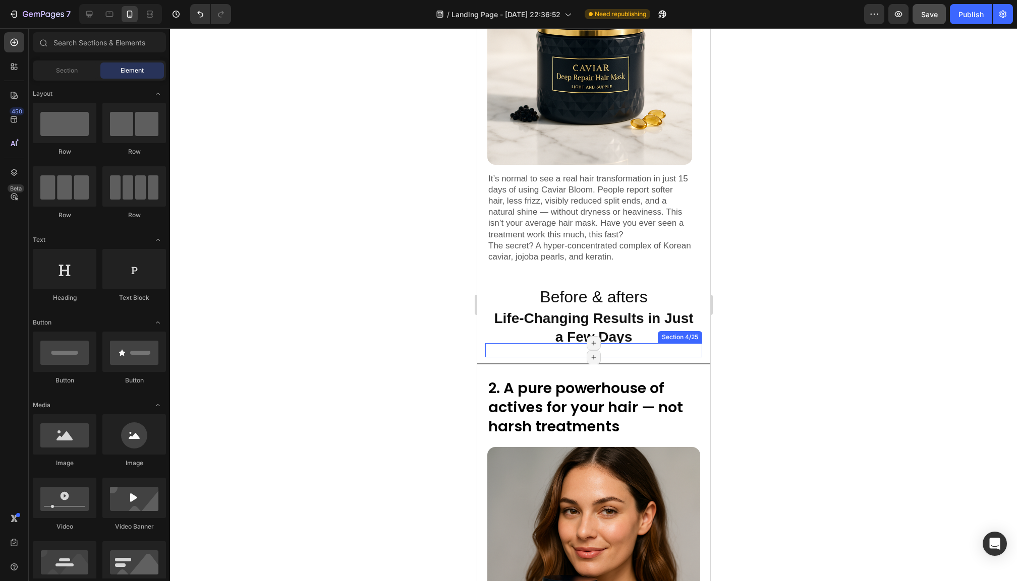
click at [759, 419] on div at bounding box center [593, 304] width 847 height 553
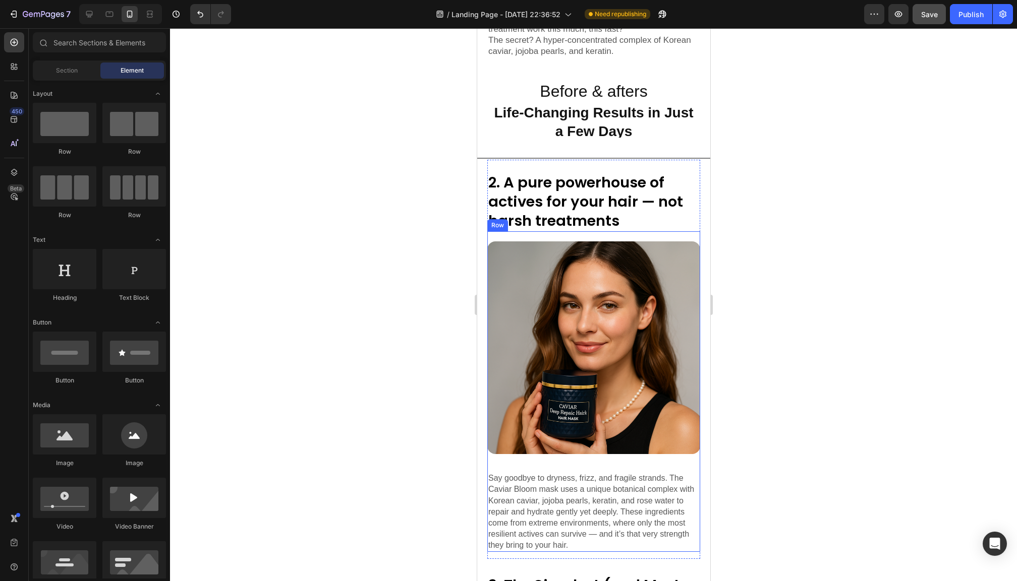
scroll to position [586, 0]
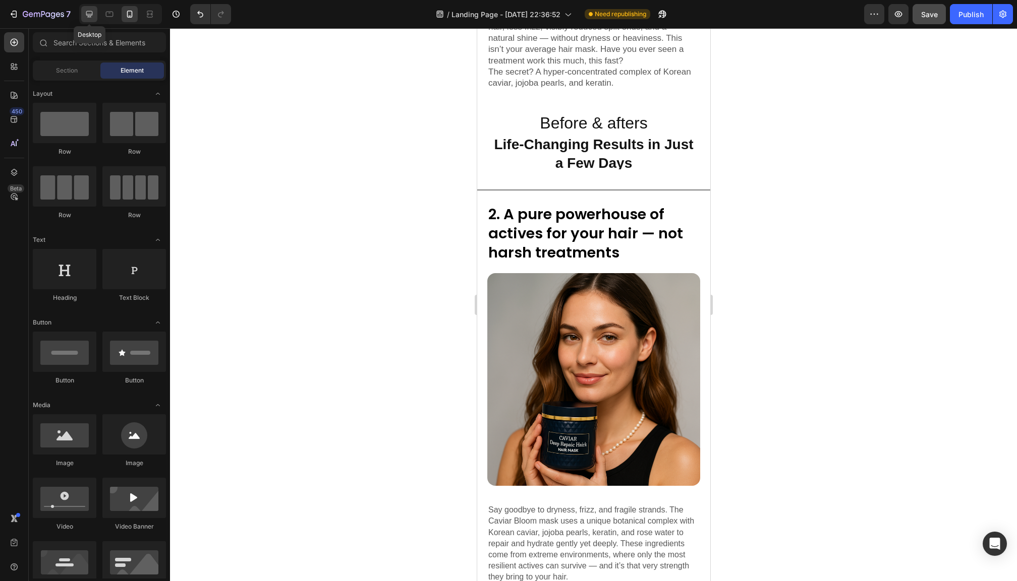
click at [93, 13] on icon at bounding box center [89, 14] width 7 height 7
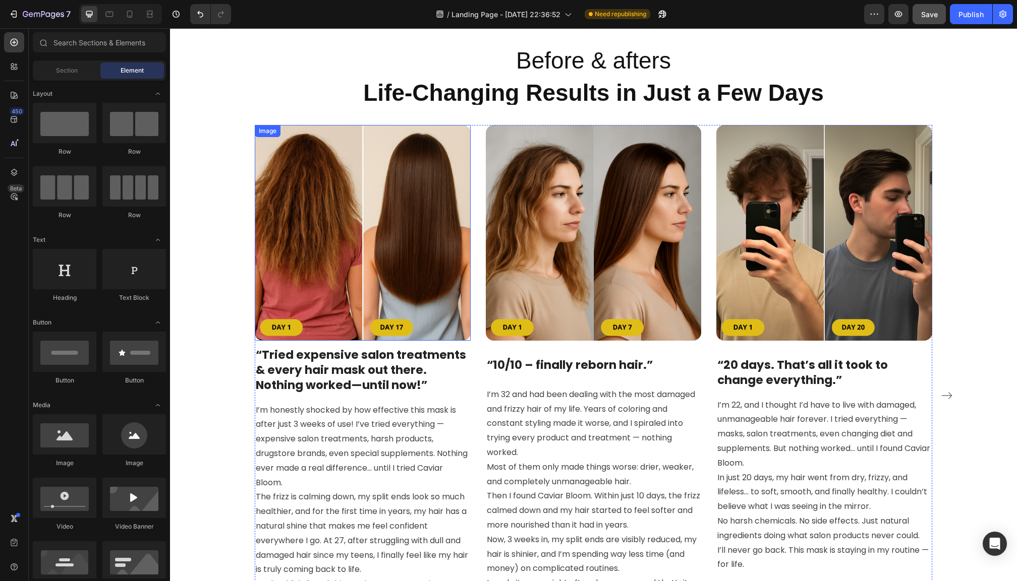
scroll to position [422, 0]
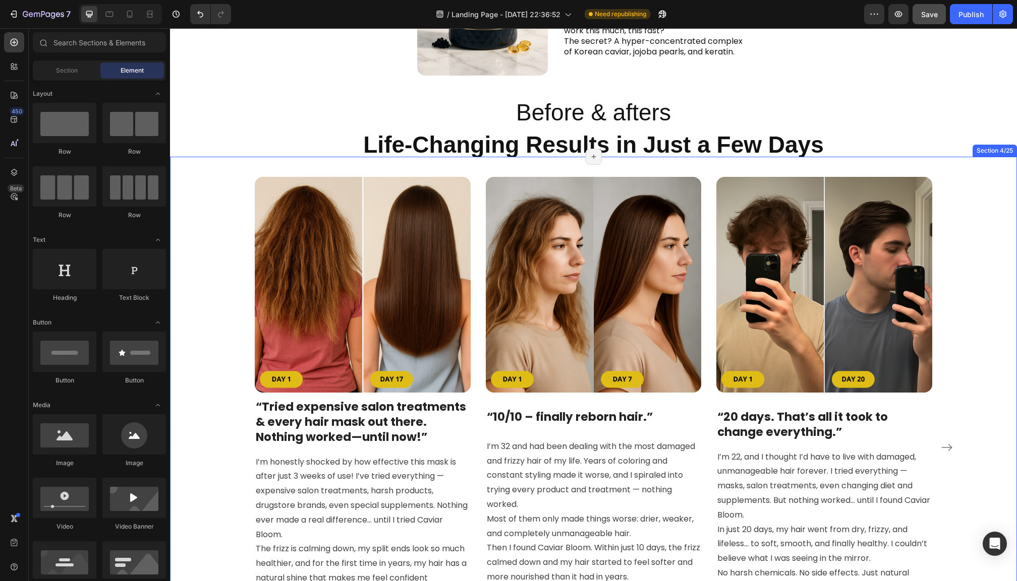
click at [479, 167] on div "Image “Tried expensive salon treatments & every hair mask out there. Nothing wo…" at bounding box center [593, 435] width 726 height 556
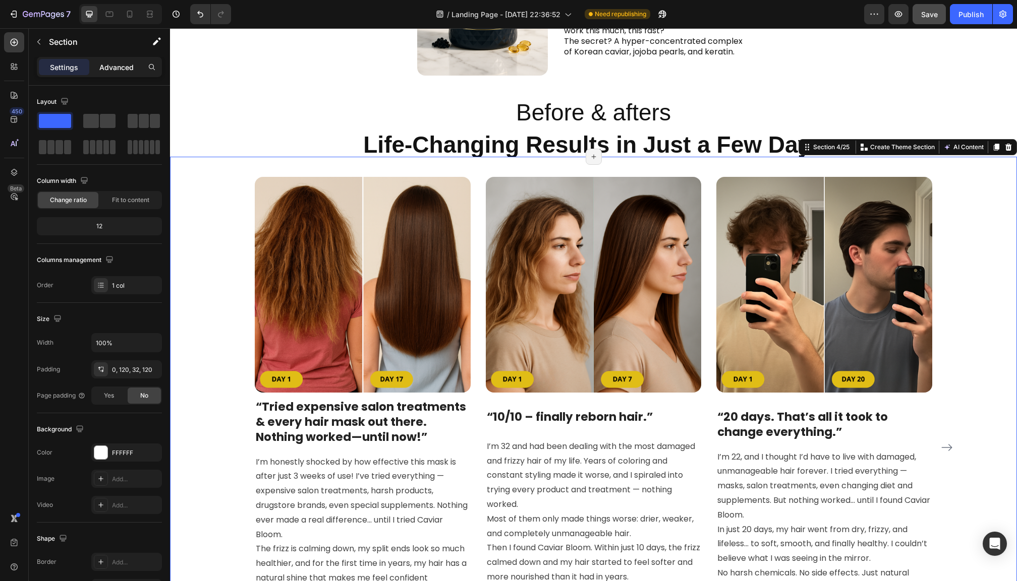
click at [122, 67] on p "Advanced" at bounding box center [116, 67] width 34 height 11
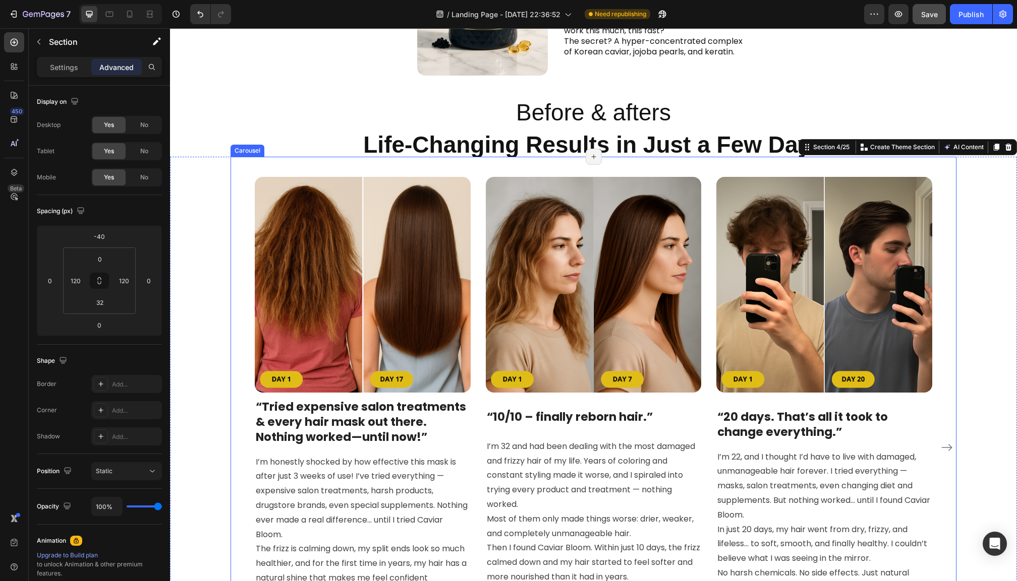
click at [248, 218] on div "Image “Tried expensive salon treatments & every hair mask out there. Nothing wo…" at bounding box center [593, 447] width 726 height 541
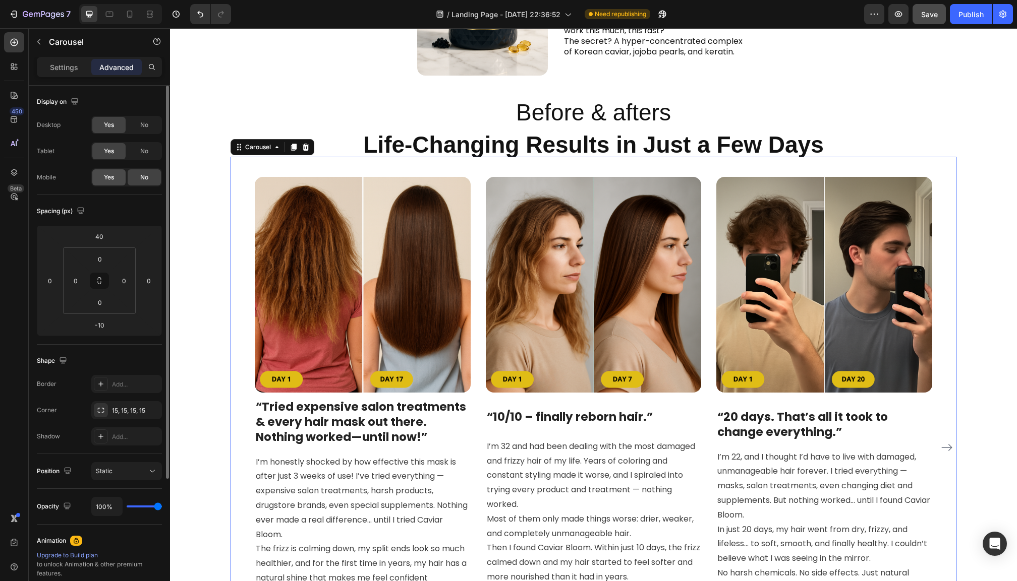
click at [105, 174] on span "Yes" at bounding box center [109, 177] width 10 height 9
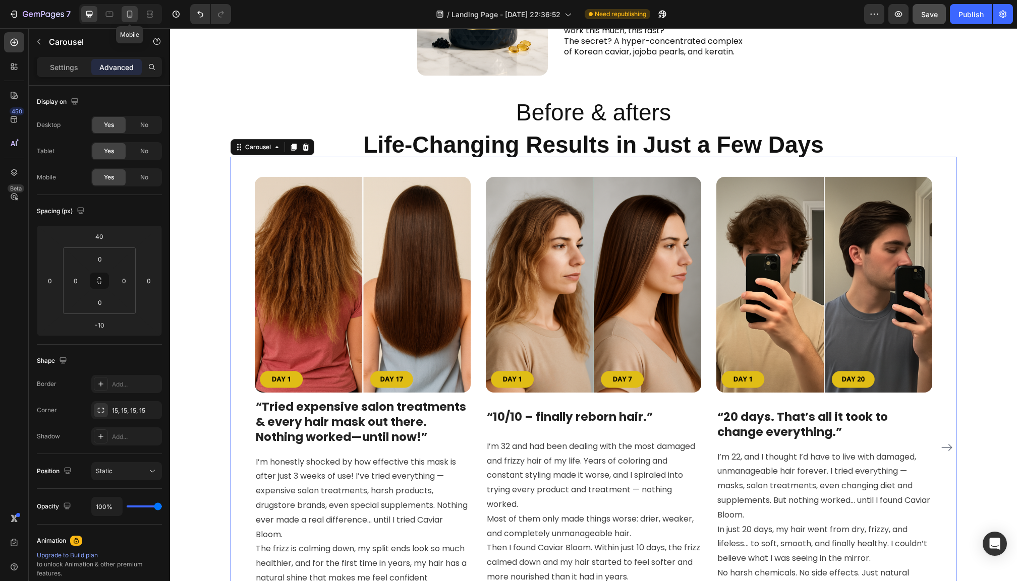
click at [133, 10] on icon at bounding box center [130, 14] width 10 height 10
type input "0"
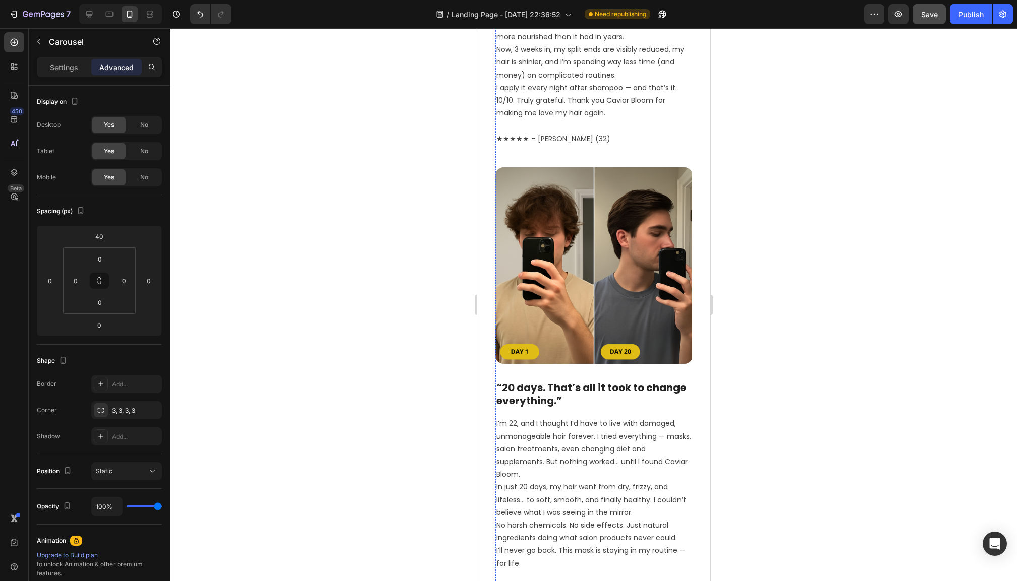
scroll to position [1818, 0]
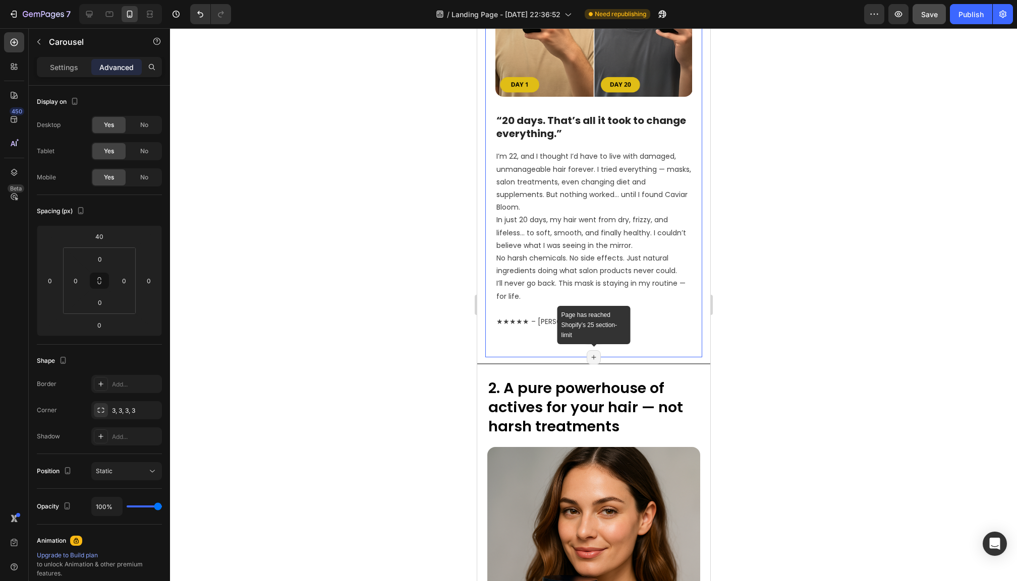
click at [593, 353] on icon at bounding box center [593, 357] width 8 height 8
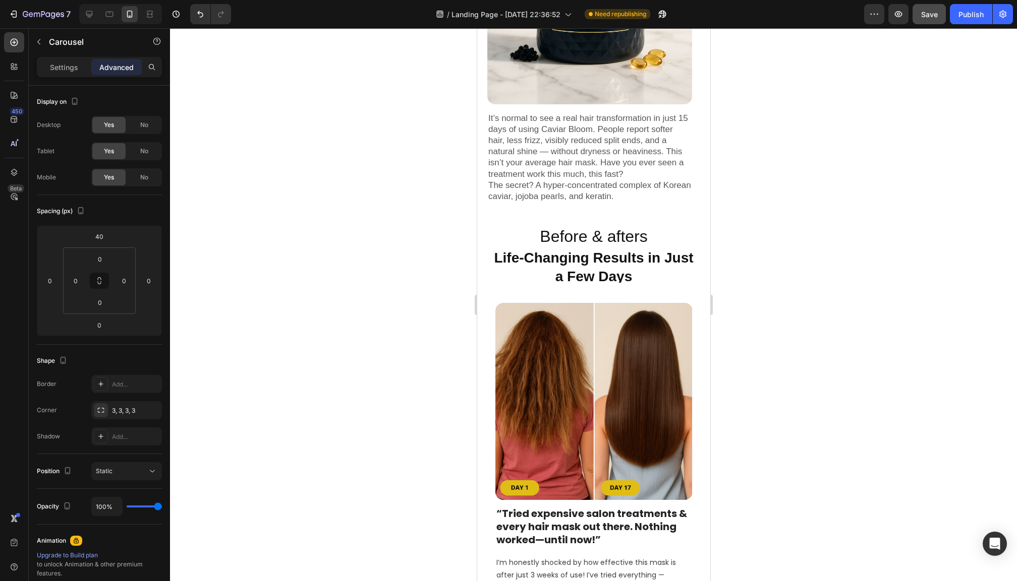
scroll to position [525, 0]
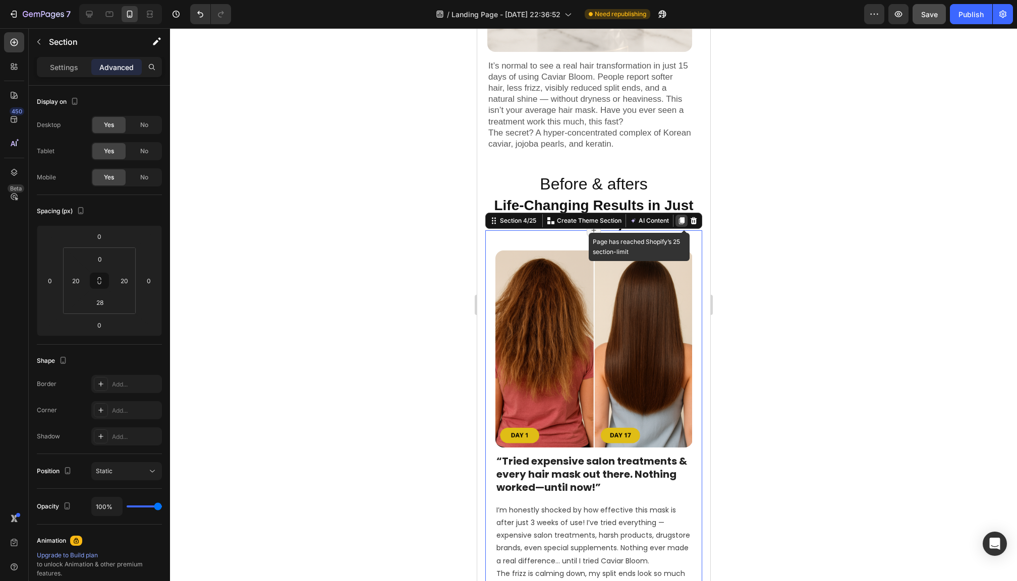
click at [681, 217] on icon at bounding box center [681, 220] width 6 height 7
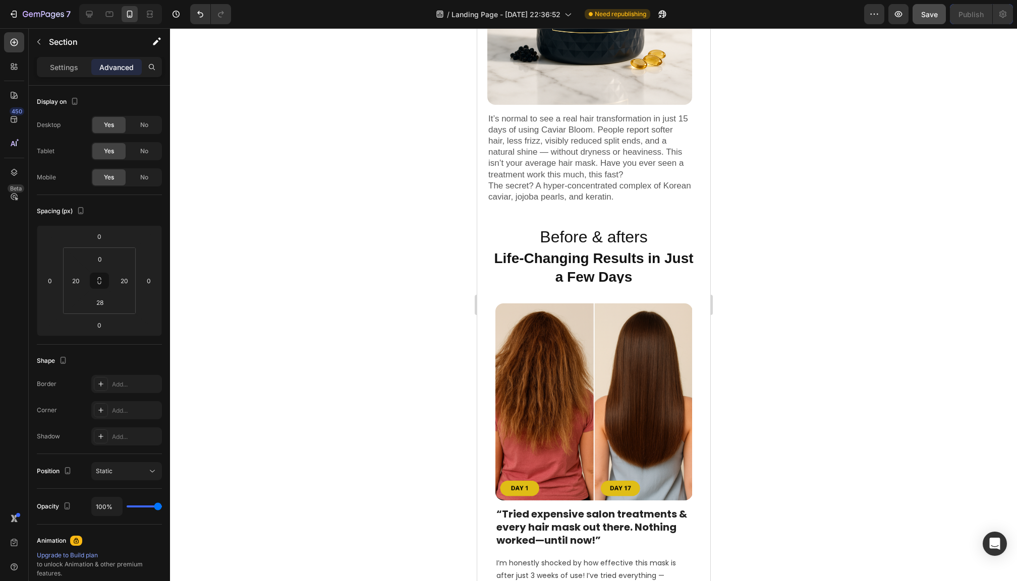
scroll to position [474, 0]
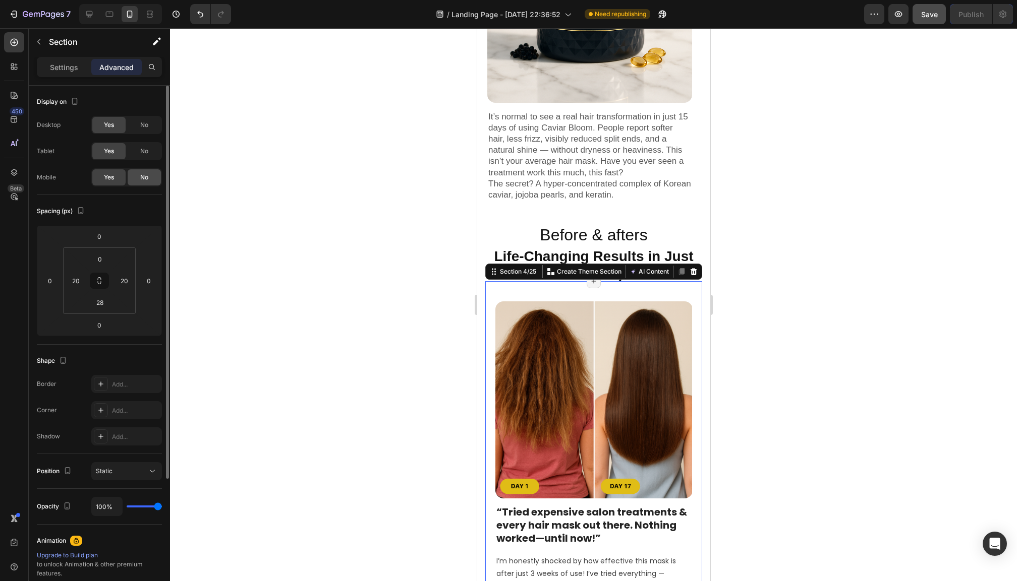
click at [143, 182] on span "No" at bounding box center [144, 177] width 8 height 9
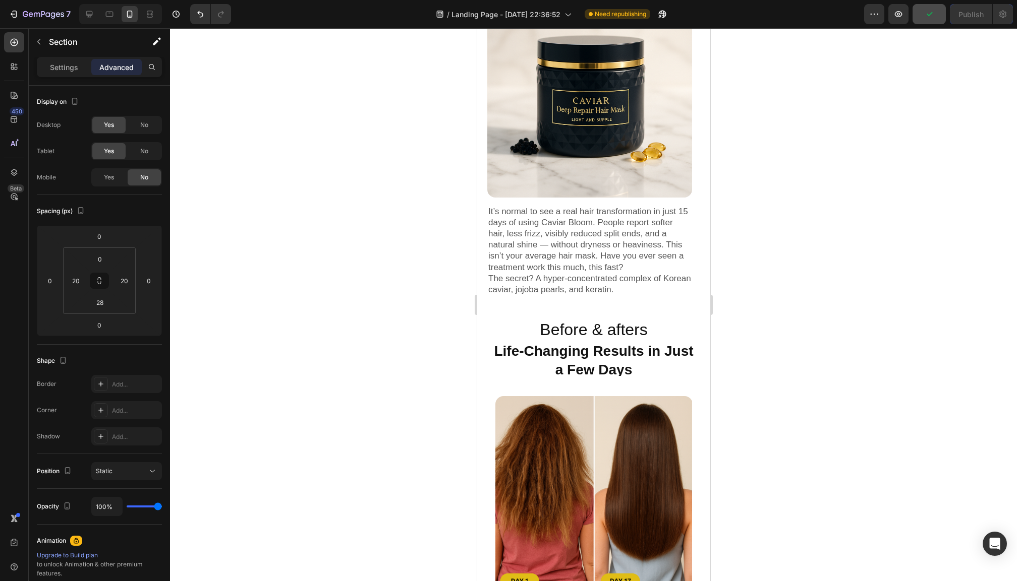
scroll to position [386, 0]
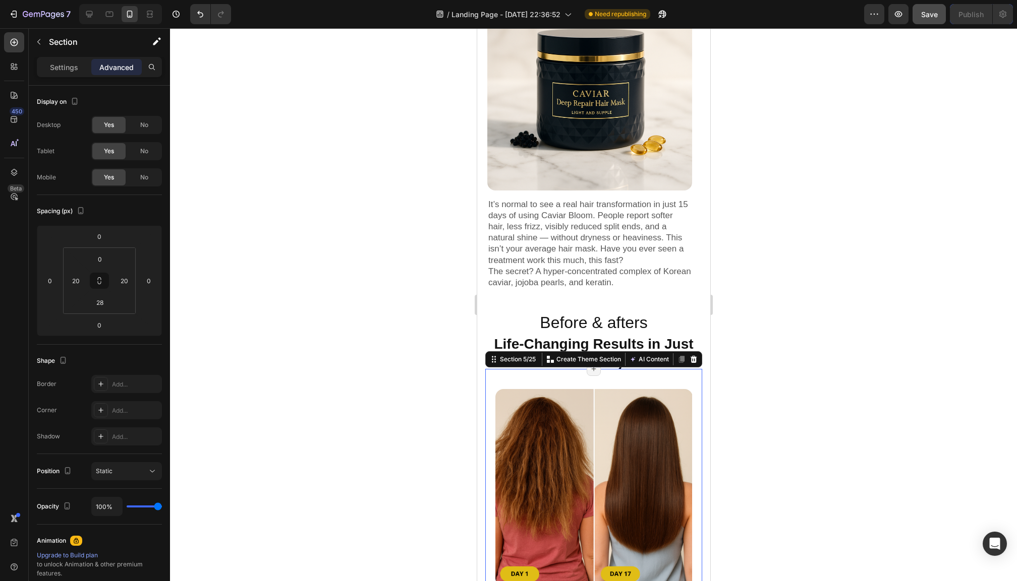
click at [148, 127] on span "No" at bounding box center [144, 125] width 8 height 9
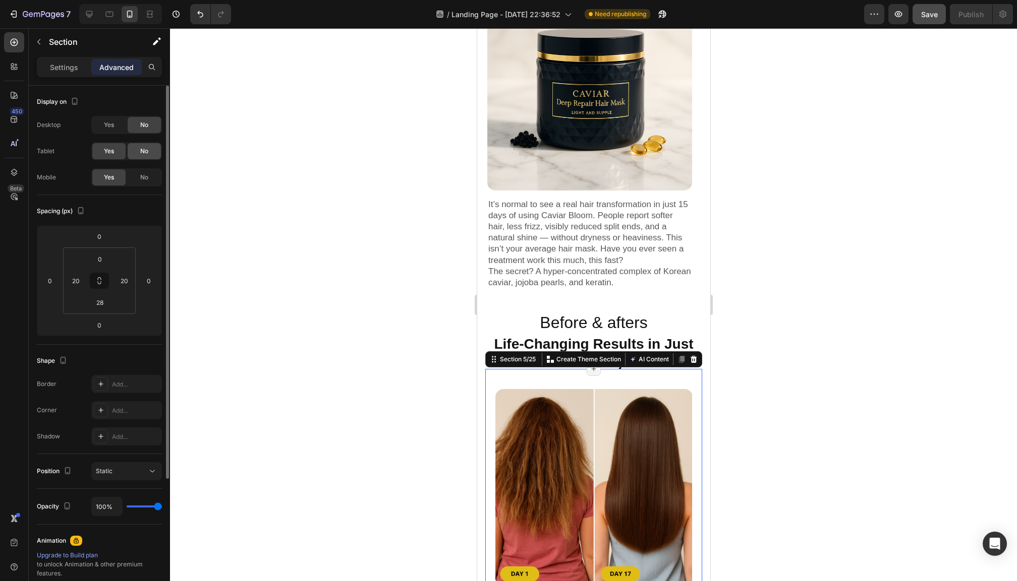
click at [148, 148] on span "No" at bounding box center [144, 151] width 8 height 9
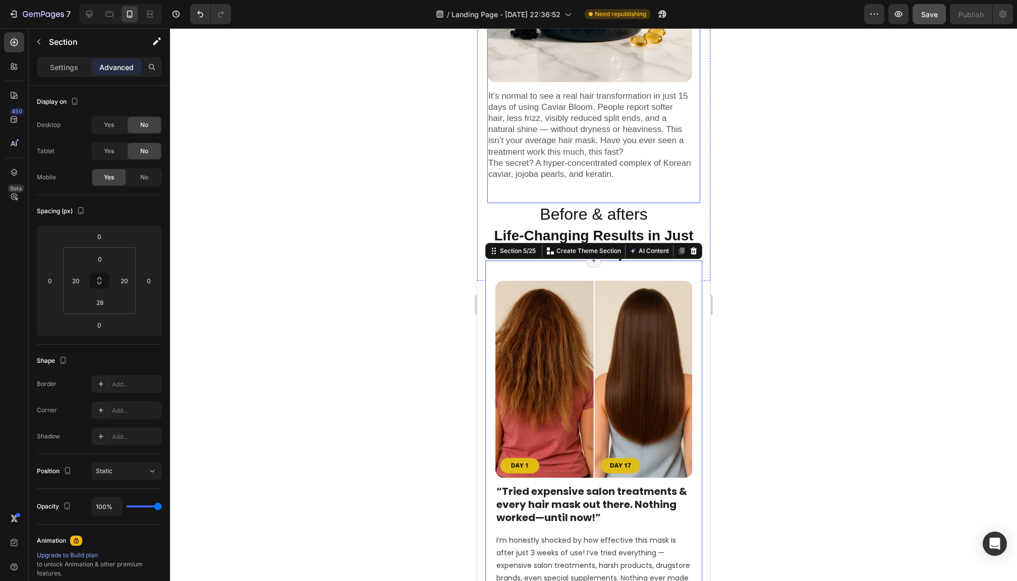
scroll to position [495, 0]
click at [67, 73] on div "Settings" at bounding box center [64, 67] width 50 height 16
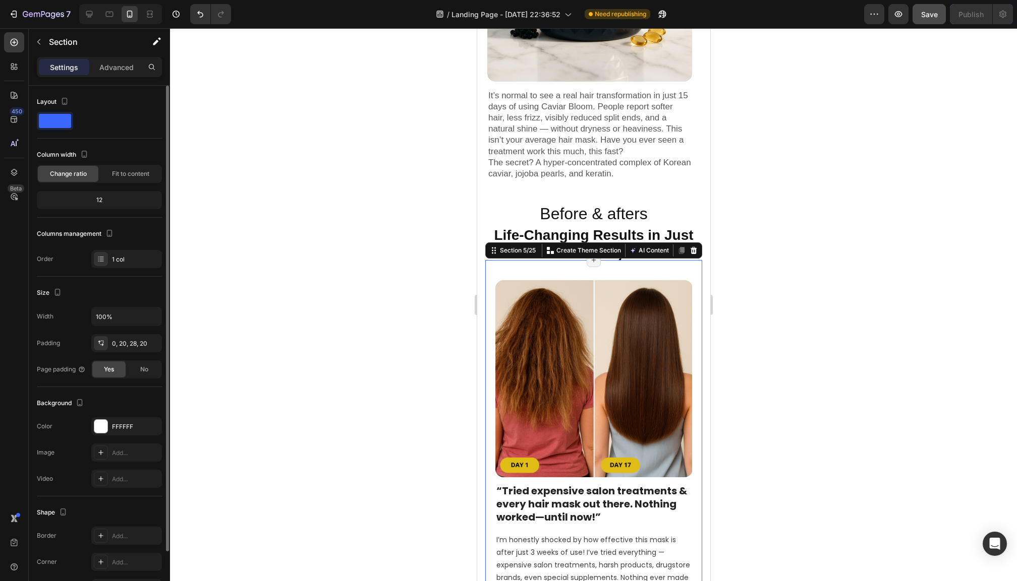
click at [97, 199] on div "12" at bounding box center [99, 200] width 121 height 14
click at [122, 261] on div "1 col" at bounding box center [135, 259] width 47 height 9
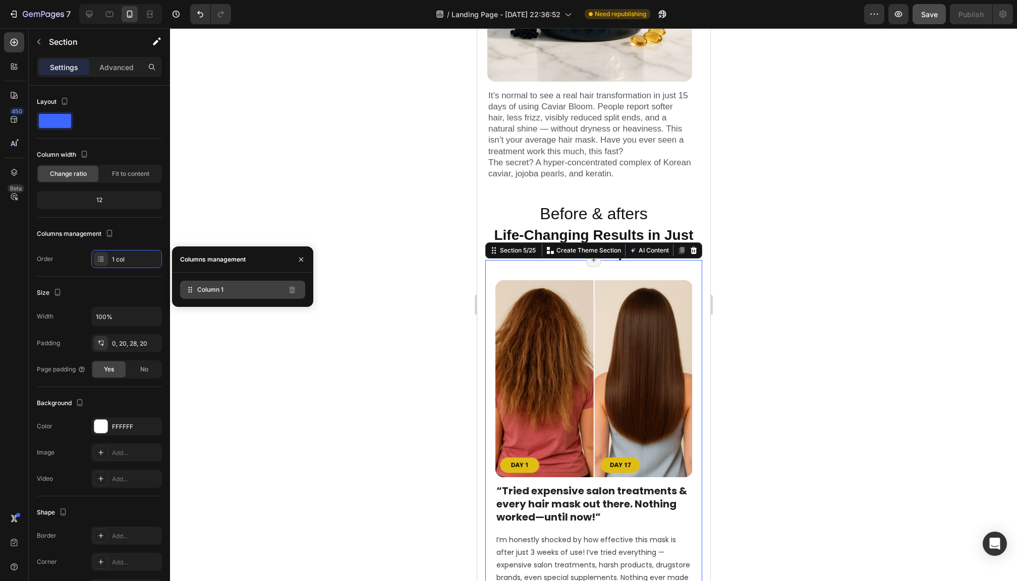
click at [228, 291] on div "Column 1" at bounding box center [242, 290] width 125 height 18
drag, startPoint x: 228, startPoint y: 291, endPoint x: 236, endPoint y: 298, distance: 10.8
click at [236, 298] on div "Column 1" at bounding box center [242, 290] width 125 height 18
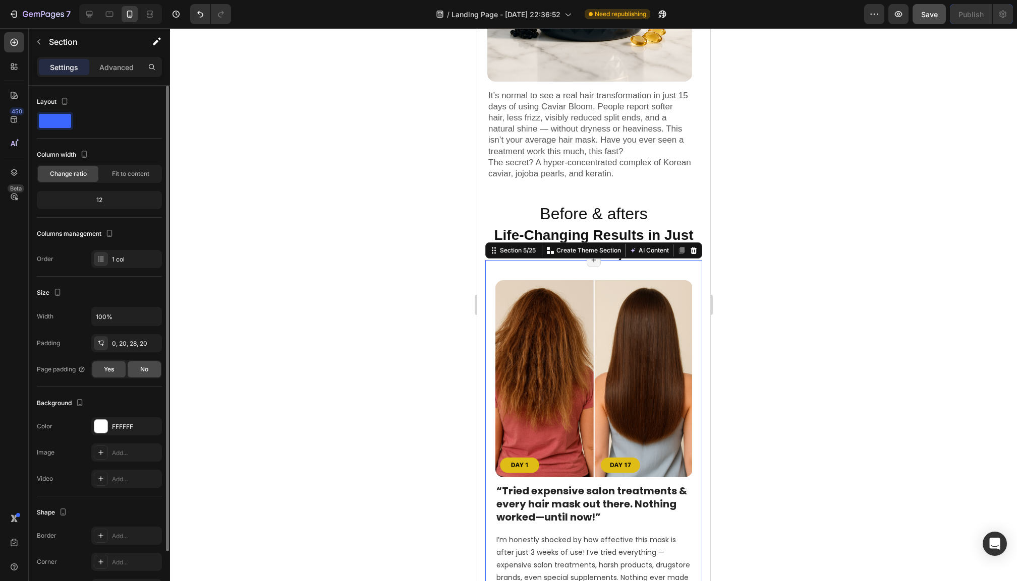
click at [144, 376] on div "No" at bounding box center [144, 370] width 33 height 16
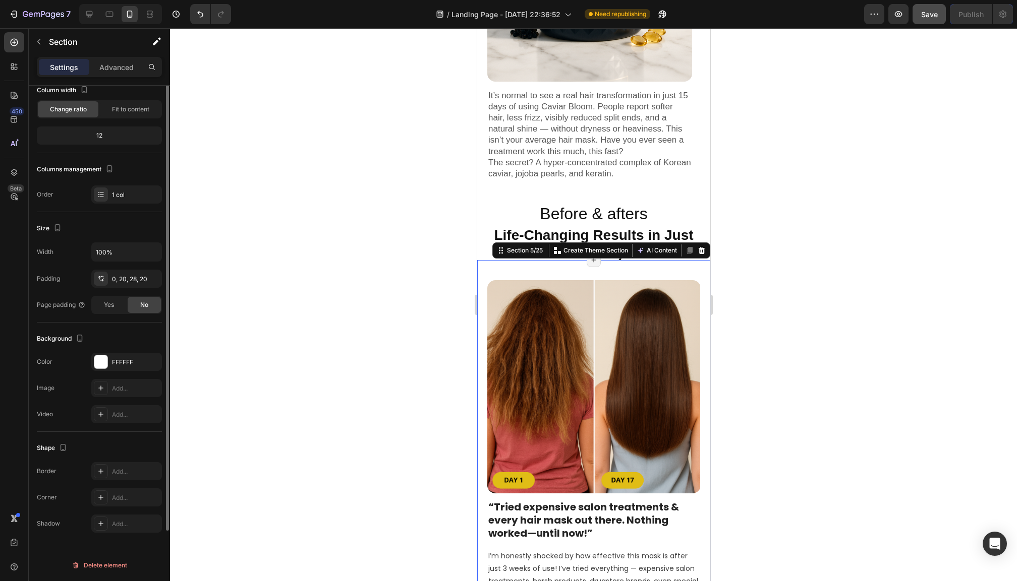
scroll to position [0, 0]
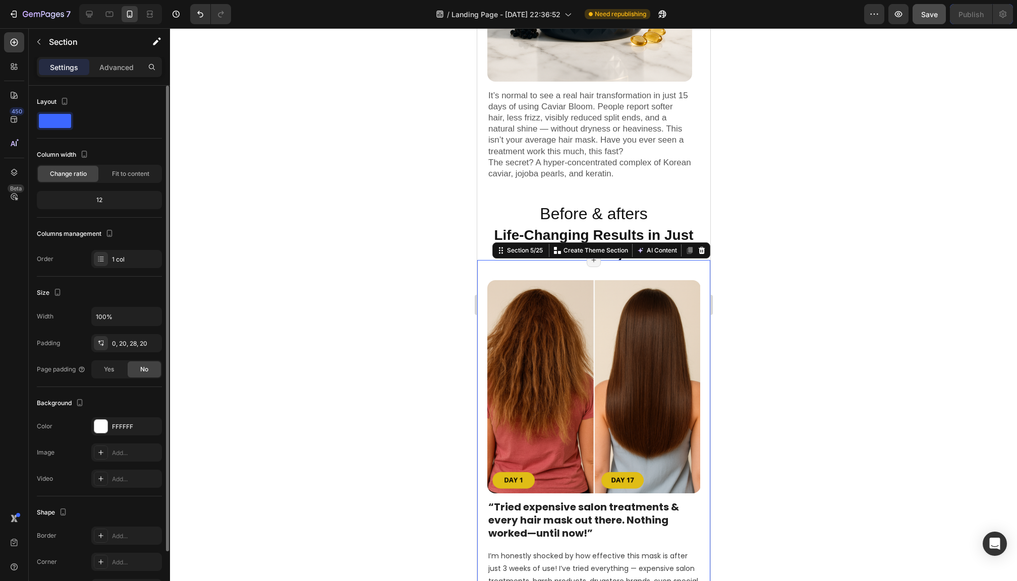
click at [59, 126] on span at bounding box center [55, 121] width 32 height 14
click at [117, 178] on span "Fit to content" at bounding box center [130, 173] width 37 height 9
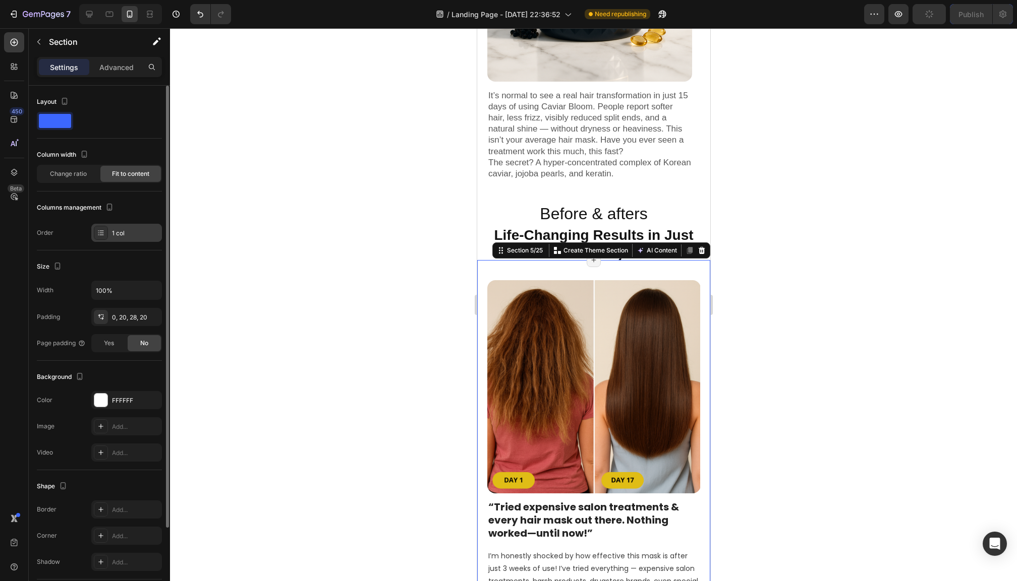
click at [125, 238] on div "1 col" at bounding box center [135, 233] width 47 height 9
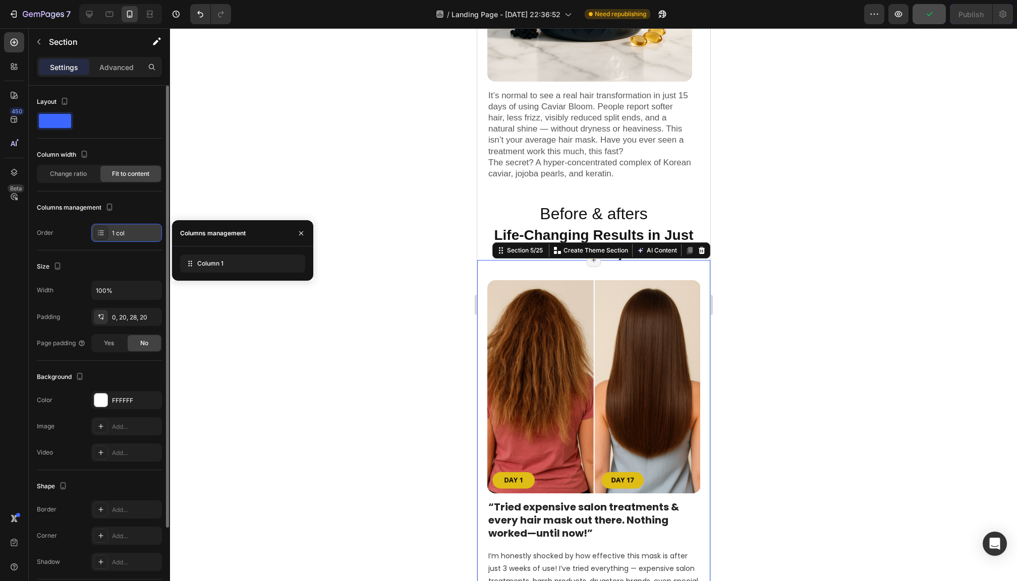
click at [125, 237] on div "1 col" at bounding box center [135, 233] width 47 height 9
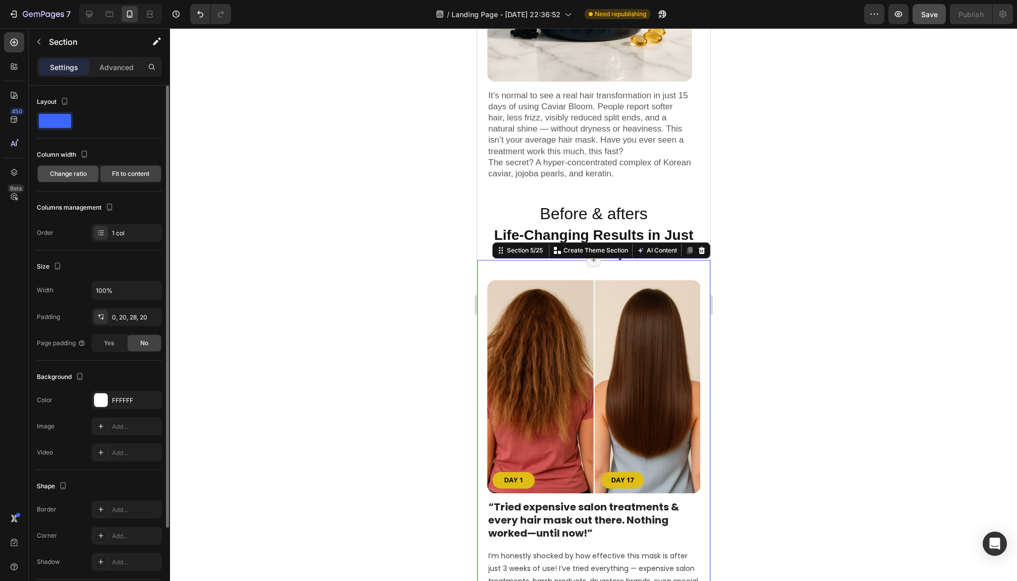
click at [73, 175] on span "Change ratio" at bounding box center [68, 173] width 37 height 9
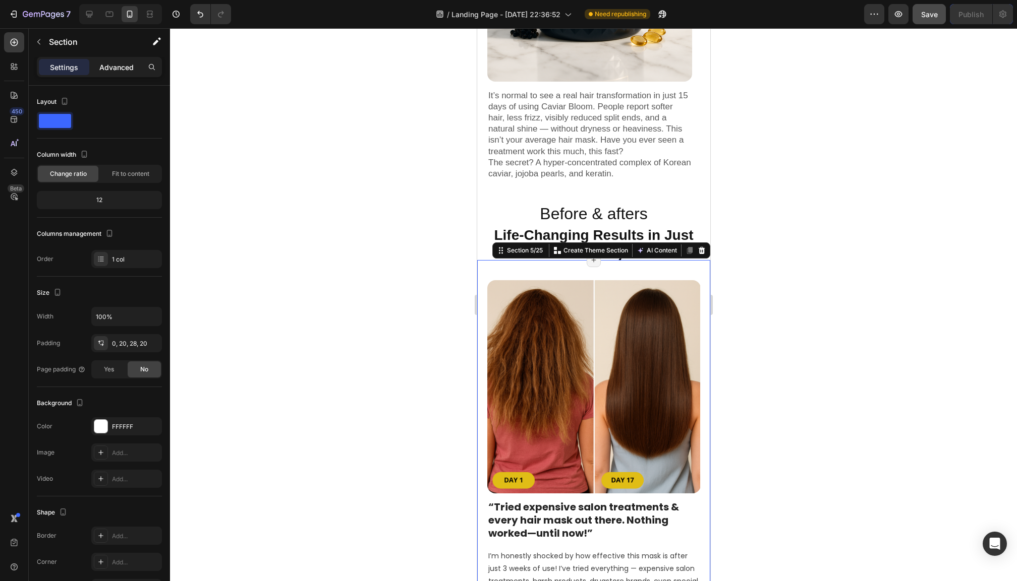
click at [111, 69] on p "Advanced" at bounding box center [116, 67] width 34 height 11
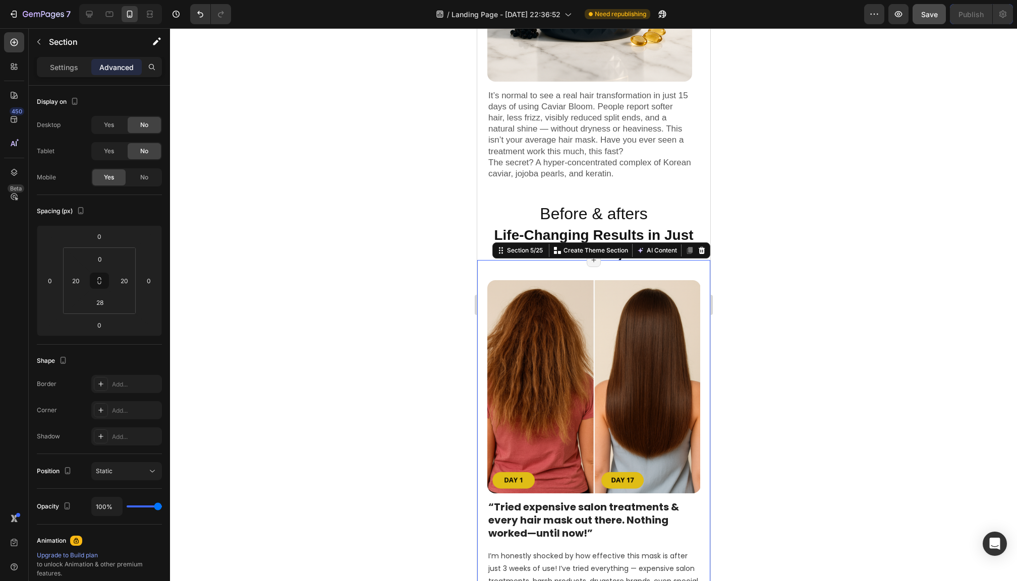
click at [380, 259] on div at bounding box center [593, 304] width 847 height 553
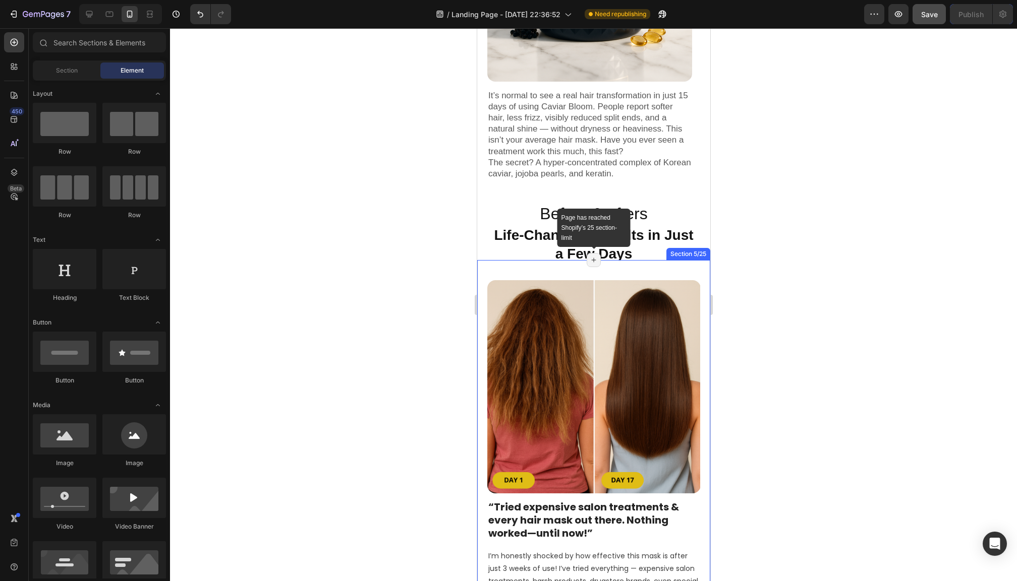
click at [593, 259] on icon at bounding box center [593, 260] width 8 height 8
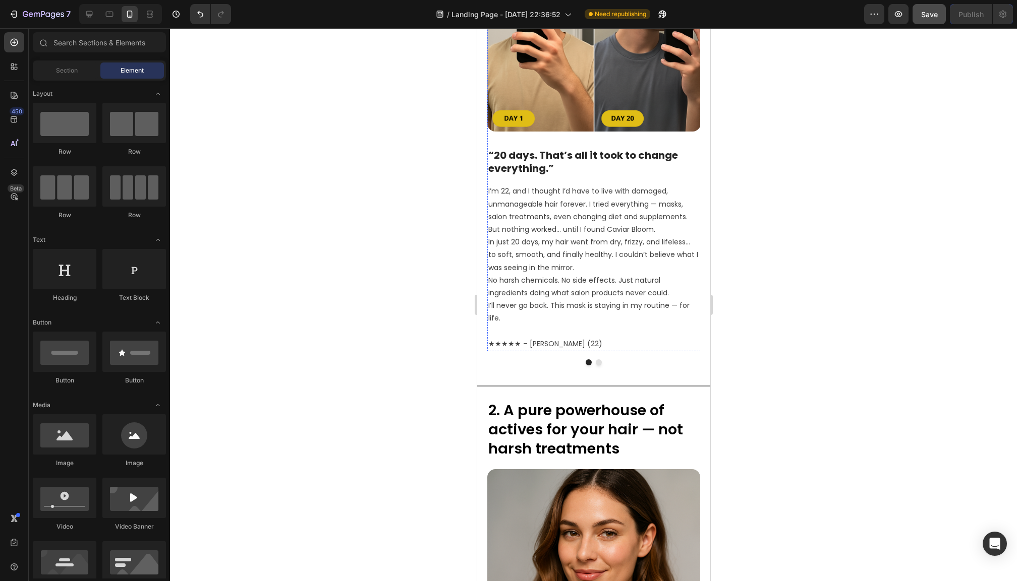
scroll to position [1839, 0]
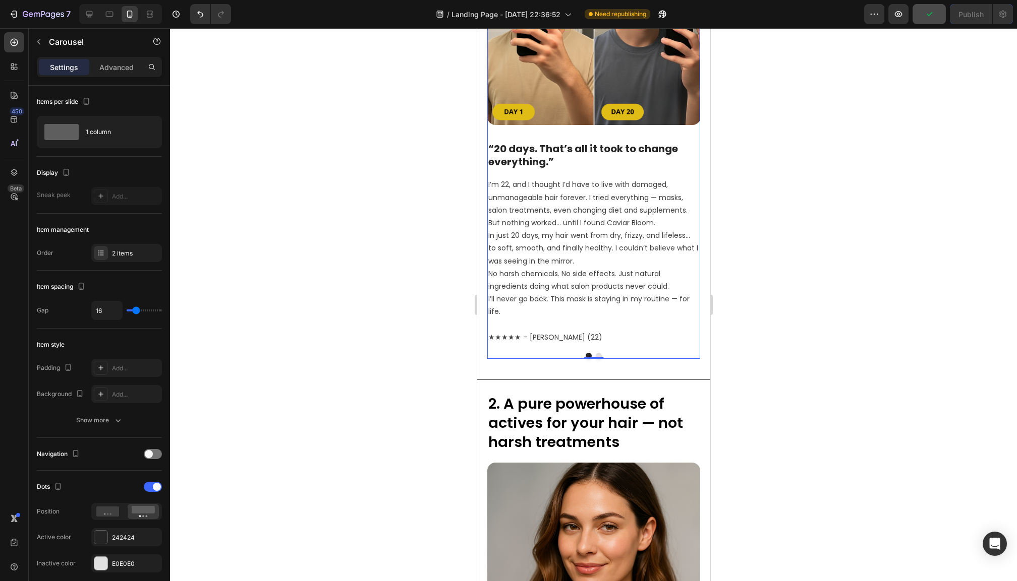
click at [599, 353] on button "Dot" at bounding box center [598, 356] width 6 height 6
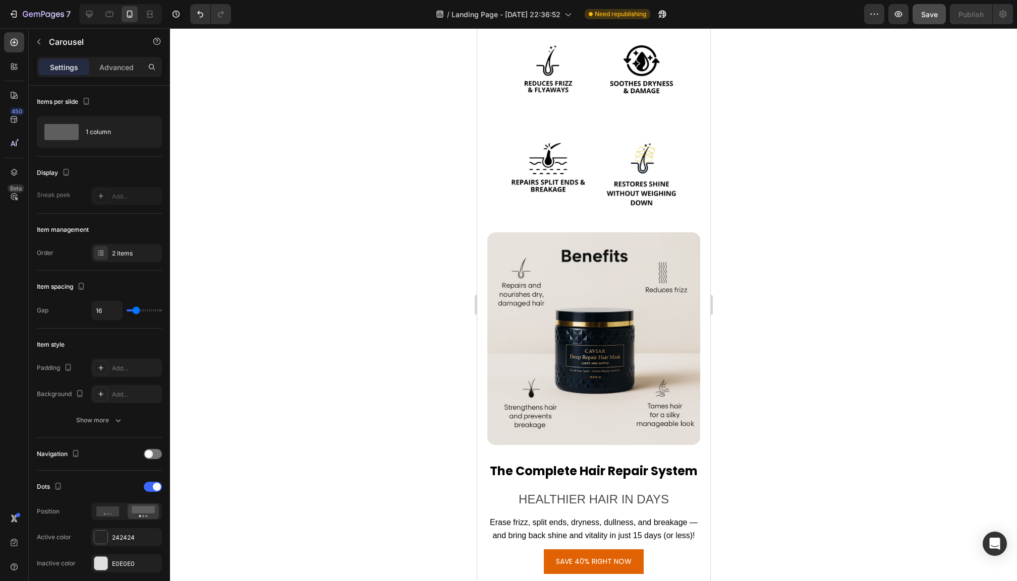
scroll to position [3351, 0]
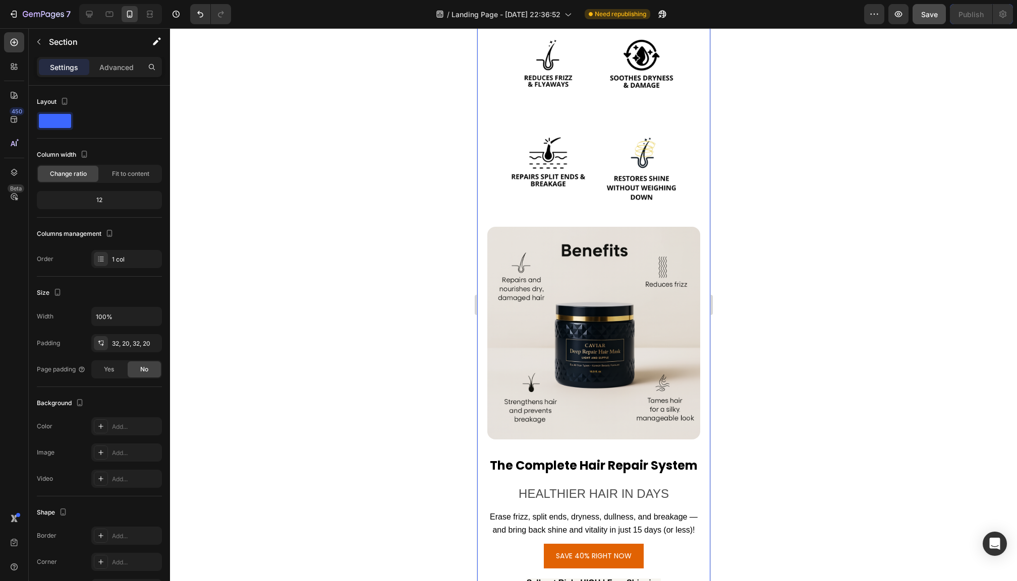
click at [565, 178] on div "JUNE SALE 💫 Heading Save 40% if you buy [DATE]! Heading Image Image The Complet…" at bounding box center [593, 325] width 233 height 731
click at [107, 74] on div "Advanced" at bounding box center [116, 67] width 50 height 16
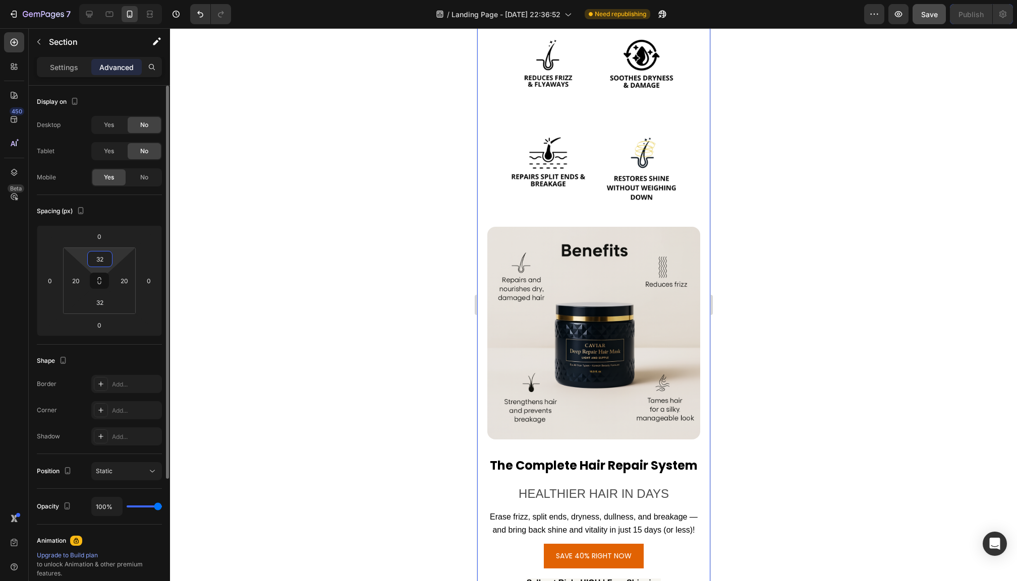
click at [105, 256] on input "32" at bounding box center [100, 259] width 20 height 15
type input "2"
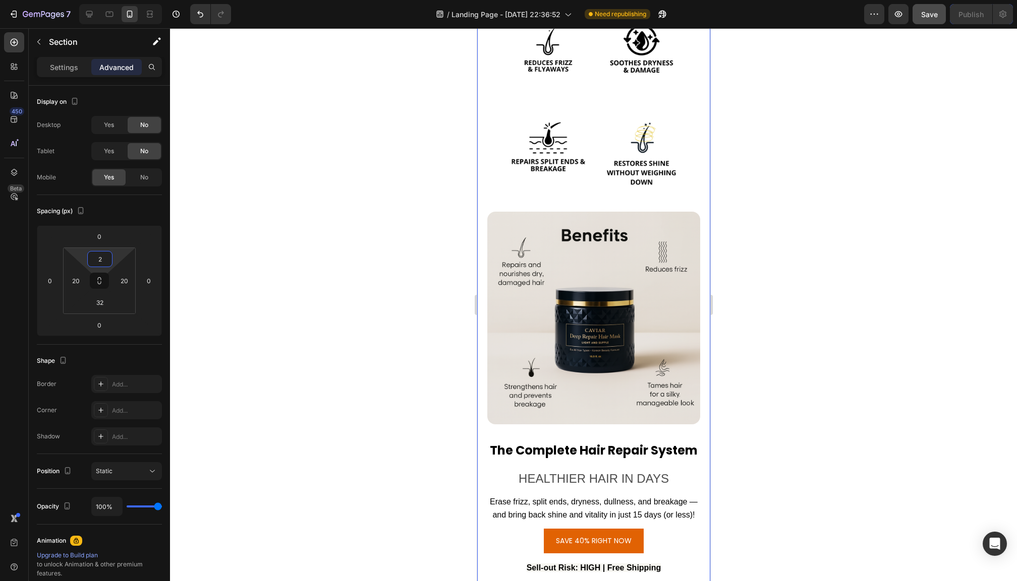
click at [773, 283] on div at bounding box center [593, 304] width 847 height 553
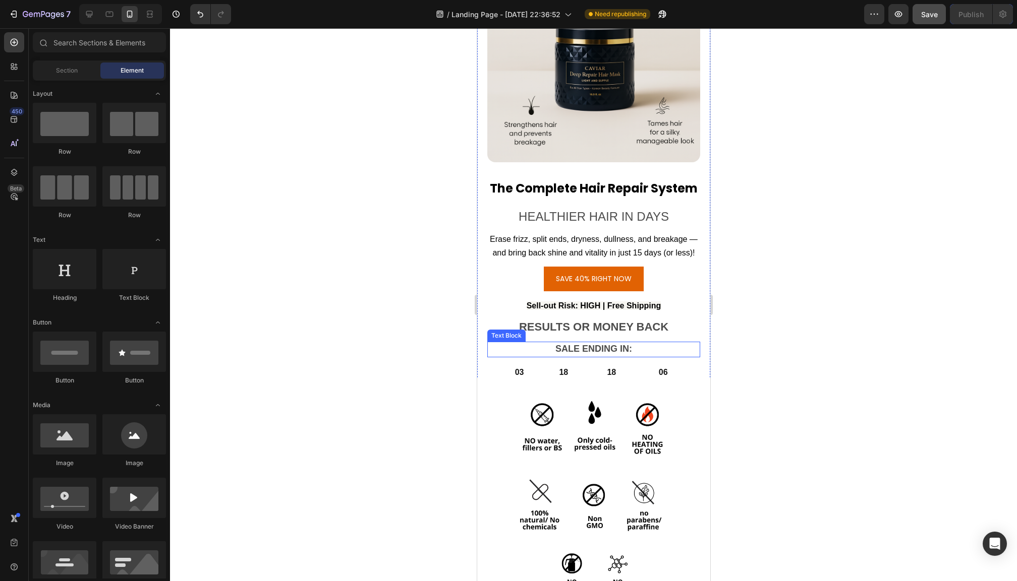
scroll to position [3826, 0]
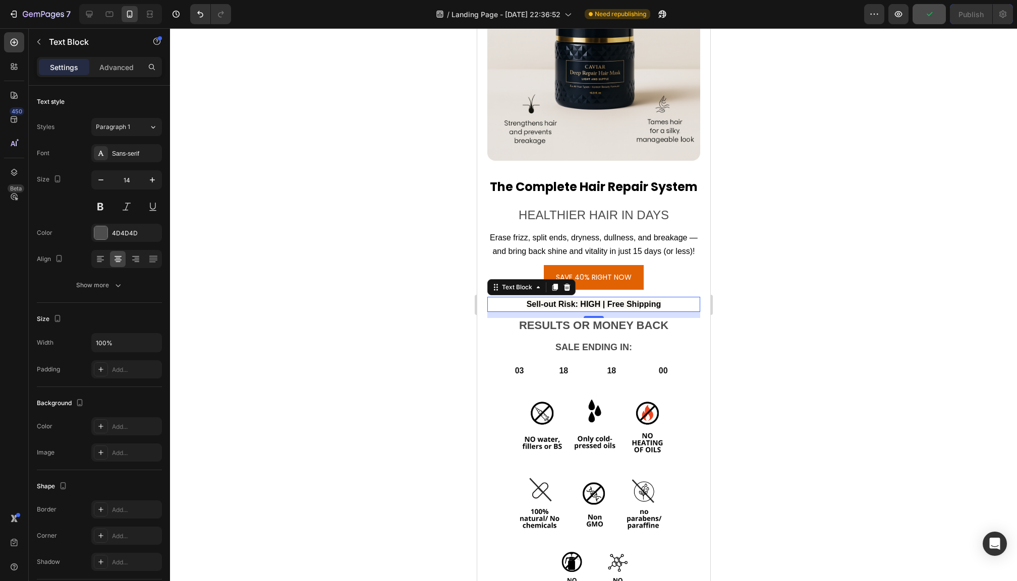
click at [673, 299] on p "Sell-out Risk: HIGH | Free Shipping" at bounding box center [593, 304] width 211 height 13
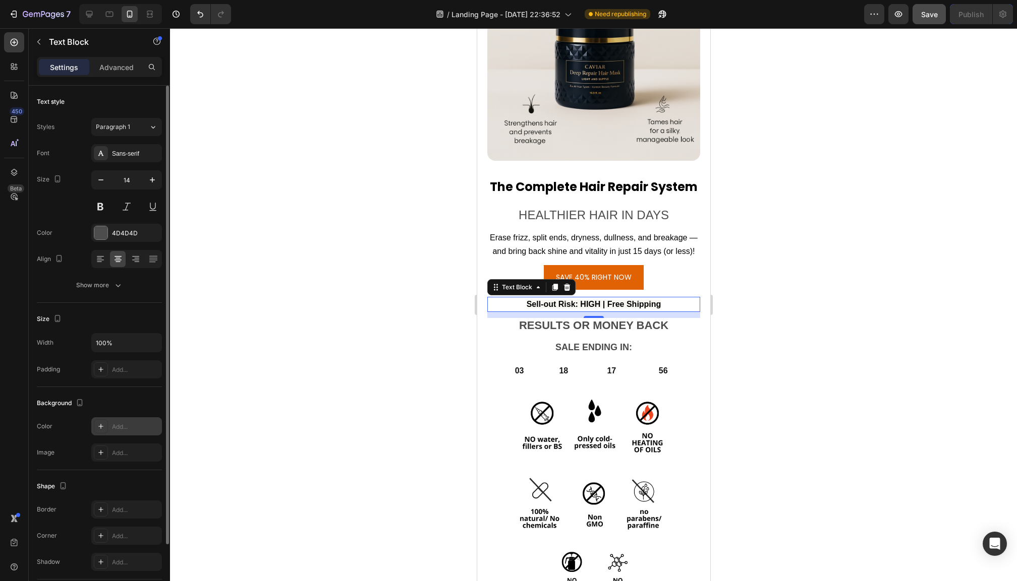
click at [119, 432] on div "Add..." at bounding box center [135, 427] width 47 height 9
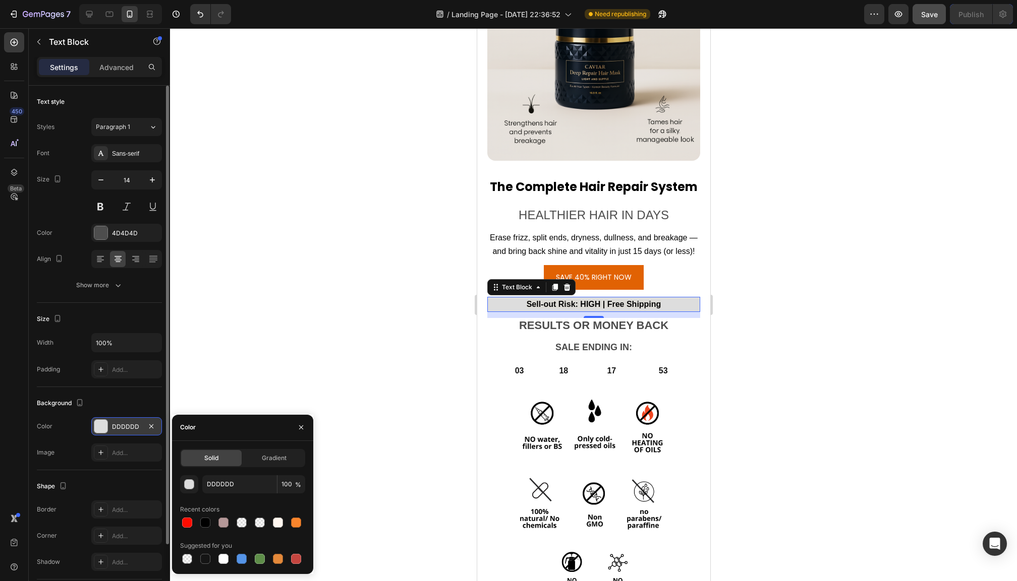
click at [376, 402] on div at bounding box center [593, 304] width 847 height 553
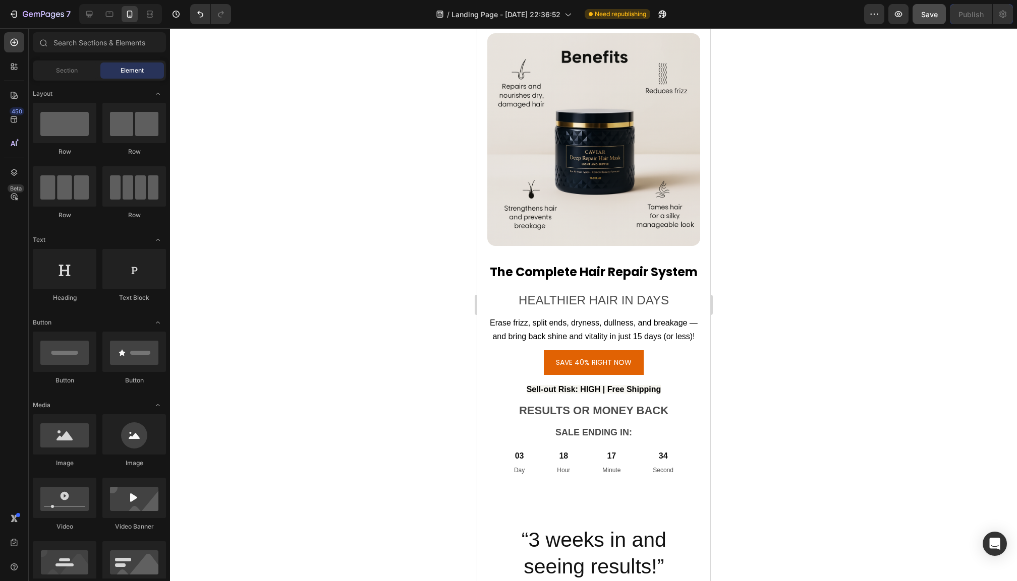
scroll to position [6367, 0]
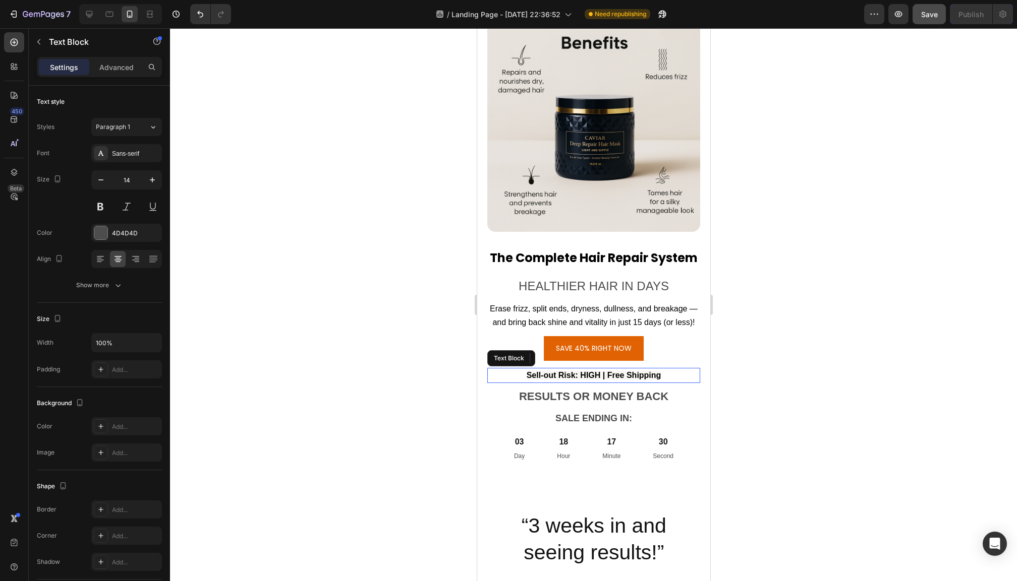
click at [676, 369] on p "Sell-out Risk: HIGH | Free Shipping" at bounding box center [593, 375] width 211 height 13
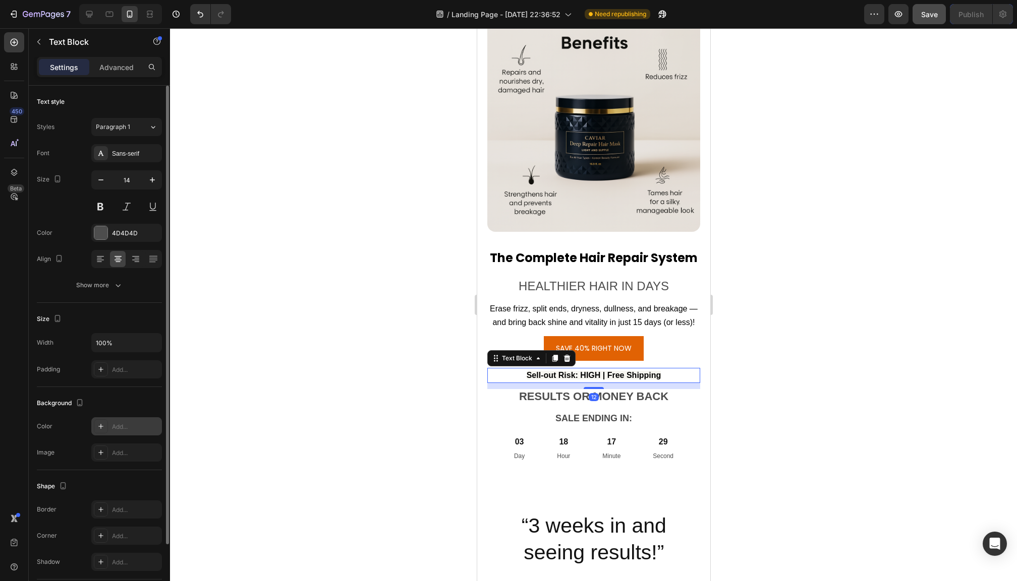
click at [116, 430] on div "Add..." at bounding box center [135, 427] width 47 height 9
click at [438, 415] on div at bounding box center [593, 304] width 847 height 553
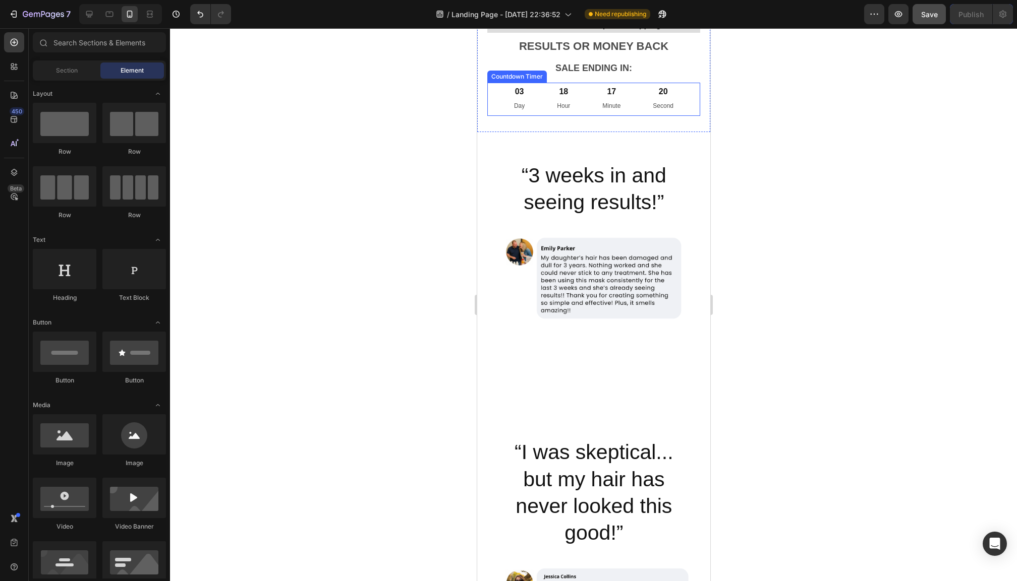
scroll to position [6723, 0]
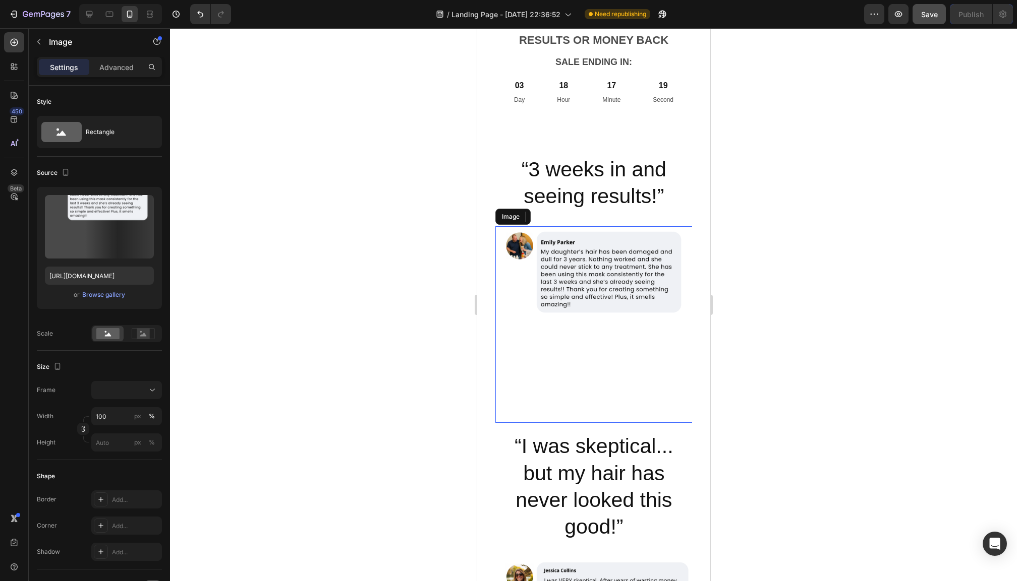
click at [568, 380] on img at bounding box center [593, 324] width 197 height 197
drag, startPoint x: 587, startPoint y: 412, endPoint x: 587, endPoint y: 391, distance: 21.7
click at [587, 391] on div "Image 0" at bounding box center [593, 324] width 197 height 197
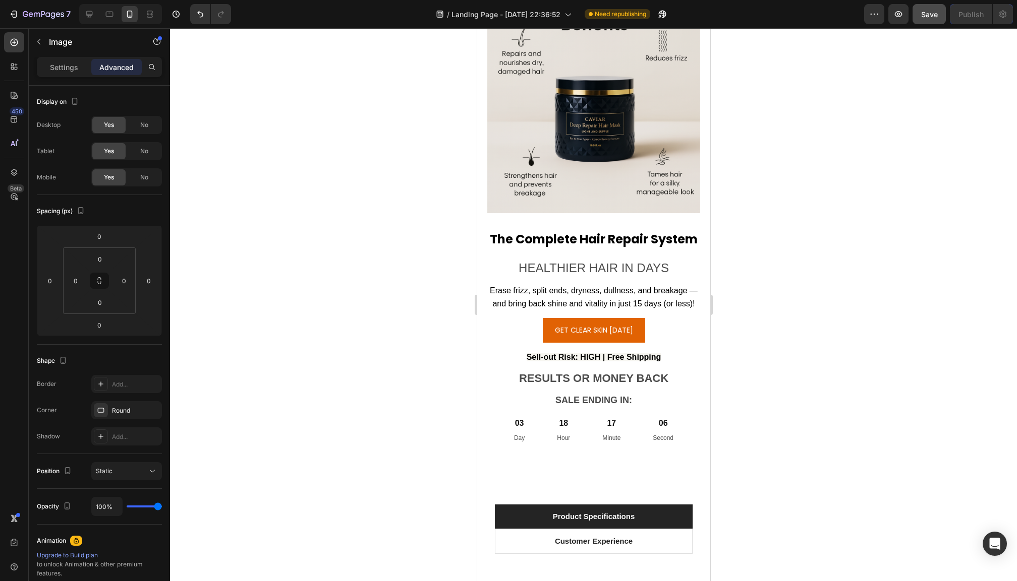
scroll to position [8780, 0]
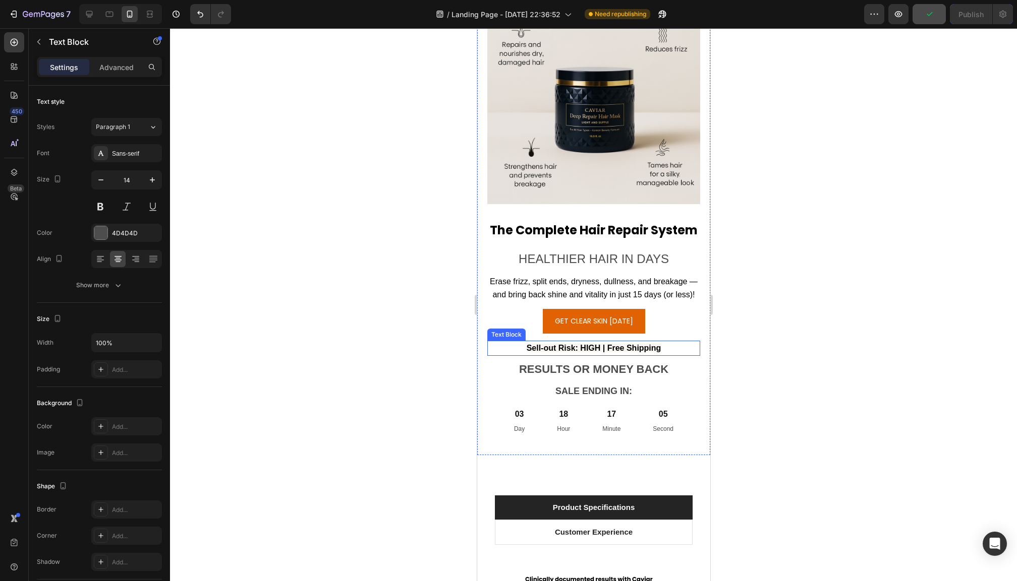
click at [580, 344] on strong "Sell-out Risk: HIGH | Free Shipping" at bounding box center [593, 348] width 135 height 9
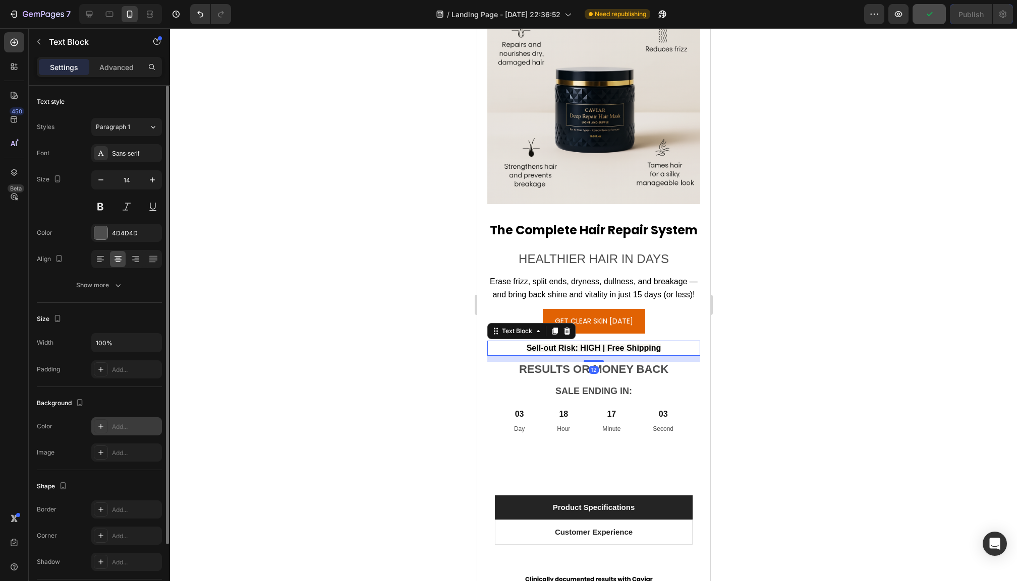
click at [128, 430] on div "Add..." at bounding box center [135, 427] width 47 height 9
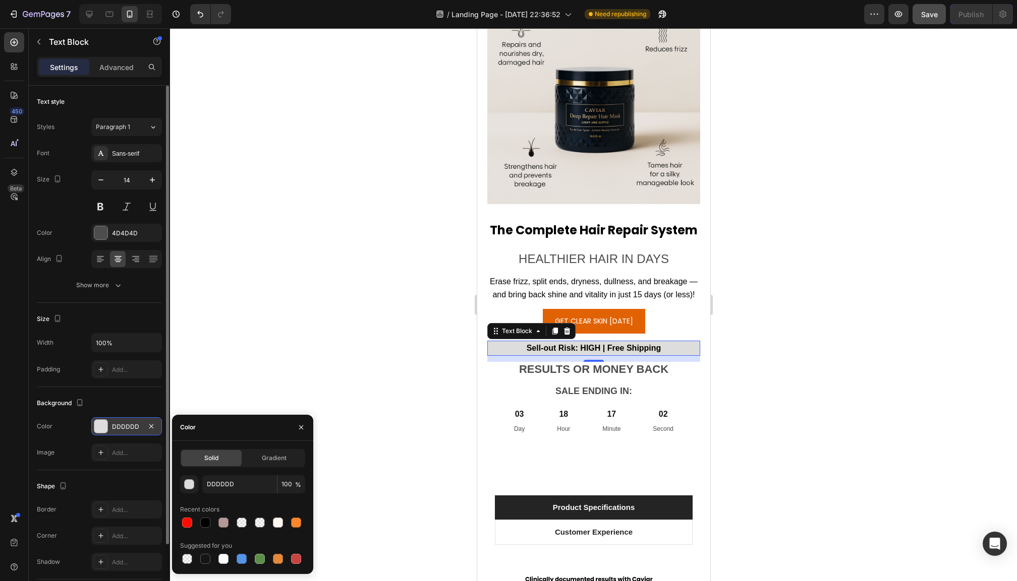
click at [394, 372] on div at bounding box center [593, 304] width 847 height 553
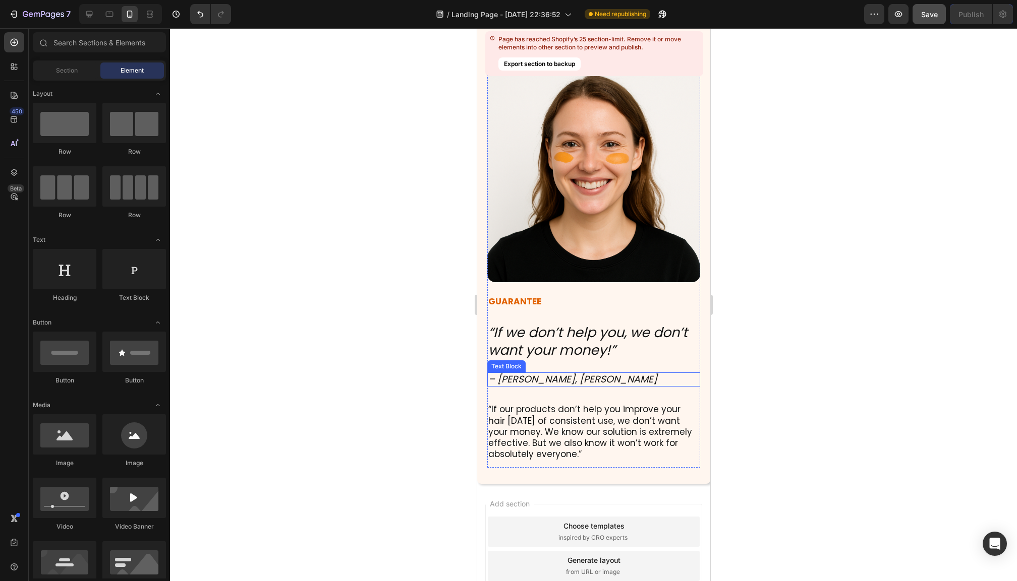
scroll to position [10281, 0]
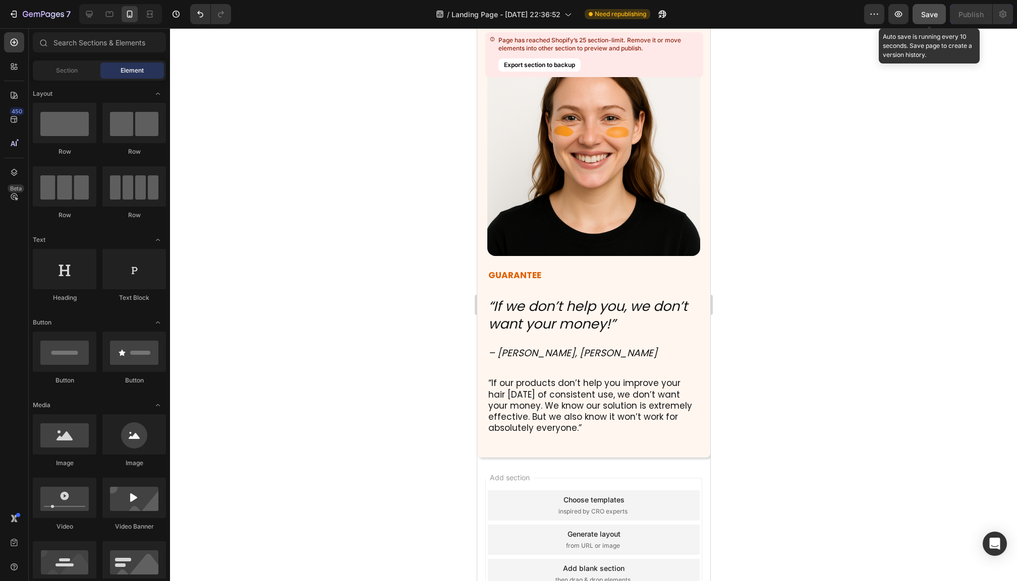
click at [931, 15] on span "Save" at bounding box center [929, 14] width 17 height 9
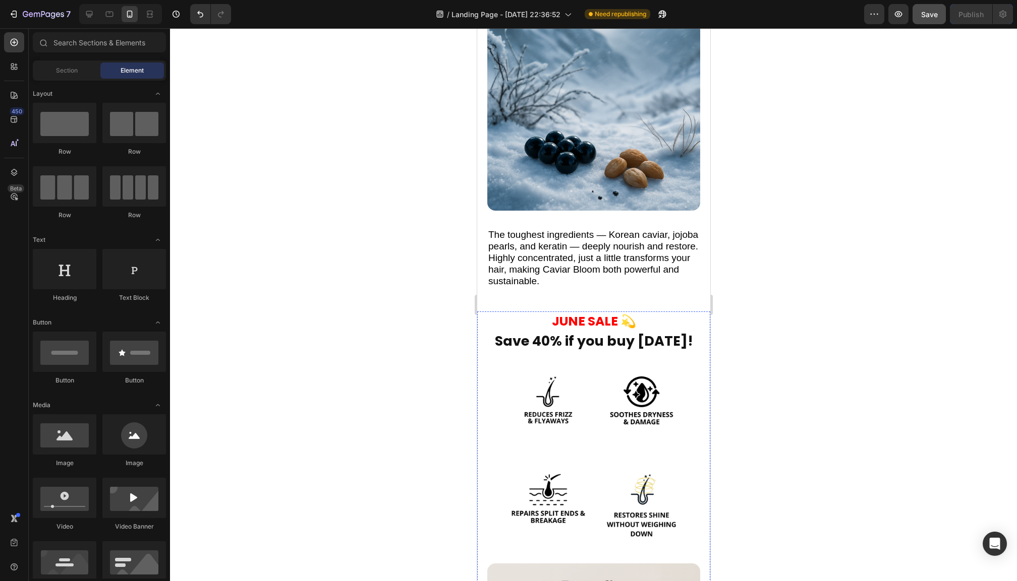
scroll to position [2567, 0]
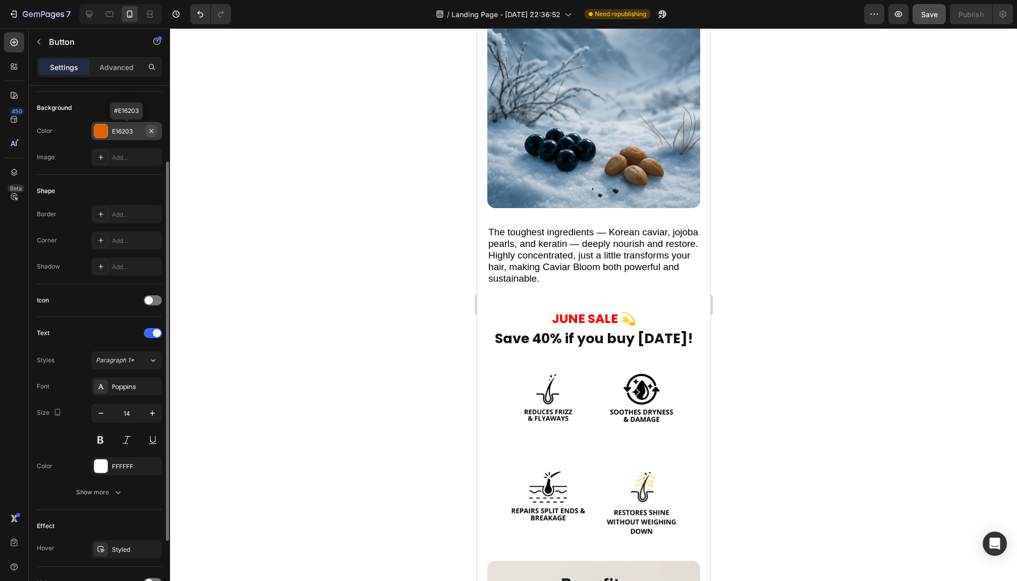
scroll to position [201, 0]
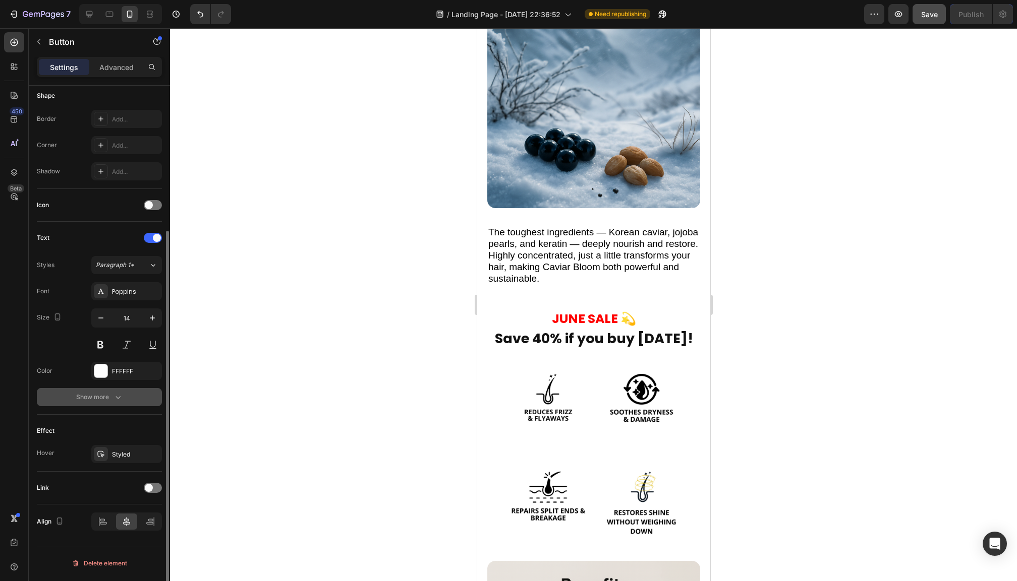
click at [87, 402] on div "Show more" at bounding box center [99, 397] width 47 height 10
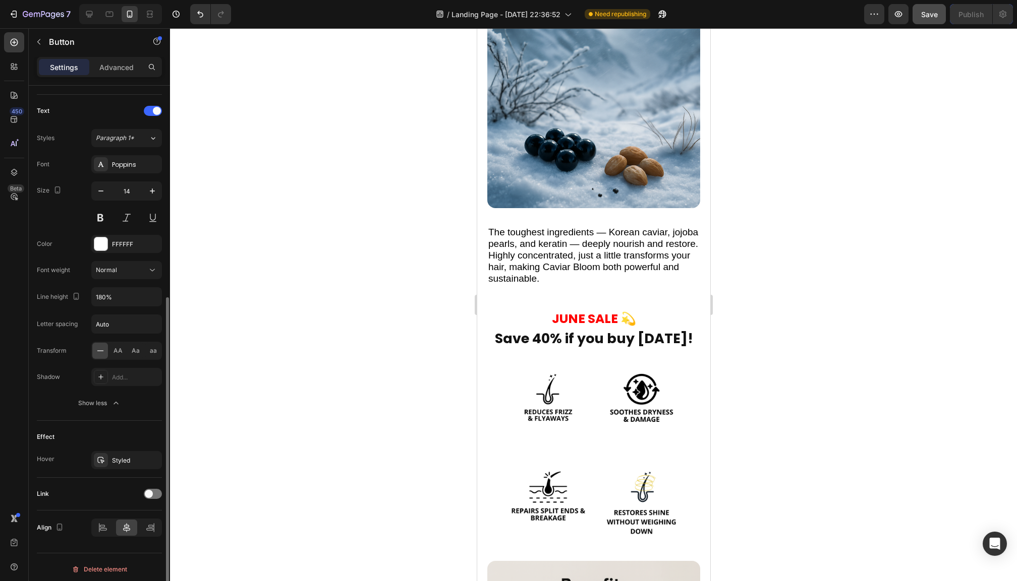
scroll to position [335, 0]
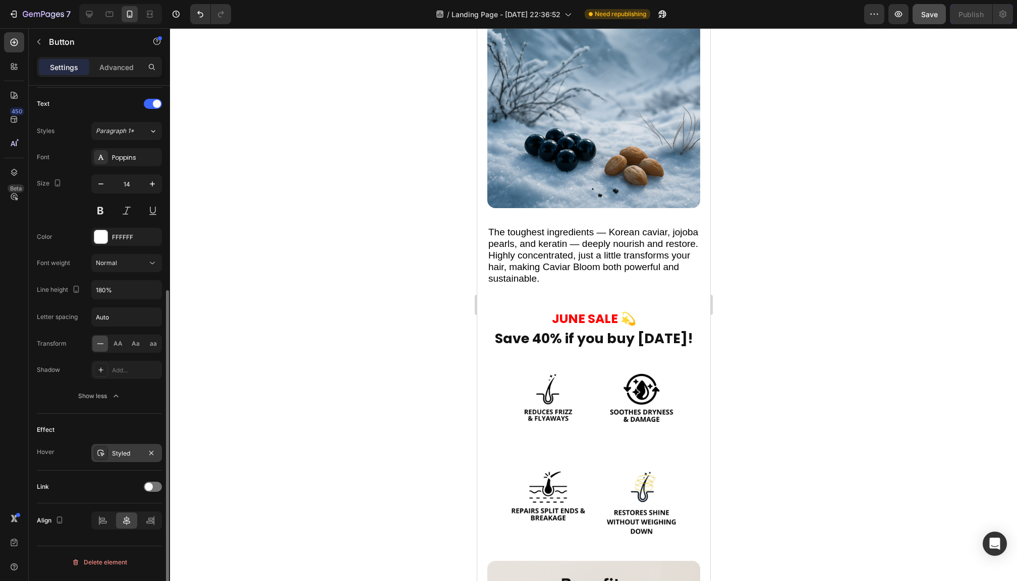
click at [127, 458] on div "Styled" at bounding box center [126, 453] width 29 height 9
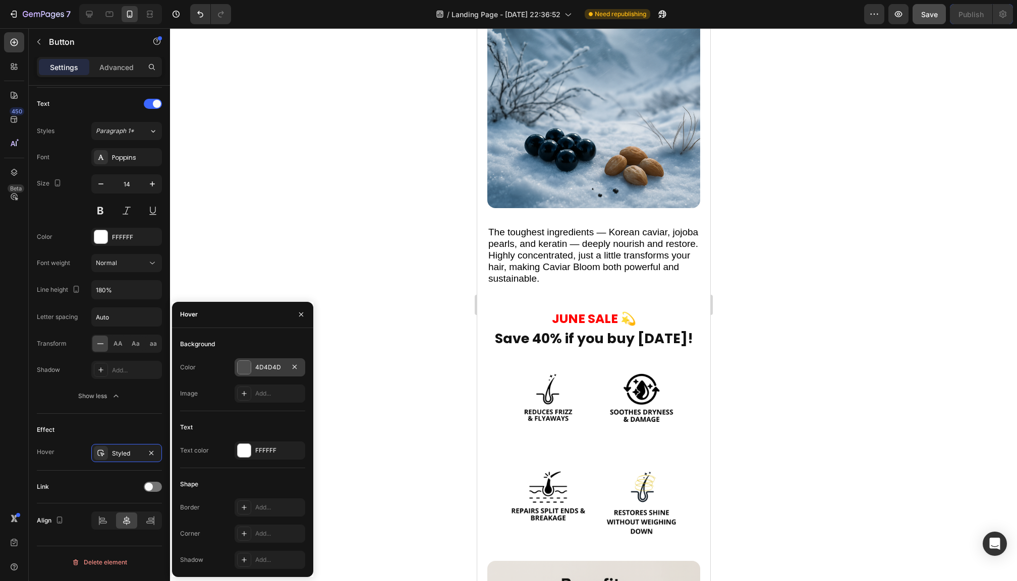
click at [250, 367] on div at bounding box center [244, 367] width 13 height 13
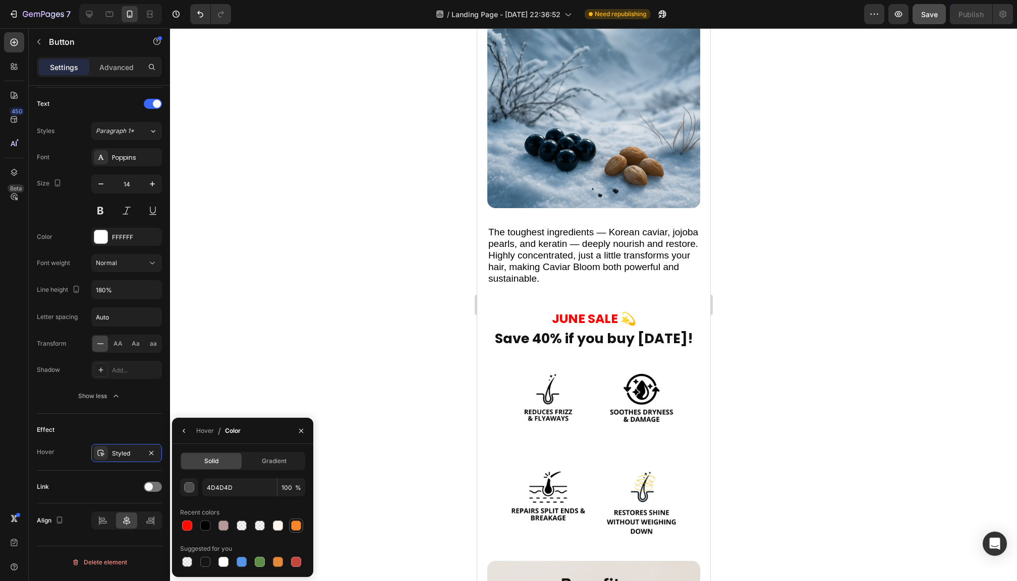
click at [294, 527] on div at bounding box center [296, 526] width 10 height 10
type input "F9852C"
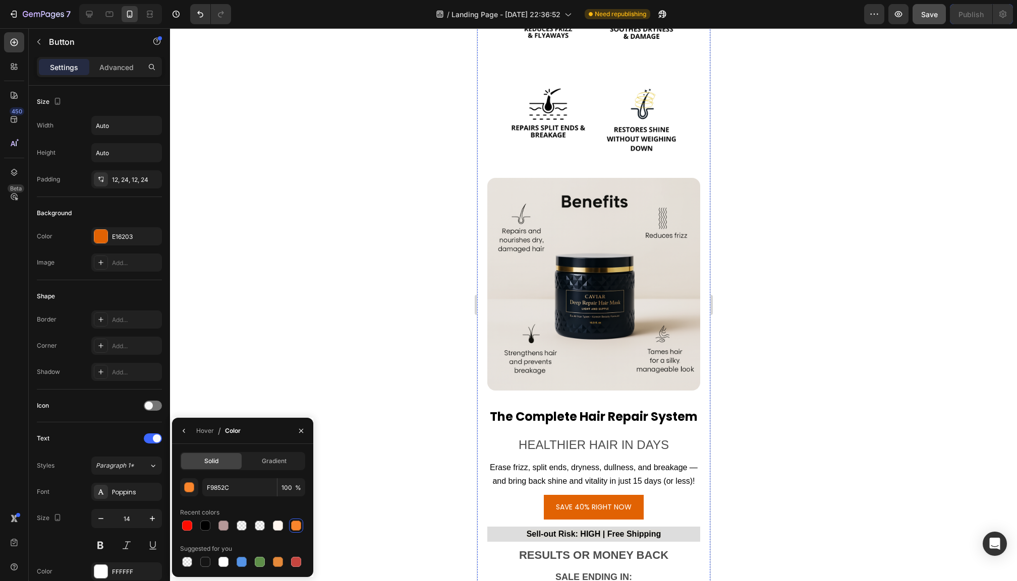
scroll to position [3685, 0]
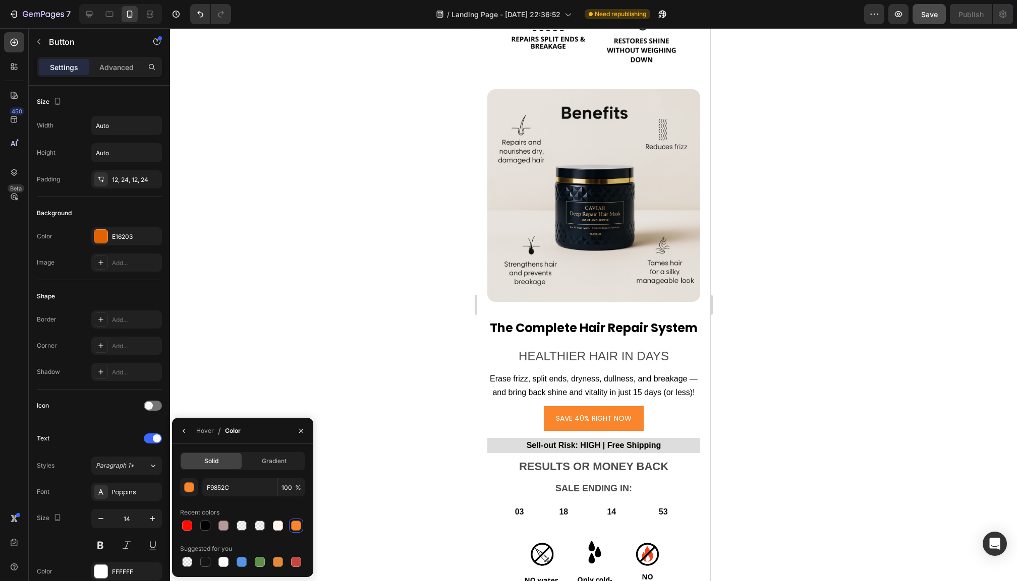
click at [562, 423] on button "SAVE 40% RIGHT NOW" at bounding box center [593, 418] width 100 height 25
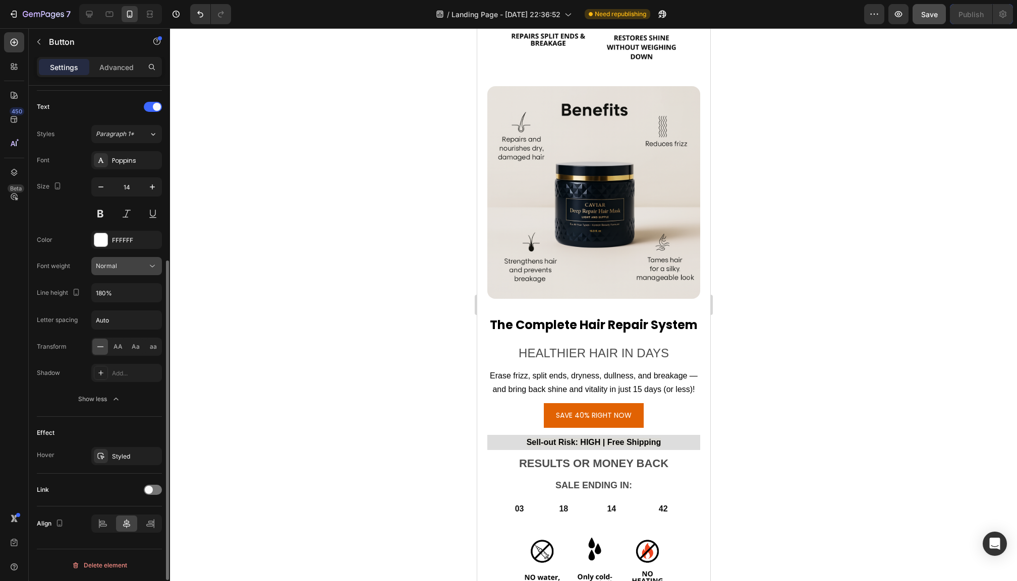
scroll to position [0, 0]
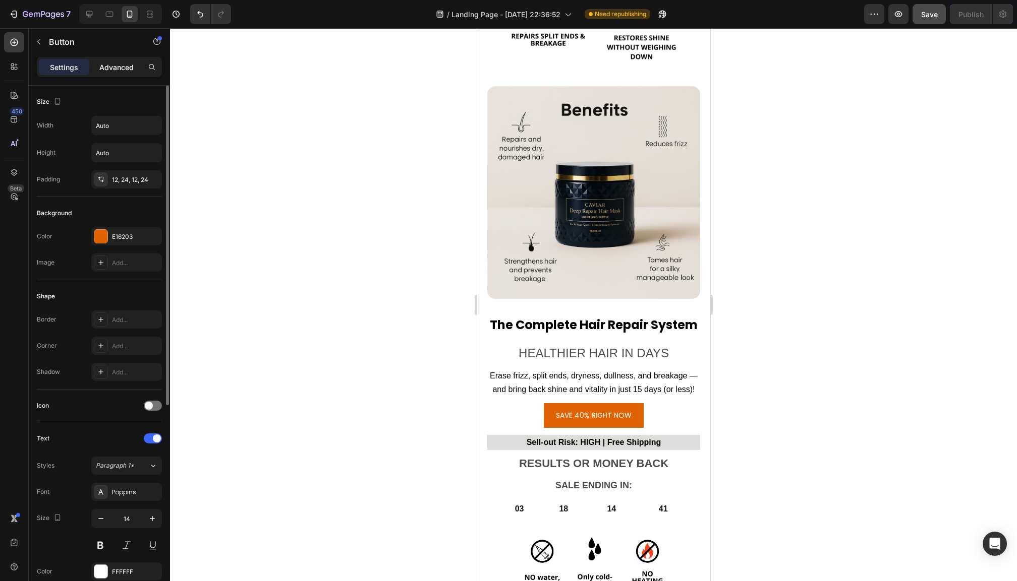
click at [124, 67] on p "Advanced" at bounding box center [116, 67] width 34 height 11
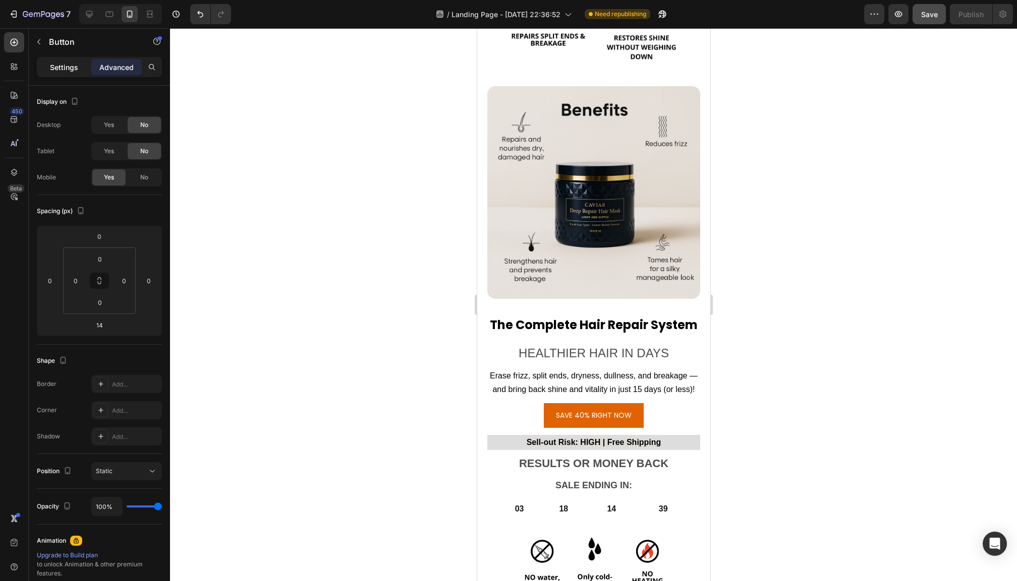
click at [67, 66] on p "Settings" at bounding box center [64, 67] width 28 height 11
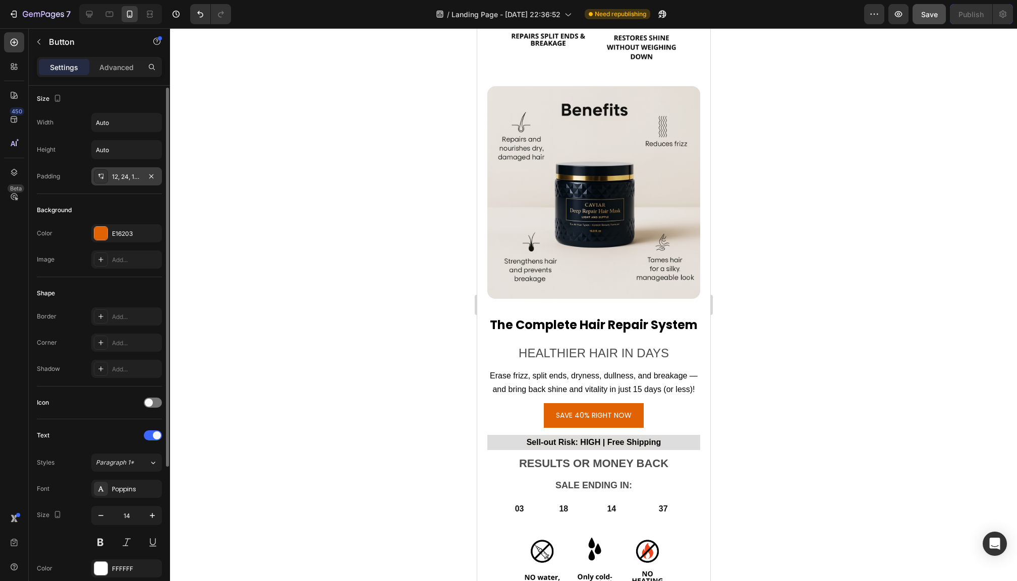
scroll to position [4, 0]
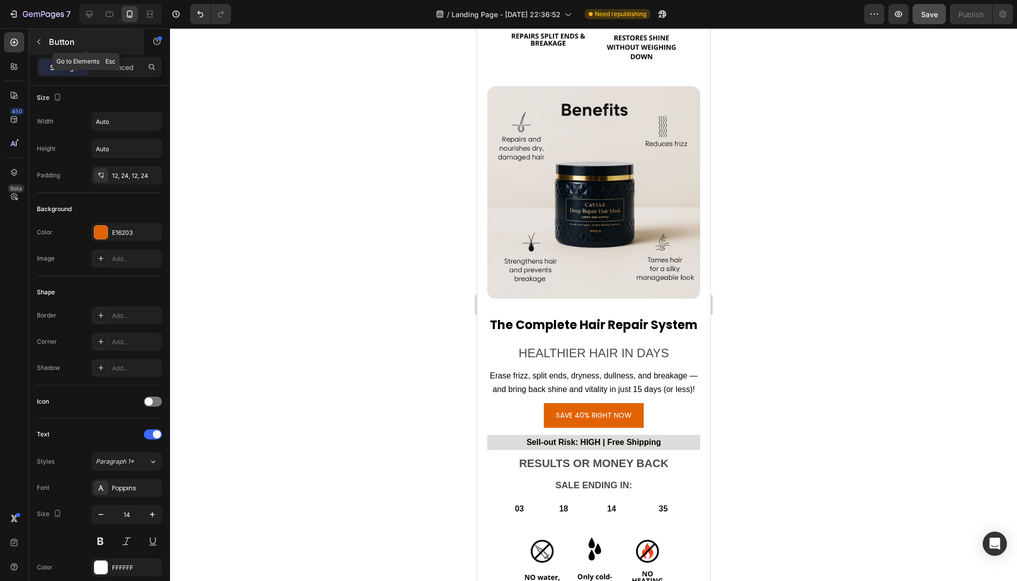
click at [39, 39] on icon "button" at bounding box center [39, 42] width 8 height 8
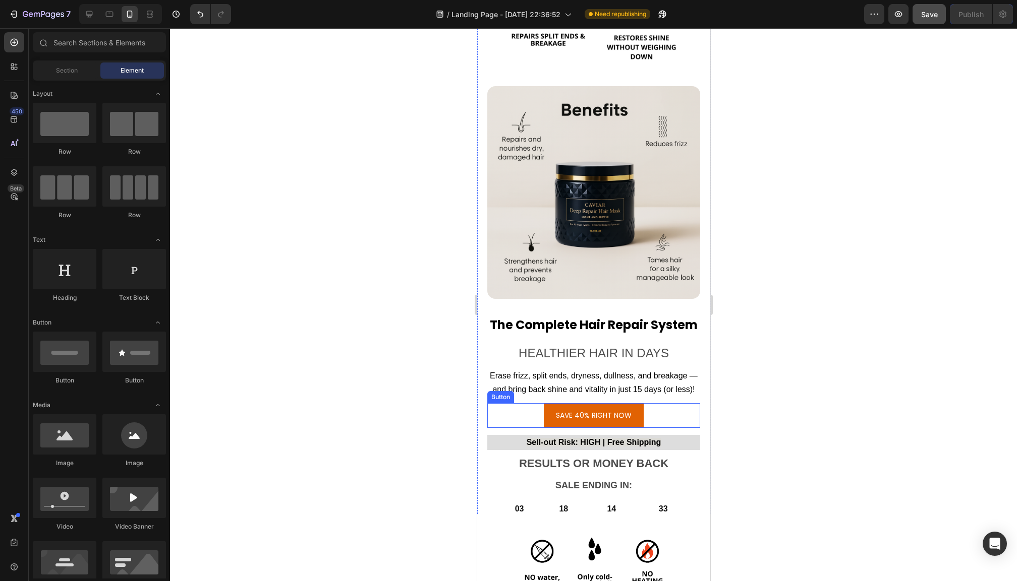
click at [659, 409] on div "SAVE 40% RIGHT NOW Button" at bounding box center [593, 415] width 213 height 25
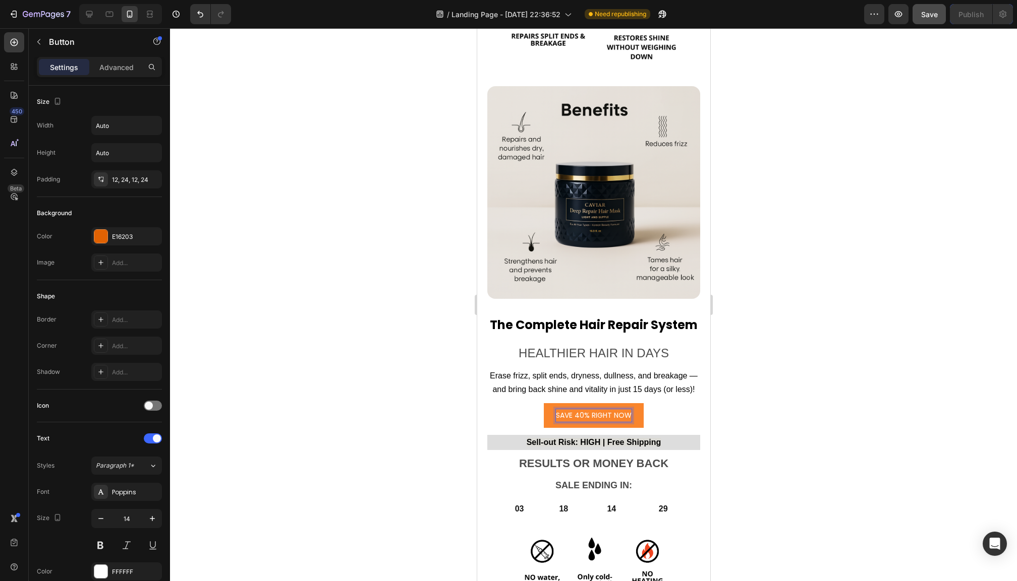
click at [600, 409] on p "SAVE 40% RIGHT NOW" at bounding box center [593, 415] width 76 height 13
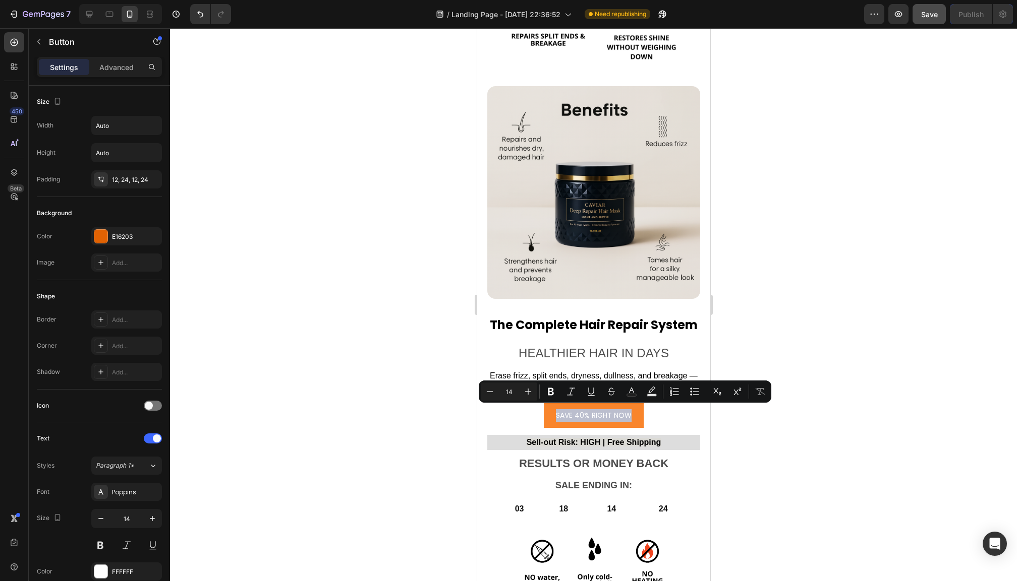
click at [549, 417] on button "SAVE 40% RIGHT NOW" at bounding box center [593, 415] width 100 height 25
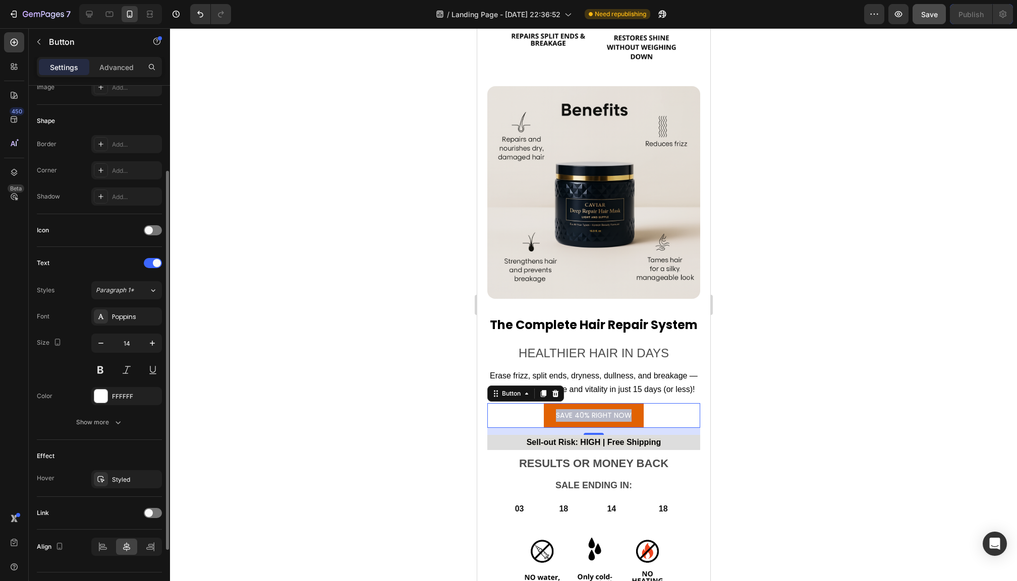
scroll to position [201, 0]
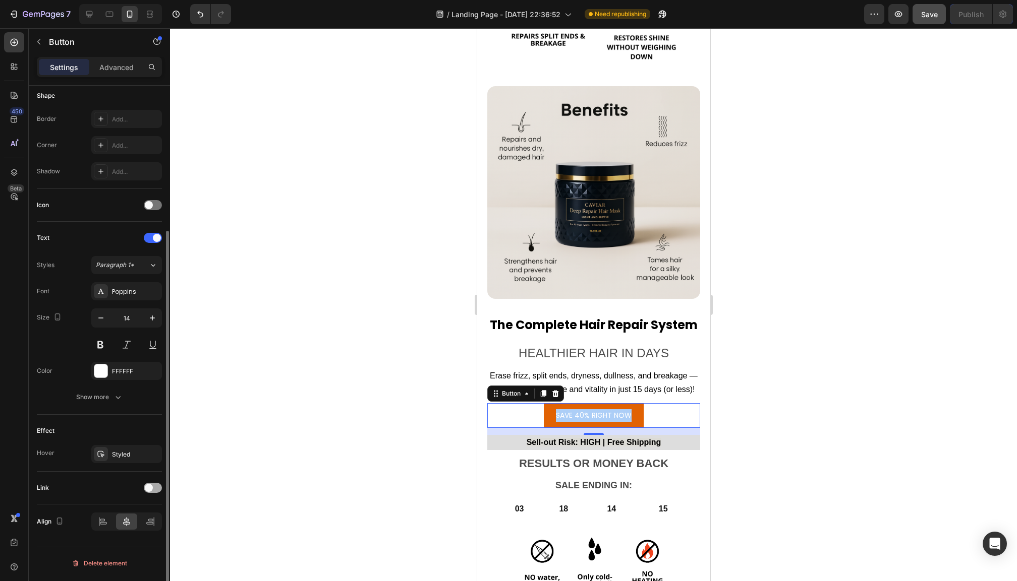
click at [151, 489] on span at bounding box center [149, 488] width 8 height 8
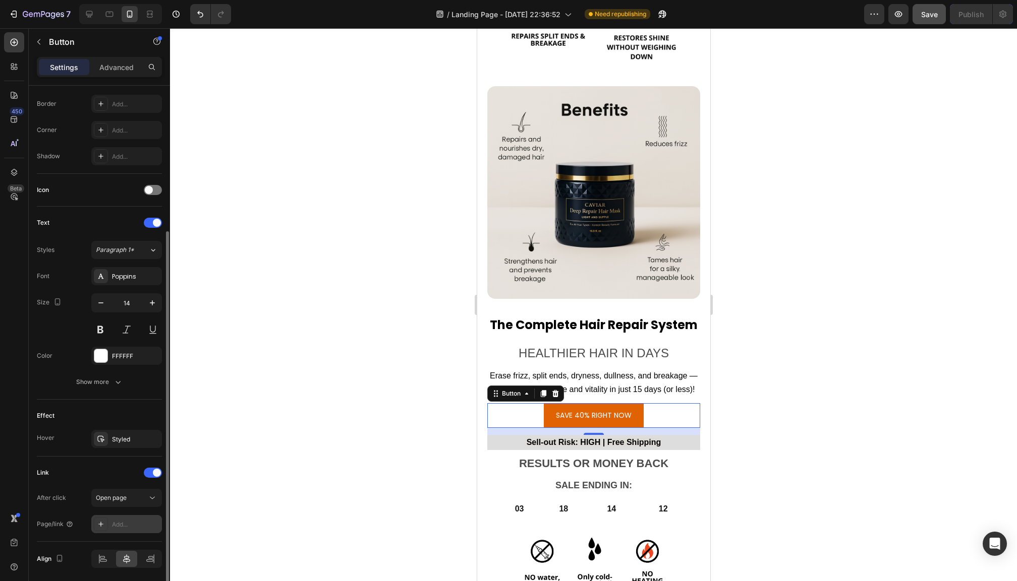
click at [130, 529] on div "Add..." at bounding box center [135, 524] width 47 height 9
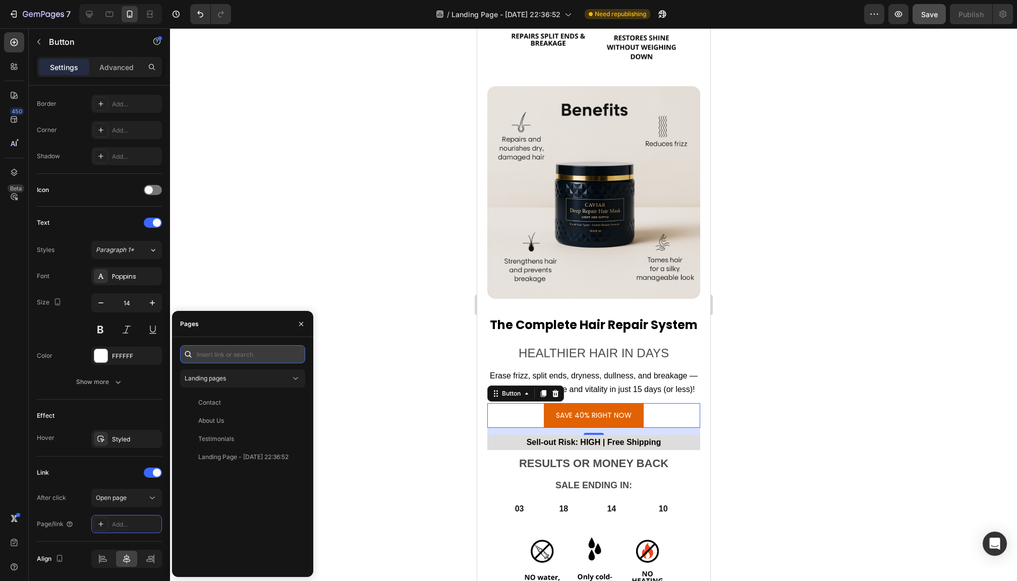
click at [236, 355] on input "text" at bounding box center [242, 354] width 125 height 18
paste input "[URL][DOMAIN_NAME]"
type input "[URL][DOMAIN_NAME]"
click at [263, 380] on div "[URL][DOMAIN_NAME]" at bounding box center [230, 378] width 65 height 9
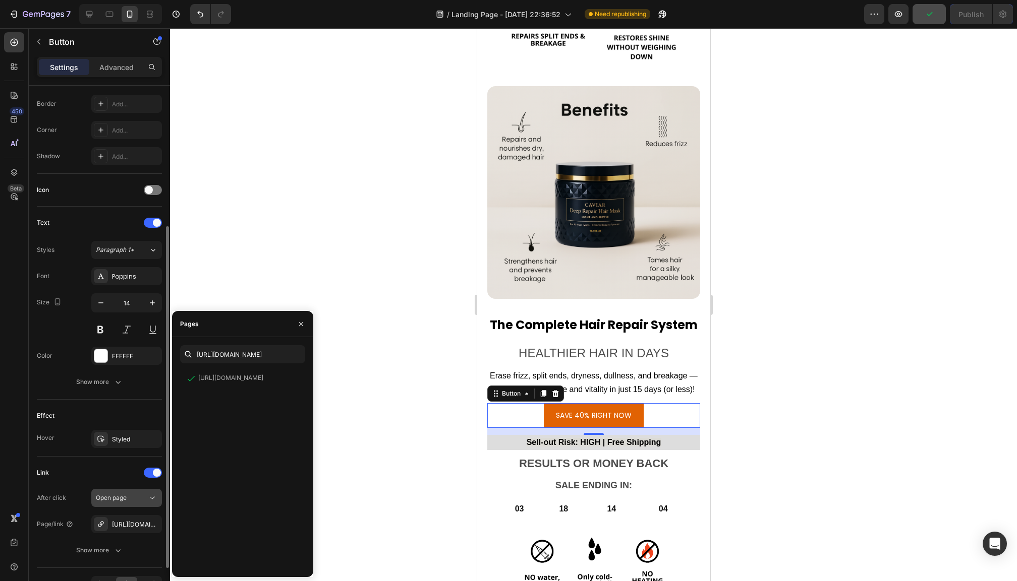
click at [127, 501] on span "Open page" at bounding box center [111, 498] width 31 height 8
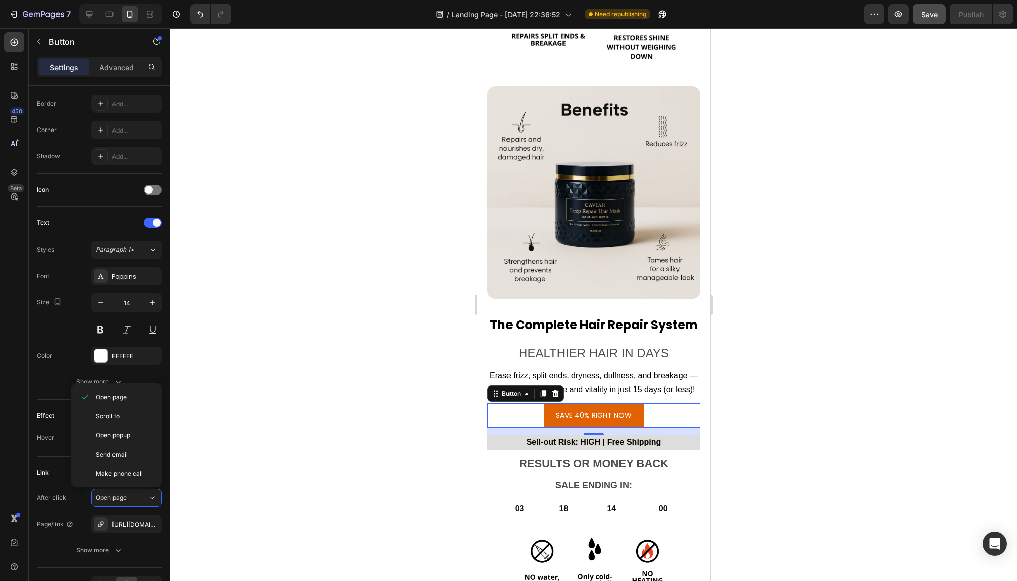
click at [230, 459] on div at bounding box center [593, 304] width 847 height 553
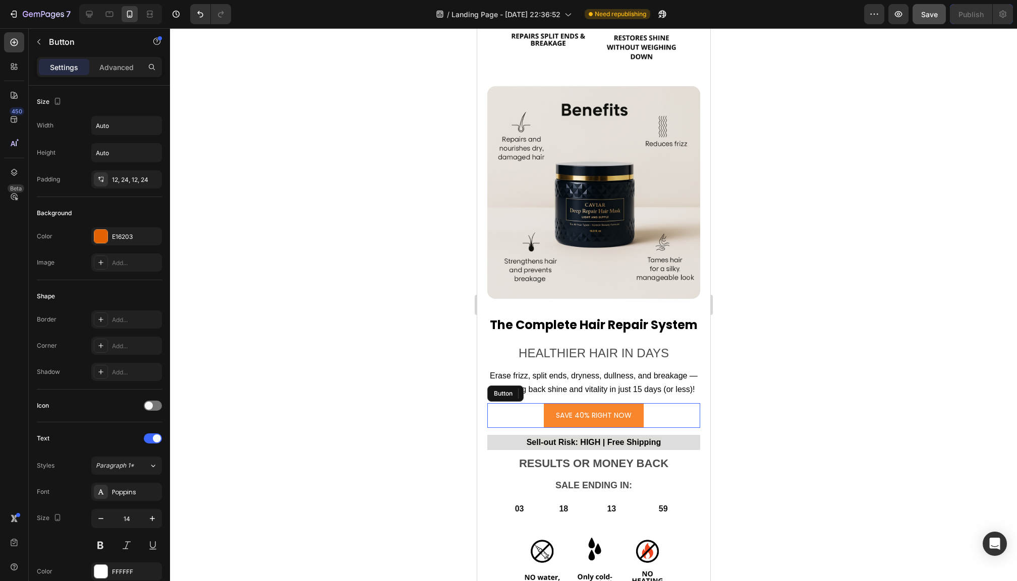
click at [553, 409] on link "SAVE 40% RIGHT NOW" at bounding box center [593, 415] width 100 height 25
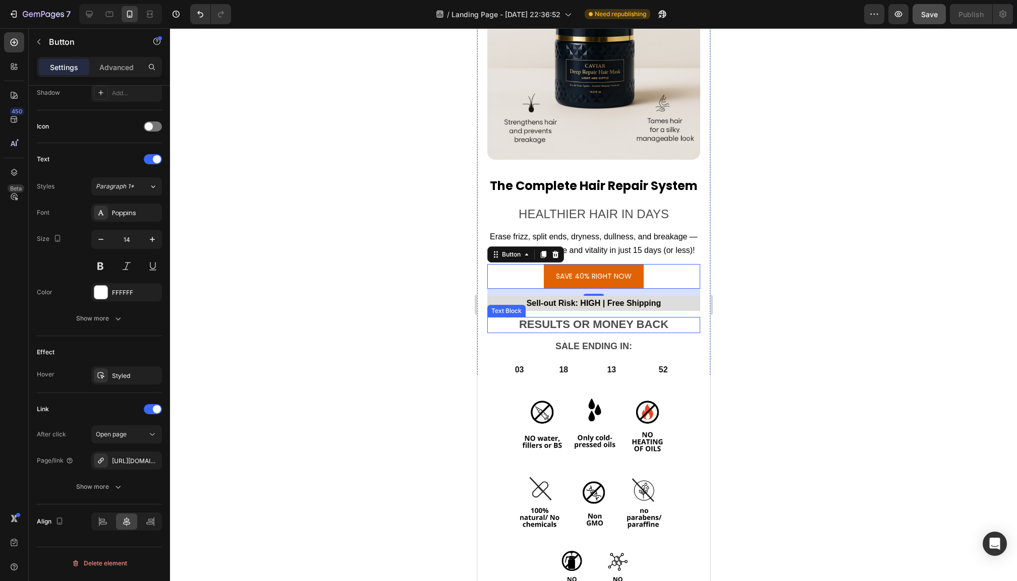
scroll to position [3837, 0]
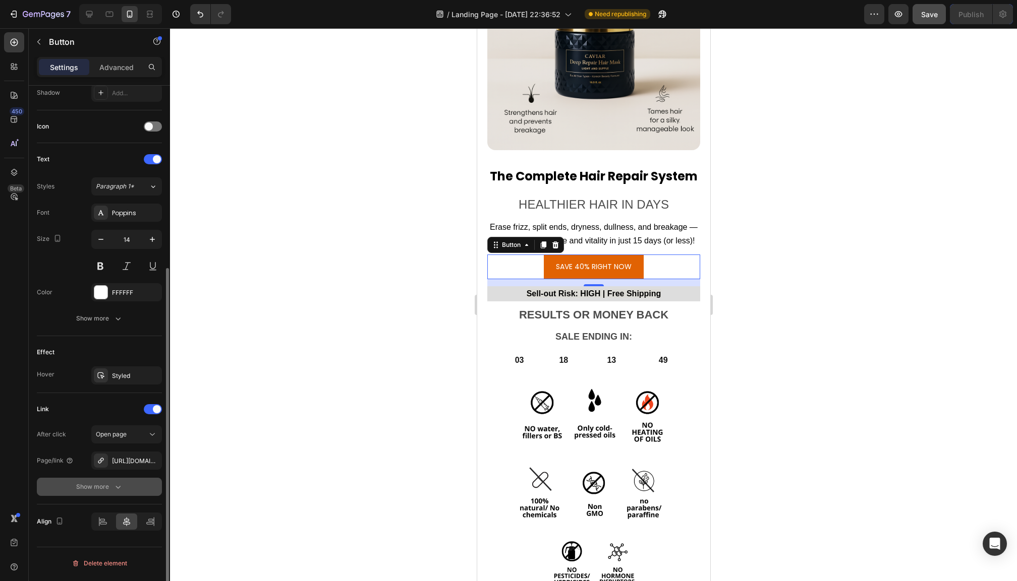
click at [106, 491] on div "Show more" at bounding box center [99, 487] width 47 height 10
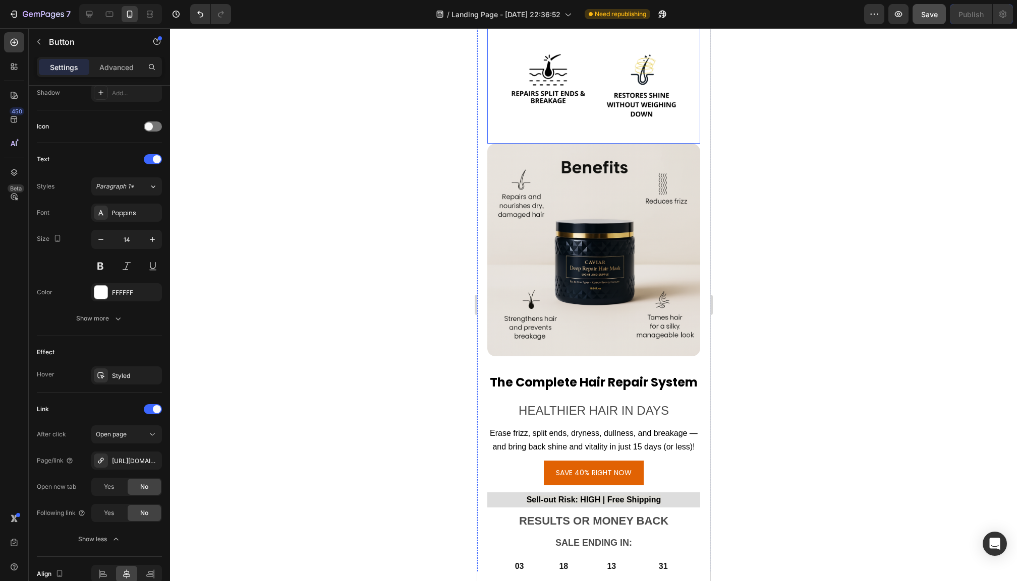
scroll to position [3873, 0]
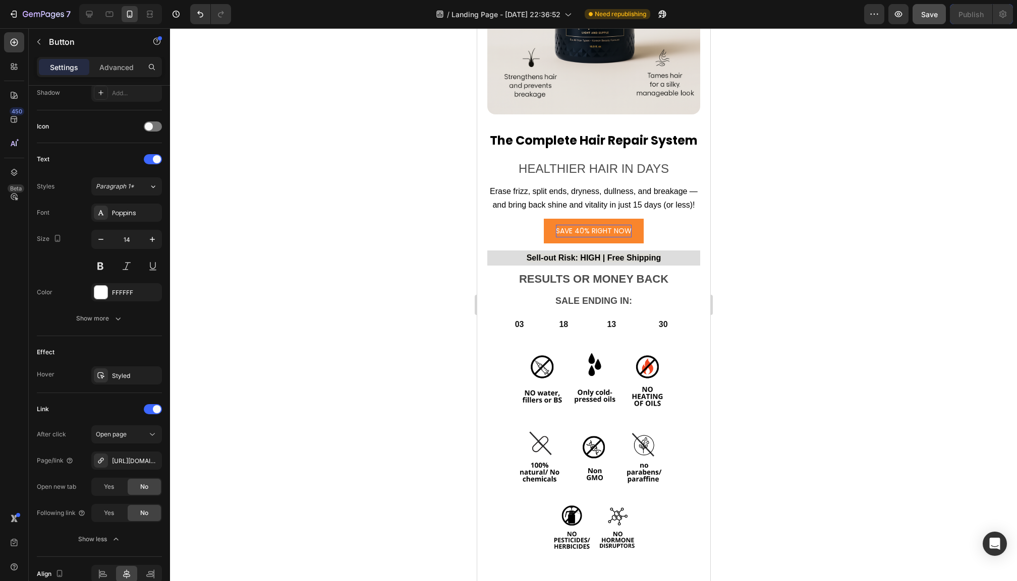
click at [568, 225] on div "SAVE 40% RIGHT NOW" at bounding box center [593, 231] width 76 height 13
click at [549, 220] on link "SAVE 40% RIGHT NOW" at bounding box center [593, 231] width 100 height 25
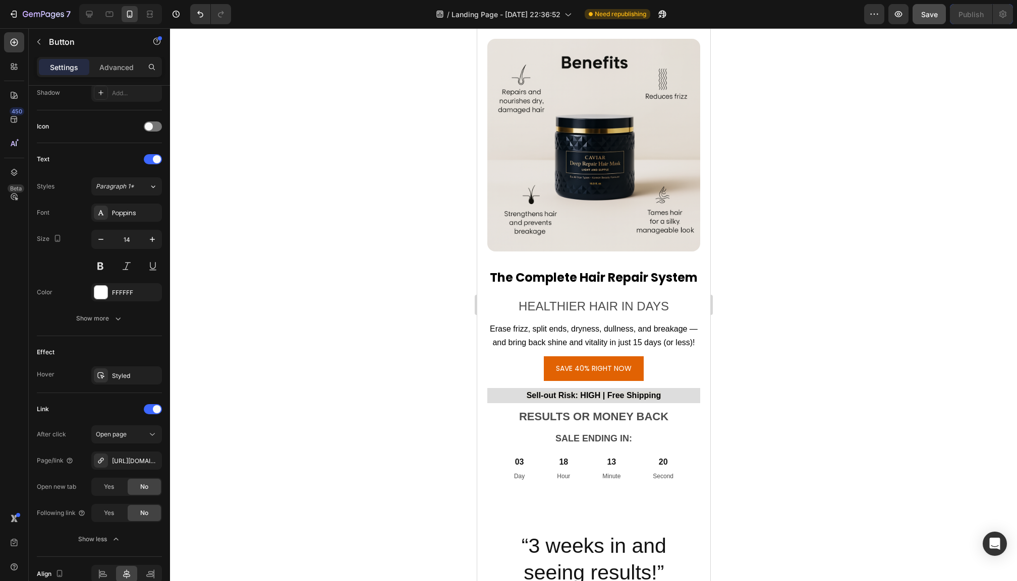
scroll to position [6568, 0]
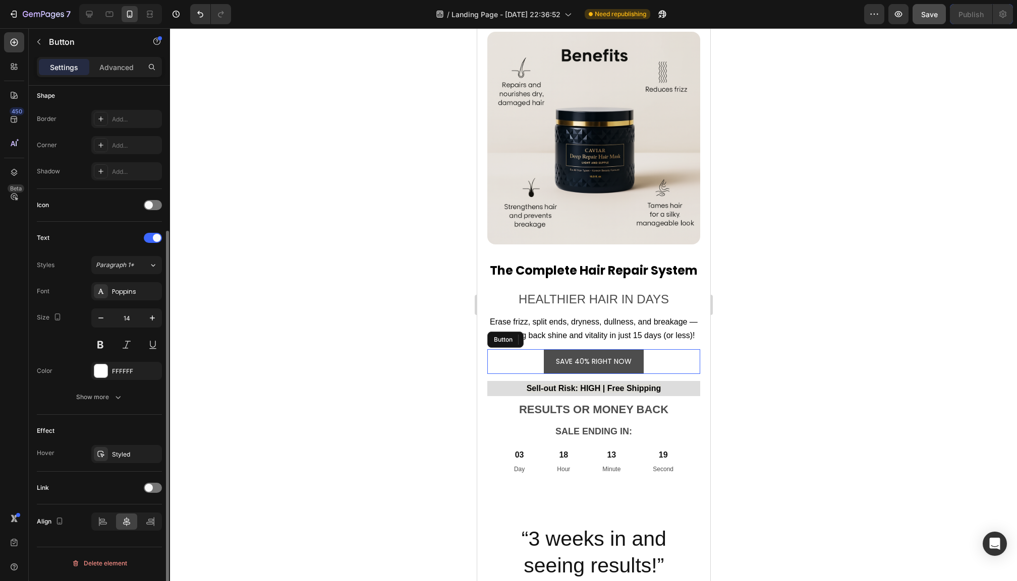
click at [552, 356] on button "SAVE 40% RIGHT NOW" at bounding box center [593, 361] width 100 height 25
click at [120, 460] on div "Styled" at bounding box center [126, 455] width 29 height 9
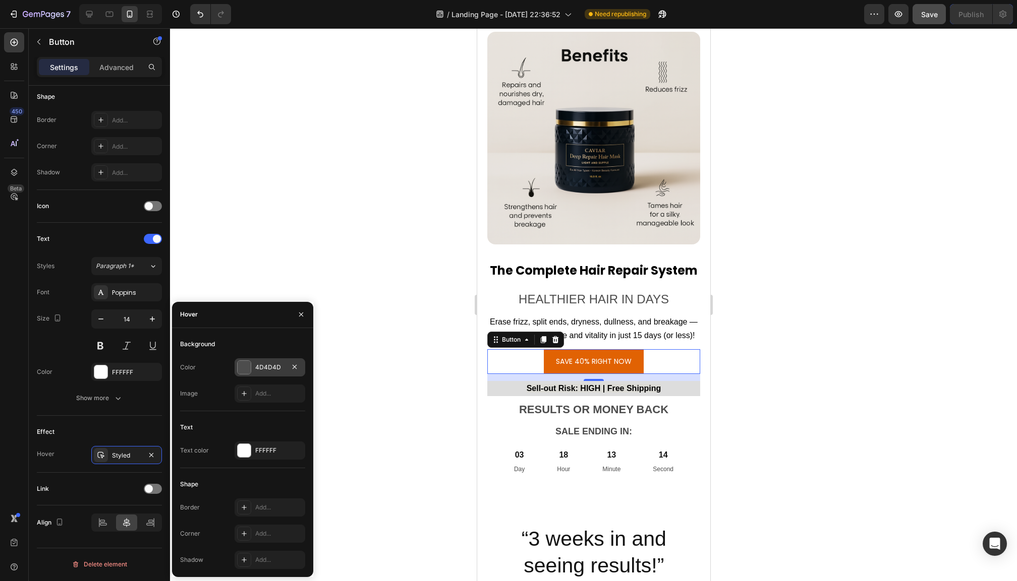
click at [249, 370] on div at bounding box center [244, 367] width 13 height 13
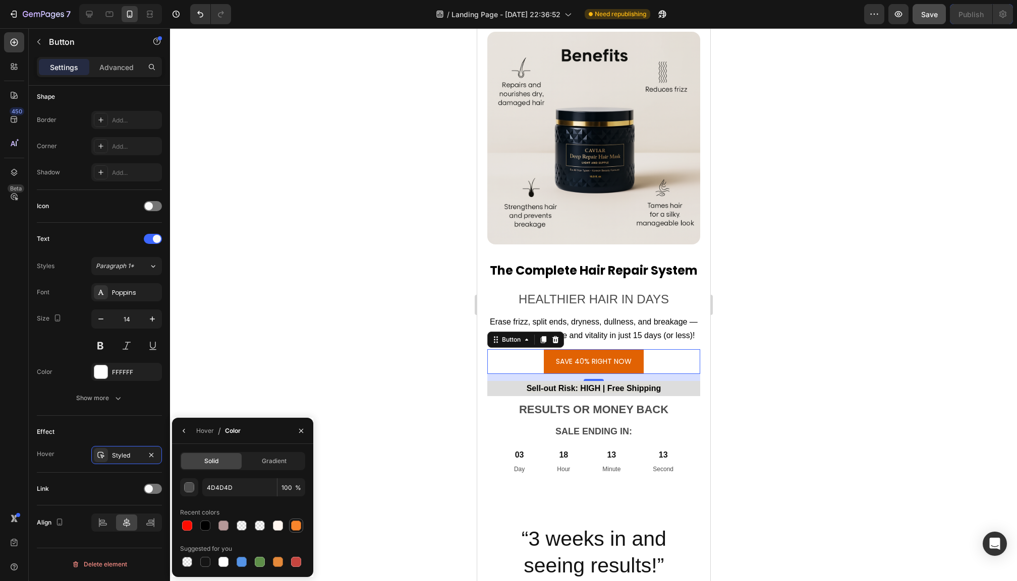
click at [301, 529] on div at bounding box center [296, 526] width 10 height 10
type input "F9852C"
click at [148, 497] on div "Link" at bounding box center [99, 489] width 125 height 16
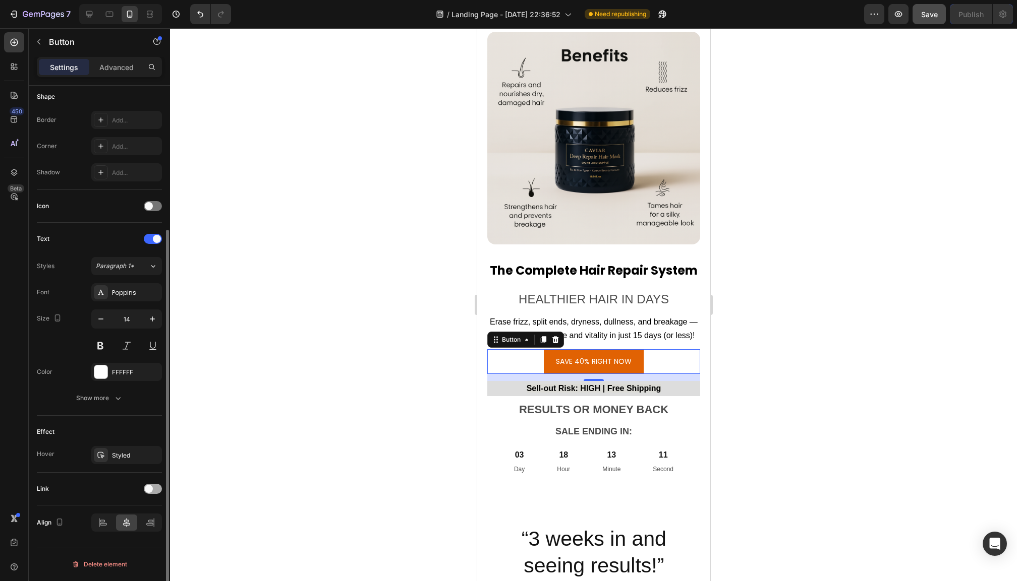
click at [153, 492] on div at bounding box center [153, 489] width 18 height 10
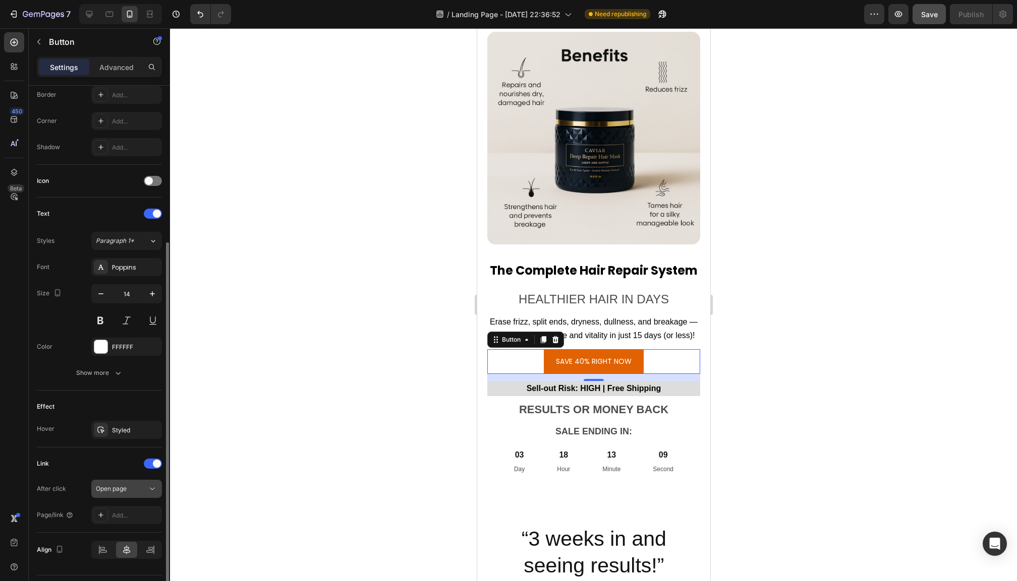
scroll to position [231, 0]
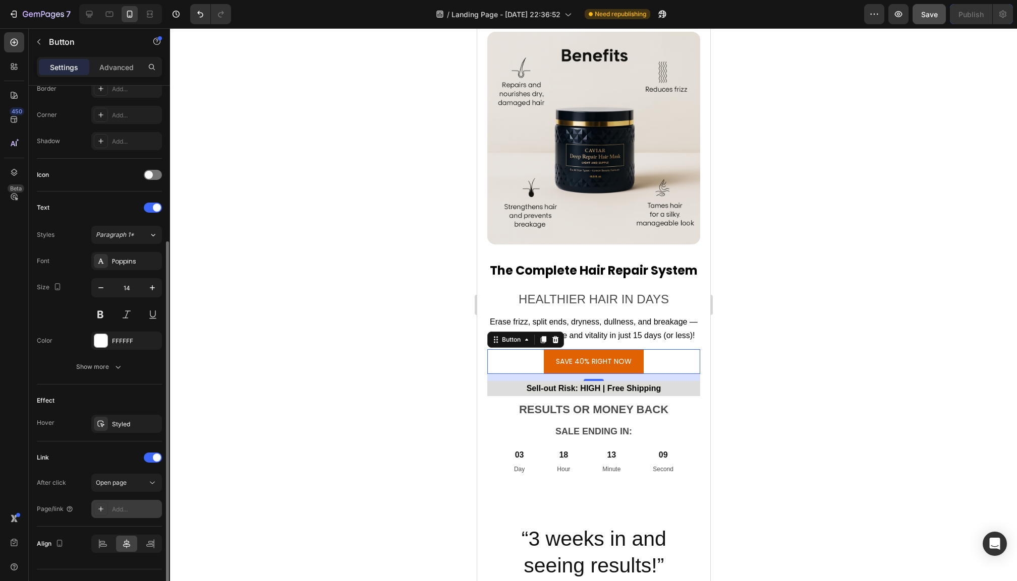
click at [123, 510] on div "Add..." at bounding box center [135, 509] width 47 height 9
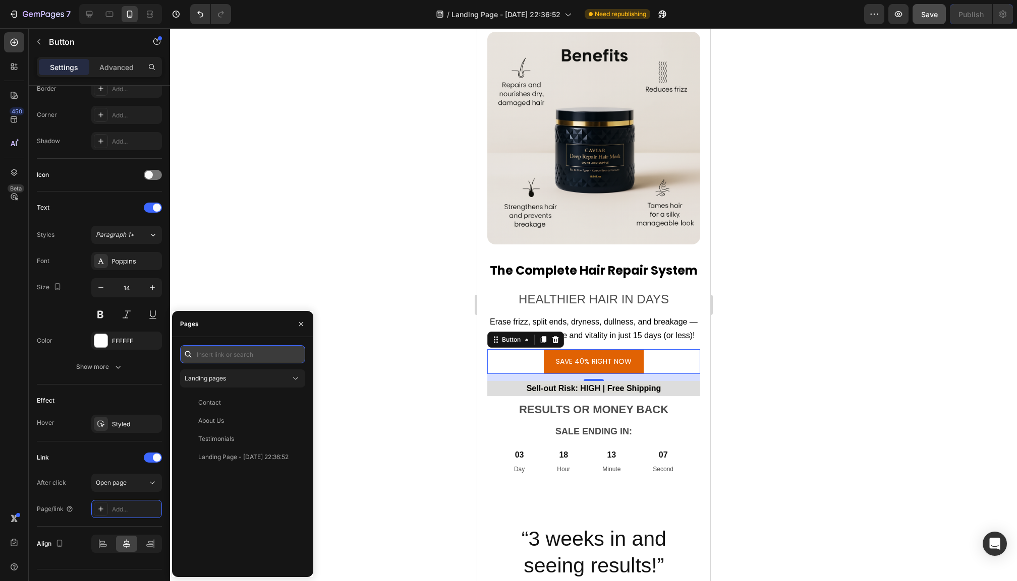
click at [228, 358] on input "text" at bounding box center [242, 354] width 125 height 18
paste input "[URL][DOMAIN_NAME]"
type input "[URL][DOMAIN_NAME]"
click at [241, 381] on div "[URL][DOMAIN_NAME]" at bounding box center [230, 378] width 65 height 9
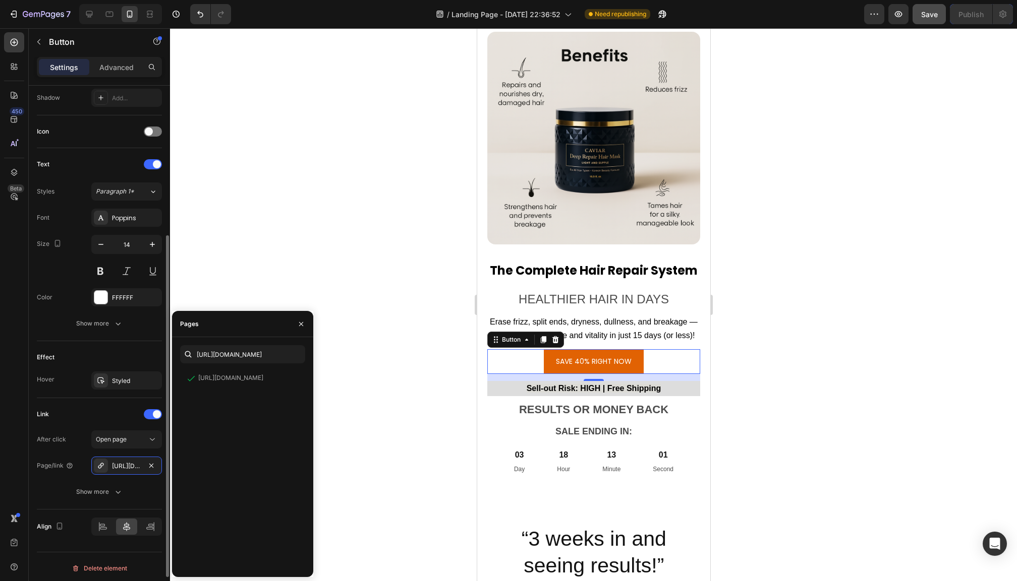
scroll to position [279, 0]
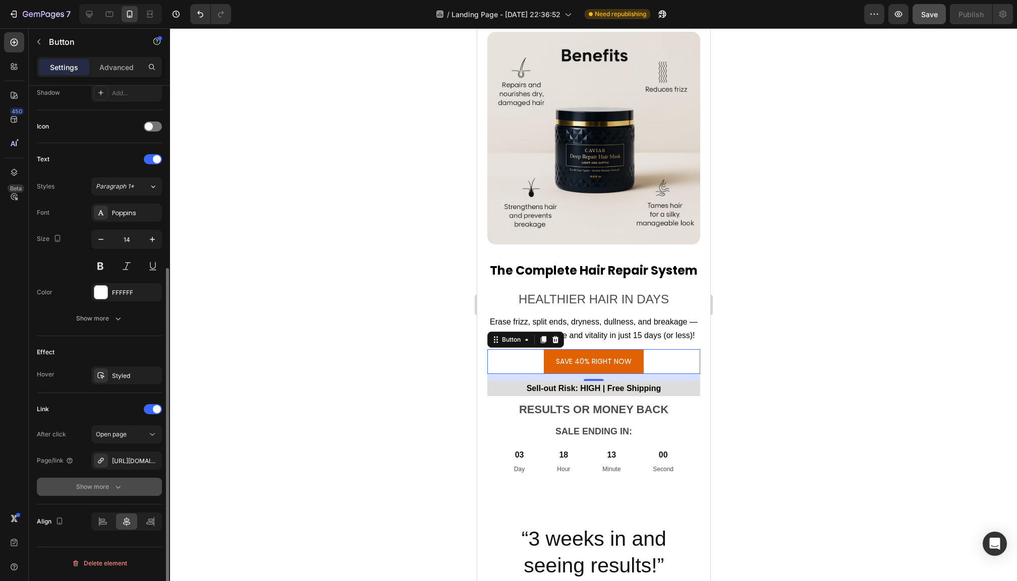
click at [94, 494] on button "Show more" at bounding box center [99, 487] width 125 height 18
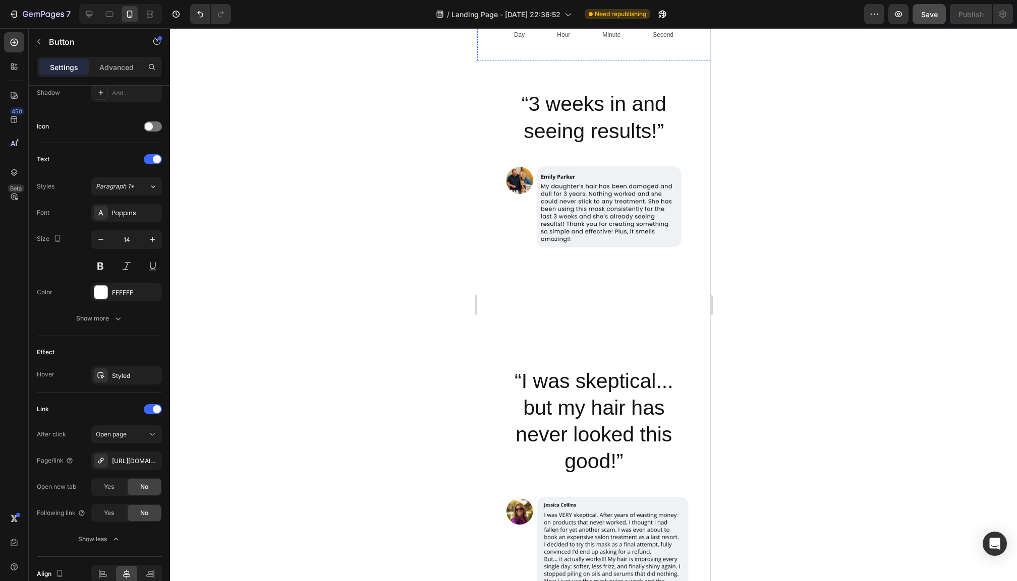
scroll to position [6127, 0]
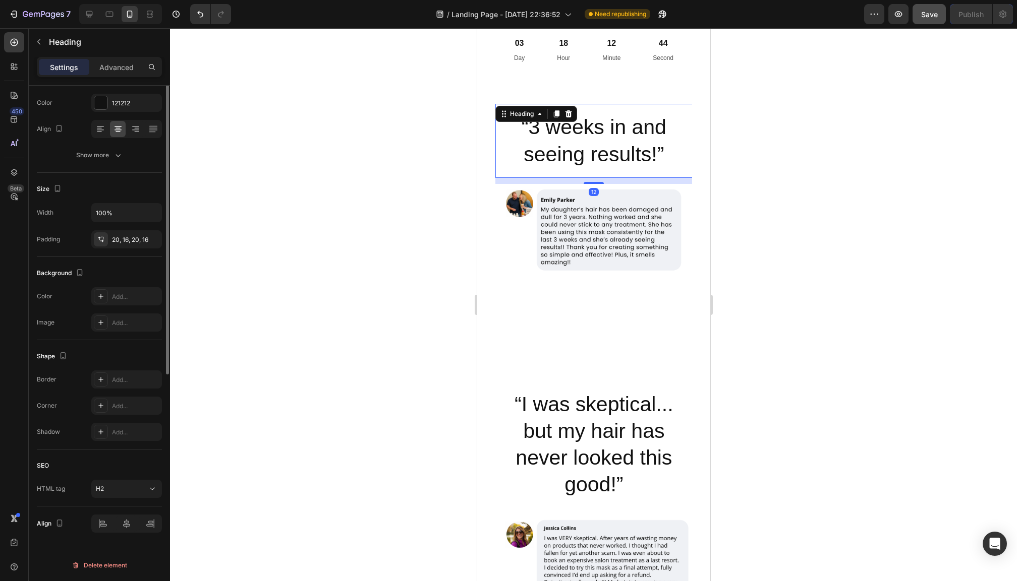
click at [579, 126] on h2 "“3 weeks in and seeing results!”" at bounding box center [593, 141] width 197 height 74
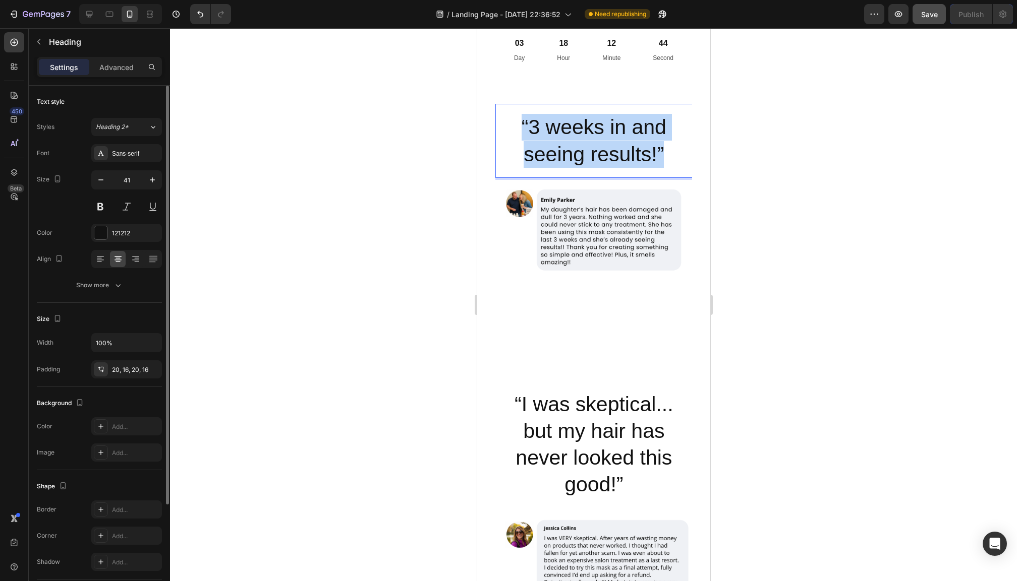
click at [579, 126] on p "“3 weeks in and seeing results!”" at bounding box center [593, 141] width 181 height 54
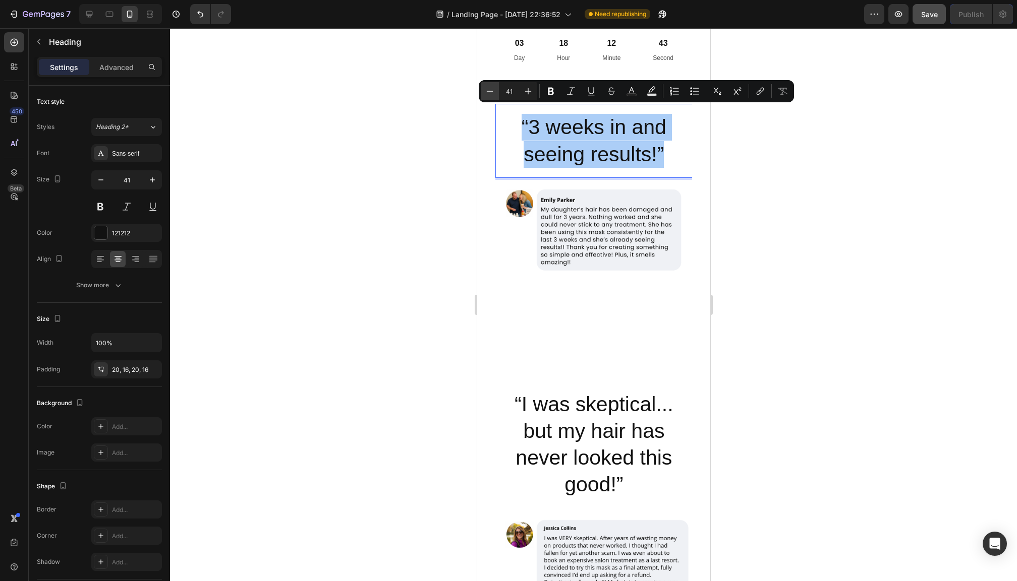
click at [488, 92] on icon "Editor contextual toolbar" at bounding box center [490, 91] width 10 height 10
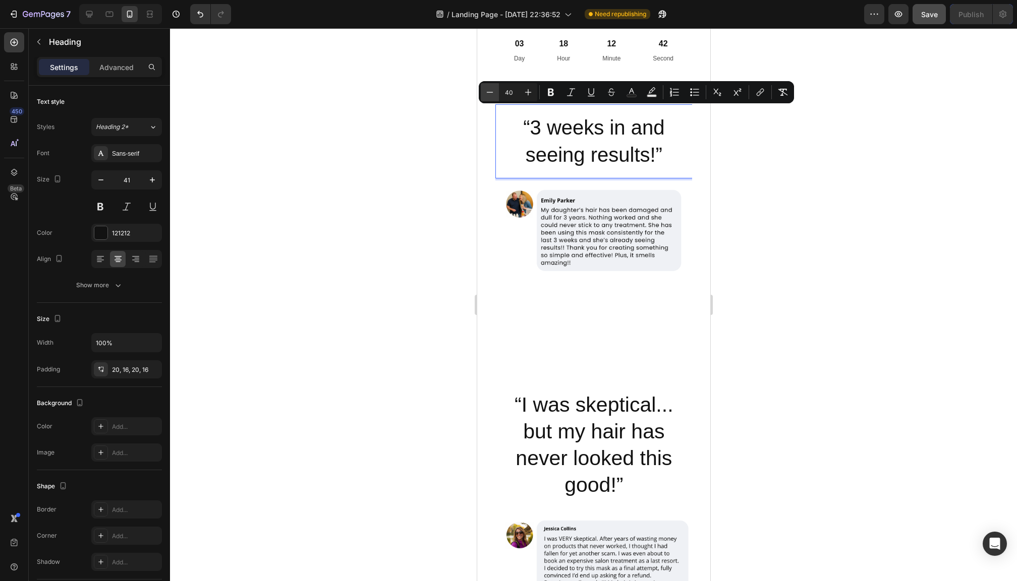
click at [489, 92] on icon "Editor contextual toolbar" at bounding box center [490, 92] width 7 height 1
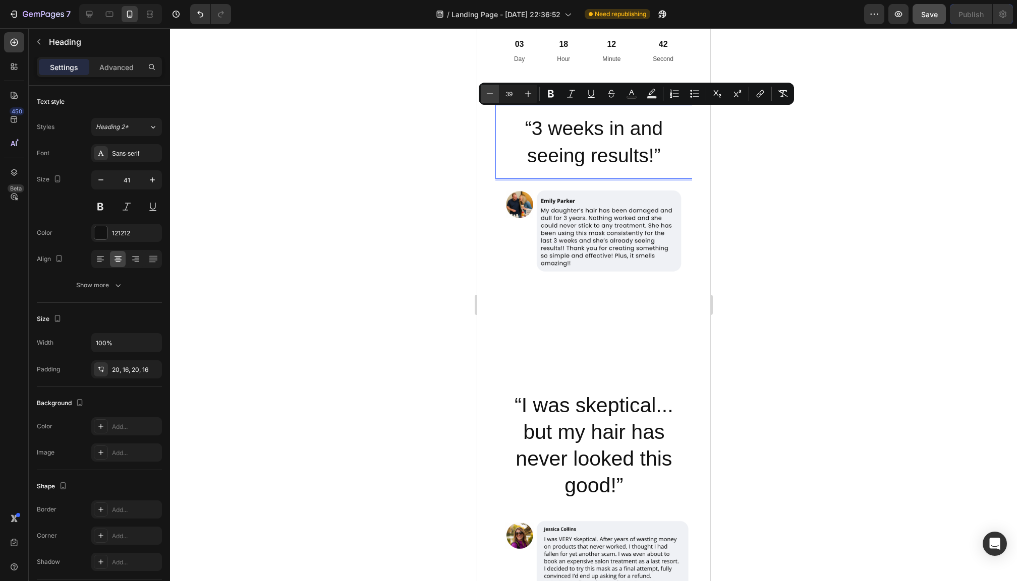
drag, startPoint x: 489, startPoint y: 92, endPoint x: 61, endPoint y: 74, distance: 428.0
click at [489, 92] on icon "Editor contextual toolbar" at bounding box center [490, 94] width 10 height 10
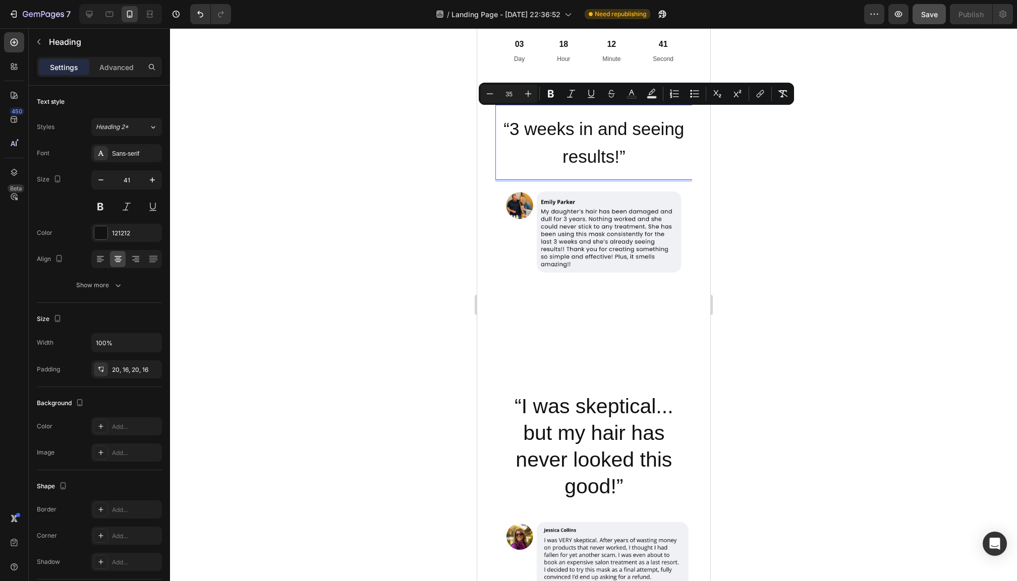
click at [489, 92] on icon "Editor contextual toolbar" at bounding box center [490, 94] width 10 height 10
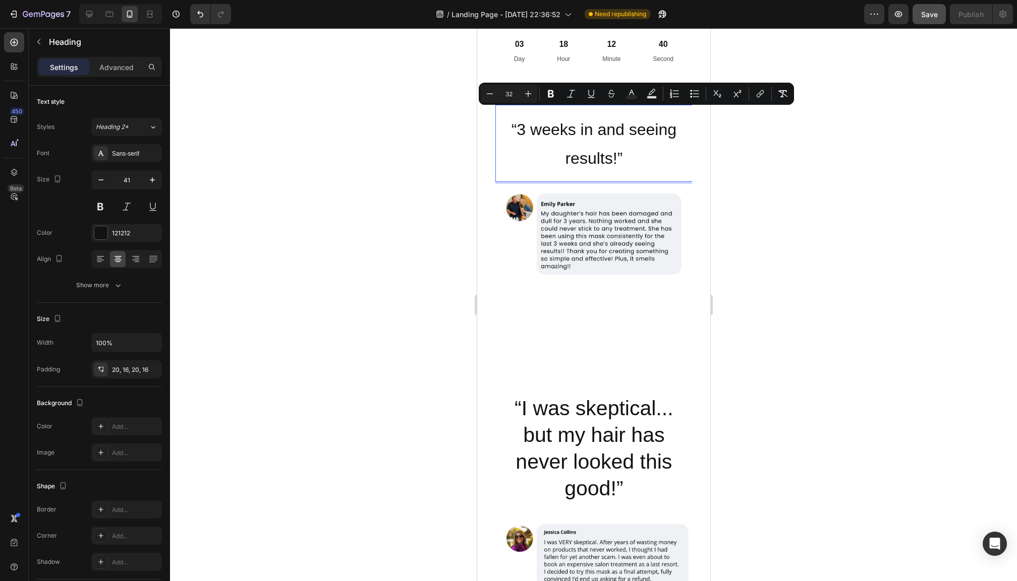
click at [489, 92] on icon "Editor contextual toolbar" at bounding box center [490, 94] width 10 height 10
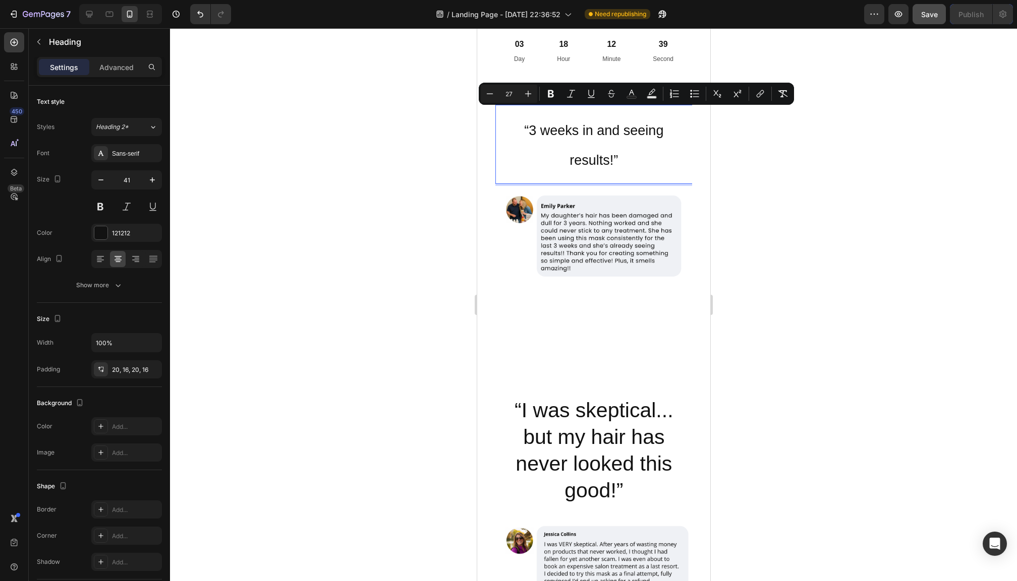
click at [489, 92] on icon "Editor contextual toolbar" at bounding box center [490, 94] width 10 height 10
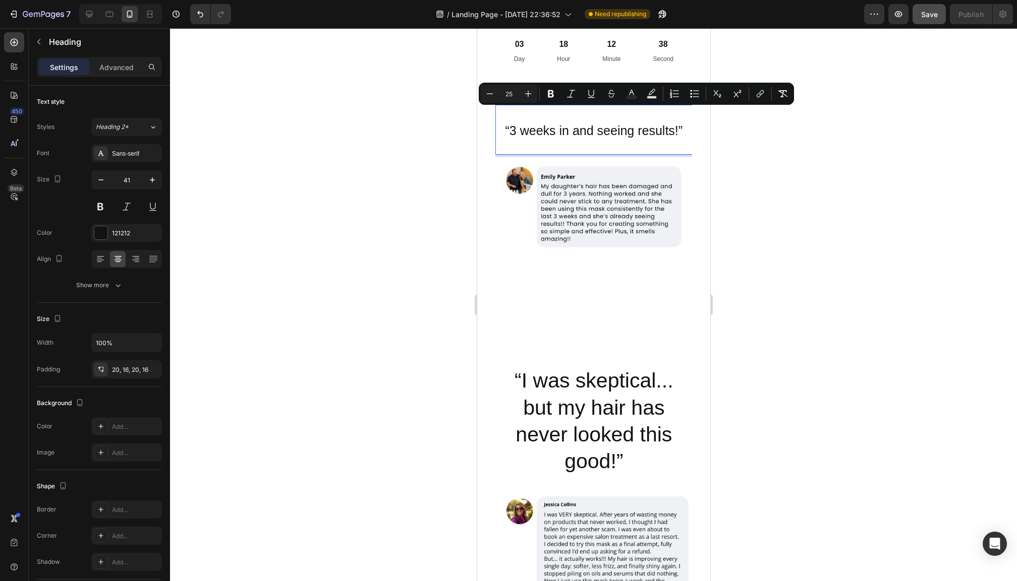
click at [489, 92] on icon "Editor contextual toolbar" at bounding box center [490, 94] width 10 height 10
click at [528, 97] on icon "Editor contextual toolbar" at bounding box center [528, 94] width 10 height 10
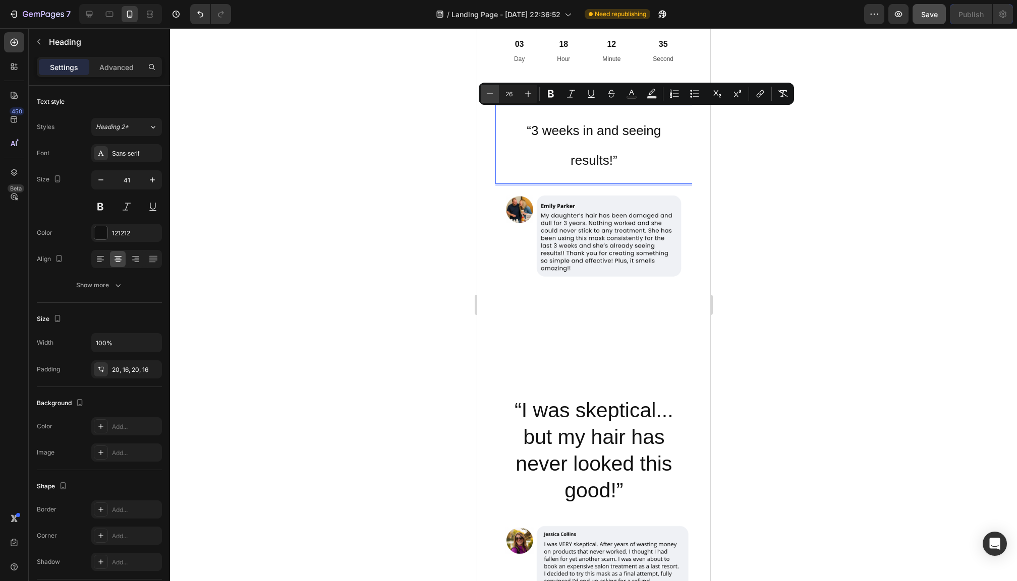
click at [491, 101] on button "Minus" at bounding box center [490, 94] width 18 height 18
type input "25"
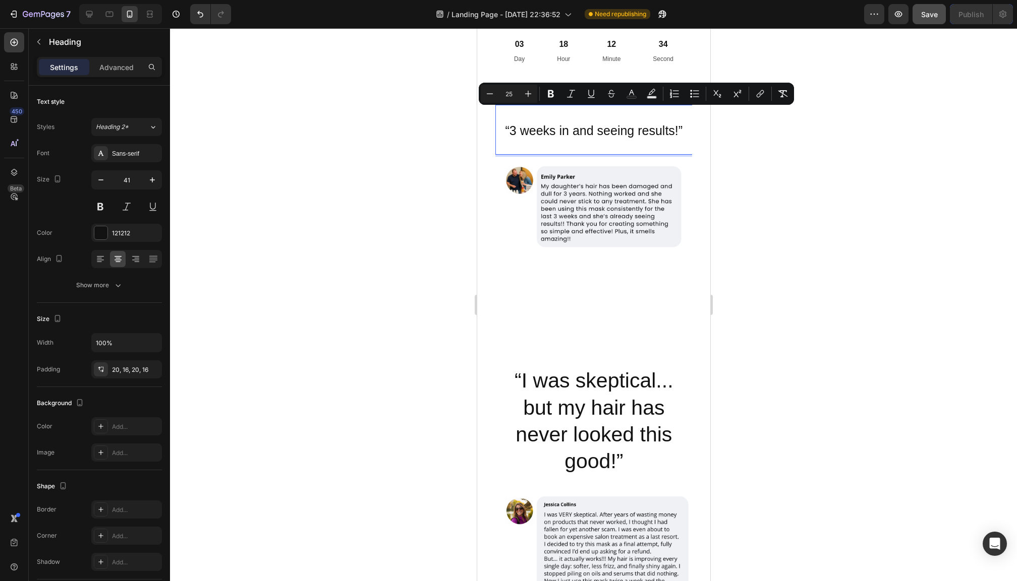
click at [739, 190] on div at bounding box center [593, 304] width 847 height 553
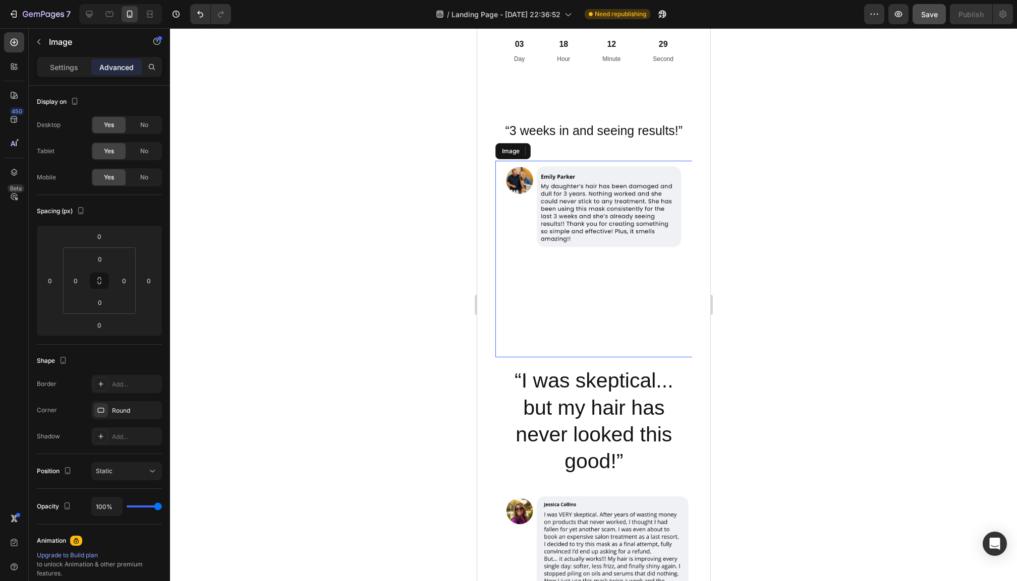
click at [570, 301] on img at bounding box center [593, 259] width 197 height 197
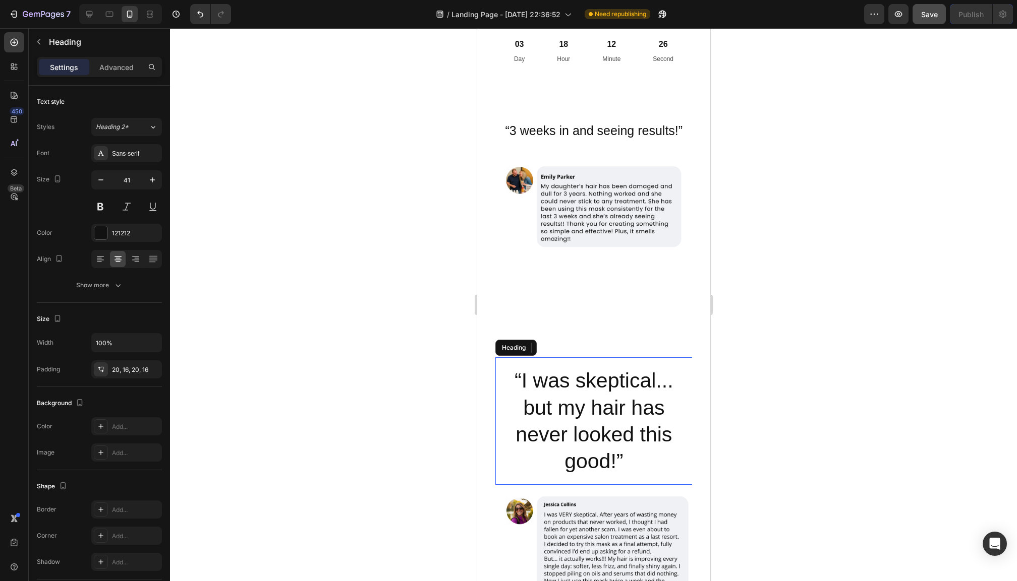
click at [552, 397] on h2 "“I was skeptical... but my hair has never looked this good!”" at bounding box center [593, 422] width 197 height 128
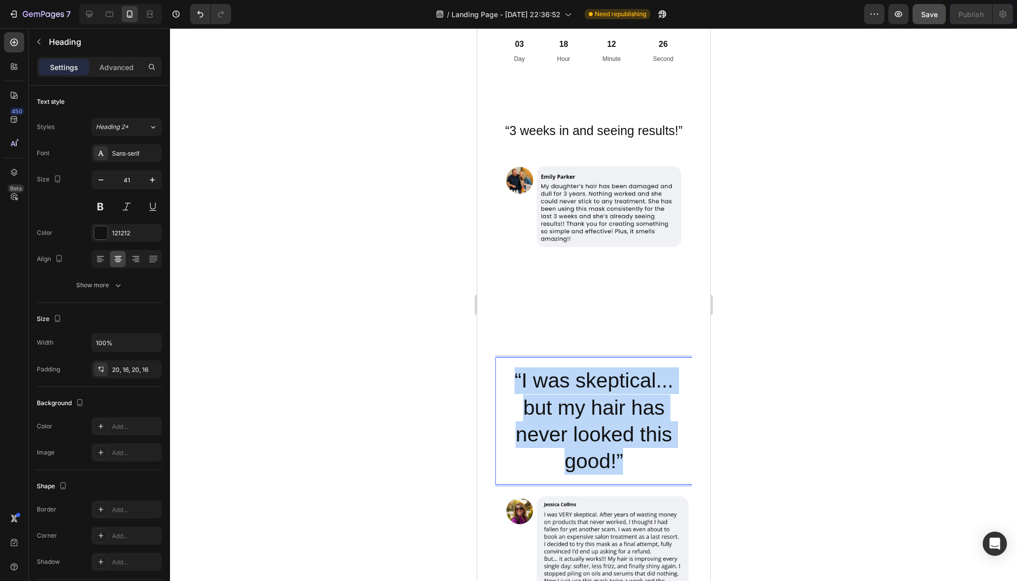
click at [552, 397] on p "“I was skeptical... but my hair has never looked this good!”" at bounding box center [593, 421] width 181 height 107
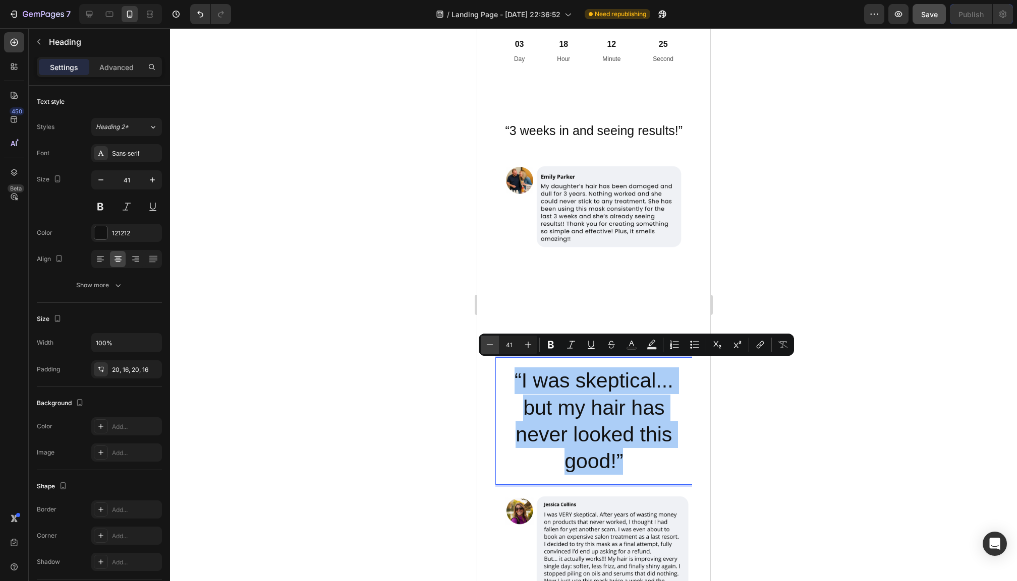
click at [497, 346] on button "Minus" at bounding box center [490, 345] width 18 height 18
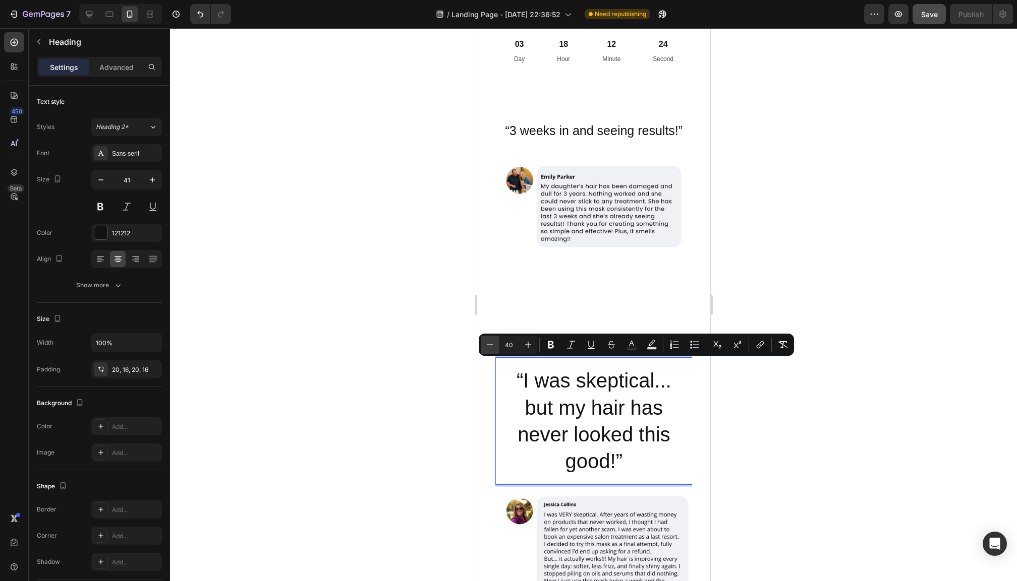
click at [497, 346] on button "Minus" at bounding box center [490, 345] width 18 height 18
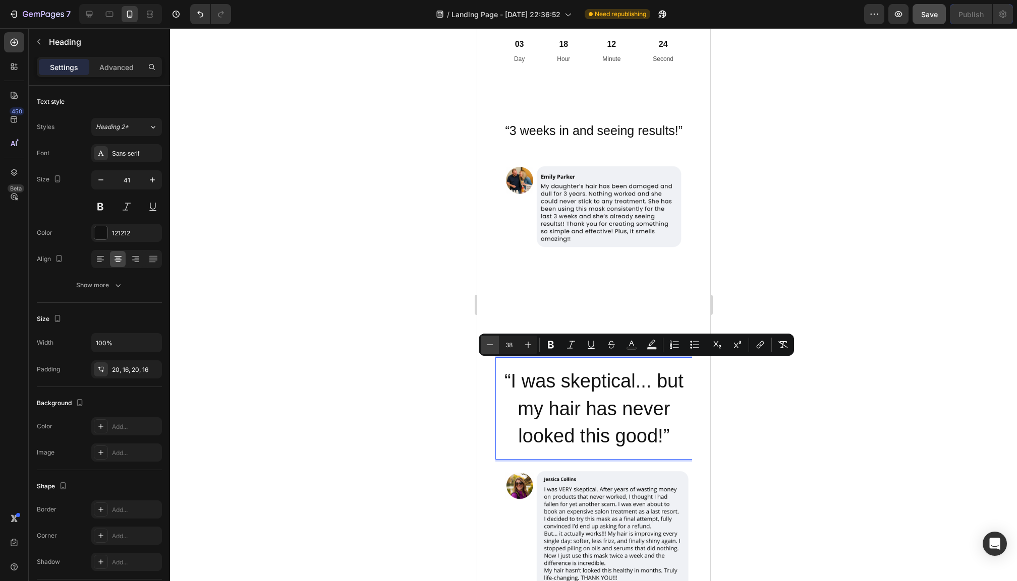
click at [497, 346] on button "Minus" at bounding box center [490, 345] width 18 height 18
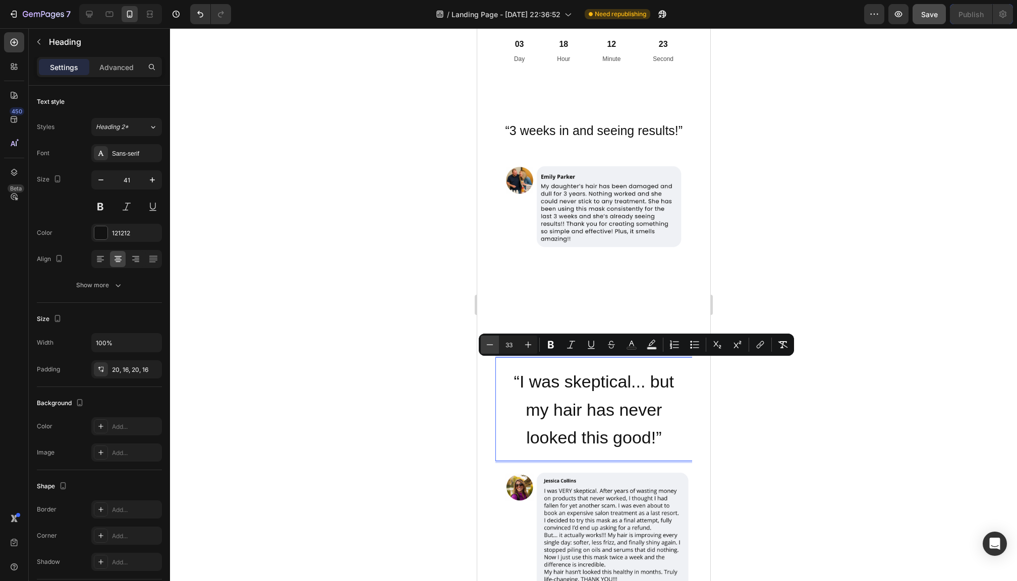
click at [497, 346] on button "Minus" at bounding box center [490, 345] width 18 height 18
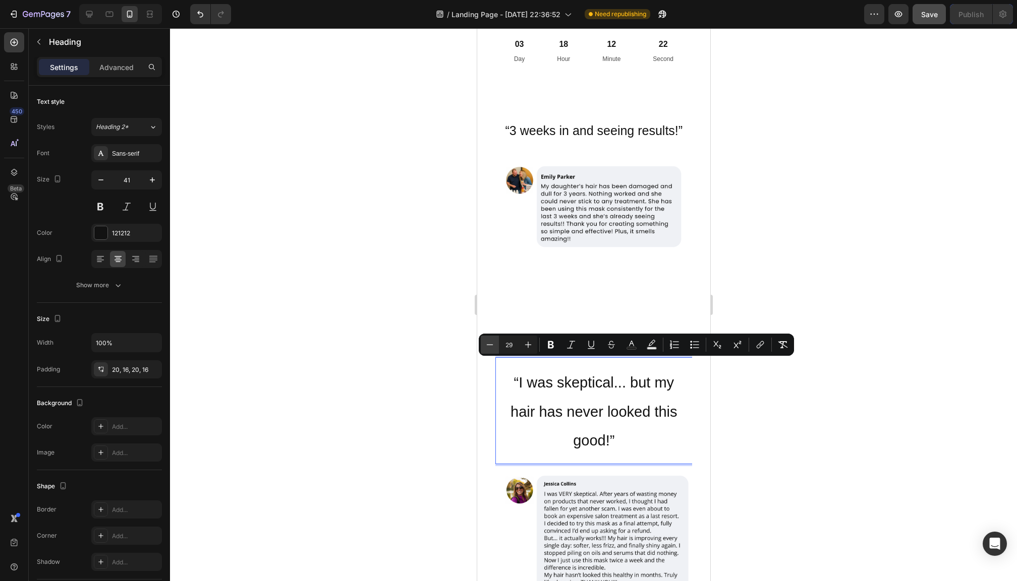
click at [497, 346] on button "Minus" at bounding box center [490, 345] width 18 height 18
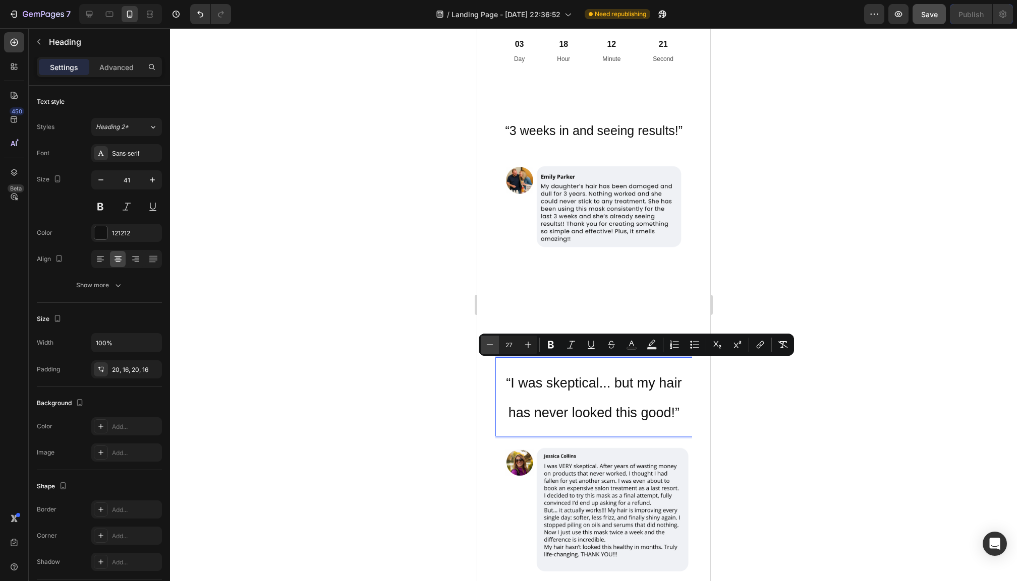
click at [497, 346] on button "Minus" at bounding box center [490, 345] width 18 height 18
type input "24"
click at [564, 124] on span "“3 weeks in and seeing results!”" at bounding box center [594, 131] width 178 height 14
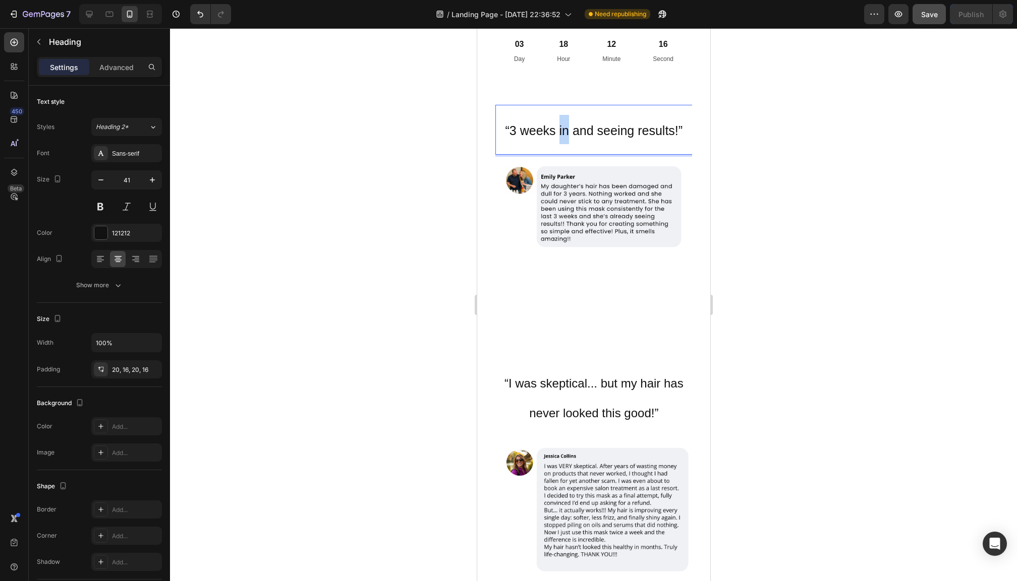
click at [564, 124] on span "“3 weeks in and seeing results!”" at bounding box center [594, 131] width 178 height 14
click at [538, 387] on p "⁠⁠⁠⁠⁠⁠⁠ “I was skeptical... but my hair has never looked this good!”" at bounding box center [593, 397] width 181 height 59
click at [538, 387] on p "“I was skeptical... but my hair has never looked this good!”" at bounding box center [593, 397] width 181 height 59
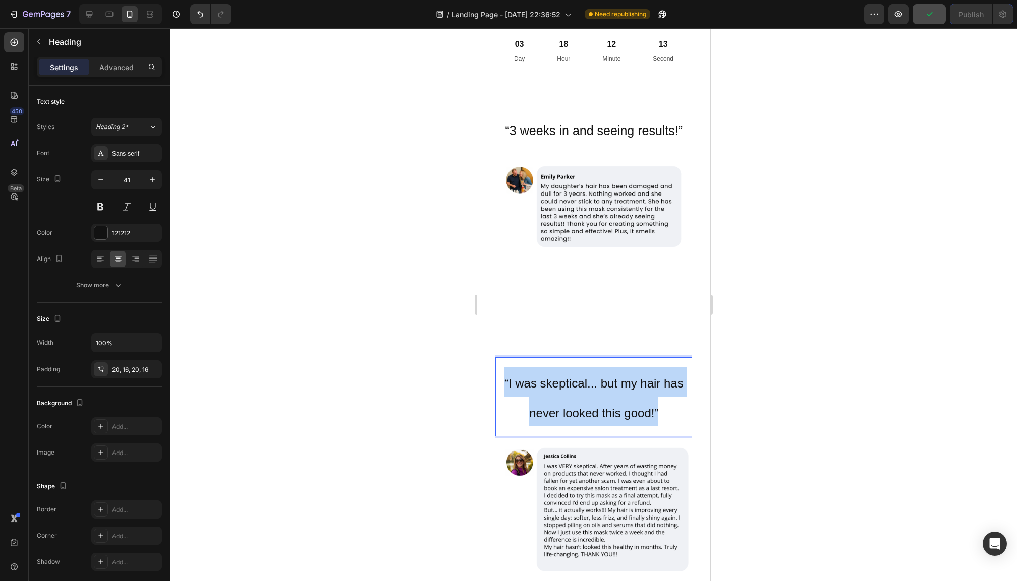
click at [538, 387] on p "“I was skeptical... but my hair has never looked this good!”" at bounding box center [593, 397] width 181 height 59
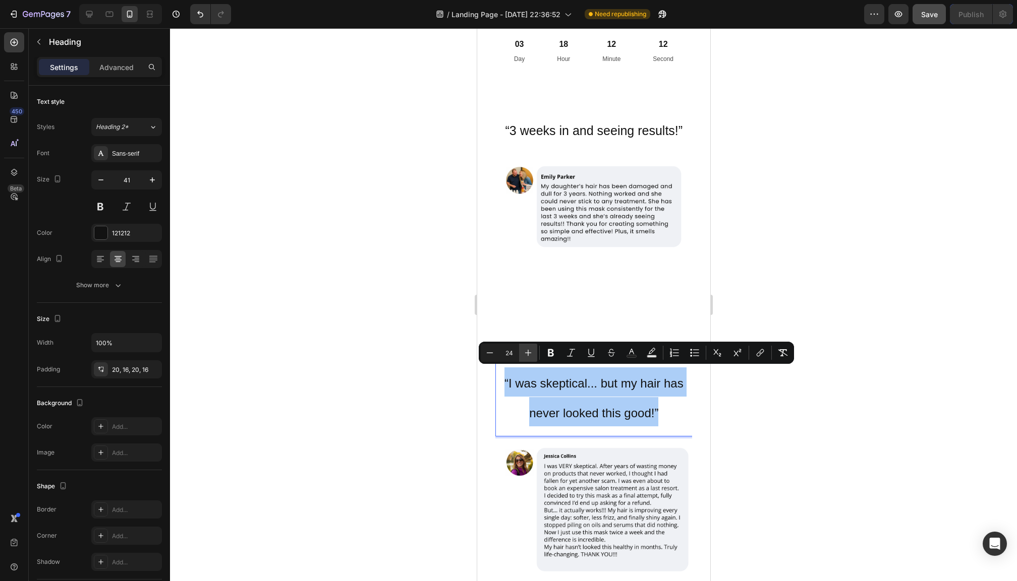
click at [526, 356] on icon "Editor contextual toolbar" at bounding box center [528, 353] width 10 height 10
type input "25"
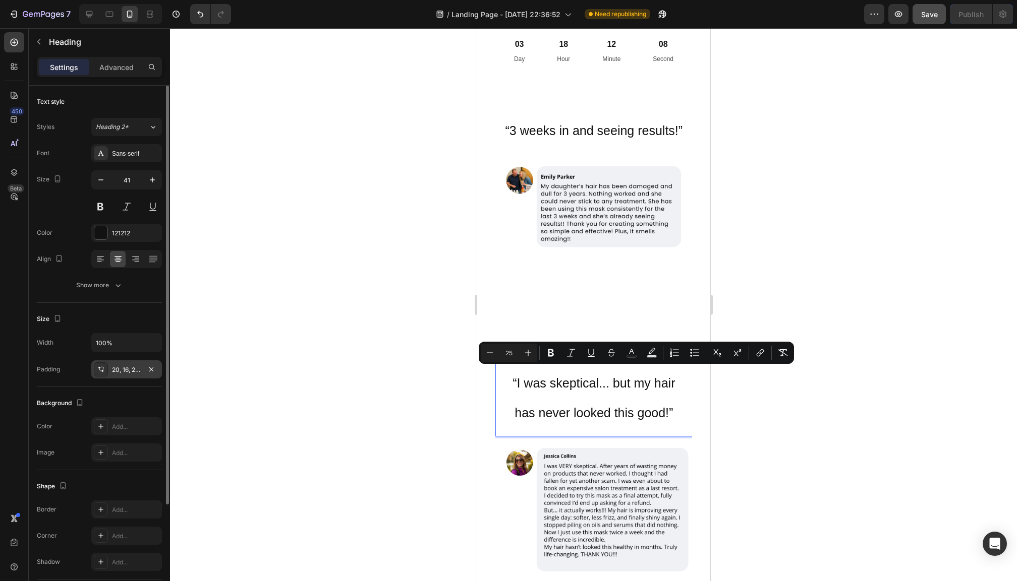
click at [122, 369] on div "20, 16, 20, 16" at bounding box center [126, 370] width 29 height 9
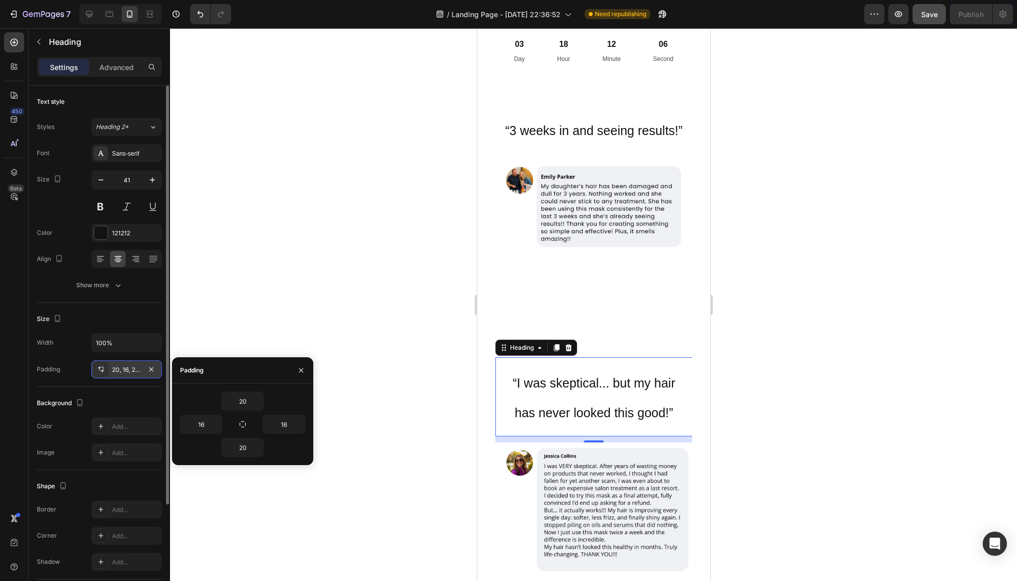
click at [122, 369] on div "20, 16, 20, 16" at bounding box center [126, 370] width 29 height 9
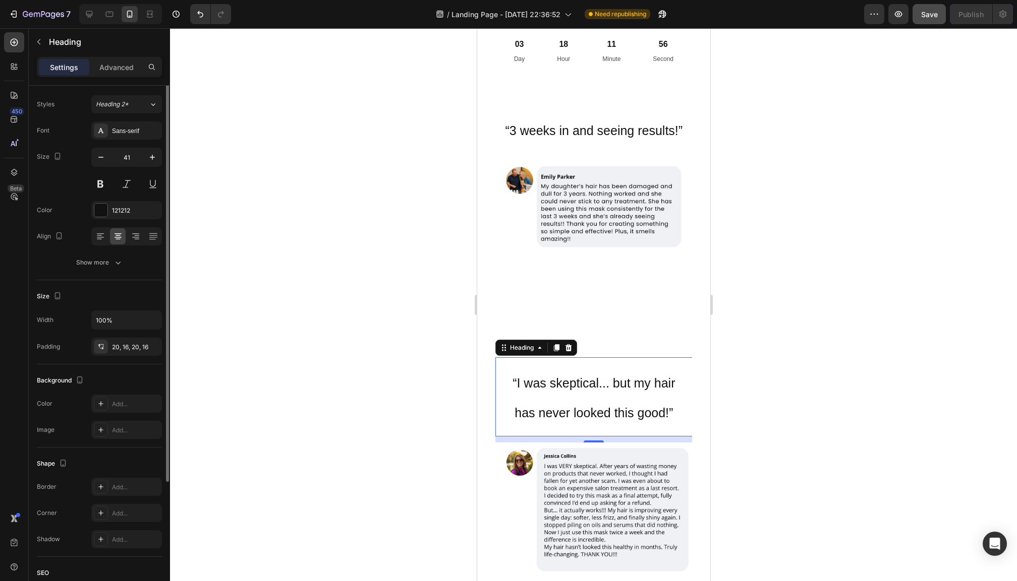
scroll to position [0, 0]
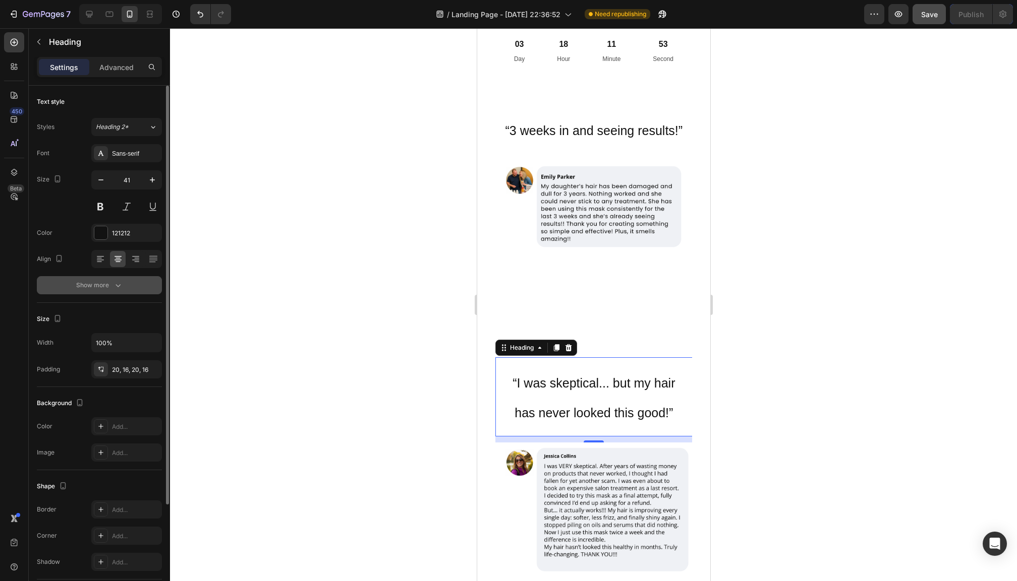
click at [114, 293] on button "Show more" at bounding box center [99, 285] width 125 height 18
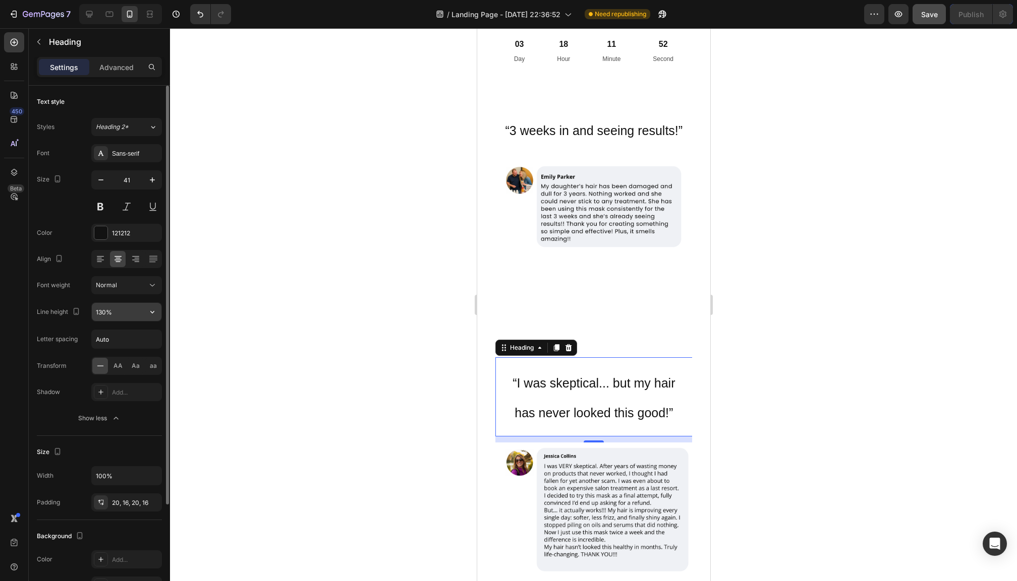
click at [117, 317] on input "130%" at bounding box center [127, 312] width 70 height 18
click at [154, 317] on icon "button" at bounding box center [152, 312] width 10 height 10
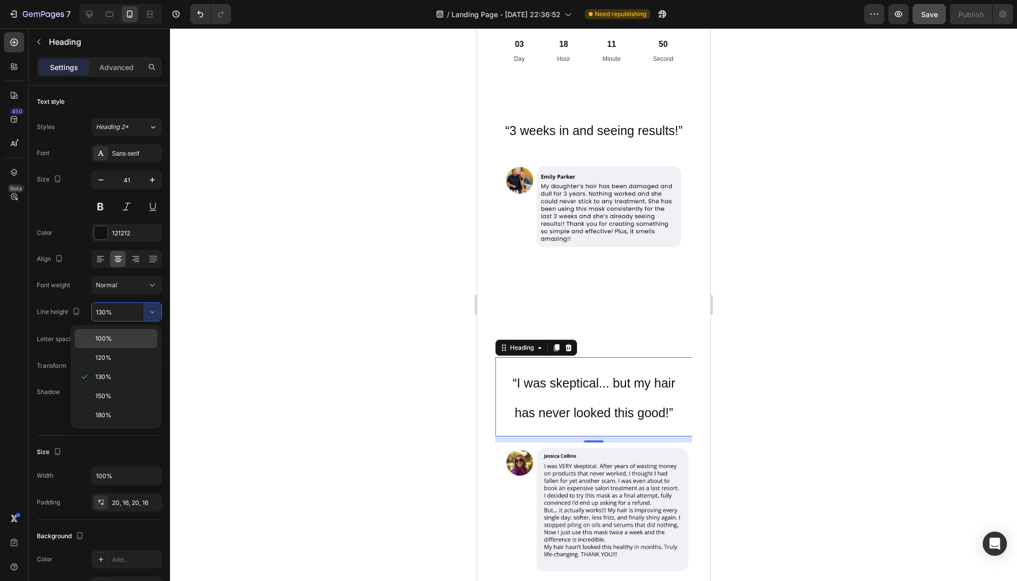
click at [117, 338] on p "100%" at bounding box center [123, 338] width 57 height 9
type input "100%"
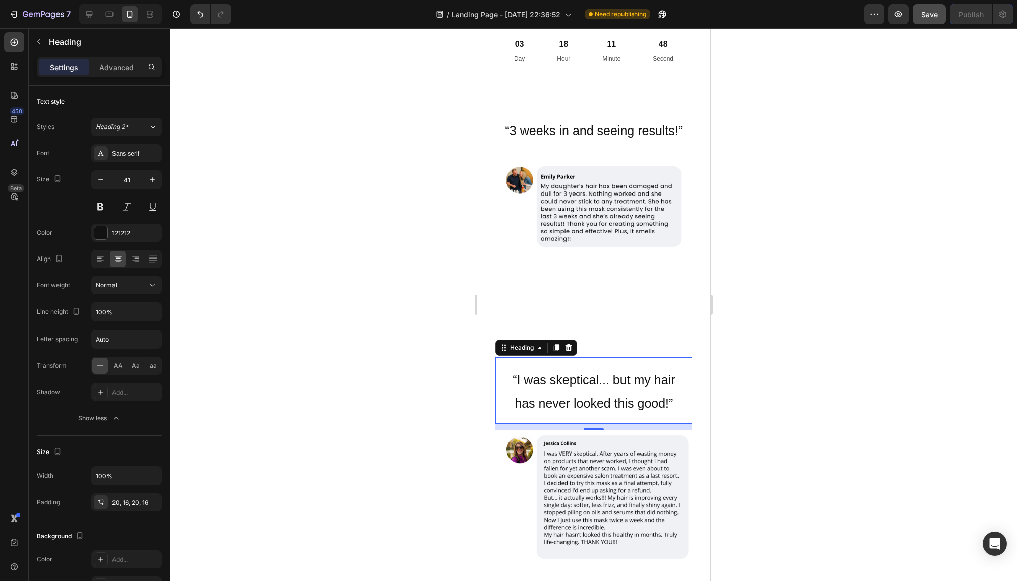
click at [414, 402] on div at bounding box center [593, 304] width 847 height 553
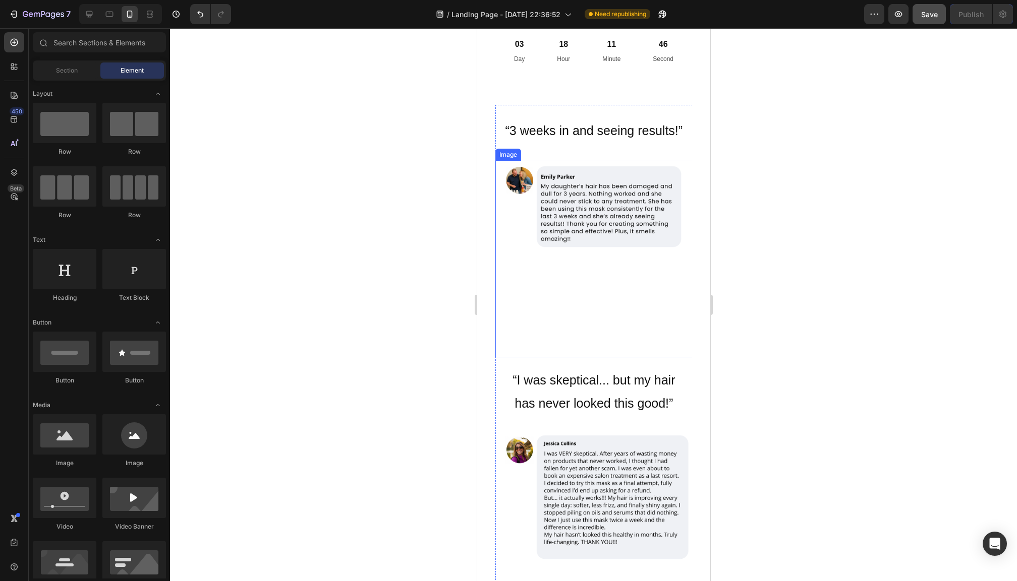
click at [584, 329] on img at bounding box center [593, 259] width 197 height 197
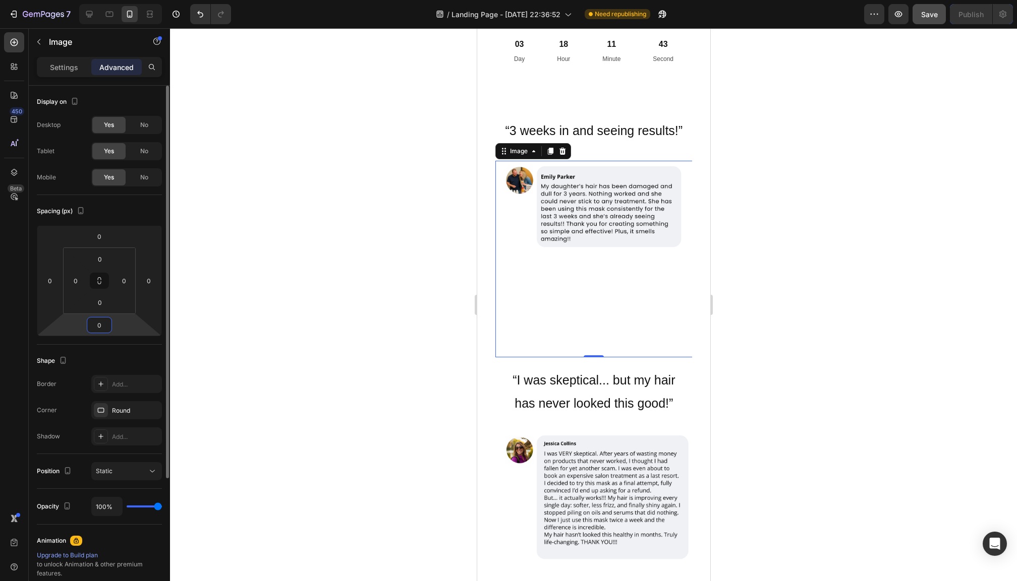
click at [99, 328] on input "0" at bounding box center [99, 325] width 20 height 15
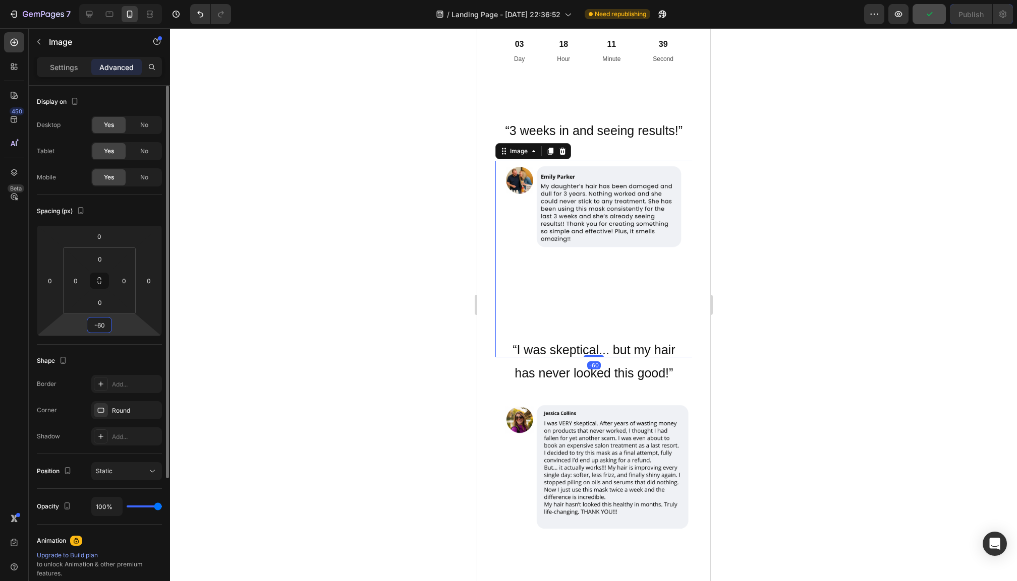
type input "-6"
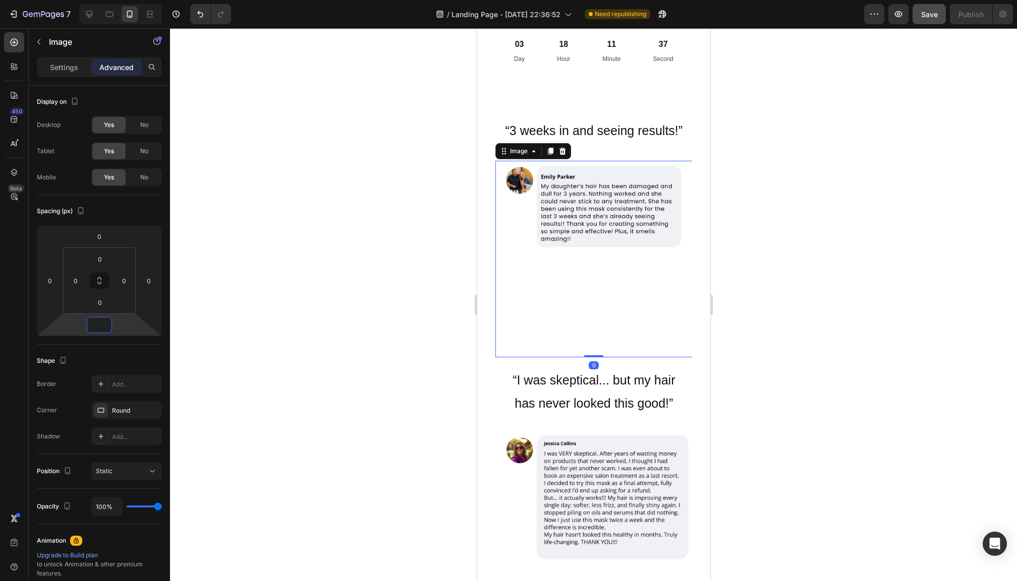
type input "0"
click at [838, 311] on div at bounding box center [593, 304] width 847 height 553
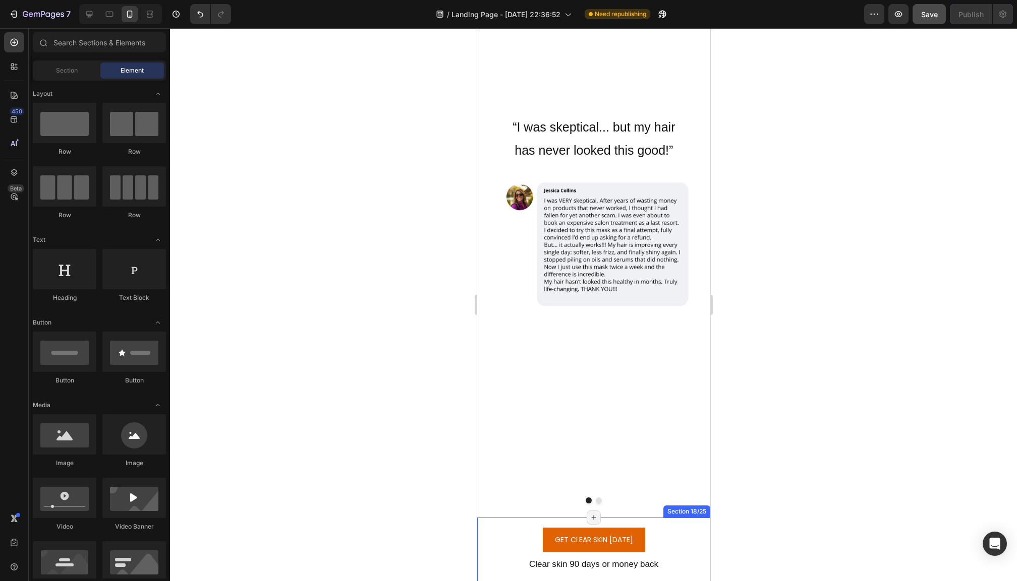
scroll to position [6367, 0]
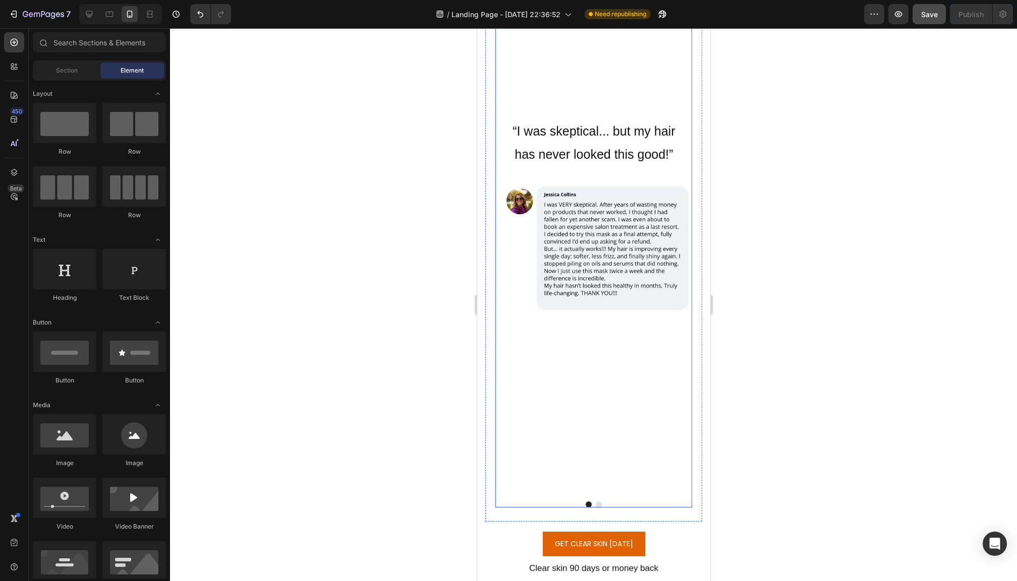
click at [600, 502] on button "Dot" at bounding box center [598, 505] width 6 height 6
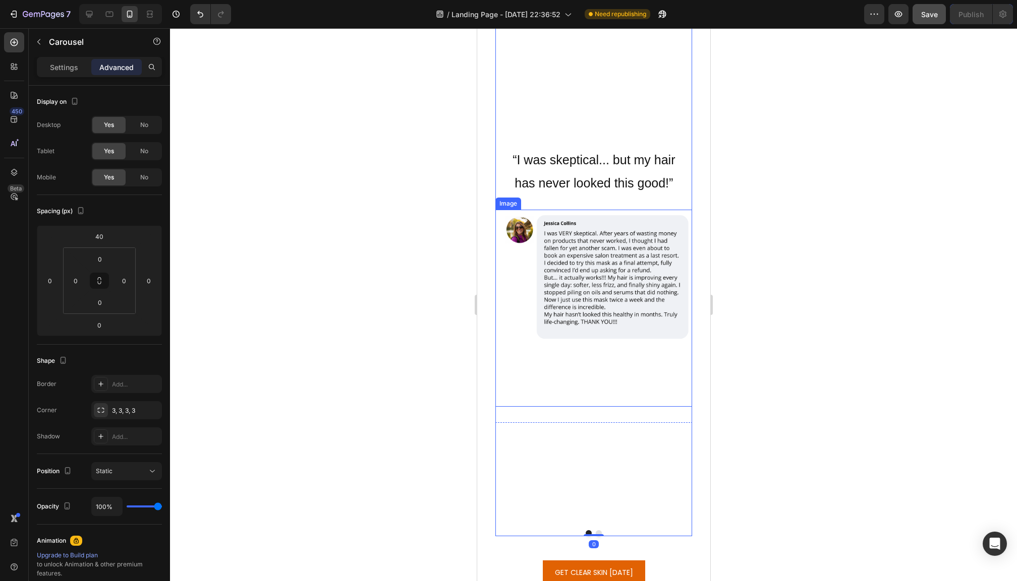
scroll to position [6349, 0]
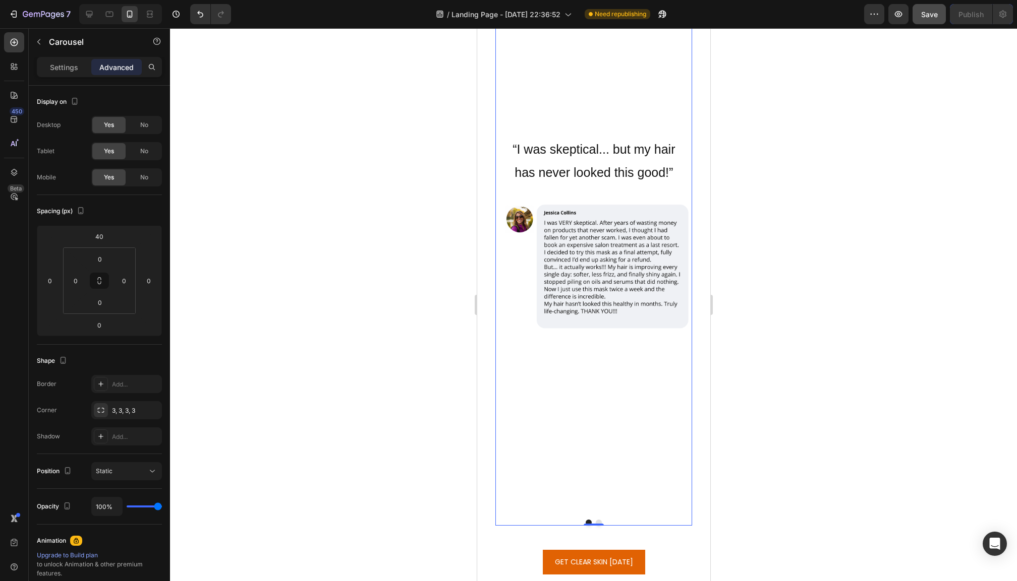
click at [598, 520] on button "Dot" at bounding box center [598, 523] width 6 height 6
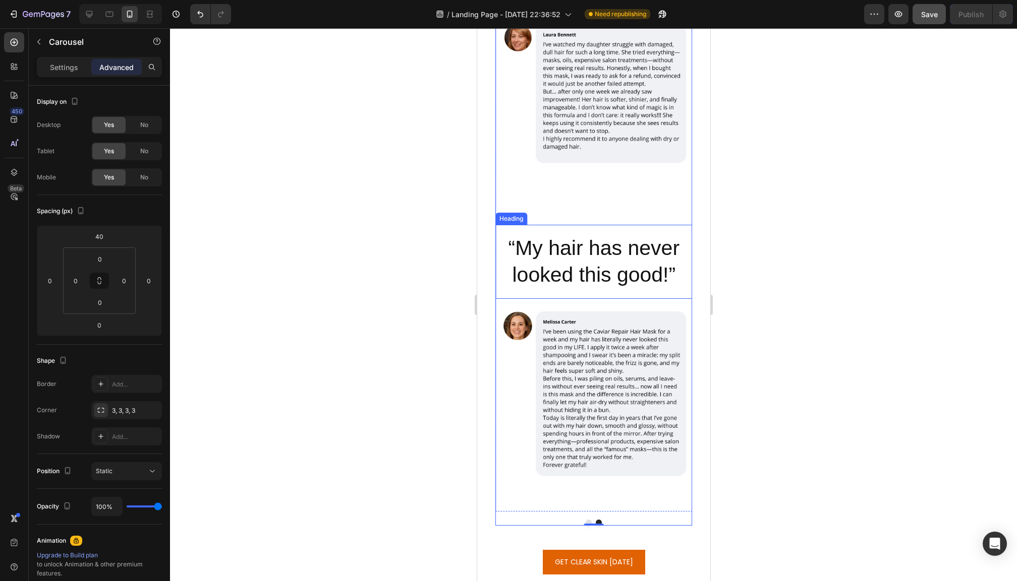
click at [592, 262] on h2 "“My hair has never looked this good!”" at bounding box center [593, 262] width 197 height 74
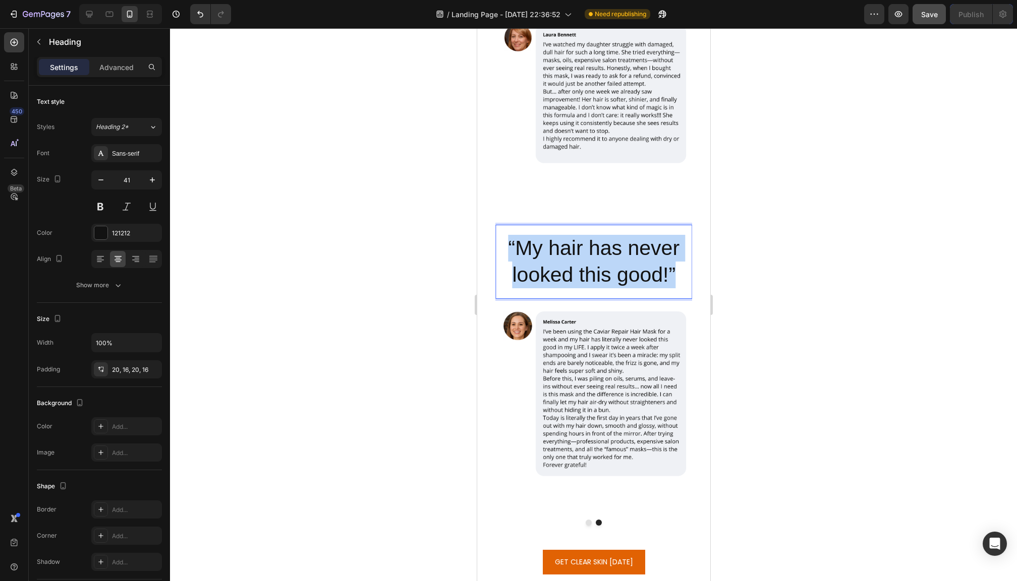
click at [592, 262] on p "“My hair has never looked this good!”" at bounding box center [593, 262] width 181 height 54
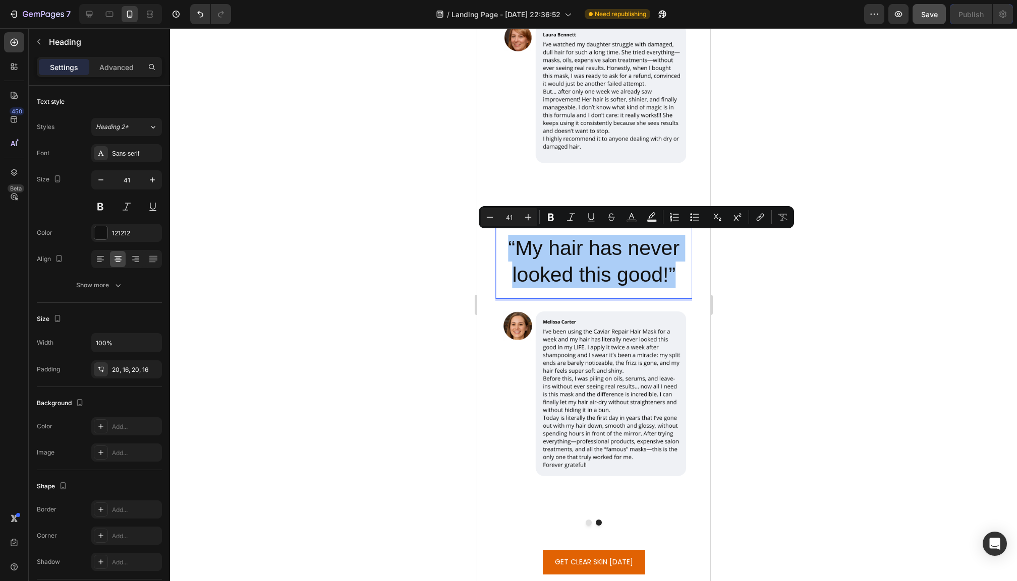
click at [512, 216] on input "41" at bounding box center [509, 217] width 20 height 12
type input "2"
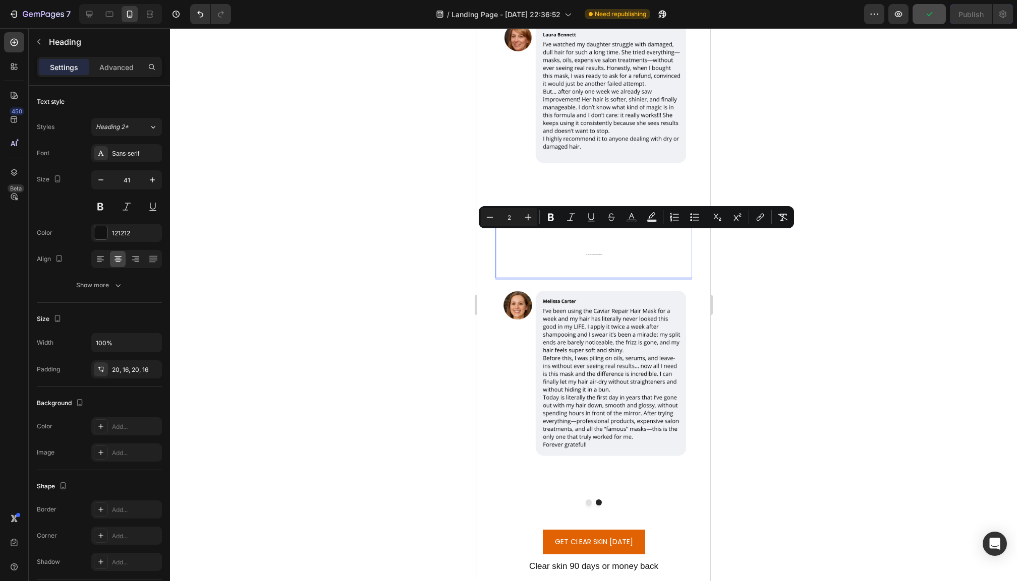
scroll to position [6348, 0]
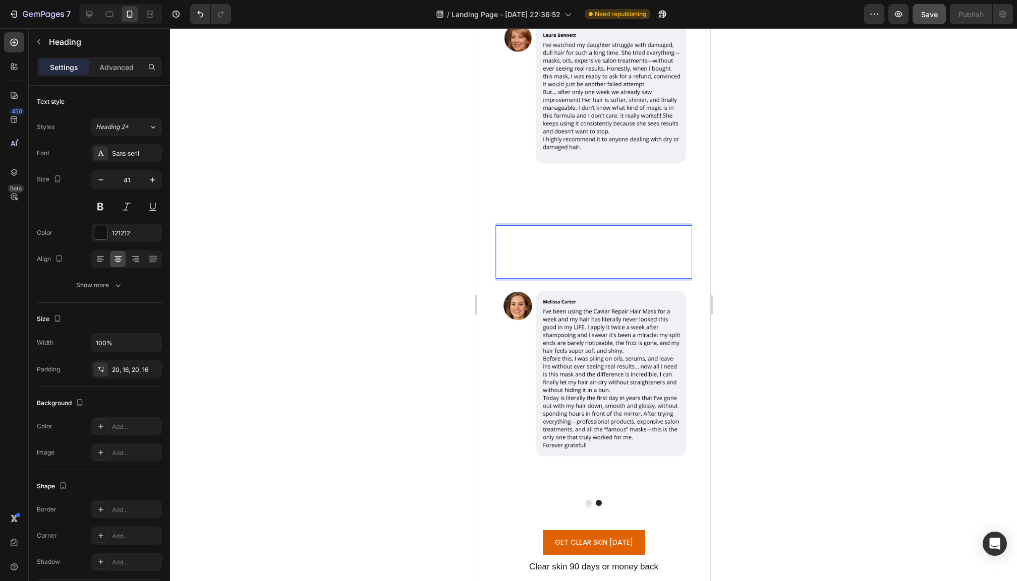
click at [594, 253] on p "5" at bounding box center [593, 251] width 181 height 33
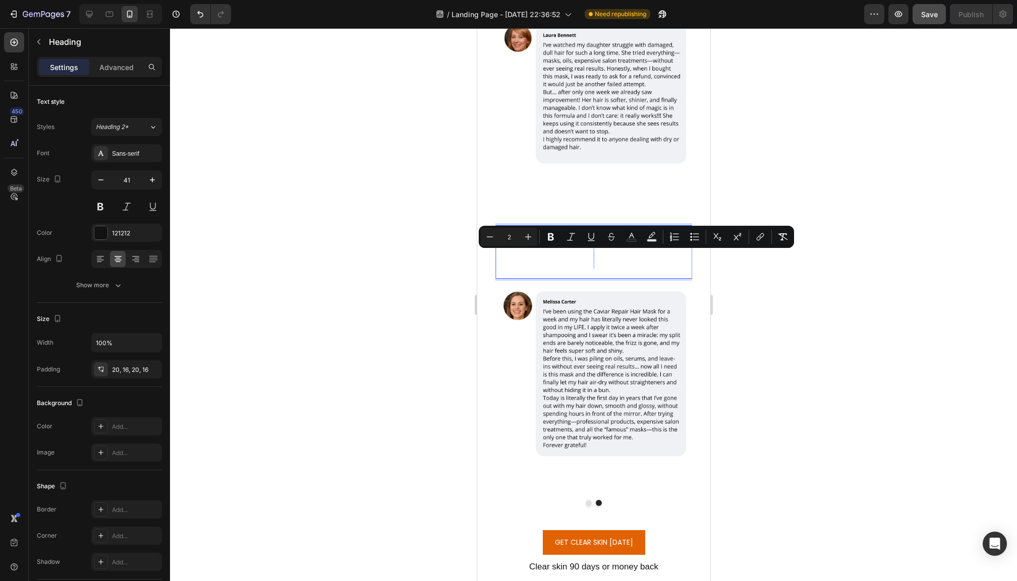
click at [512, 239] on input "2" at bounding box center [509, 237] width 20 height 12
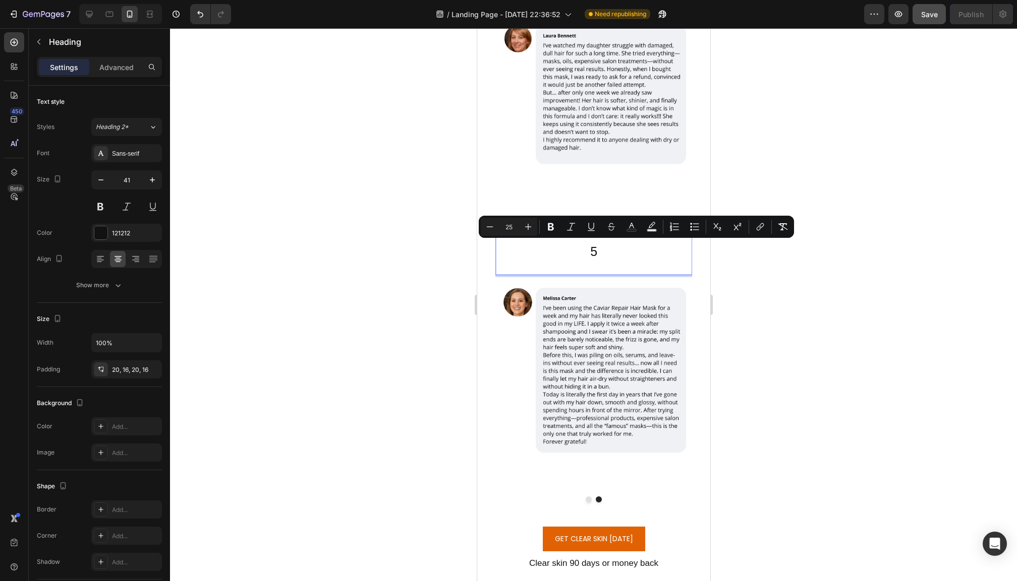
type input "2"
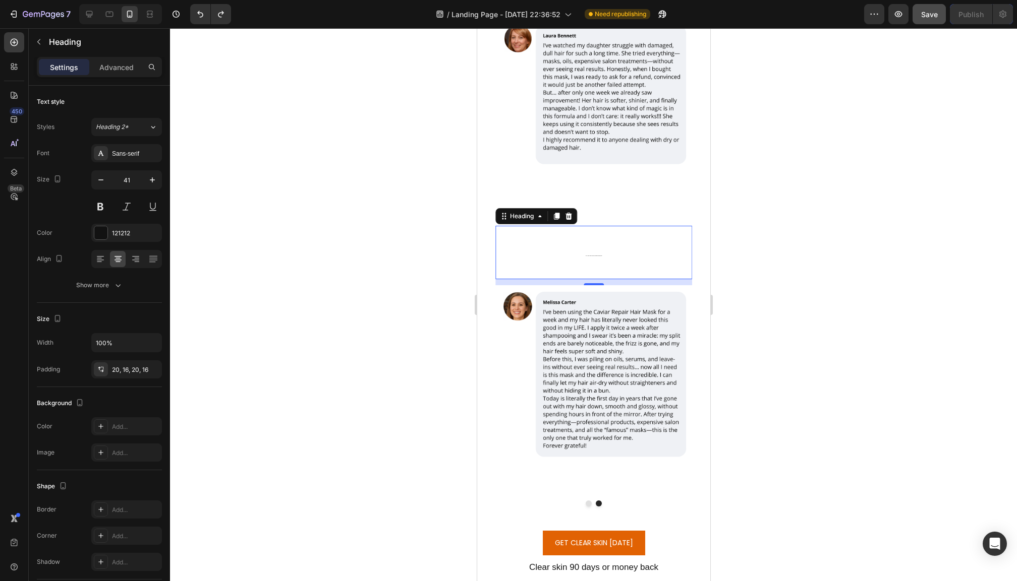
click at [565, 240] on p "“My hair has never looked this good!”" at bounding box center [593, 252] width 181 height 33
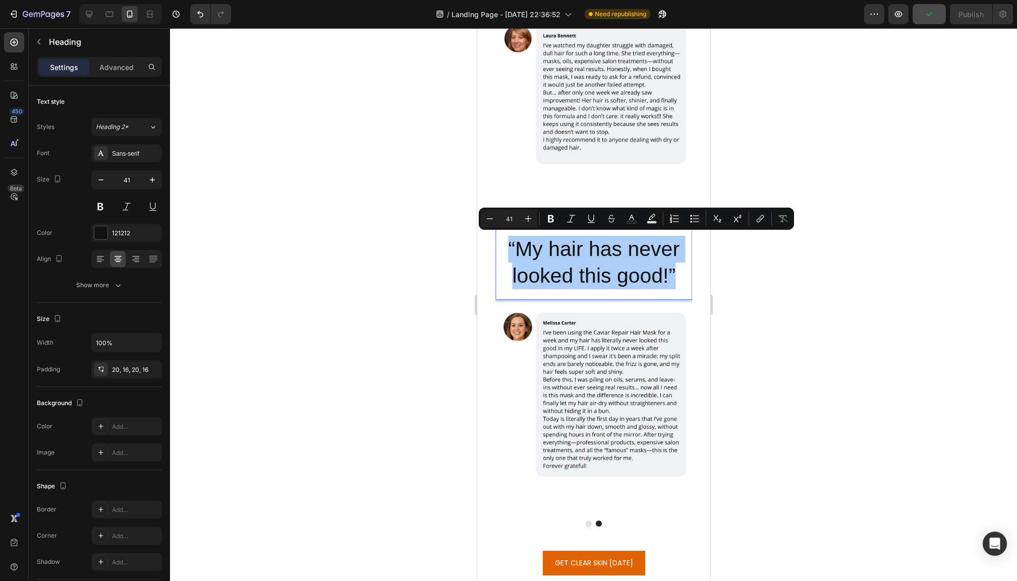
click at [511, 219] on input "41" at bounding box center [509, 219] width 20 height 12
type input "2"
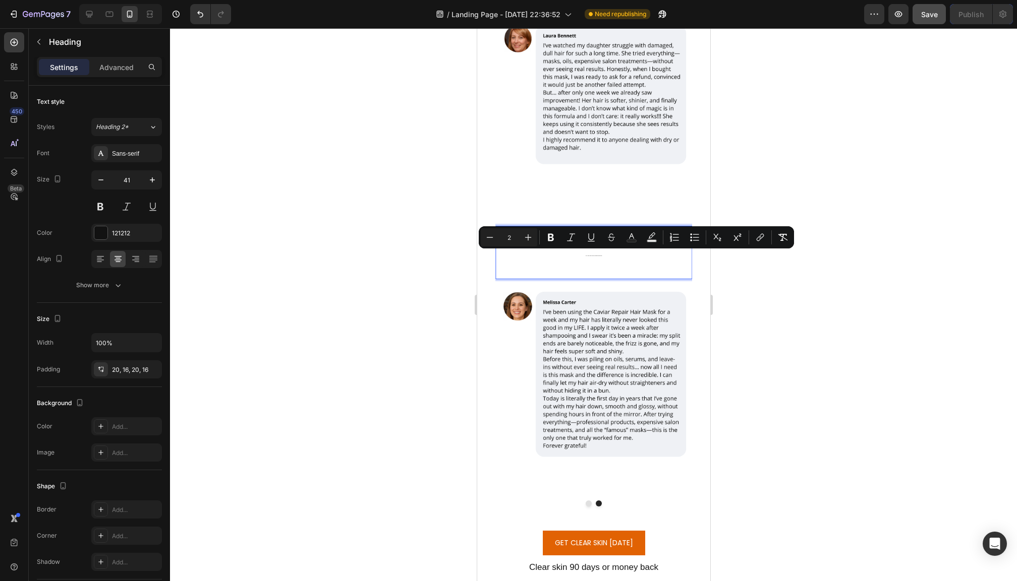
click at [511, 241] on input "2" at bounding box center [509, 237] width 20 height 12
click at [532, 267] on h2 "“My hair has never looked this good!”" at bounding box center [593, 252] width 197 height 53
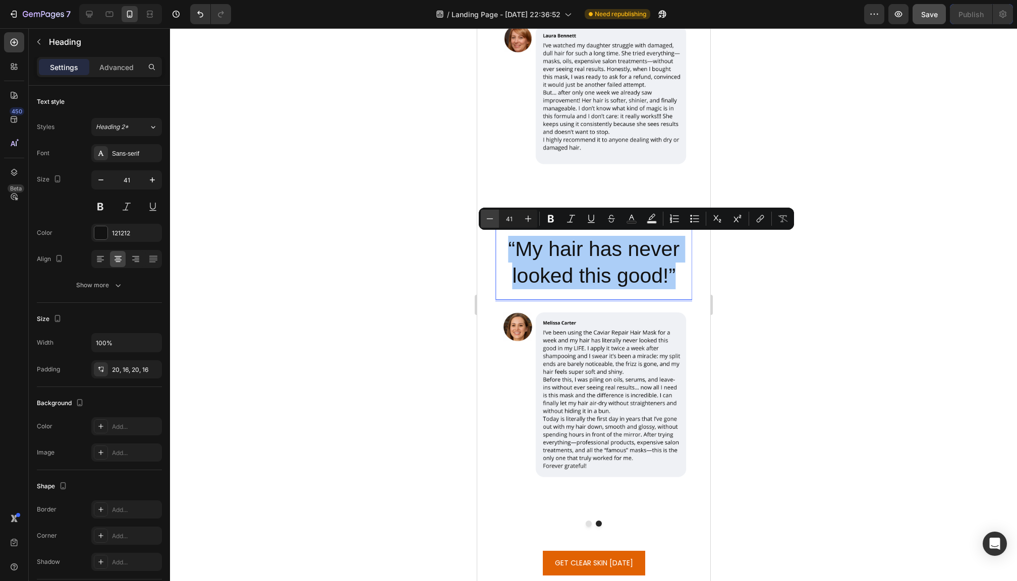
click at [487, 222] on icon "Editor contextual toolbar" at bounding box center [490, 219] width 10 height 10
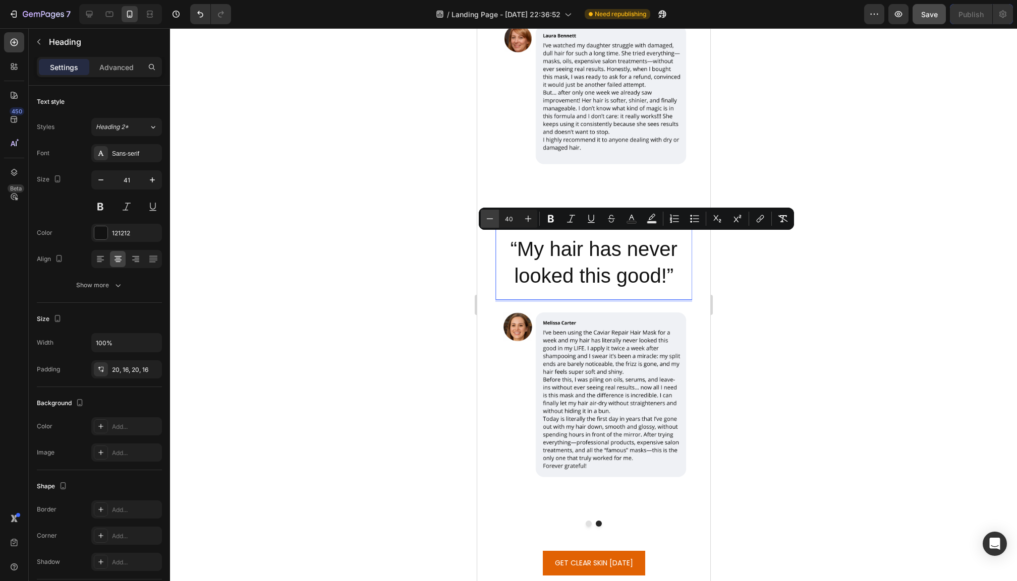
click at [487, 222] on icon "Editor contextual toolbar" at bounding box center [490, 219] width 10 height 10
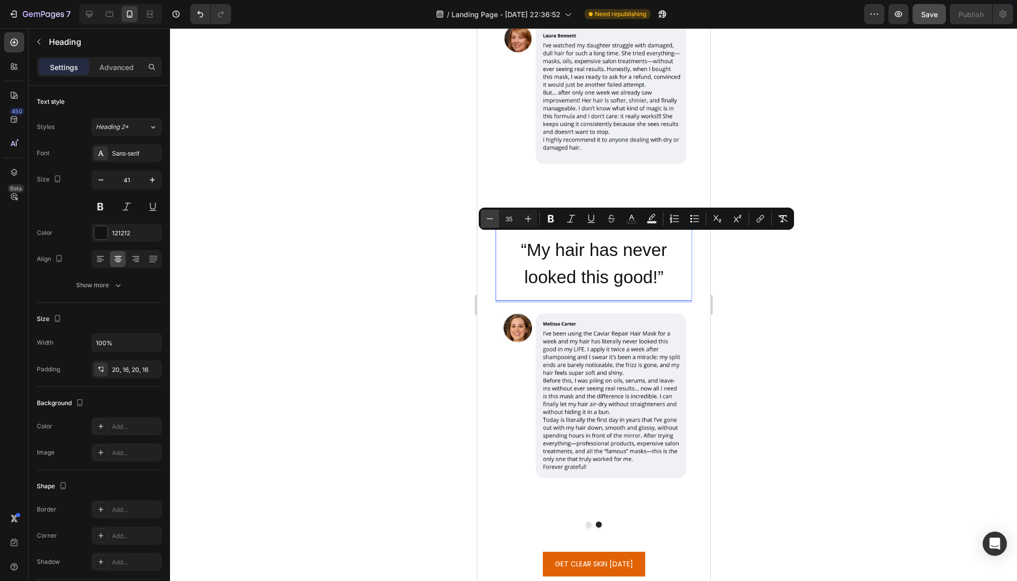
click at [487, 222] on icon "Editor contextual toolbar" at bounding box center [490, 219] width 10 height 10
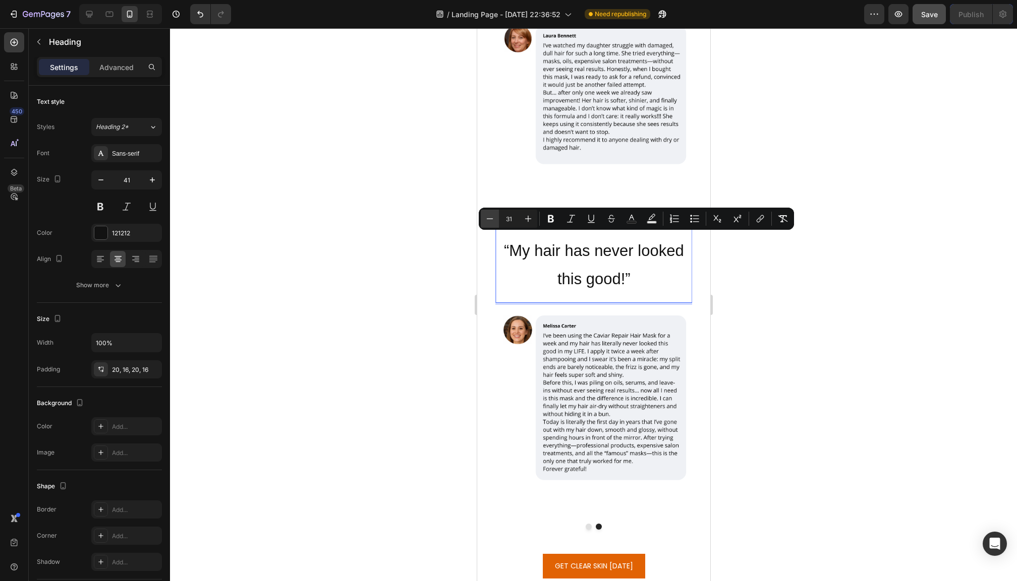
click at [487, 222] on icon "Editor contextual toolbar" at bounding box center [490, 219] width 10 height 10
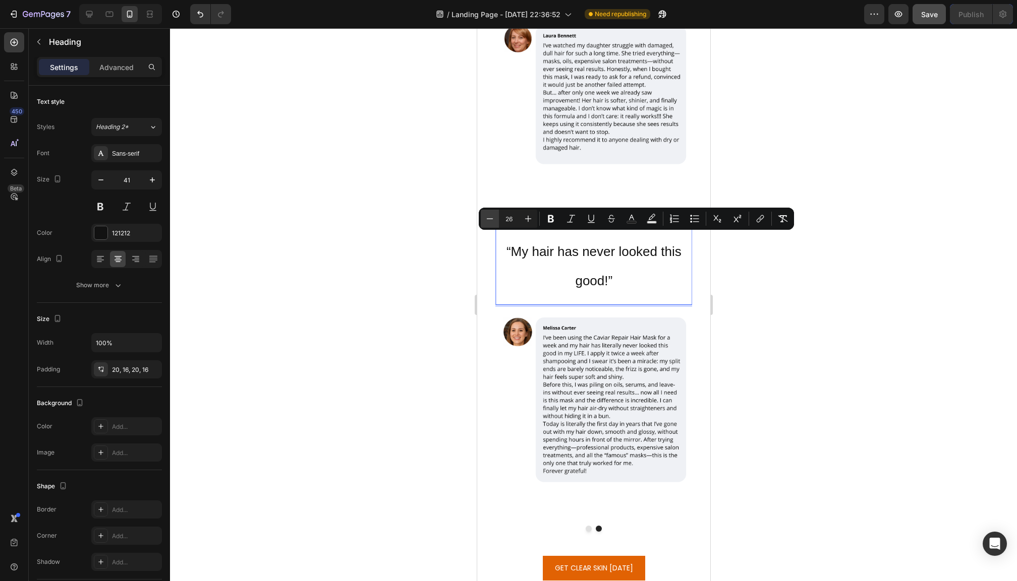
click at [487, 222] on icon "Editor contextual toolbar" at bounding box center [490, 219] width 10 height 10
type input "25"
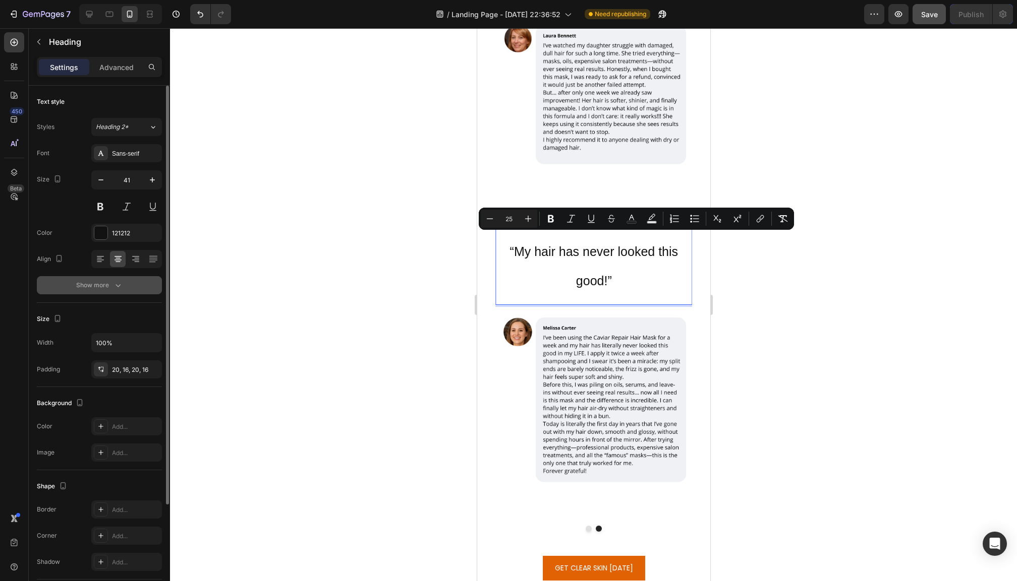
click at [107, 288] on div "Show more" at bounding box center [99, 285] width 47 height 10
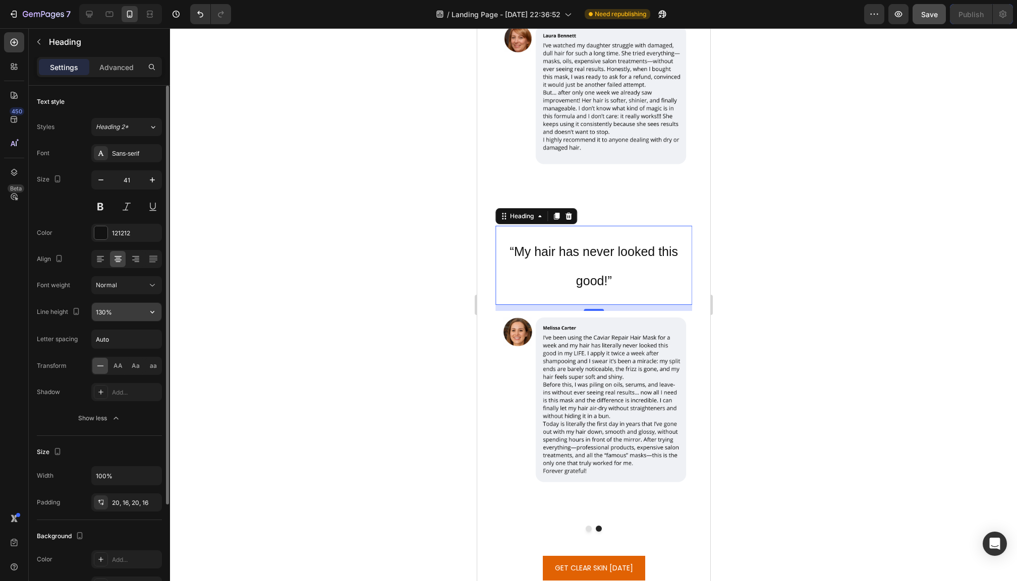
click at [122, 319] on input "130%" at bounding box center [127, 312] width 70 height 18
click at [152, 315] on icon "button" at bounding box center [152, 312] width 10 height 10
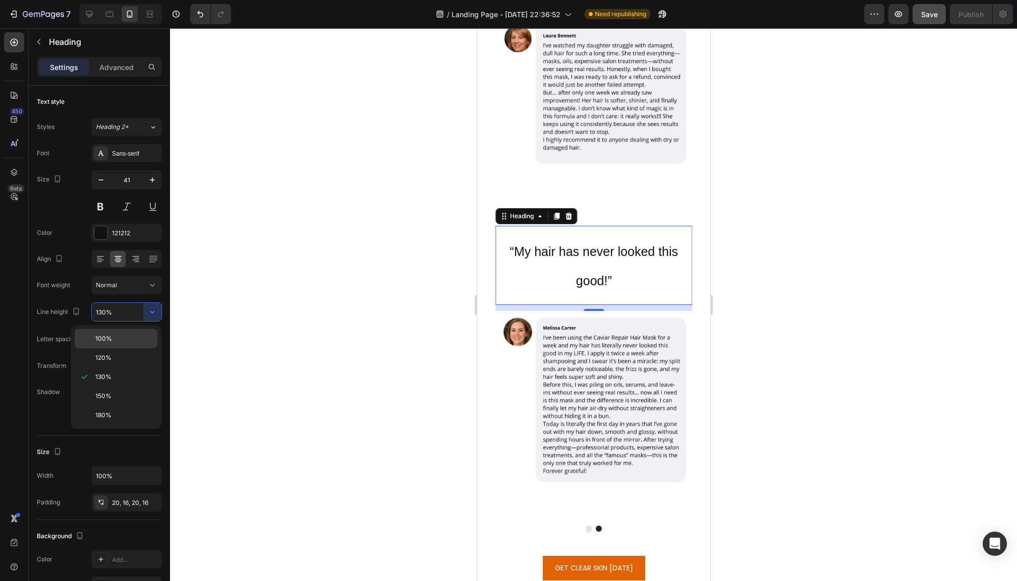
click at [132, 341] on p "100%" at bounding box center [123, 338] width 57 height 9
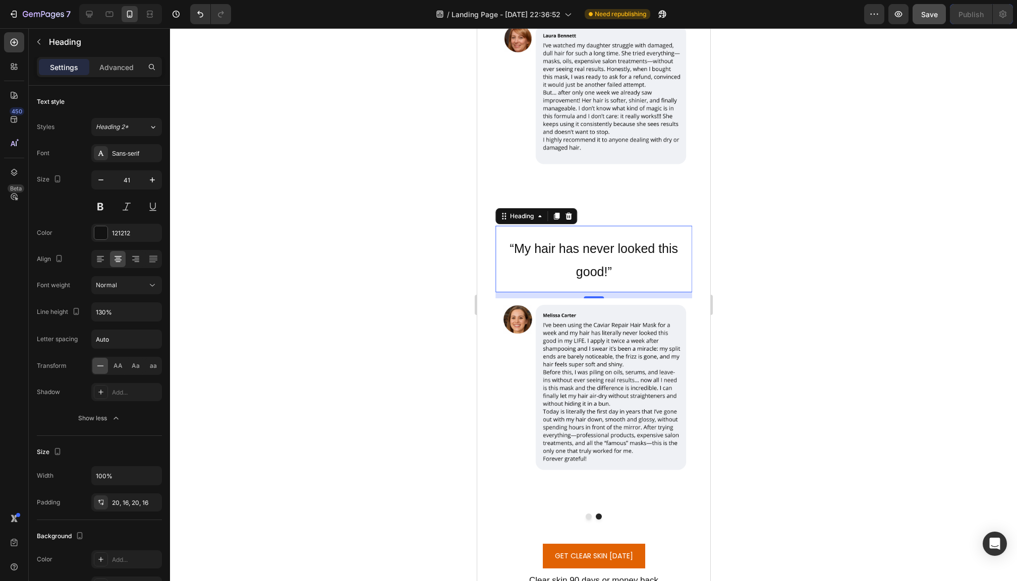
type input "100%"
click at [360, 340] on div at bounding box center [593, 304] width 847 height 553
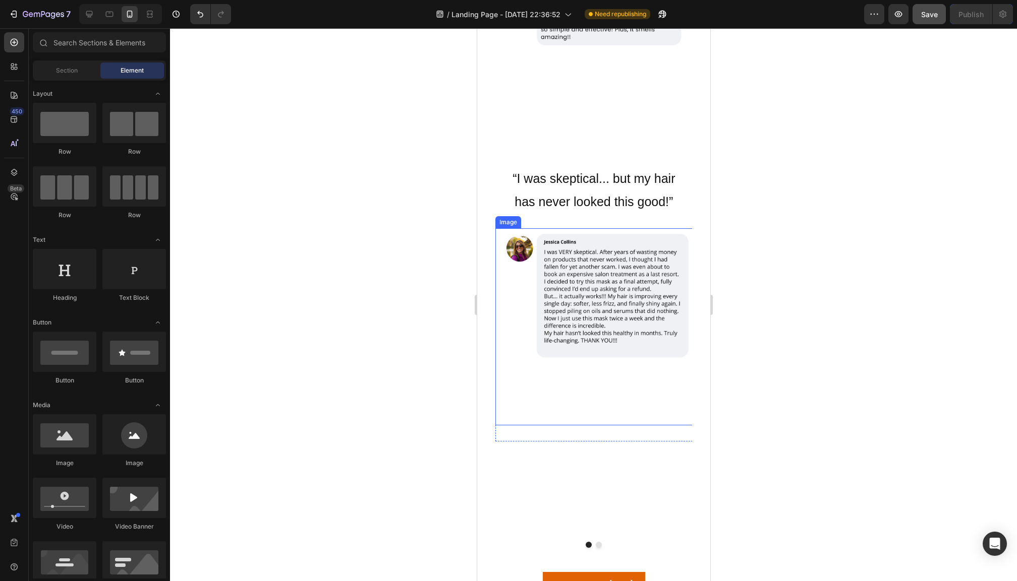
scroll to position [6324, 0]
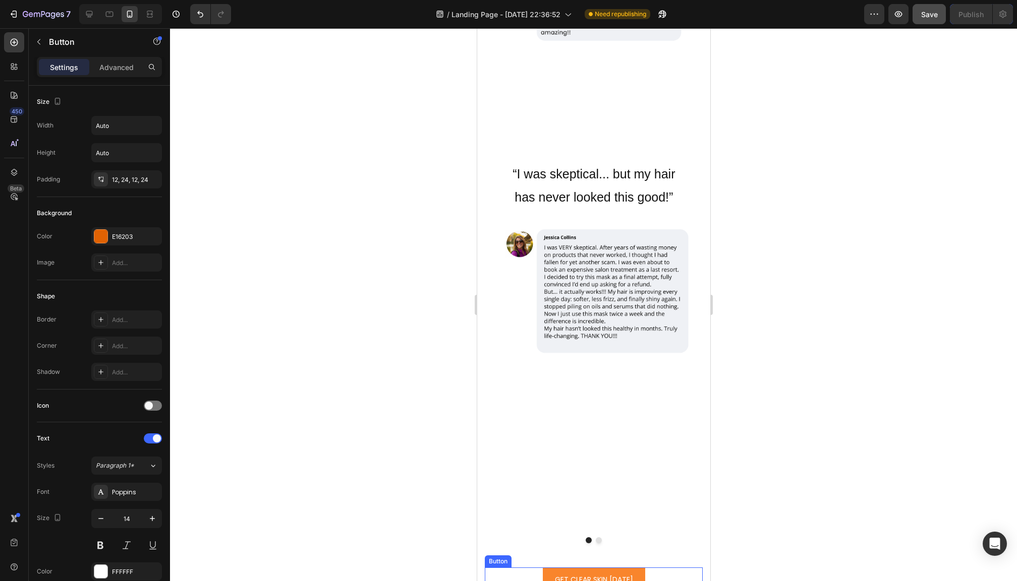
click at [550, 568] on button "GET CLEAR SKIN [DATE]" at bounding box center [593, 580] width 102 height 25
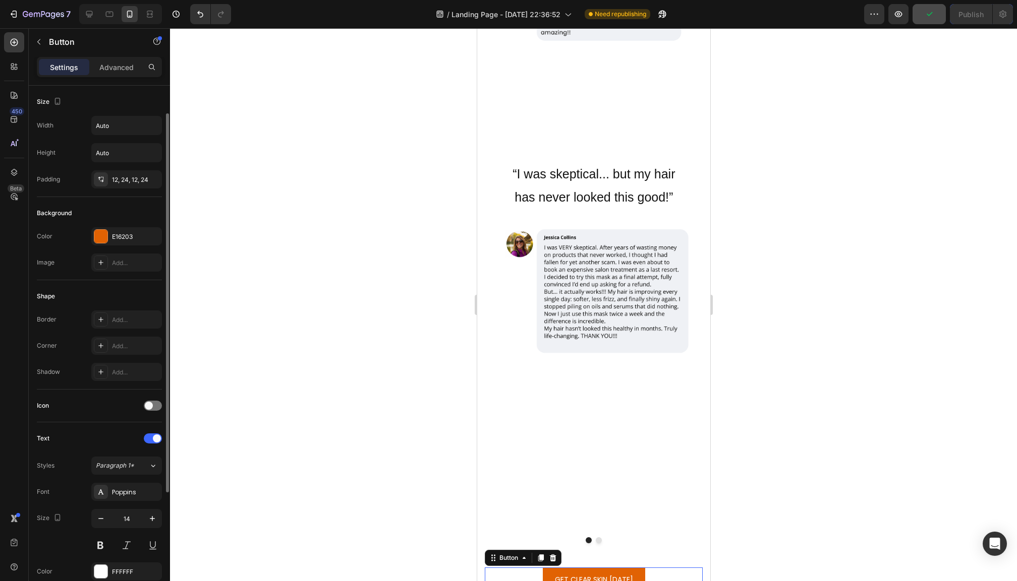
scroll to position [201, 0]
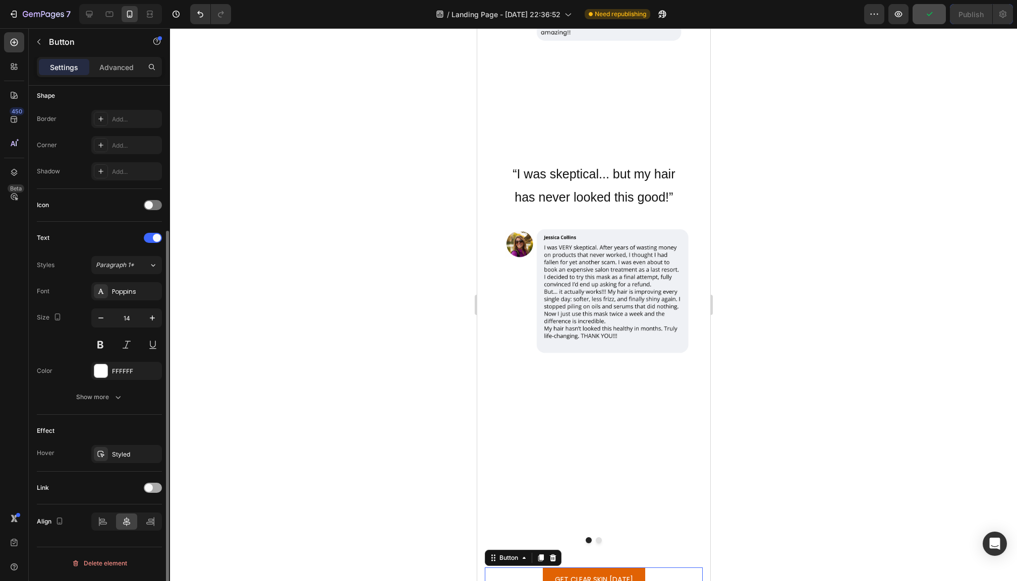
click at [156, 491] on div at bounding box center [153, 488] width 18 height 10
click at [122, 540] on div "Add..." at bounding box center [135, 540] width 47 height 9
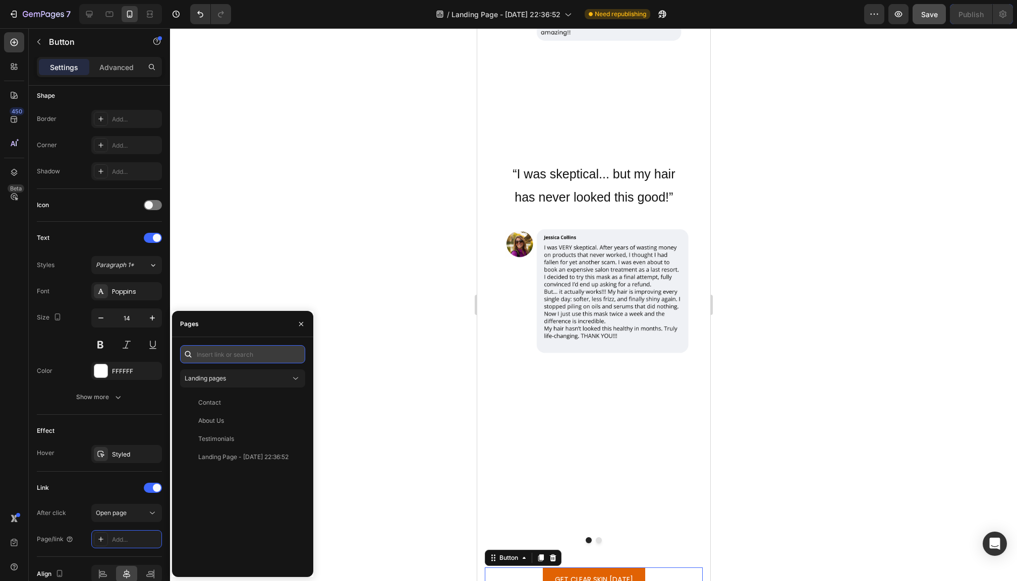
click at [223, 358] on input "text" at bounding box center [242, 354] width 125 height 18
paste input "[URL][DOMAIN_NAME]"
type input "[URL][DOMAIN_NAME]"
click at [226, 381] on div "[URL][DOMAIN_NAME]" at bounding box center [230, 378] width 65 height 9
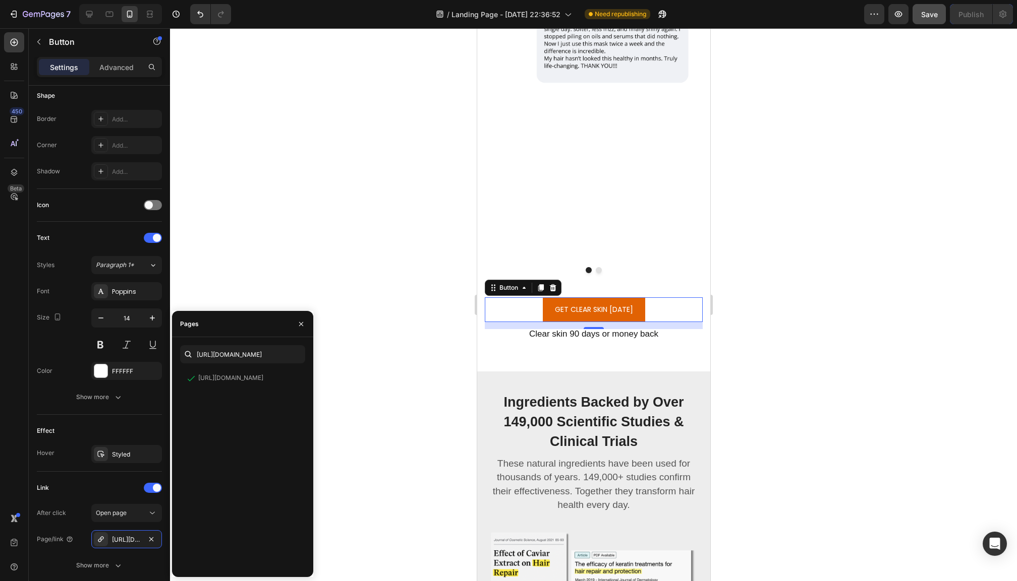
scroll to position [6799, 0]
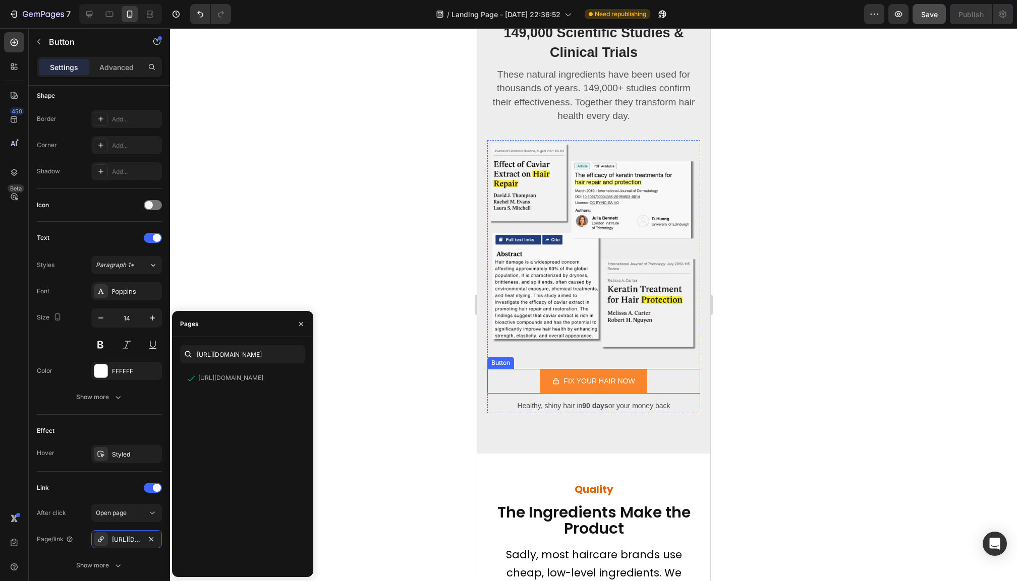
click at [551, 376] on button "FIX YOUR HAIR NOW" at bounding box center [593, 381] width 106 height 25
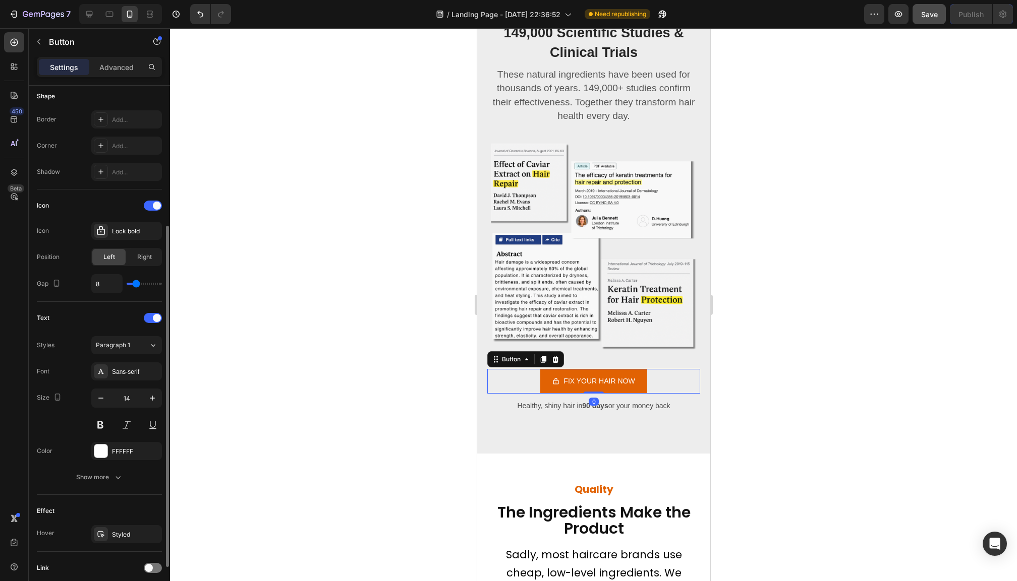
scroll to position [281, 0]
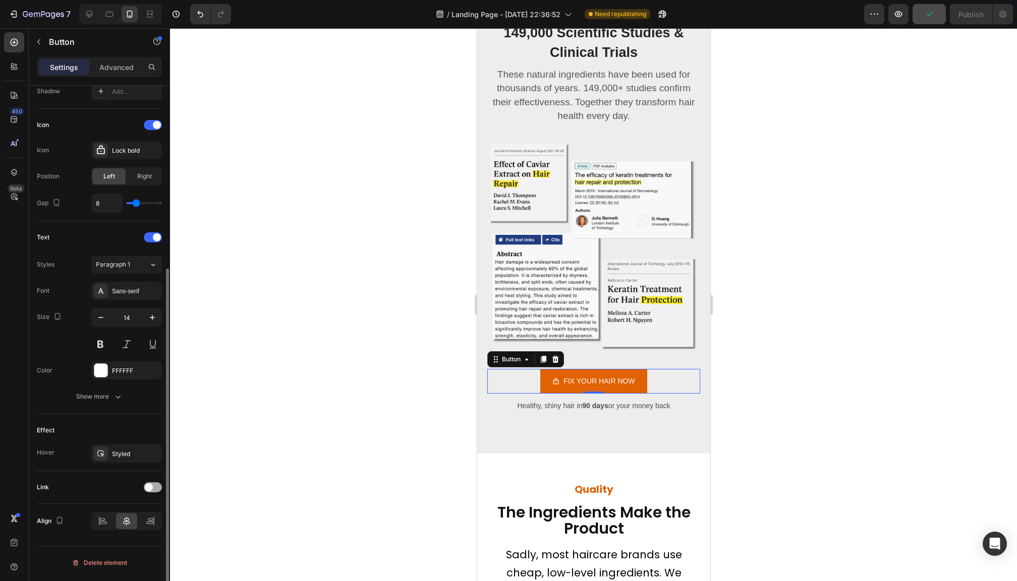
click at [151, 493] on div at bounding box center [153, 488] width 18 height 10
click at [113, 540] on div "Add..." at bounding box center [135, 538] width 47 height 9
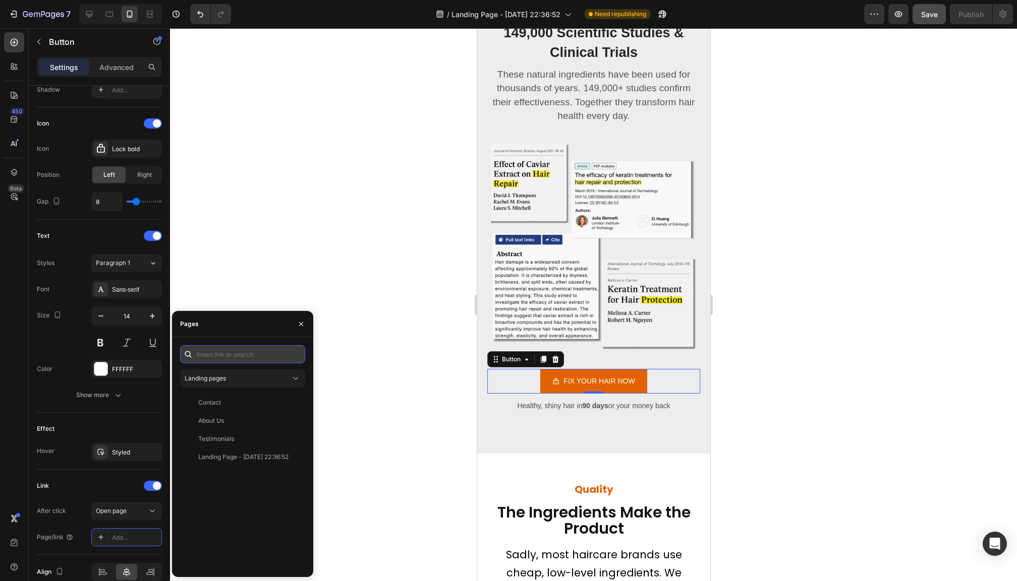
click at [243, 354] on input "text" at bounding box center [242, 354] width 125 height 18
paste input "[URL][DOMAIN_NAME]"
type input "[URL][DOMAIN_NAME]"
click at [247, 378] on div "[URL][DOMAIN_NAME]" at bounding box center [230, 378] width 65 height 9
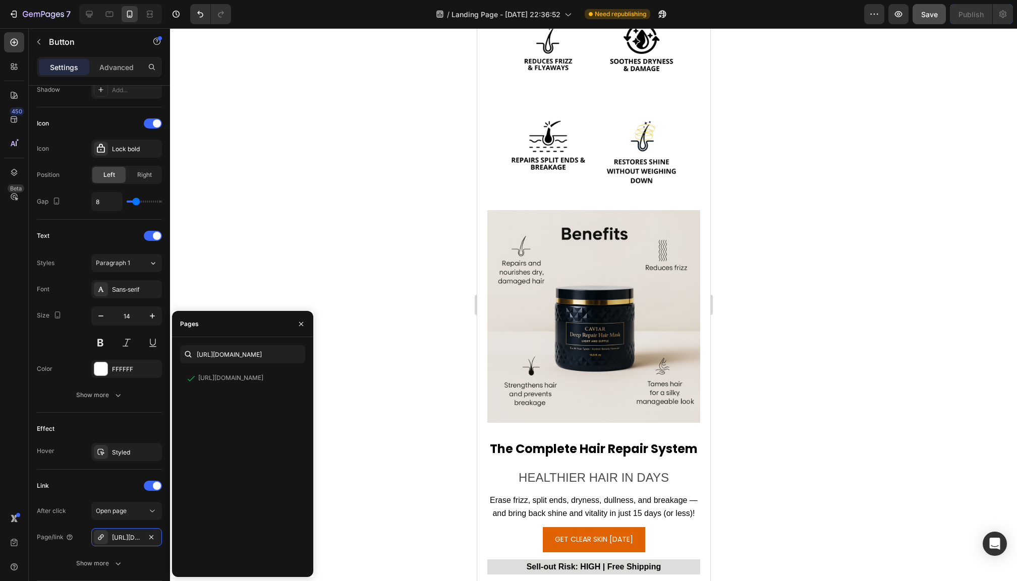
scroll to position [8063, 0]
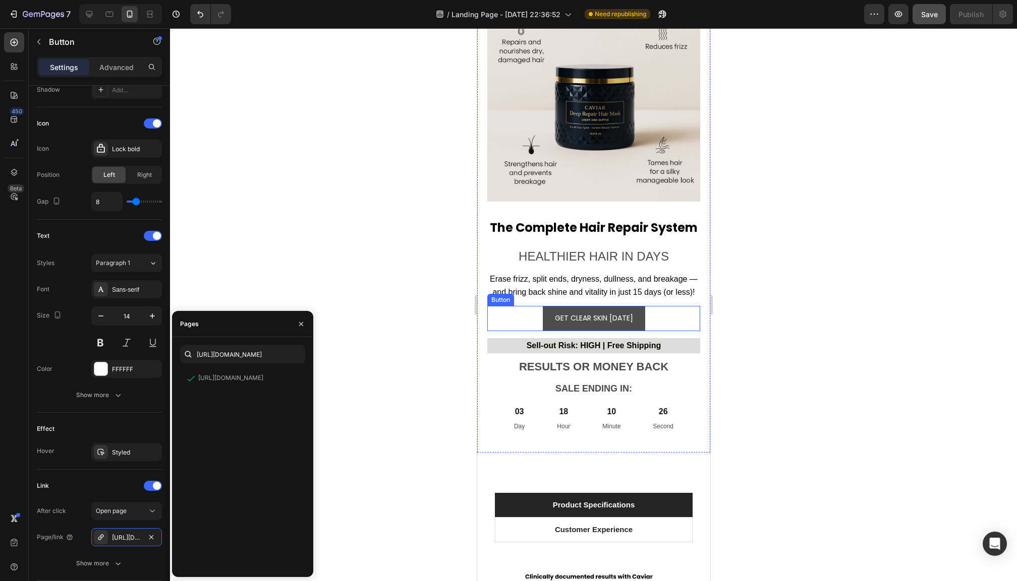
click at [550, 312] on button "GET CLEAR SKIN [DATE]" at bounding box center [593, 318] width 102 height 25
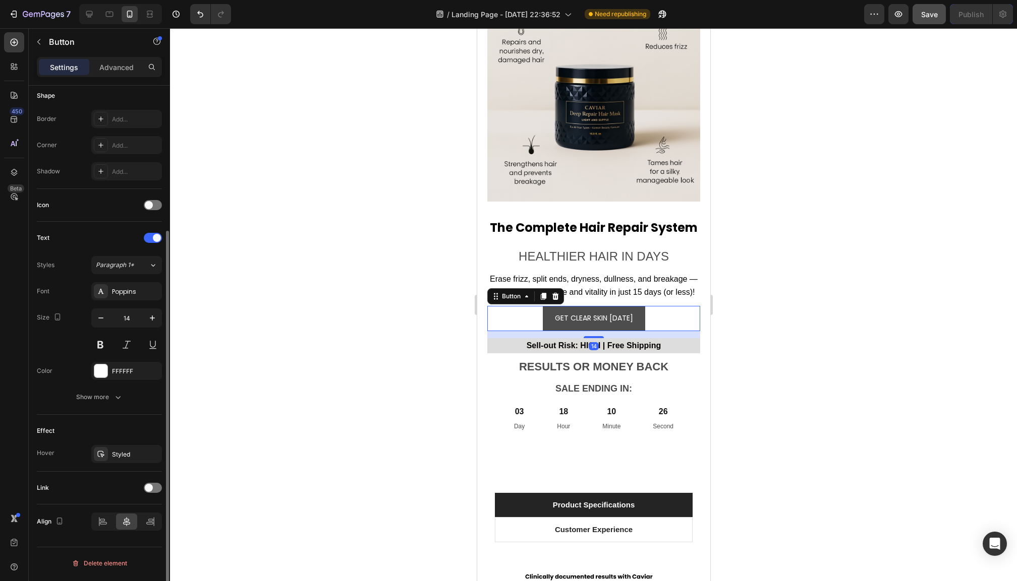
scroll to position [201, 0]
click at [158, 489] on div at bounding box center [153, 488] width 18 height 10
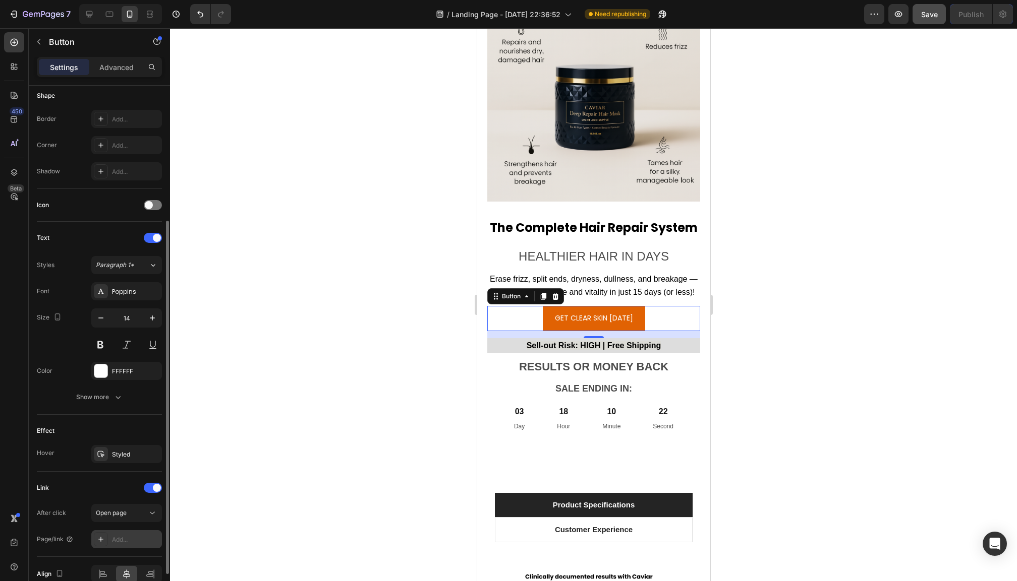
click at [115, 540] on div "Add..." at bounding box center [135, 540] width 47 height 9
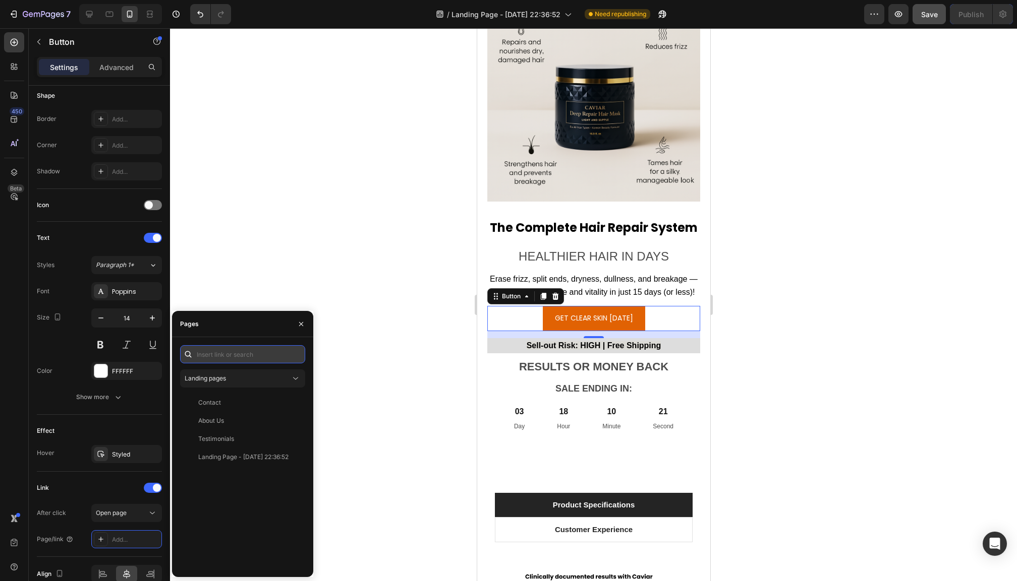
click at [214, 354] on input "text" at bounding box center [242, 354] width 125 height 18
paste input "[URL][DOMAIN_NAME]"
type input "[URL][DOMAIN_NAME]"
click at [222, 378] on div "[URL][DOMAIN_NAME]" at bounding box center [230, 378] width 65 height 9
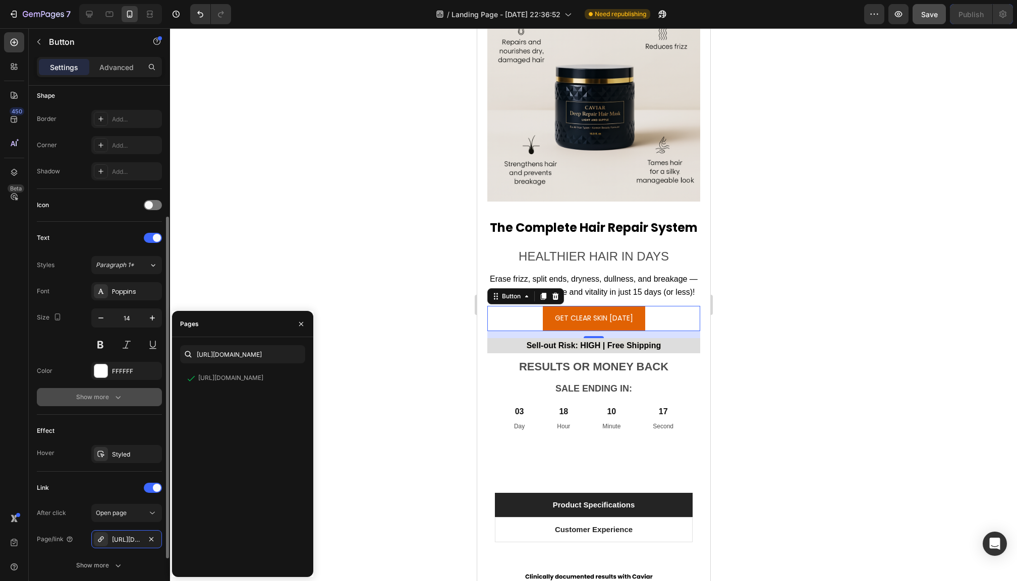
click at [93, 398] on div "Show more" at bounding box center [99, 397] width 47 height 10
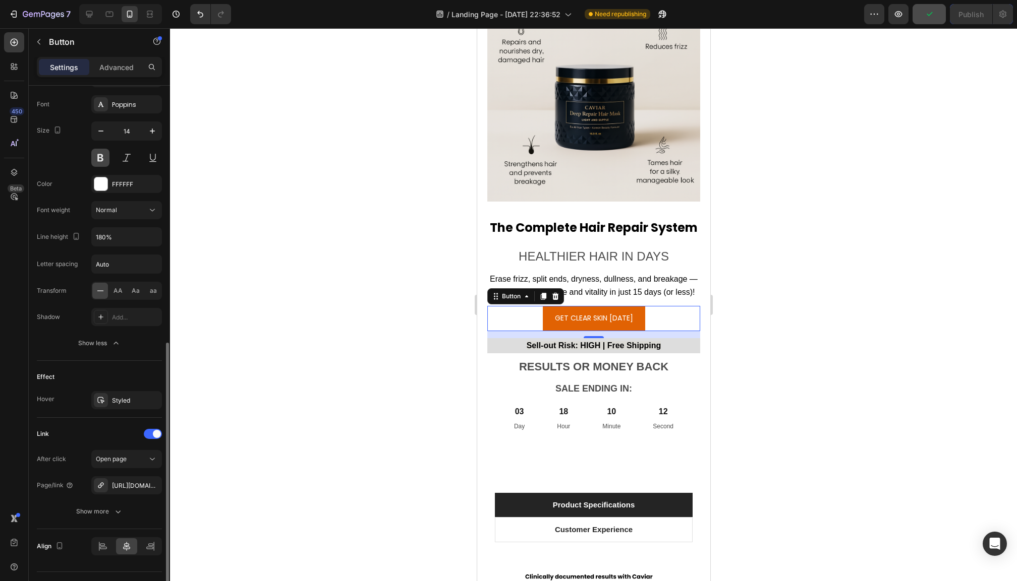
scroll to position [413, 0]
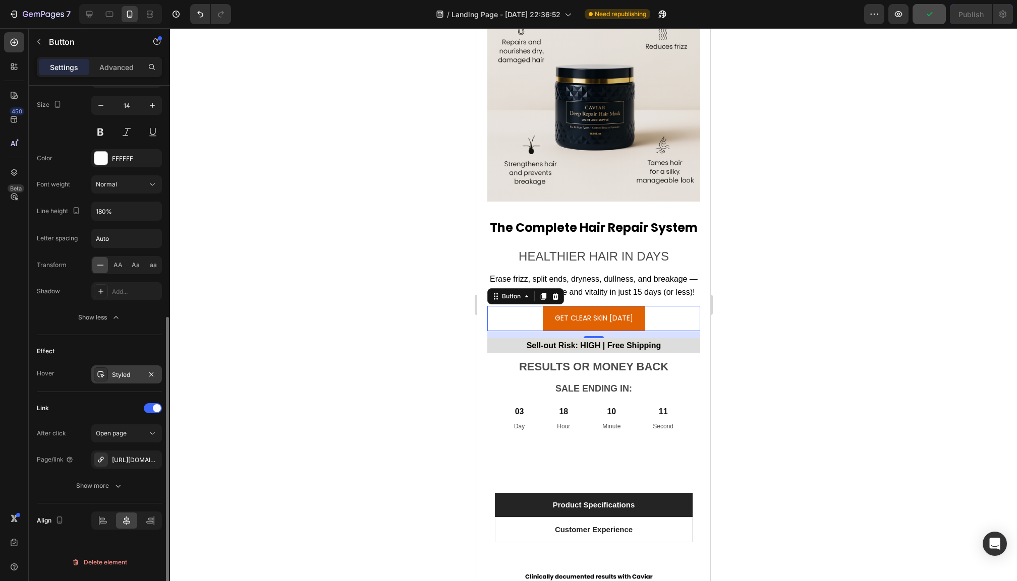
click at [122, 375] on div "Styled" at bounding box center [126, 375] width 29 height 9
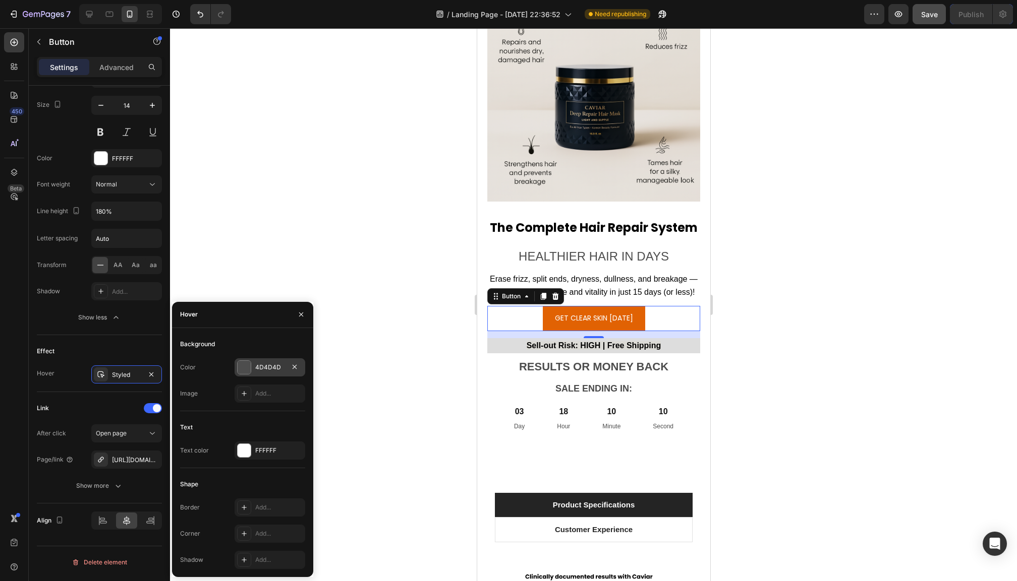
click at [247, 366] on div at bounding box center [244, 367] width 13 height 13
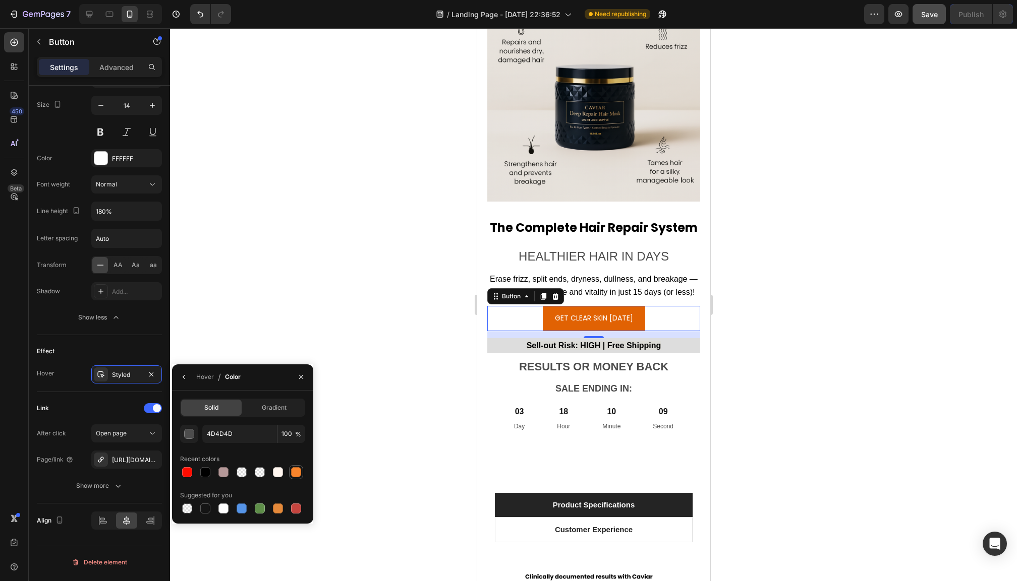
click at [297, 479] on div at bounding box center [296, 472] width 14 height 14
type input "F9852C"
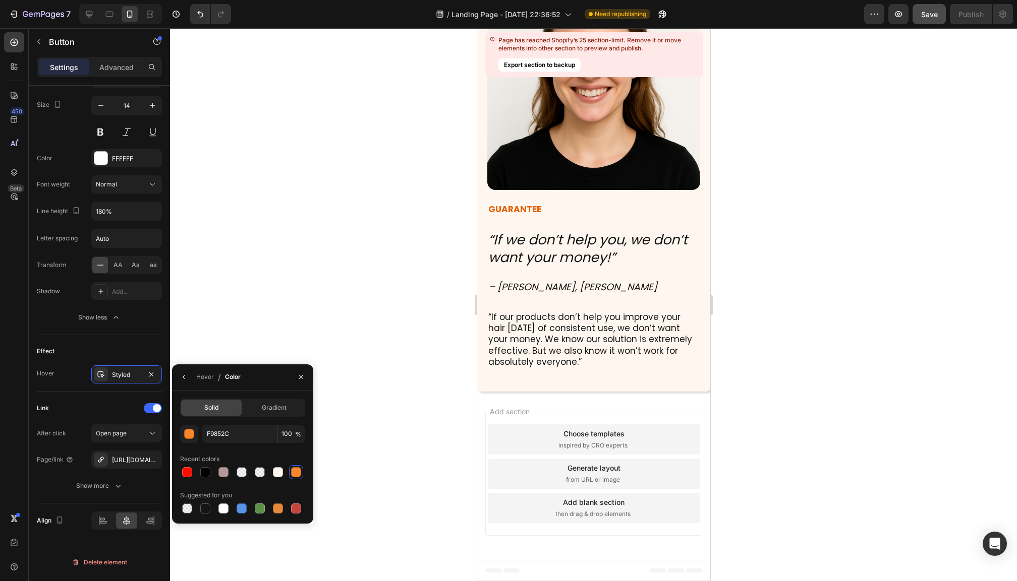
scroll to position [9624, 0]
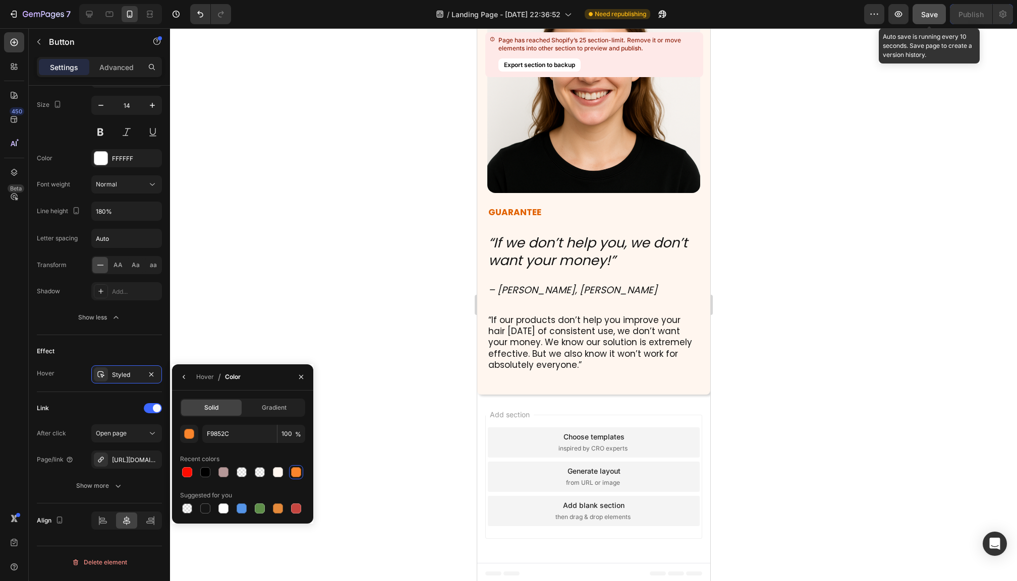
click at [926, 11] on span "Save" at bounding box center [929, 14] width 17 height 9
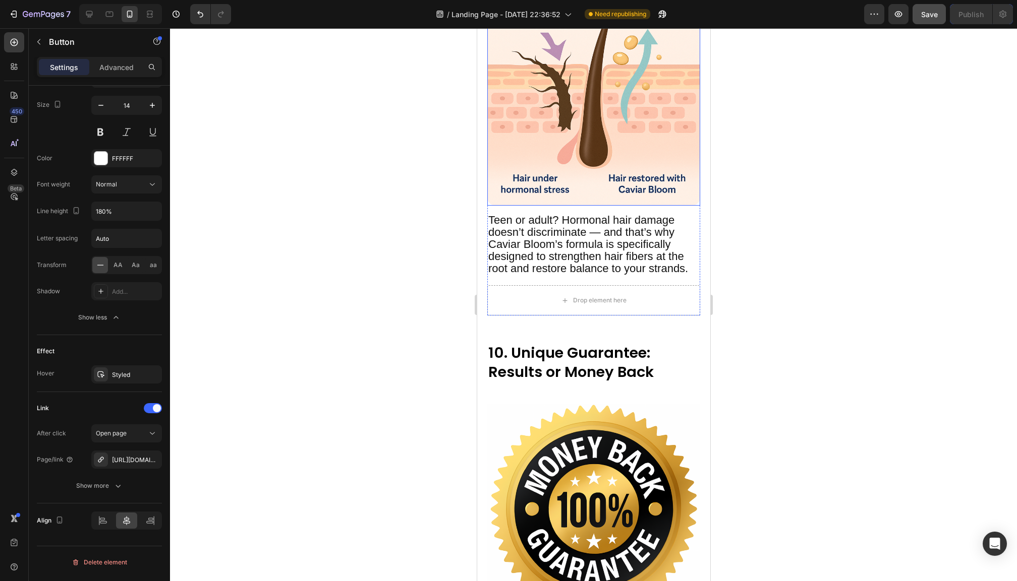
scroll to position [5624, 0]
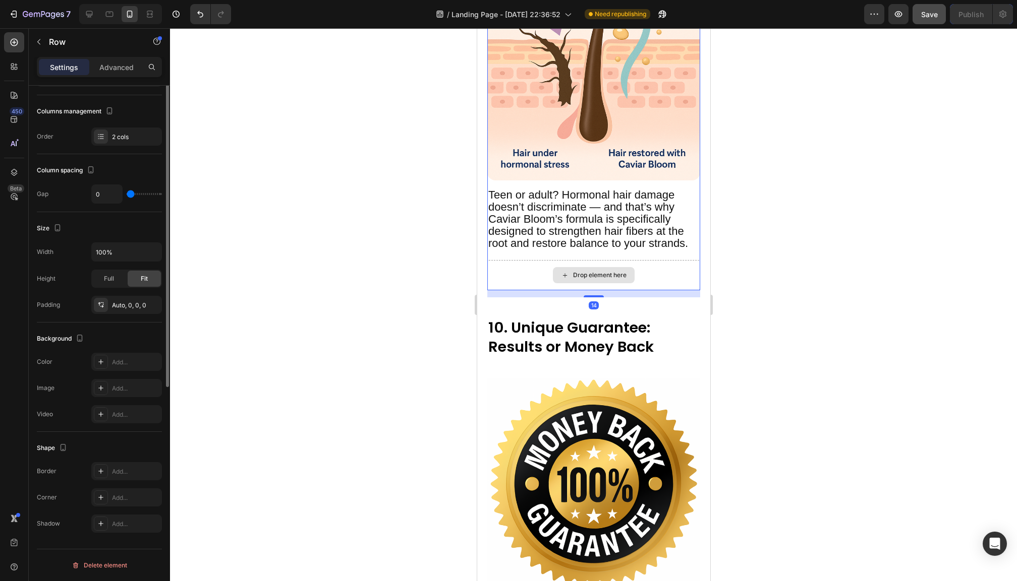
click at [520, 260] on div "Drop element here" at bounding box center [593, 275] width 213 height 30
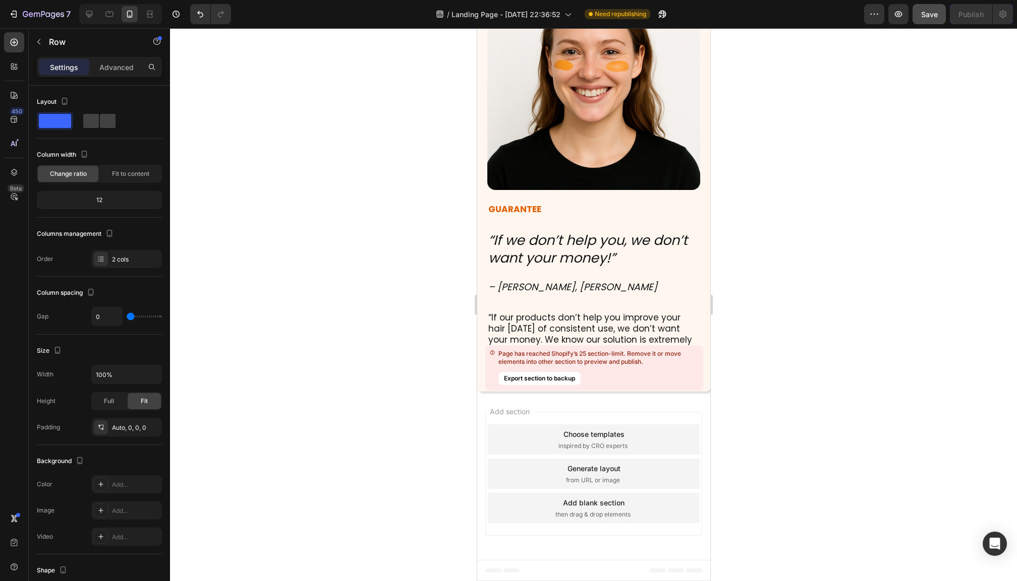
scroll to position [10117, 0]
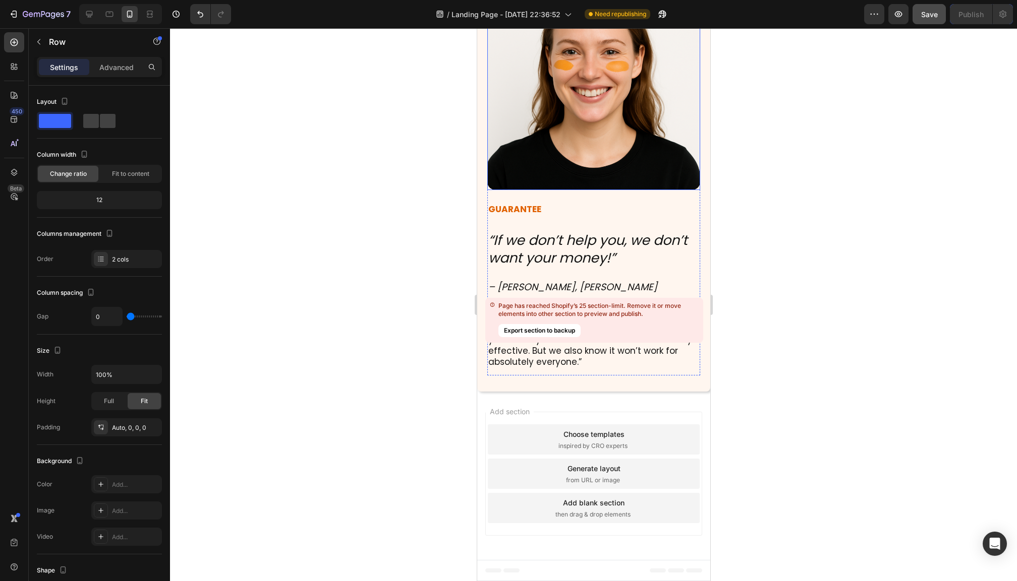
click at [620, 325] on div "Page has reached Shopify’s 25 section-limit. Remove it or move elements into ot…" at bounding box center [598, 320] width 201 height 37
click at [621, 327] on div "Page has reached Shopify’s 25 section-limit. Remove it or move elements into ot…" at bounding box center [598, 320] width 201 height 37
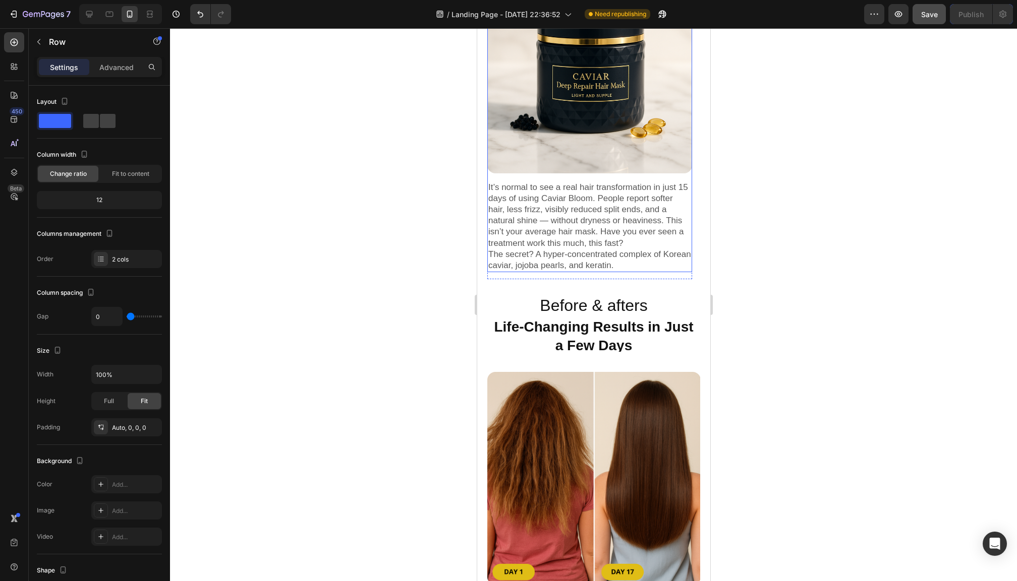
scroll to position [404, 0]
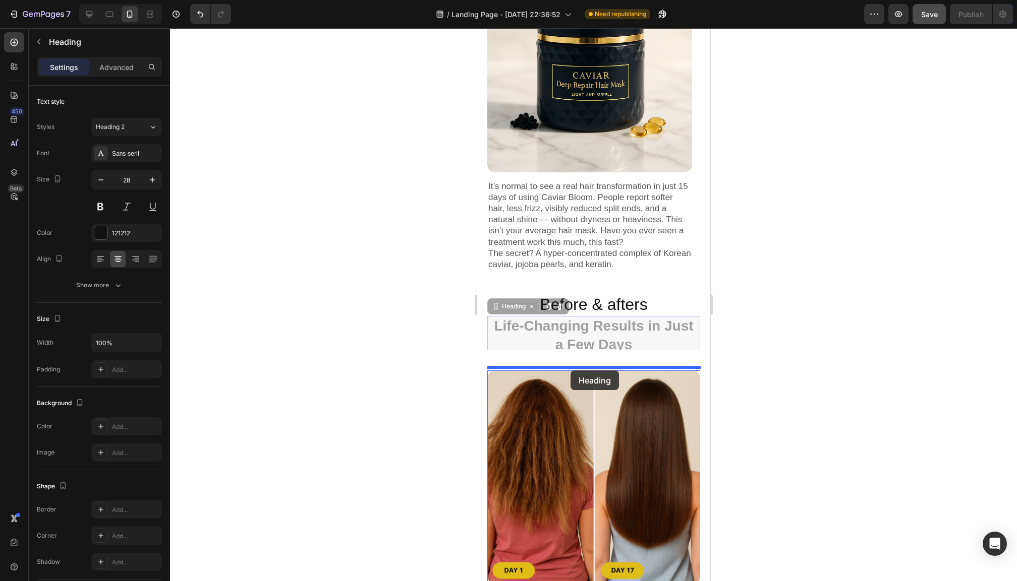
drag, startPoint x: 568, startPoint y: 335, endPoint x: 570, endPoint y: 371, distance: 35.3
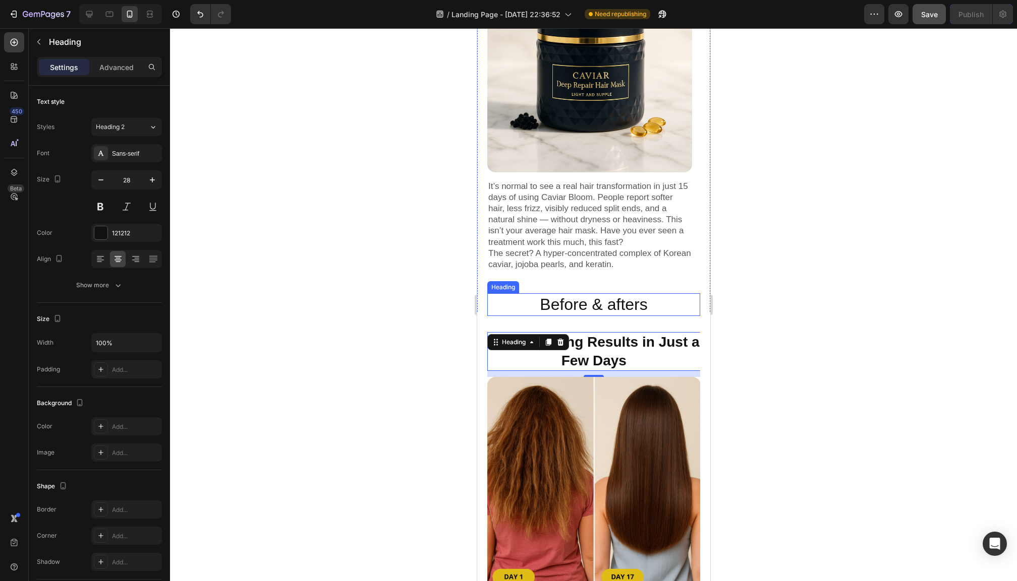
drag, startPoint x: 592, startPoint y: 302, endPoint x: 618, endPoint y: 300, distance: 26.3
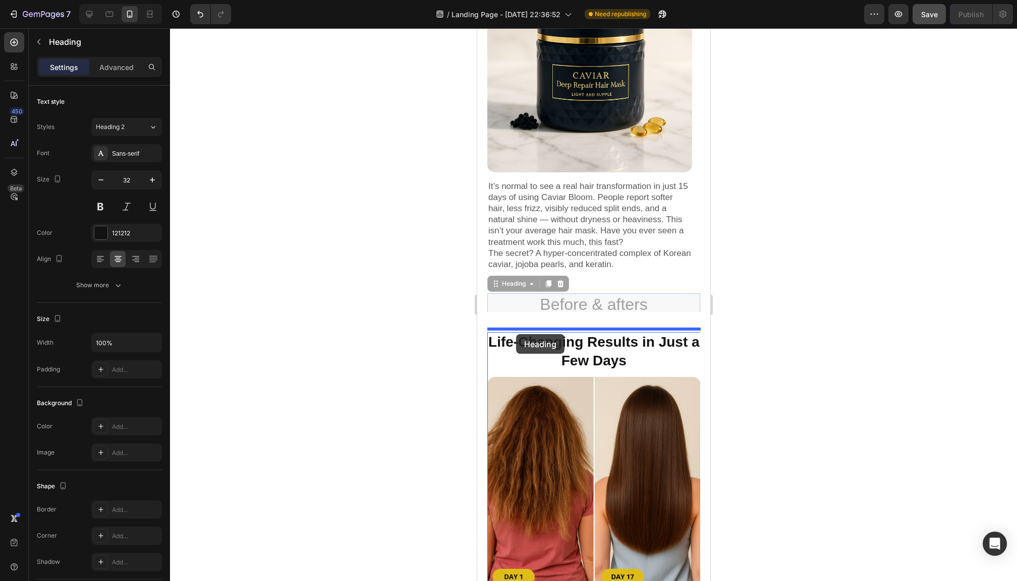
drag, startPoint x: 493, startPoint y: 283, endPoint x: 515, endPoint y: 331, distance: 53.3
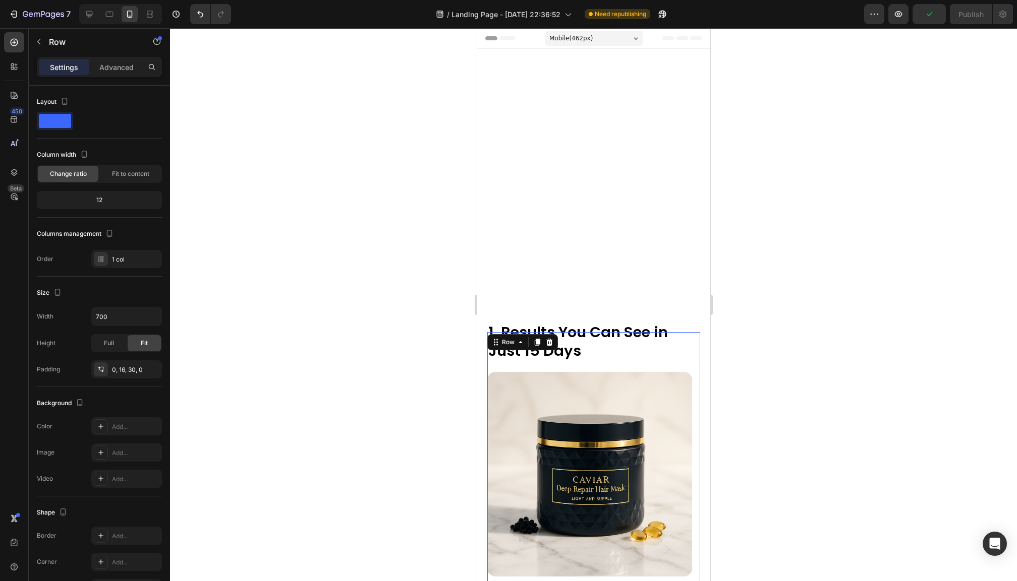
scroll to position [404, 0]
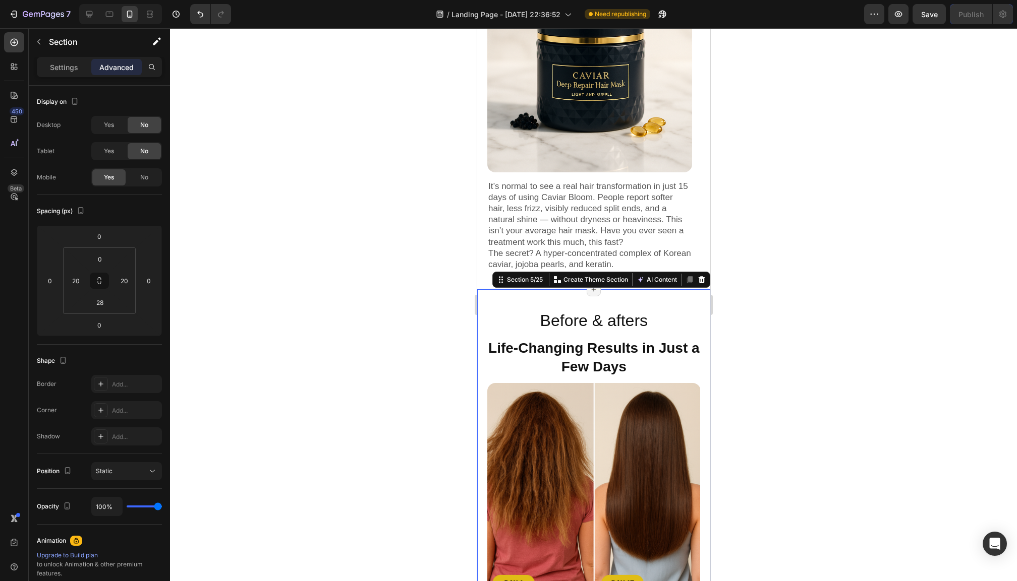
click at [200, 16] on icon "Undo/Redo" at bounding box center [200, 14] width 10 height 10
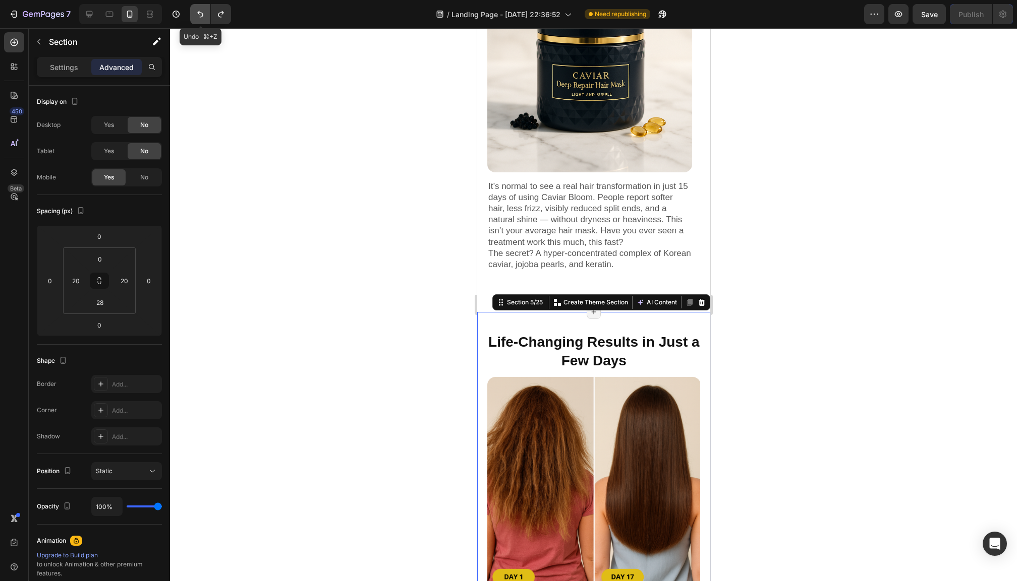
click at [200, 16] on icon "Undo/Redo" at bounding box center [200, 14] width 10 height 10
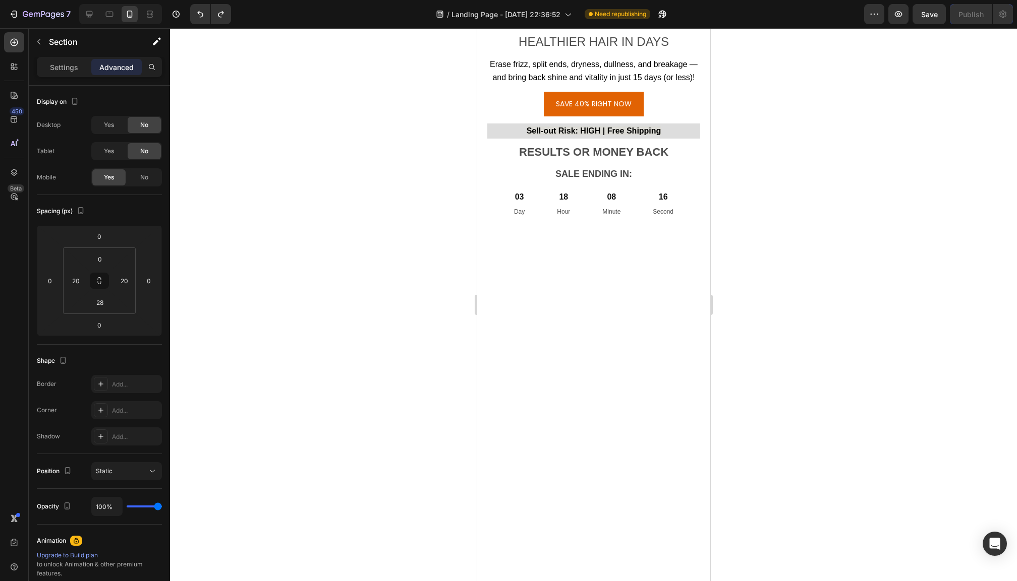
scroll to position [5911, 0]
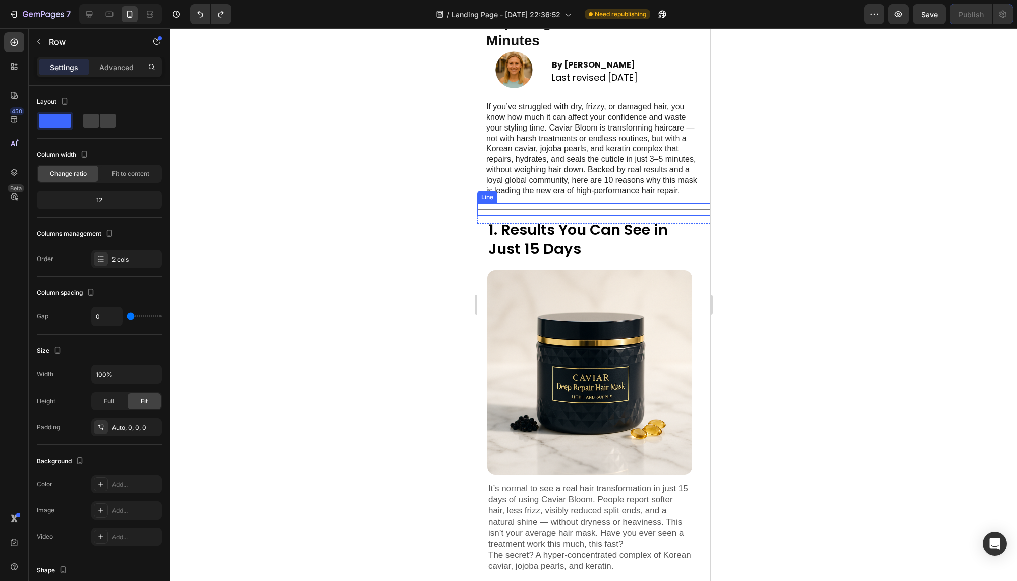
scroll to position [101, 0]
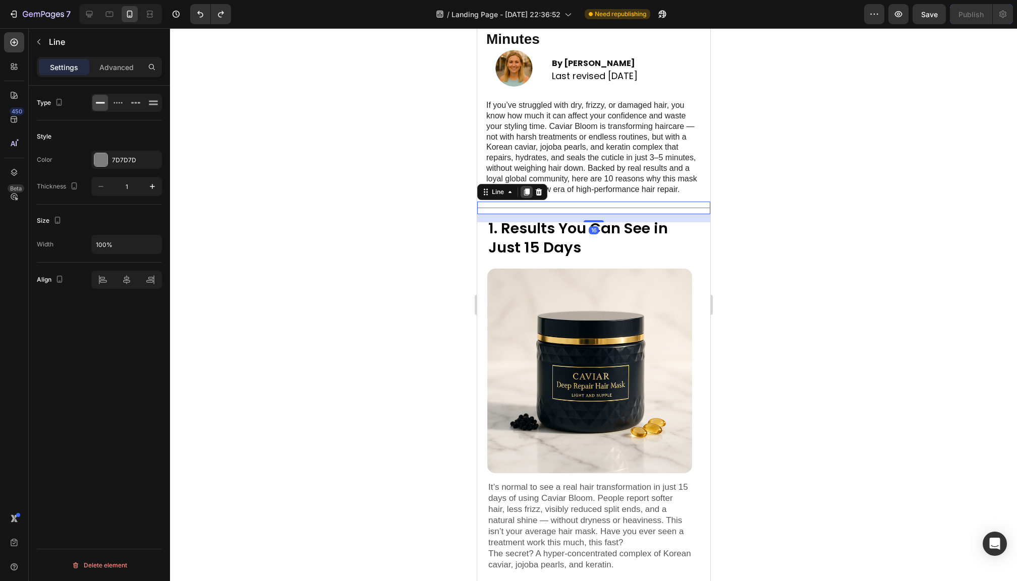
click at [524, 196] on icon at bounding box center [526, 192] width 8 height 8
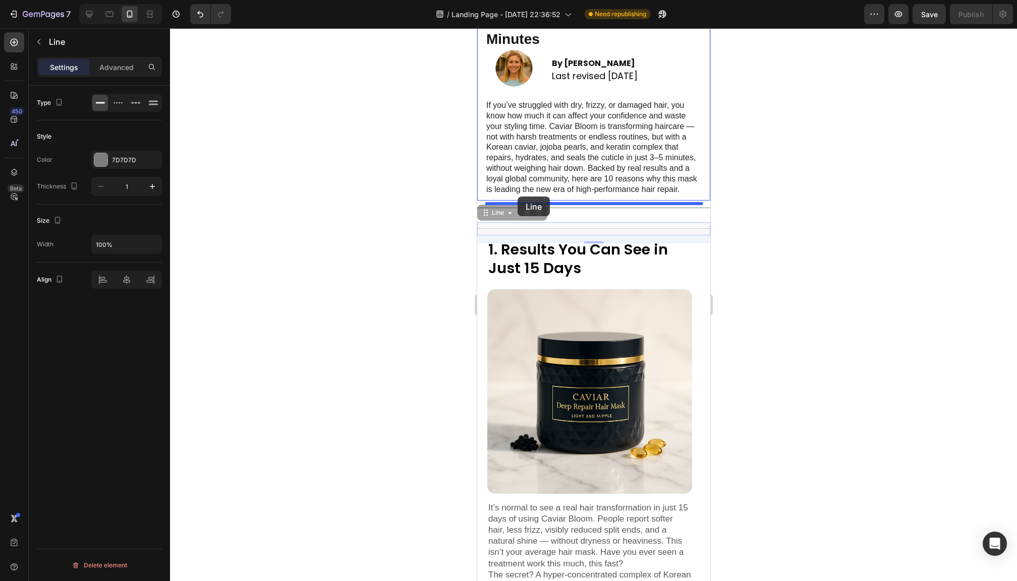
drag, startPoint x: 487, startPoint y: 218, endPoint x: 517, endPoint y: 197, distance: 36.8
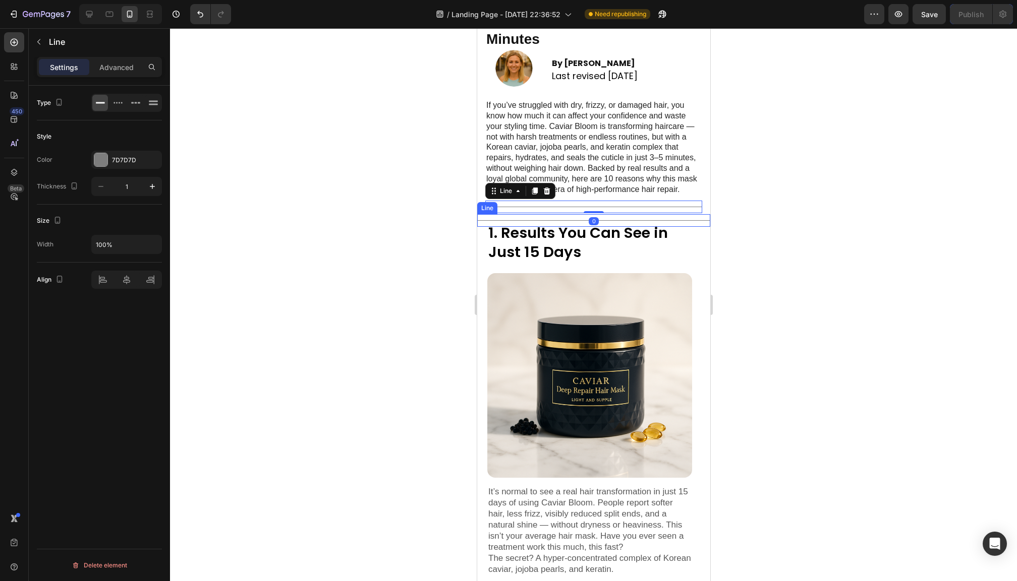
click at [795, 228] on div at bounding box center [593, 304] width 847 height 553
click at [121, 63] on p "Advanced" at bounding box center [116, 67] width 34 height 11
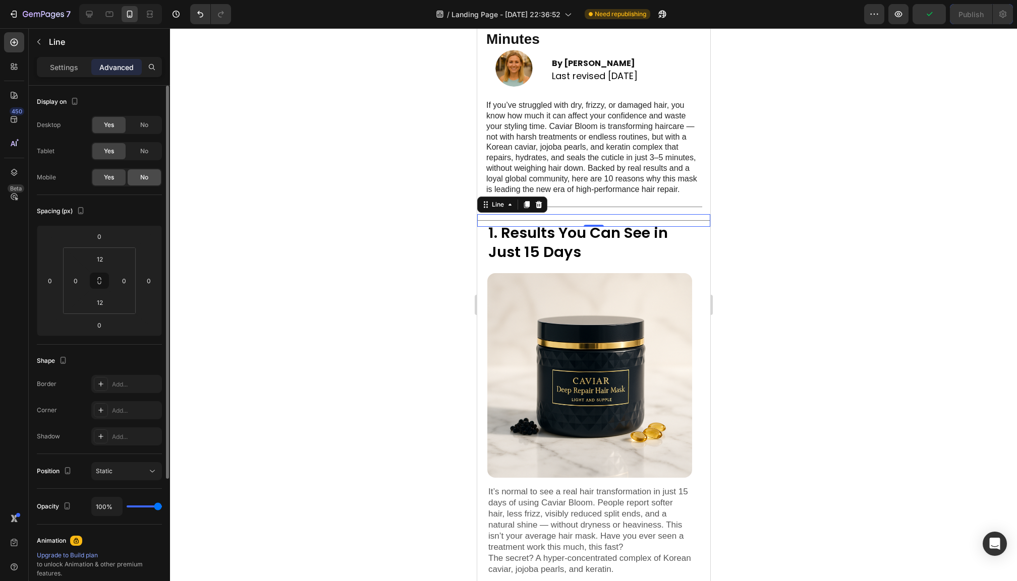
click at [134, 176] on div "No" at bounding box center [144, 177] width 33 height 16
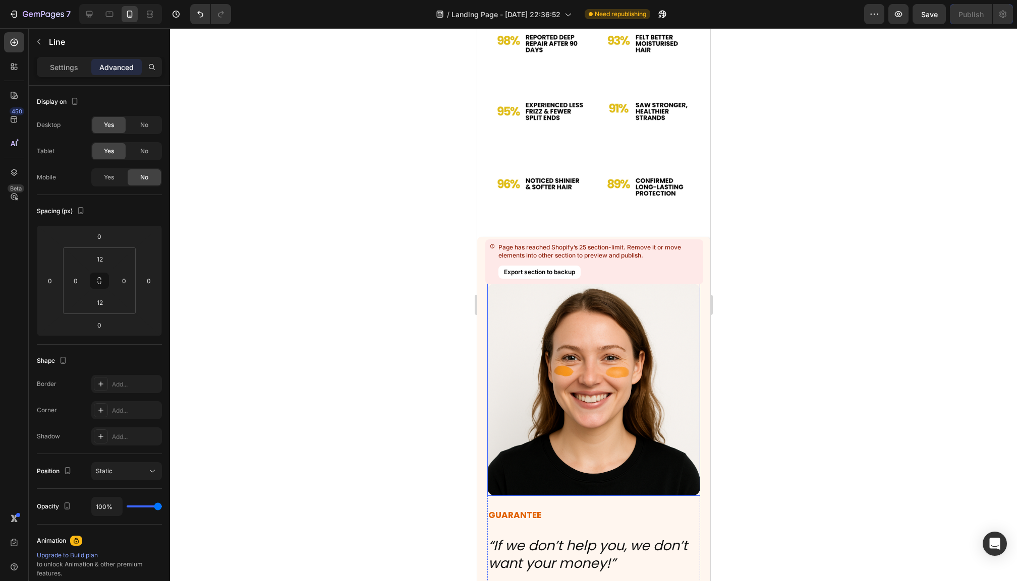
scroll to position [6023, 0]
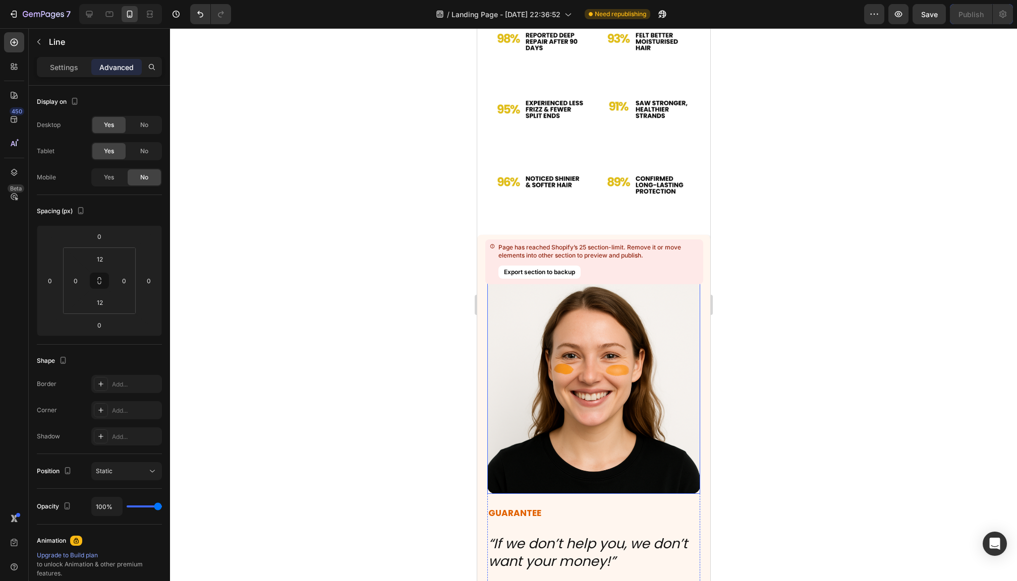
click at [517, 241] on div "Page has reached Shopify’s 25 section-limit. Remove it or move elements into ot…" at bounding box center [594, 262] width 218 height 45
click at [515, 244] on div "Page has reached Shopify’s 25 section-limit. Remove it or move elements into ot…" at bounding box center [598, 252] width 201 height 16
click at [200, 18] on icon "Undo/Redo" at bounding box center [200, 14] width 10 height 10
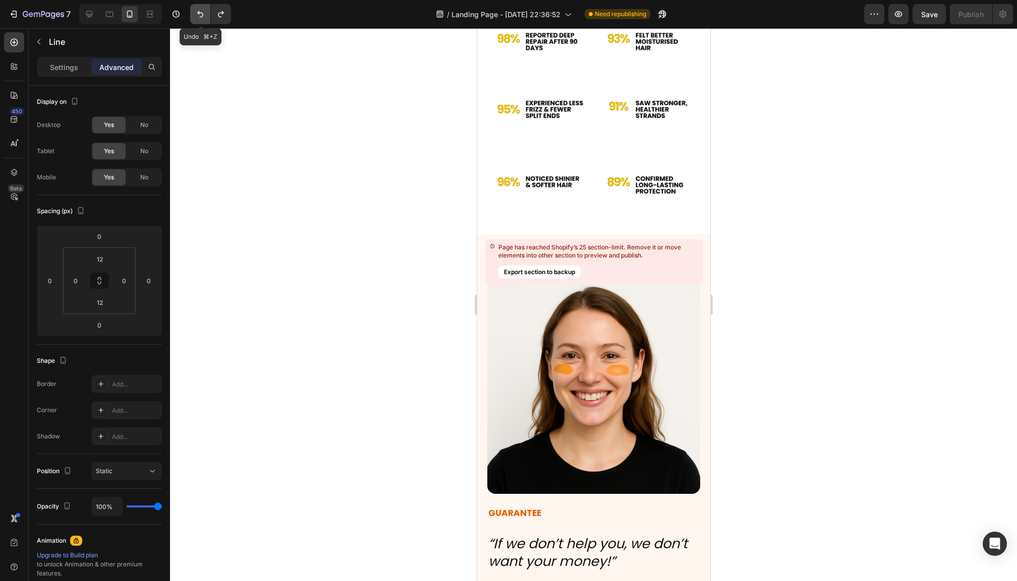
click at [200, 18] on icon "Undo/Redo" at bounding box center [200, 14] width 10 height 10
type input "16"
click at [200, 18] on icon "Undo/Redo" at bounding box center [200, 14] width 10 height 10
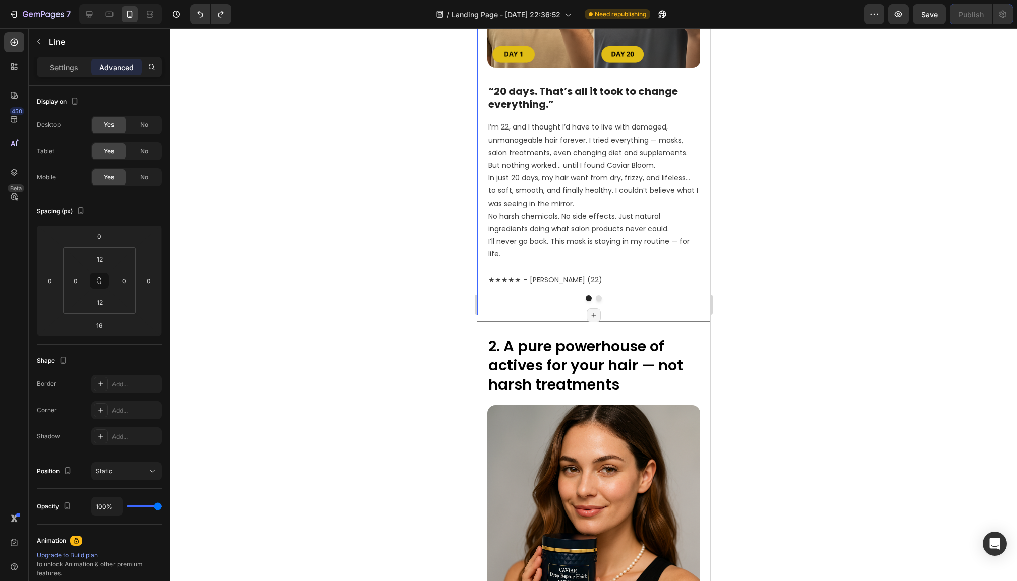
scroll to position [1899, 0]
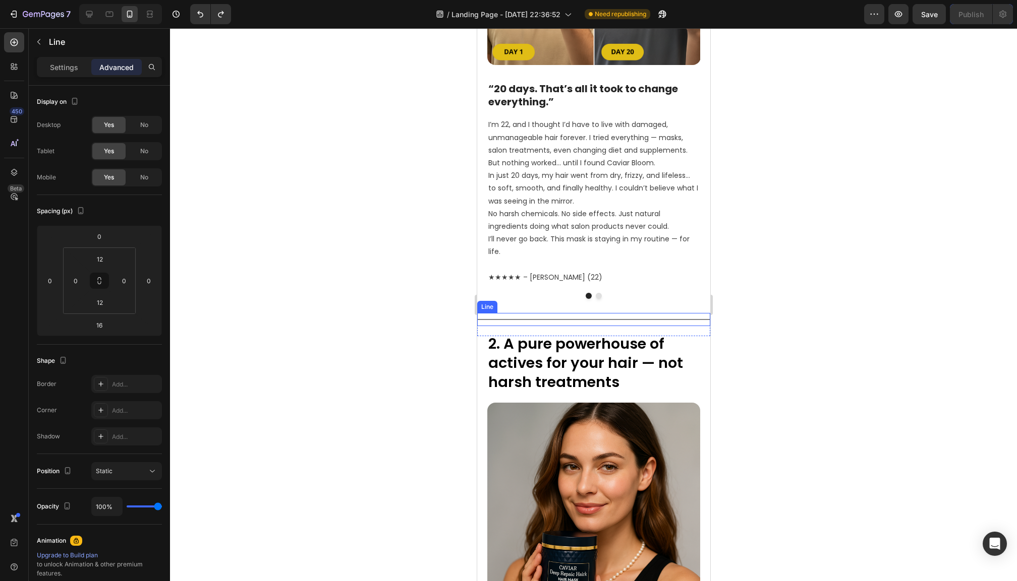
click at [483, 313] on div "Title Line" at bounding box center [593, 319] width 233 height 13
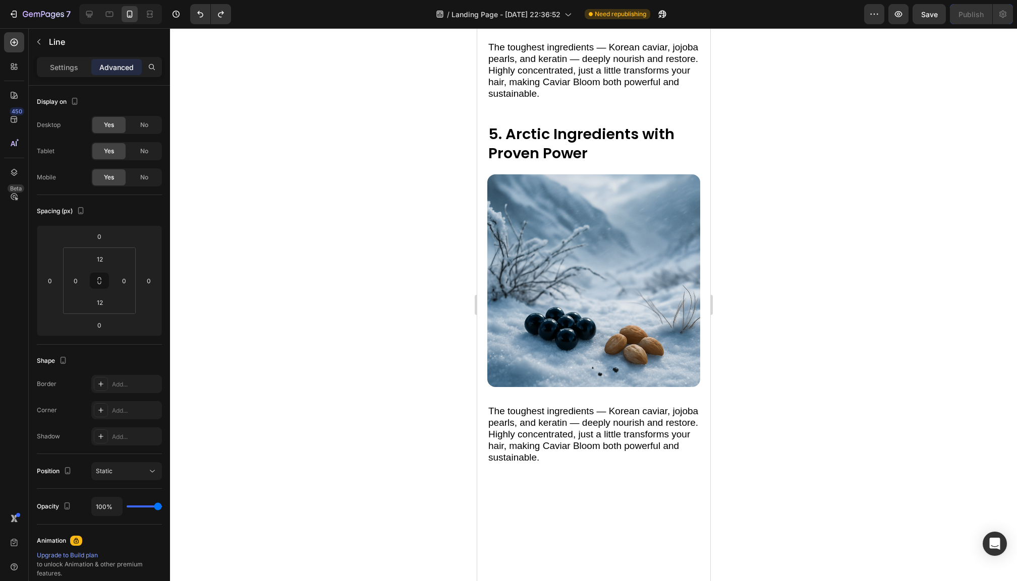
scroll to position [3070, 0]
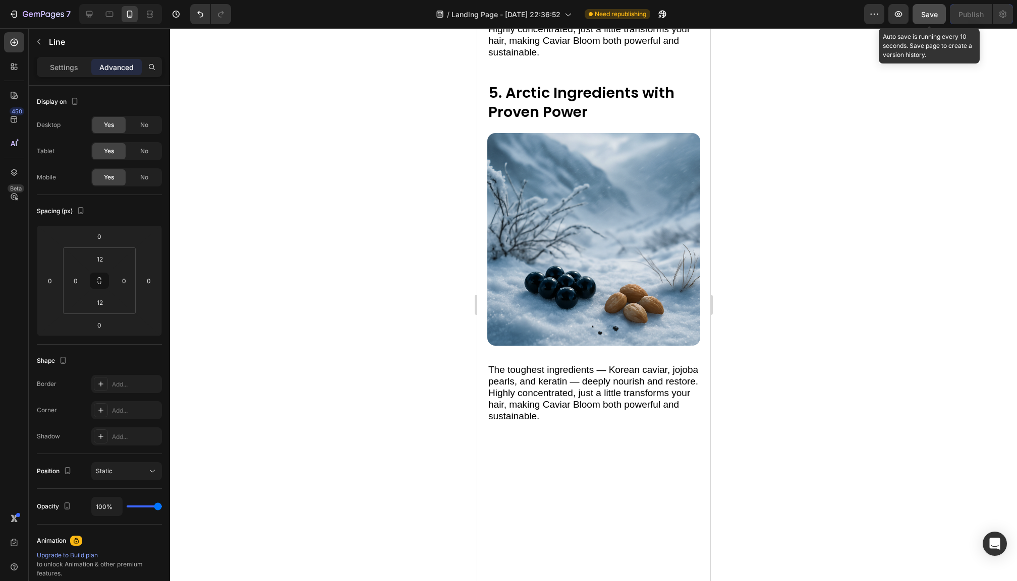
click at [932, 11] on span "Save" at bounding box center [929, 14] width 17 height 9
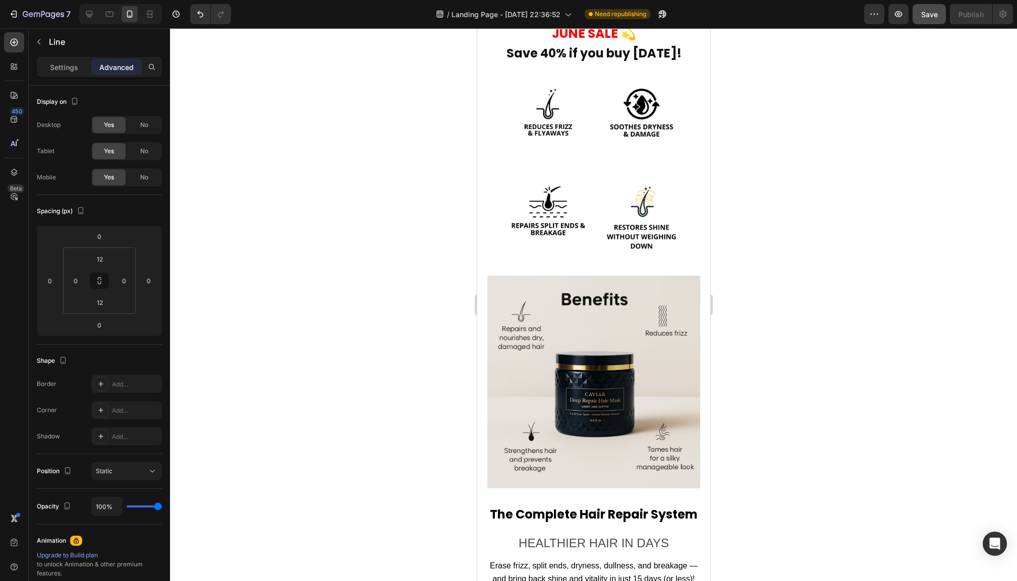
scroll to position [8832, 0]
click at [95, 17] on div at bounding box center [89, 14] width 16 height 16
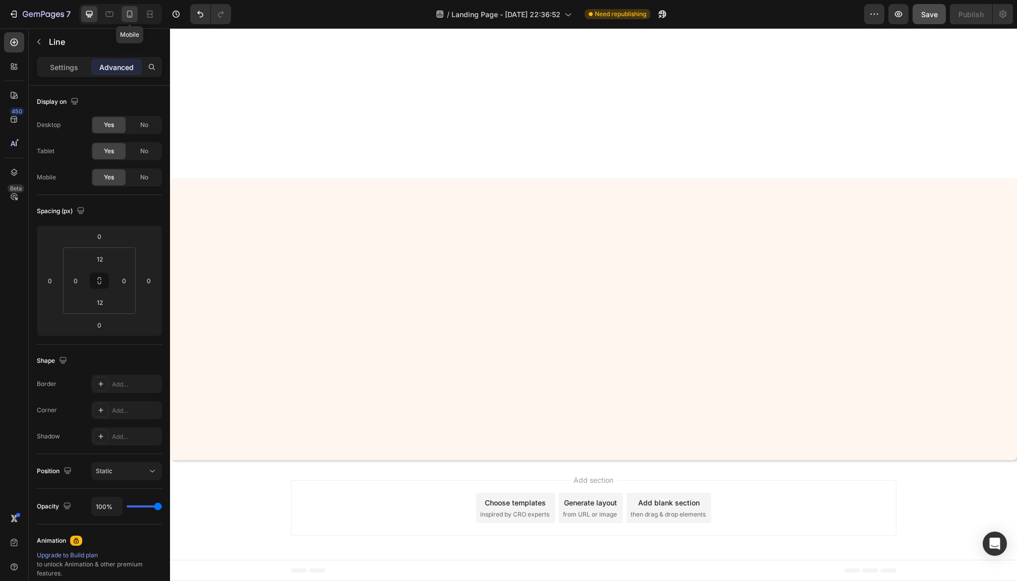
click at [130, 17] on icon at bounding box center [130, 14] width 6 height 7
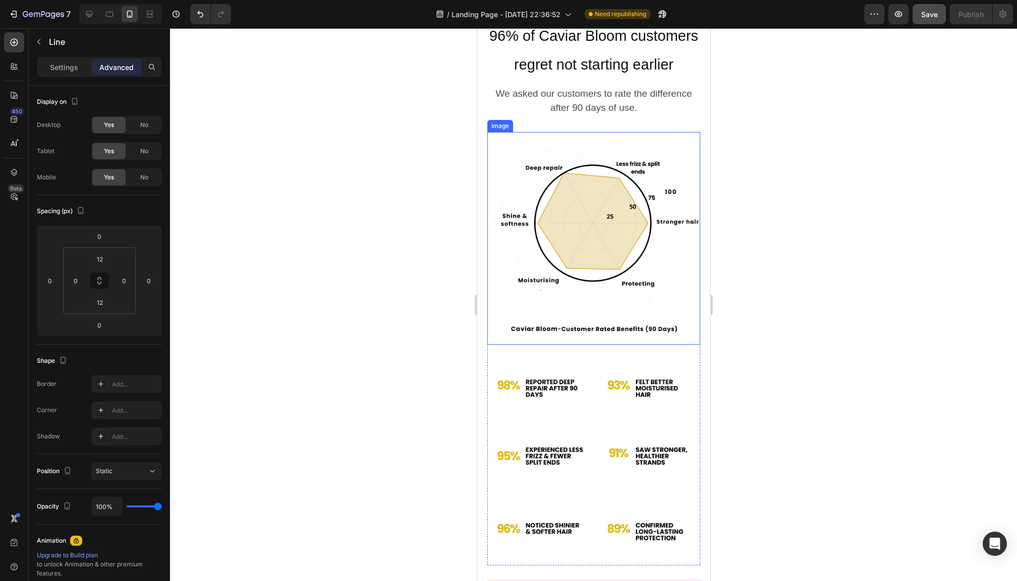
scroll to position [7798, 0]
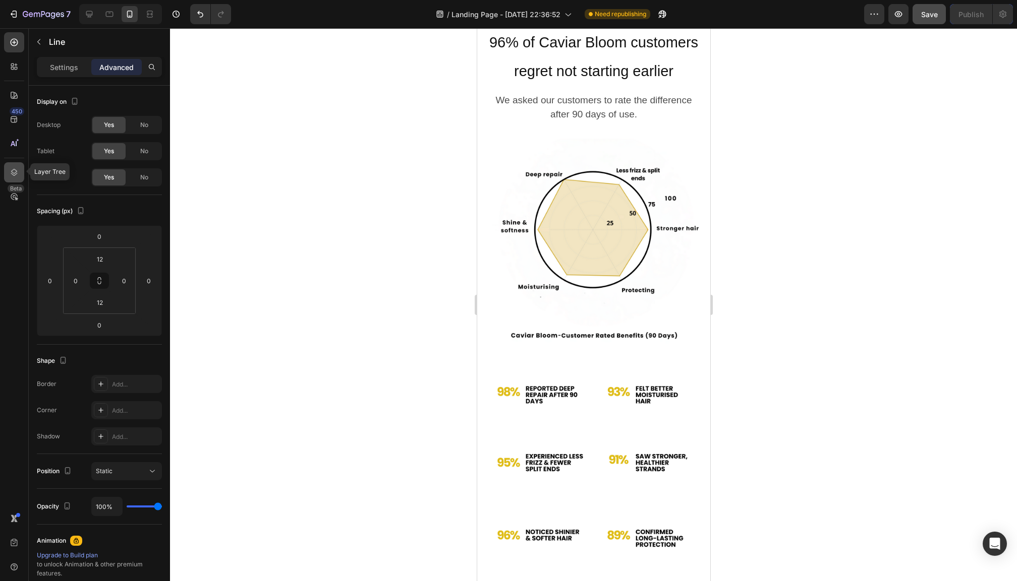
click at [14, 169] on icon at bounding box center [14, 172] width 10 height 10
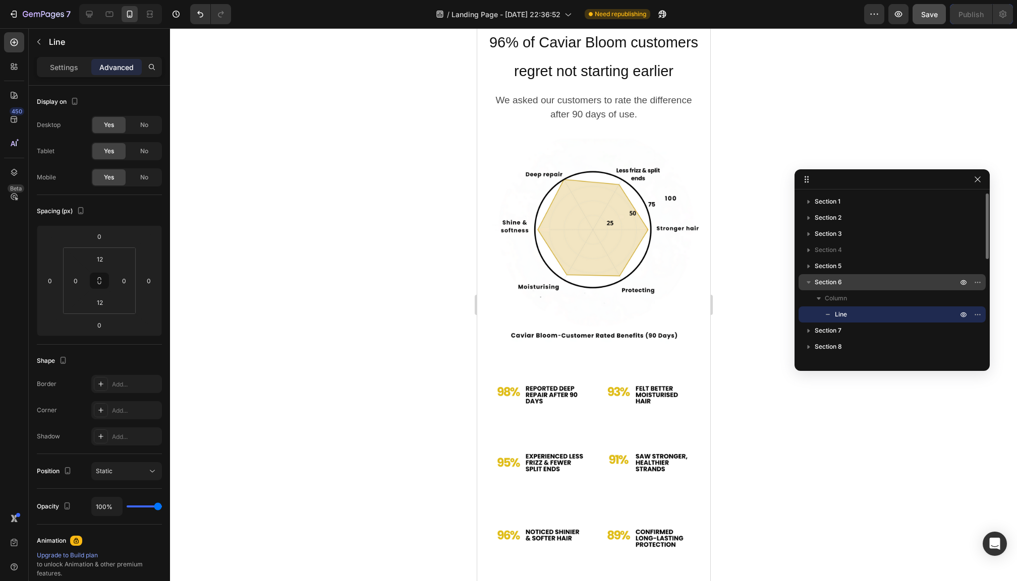
click at [832, 287] on span "Section 6" at bounding box center [827, 282] width 27 height 10
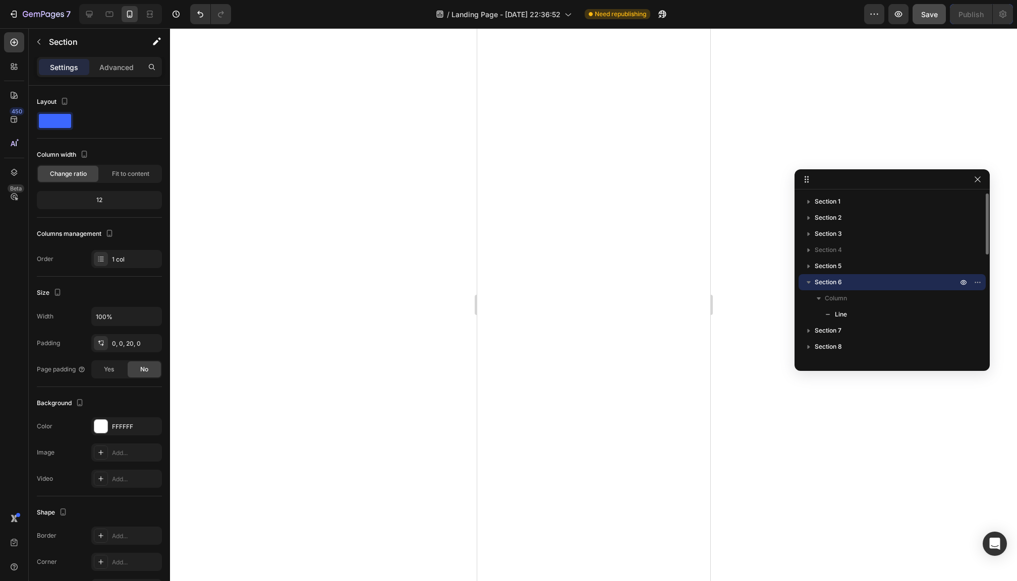
scroll to position [2092, 0]
click at [834, 199] on span "Section 1" at bounding box center [827, 202] width 26 height 10
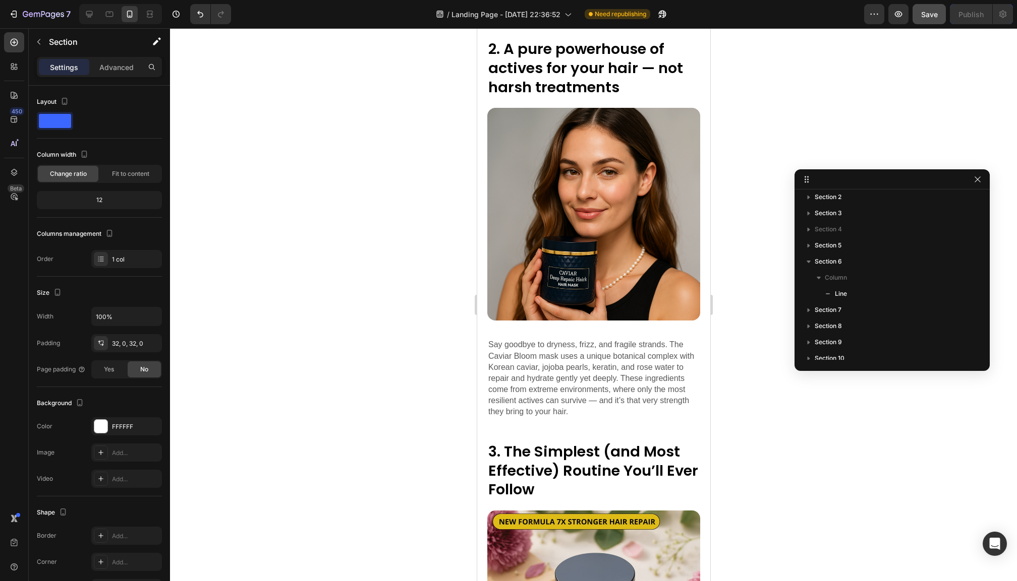
scroll to position [1947, 0]
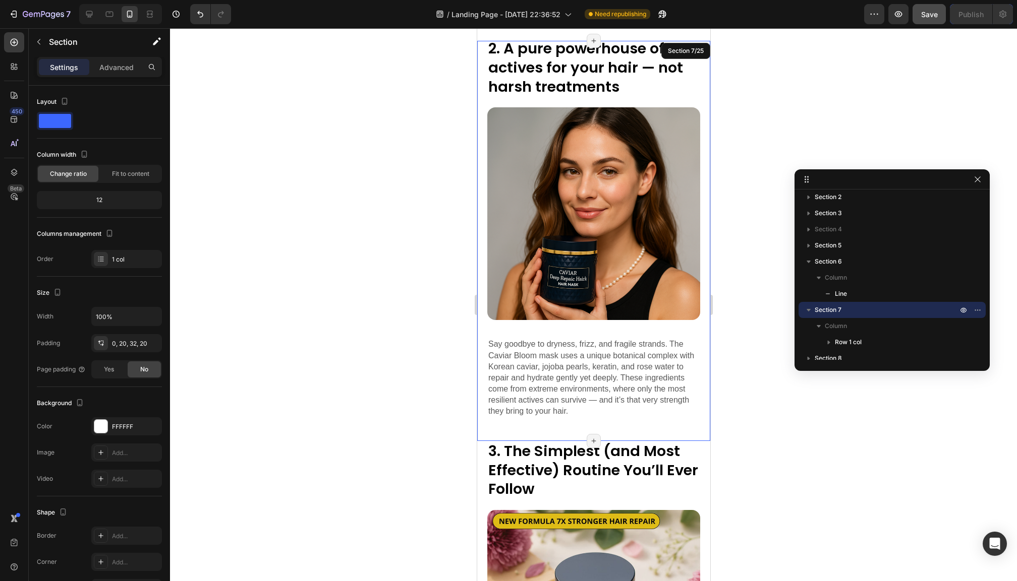
click at [489, 431] on div "2. A pure powerhouse of actives for your hair — not harsh treatments Heading 2.…" at bounding box center [593, 241] width 233 height 400
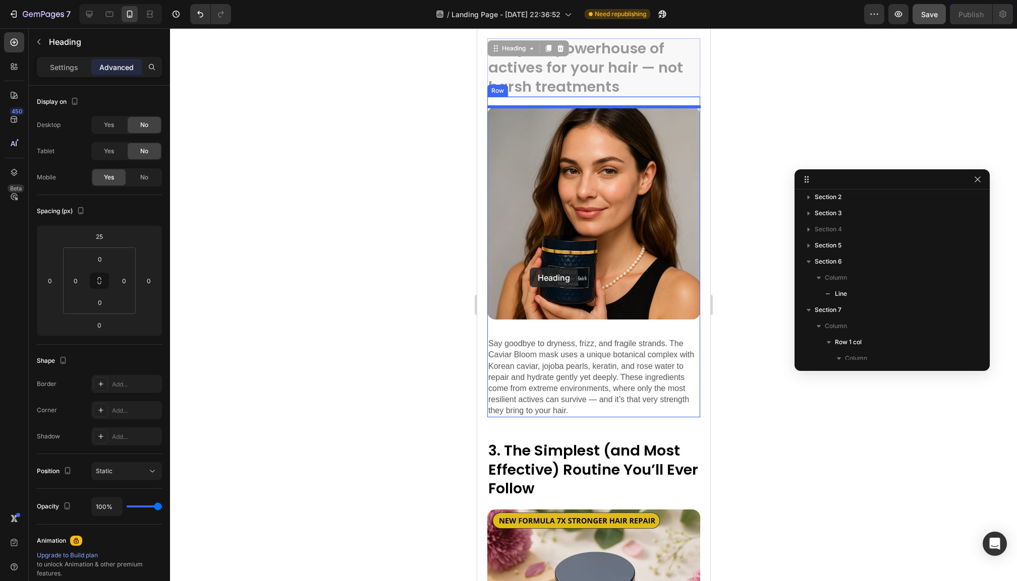
scroll to position [190, 0]
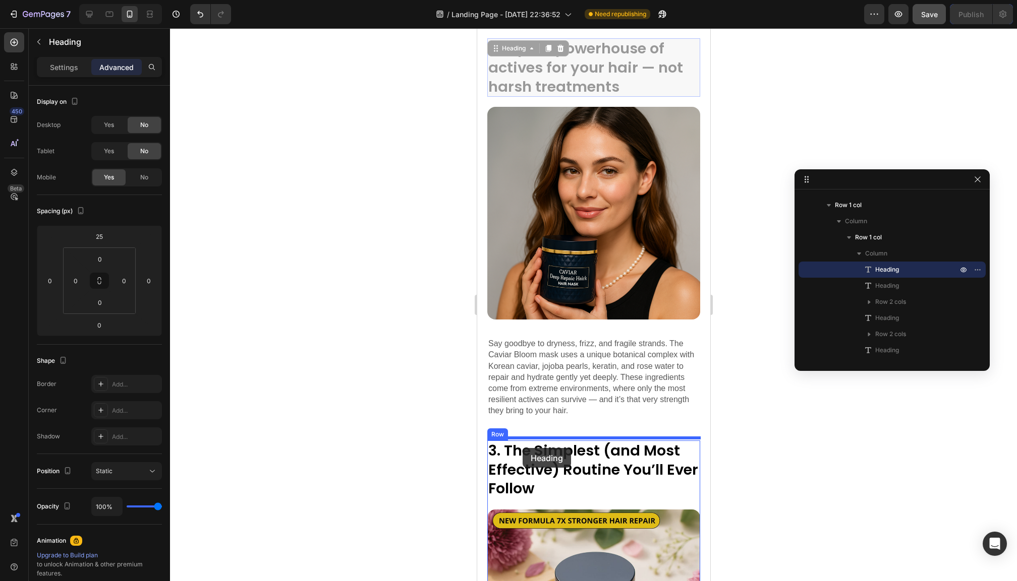
drag, startPoint x: 563, startPoint y: 82, endPoint x: 522, endPoint y: 448, distance: 368.9
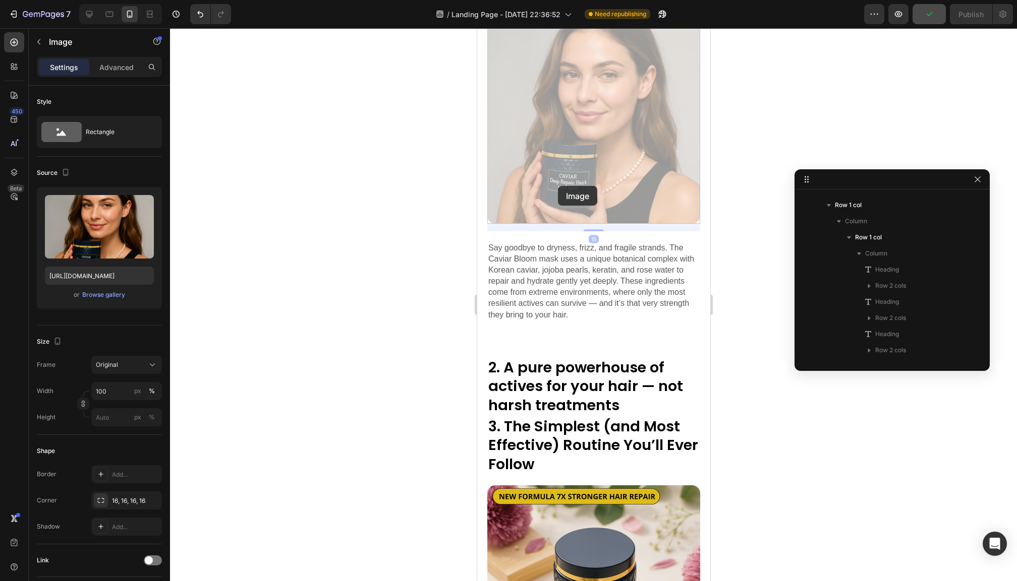
scroll to position [384, 0]
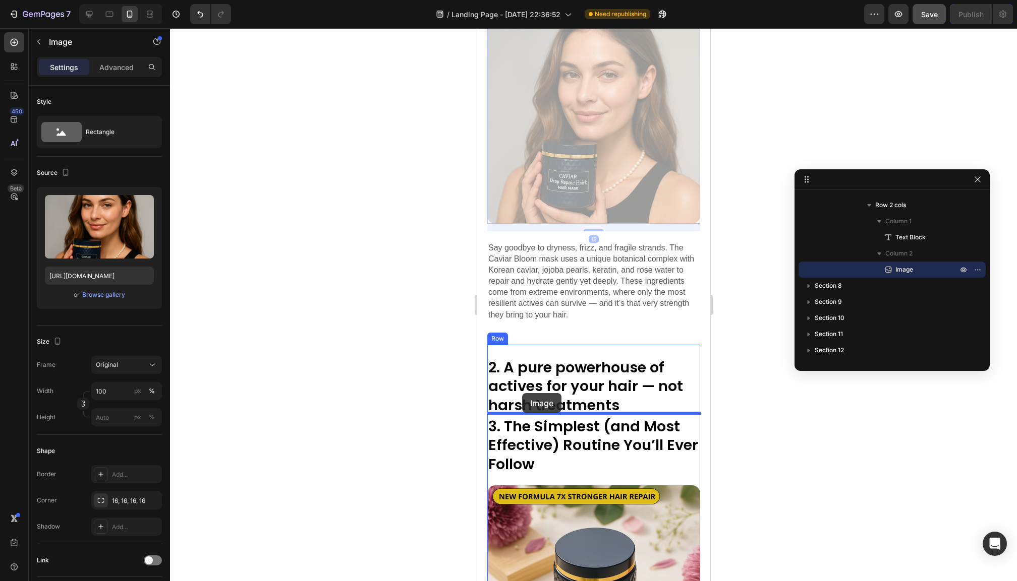
drag, startPoint x: 557, startPoint y: 186, endPoint x: 521, endPoint y: 393, distance: 210.3
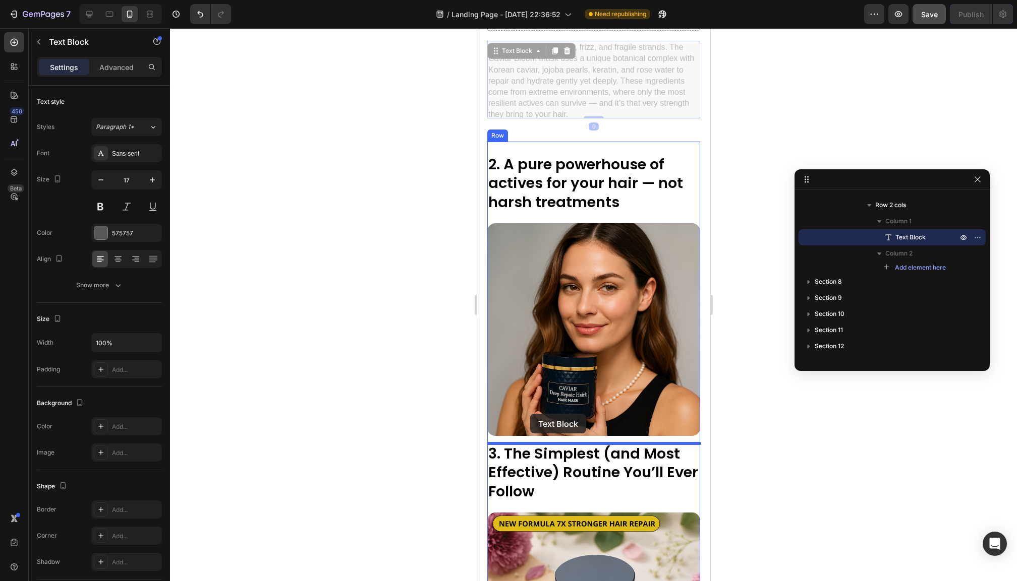
drag, startPoint x: 575, startPoint y: 90, endPoint x: 529, endPoint y: 414, distance: 327.5
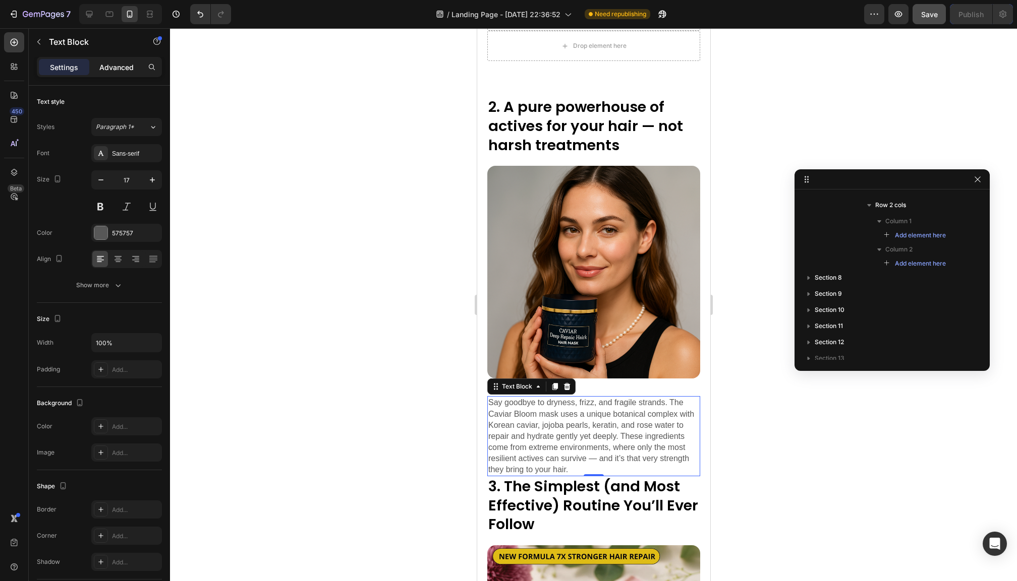
click at [120, 71] on p "Advanced" at bounding box center [116, 67] width 34 height 11
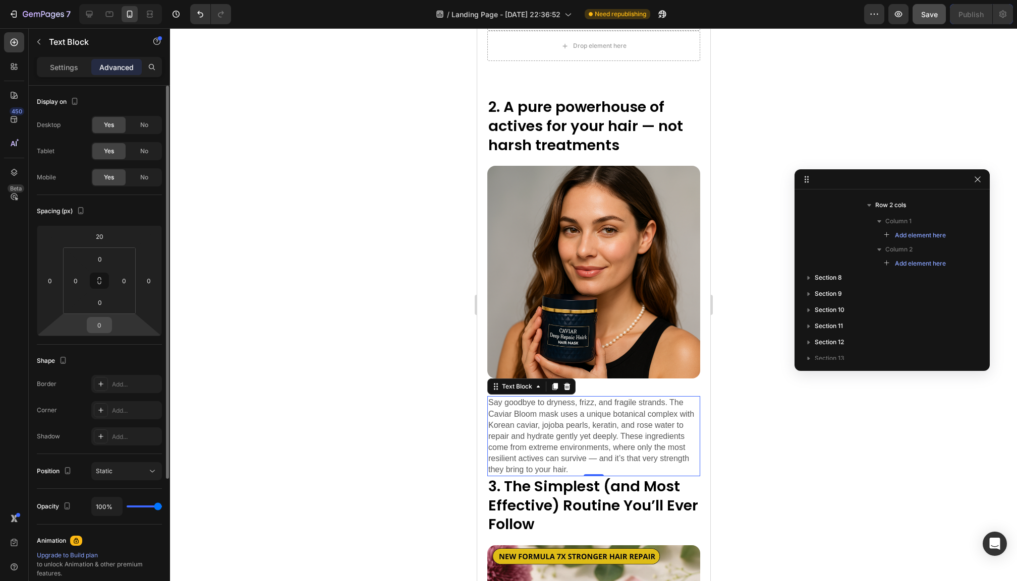
click at [102, 318] on input "0" at bounding box center [99, 325] width 20 height 15
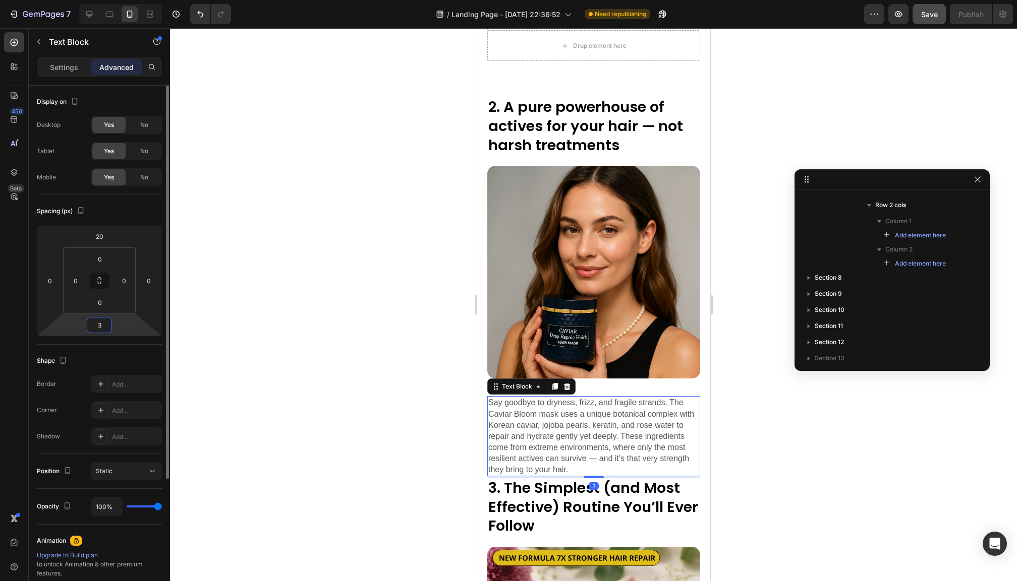
type input "30"
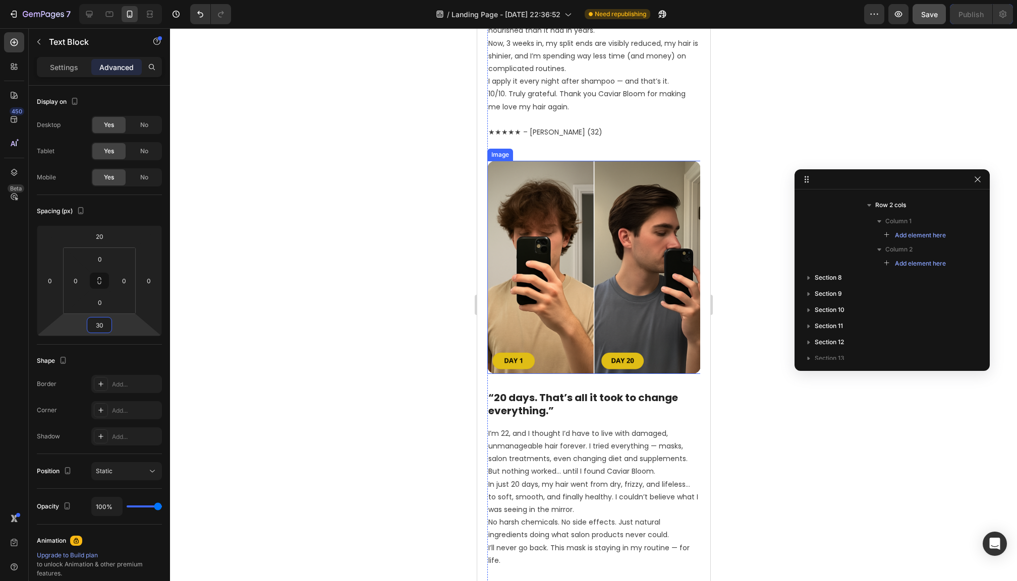
scroll to position [1713, 0]
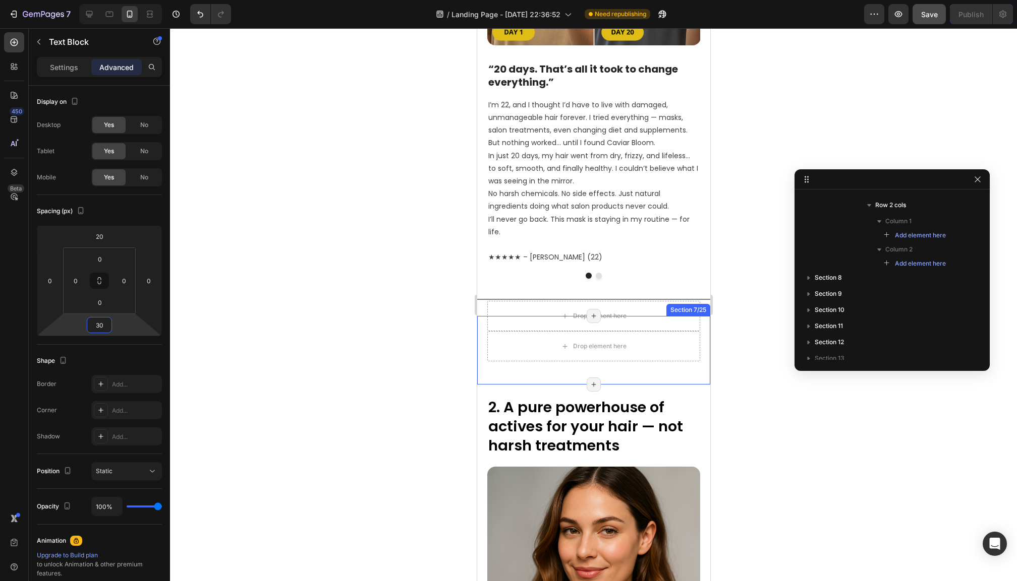
click at [485, 316] on div "2. A Pure Botanical Feast for Your Hair – No Harsh Chemicals Heading Image Row …" at bounding box center [593, 350] width 233 height 69
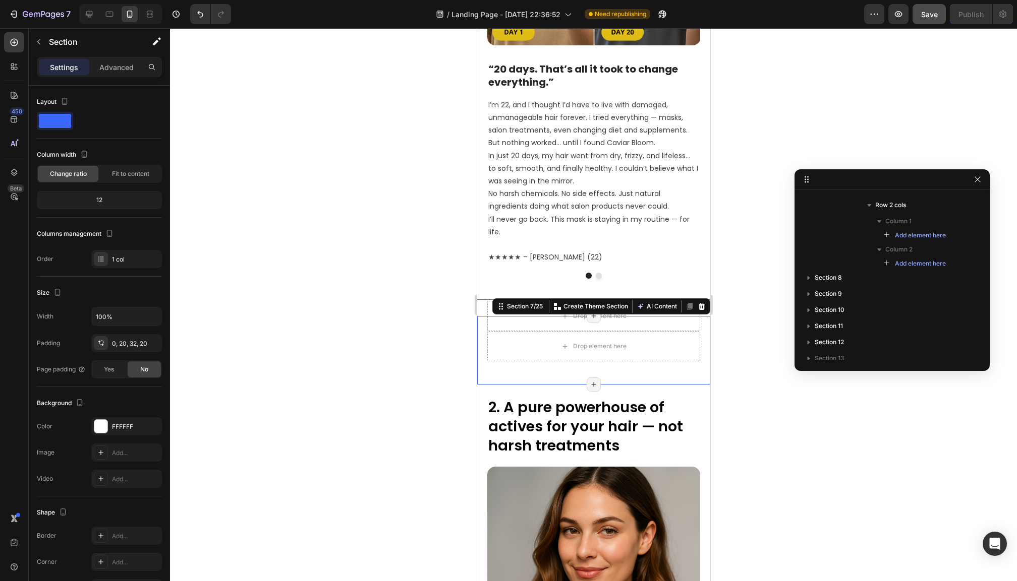
scroll to position [93, 0]
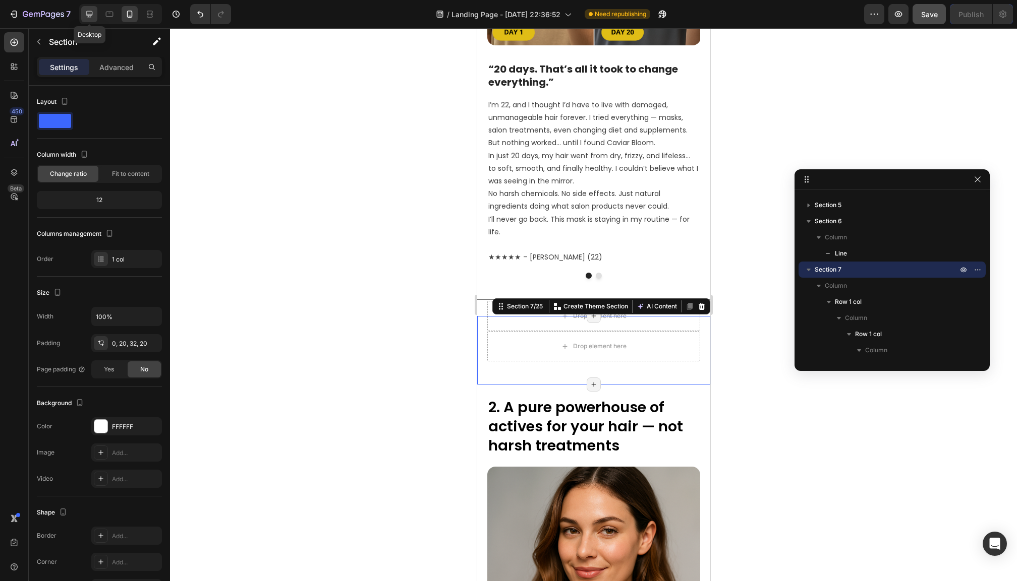
click at [90, 13] on icon at bounding box center [89, 14] width 10 height 10
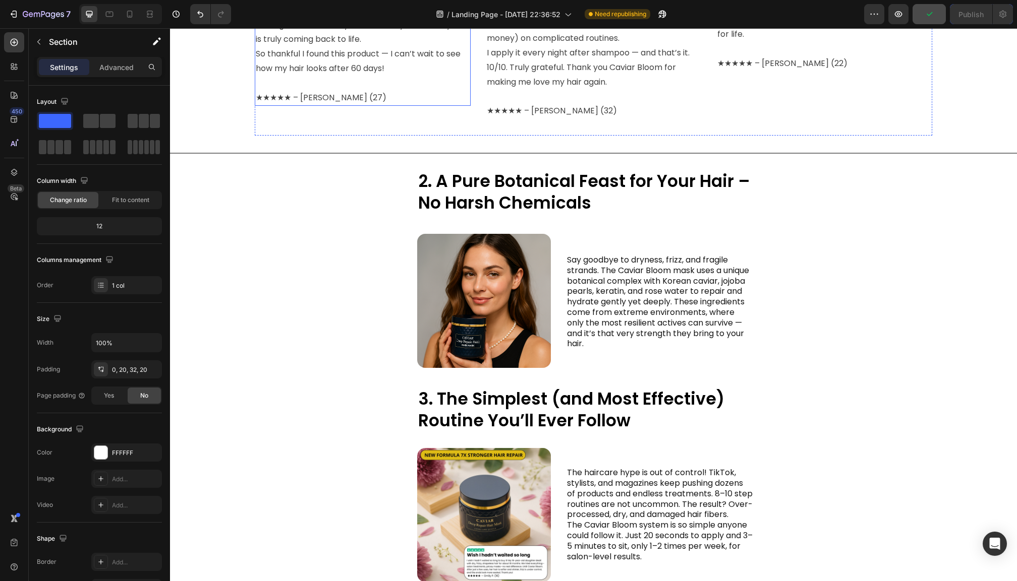
scroll to position [997, 0]
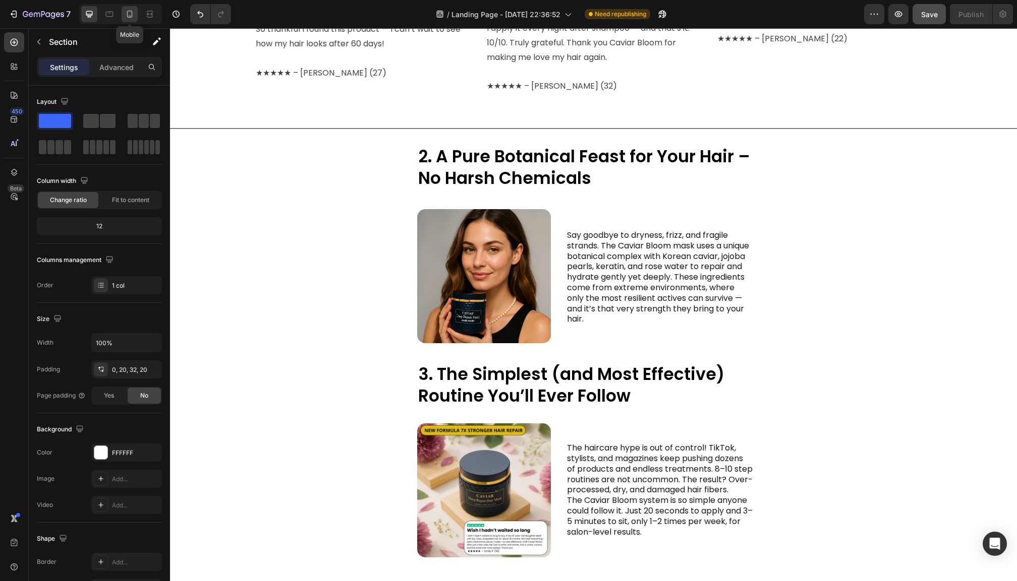
click at [132, 15] on icon at bounding box center [130, 14] width 6 height 7
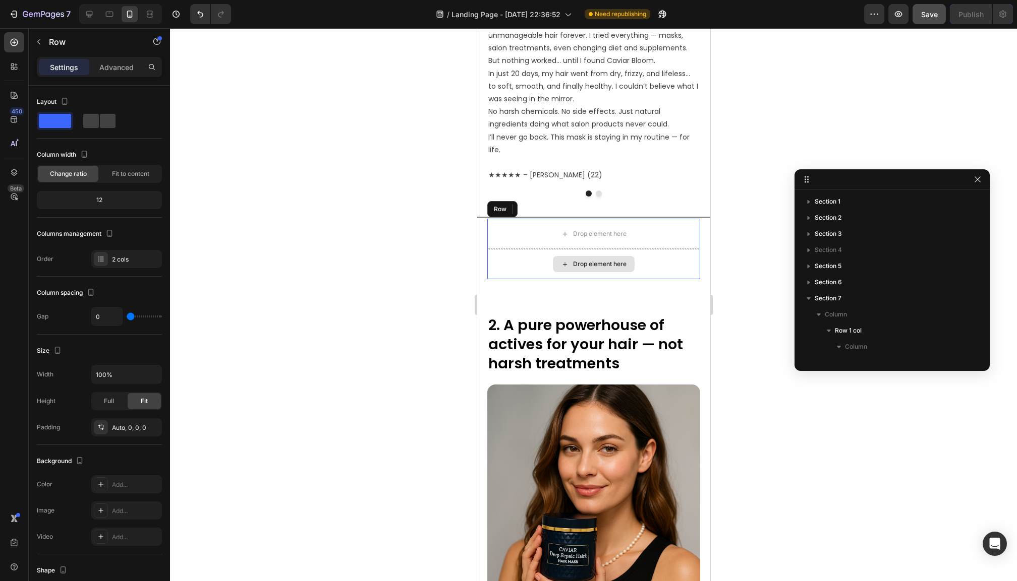
scroll to position [255, 0]
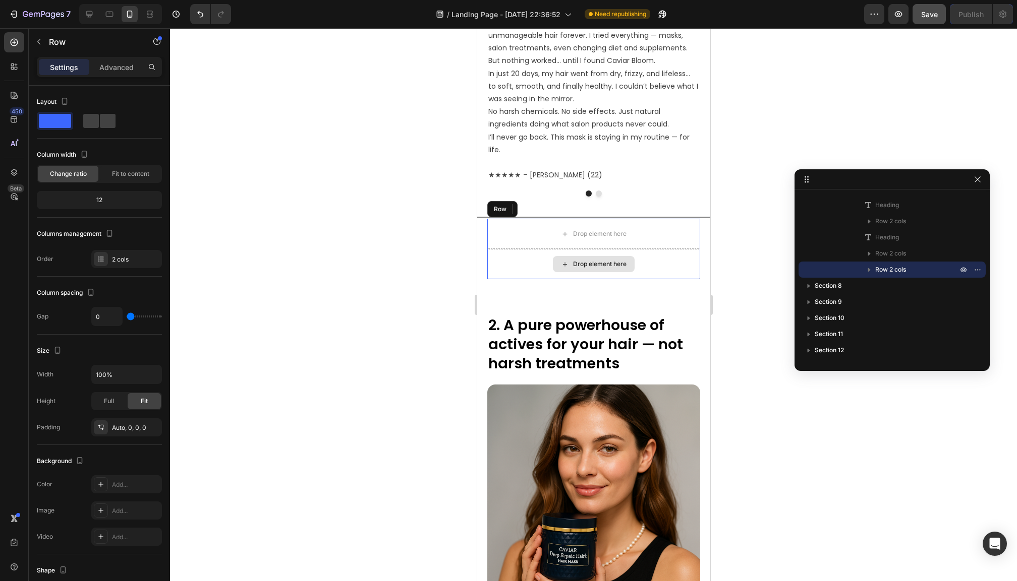
click at [490, 249] on div "Drop element here" at bounding box center [593, 264] width 213 height 30
click at [550, 205] on icon at bounding box center [549, 209] width 8 height 8
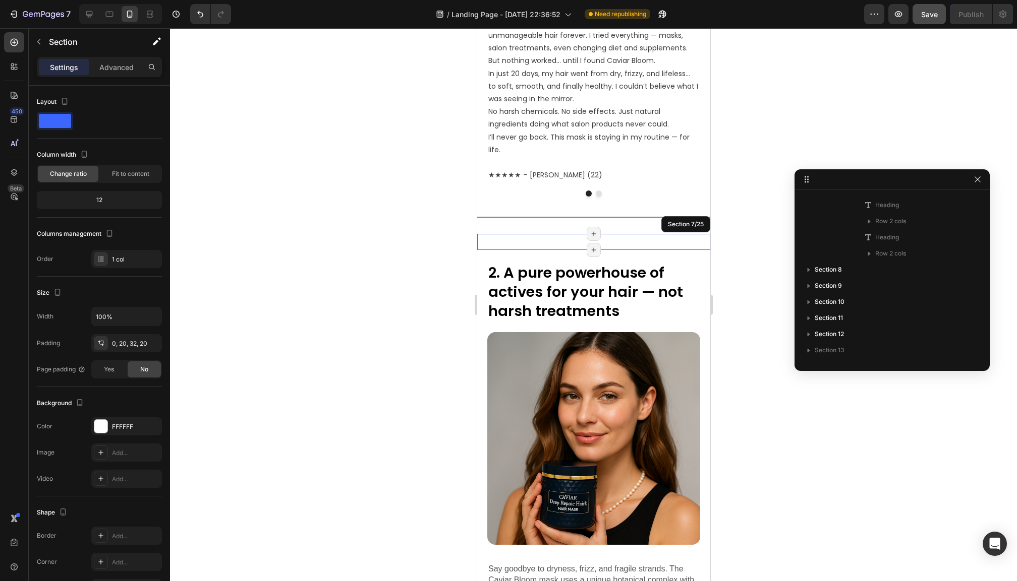
click at [491, 234] on div "2. A Pure Botanical Feast for Your Hair – No Harsh Chemicals Heading Image Row …" at bounding box center [593, 242] width 233 height 16
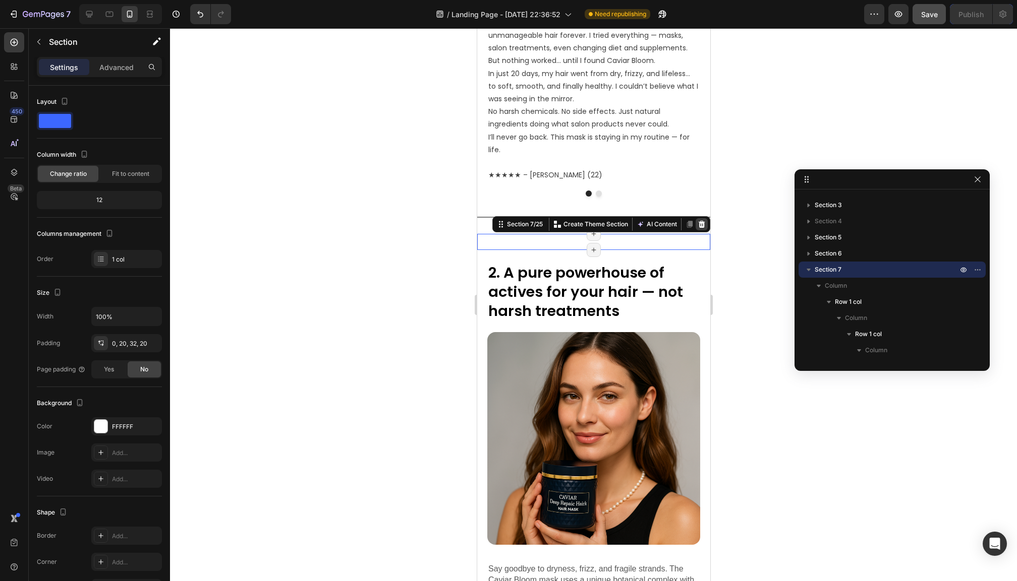
click at [702, 221] on icon at bounding box center [701, 224] width 7 height 7
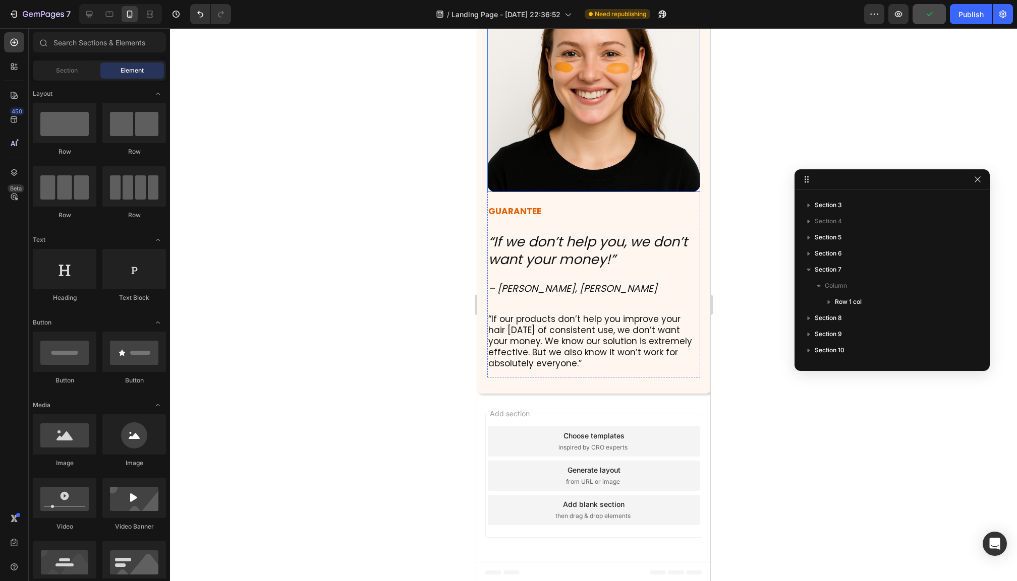
scroll to position [8353, 0]
click at [969, 7] on button "Publish" at bounding box center [971, 14] width 42 height 20
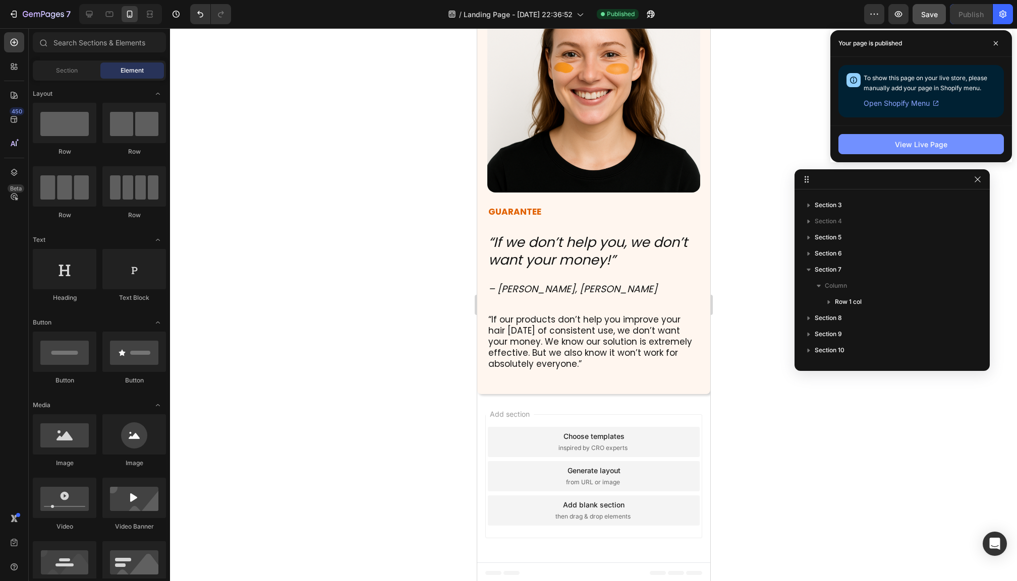
click at [912, 150] on button "View Live Page" at bounding box center [920, 144] width 165 height 20
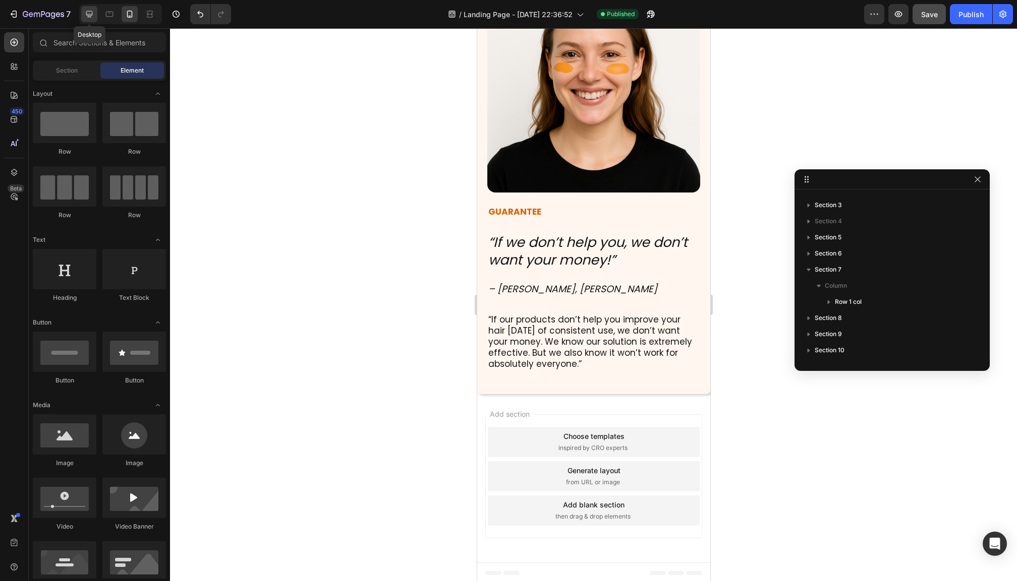
click at [87, 15] on icon at bounding box center [89, 14] width 7 height 7
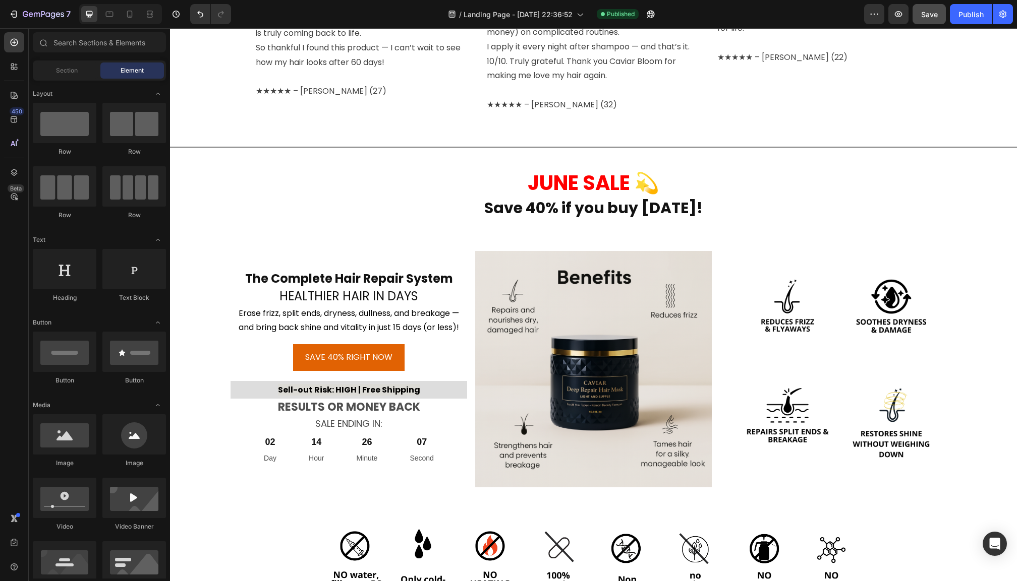
scroll to position [993, 0]
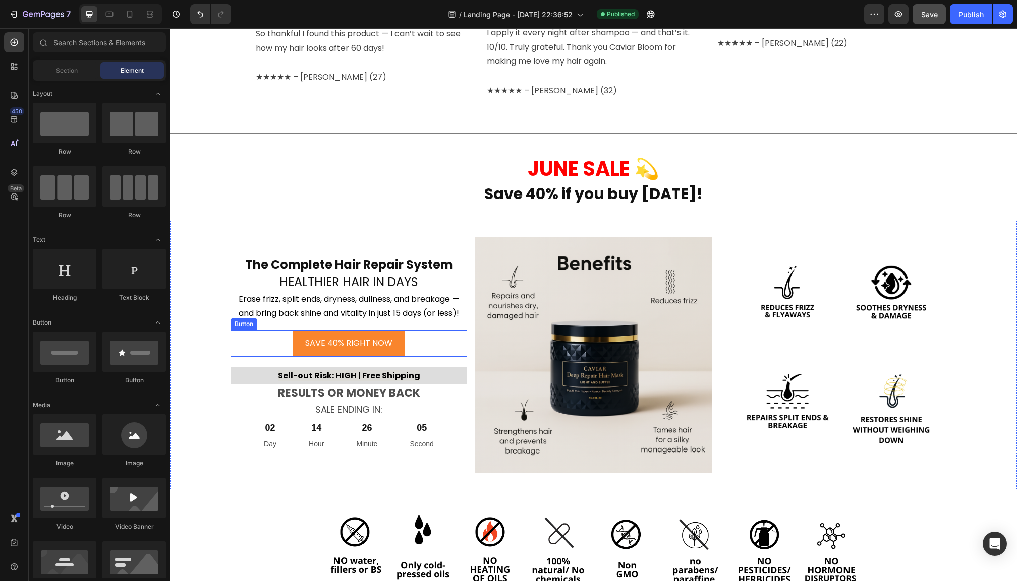
click at [380, 344] on button "SAVE 40% RIGHT NOW" at bounding box center [348, 343] width 111 height 27
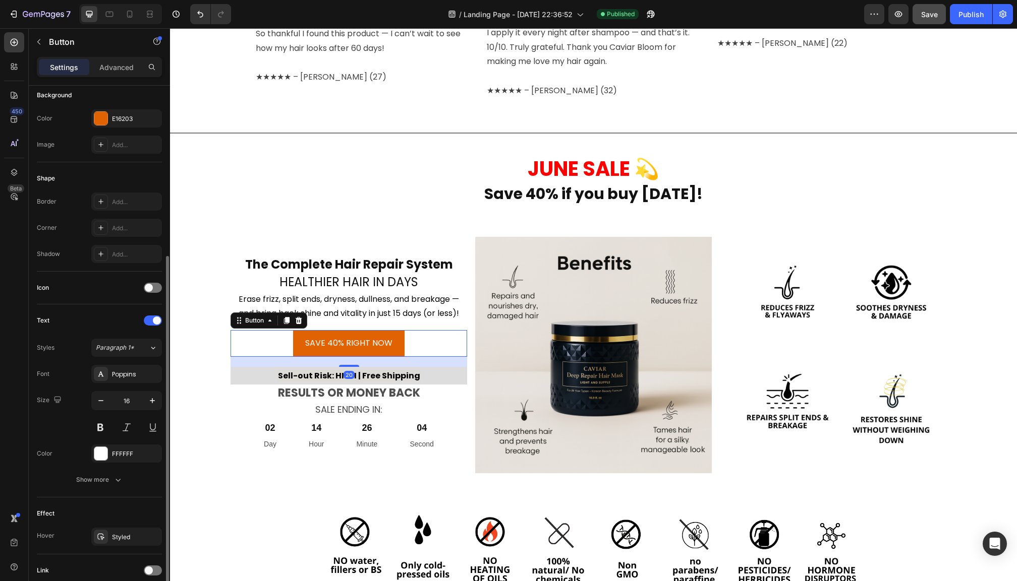
scroll to position [201, 0]
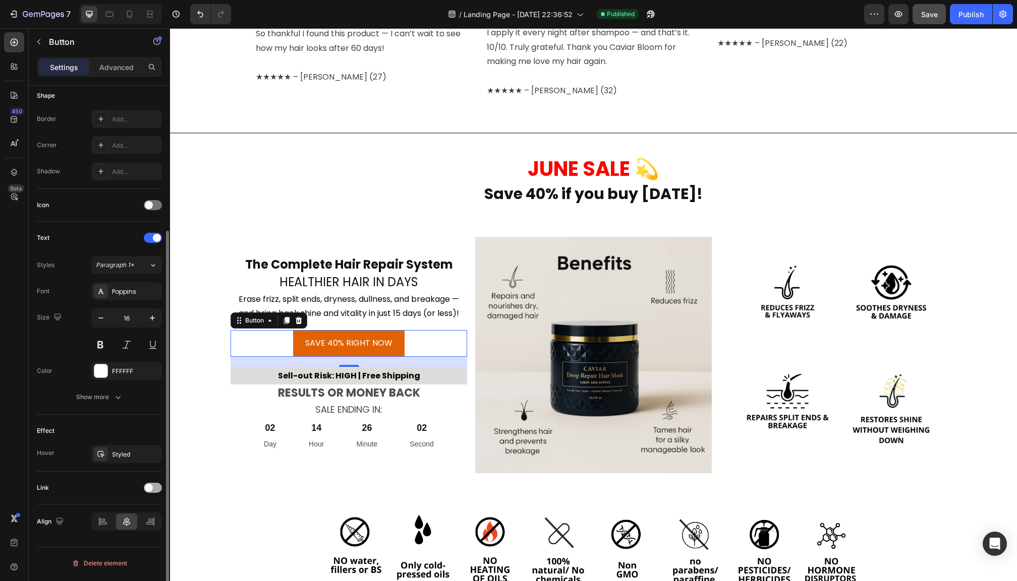
click at [153, 490] on div at bounding box center [153, 488] width 18 height 10
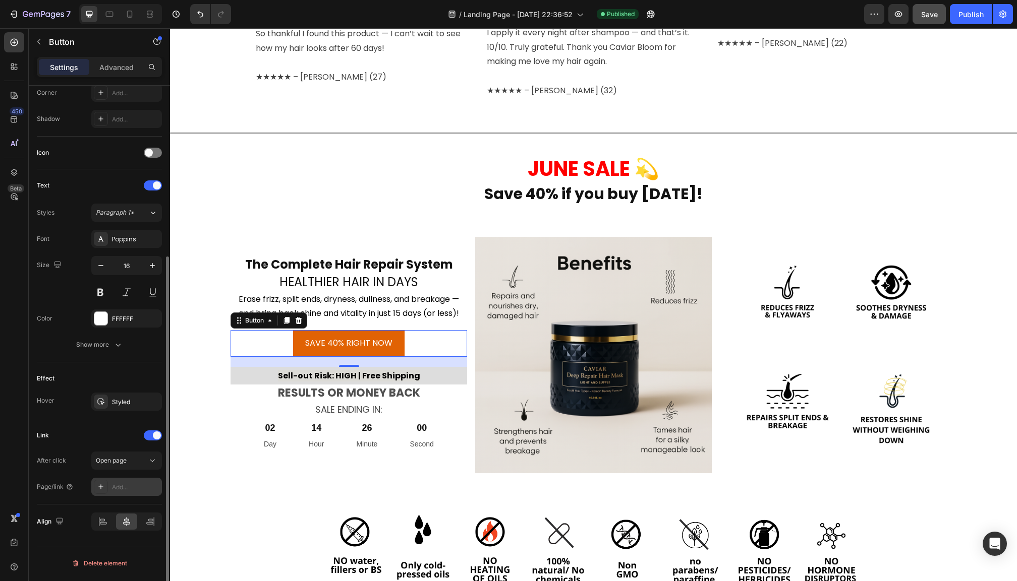
click at [128, 489] on div "Add..." at bounding box center [135, 487] width 47 height 9
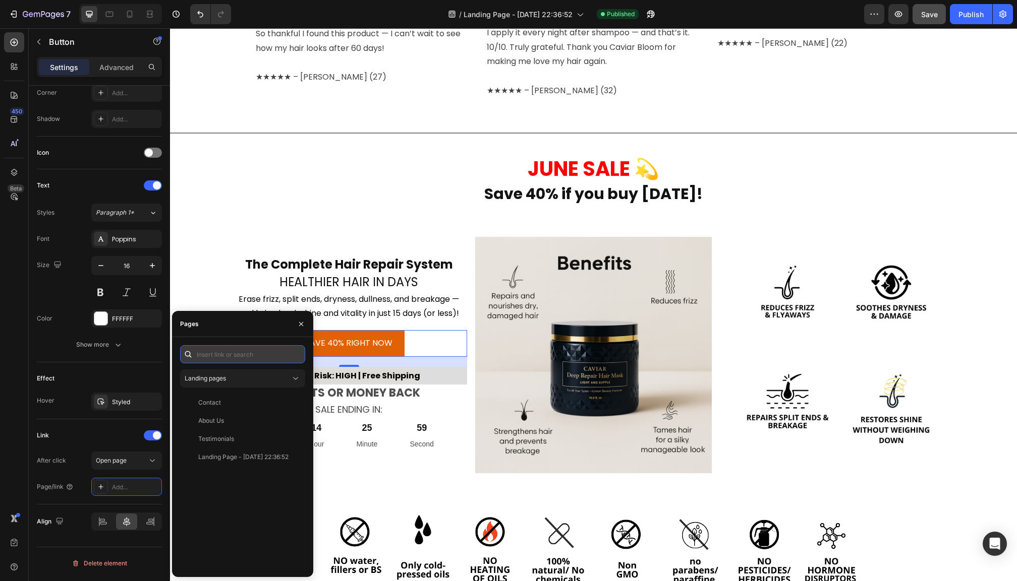
click at [236, 353] on input "text" at bounding box center [242, 354] width 125 height 18
paste input "[URL][DOMAIN_NAME]"
type input "[URL][DOMAIN_NAME]"
click at [239, 381] on div "[URL][DOMAIN_NAME]" at bounding box center [230, 378] width 65 height 9
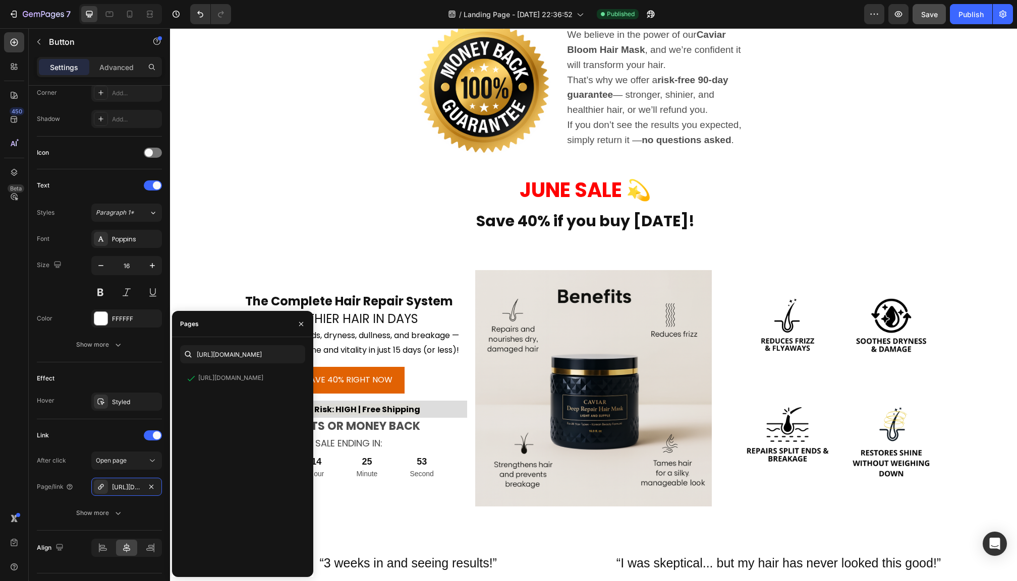
scroll to position [2471, 0]
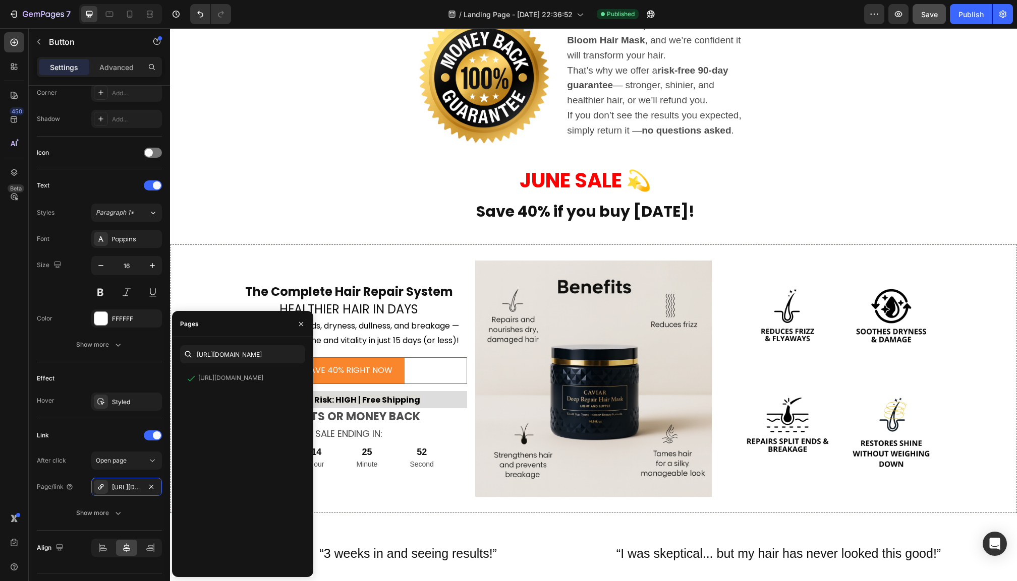
click at [394, 366] on button "SAVE 40% RIGHT NOW" at bounding box center [348, 371] width 111 height 27
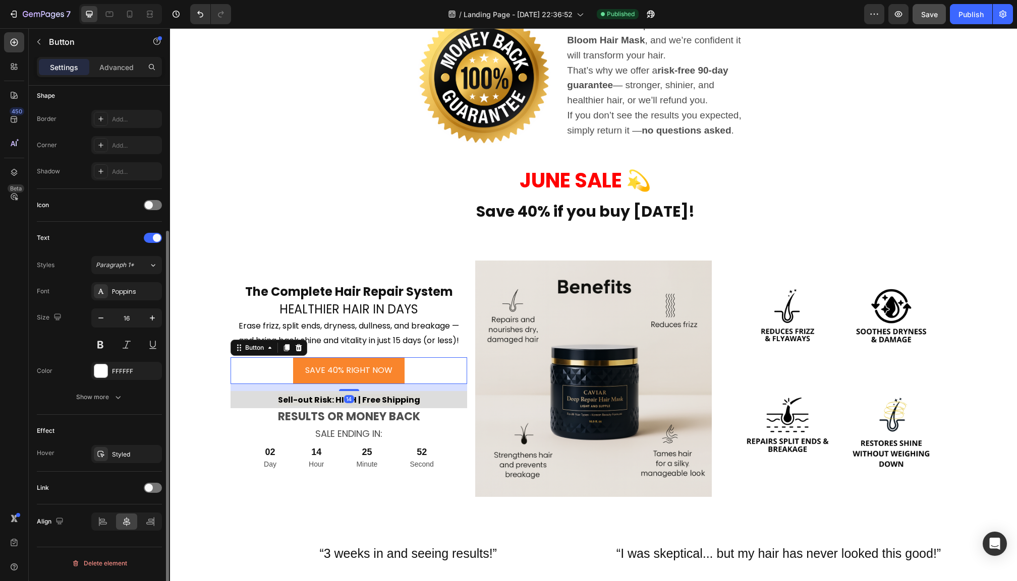
scroll to position [201, 0]
click at [154, 490] on div at bounding box center [153, 488] width 18 height 10
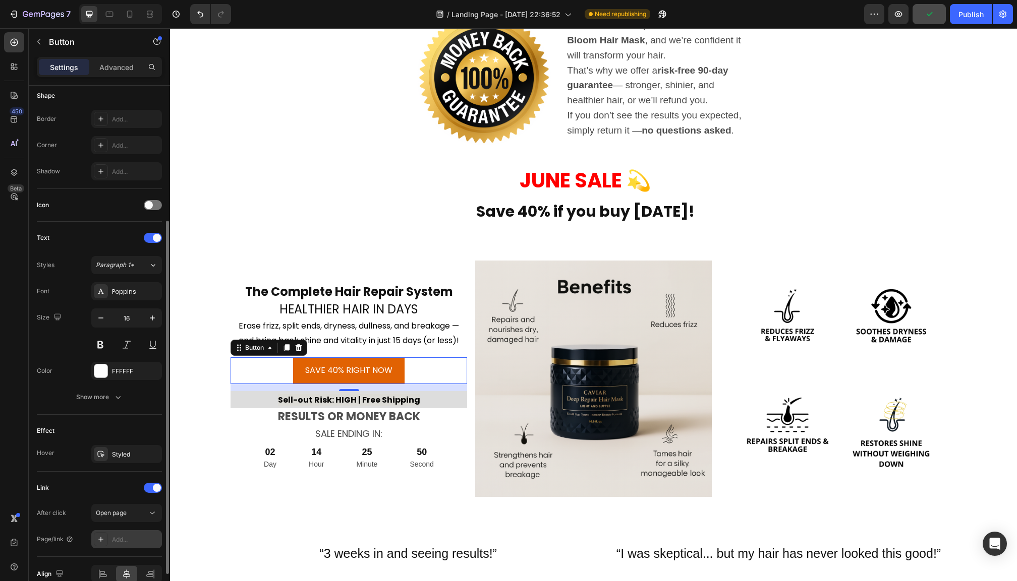
click at [131, 542] on div "Add..." at bounding box center [135, 540] width 47 height 9
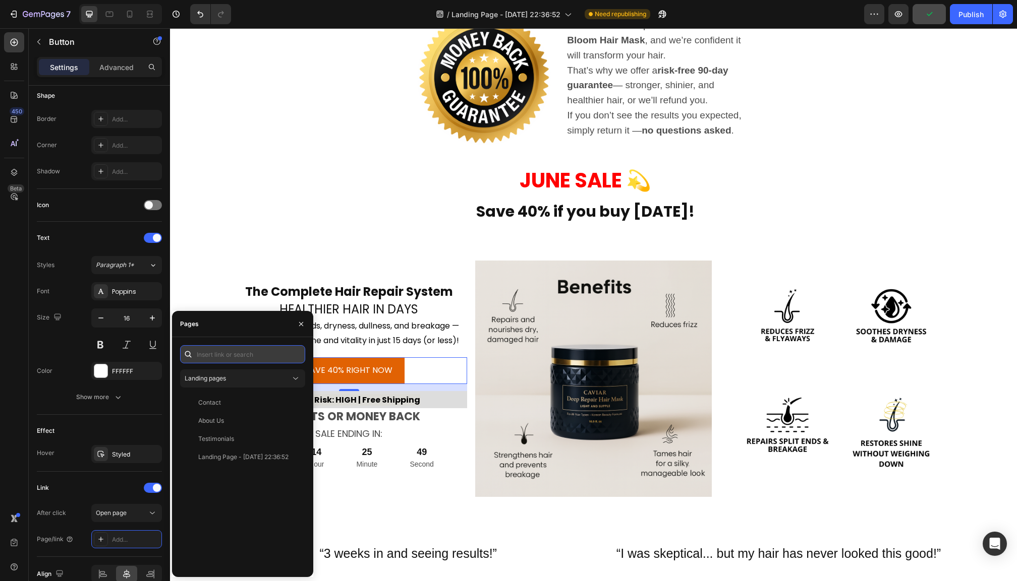
click at [232, 358] on input "text" at bounding box center [242, 354] width 125 height 18
paste input "[URL][DOMAIN_NAME]"
type input "[URL][DOMAIN_NAME]"
click at [263, 384] on div "https://caviarbloom.com/products/deep-repair-hair-mask-korean-beauty-formula Vi…" at bounding box center [240, 379] width 121 height 18
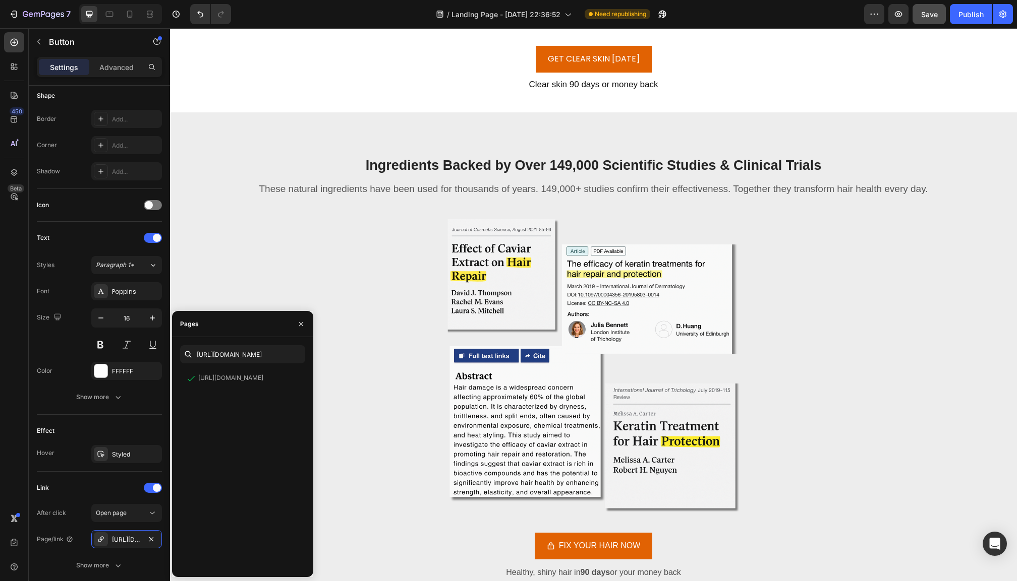
scroll to position [3456, 0]
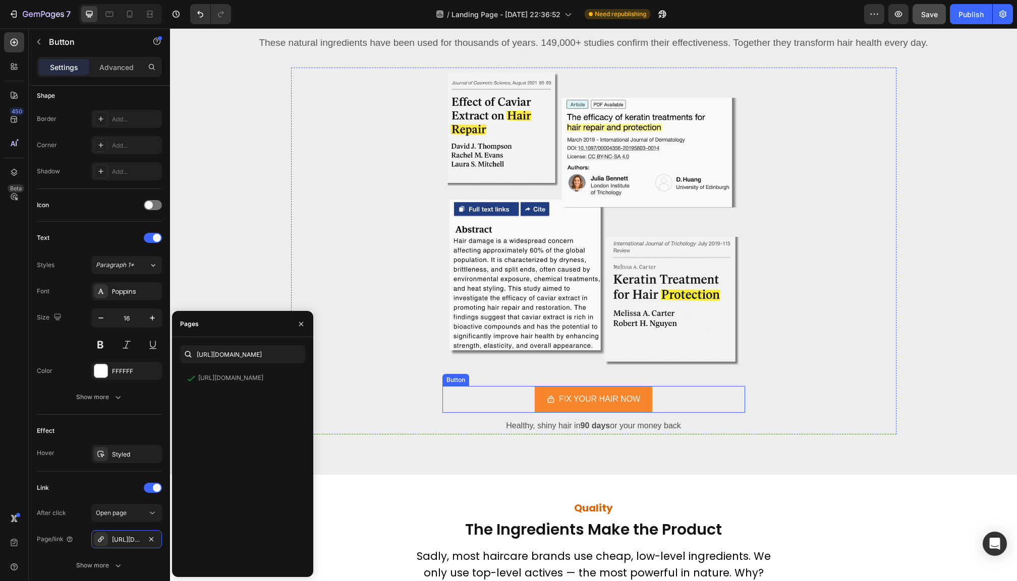
click at [540, 402] on link "FIX YOUR HAIR NOW" at bounding box center [594, 399] width 118 height 27
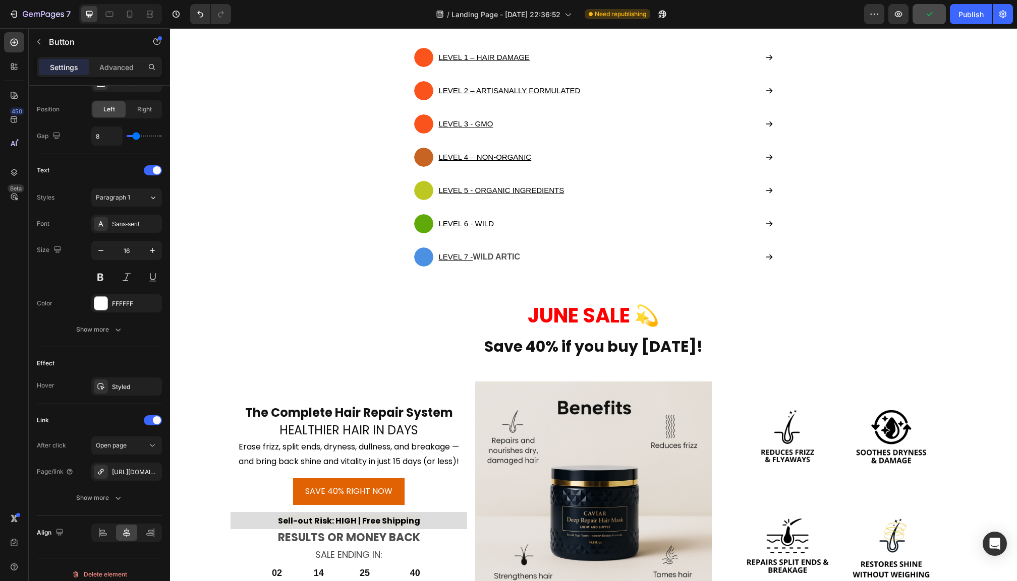
scroll to position [4072, 0]
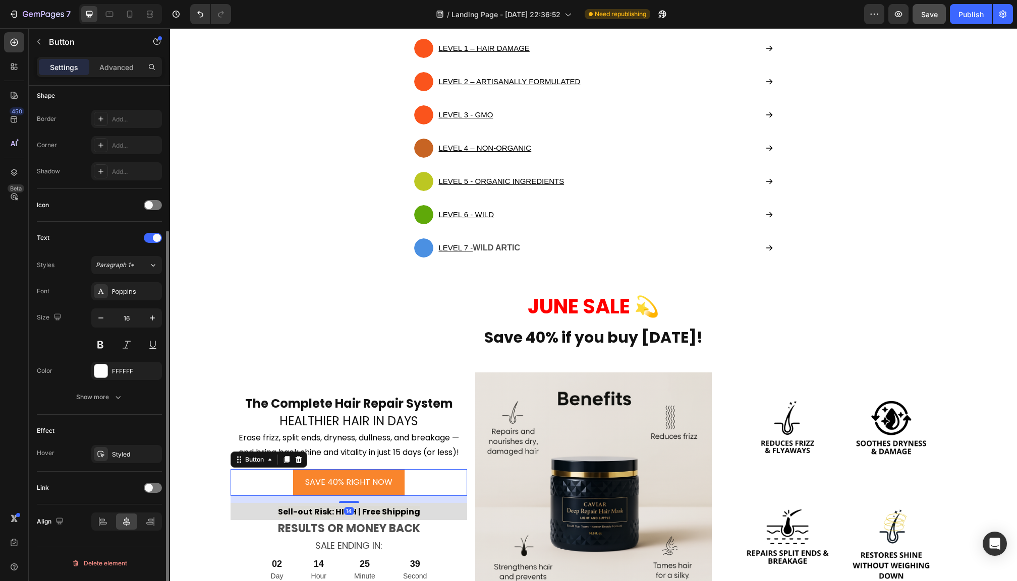
click at [396, 486] on button "SAVE 40% RIGHT NOW" at bounding box center [348, 482] width 111 height 27
click at [156, 487] on div at bounding box center [153, 488] width 18 height 10
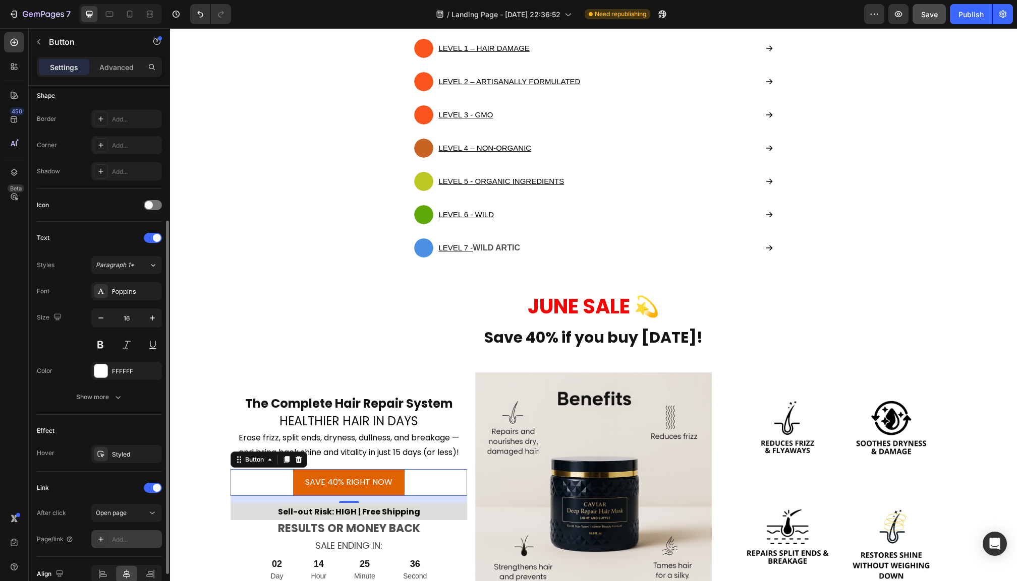
click at [113, 545] on div "Add..." at bounding box center [135, 540] width 47 height 9
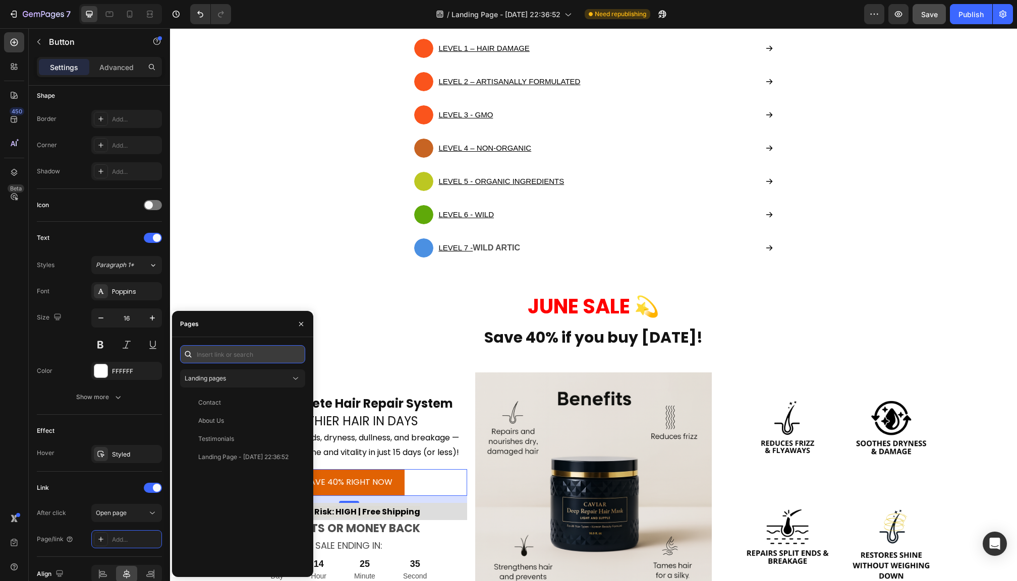
click at [233, 351] on input "text" at bounding box center [242, 354] width 125 height 18
paste input "[URL][DOMAIN_NAME]"
type input "[URL][DOMAIN_NAME]"
click at [245, 385] on div "https://caviarbloom.com/products/deep-repair-hair-mask-korean-beauty-formula Vi…" at bounding box center [240, 379] width 121 height 18
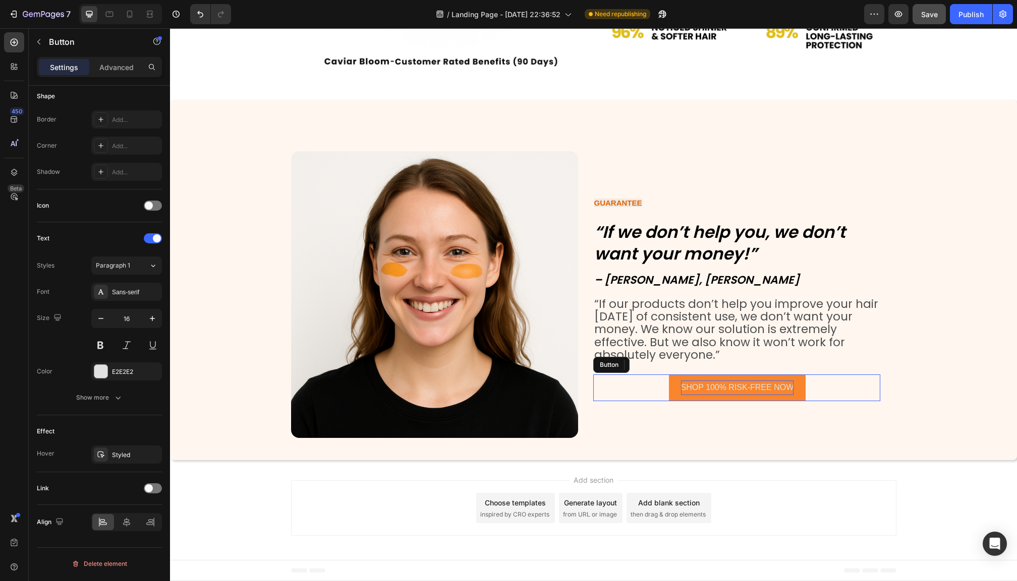
scroll to position [200, 0]
click at [691, 390] on p "SHOP 100% RISK-FREE NOW" at bounding box center [737, 388] width 113 height 15
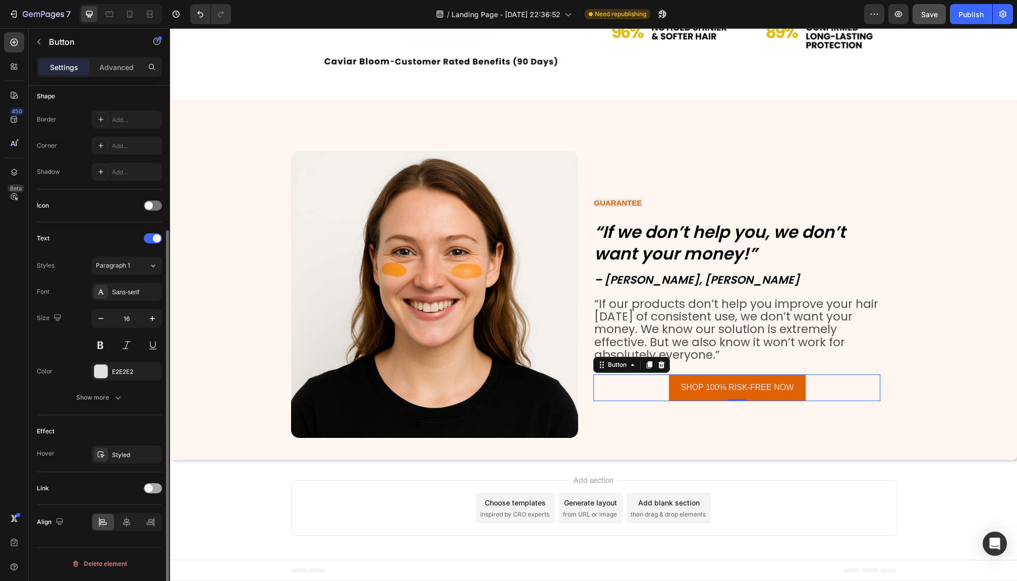
click at [155, 491] on div at bounding box center [153, 489] width 18 height 10
click at [120, 545] on div "Add..." at bounding box center [135, 540] width 47 height 9
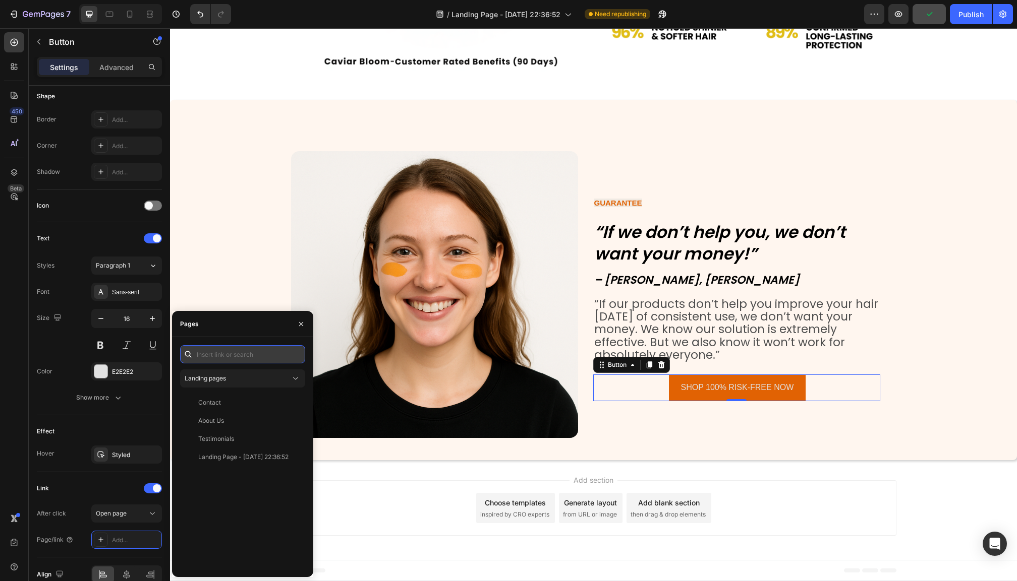
click at [218, 357] on input "text" at bounding box center [242, 354] width 125 height 18
paste input "[URL][DOMAIN_NAME]"
type input "[URL][DOMAIN_NAME]"
click at [226, 380] on div "[URL][DOMAIN_NAME]" at bounding box center [230, 378] width 65 height 9
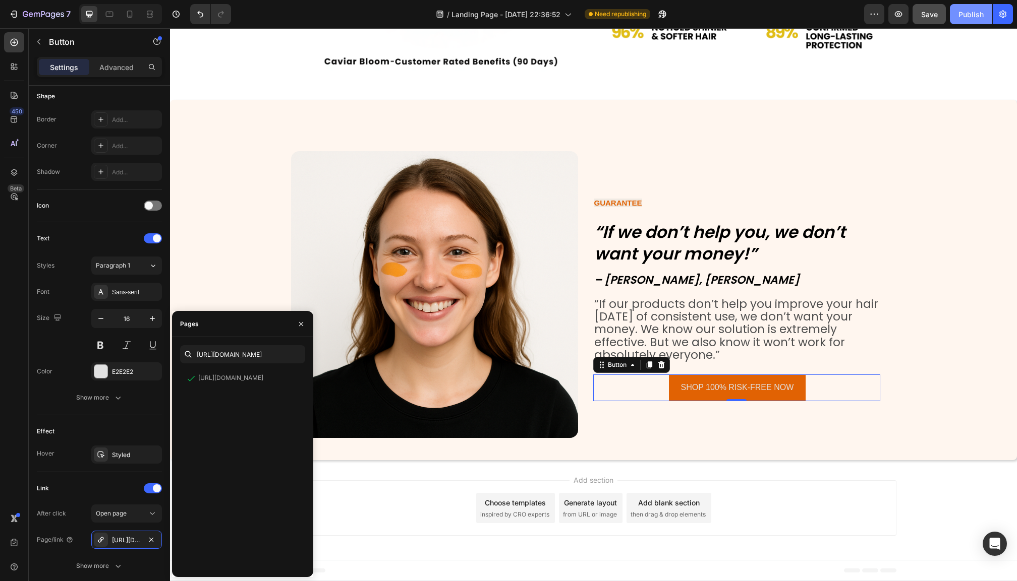
click at [973, 14] on div "Publish" at bounding box center [970, 14] width 25 height 11
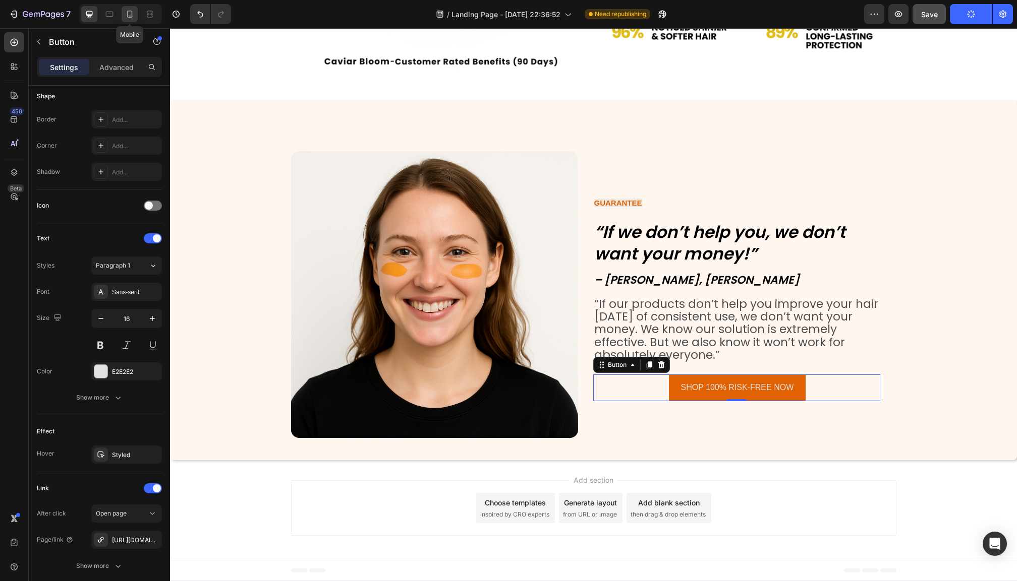
click at [135, 9] on div at bounding box center [130, 14] width 16 height 16
type input "14"
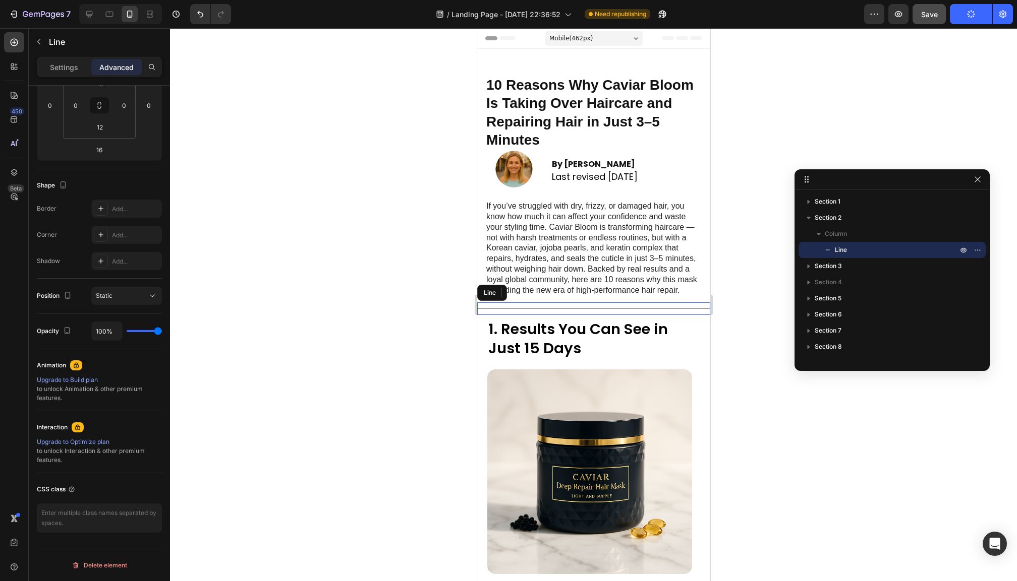
click at [543, 313] on div "Title Line" at bounding box center [593, 309] width 233 height 13
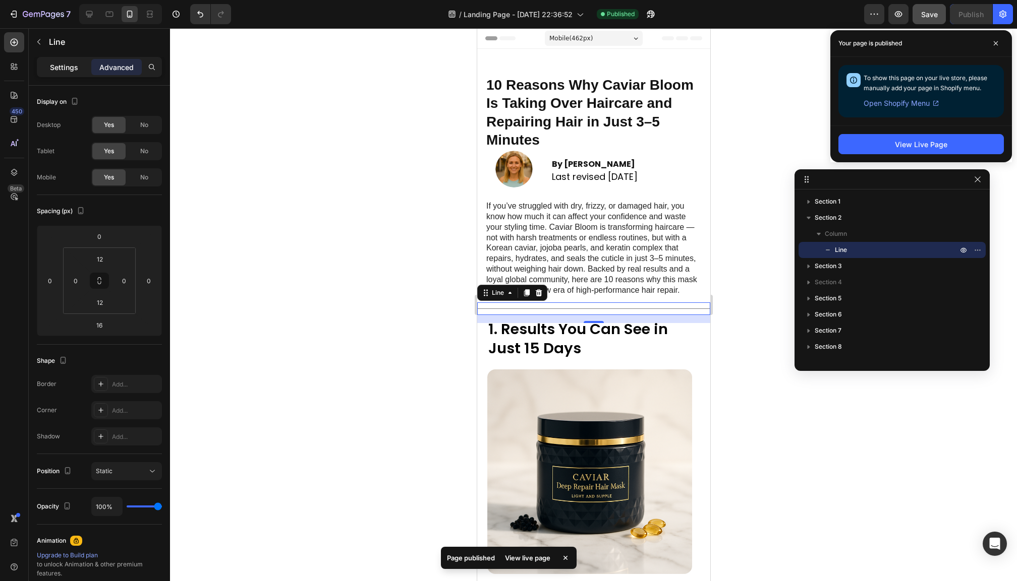
click at [75, 71] on p "Settings" at bounding box center [64, 67] width 28 height 11
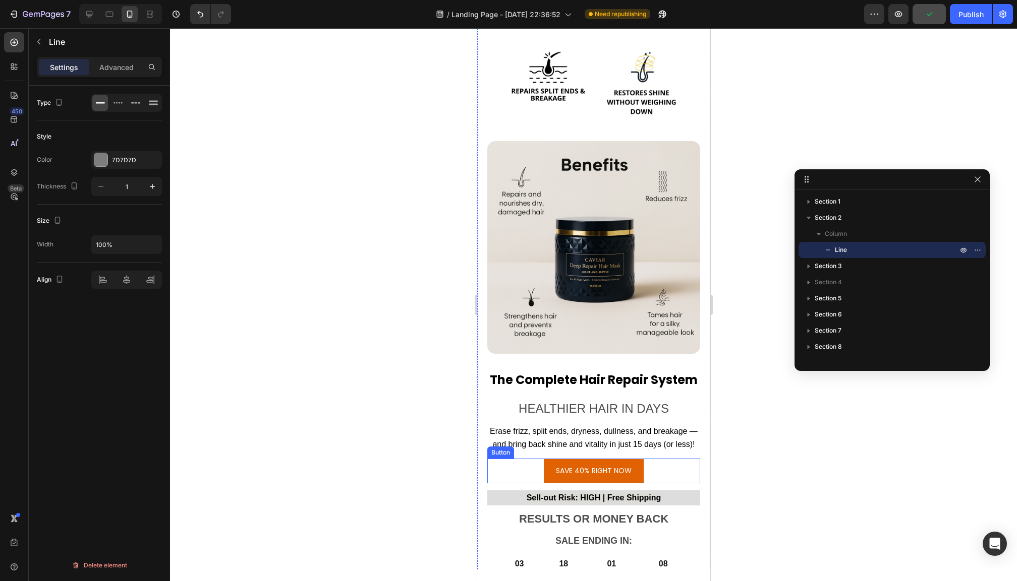
scroll to position [3998, 0]
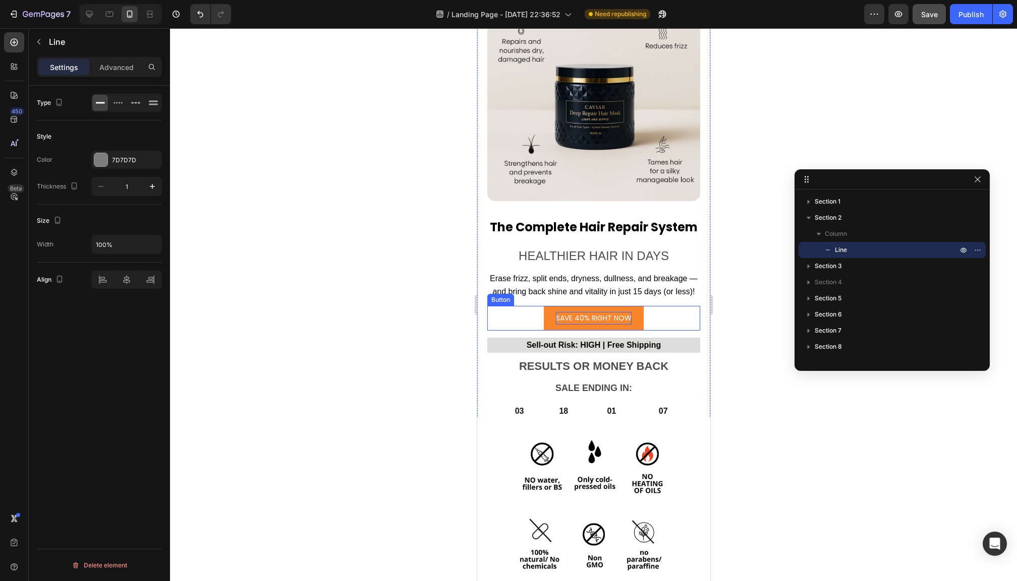
click at [616, 321] on p "SAVE 40% RIGHT NOW" at bounding box center [593, 318] width 76 height 13
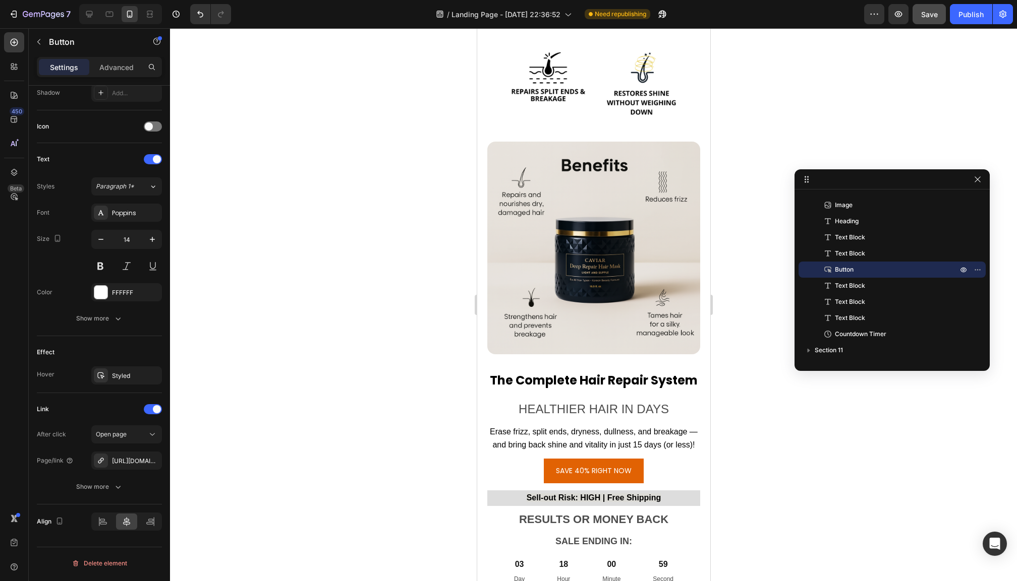
scroll to position [6752, 0]
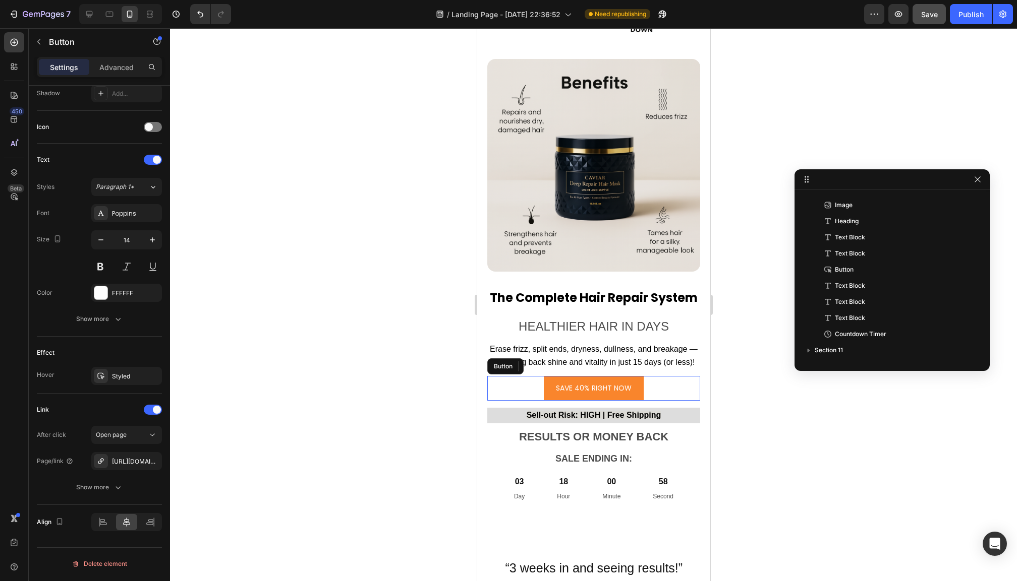
click at [634, 393] on link "SAVE 40% RIGHT NOW" at bounding box center [593, 388] width 100 height 25
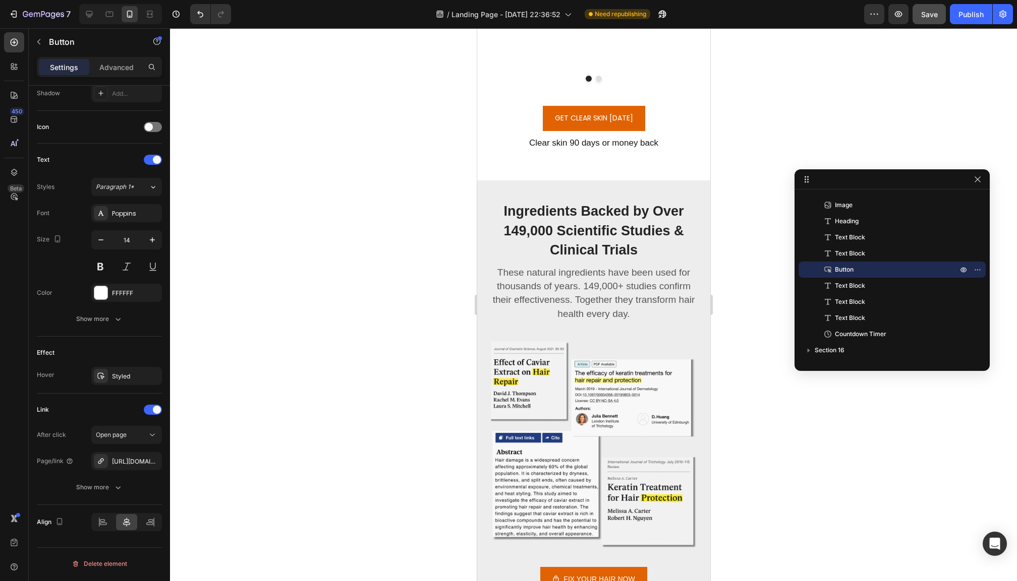
scroll to position [7457, 0]
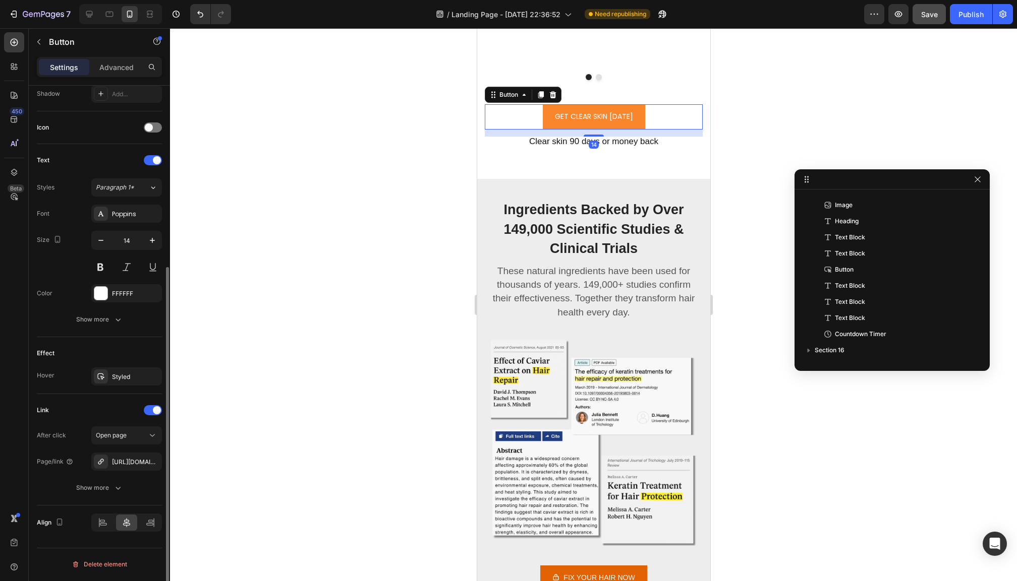
click at [634, 129] on link "GET CLEAR SKIN [DATE]" at bounding box center [593, 116] width 102 height 25
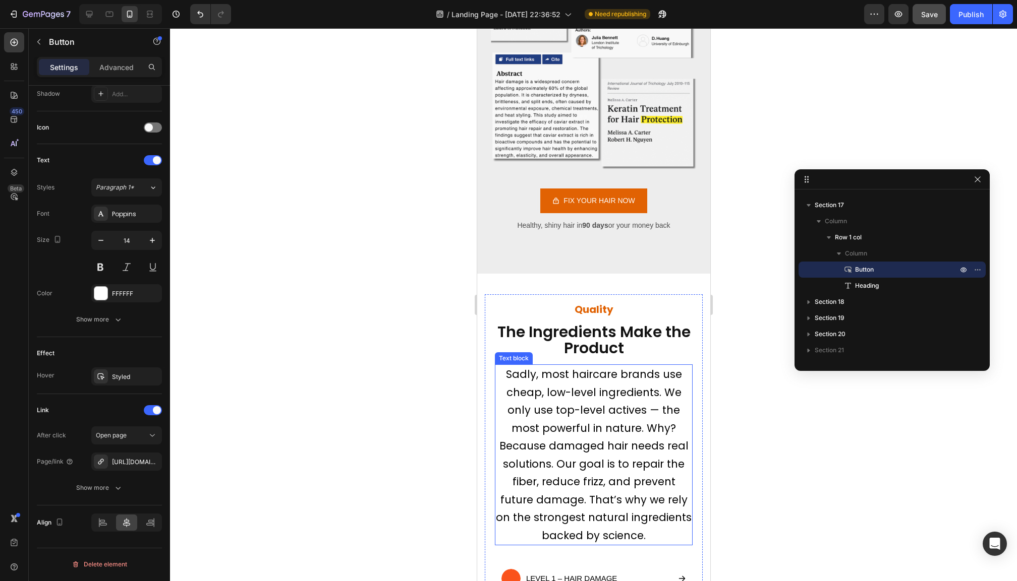
scroll to position [8038, 0]
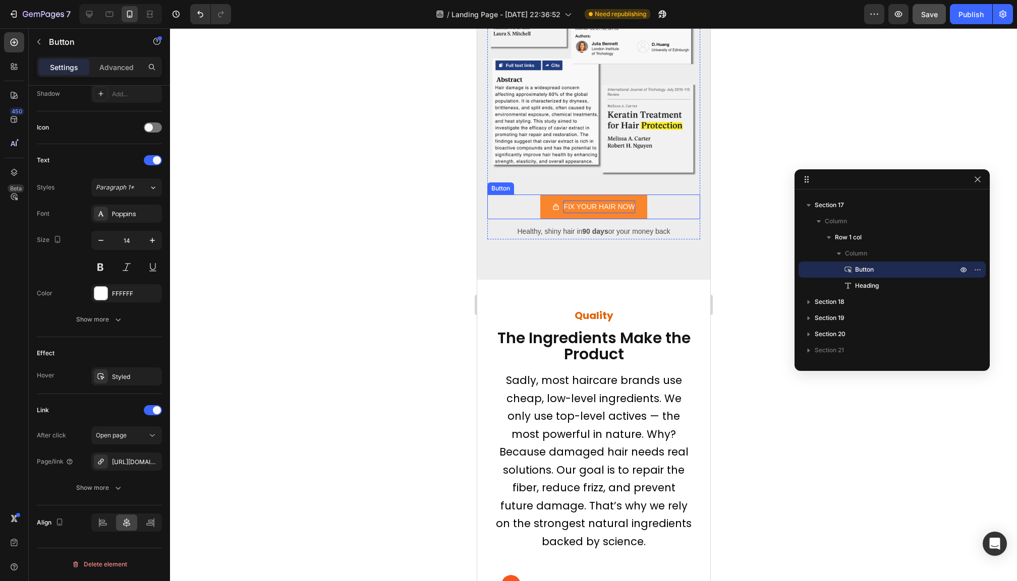
click at [632, 204] on span "FIX YOUR HAIR NOW" at bounding box center [598, 207] width 71 height 8
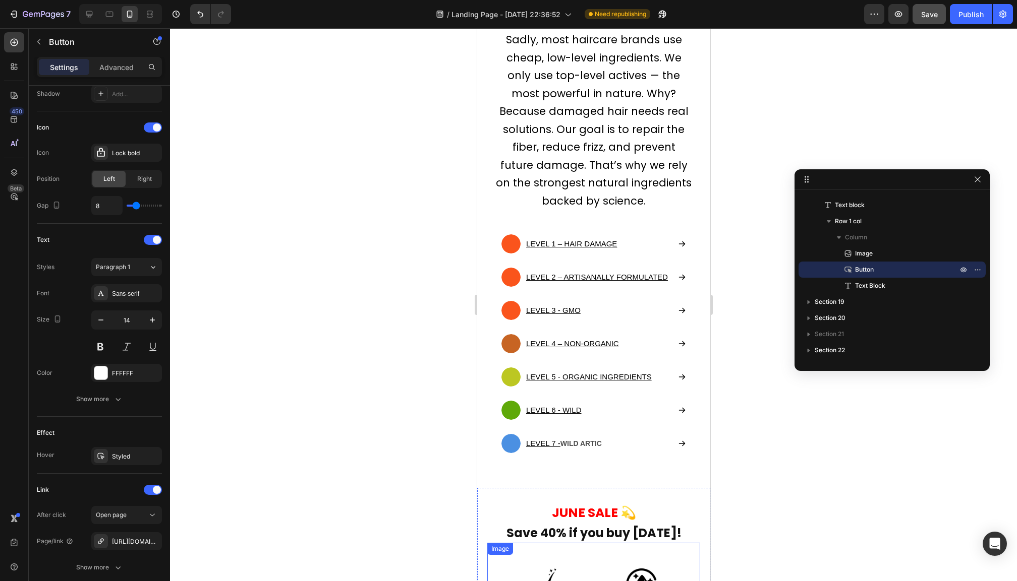
scroll to position [8156, 0]
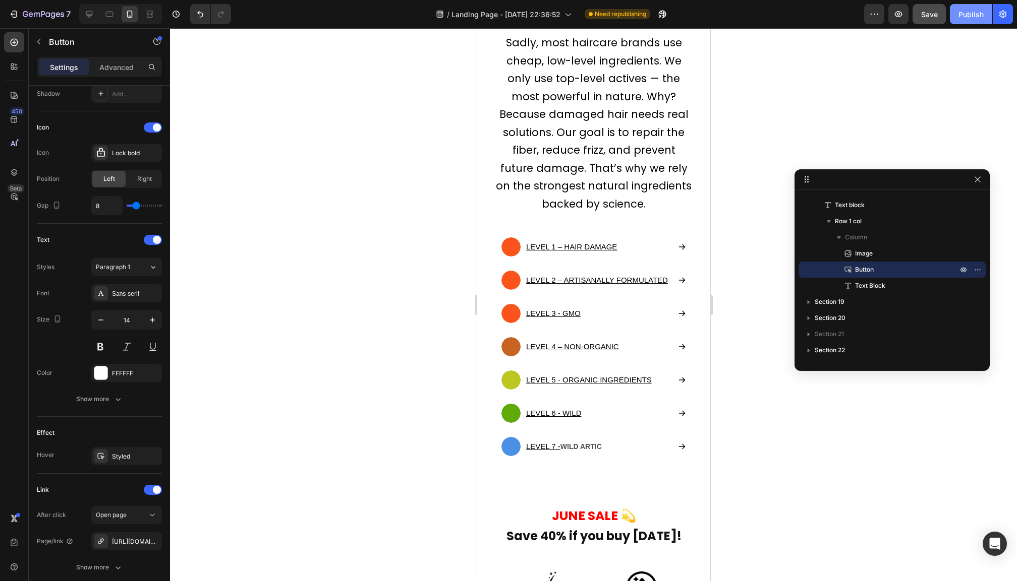
click at [971, 17] on div "Publish" at bounding box center [970, 14] width 25 height 11
